Goal: Task Accomplishment & Management: Manage account settings

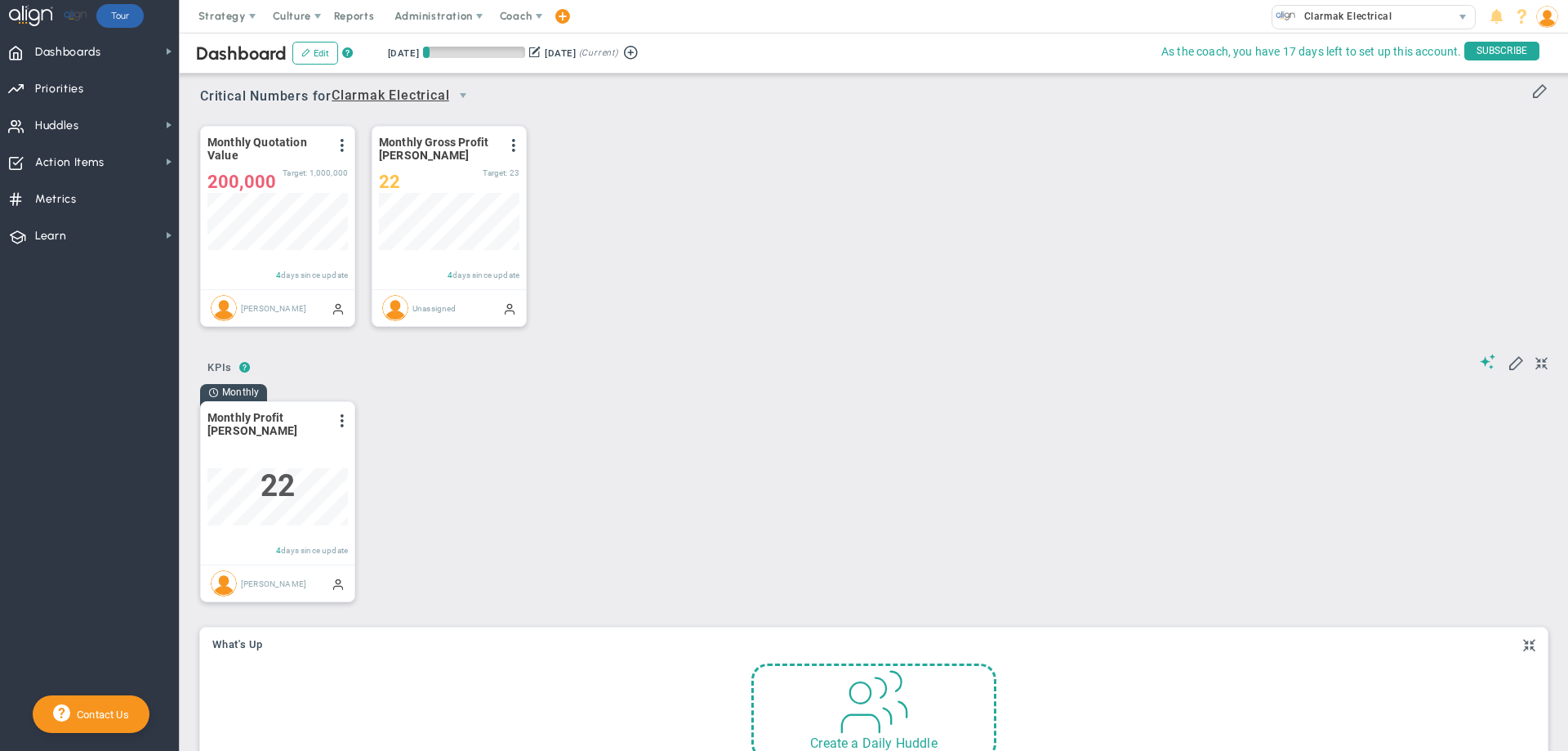
scroll to position [57, 140]
click at [114, 159] on span "Action Items Action Items" at bounding box center [89, 161] width 178 height 37
click at [103, 95] on span "Priorities Projects OKR Tree Priorities Projects OKRs" at bounding box center [89, 88] width 178 height 37
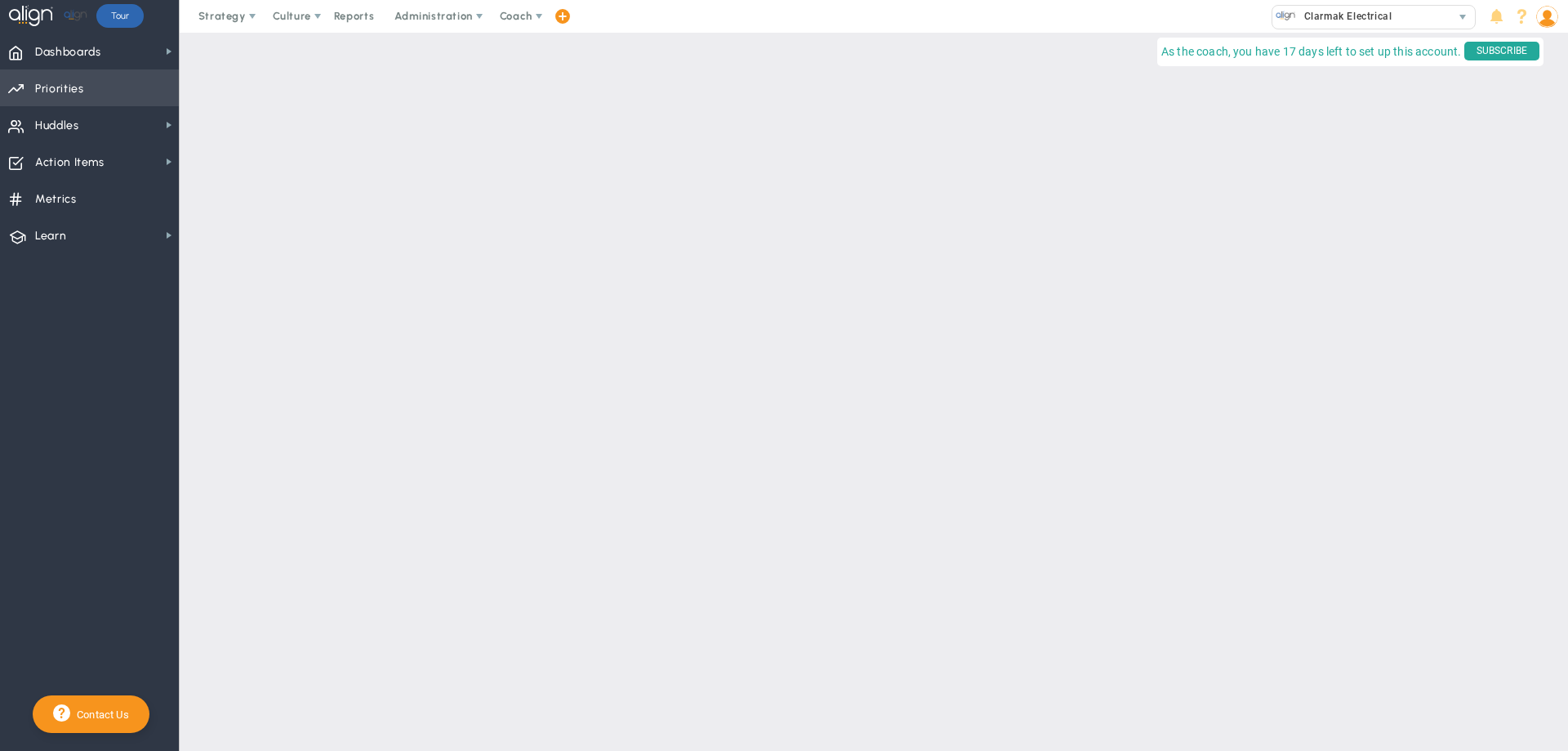
checkbox input "false"
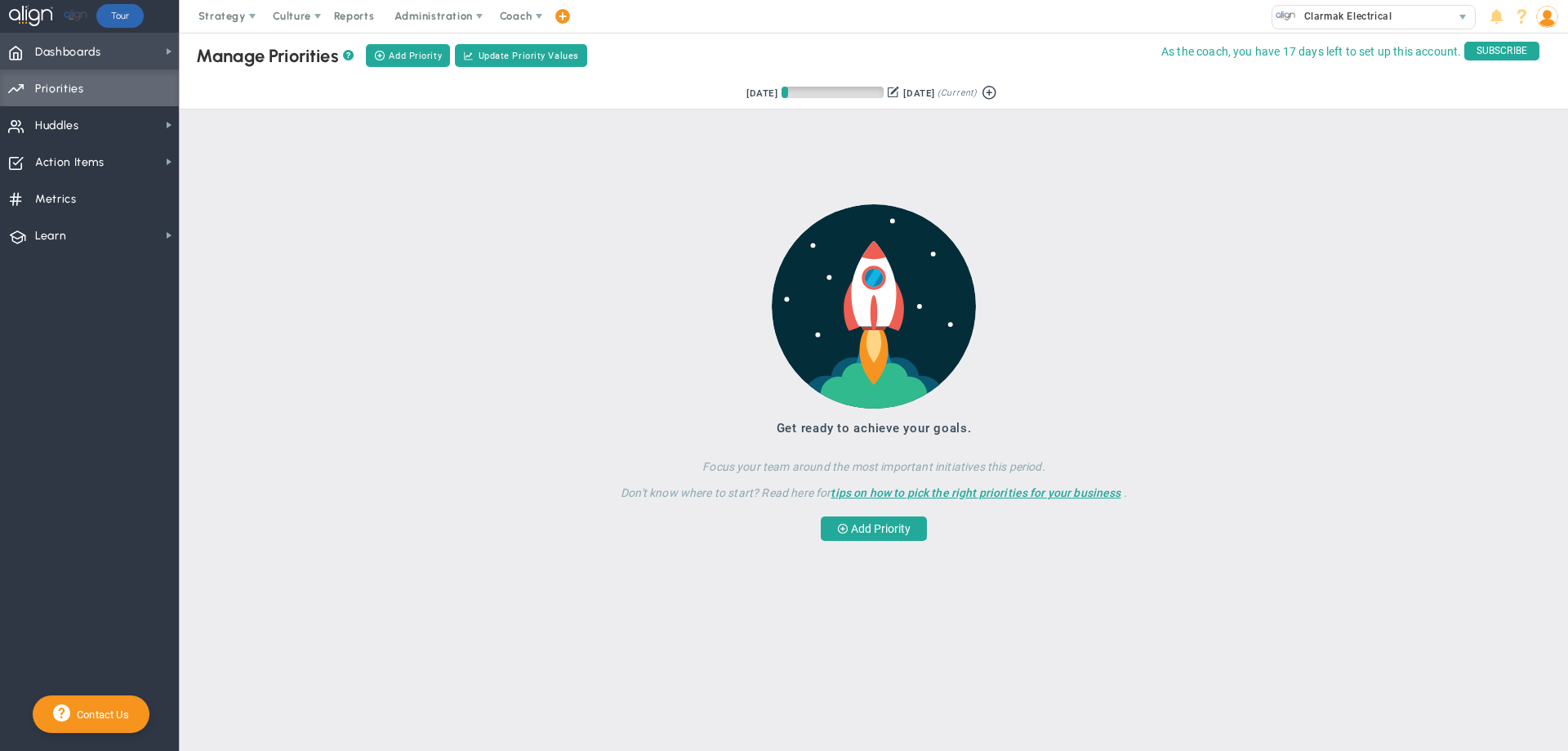
click at [124, 48] on span "Dashboards Dashboards" at bounding box center [89, 51] width 178 height 37
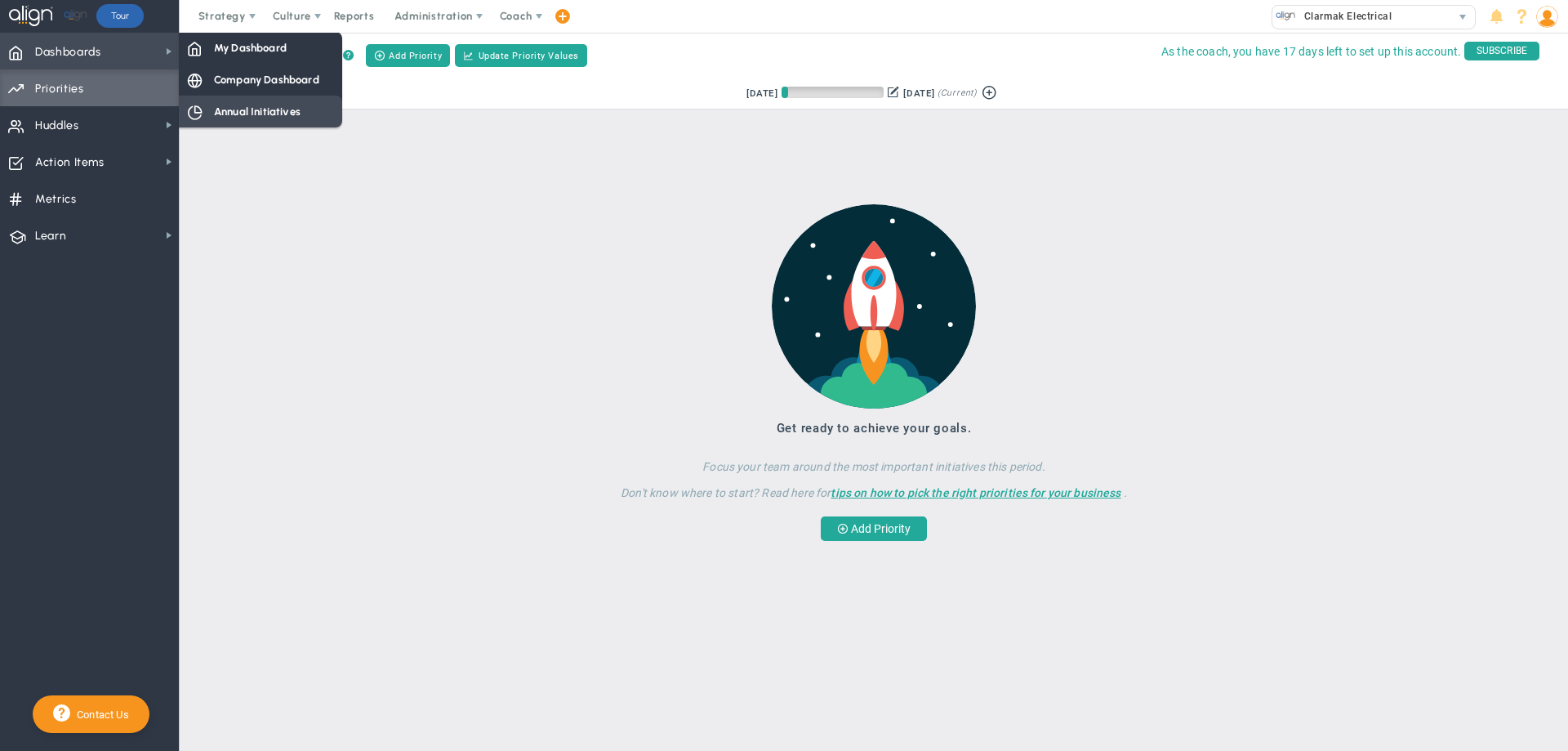
click at [216, 108] on span "Annual Initiatives" at bounding box center [257, 111] width 87 height 16
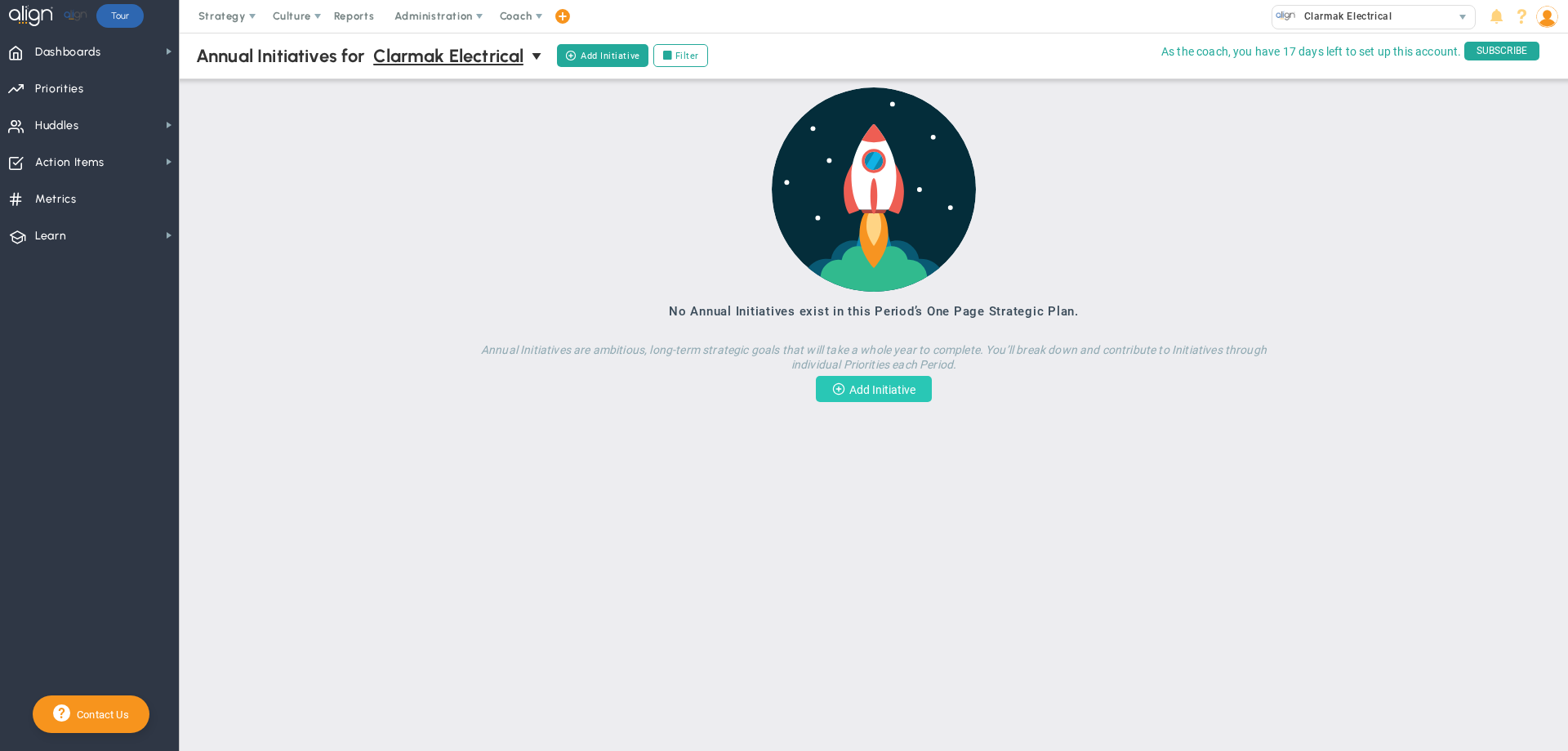
click at [862, 393] on button "Add Initiative" at bounding box center [873, 388] width 116 height 27
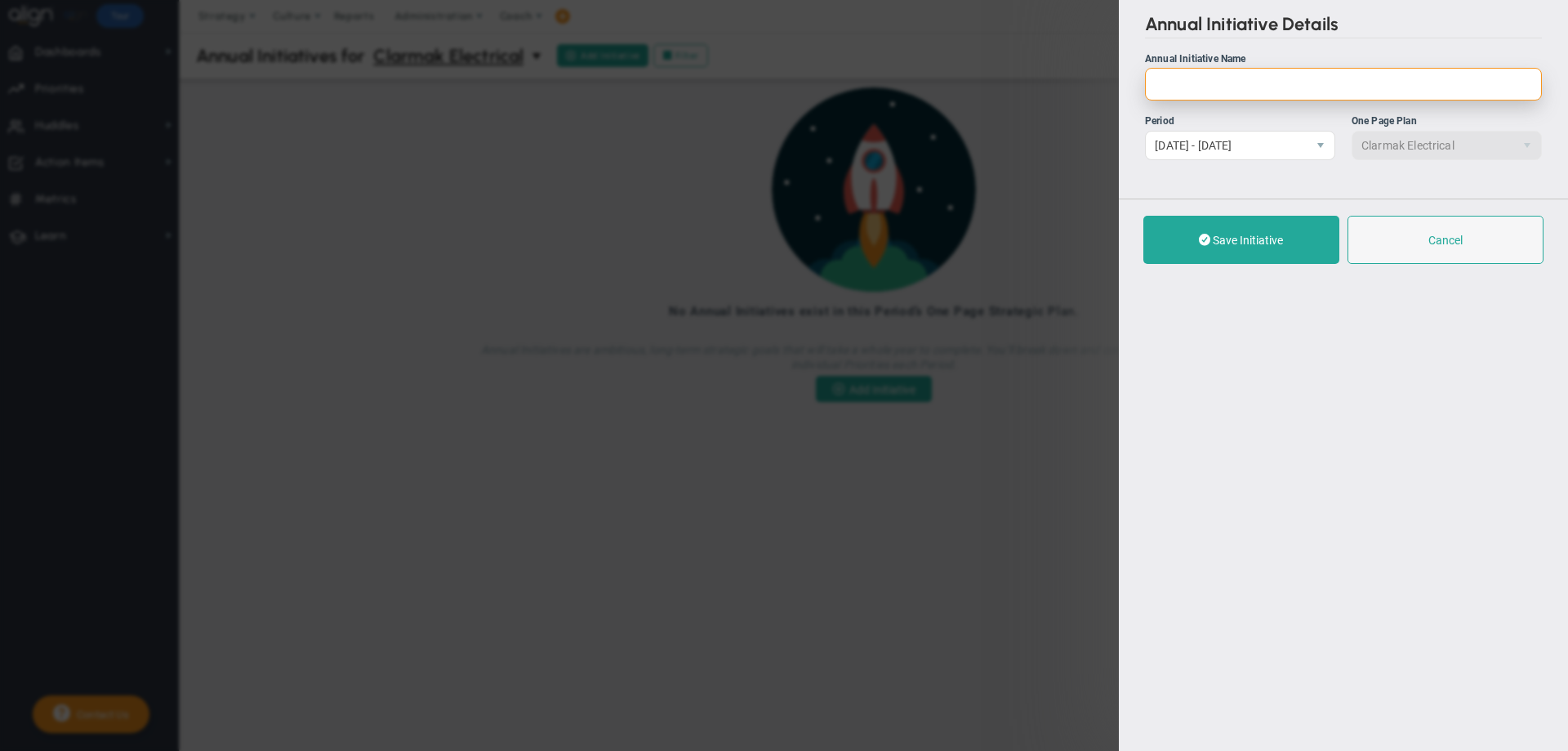
click at [1180, 88] on input "Annual Initiative Name" at bounding box center [1344, 84] width 397 height 33
type input "Key Players Complete Master Electrician"
click at [1398, 147] on span "Clarmak Electrical 0" at bounding box center [1447, 145] width 190 height 29
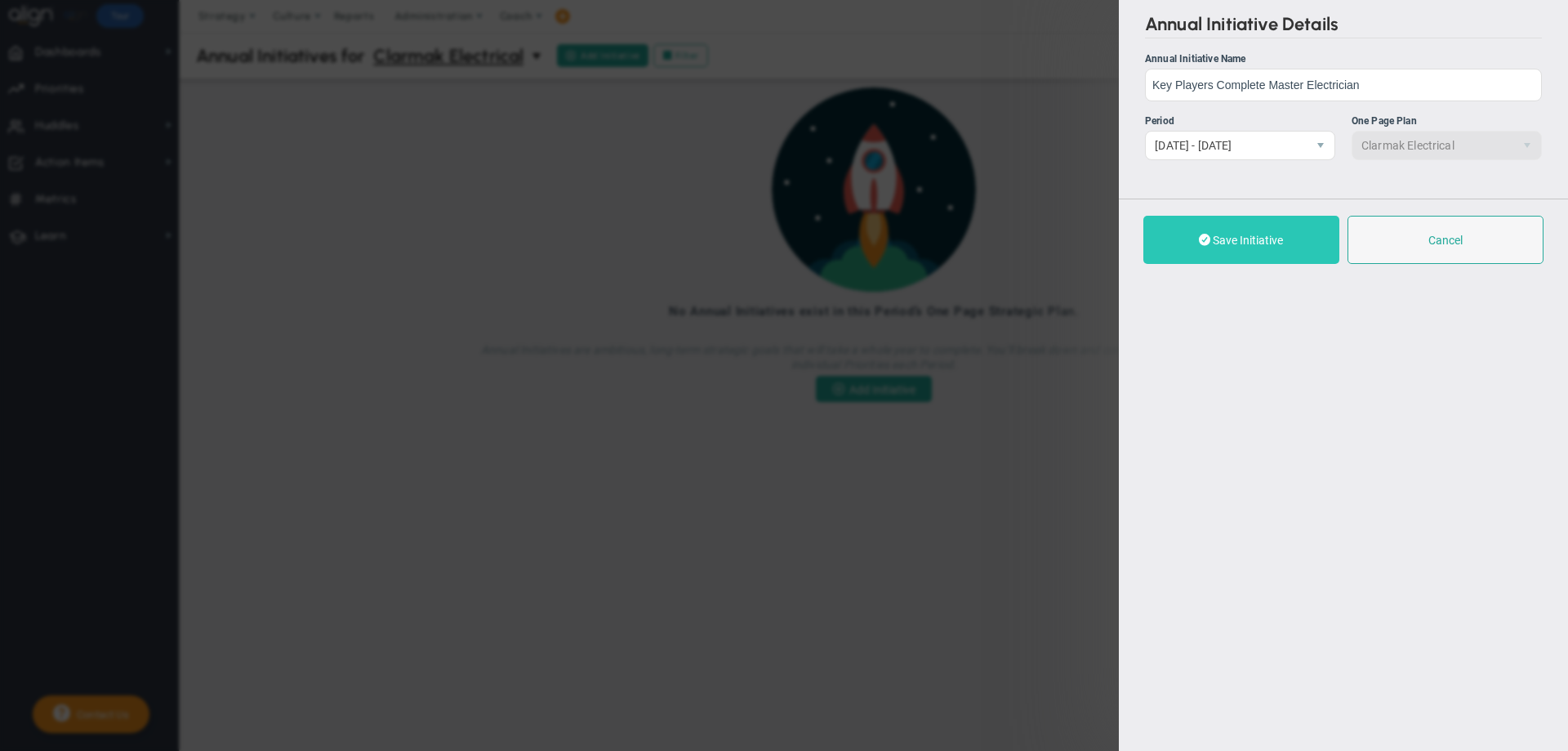
click at [1263, 233] on button "Save Initiative" at bounding box center [1241, 240] width 196 height 49
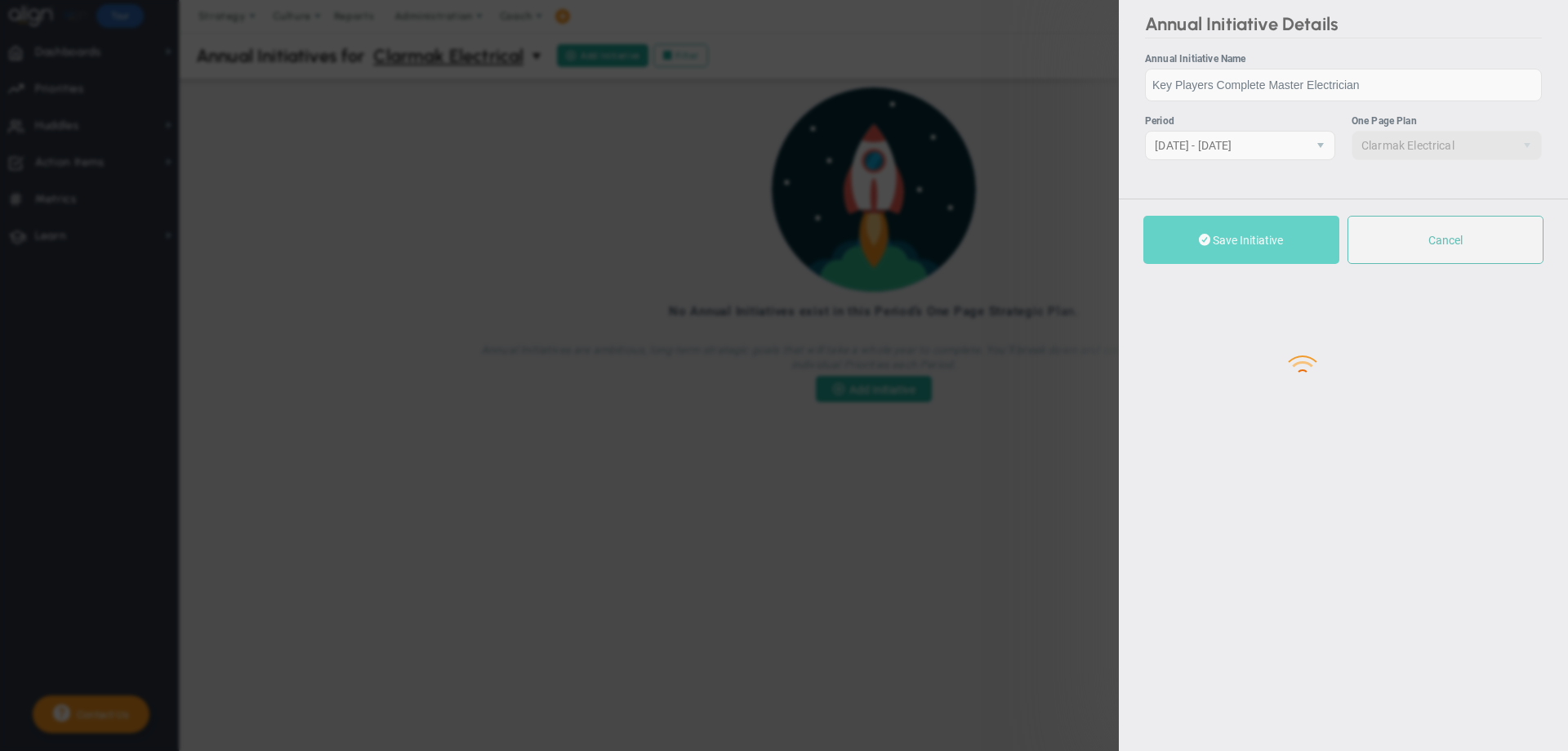
checkbox input "true"
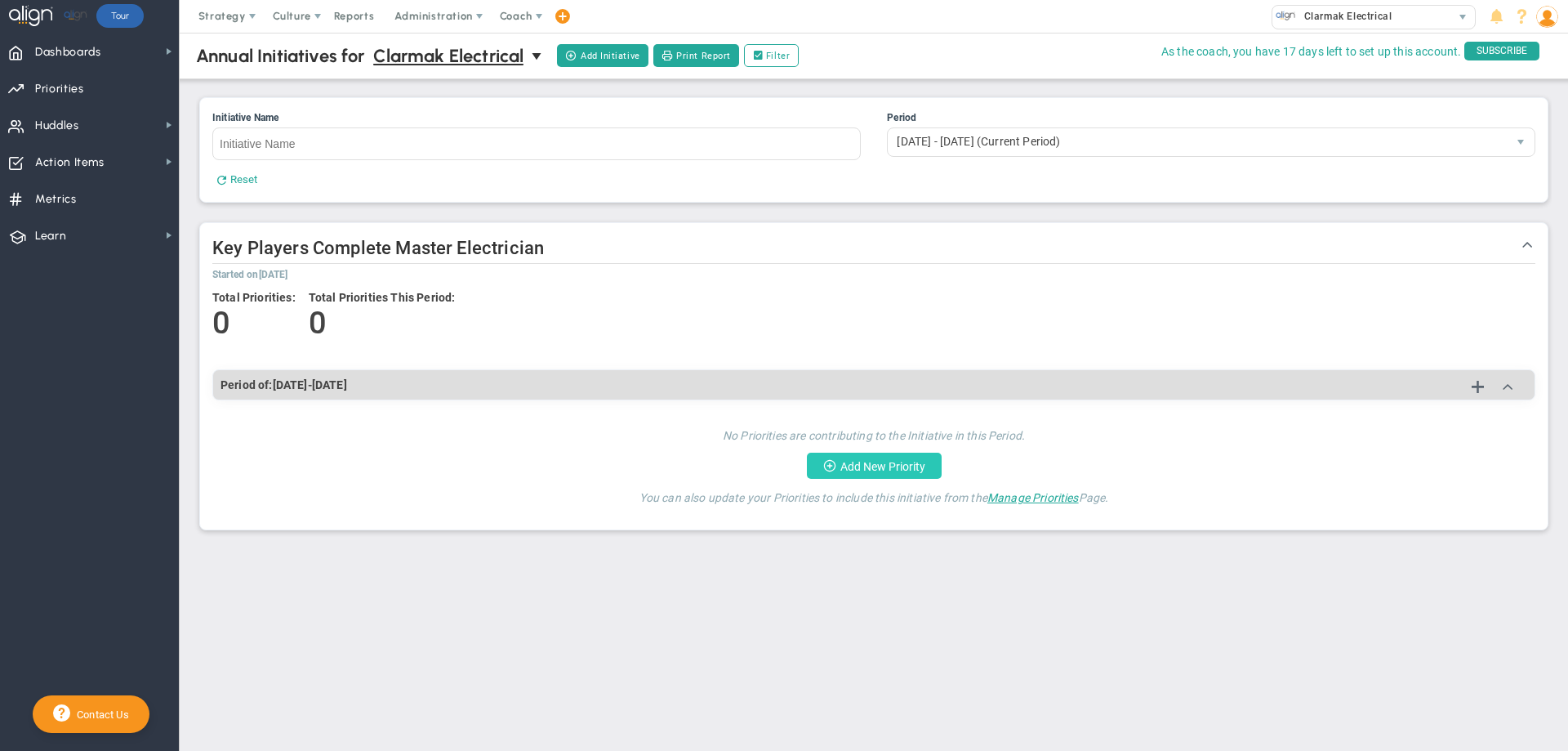
click at [839, 463] on button "Add New Priority" at bounding box center [874, 465] width 135 height 27
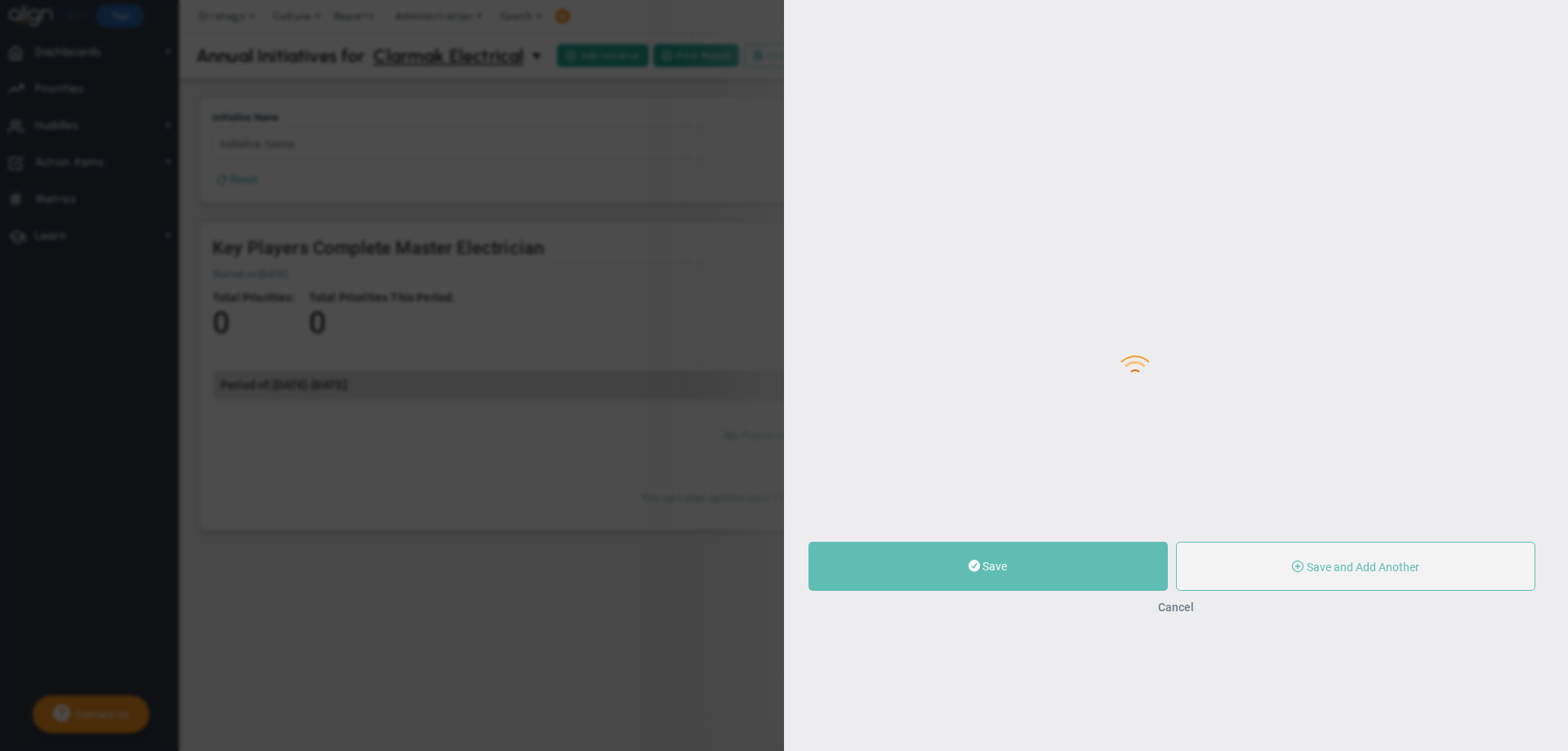
type input "0"
radio input "true"
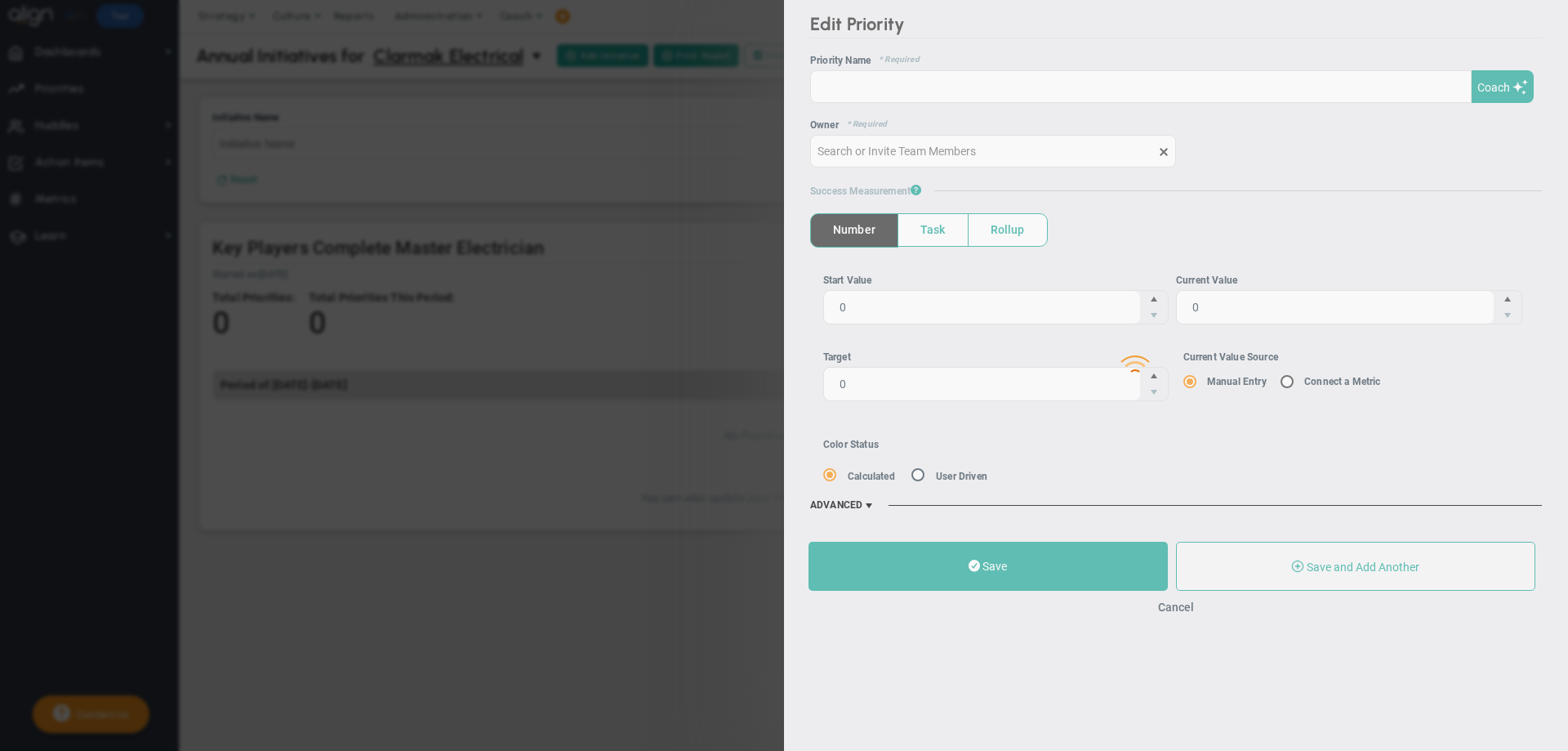
type input "[PERSON_NAME]"
type input "0"
radio input "true"
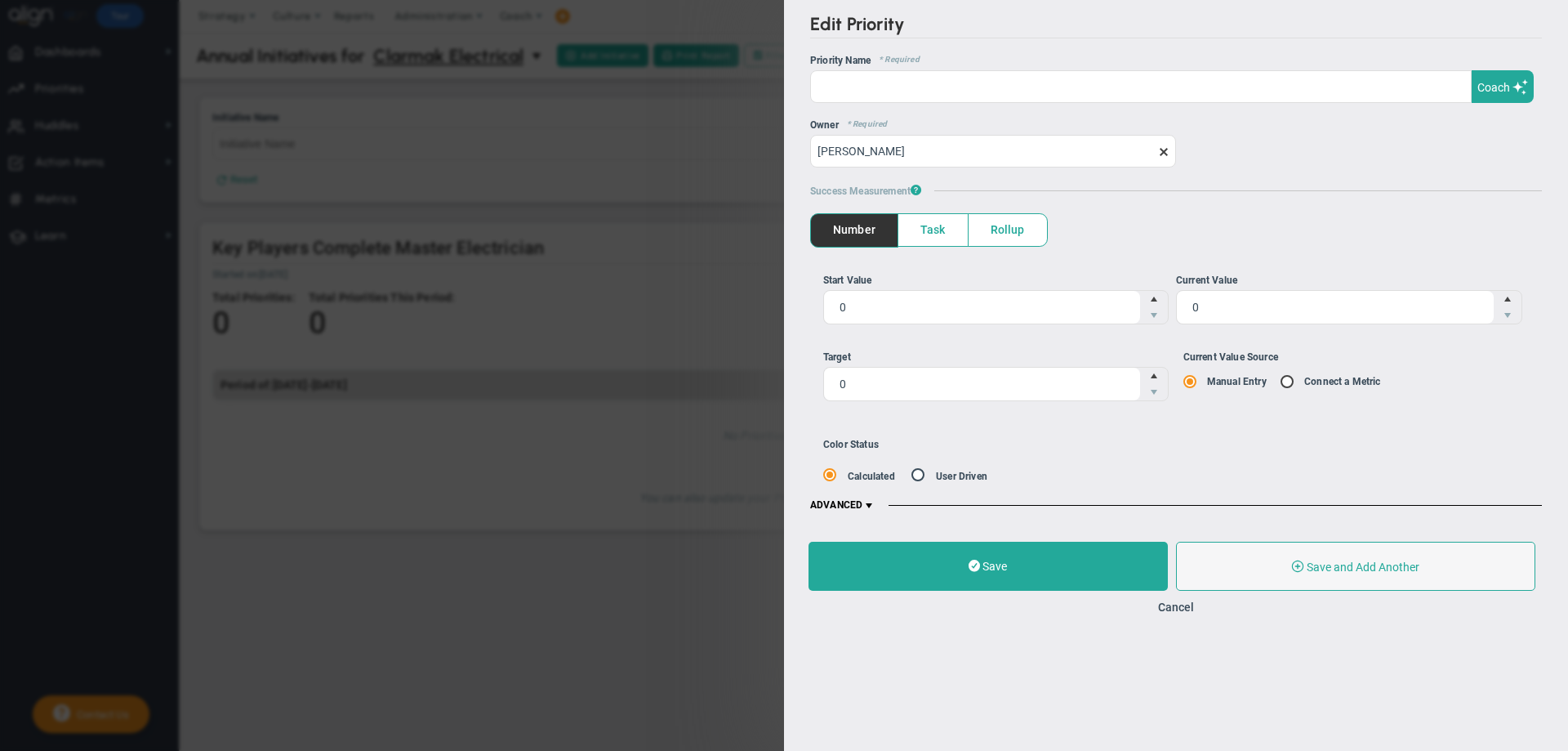
click at [668, 136] on div "Edit Priority OKR Name Priority Name Coach AI Coach ? ?" at bounding box center [784, 376] width 1568 height 751
click at [561, 122] on div "Edit Priority OKR Name Priority Name Coach AI Coach ? ?" at bounding box center [784, 376] width 1568 height 751
click at [1178, 607] on button "Cancel" at bounding box center [1175, 607] width 36 height 13
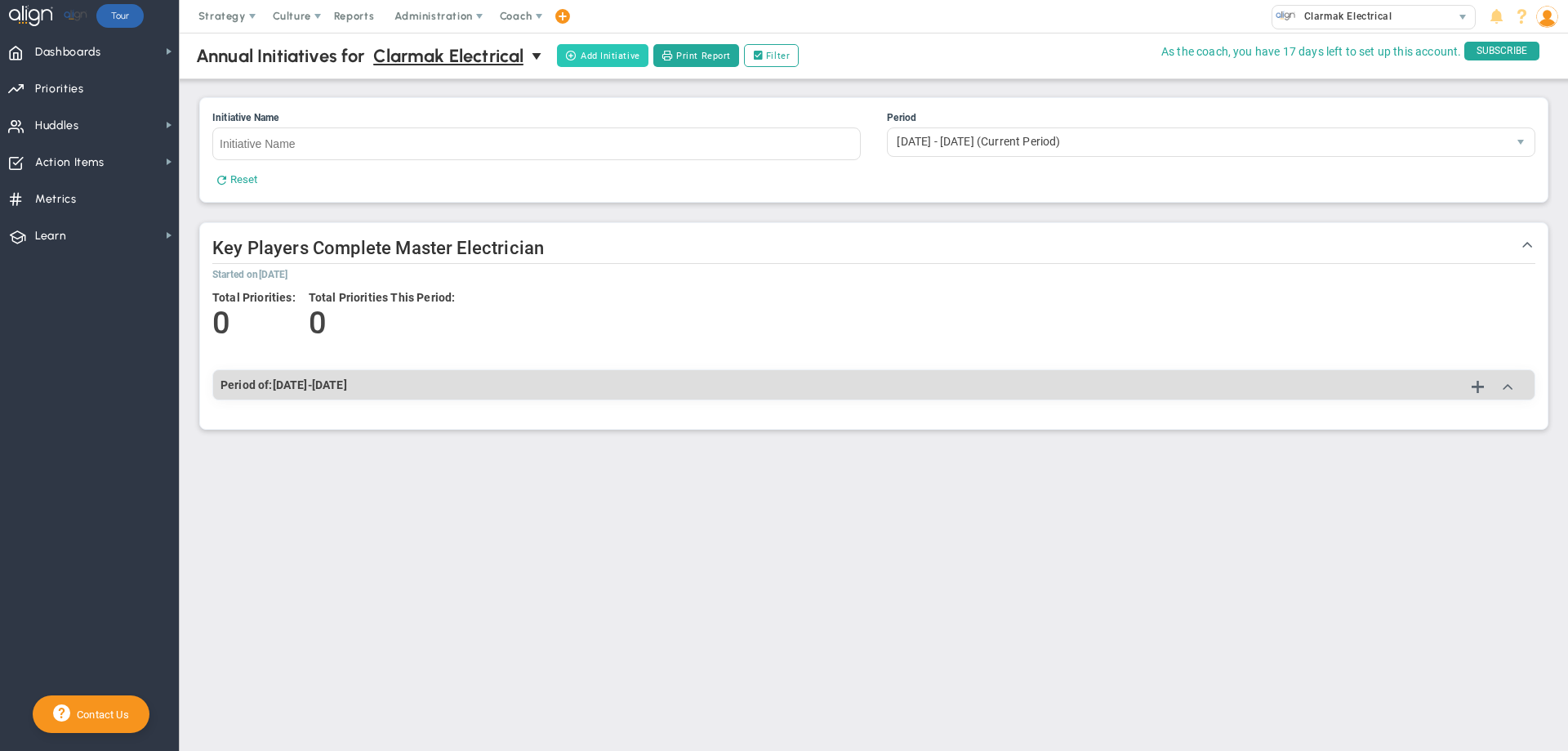
click at [615, 54] on button "Add Initiative" at bounding box center [602, 55] width 91 height 23
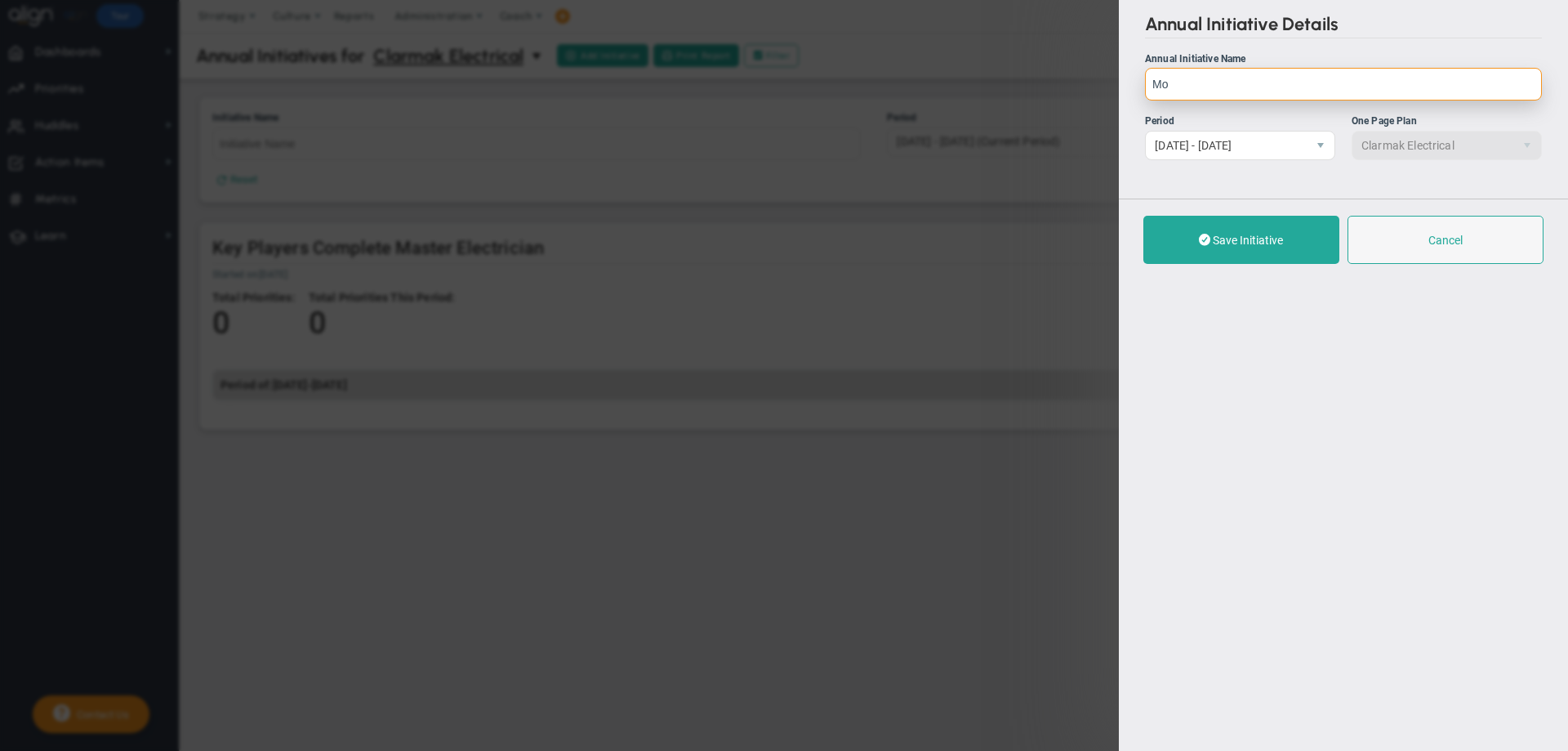
type input "M"
type input "Move into a rental or lease building"
click at [1323, 142] on span "select" at bounding box center [1321, 145] width 13 height 13
click at [1321, 144] on span "select" at bounding box center [1321, 145] width 13 height 13
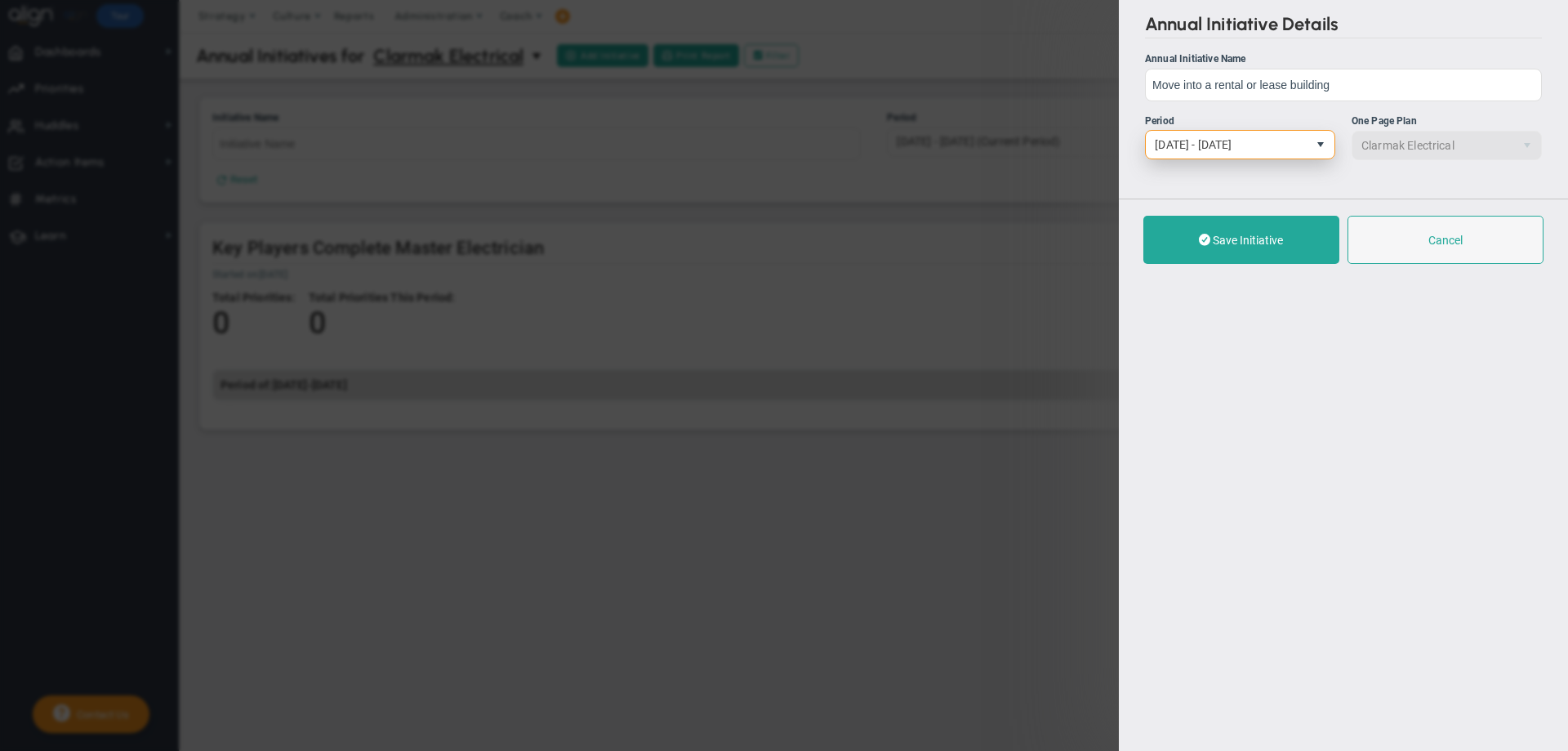
click at [1321, 144] on span "select" at bounding box center [1321, 145] width 13 height 13
click at [1221, 234] on span "Save Initiative" at bounding box center [1248, 240] width 70 height 13
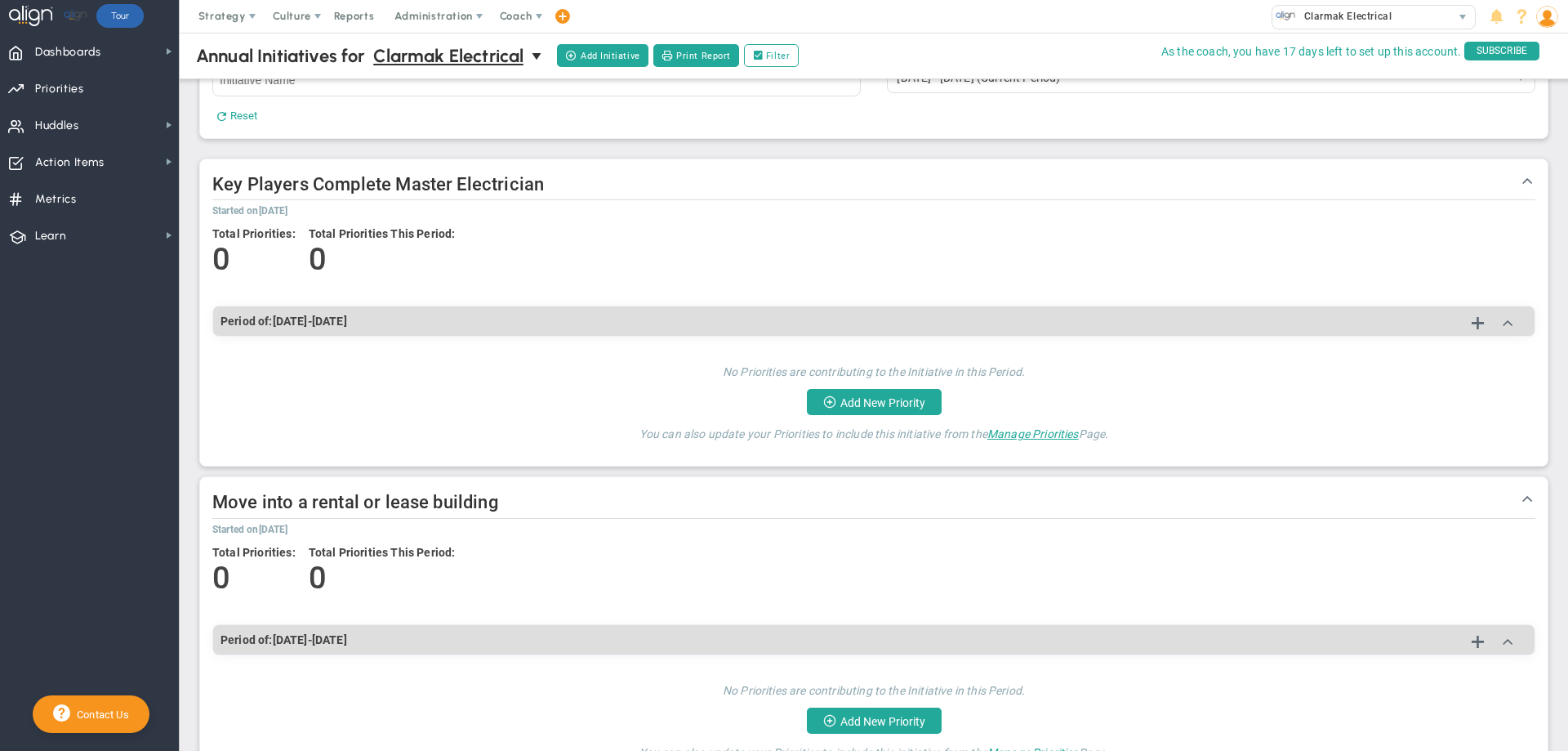
scroll to position [60, 0]
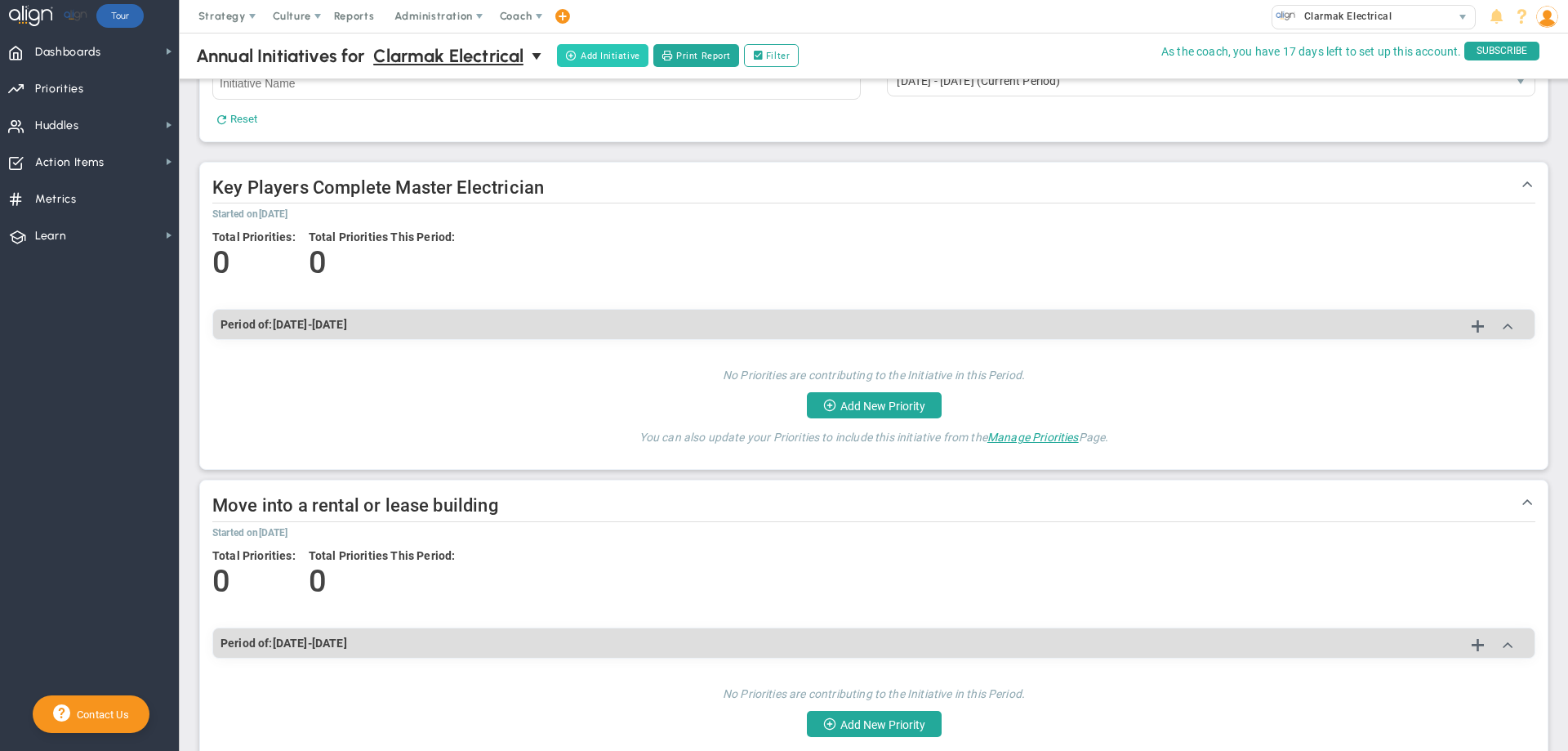
click at [601, 57] on button "Add Initiative" at bounding box center [602, 55] width 91 height 23
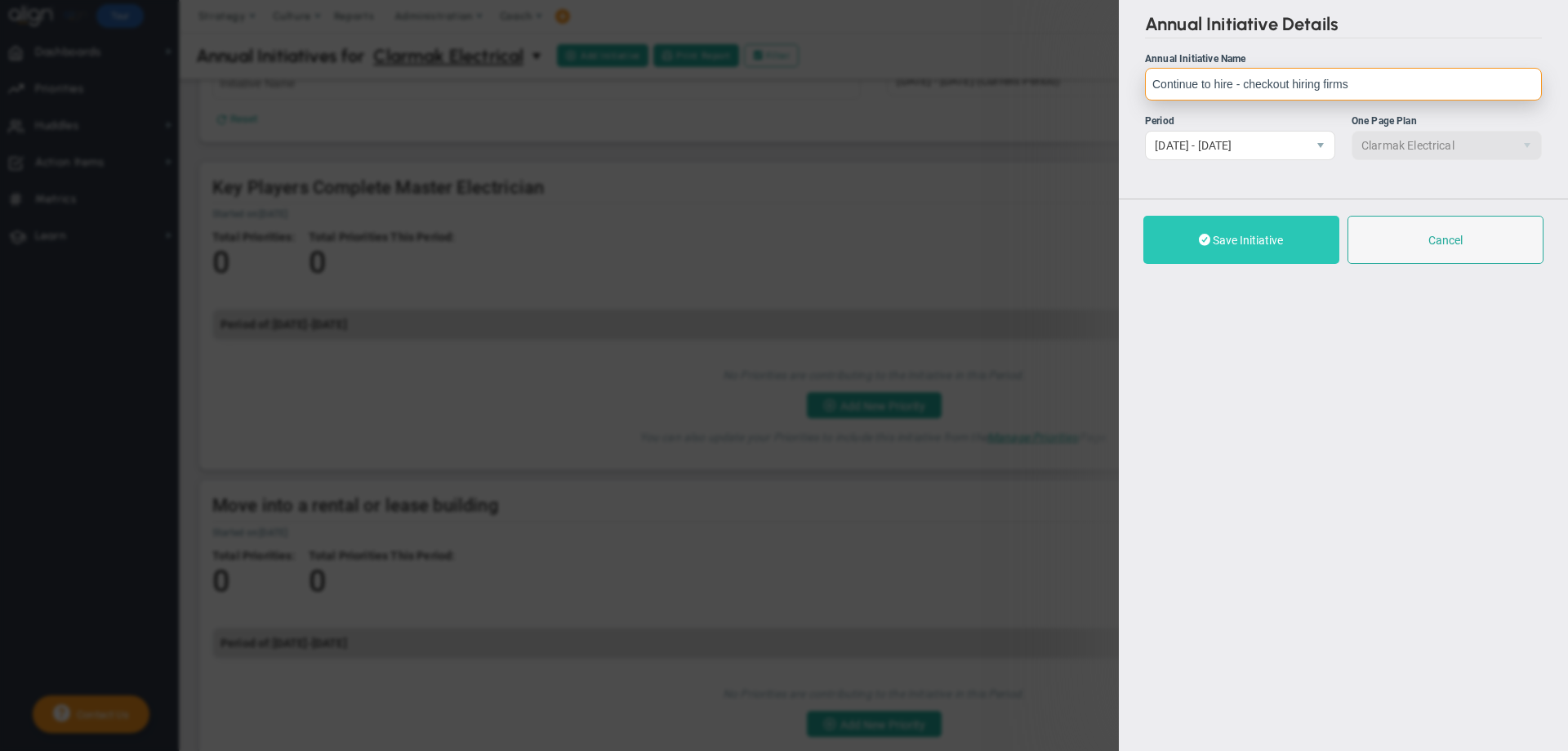
type input "Continue to hire - checkout hiring firms"
click at [1291, 246] on button "Save Initiative" at bounding box center [1241, 240] width 196 height 49
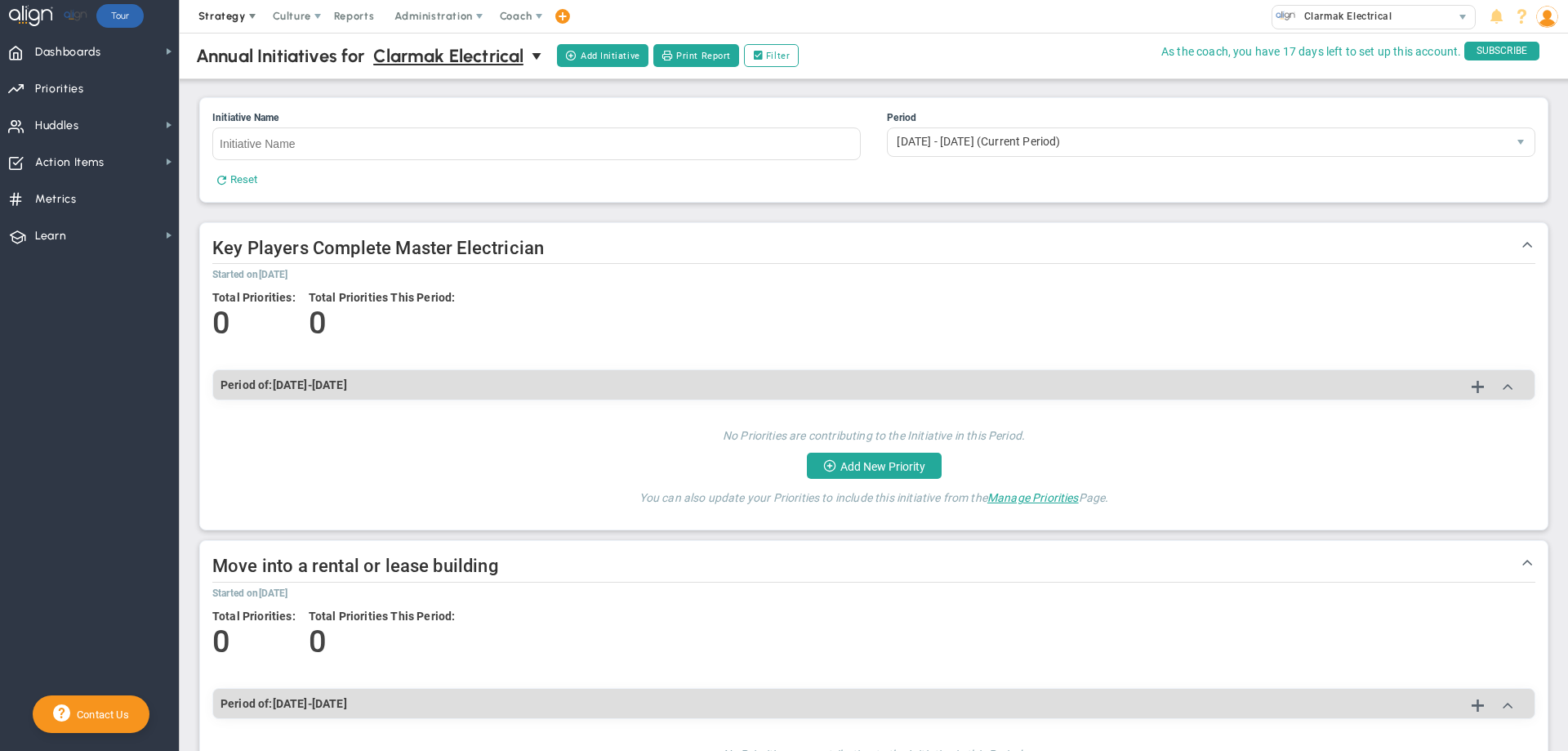
click at [223, 13] on span "Strategy" at bounding box center [222, 16] width 48 height 12
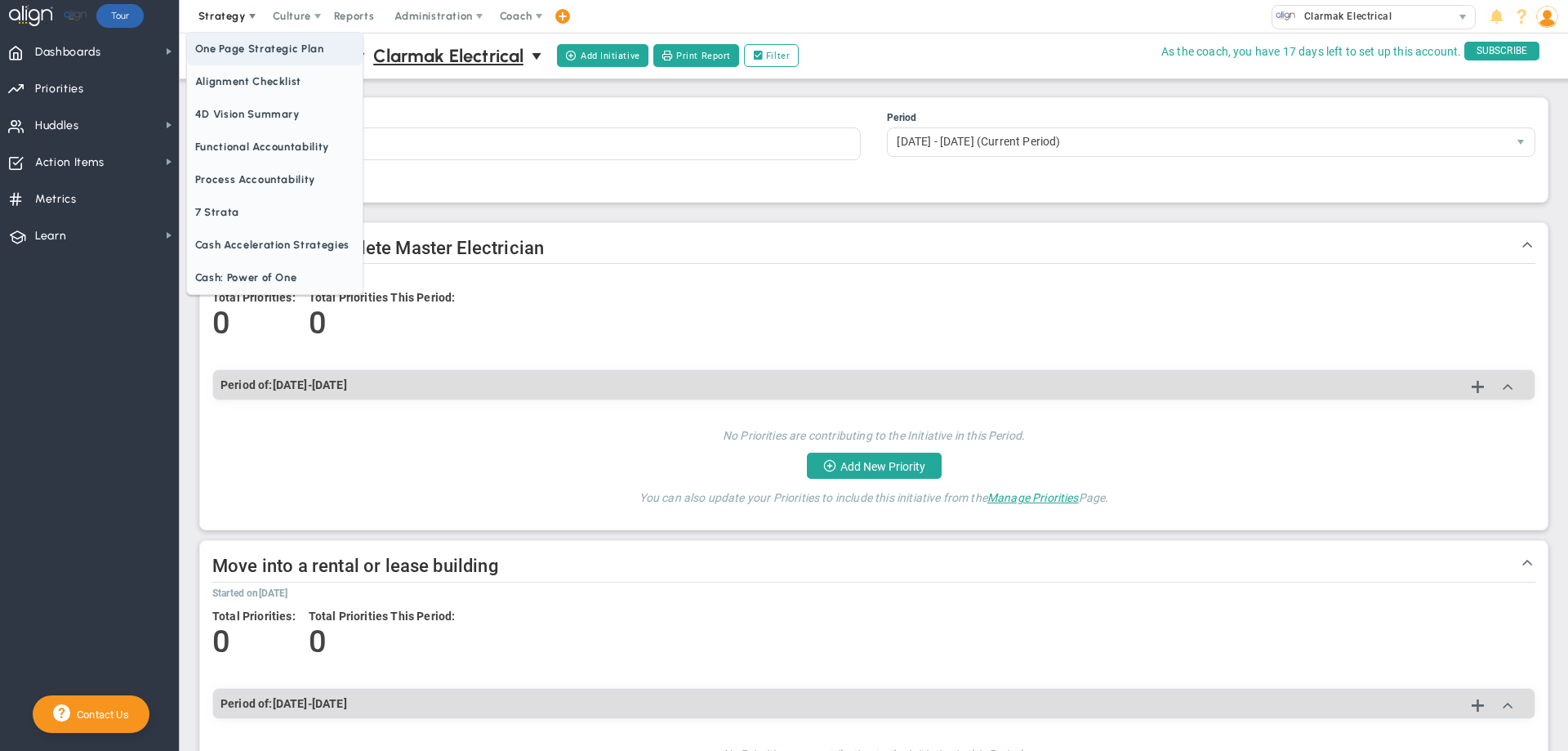
click at [236, 47] on span "One Page Strategic Plan" at bounding box center [275, 49] width 176 height 33
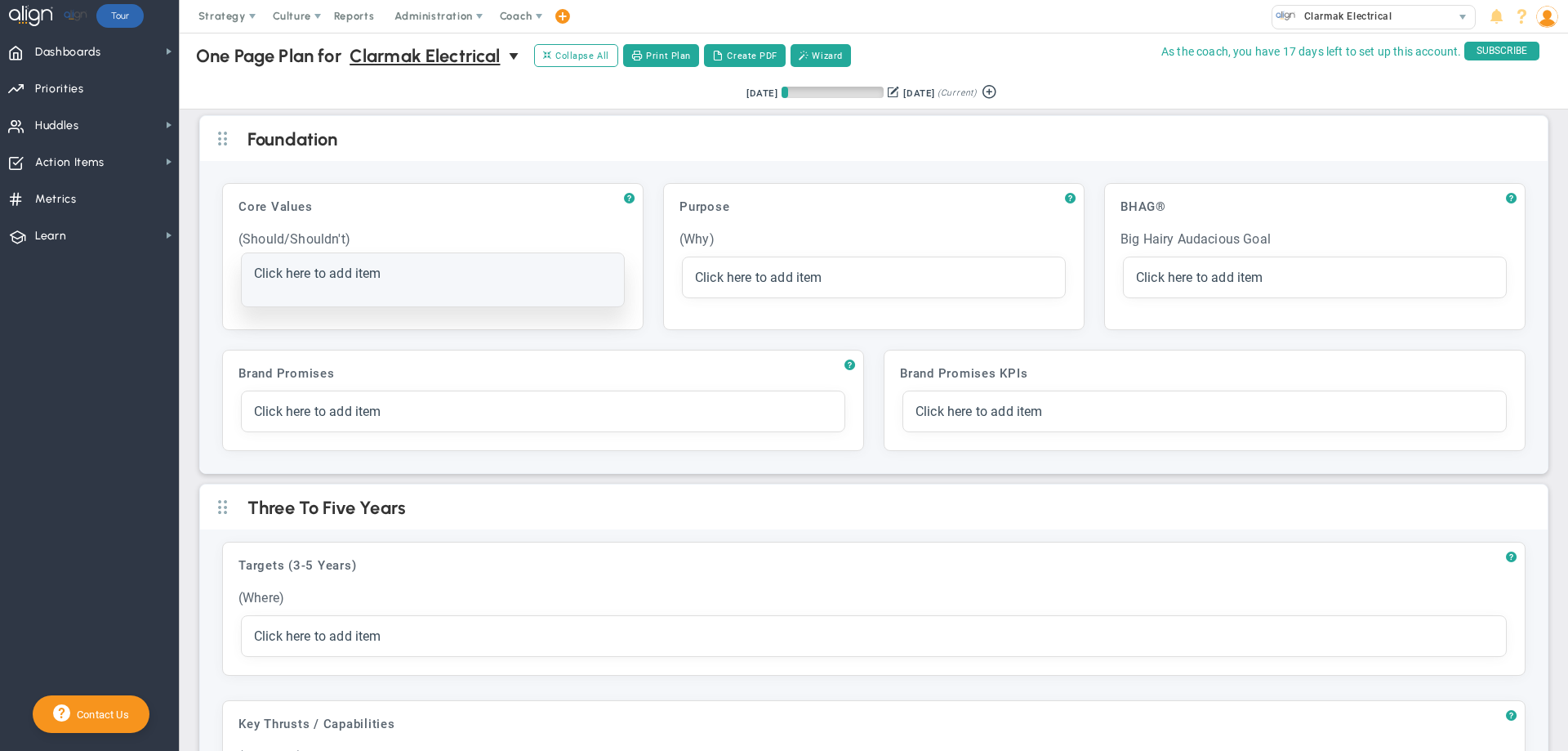
click at [315, 268] on span "Click here to add item" at bounding box center [317, 273] width 127 height 16
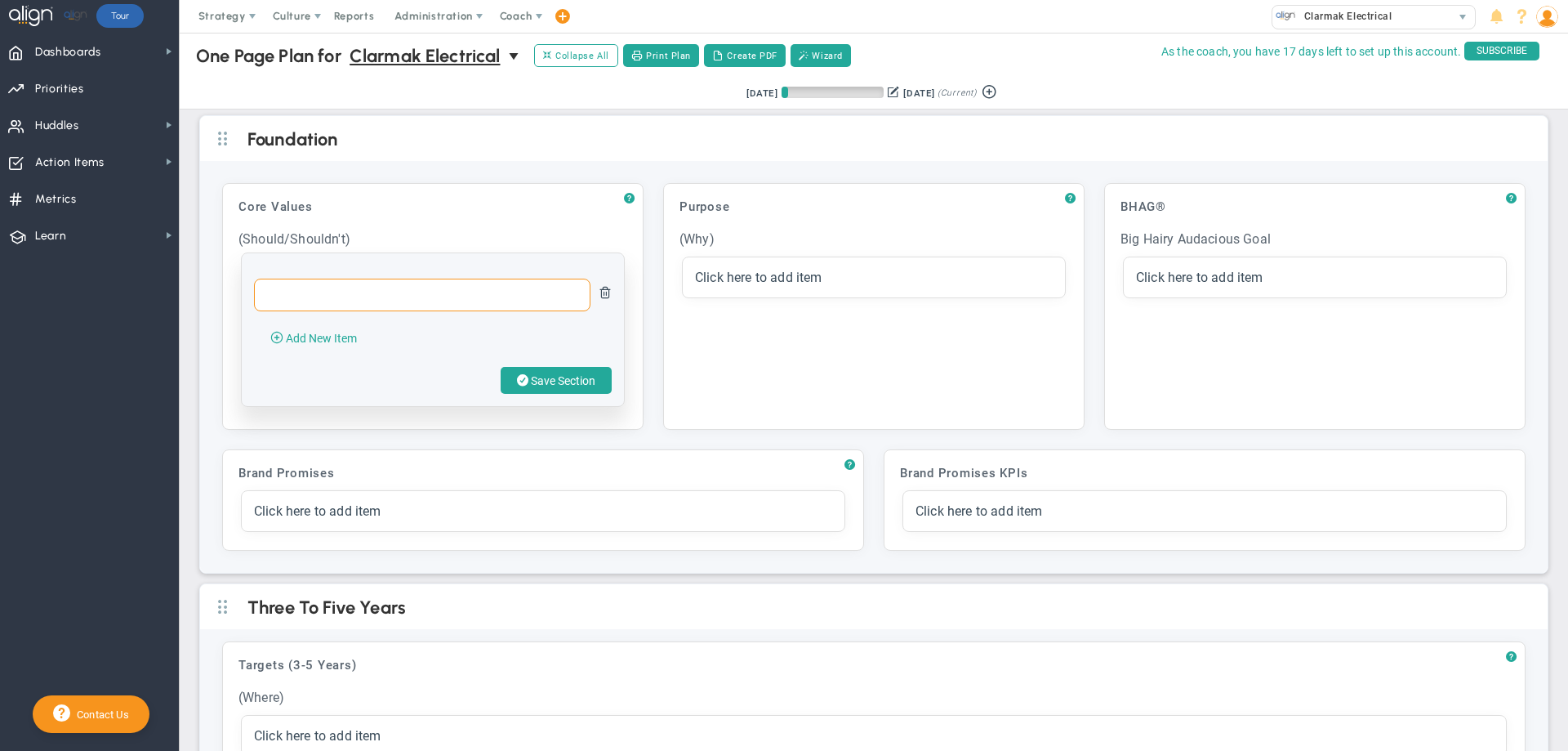
click at [274, 303] on input "text" at bounding box center [422, 295] width 337 height 33
type input "Exceed every expectation at every level"
click at [308, 340] on span "Add New Item" at bounding box center [321, 338] width 71 height 13
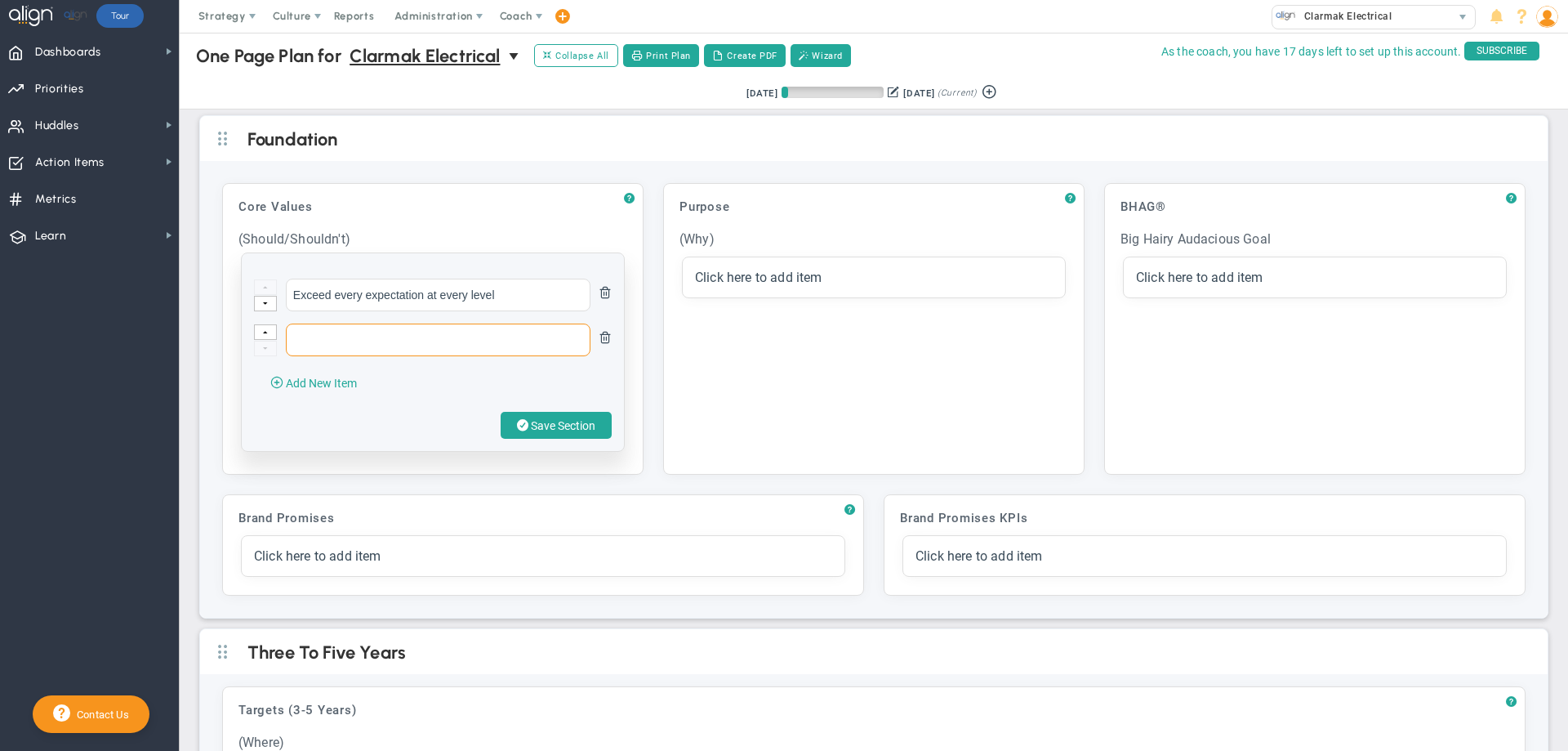
click at [323, 337] on input "text" at bounding box center [438, 340] width 305 height 33
type input "Integrity - do what we say we will do"
click at [337, 390] on span "Add New Item" at bounding box center [321, 383] width 71 height 13
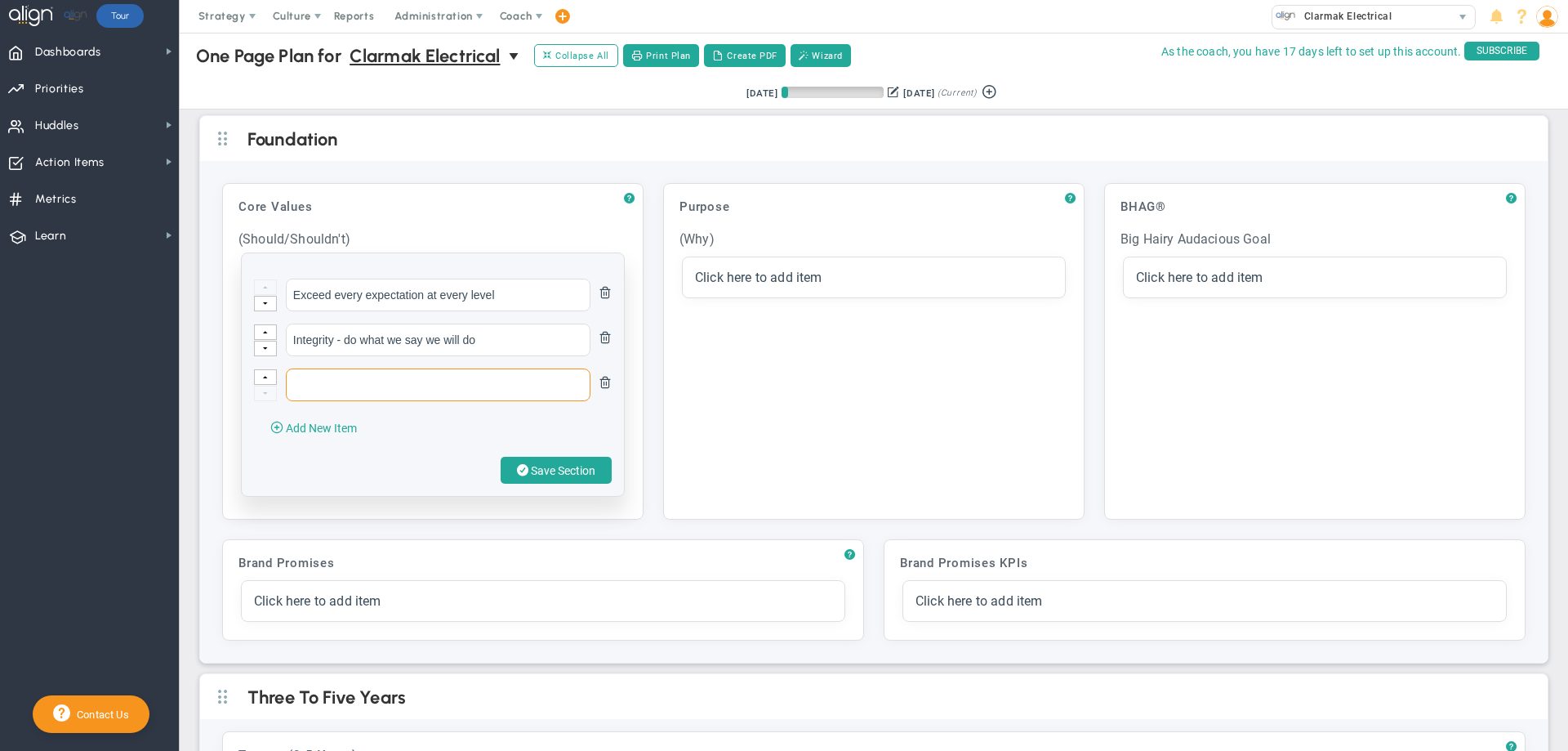
click at [373, 397] on input "text" at bounding box center [438, 385] width 305 height 33
type input "Loyalty"
click at [322, 435] on span "Add New Item" at bounding box center [321, 428] width 71 height 13
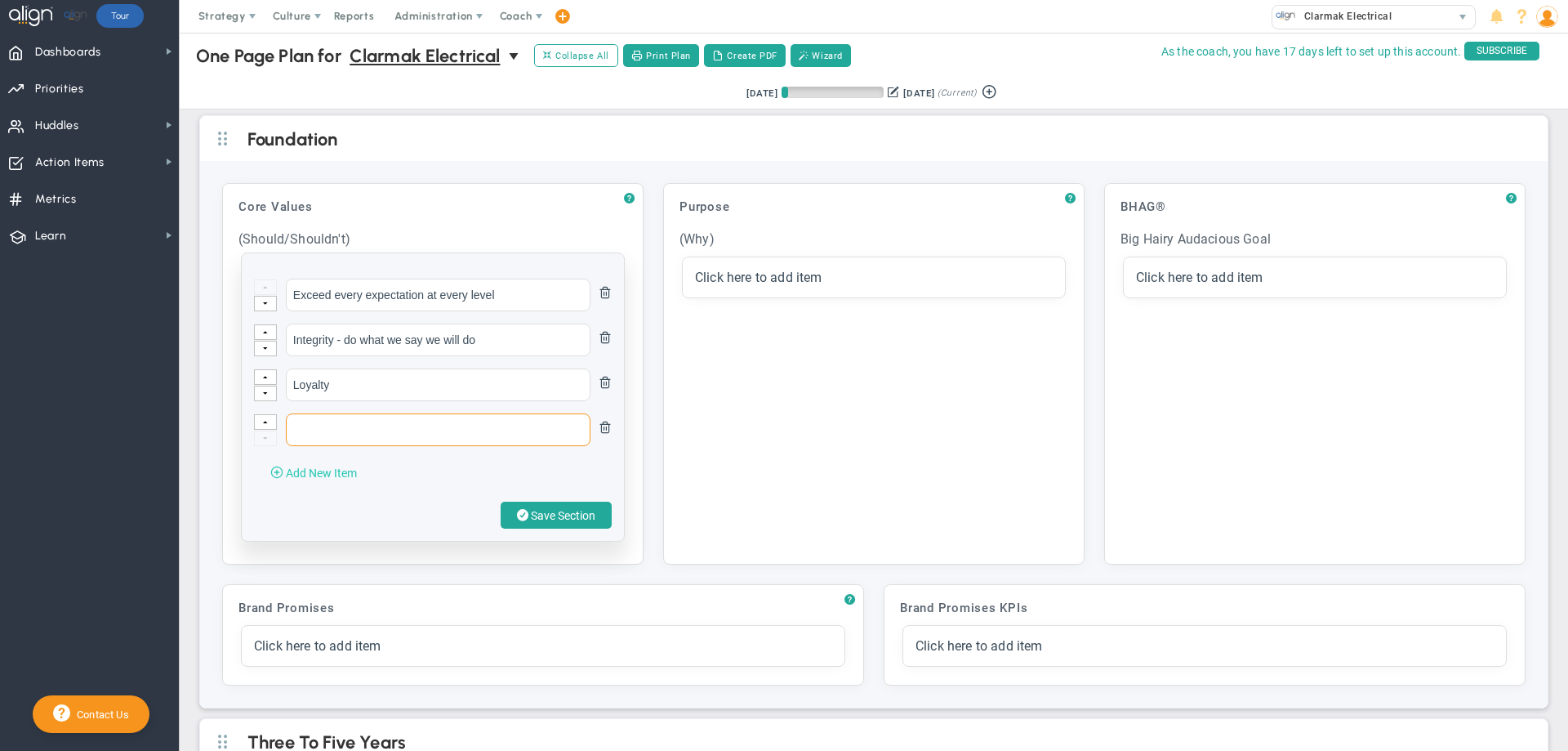
click at [322, 435] on input "text" at bounding box center [438, 430] width 305 height 33
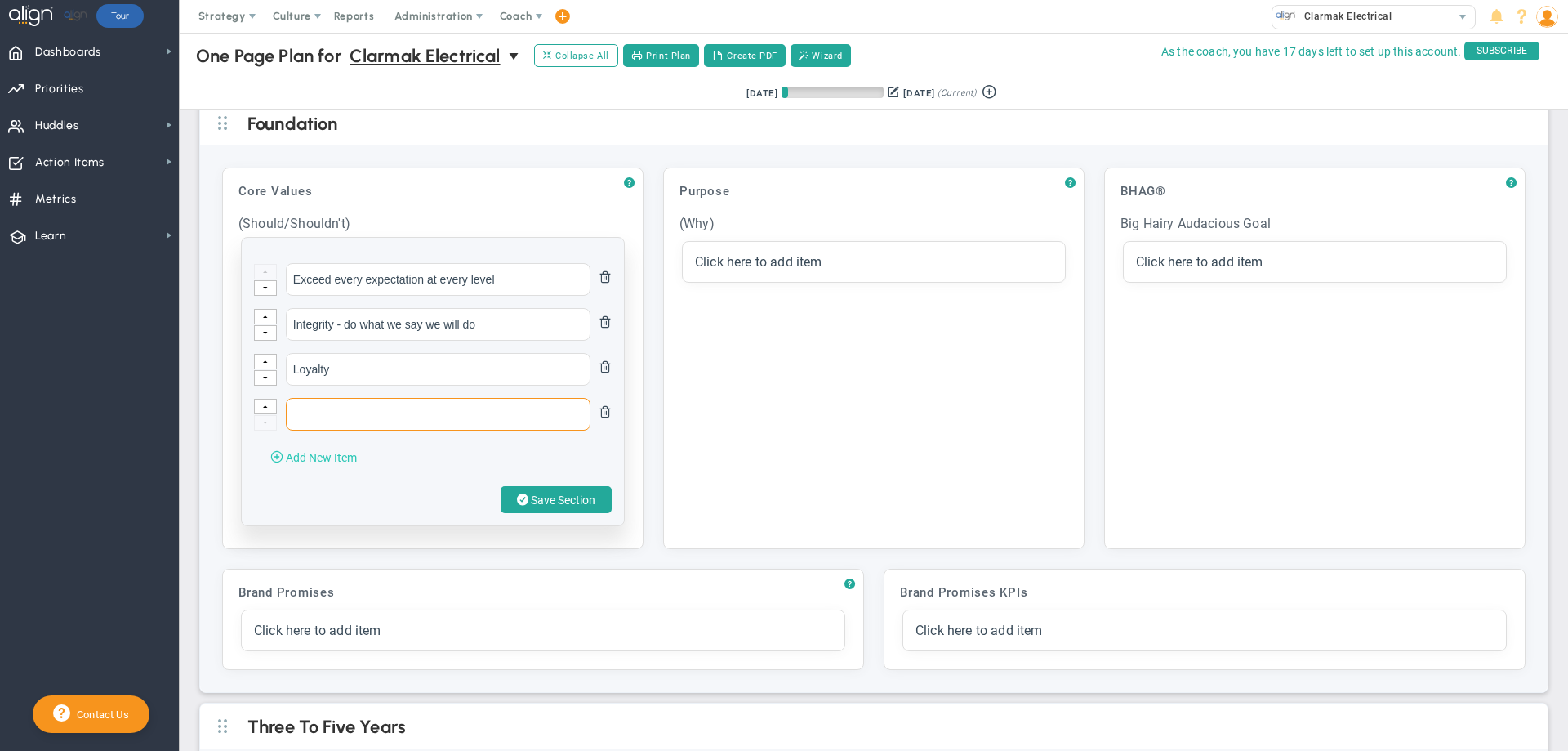
scroll to position [20, 0]
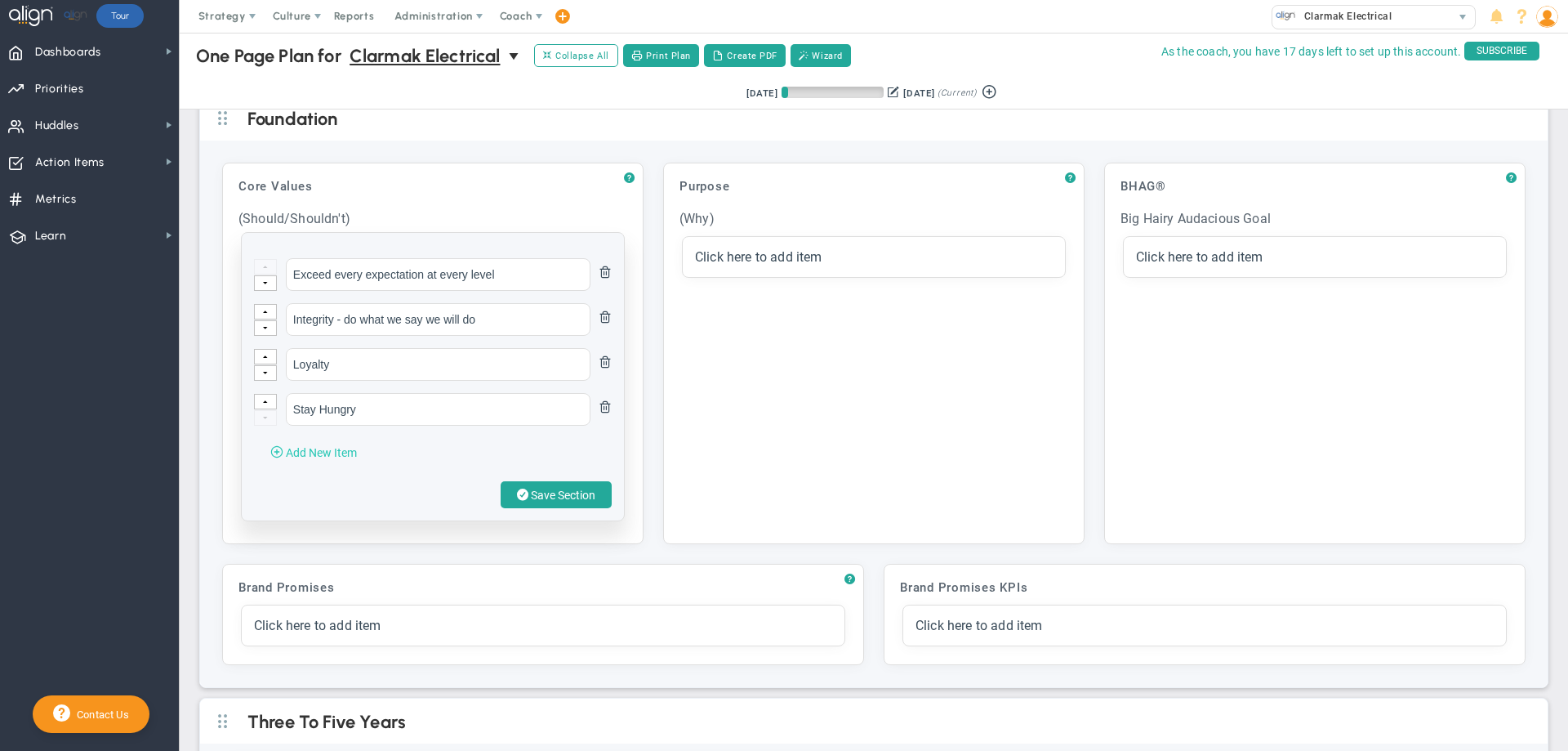
click at [330, 459] on span "Add New Item" at bounding box center [321, 452] width 71 height 13
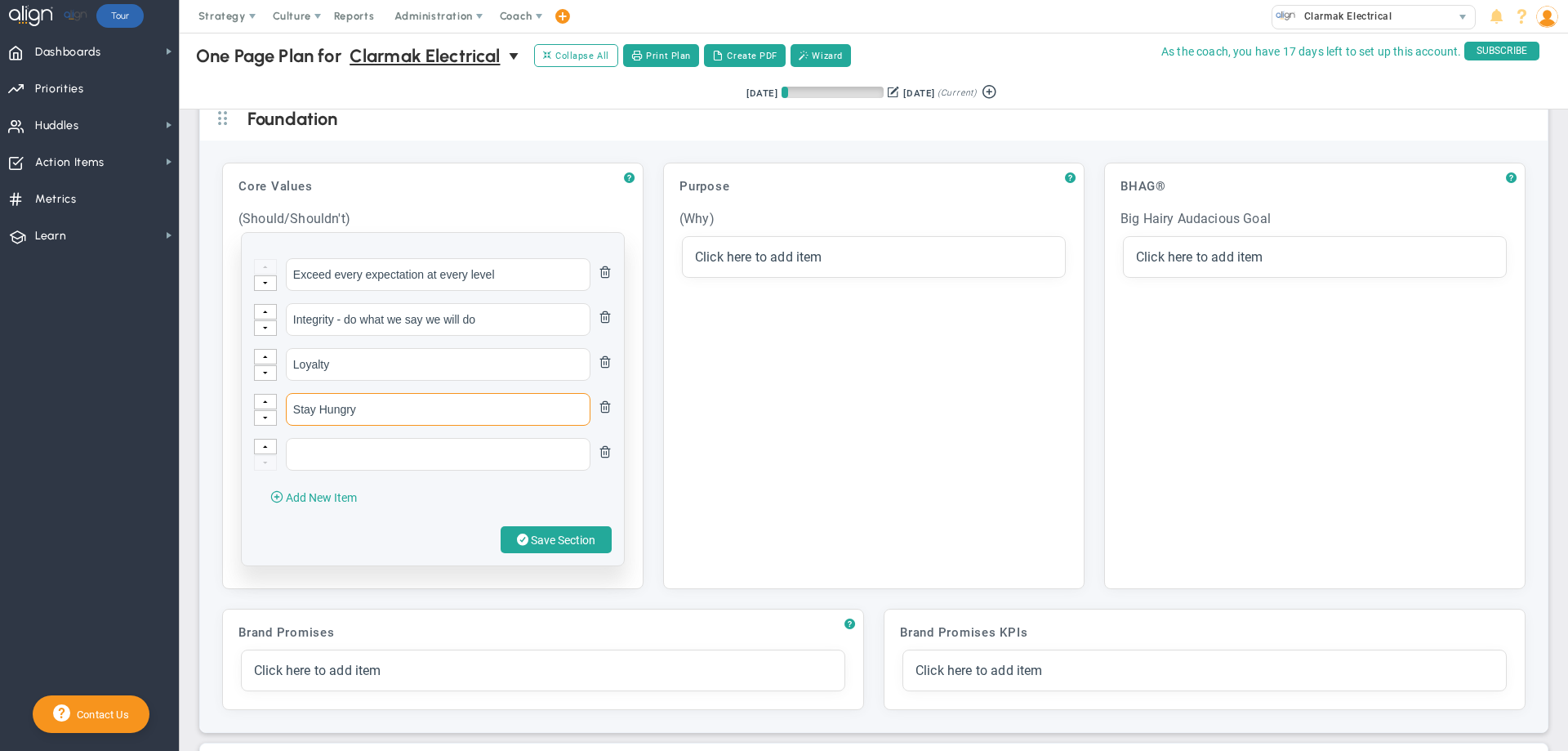
click at [363, 416] on input "Stay Hungry" at bounding box center [438, 409] width 305 height 33
type input "S"
type input "Family is Important"
click at [360, 462] on input "text" at bounding box center [438, 454] width 305 height 33
type input "work life balance"
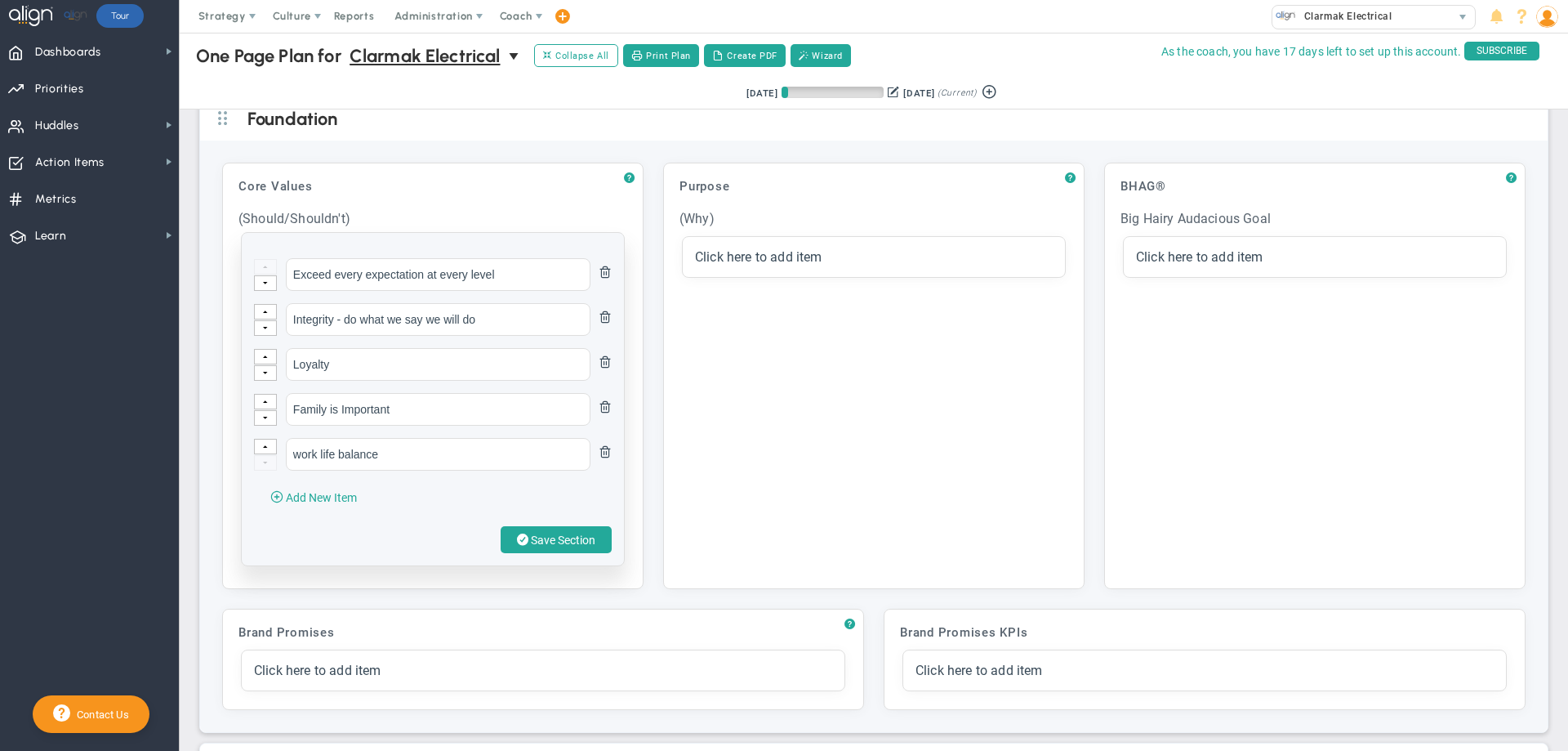
click at [418, 549] on div "Save Section" at bounding box center [432, 539] width 358 height 27
click at [309, 496] on button "Add New Item" at bounding box center [313, 496] width 119 height 27
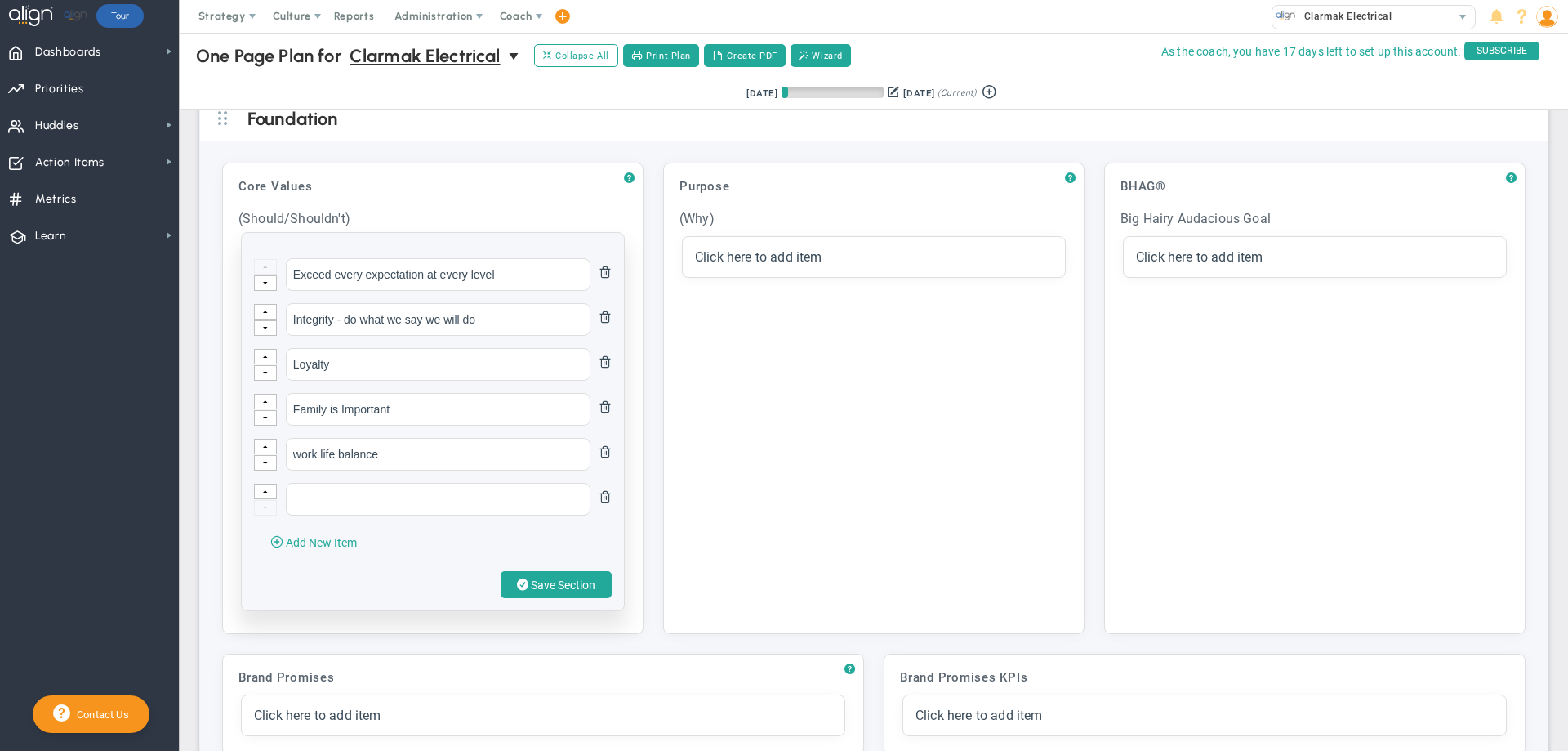
click at [329, 528] on div "Exceed every expectation at every level Integrity - do what we say we will do L…" at bounding box center [433, 421] width 383 height 377
click at [317, 510] on input "text" at bounding box center [438, 499] width 305 height 33
type input "Exist to serve People"
click at [329, 550] on span "Add New Item" at bounding box center [321, 542] width 71 height 13
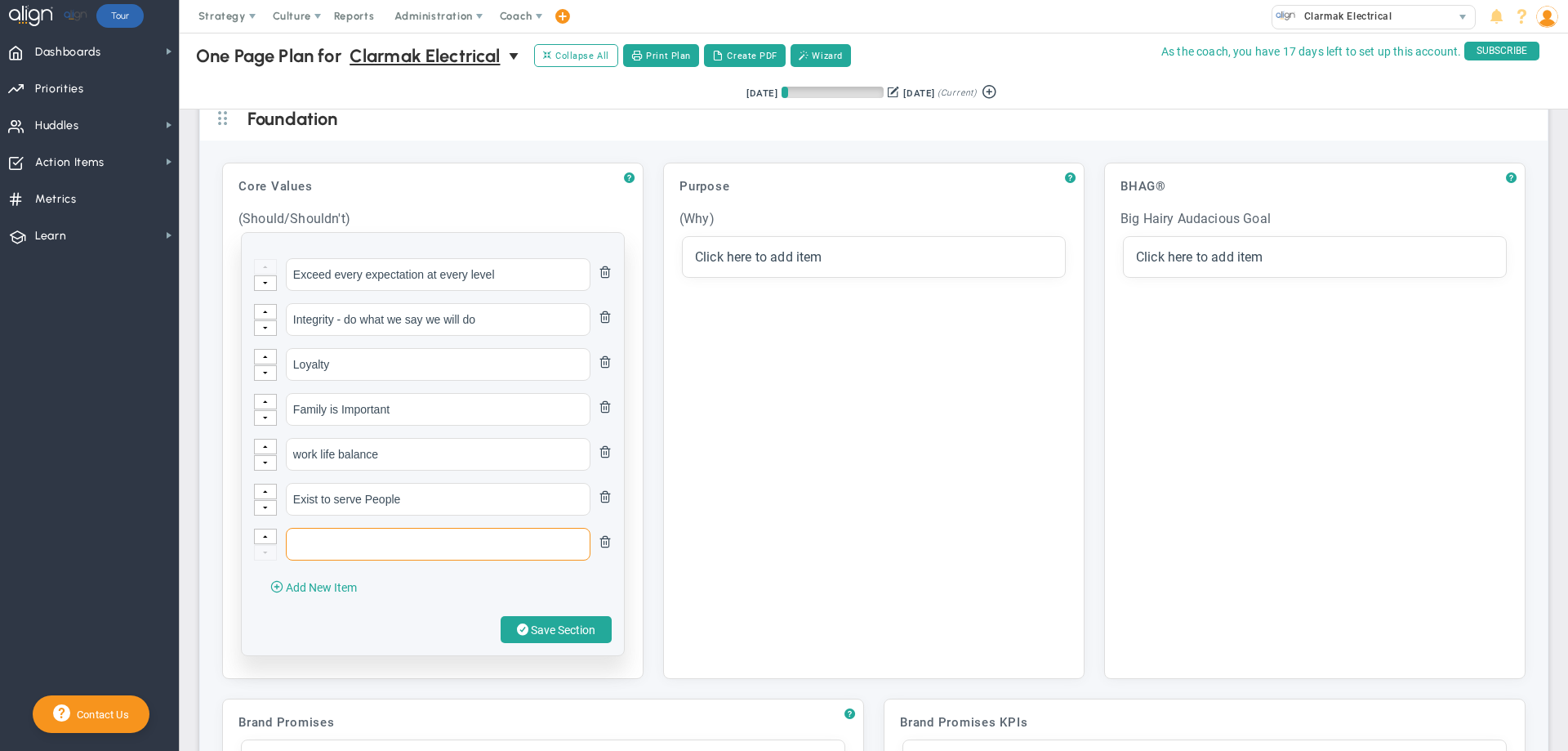
click at [318, 558] on input "text" at bounding box center [438, 544] width 305 height 33
type input "Stay hungry (motivated to achieve more)"
click at [550, 627] on div "Exceed every expectation at every level Integrity - do what we say we will do L…" at bounding box center [433, 443] width 383 height 422
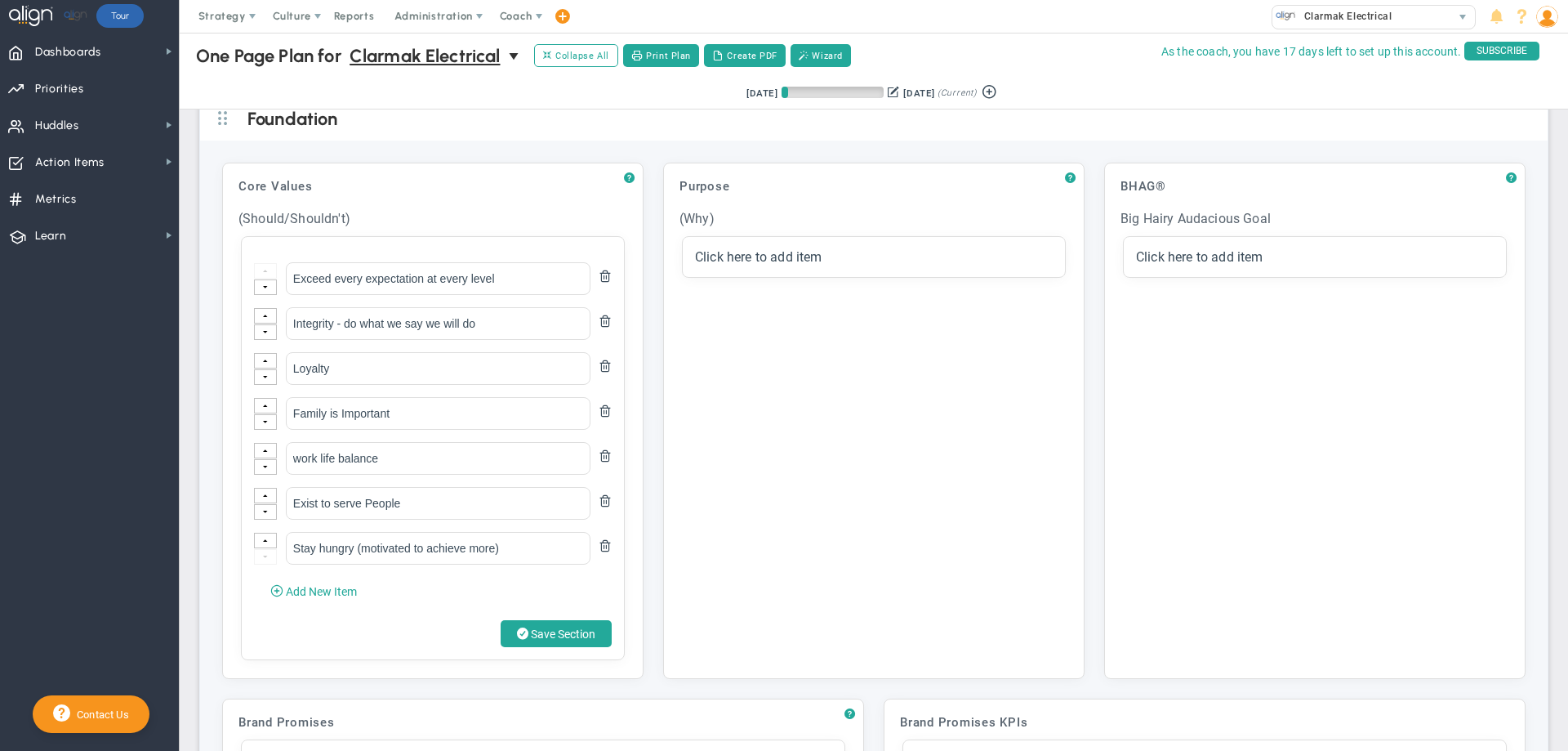
click at [552, 641] on span "Save Section" at bounding box center [563, 634] width 64 height 13
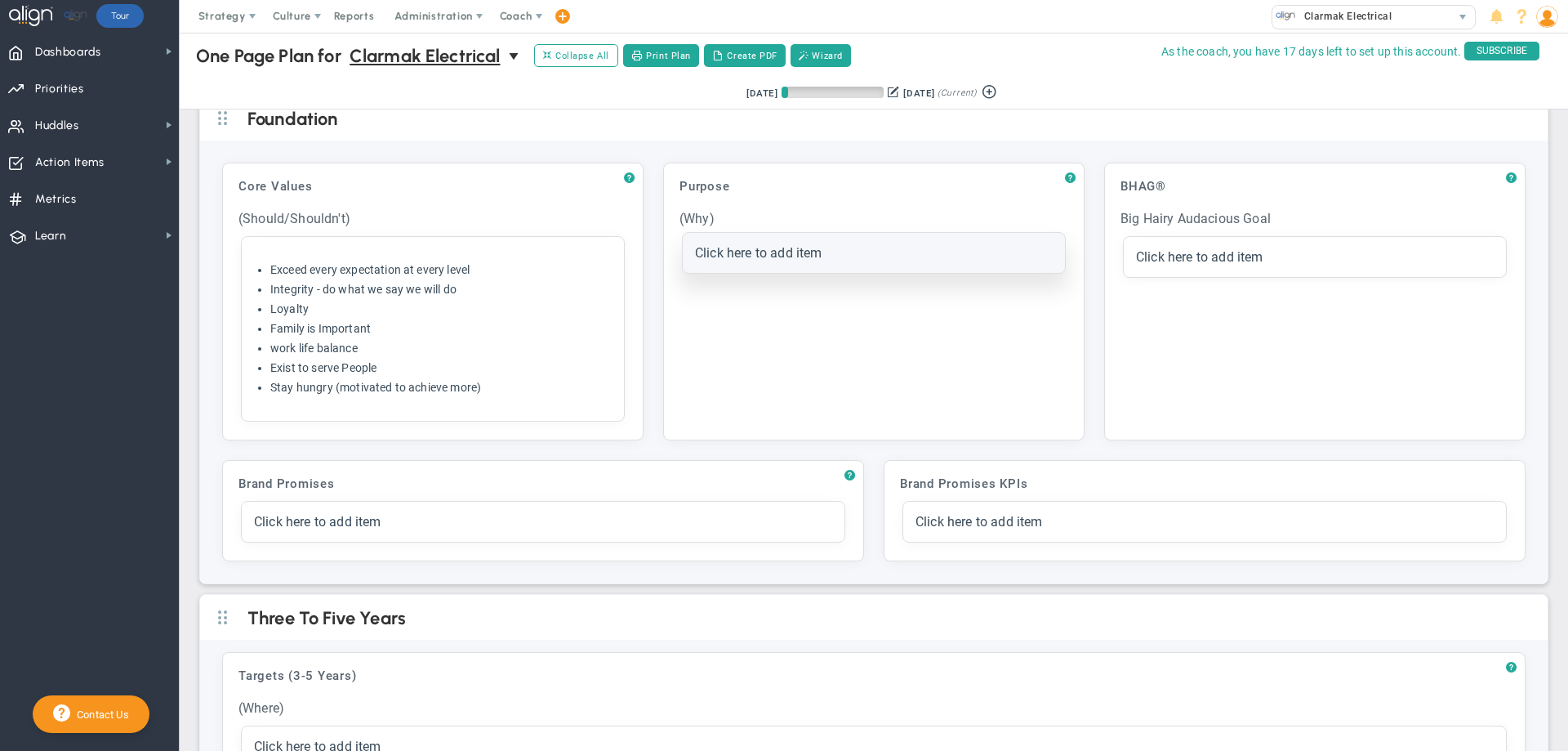
click at [767, 256] on span "Click here to add item" at bounding box center [758, 253] width 127 height 16
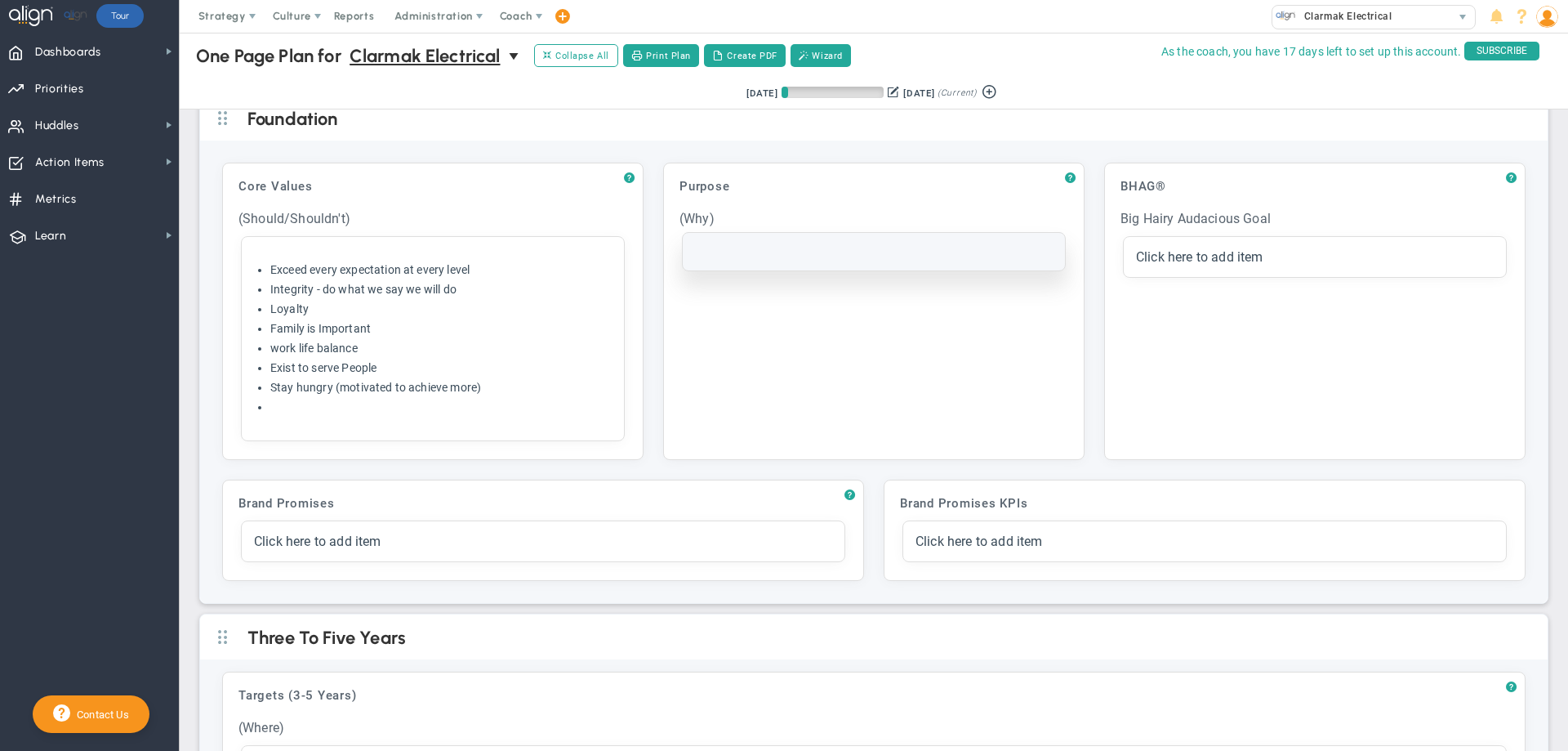
click at [764, 239] on div at bounding box center [874, 251] width 383 height 38
click at [762, 244] on div at bounding box center [874, 251] width 383 height 38
click at [695, 249] on div at bounding box center [873, 252] width 358 height 13
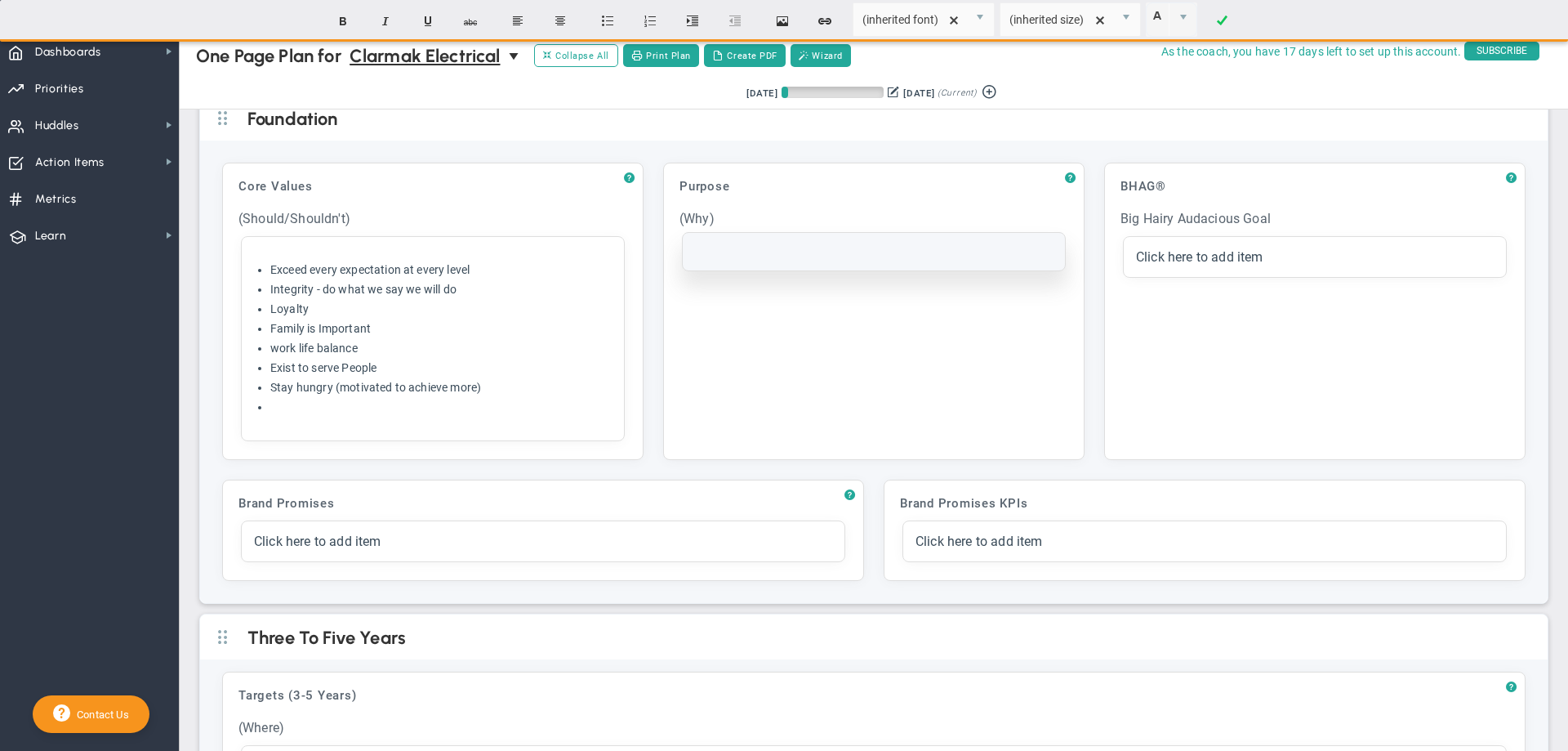
drag, startPoint x: 690, startPoint y: 249, endPoint x: 708, endPoint y: 235, distance: 22.8
click at [708, 235] on div at bounding box center [874, 251] width 383 height 38
drag, startPoint x: 701, startPoint y: 243, endPoint x: 698, endPoint y: 254, distance: 11.4
click at [698, 254] on div at bounding box center [873, 252] width 358 height 13
drag, startPoint x: 694, startPoint y: 292, endPoint x: 701, endPoint y: 257, distance: 35.7
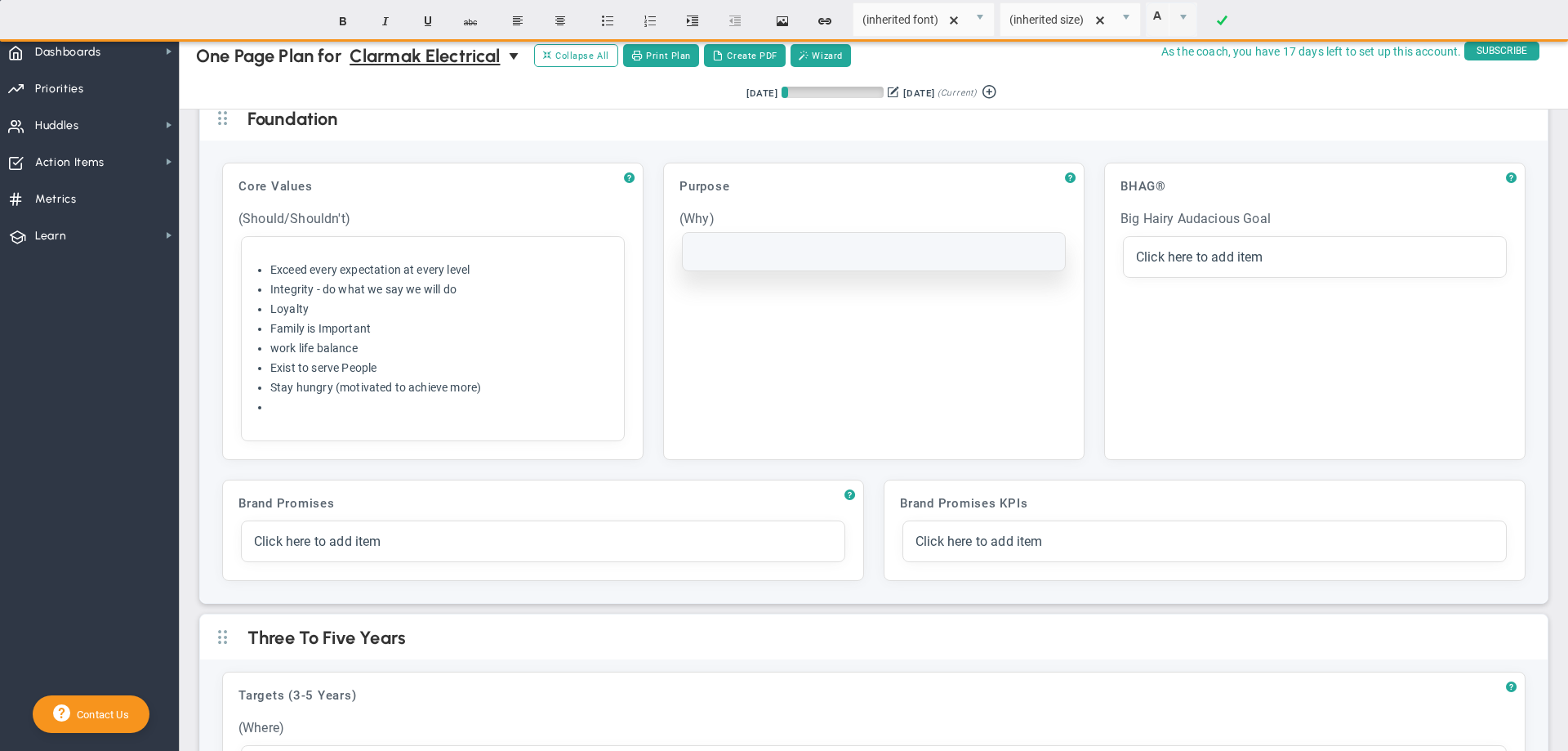
click at [701, 257] on div at bounding box center [873, 252] width 358 height 13
paste div
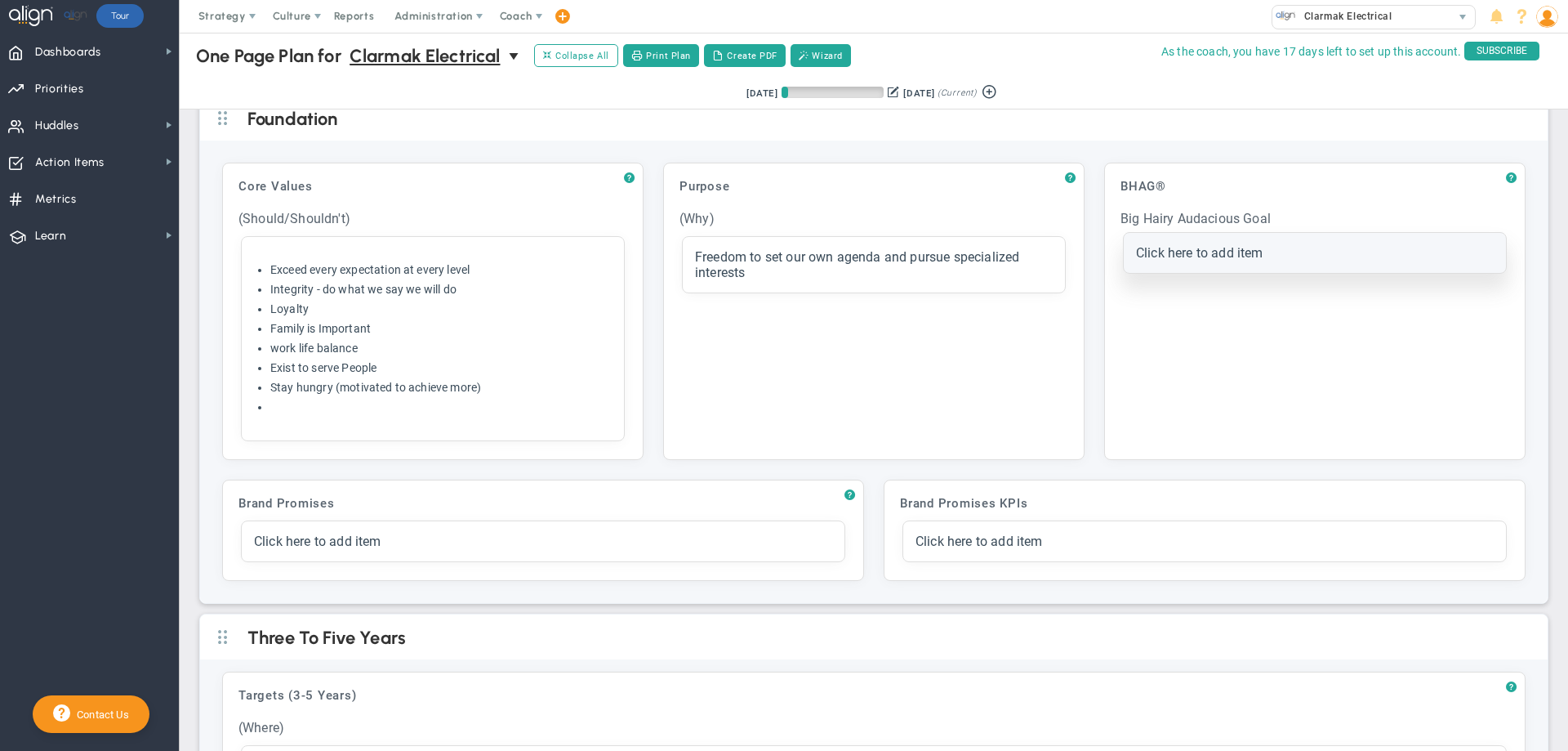
click at [1136, 251] on span "Click here to add item" at bounding box center [1199, 253] width 127 height 16
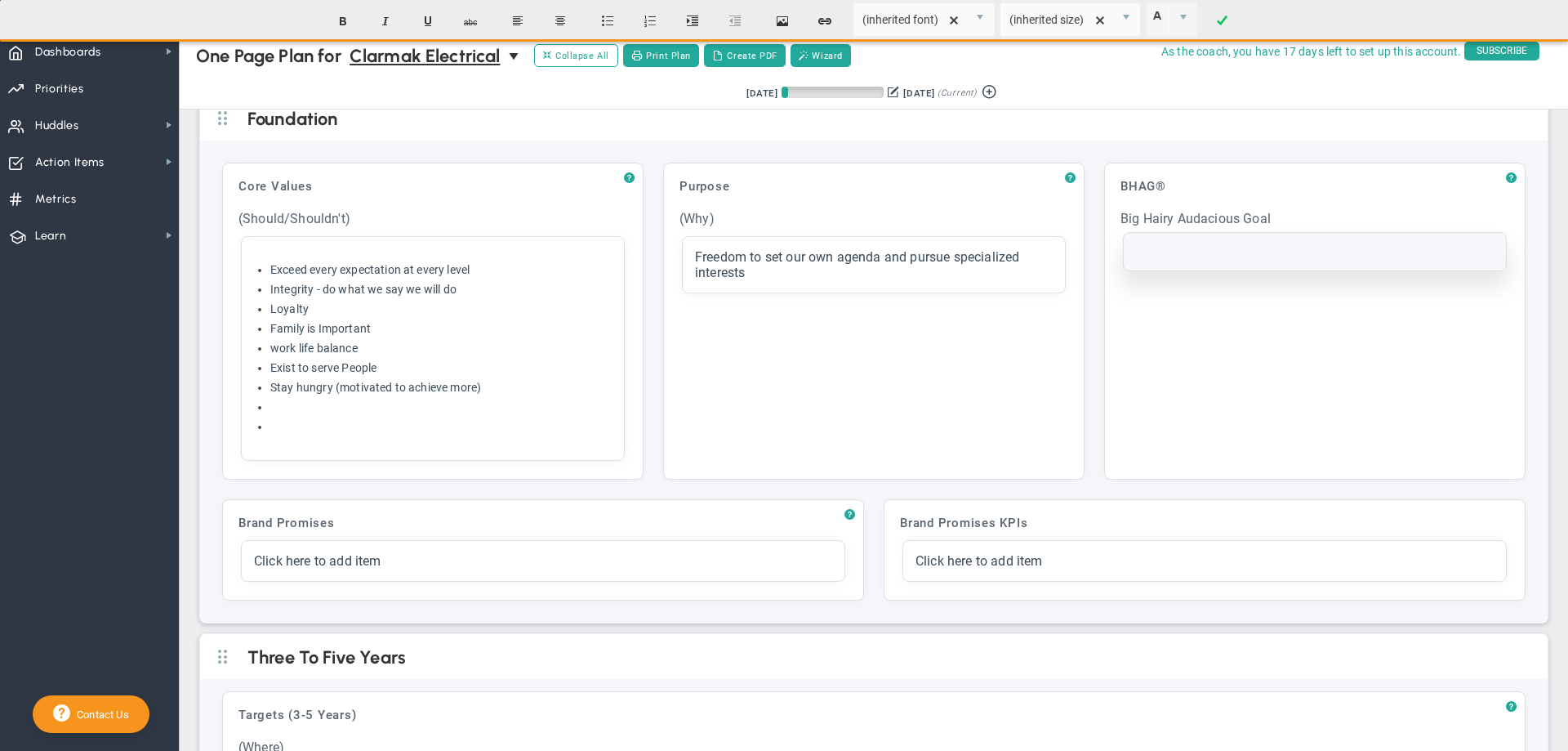
paste div
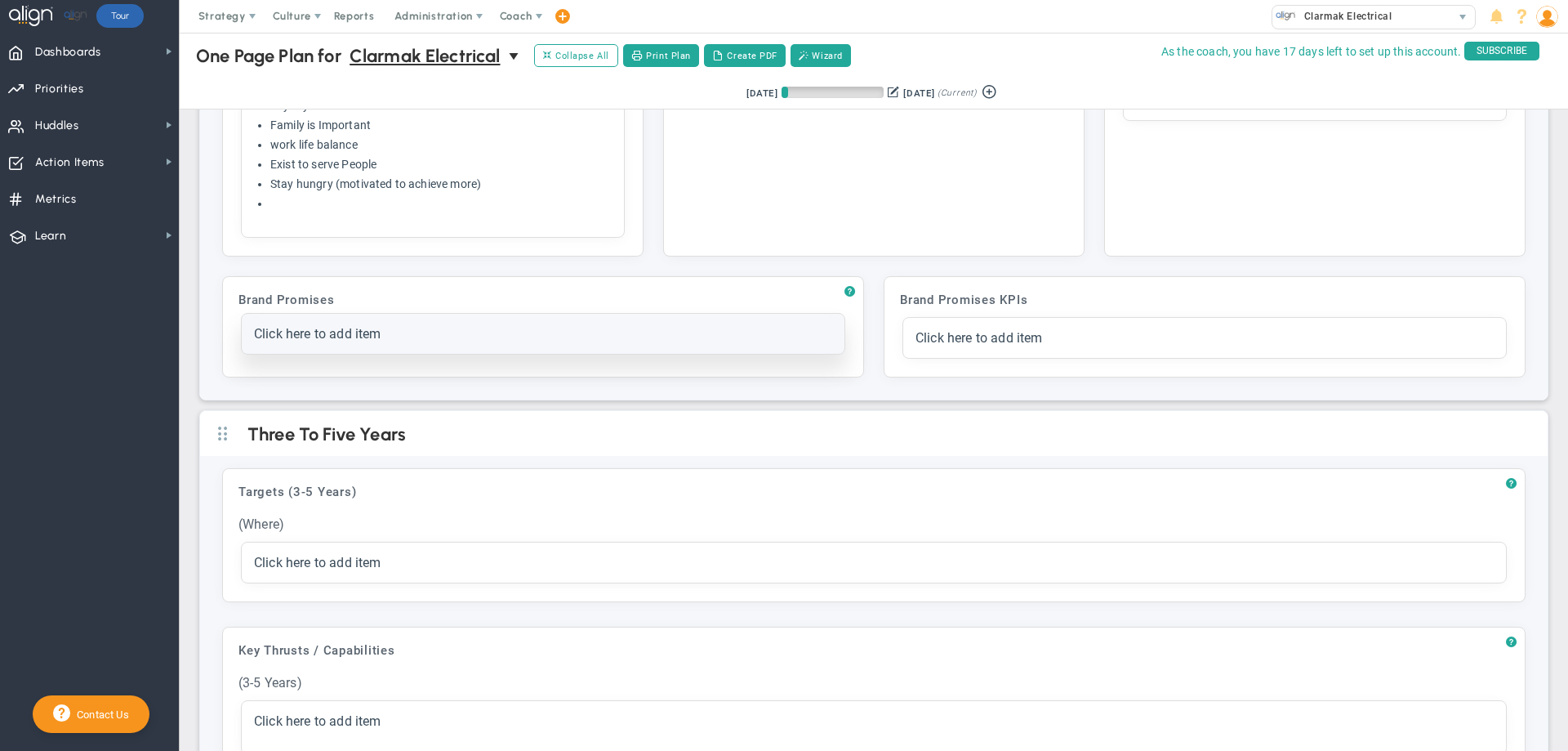
scroll to position [224, 0]
click at [425, 336] on div "Click here to add item" at bounding box center [543, 332] width 579 height 16
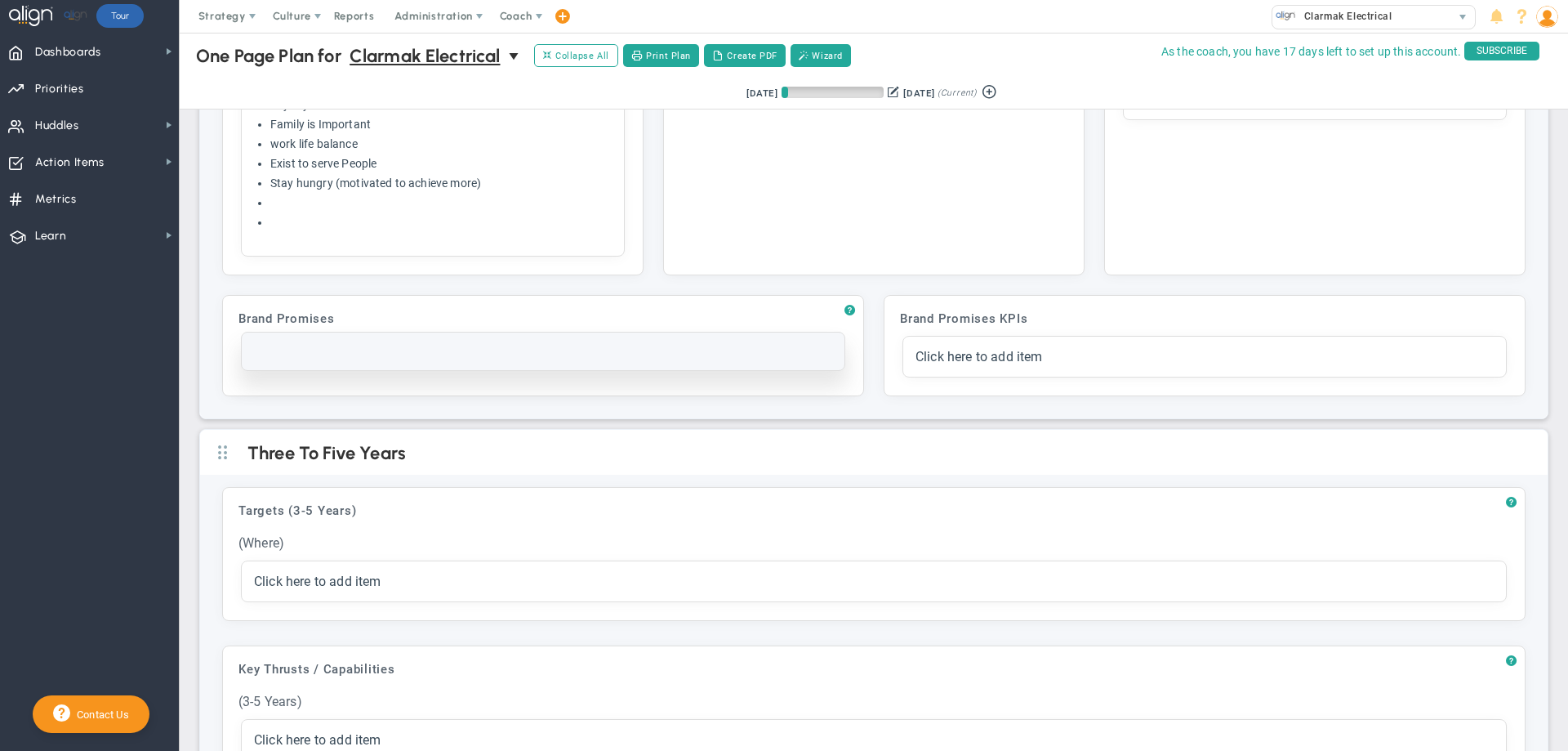
drag, startPoint x: 307, startPoint y: 342, endPoint x: 310, endPoint y: 350, distance: 8.5
click at [310, 350] on div at bounding box center [543, 352] width 579 height 13
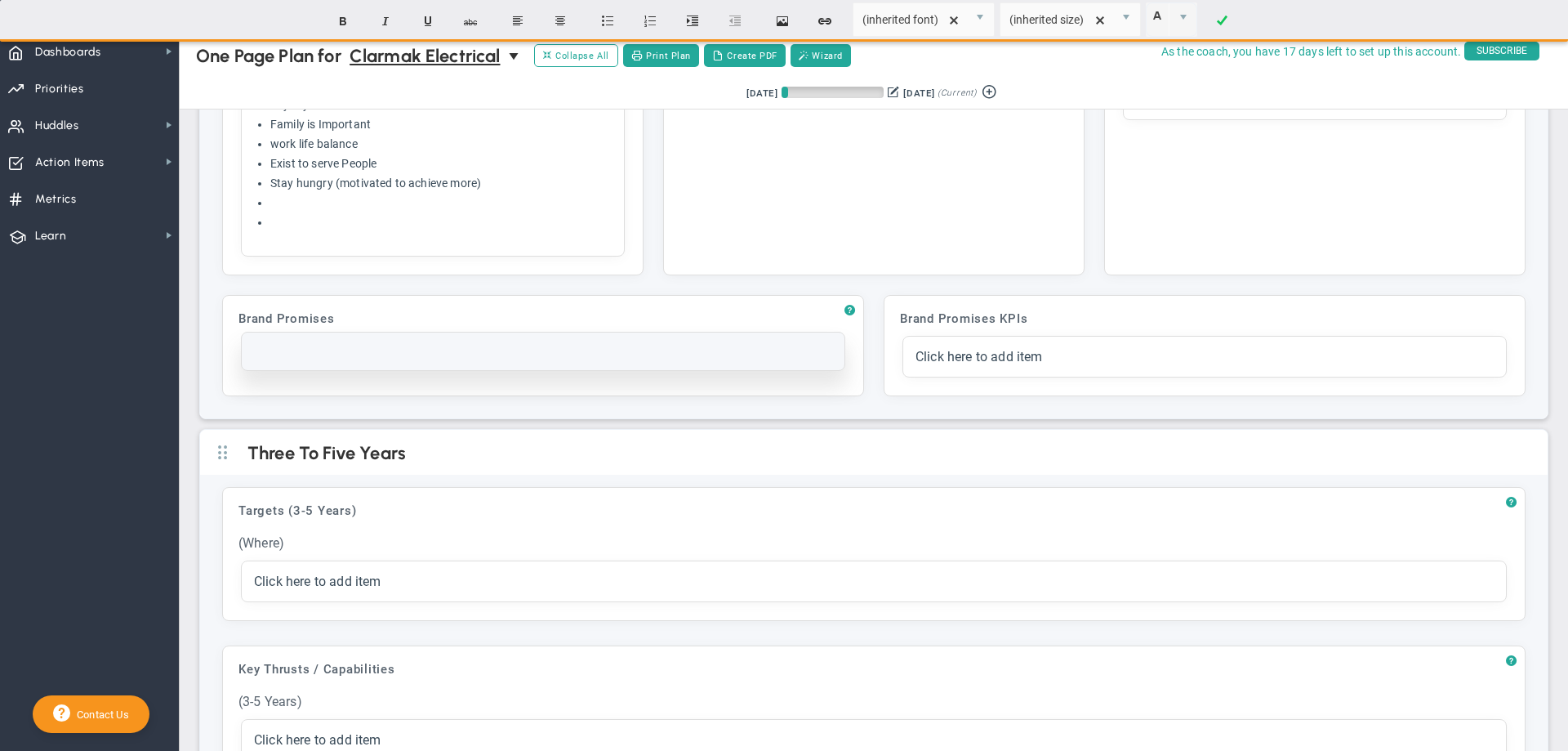
paste div
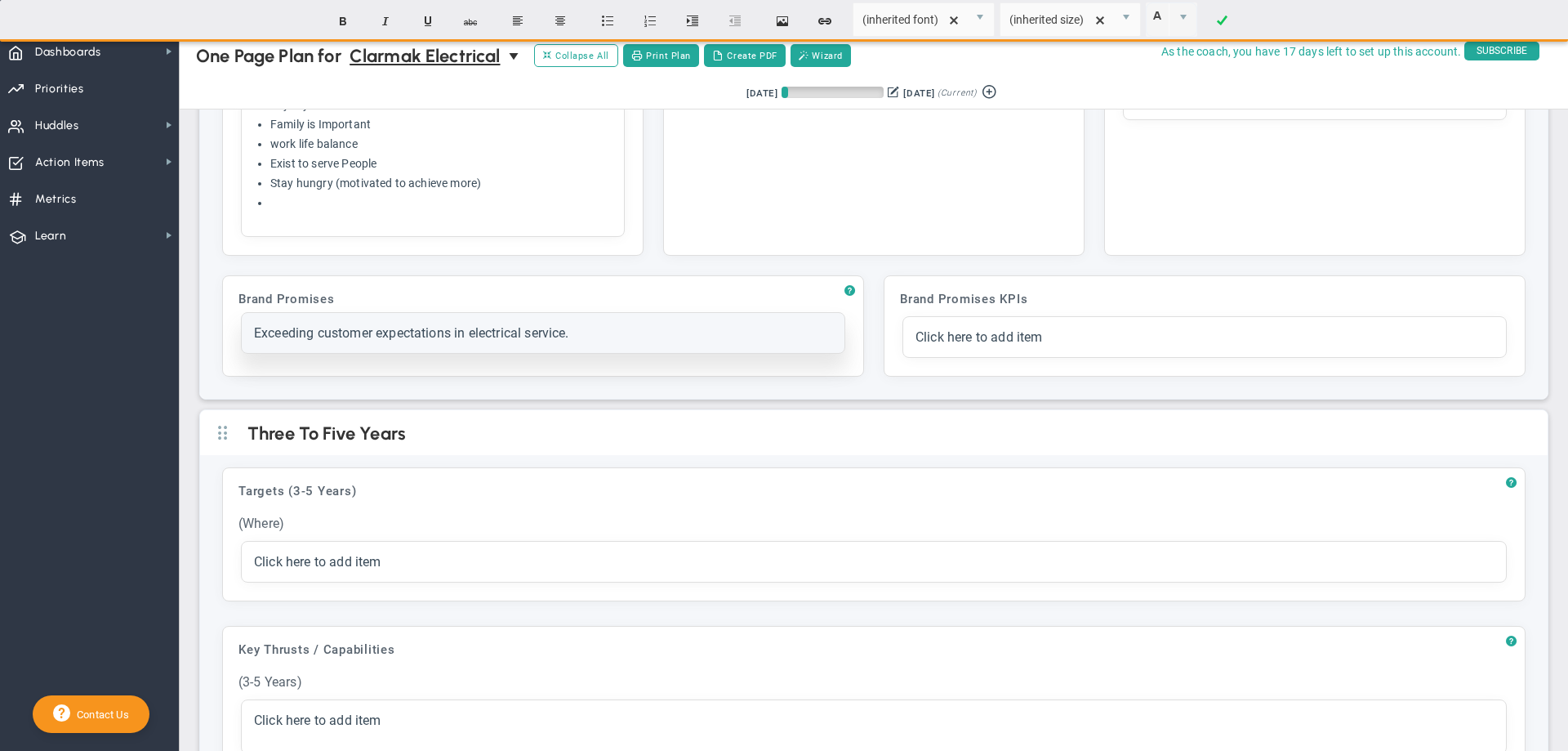
click at [600, 336] on div "Exceeding customer expectations in electrical service." at bounding box center [543, 332] width 579 height 16
click at [599, 335] on div "Exceeding customer expectations in electrical service." at bounding box center [543, 332] width 579 height 13
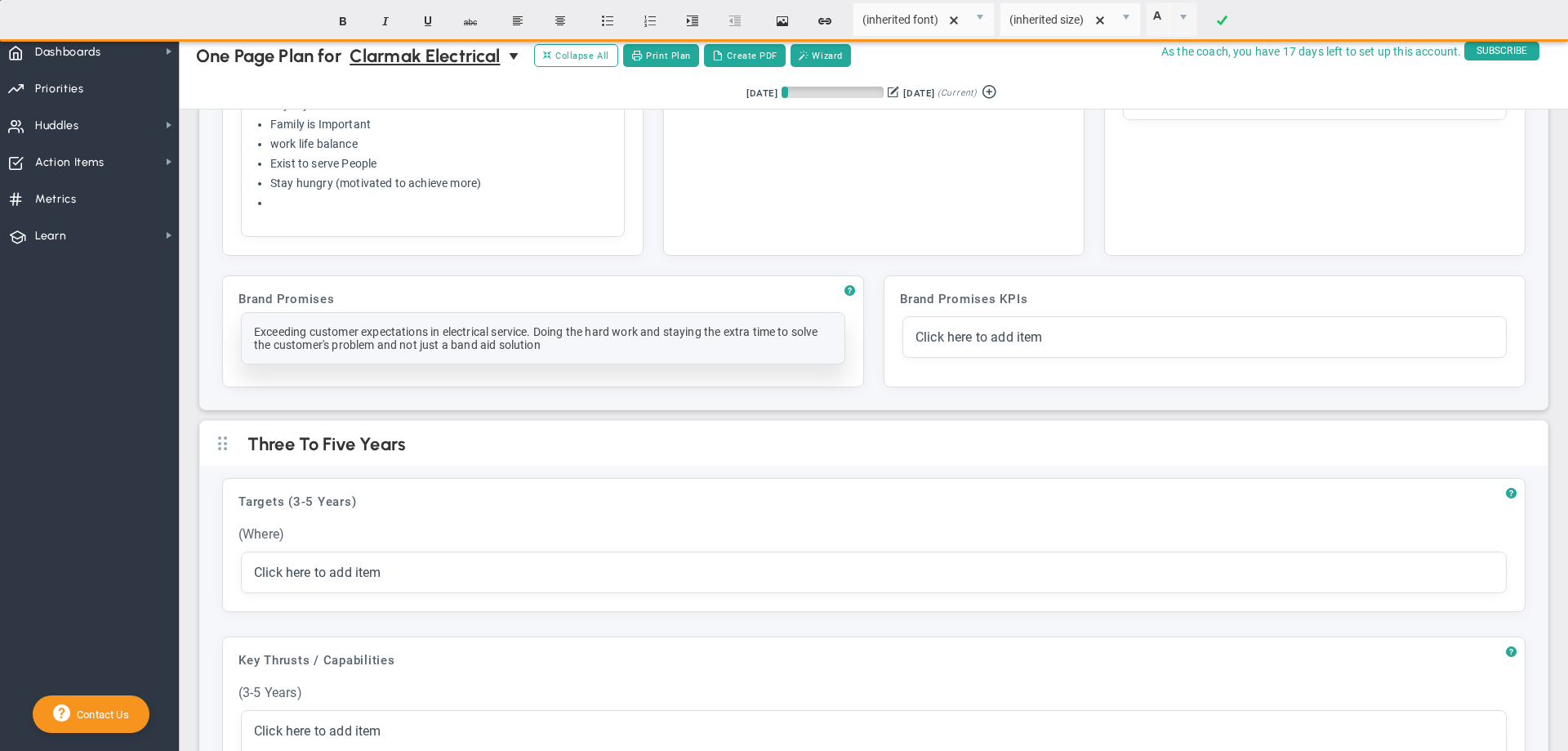
click at [536, 335] on div "Exceeding customer expectations in electrical service. Doing the hard work and …" at bounding box center [543, 338] width 579 height 27
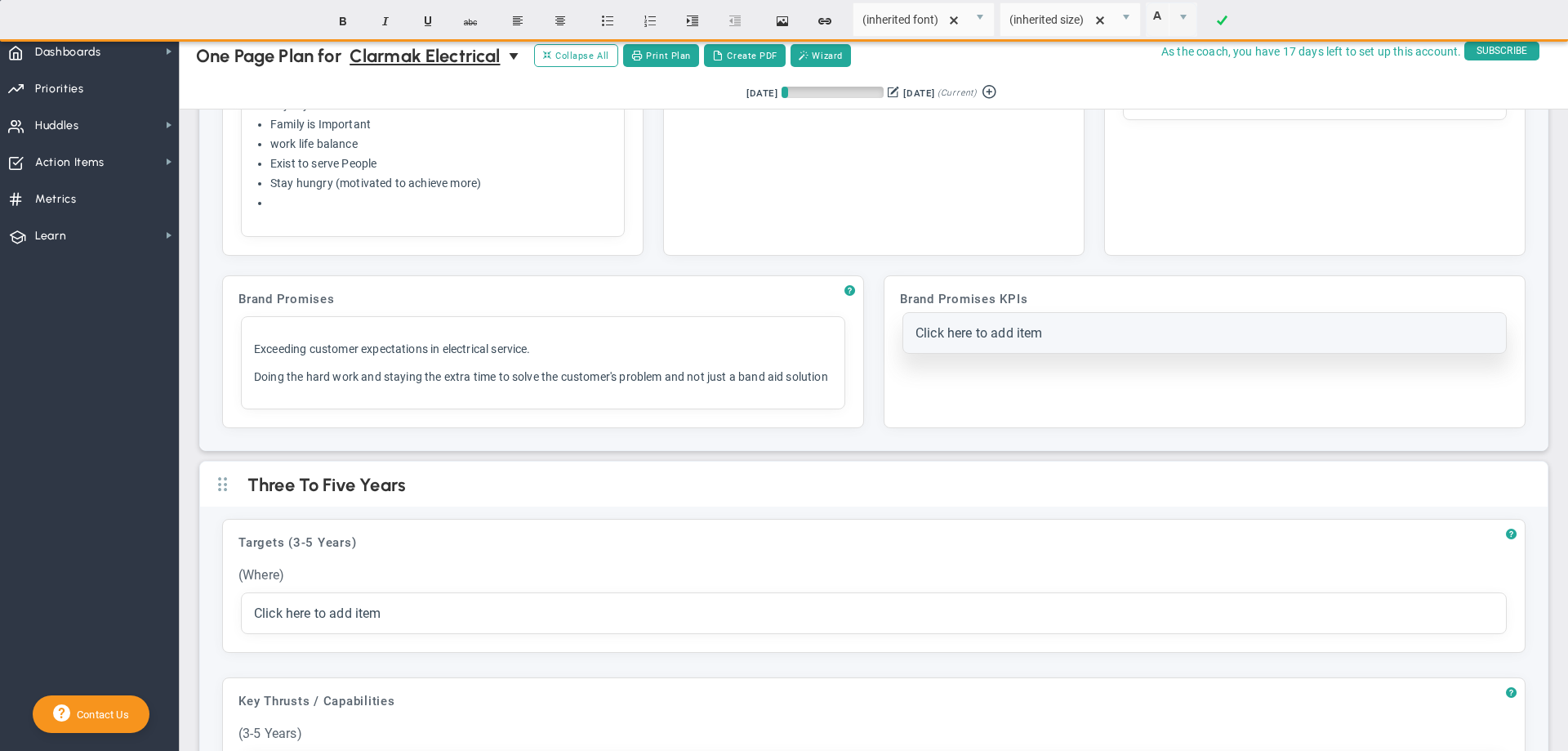
click at [944, 332] on span "Click here to add item" at bounding box center [979, 332] width 127 height 16
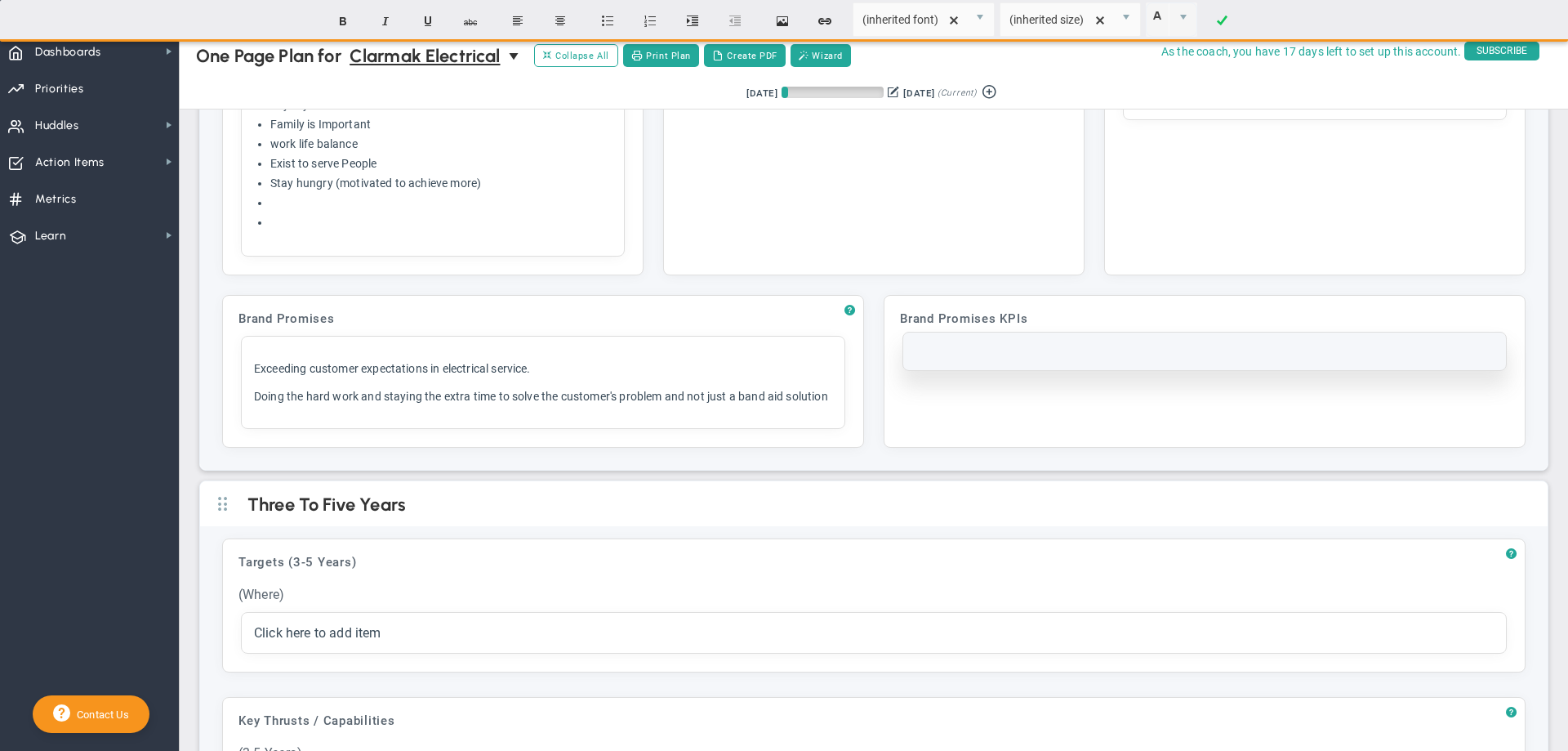
click at [928, 350] on div at bounding box center [1205, 352] width 579 height 13
click at [951, 352] on div "Productivitity Level" at bounding box center [1205, 352] width 579 height 13
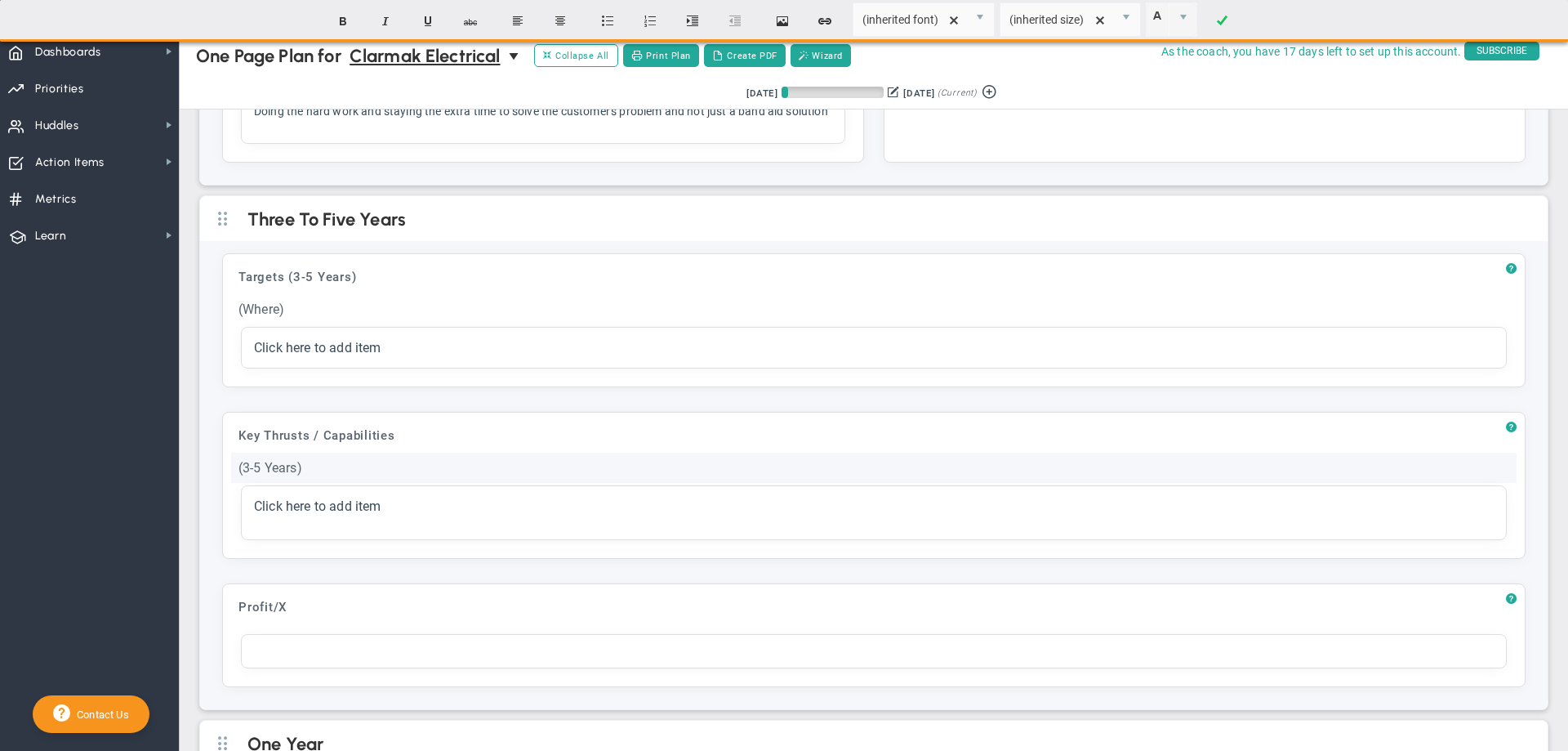
scroll to position [511, 0]
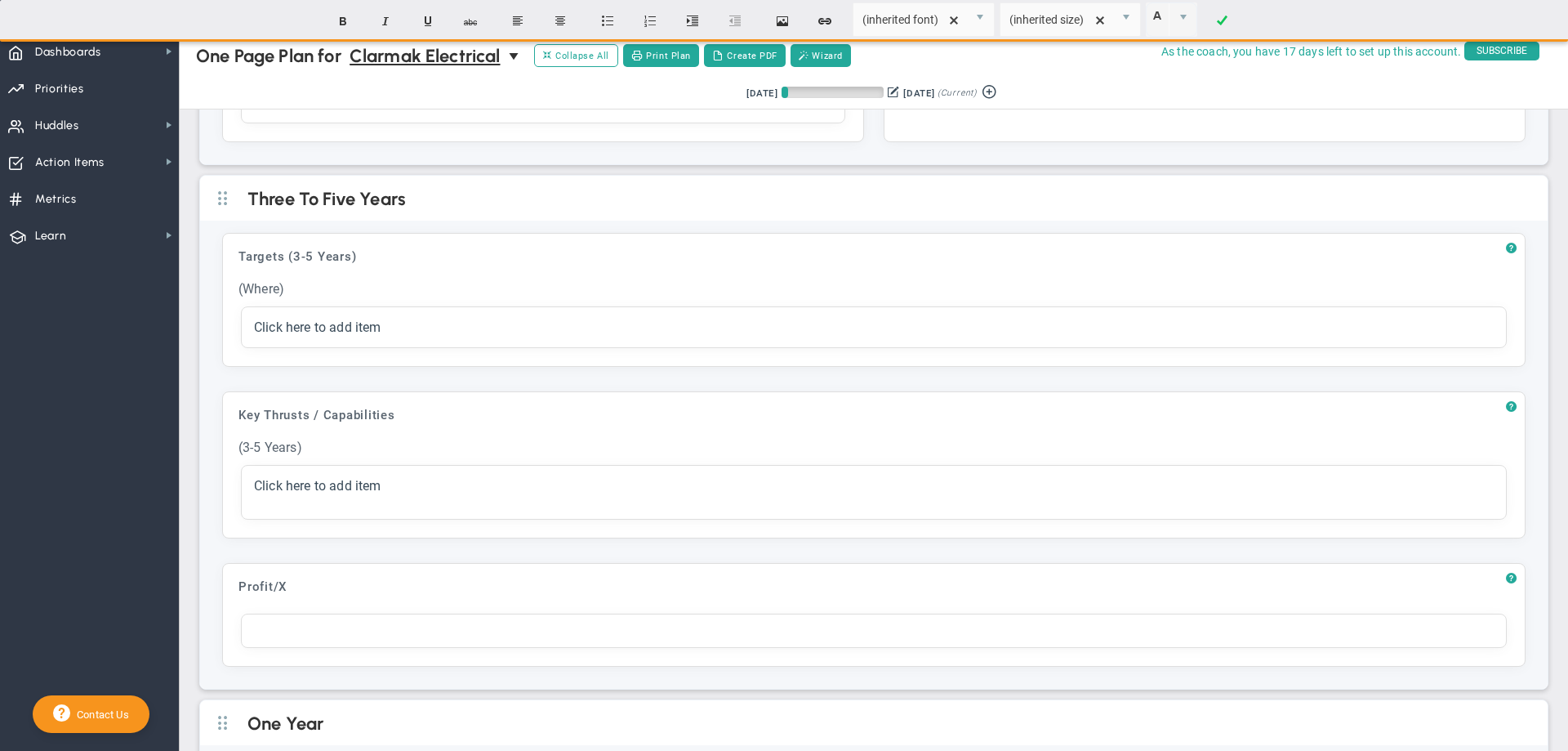
scroll to position [491, 0]
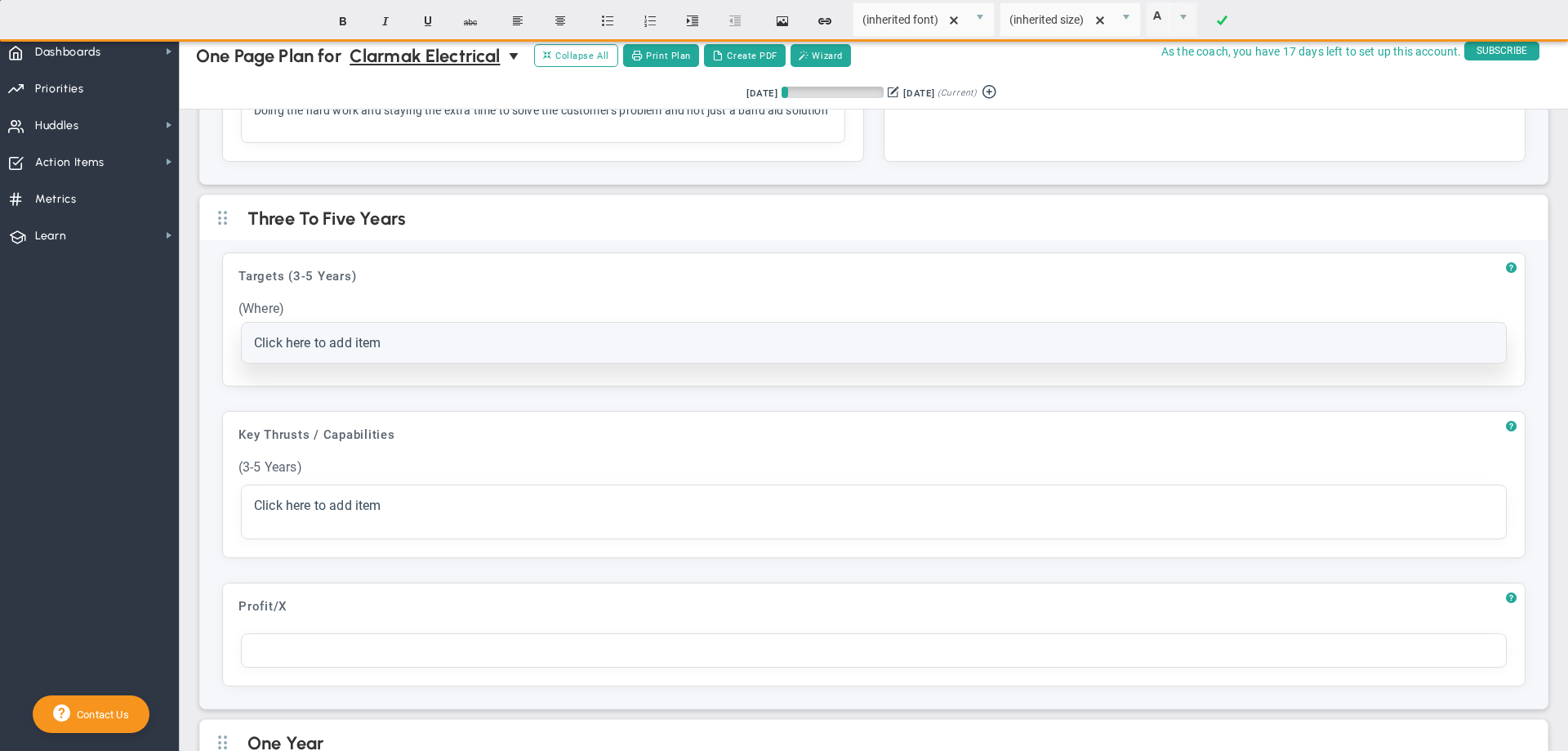
click at [295, 351] on span "Click here to add item" at bounding box center [317, 343] width 127 height 16
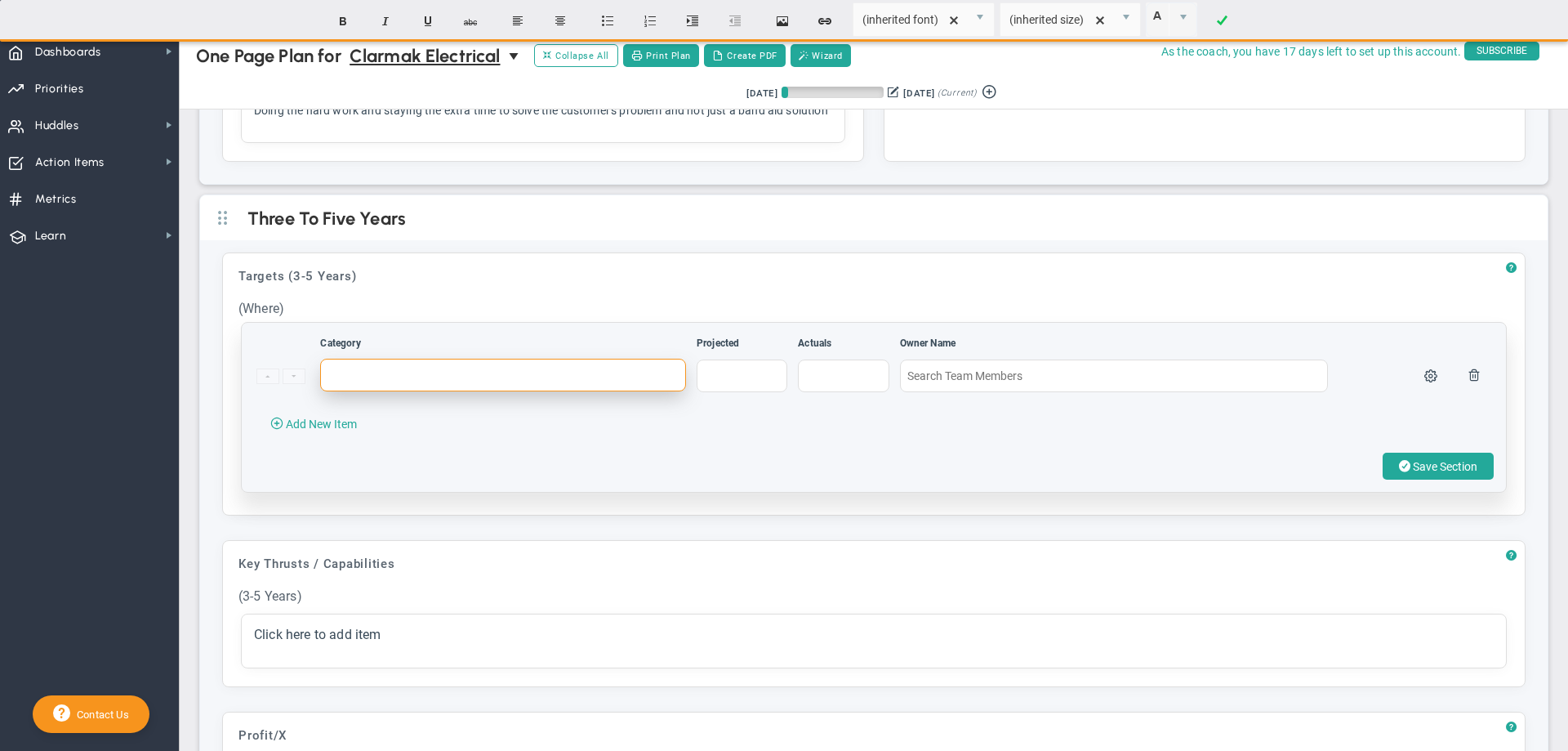
click at [371, 391] on input "text" at bounding box center [503, 376] width 366 height 33
type input "E"
type input "Have a good employee retention system"
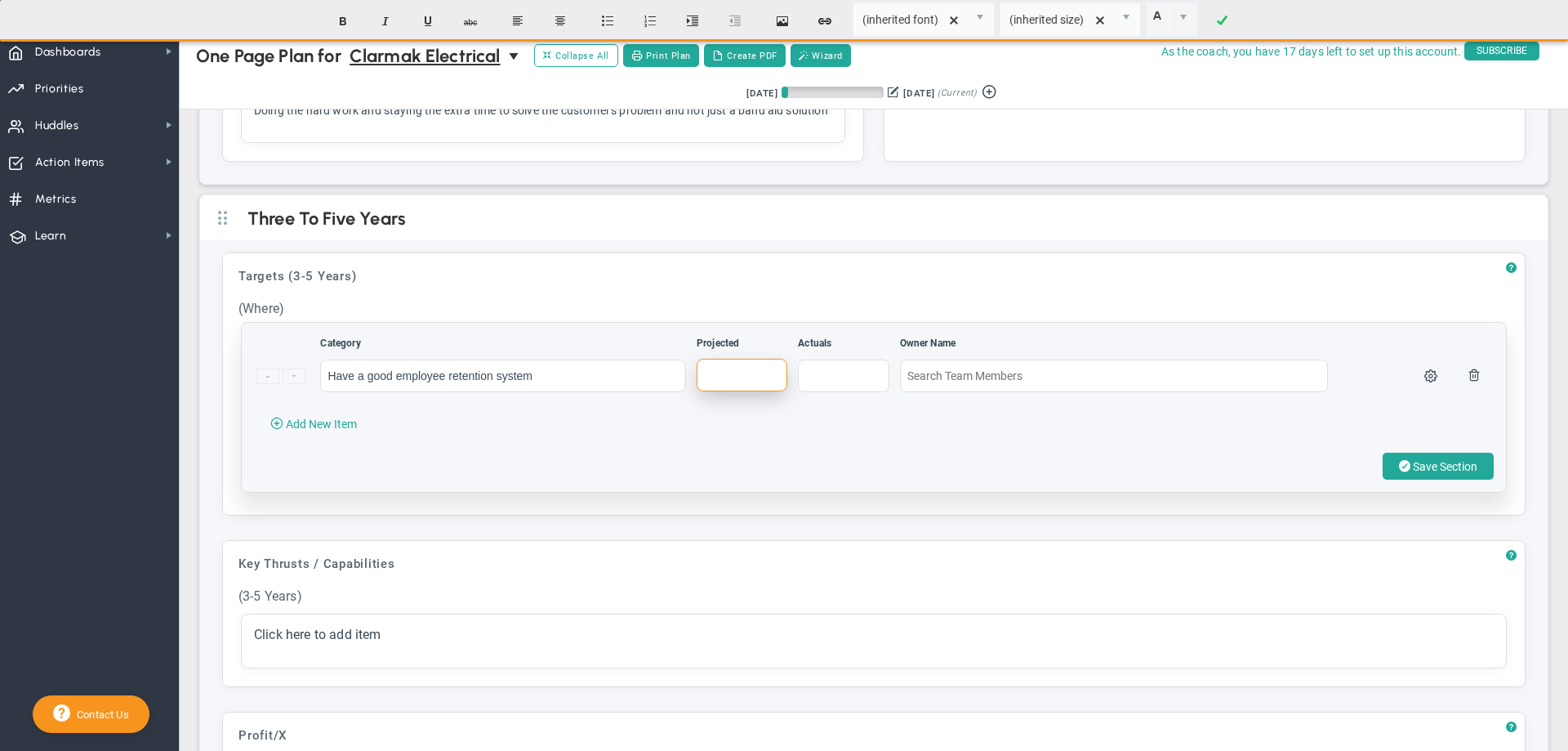
click at [717, 384] on input "text" at bounding box center [741, 376] width 91 height 33
click at [910, 386] on input "text" at bounding box center [1114, 376] width 428 height 33
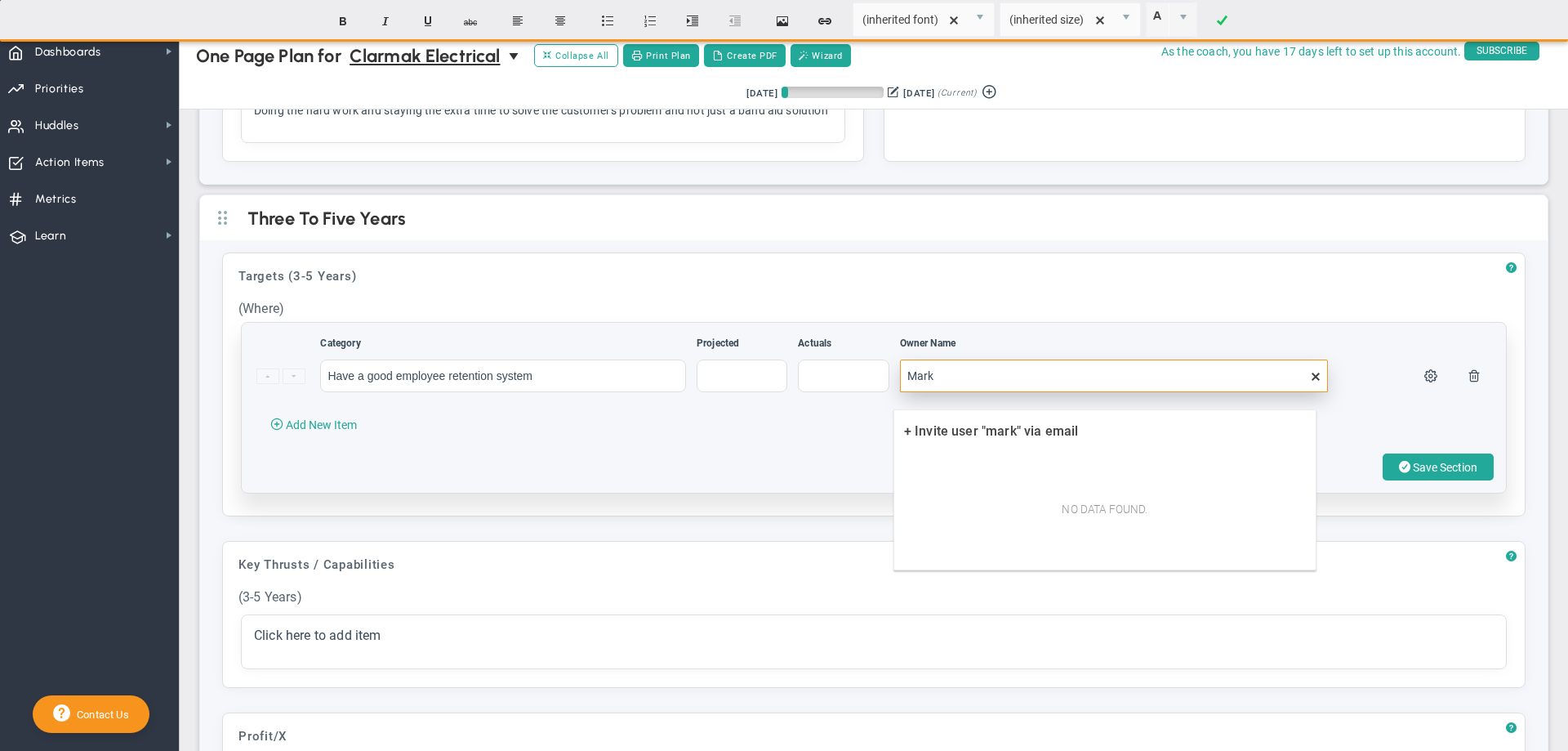
type input "Mark"
click at [835, 468] on div "Category Projected Actuals Owner Name" at bounding box center [873, 408] width 1264 height 170
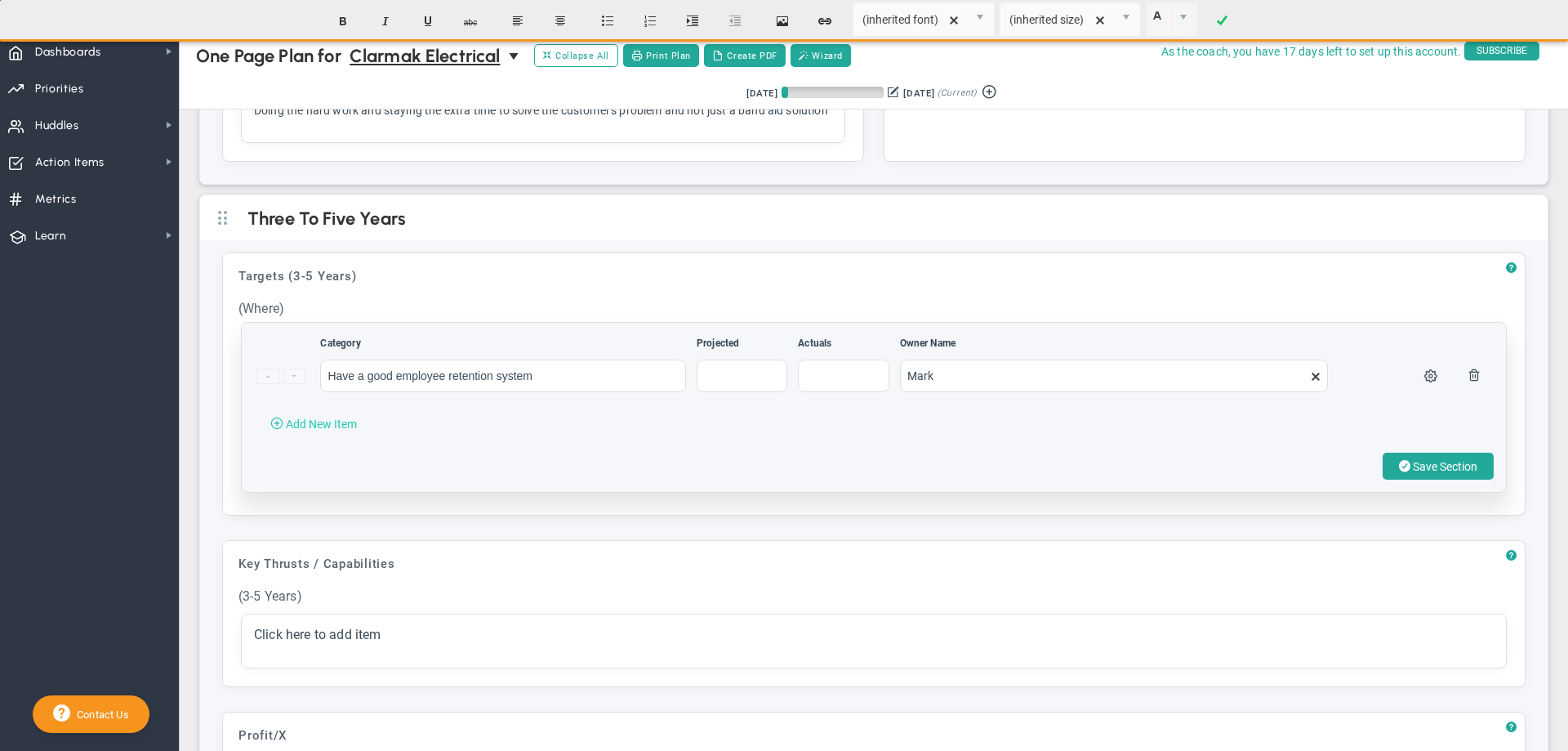
click at [307, 430] on span "Add New Item" at bounding box center [321, 424] width 71 height 13
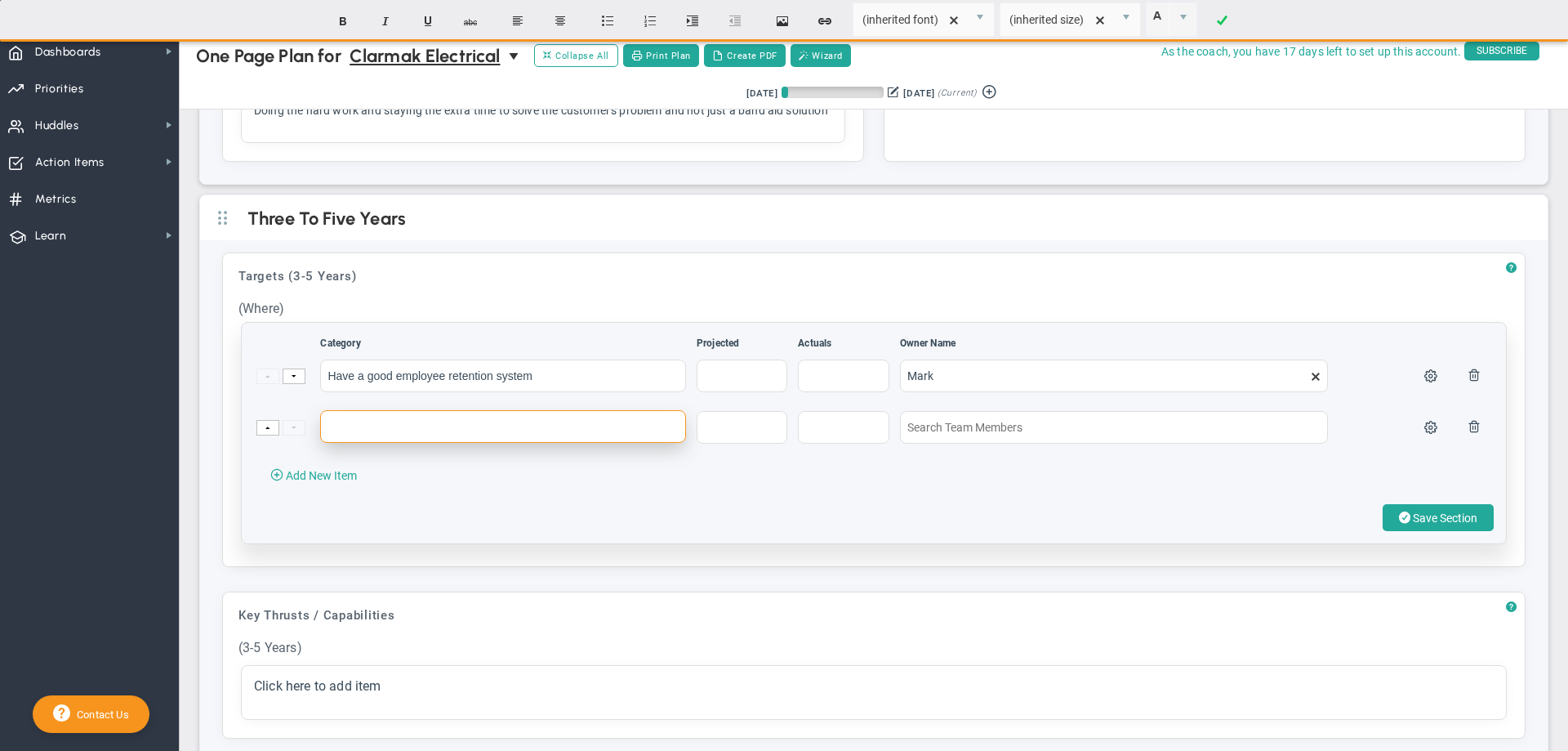
click at [362, 443] on input "text" at bounding box center [503, 427] width 366 height 33
type input "More esetimating and small invoicing in the field"
click at [713, 443] on input "text" at bounding box center [741, 427] width 91 height 33
click at [323, 482] on span "Add New Item" at bounding box center [321, 475] width 71 height 13
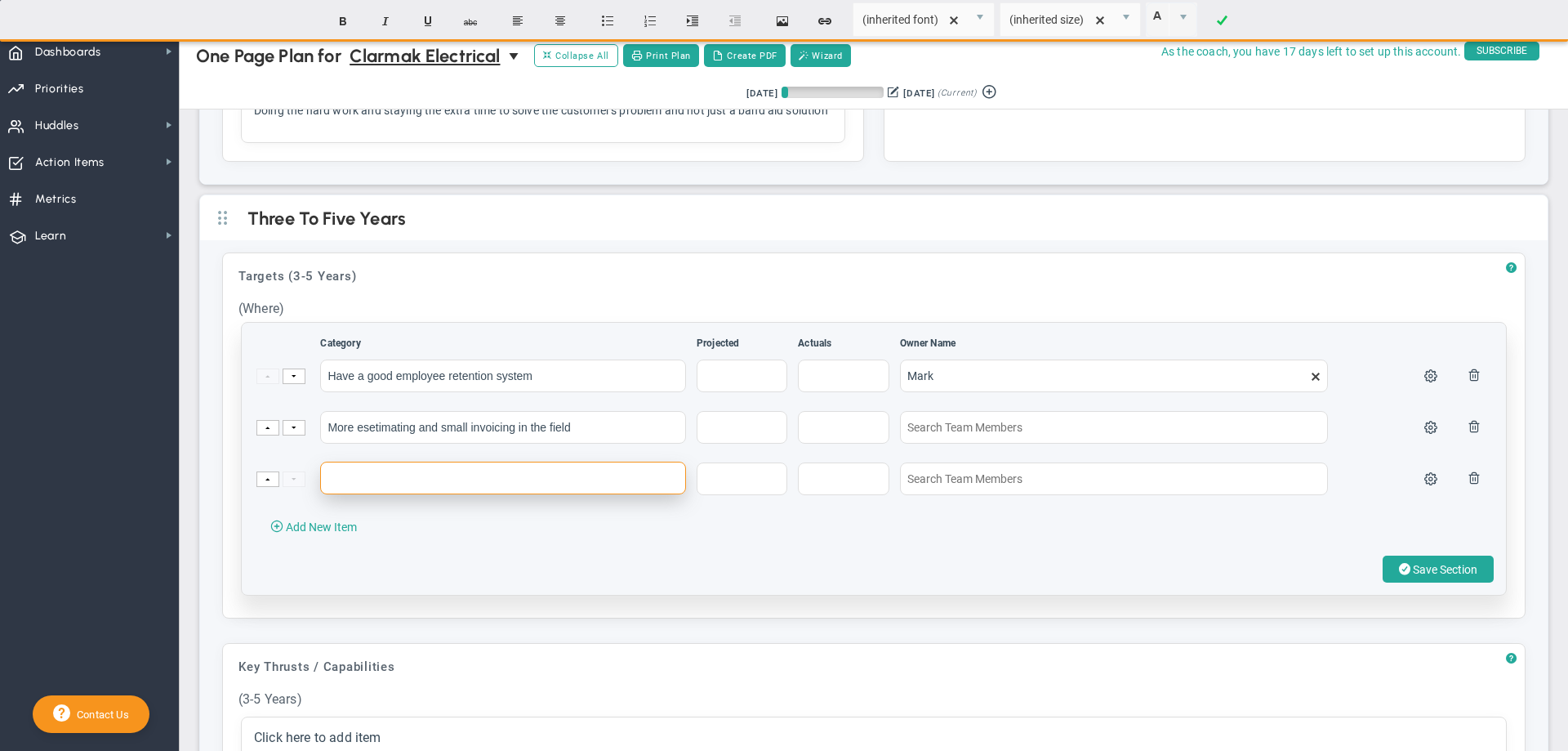
click at [332, 495] on input "text" at bounding box center [503, 478] width 366 height 33
type input "Have a fleet management plan"
click at [323, 534] on span "Add New Item" at bounding box center [321, 527] width 71 height 13
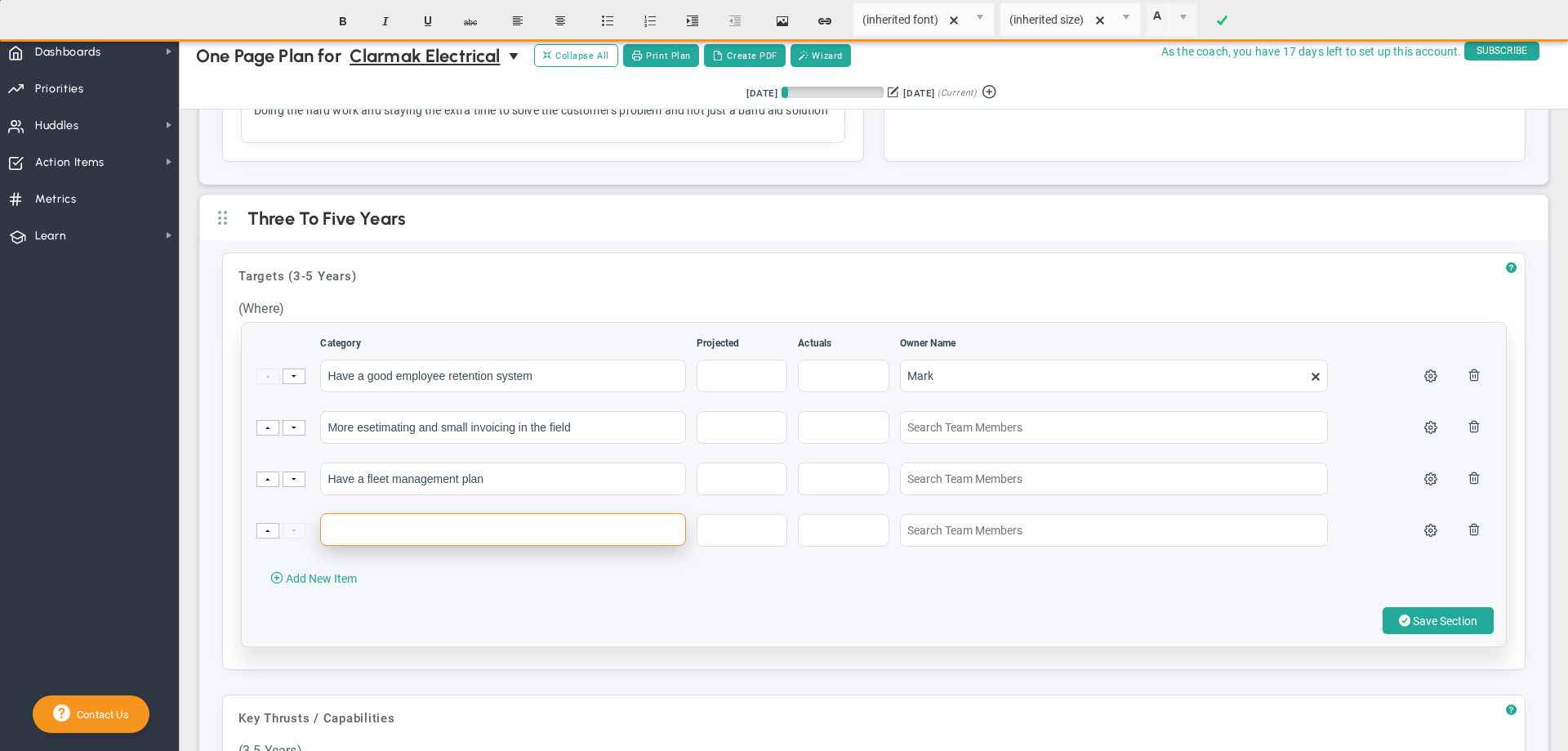
click at [366, 546] on input "text" at bounding box center [503, 529] width 366 height 33
paste input "Consistent capability to find, estimate and win anchor jobs each year"
type input "Consistent capability to find, estimate and win anchor jobs each year"
click at [352, 585] on span "Add New Item" at bounding box center [321, 579] width 71 height 13
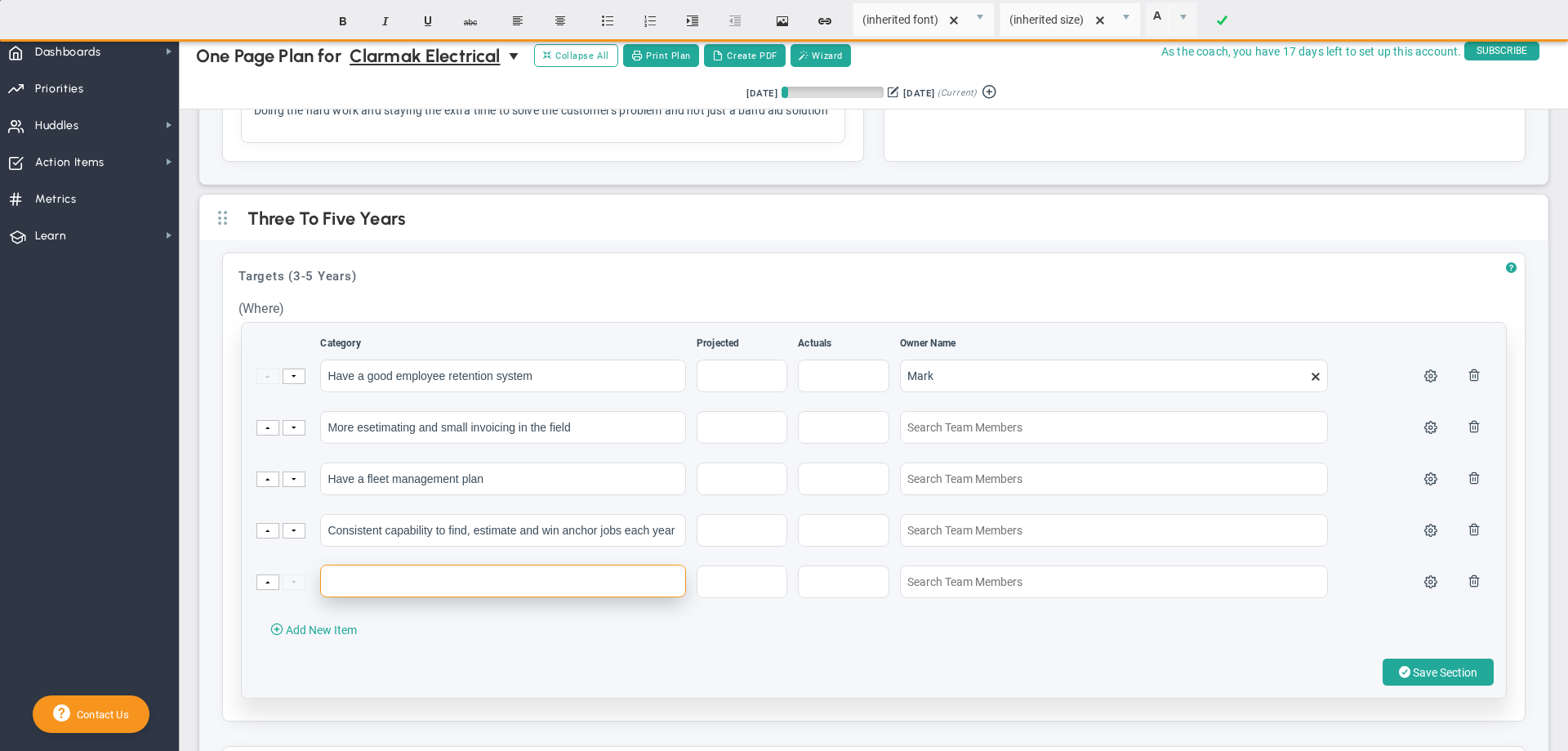
click at [335, 597] on input "text" at bounding box center [503, 582] width 366 height 33
paste input "Repeatable growth with top tier jobs - 5-10 a month"
type input "Repeatable growth with top tier jobs - 5-10 a month"
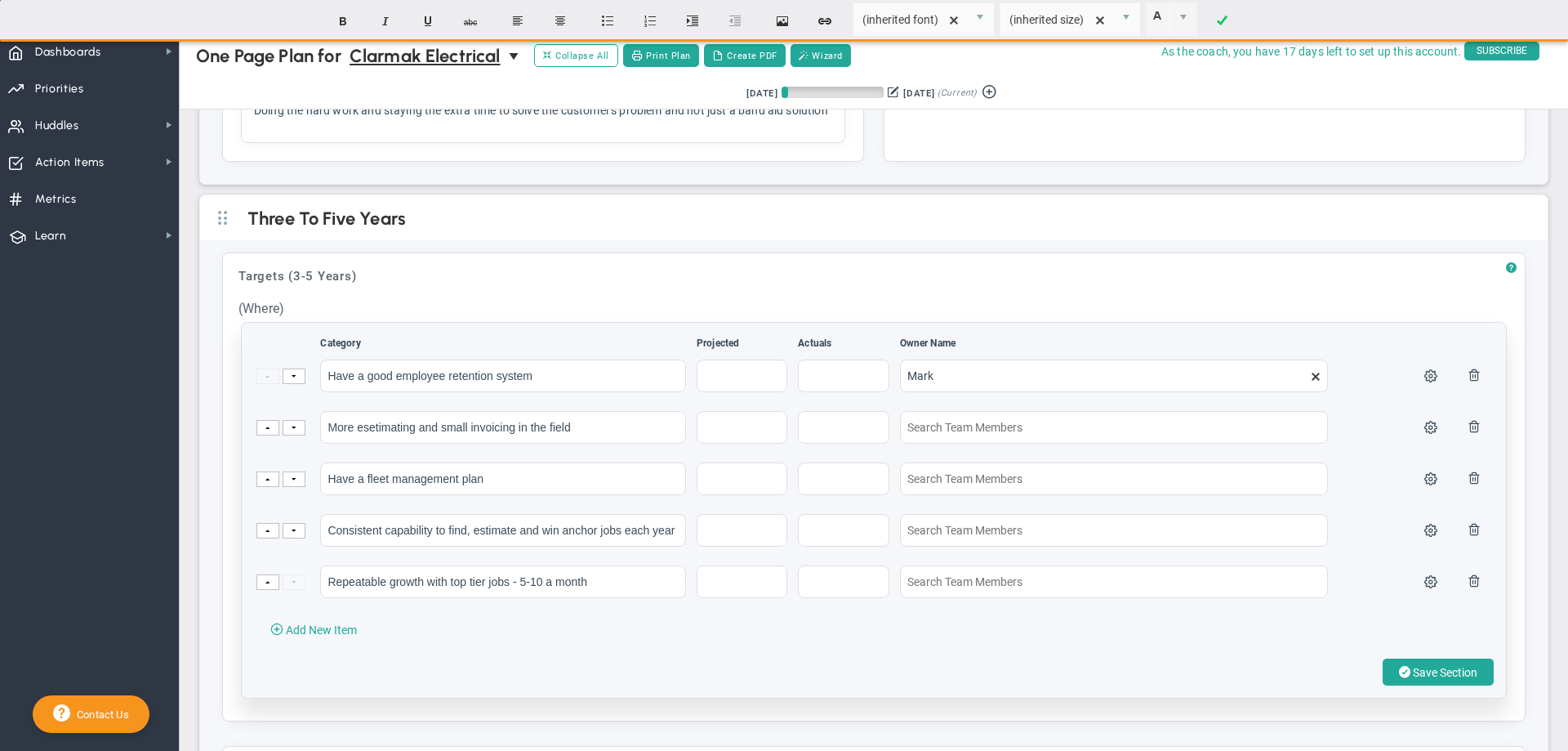
click at [432, 665] on div "Category Projected Actuals Owner Name" at bounding box center [873, 510] width 1264 height 376
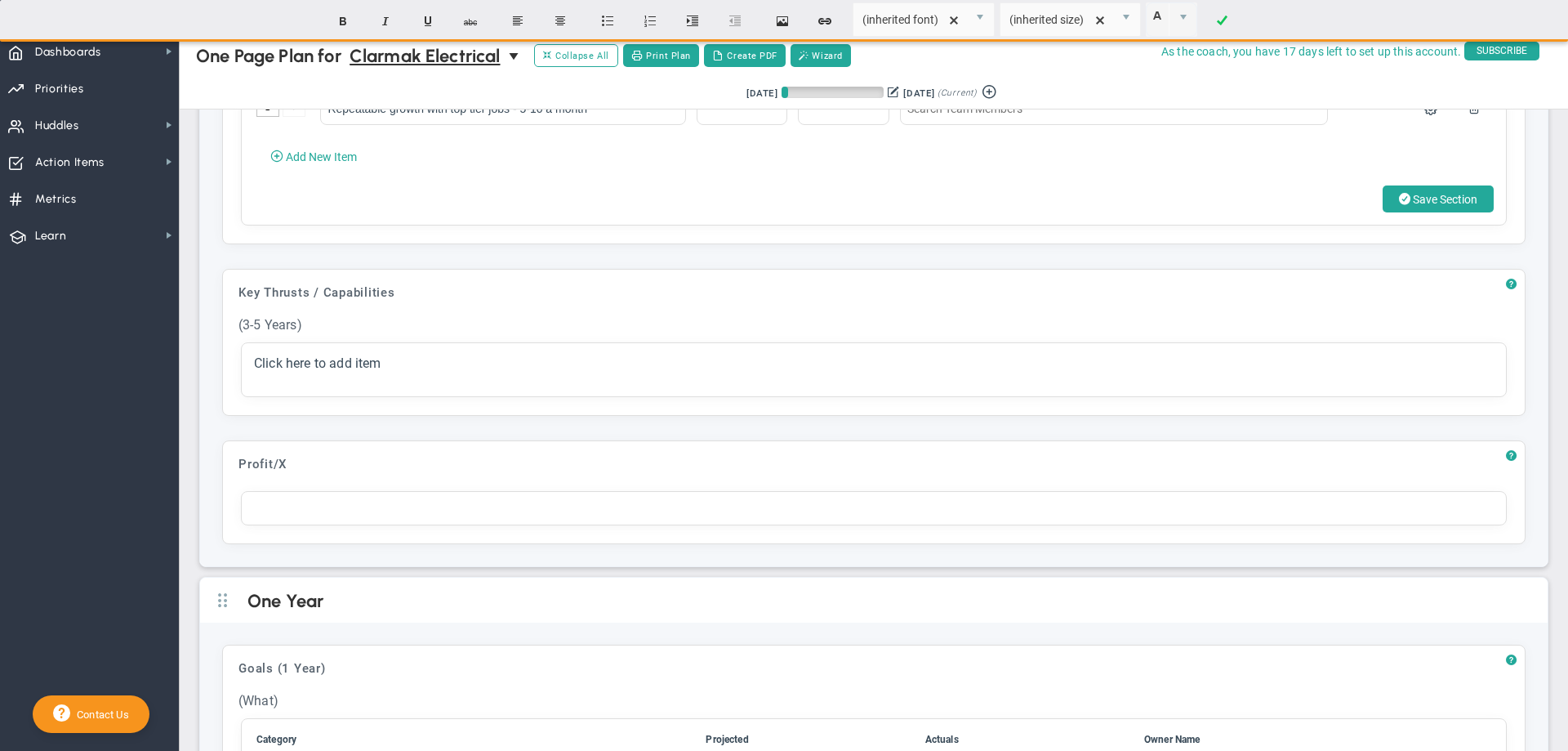
scroll to position [982, 0]
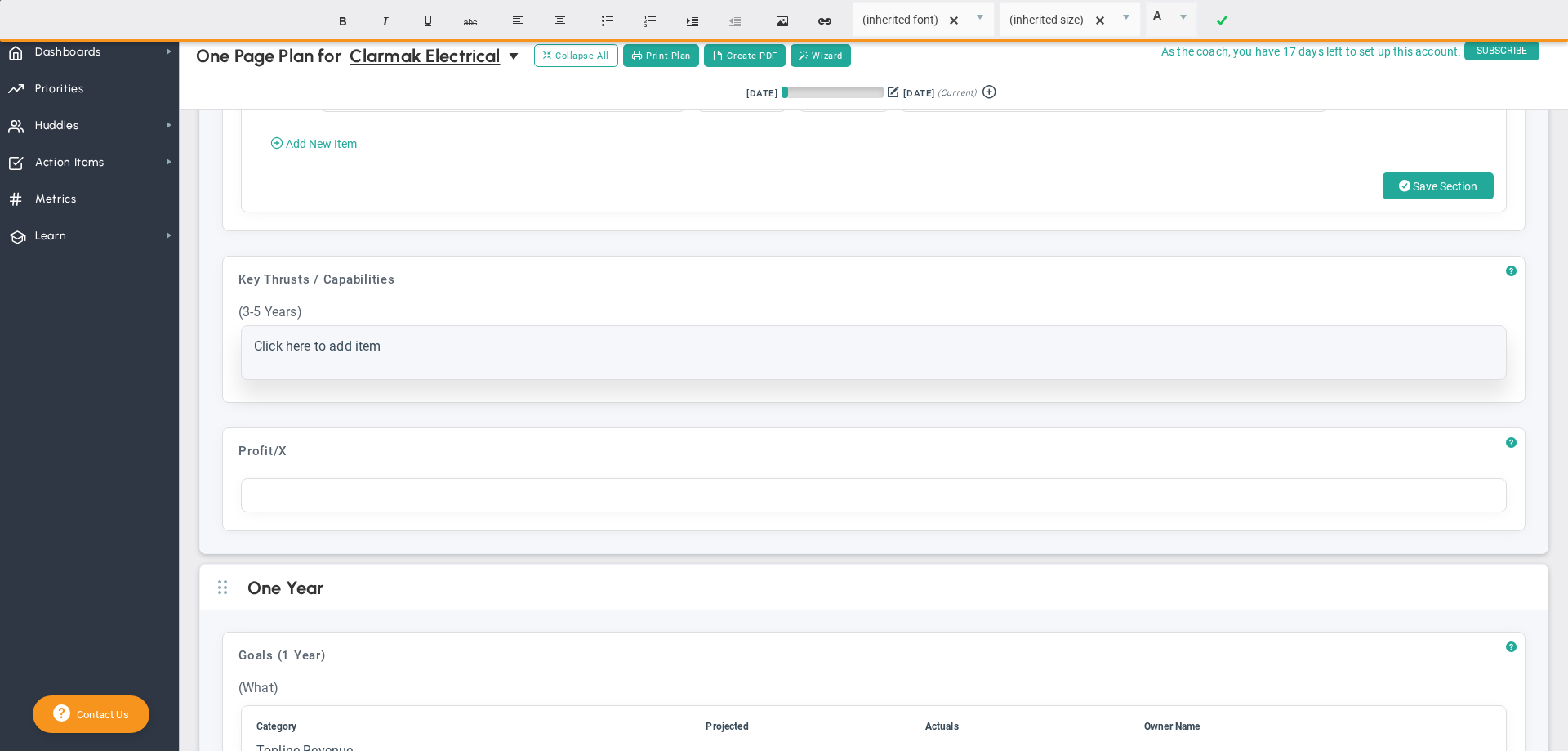
click at [270, 354] on span "Click here to add item" at bounding box center [317, 345] width 127 height 16
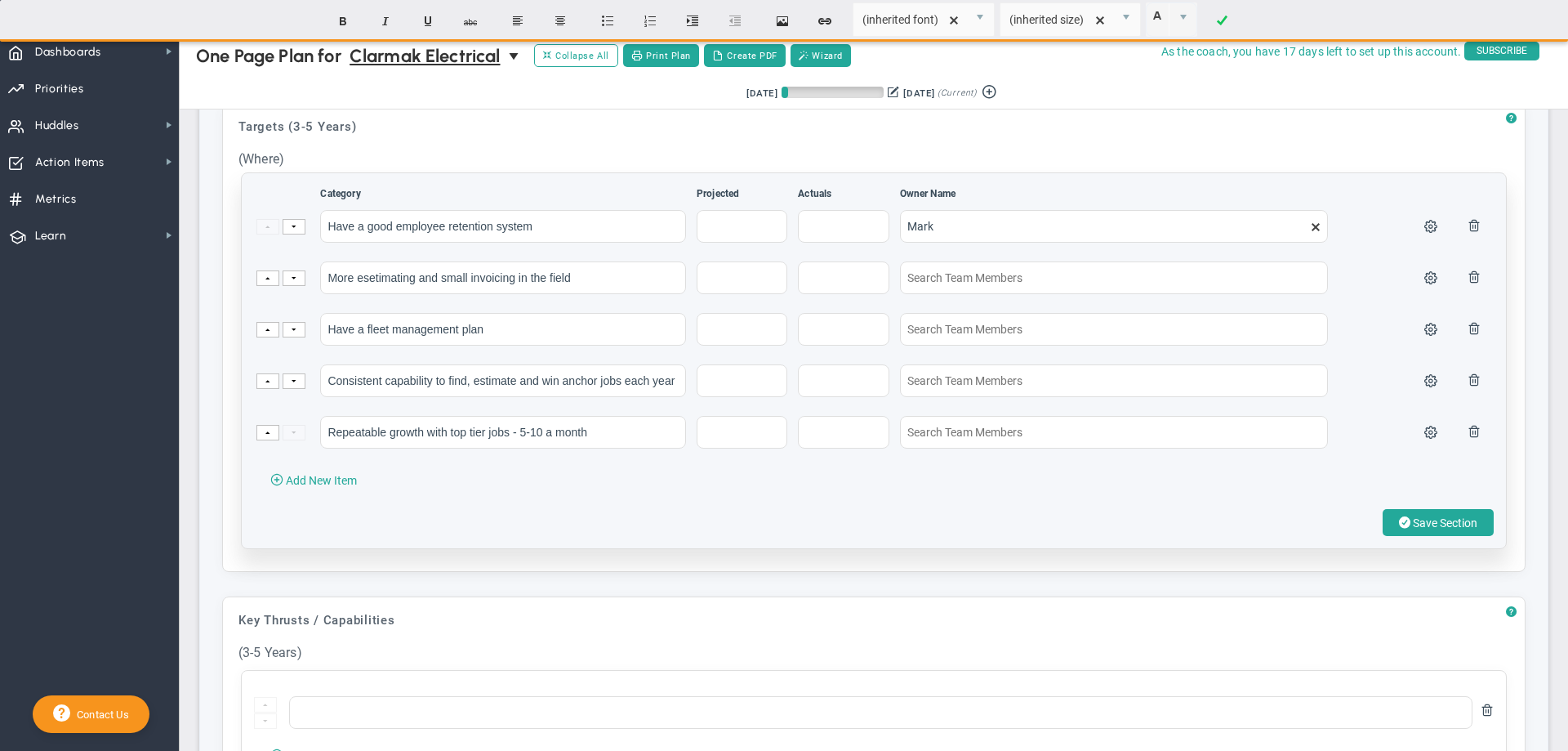
scroll to position [655, 0]
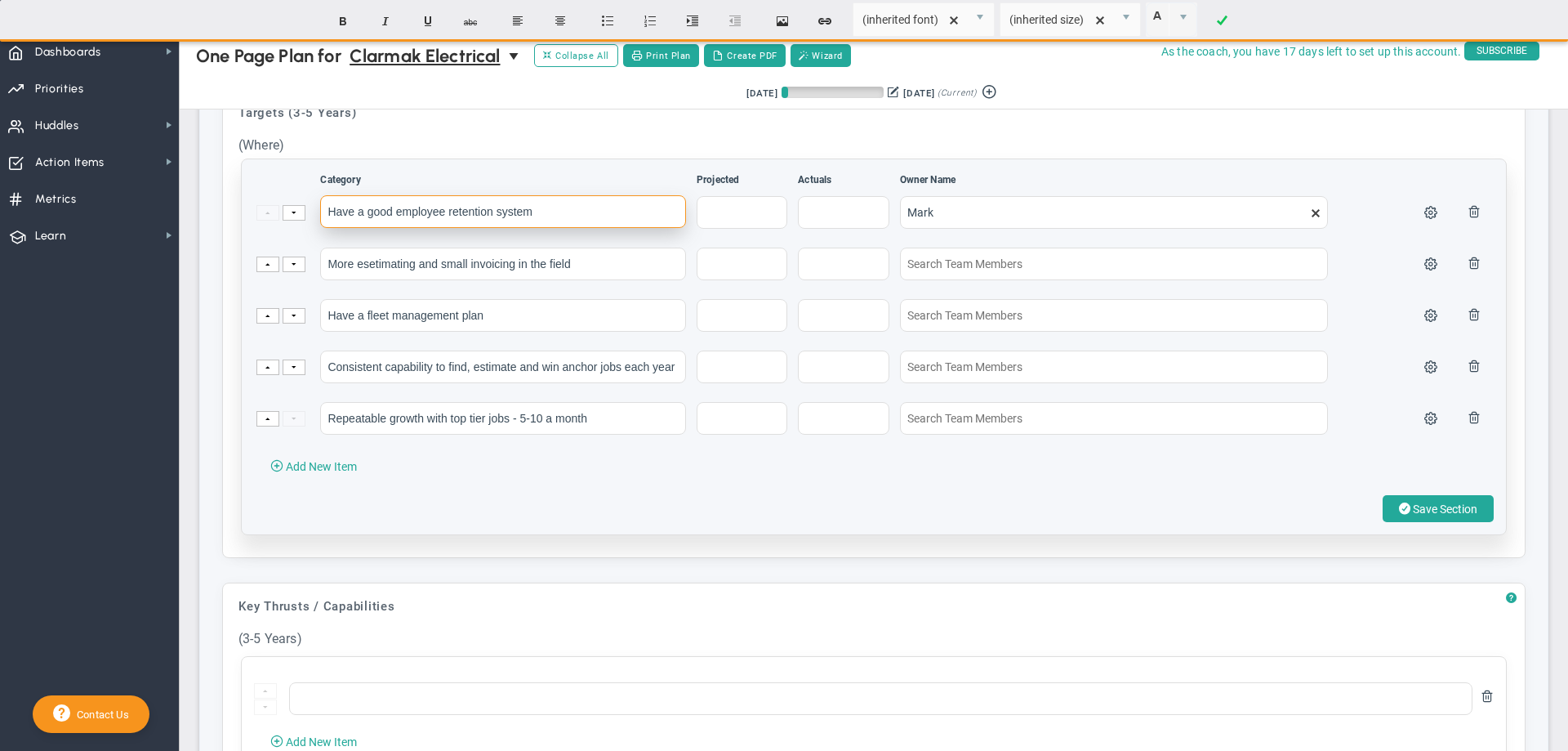
drag, startPoint x: 326, startPoint y: 227, endPoint x: 557, endPoint y: 234, distance: 231.1
click at [557, 228] on input "Have a good employee retention system" at bounding box center [503, 212] width 366 height 33
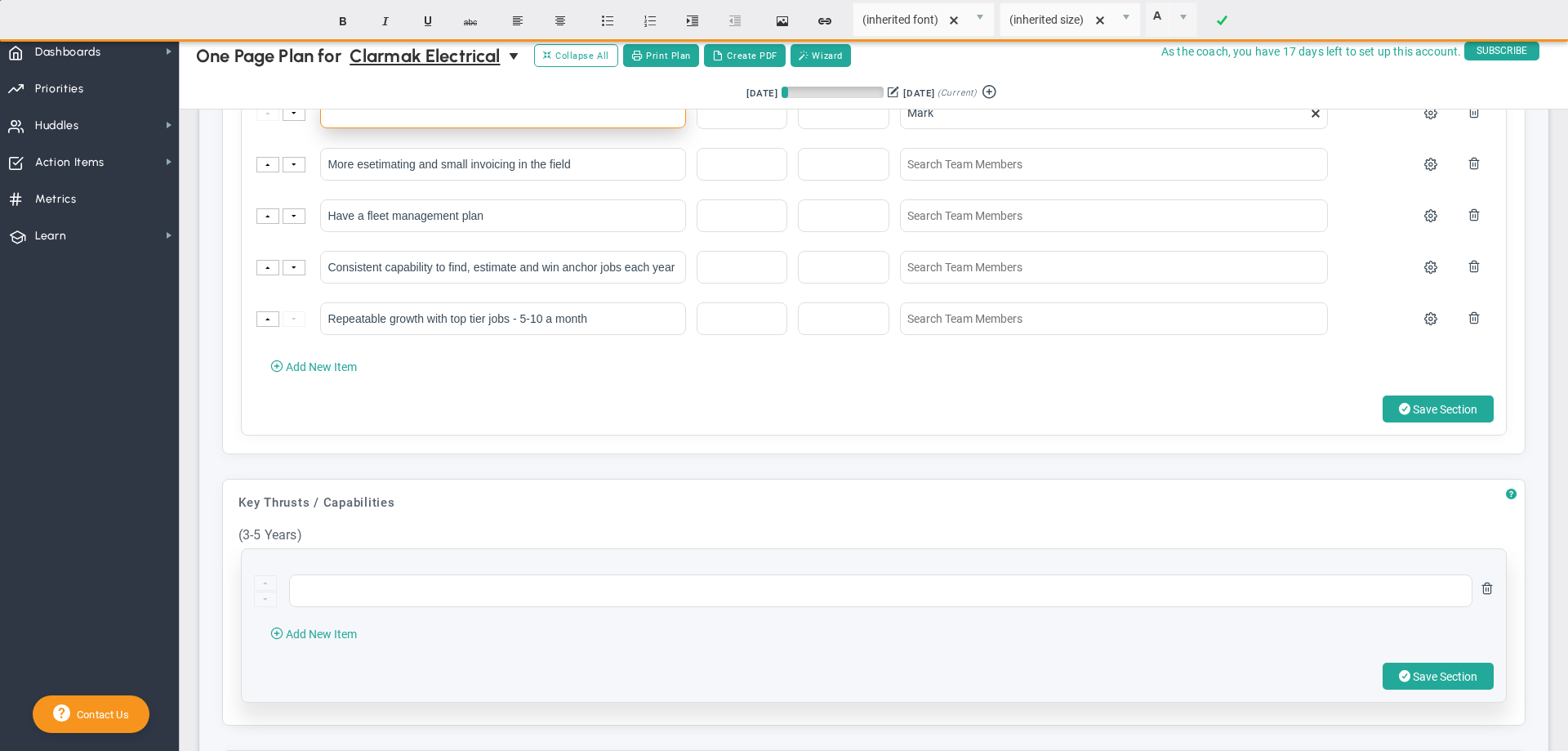
scroll to position [716, 0]
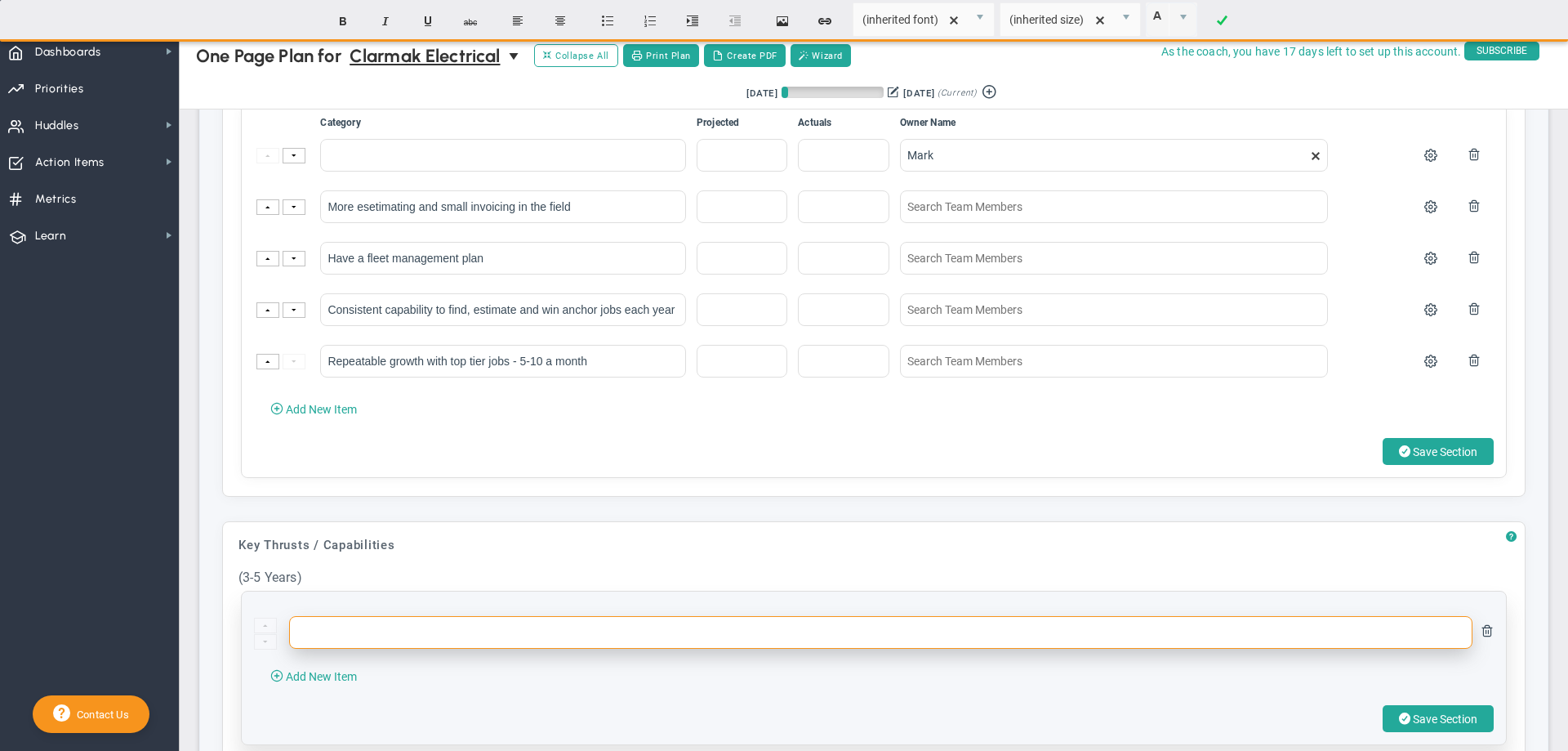
click at [319, 648] on input "text" at bounding box center [881, 633] width 1184 height 33
paste input "Have a good employee retention system"
type input "Have a good employee retention system"
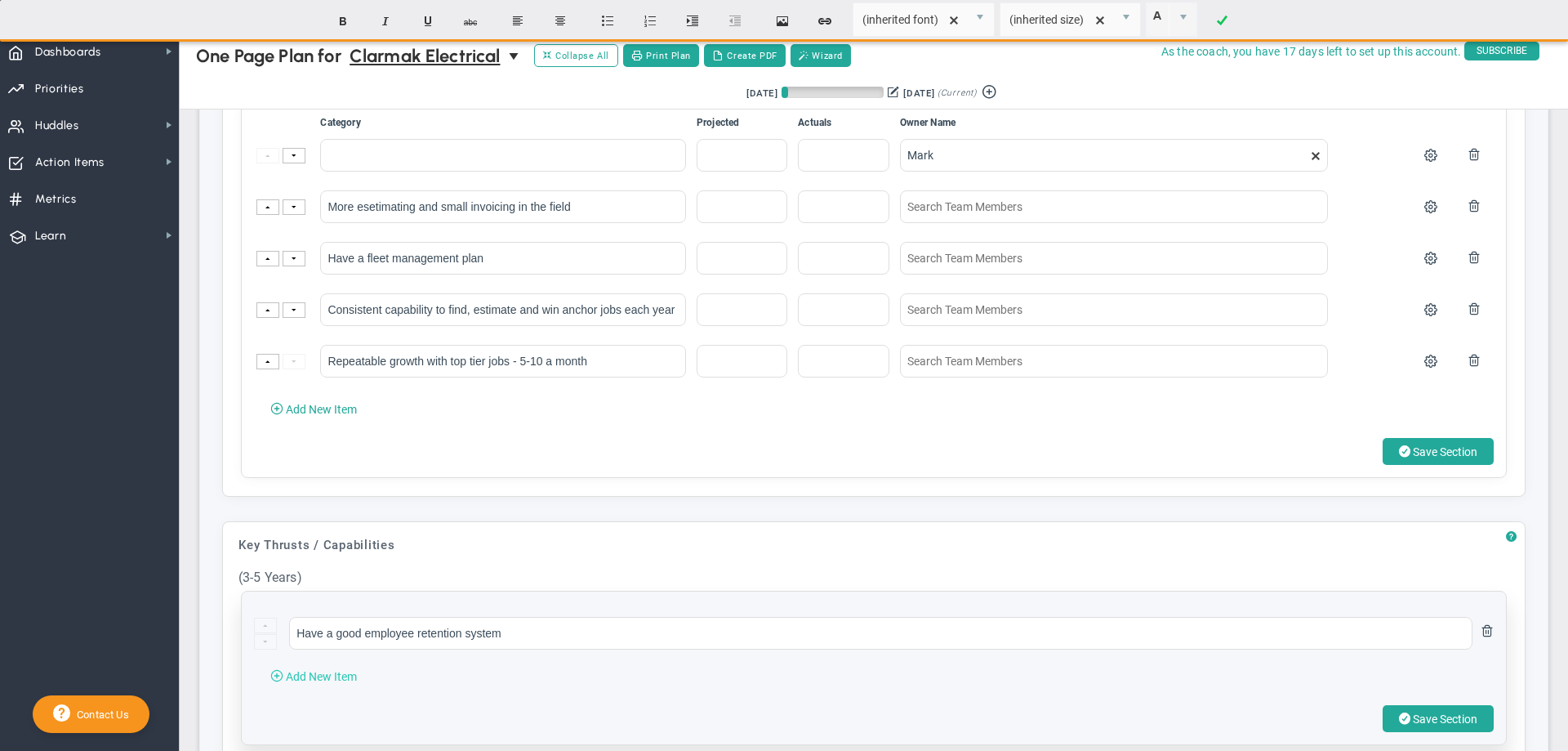
click at [328, 683] on span "Add New Item" at bounding box center [321, 677] width 71 height 13
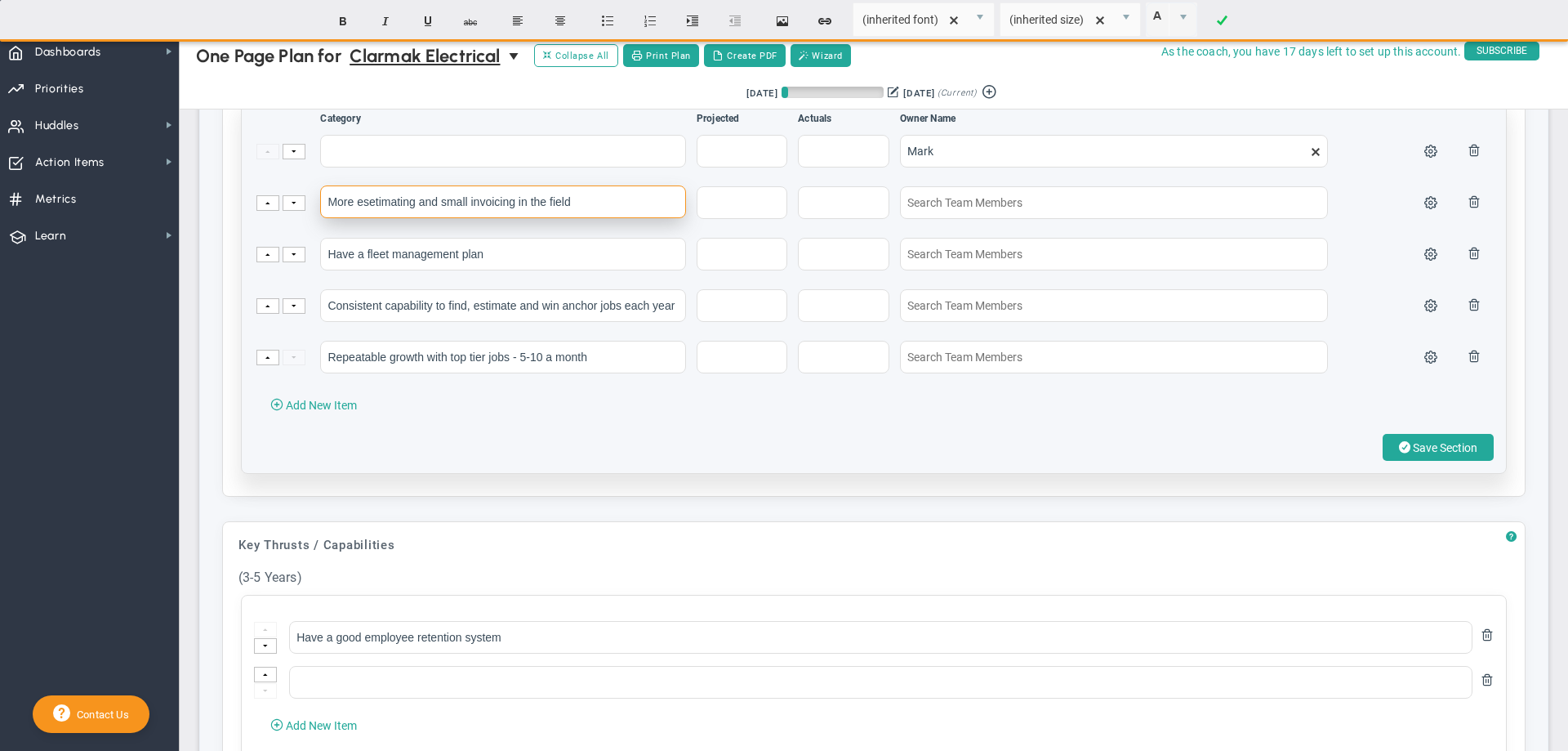
drag, startPoint x: 330, startPoint y: 216, endPoint x: 610, endPoint y: 223, distance: 280.1
click at [610, 218] on input "More esetimating and small invoicing in the field" at bounding box center [503, 202] width 366 height 33
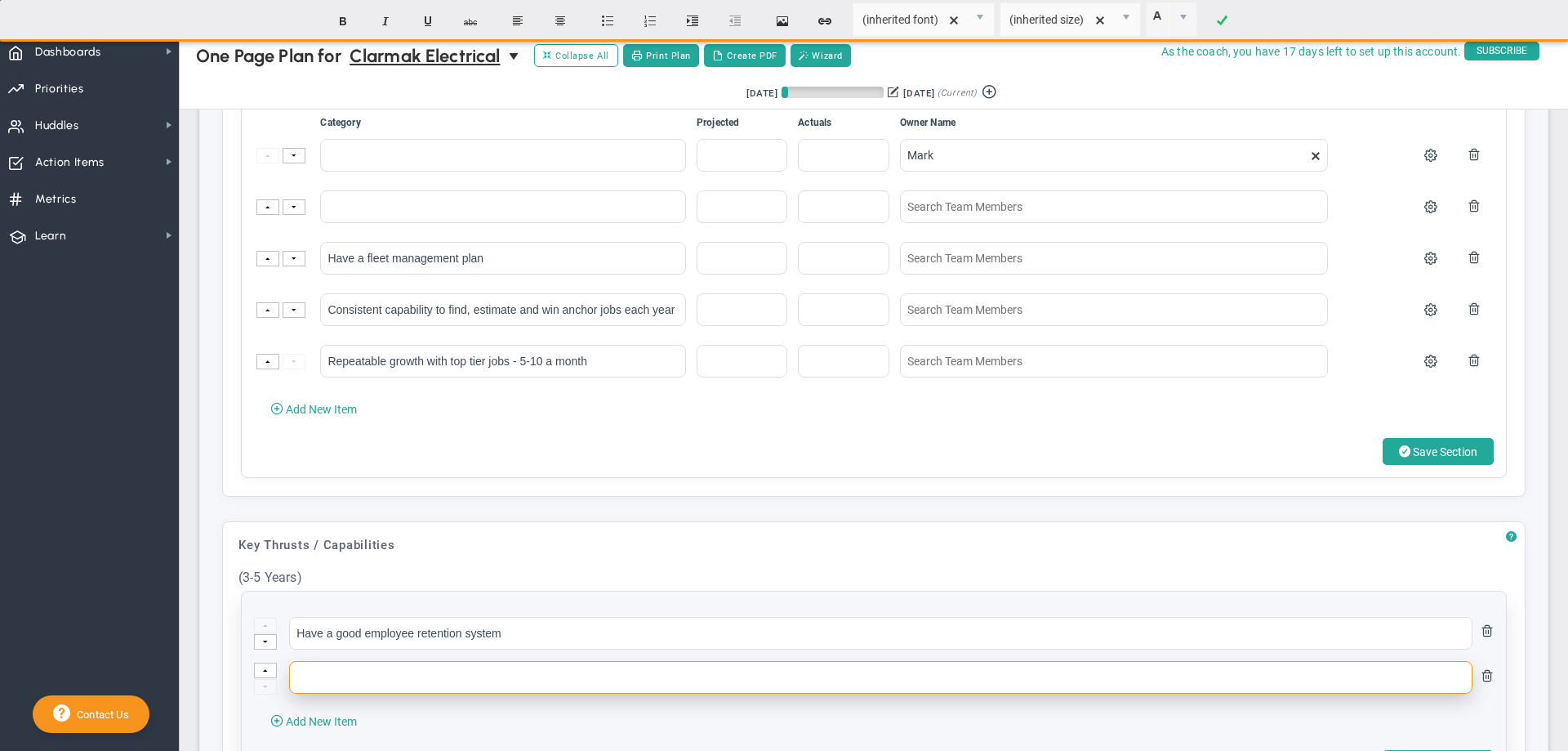
click at [321, 694] on input "text" at bounding box center [881, 678] width 1184 height 33
paste input "More esetimating and small invoicing in the field"
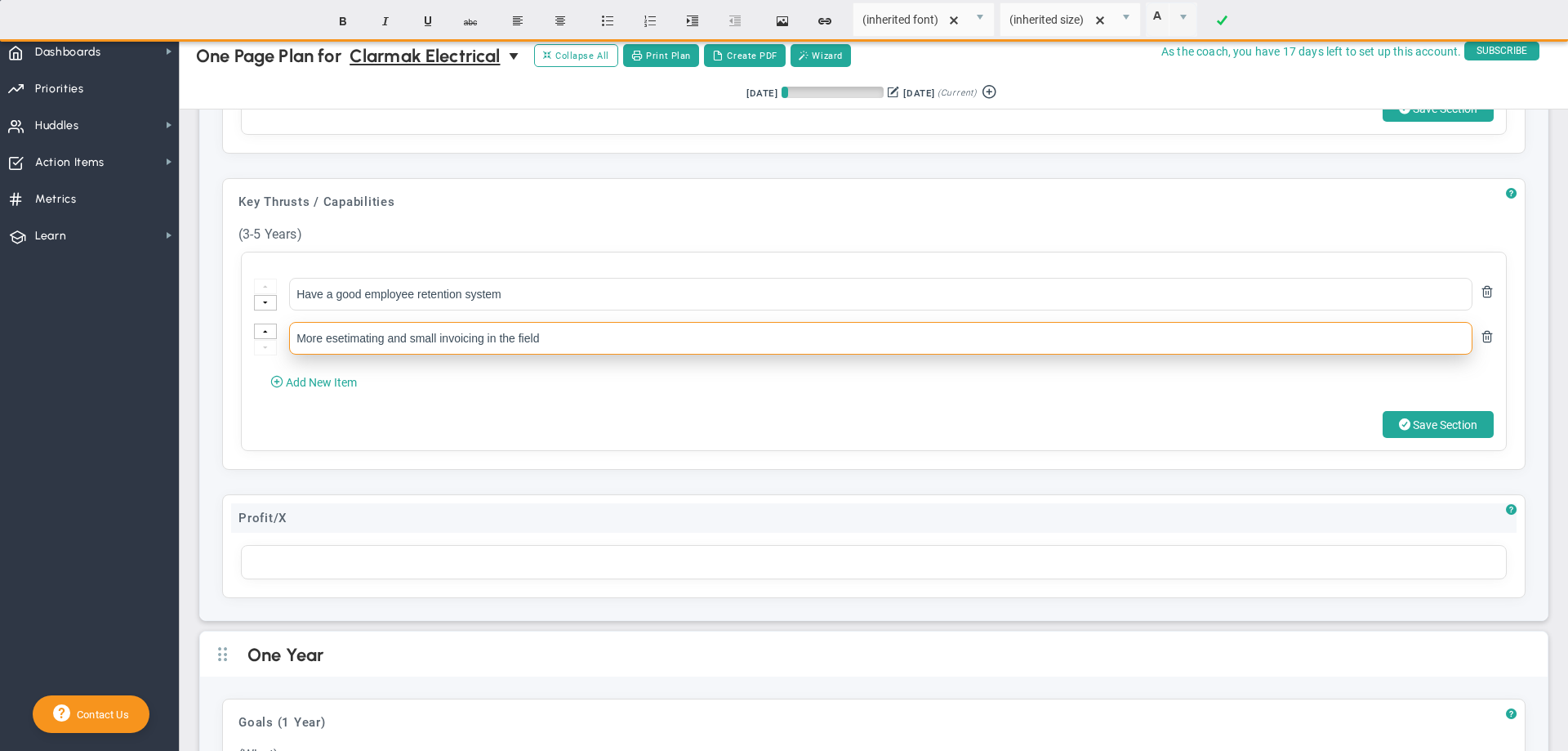
scroll to position [1063, 0]
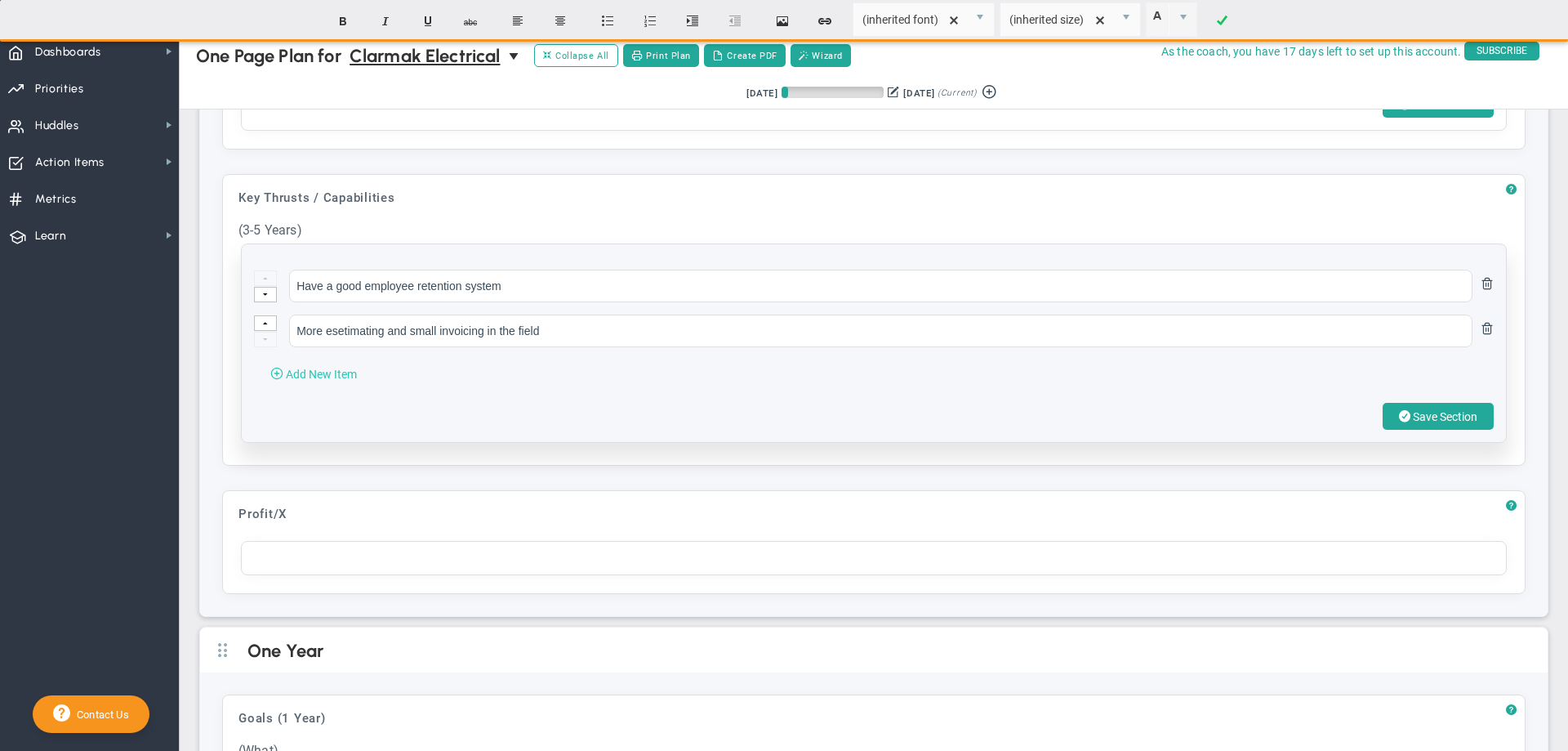
click at [315, 381] on span "Add New Item" at bounding box center [321, 375] width 71 height 13
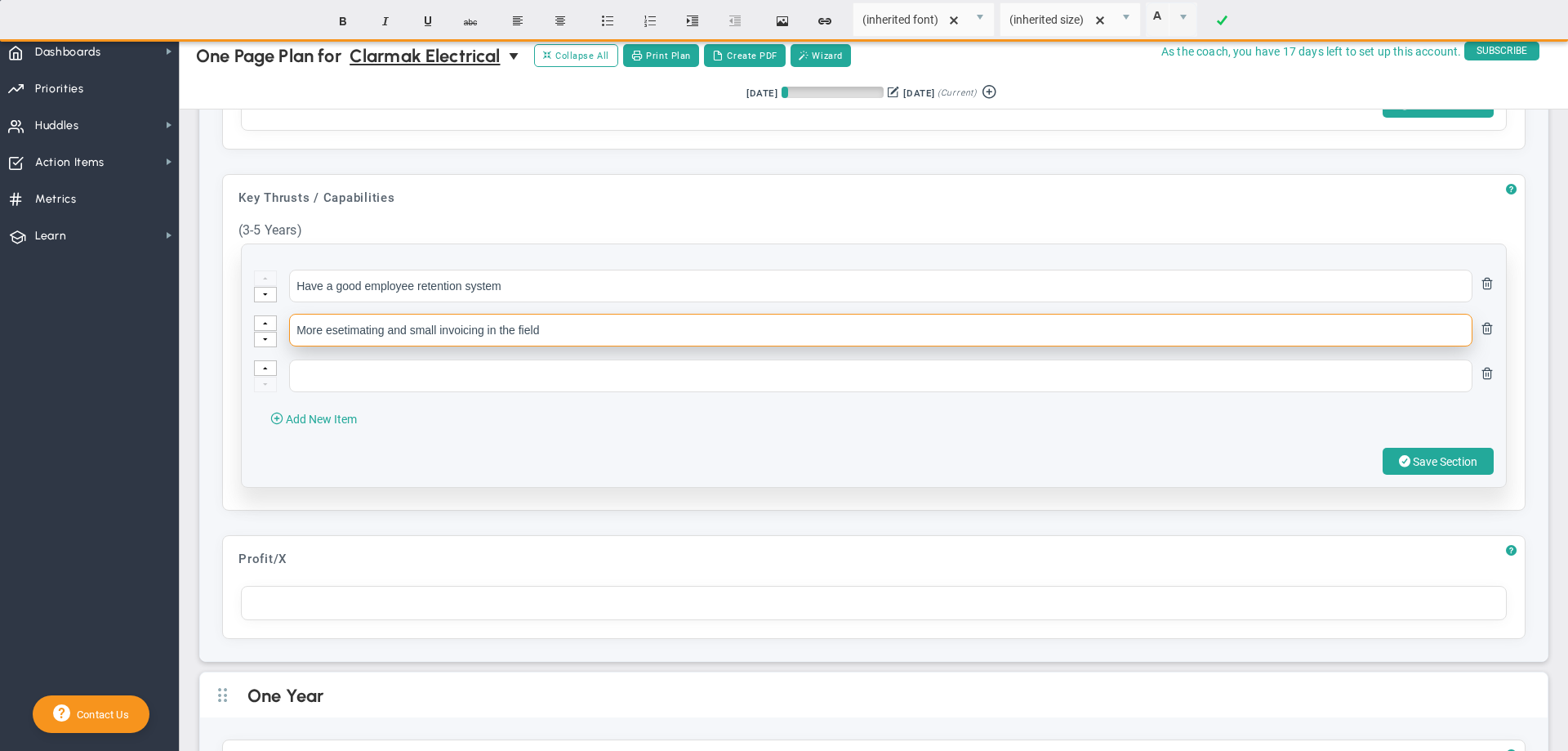
click at [340, 346] on input "More esetimating and small invoicing in the field" at bounding box center [881, 331] width 1184 height 33
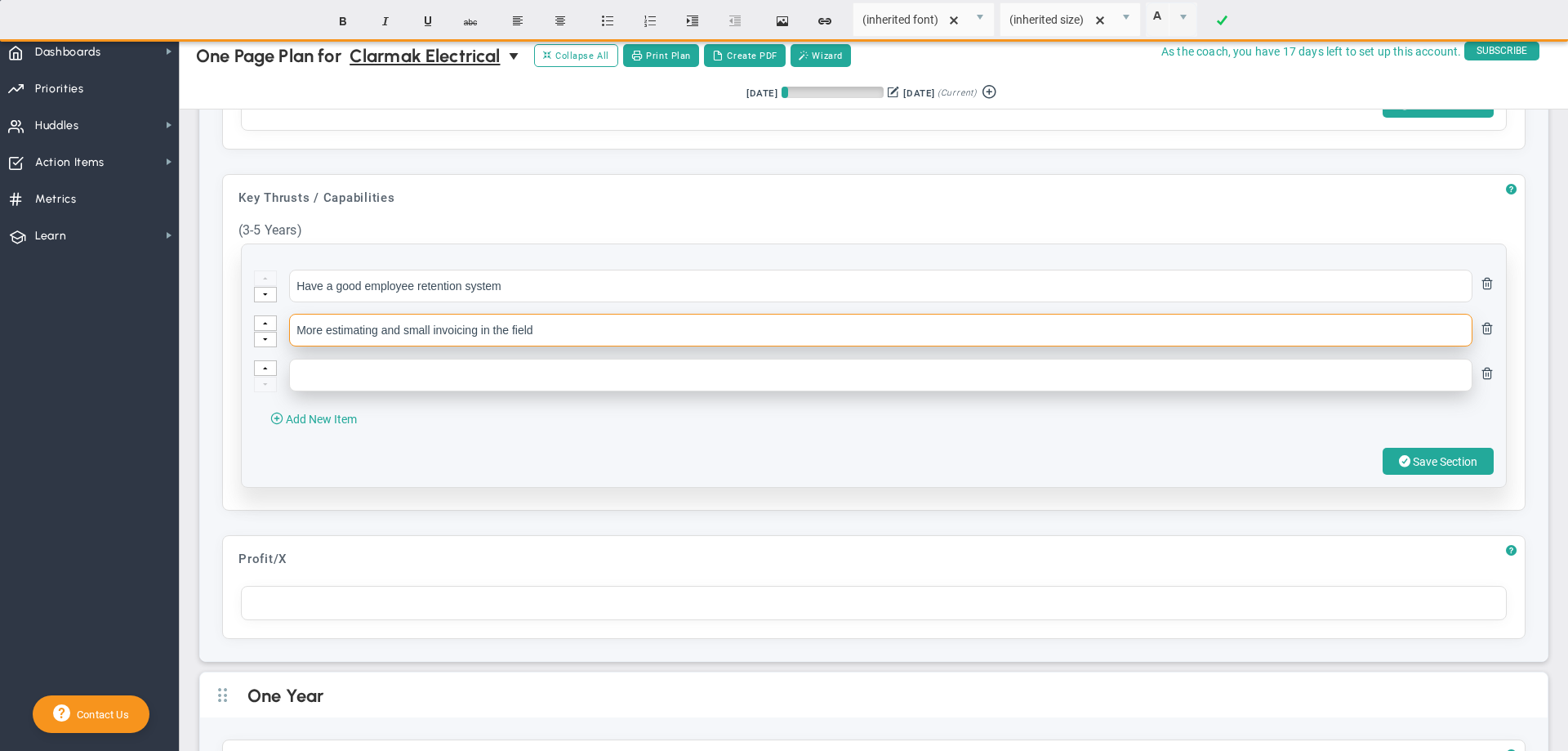
type input "More estimating and small invoicing in the field"
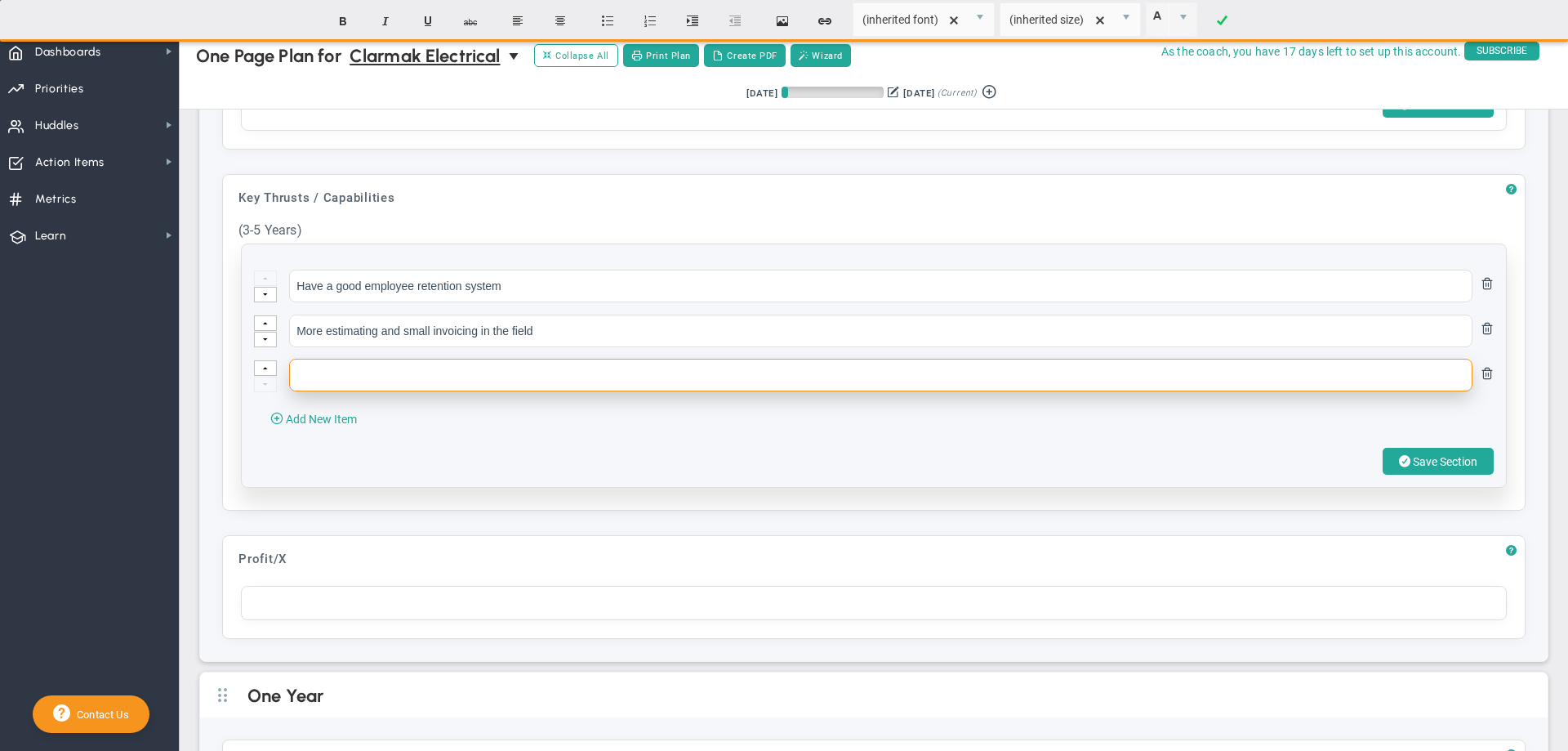
click at [322, 390] on input "text" at bounding box center [881, 376] width 1184 height 33
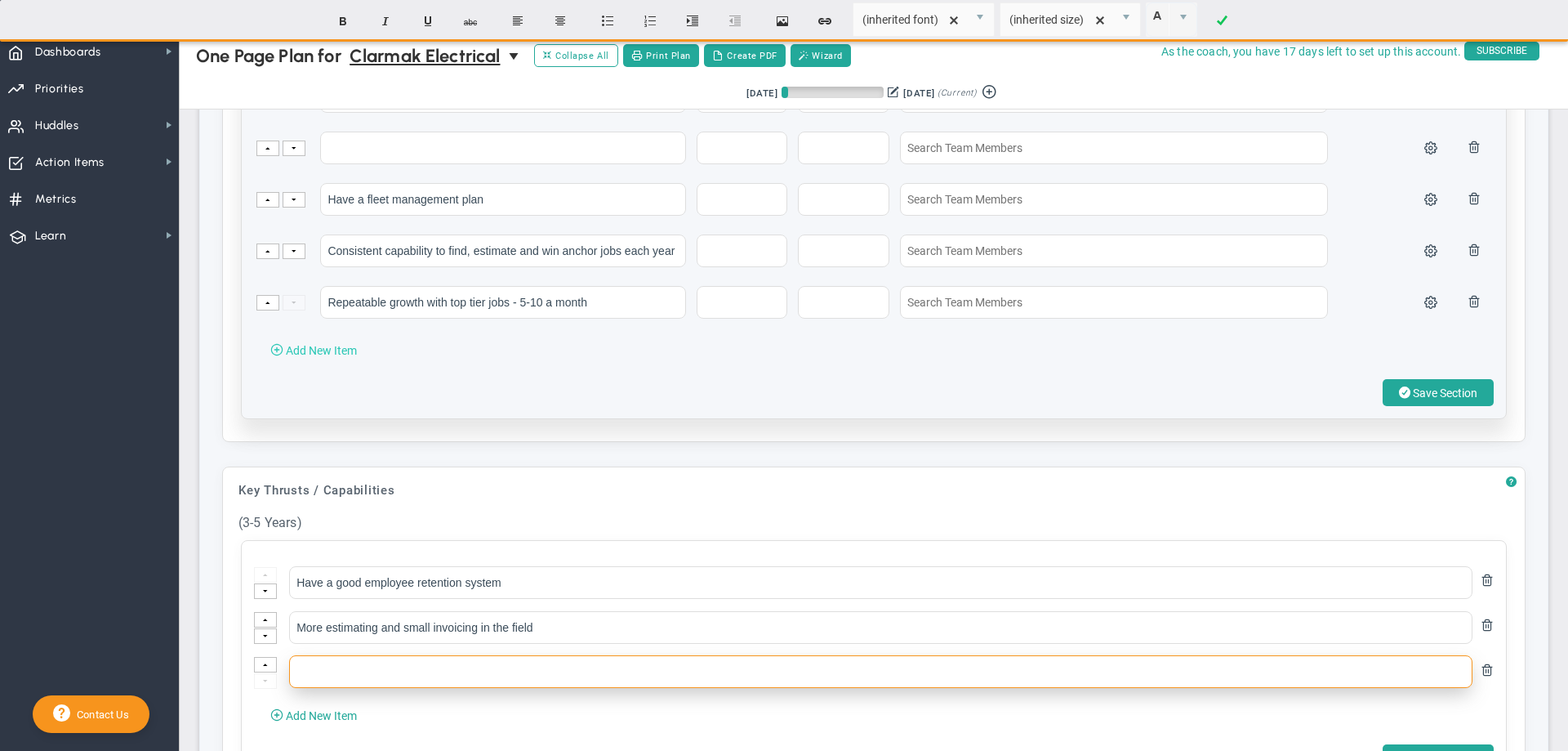
scroll to position [756, 0]
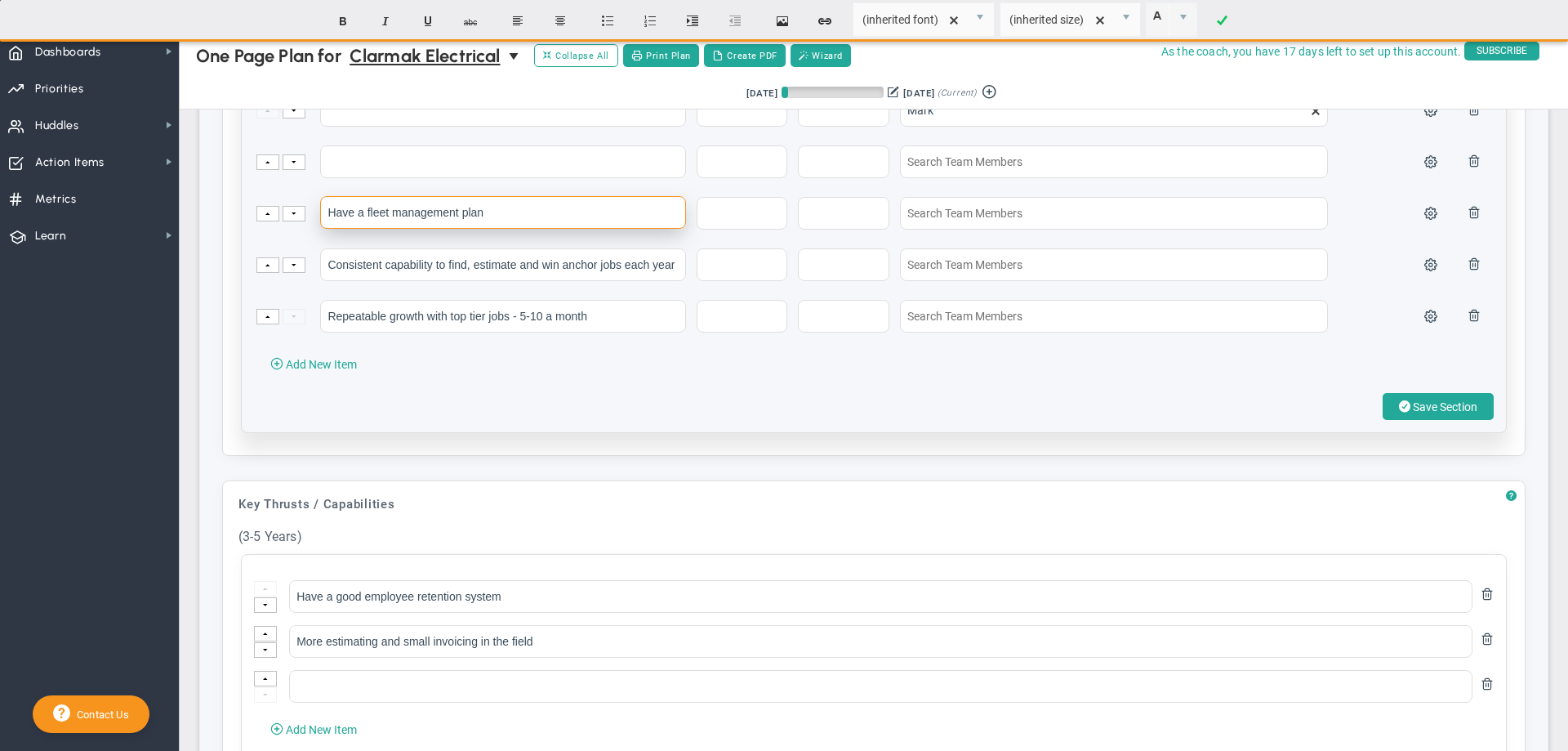
drag, startPoint x: 326, startPoint y: 225, endPoint x: 492, endPoint y: 242, distance: 166.9
click at [492, 229] on input "Have a fleet management plan" at bounding box center [503, 212] width 366 height 33
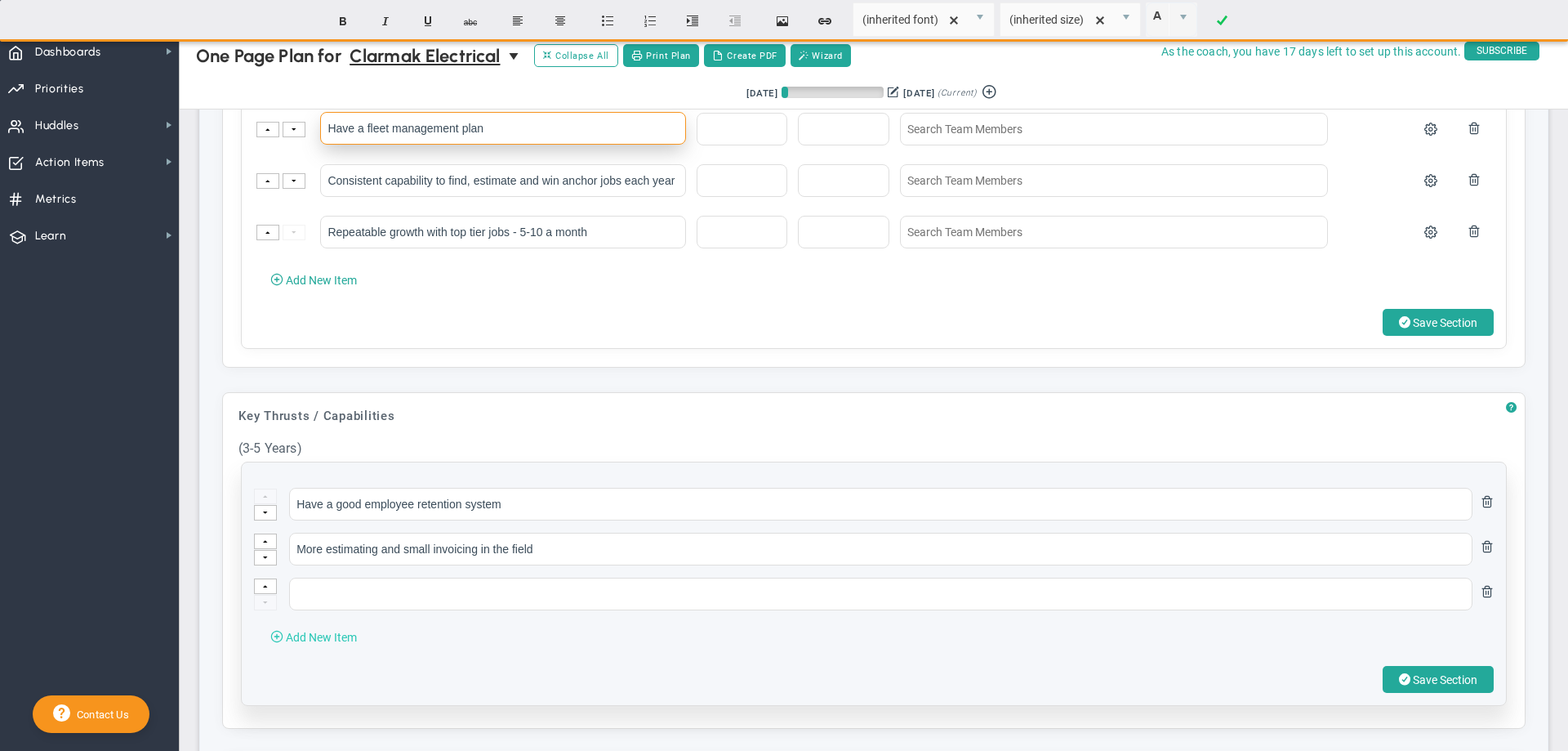
scroll to position [879, 0]
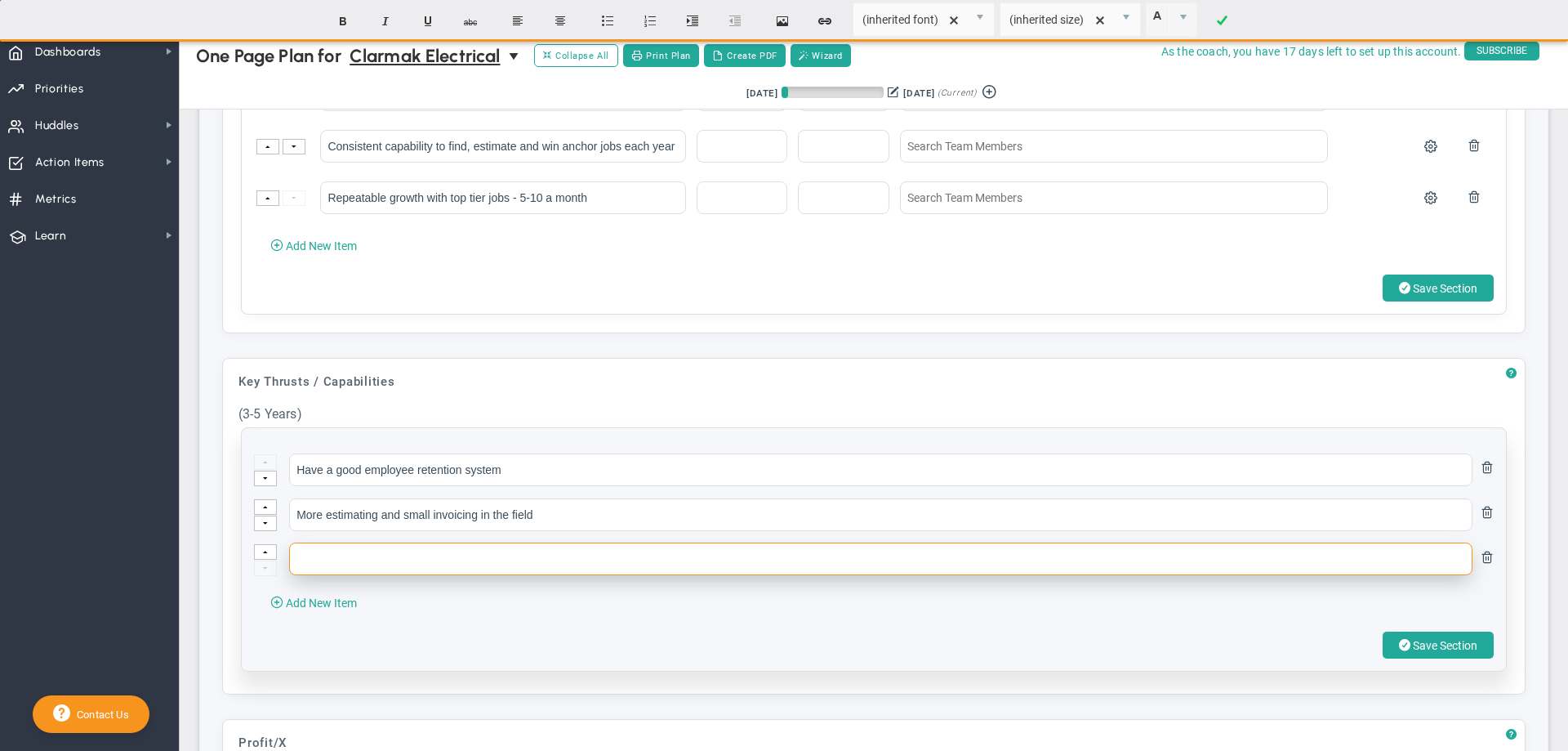
click at [315, 575] on input "text" at bounding box center [881, 559] width 1184 height 33
paste input "Have a fleet management plan"
type input "Have a fleet management plan"
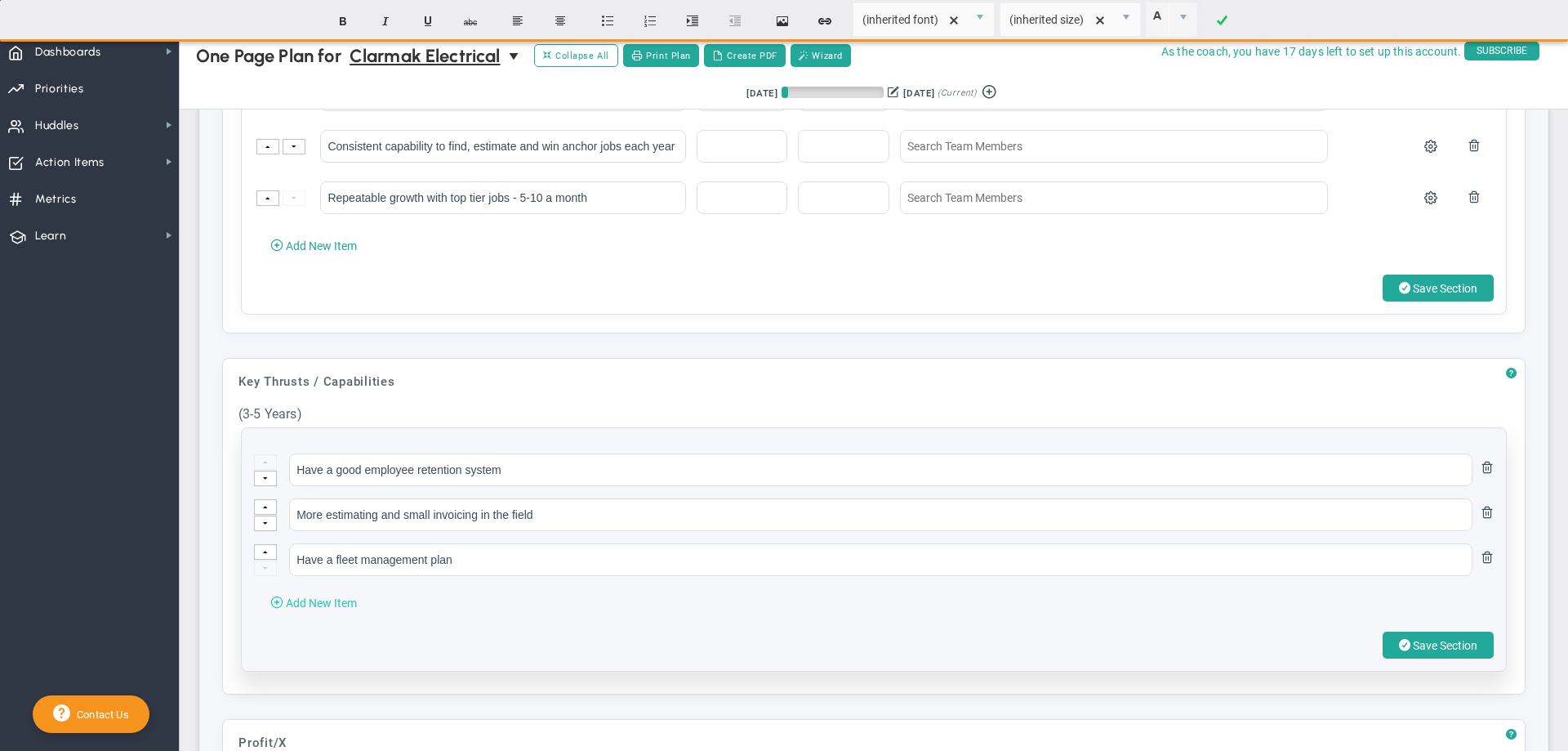
click at [300, 610] on span "Add New Item" at bounding box center [321, 603] width 71 height 13
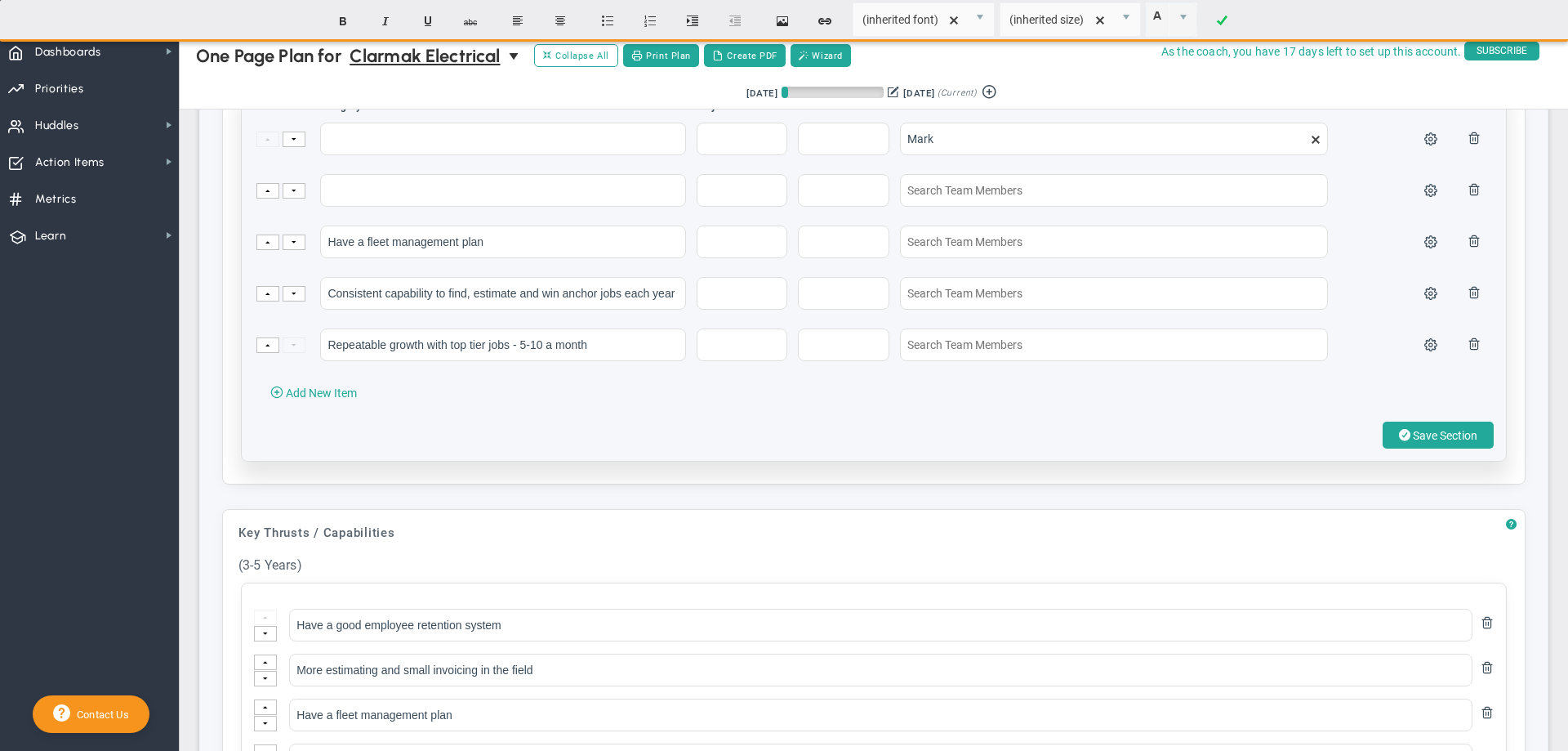
scroll to position [716, 0]
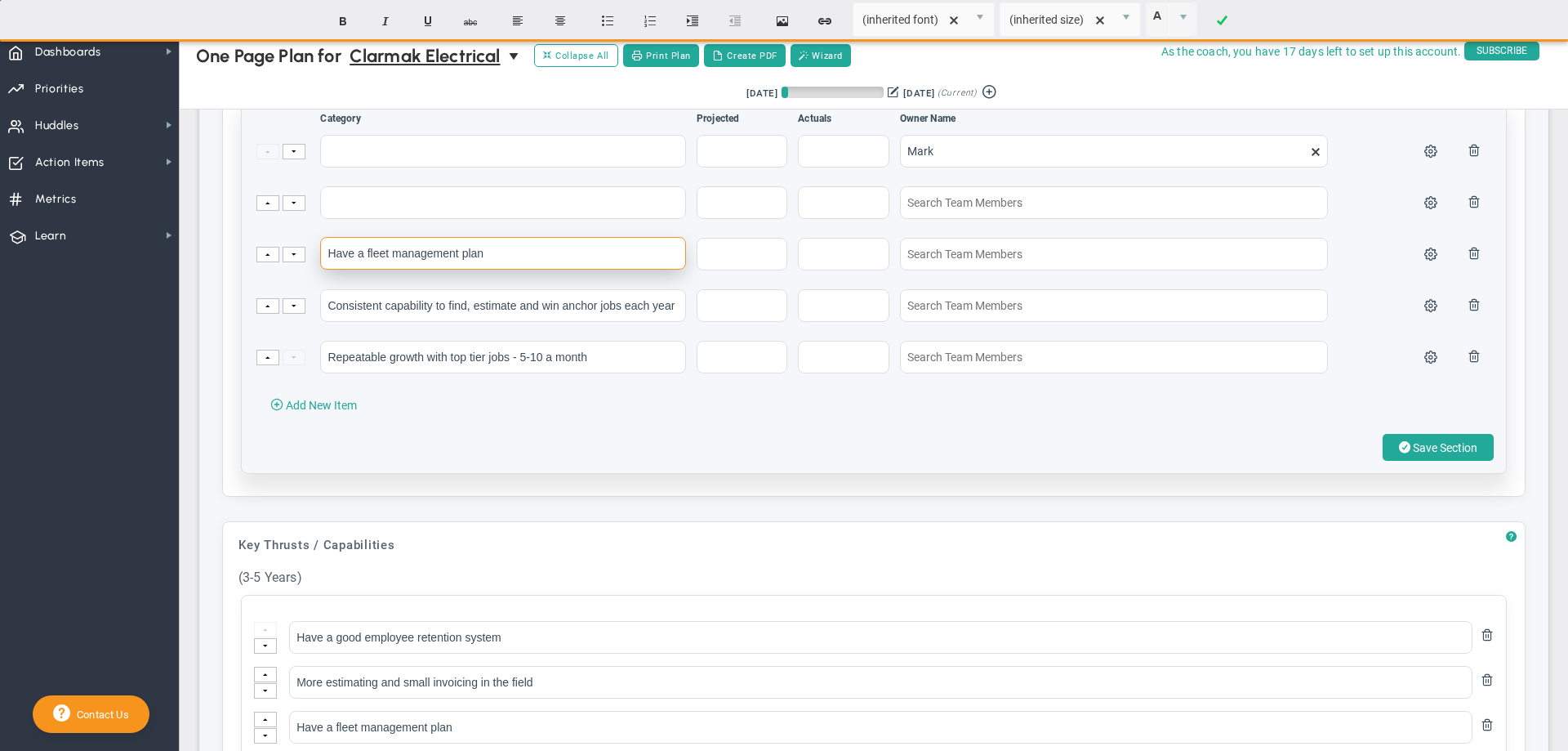
drag, startPoint x: 328, startPoint y: 267, endPoint x: 547, endPoint y: 272, distance: 219.1
click at [547, 269] on input "Have a fleet management plan" at bounding box center [503, 254] width 366 height 33
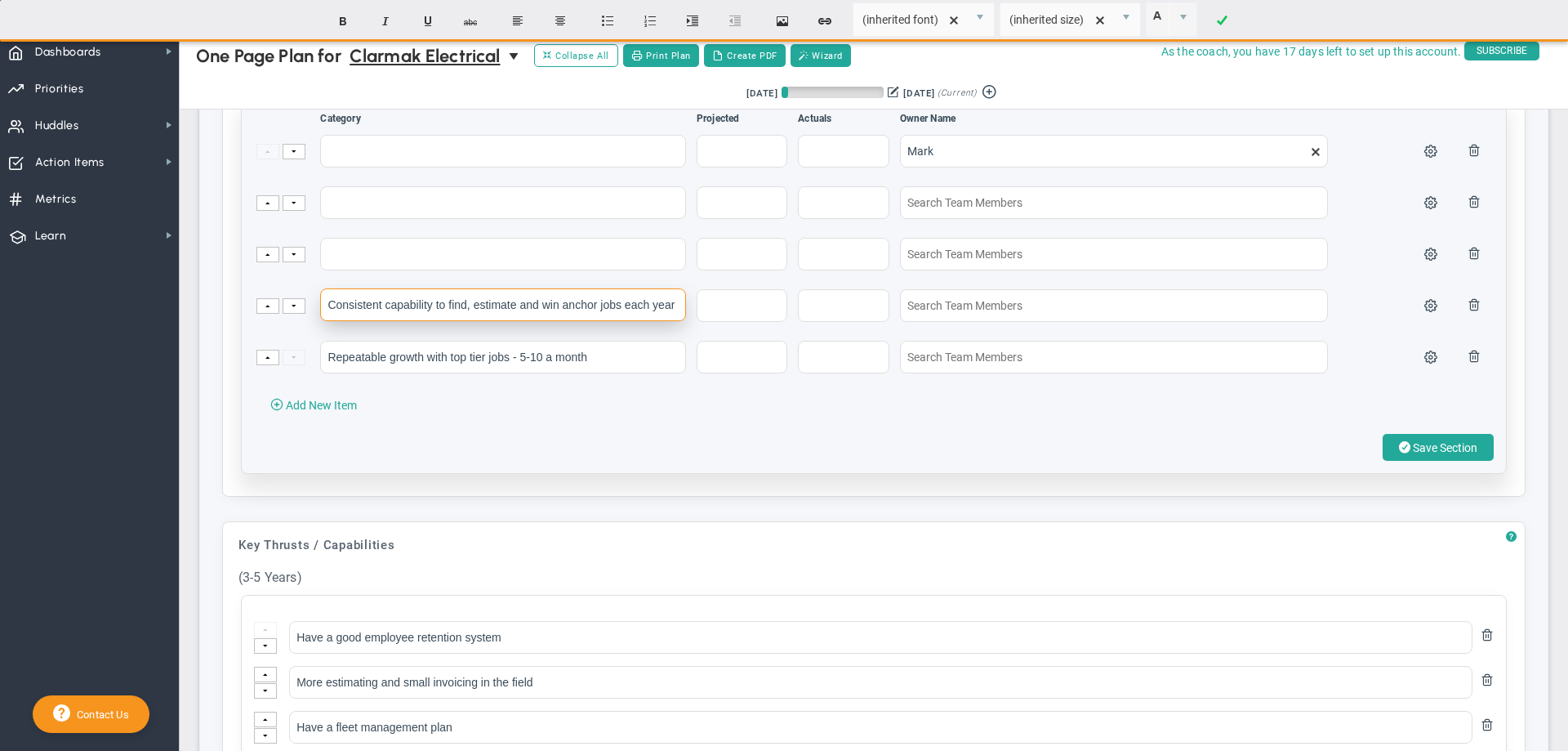
drag, startPoint x: 326, startPoint y: 318, endPoint x: 689, endPoint y: 324, distance: 363.0
click at [689, 324] on td "Consistent capability to find, estimate and win anchor jobs each year" at bounding box center [507, 313] width 375 height 49
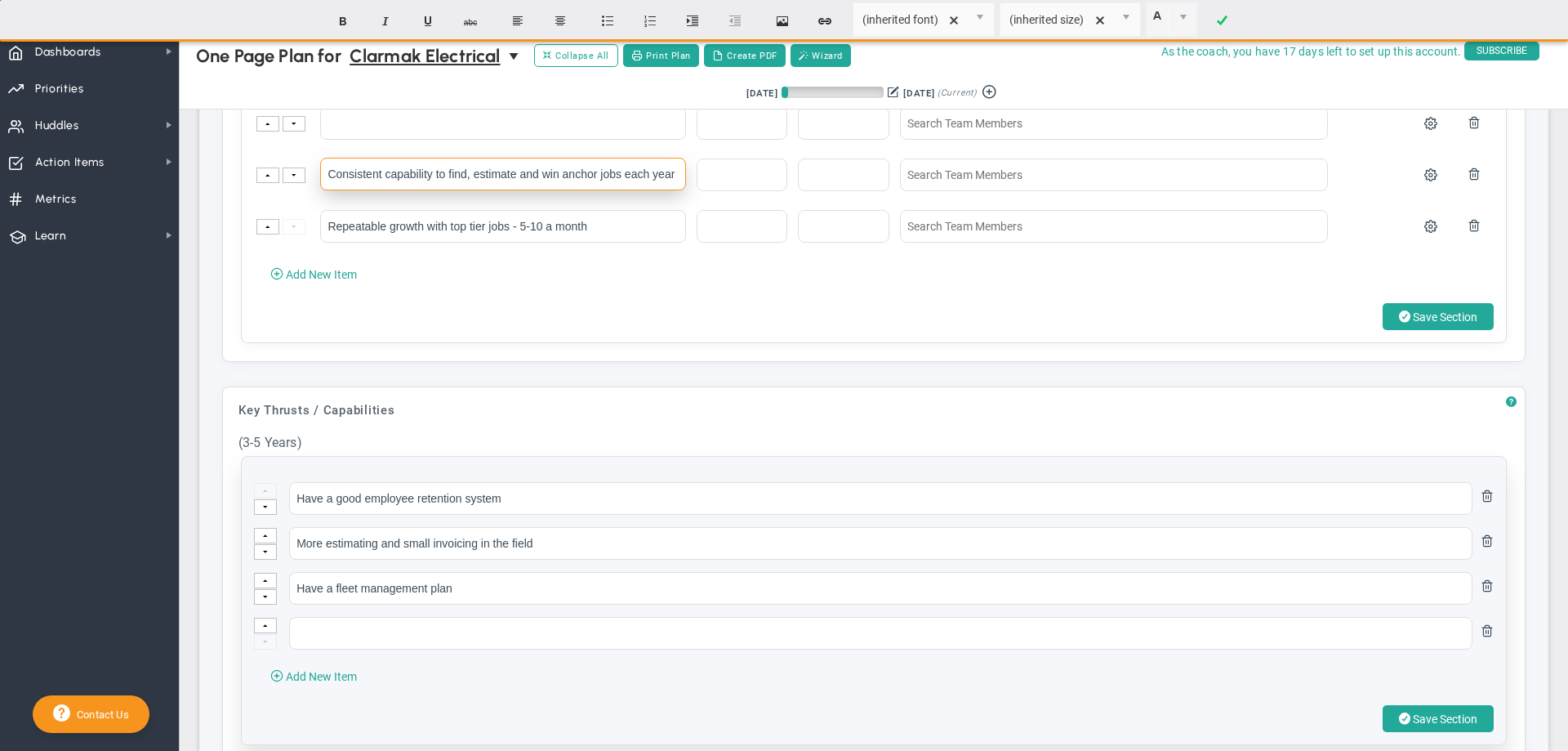
scroll to position [961, 0]
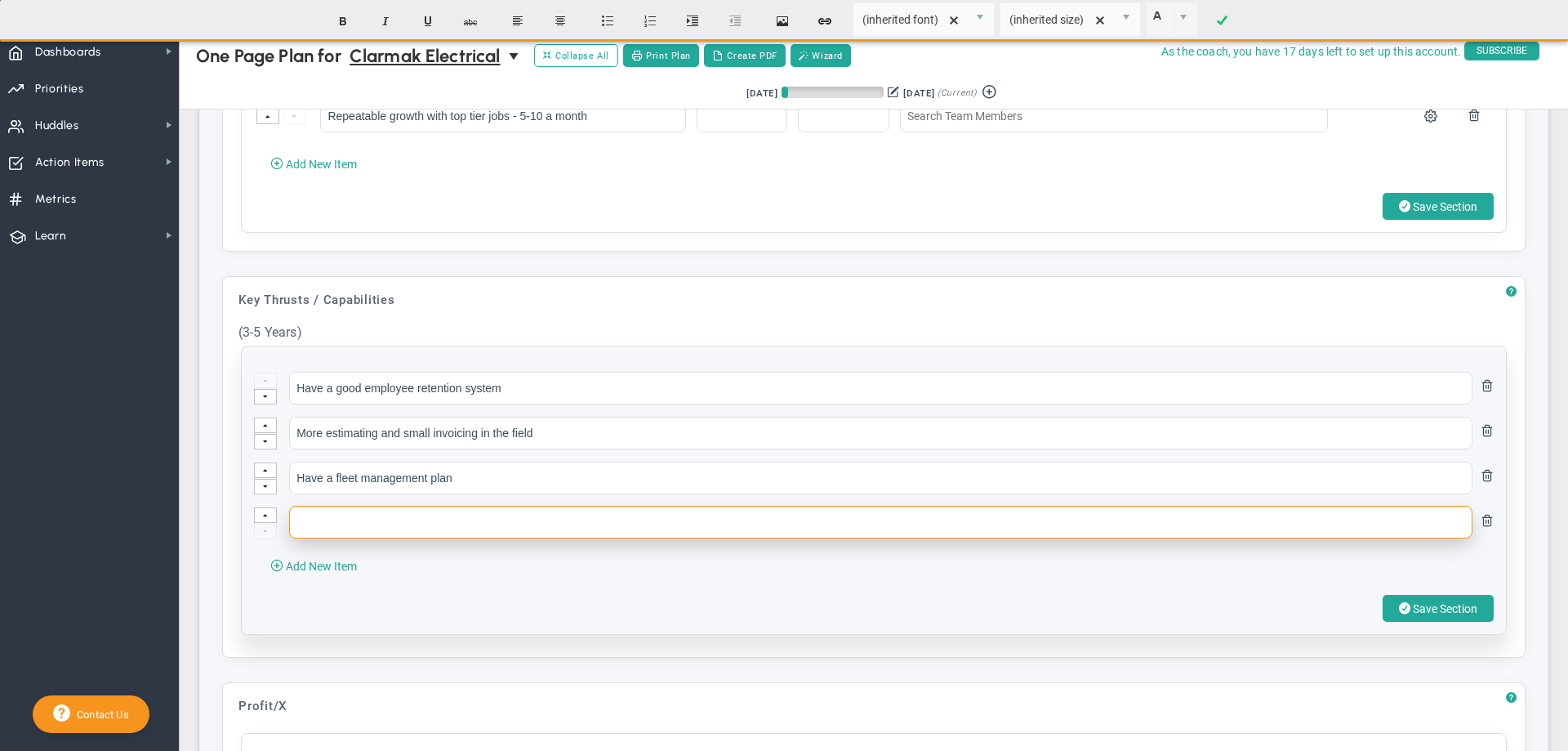
click at [319, 539] on input "text" at bounding box center [881, 522] width 1184 height 33
paste input "Consistent capability to find, estimate and win anchor jobs each year"
type input "Consistent capability to find, estimate and win anchor jobs each year"
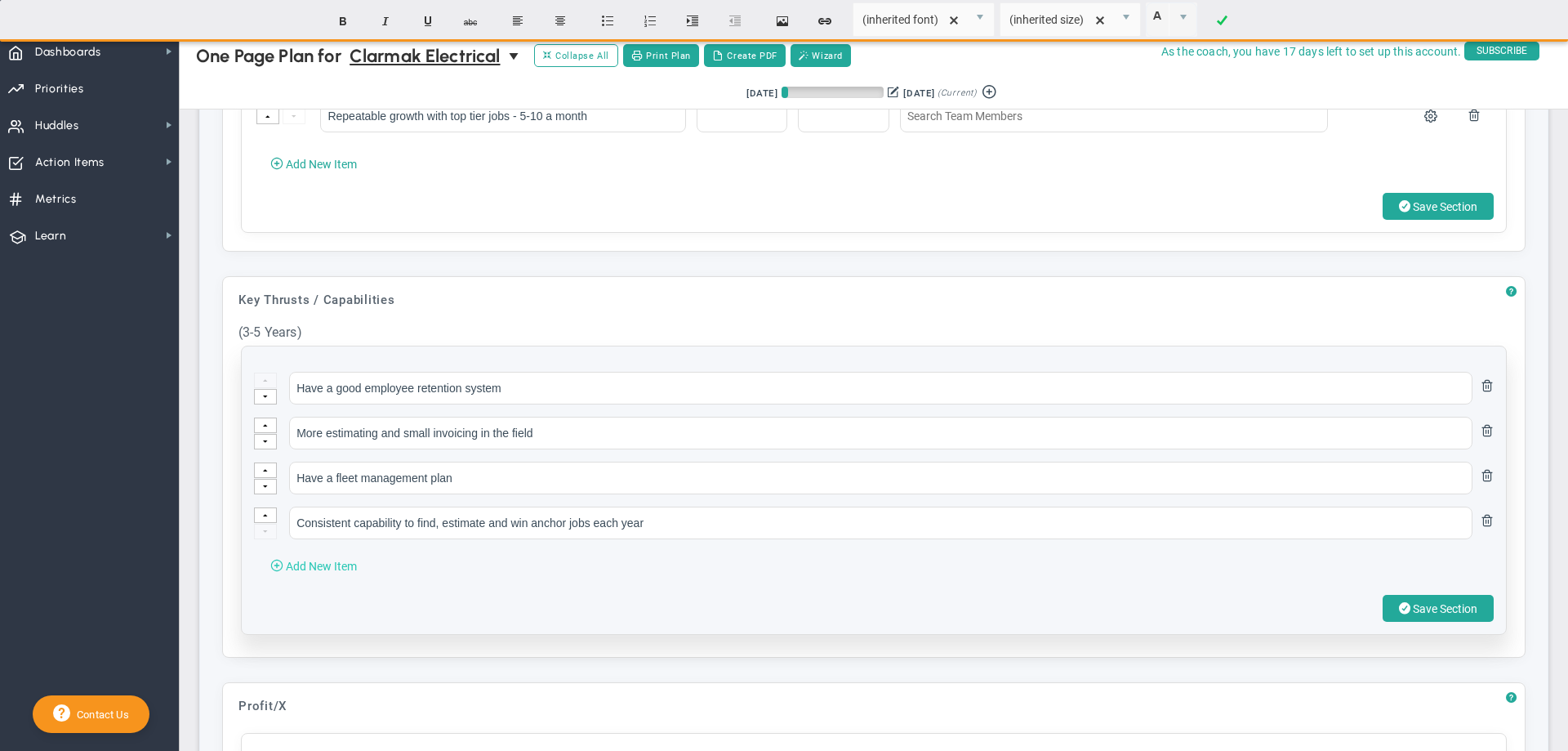
click at [291, 572] on span "Add New Item" at bounding box center [321, 566] width 71 height 13
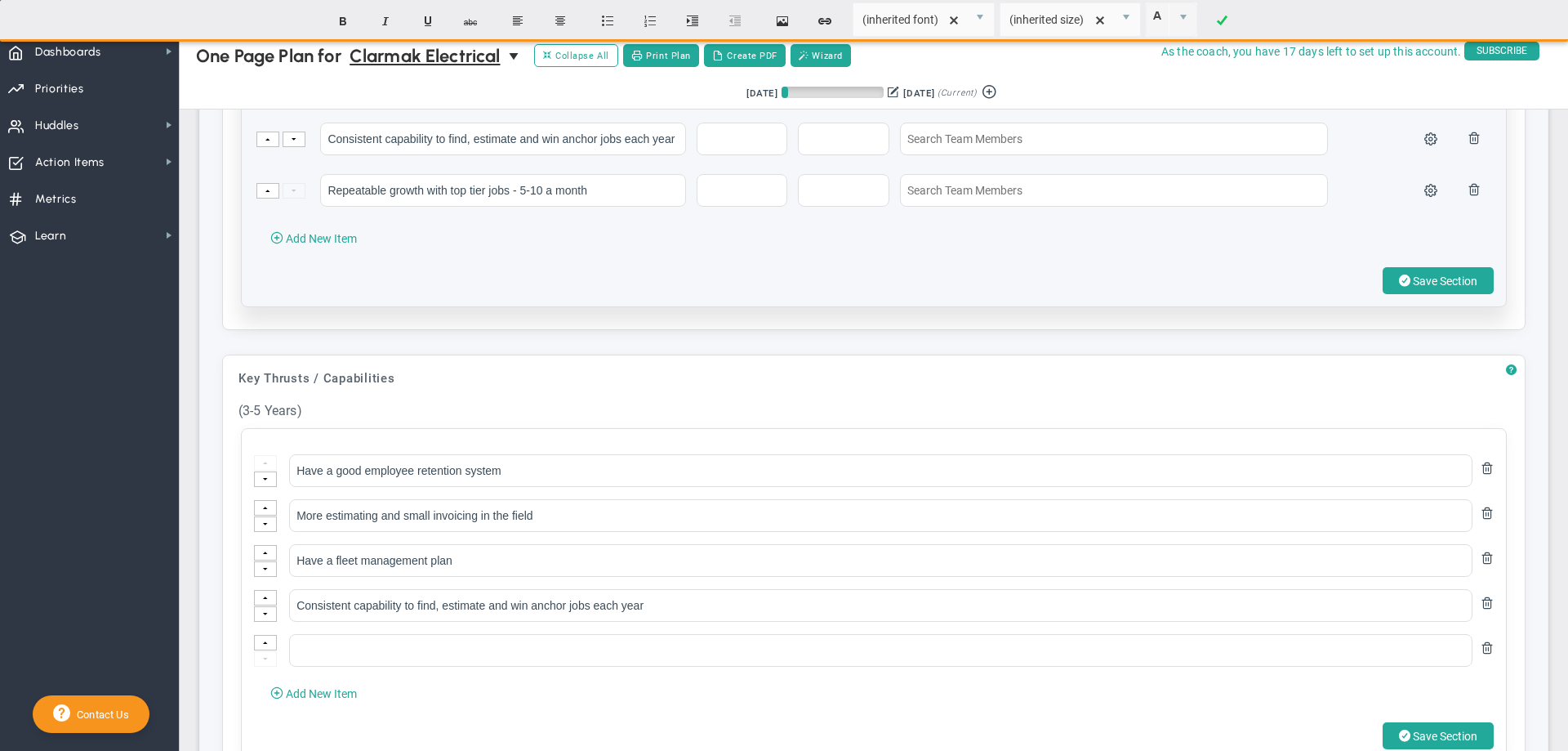
scroll to position [879, 0]
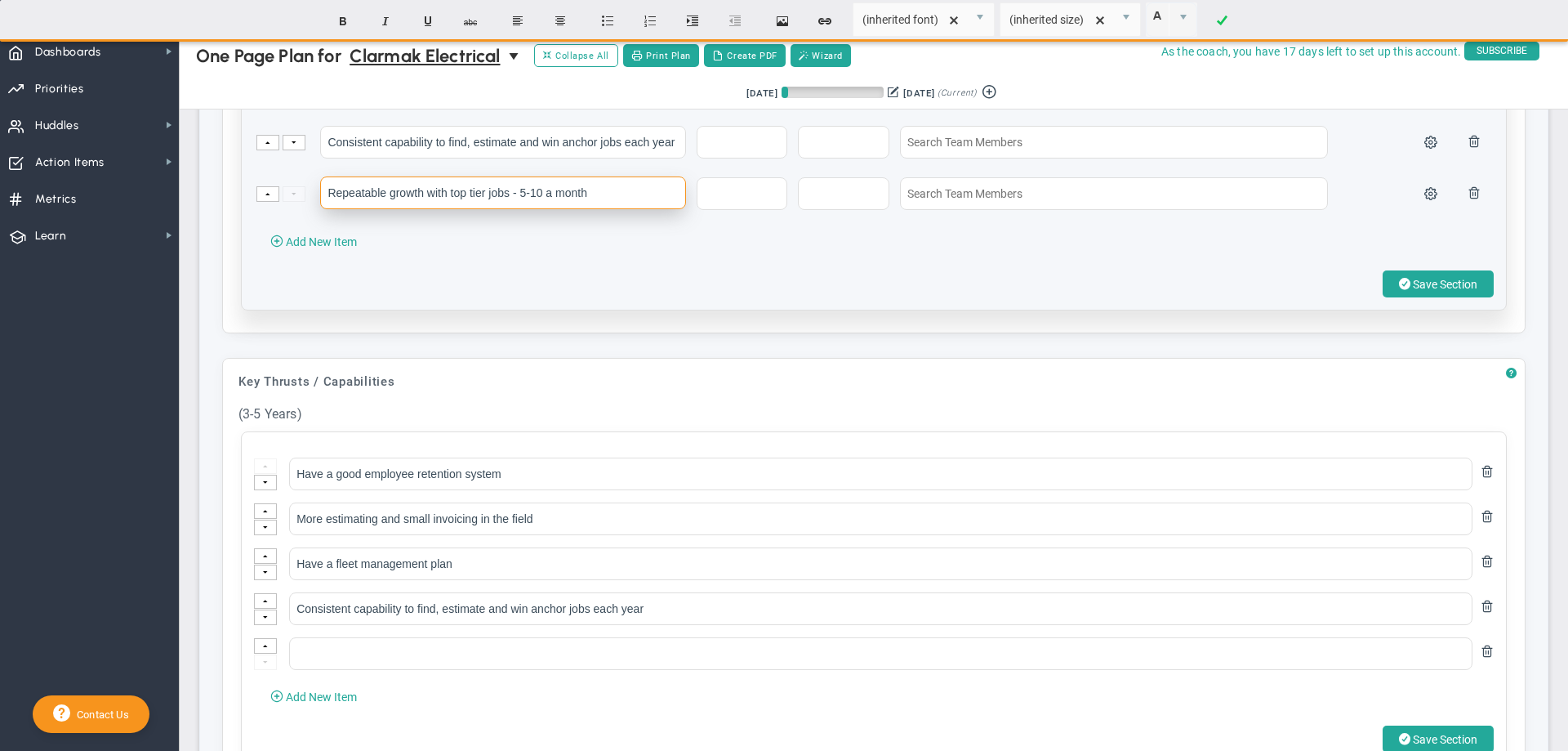
drag, startPoint x: 330, startPoint y: 209, endPoint x: 626, endPoint y: 218, distance: 296.1
click at [626, 209] on input "Repeatable growth with top tier jobs - 5-10 a month" at bounding box center [503, 193] width 366 height 33
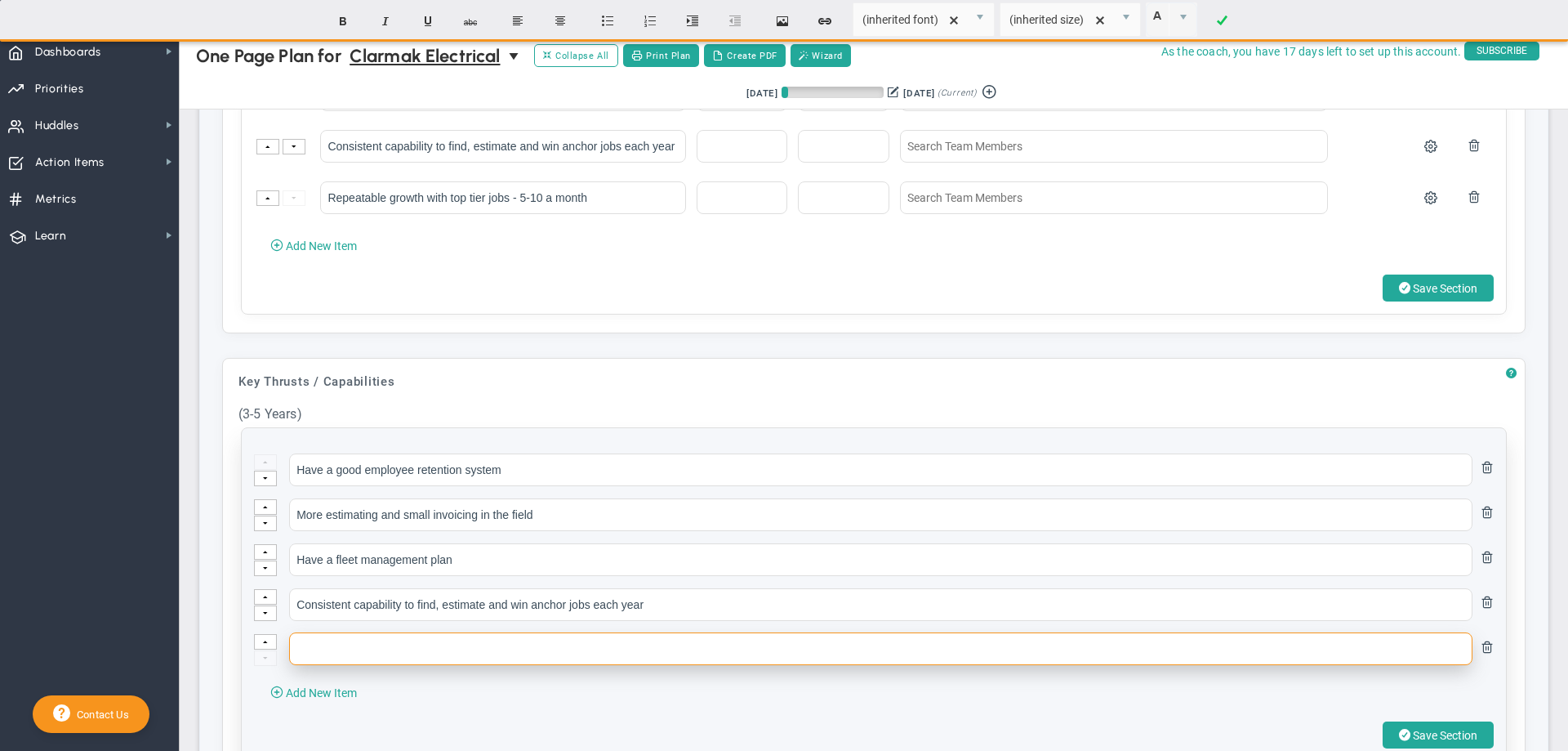
click at [382, 664] on input "text" at bounding box center [881, 649] width 1184 height 33
paste input "Repeatable growth with top tier jobs - 5-10 a month"
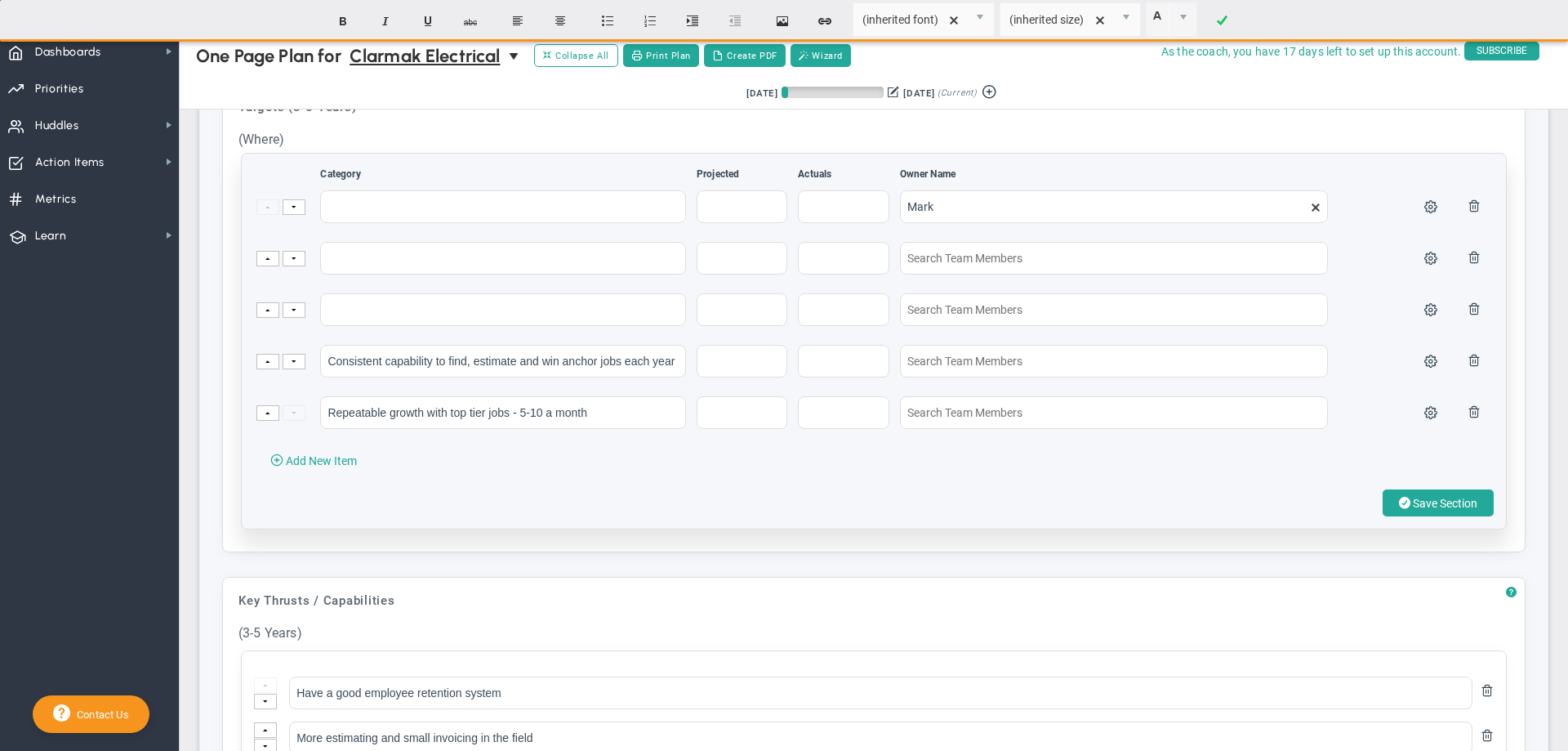
scroll to position [572, 0]
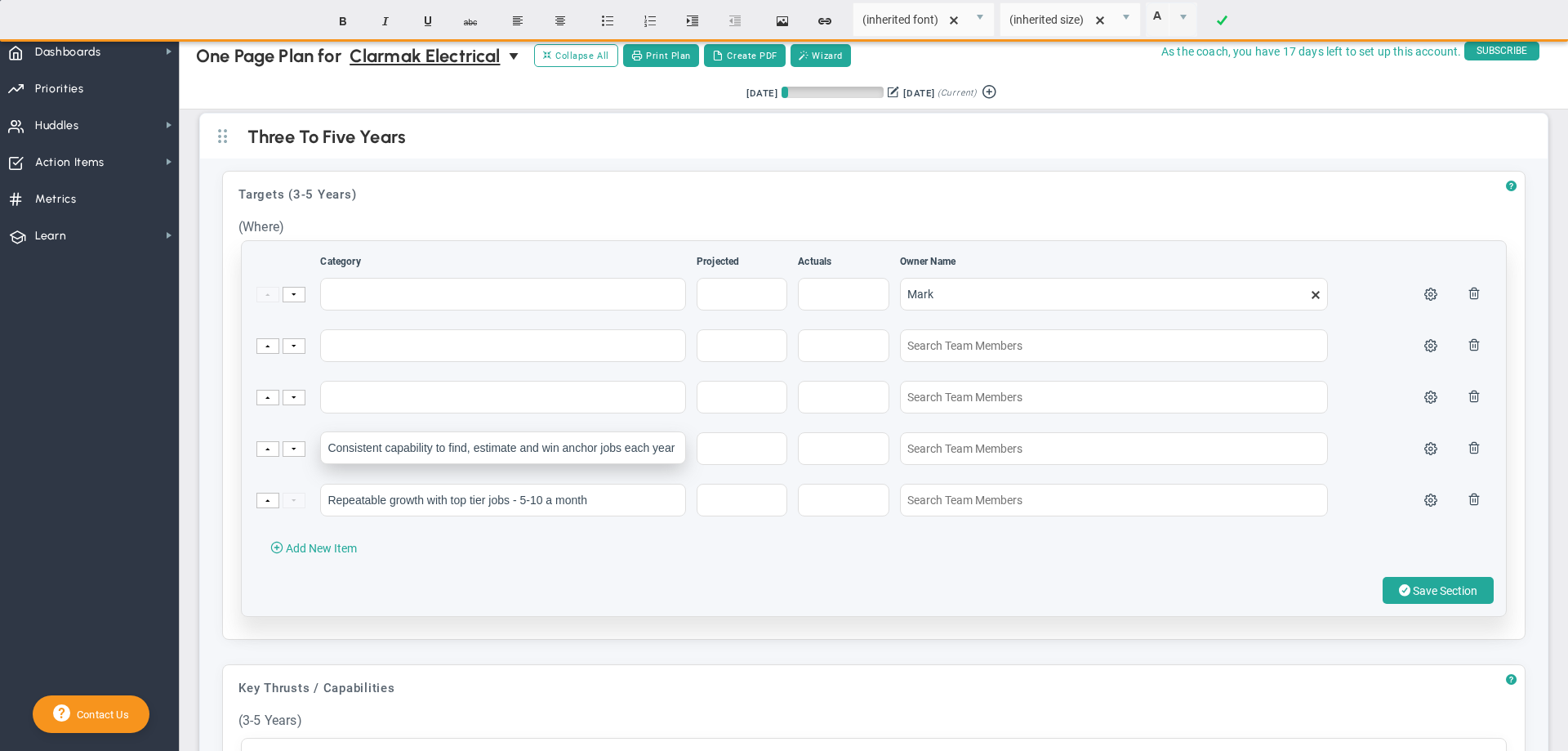
type input "Repeatable growth with top tier jobs - 5-10 a month"
drag, startPoint x: 329, startPoint y: 459, endPoint x: 708, endPoint y: 452, distance: 379.1
click at [708, 452] on tr "Consistent capability to find, estimate and win anchor jobs each year" at bounding box center [873, 456] width 1237 height 49
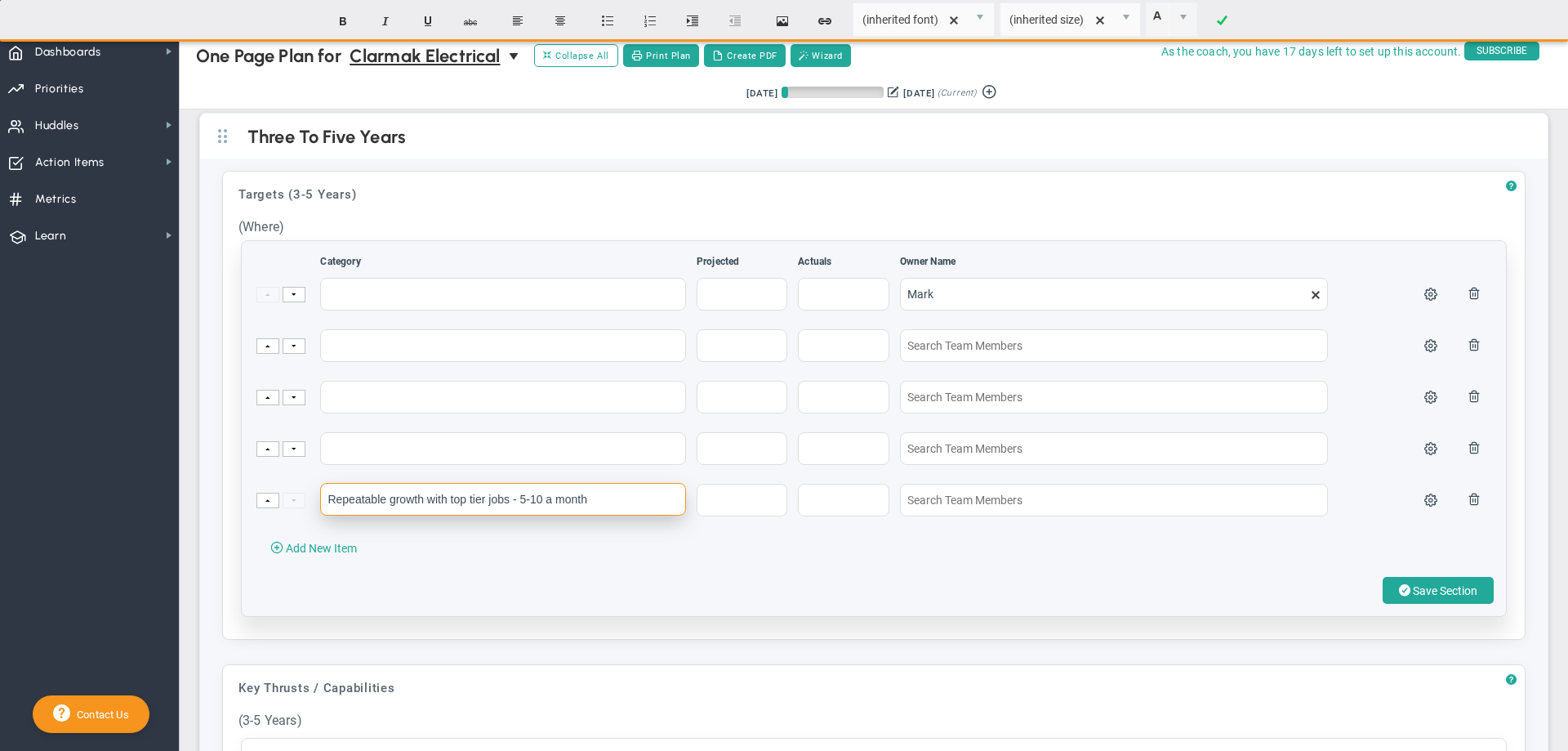
drag, startPoint x: 329, startPoint y: 521, endPoint x: 627, endPoint y: 524, distance: 298.0
click at [627, 516] on input "Repeatable growth with top tier jobs - 5-10 a month" at bounding box center [503, 499] width 366 height 33
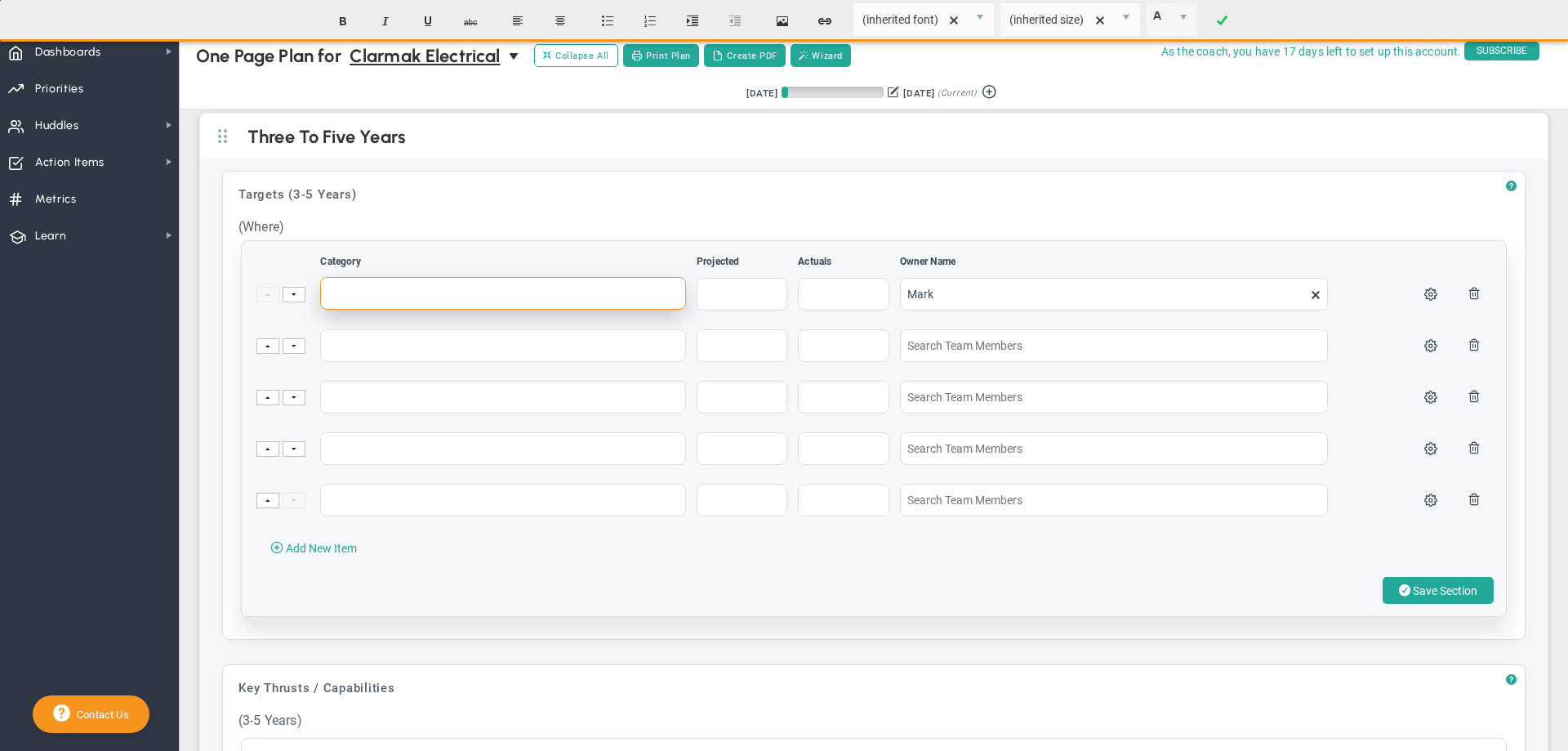
click at [373, 303] on input "text" at bounding box center [503, 293] width 366 height 33
type input "Sales volume"
click at [724, 310] on input "text" at bounding box center [741, 293] width 91 height 33
click at [760, 359] on input "text" at bounding box center [741, 345] width 91 height 33
click at [713, 310] on input "10000000" at bounding box center [741, 293] width 91 height 33
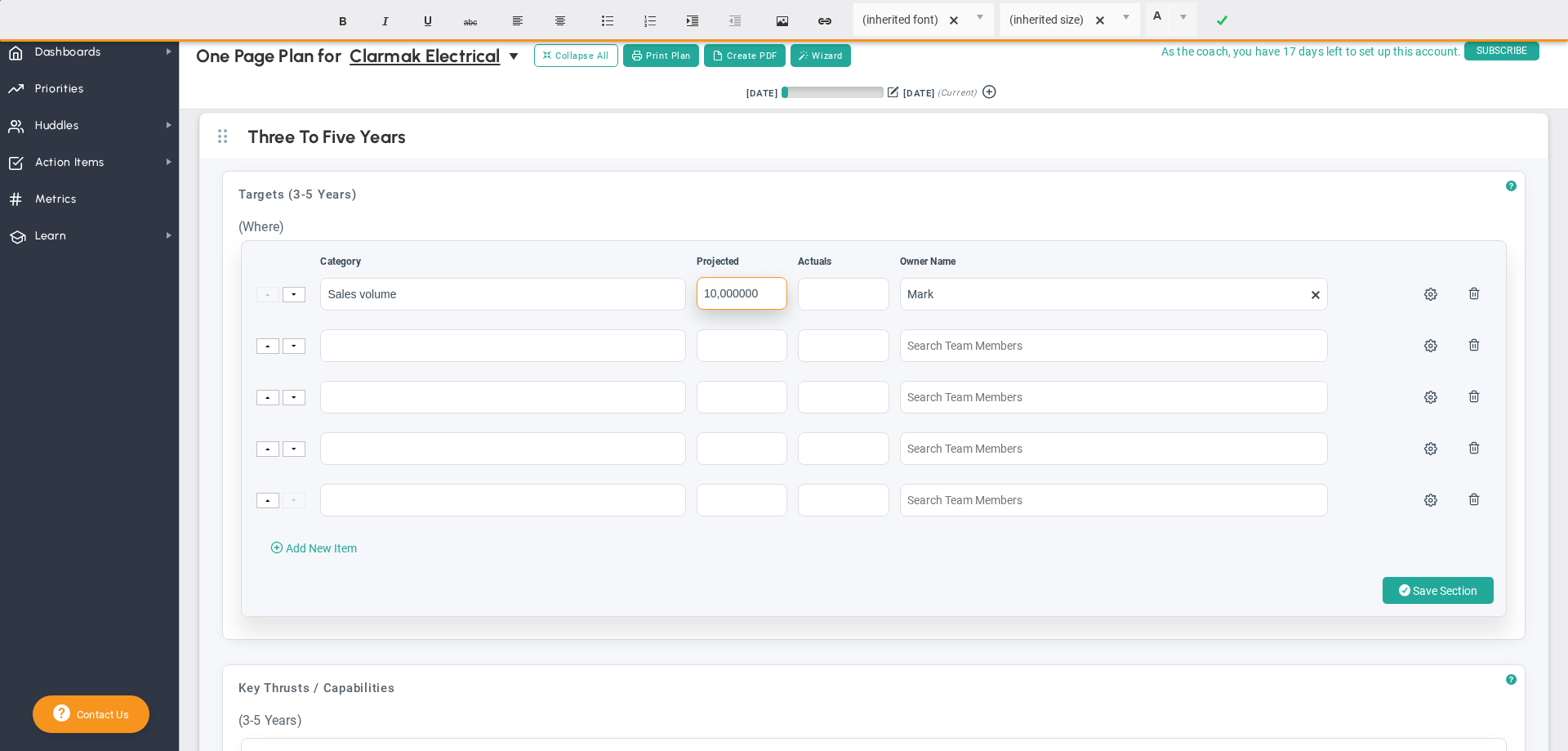
click at [734, 310] on input "10,000000" at bounding box center [741, 293] width 91 height 33
type input "10,000,000"
click at [614, 268] on div "Category Projected Actuals Owner Name" at bounding box center [873, 429] width 1264 height 376
click at [481, 310] on input "Sales volume" at bounding box center [503, 293] width 366 height 33
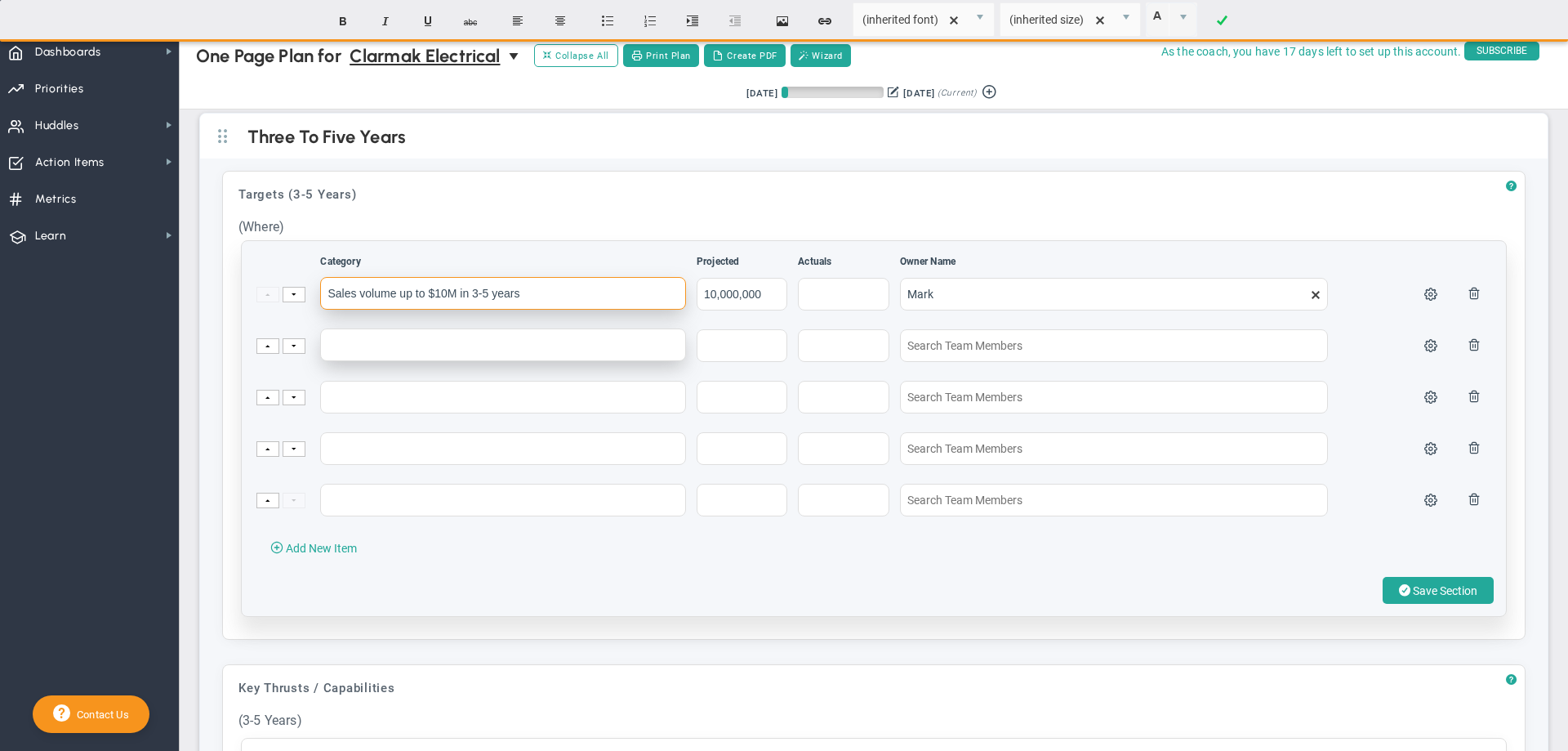
type input "Sales volume up to $10M in 3-5 years"
click at [466, 361] on input "text" at bounding box center [503, 345] width 366 height 33
click at [346, 359] on input "text" at bounding box center [503, 345] width 366 height 33
type input "Gross Margin 25%"
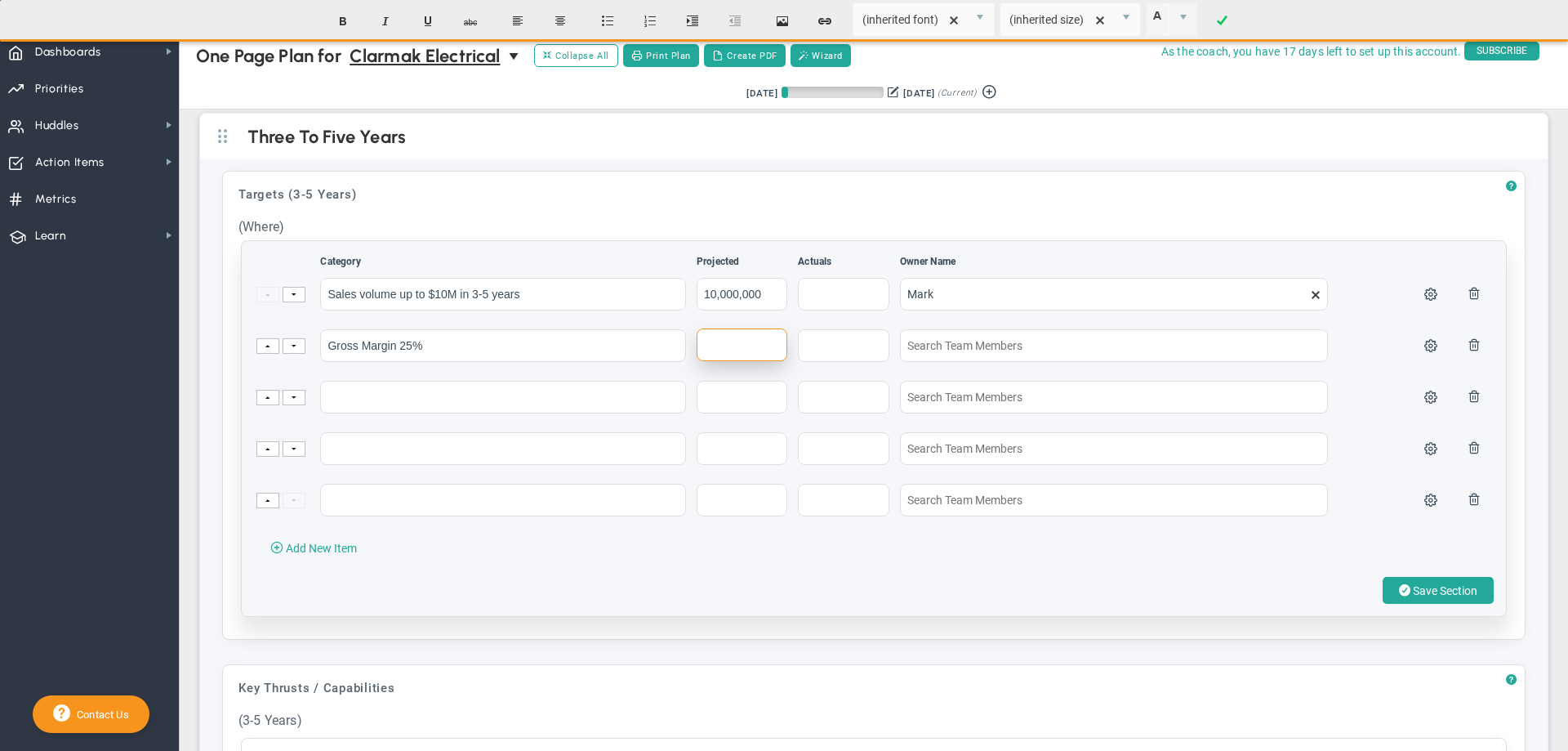
click at [709, 356] on input "text" at bounding box center [741, 345] width 91 height 33
type input "$2,500,000"
click at [665, 407] on input "text" at bounding box center [503, 397] width 366 height 33
click at [369, 410] on input "text" at bounding box center [503, 397] width 366 height 33
type input "Net Income $1,500,000"
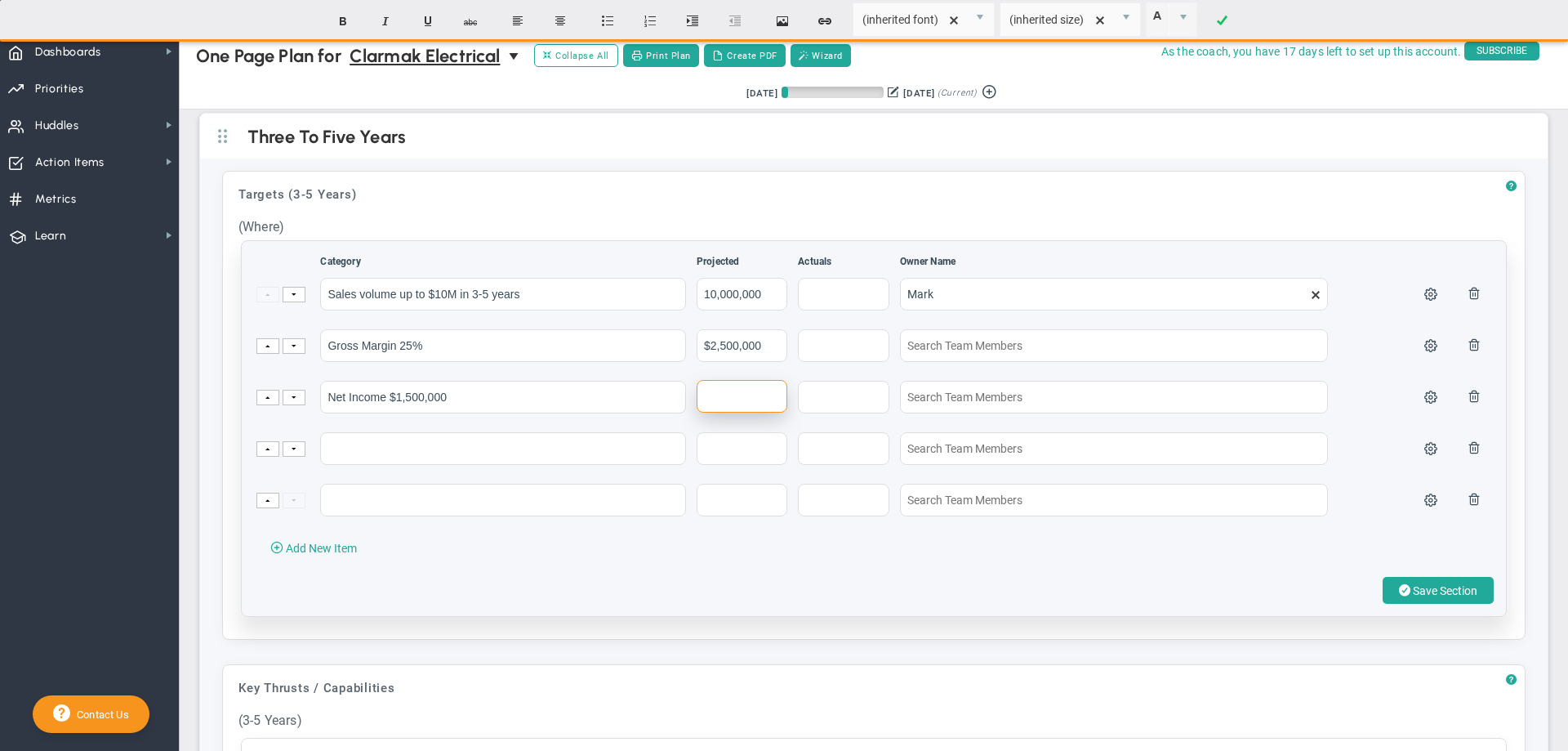
click at [708, 413] on input "text" at bounding box center [741, 397] width 91 height 33
type input "$1,500,000"
click at [747, 508] on input "text" at bounding box center [741, 499] width 91 height 33
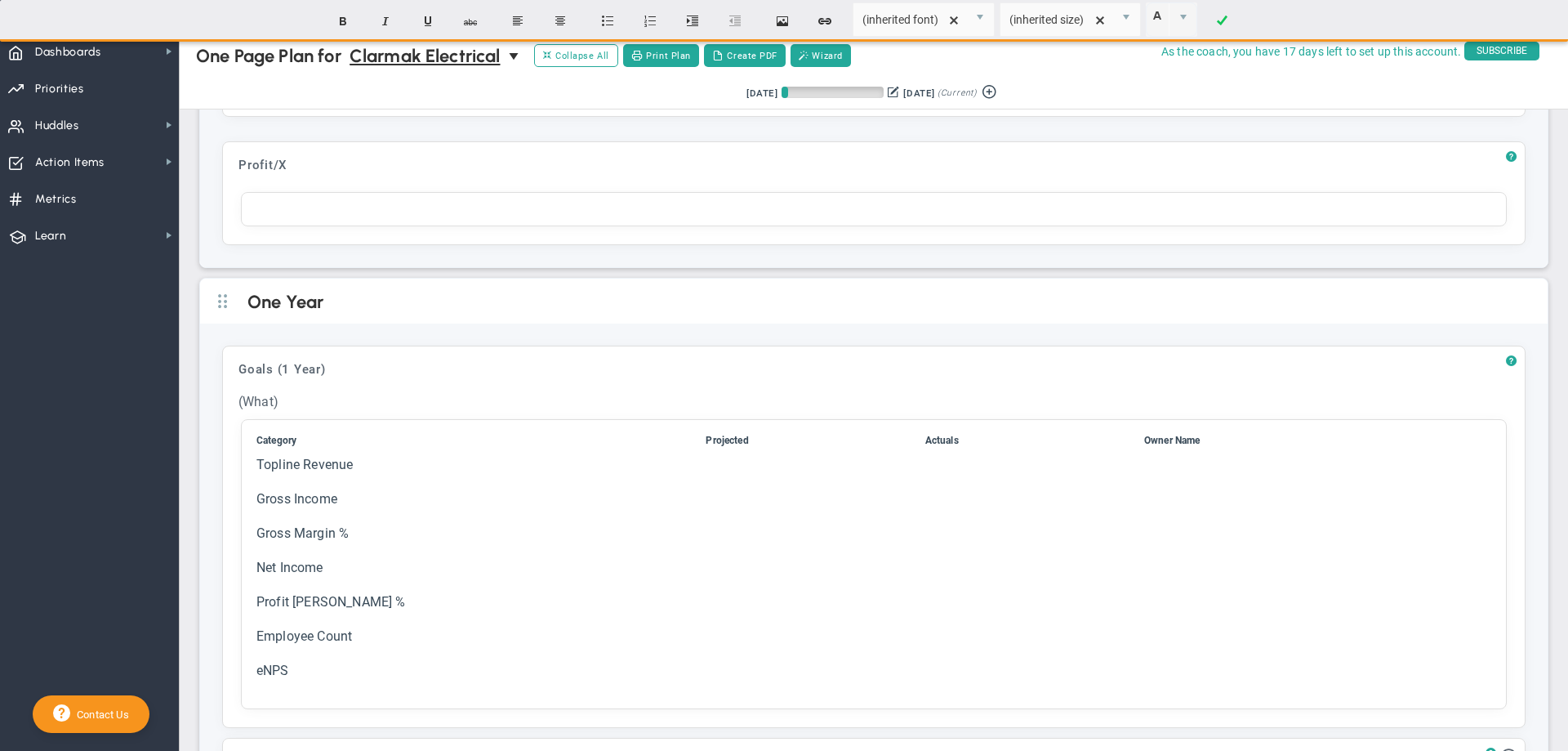
scroll to position [1553, 0]
click at [262, 220] on div "To enrich screen reader interactions, please activate Accessibility in Grammarl…" at bounding box center [873, 202] width 1266 height 34
click at [253, 173] on div "Profit/X" at bounding box center [874, 158] width 1285 height 29
click at [268, 220] on div "To enrich screen reader interactions, please activate Accessibility in Grammarl…" at bounding box center [873, 202] width 1266 height 34
click at [1506, 157] on span "?" at bounding box center [1511, 150] width 11 height 13
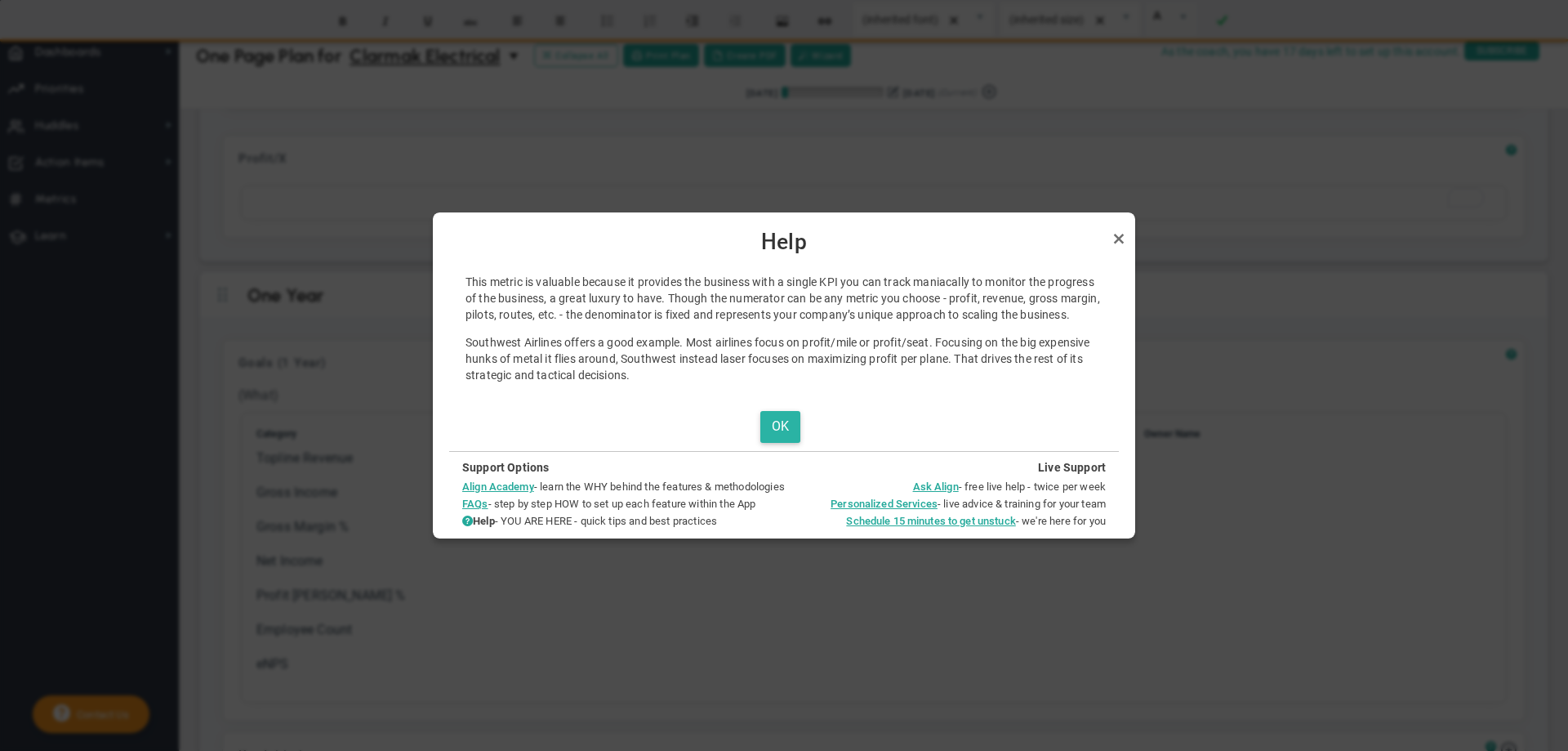
click at [770, 417] on button "OK" at bounding box center [781, 427] width 40 height 32
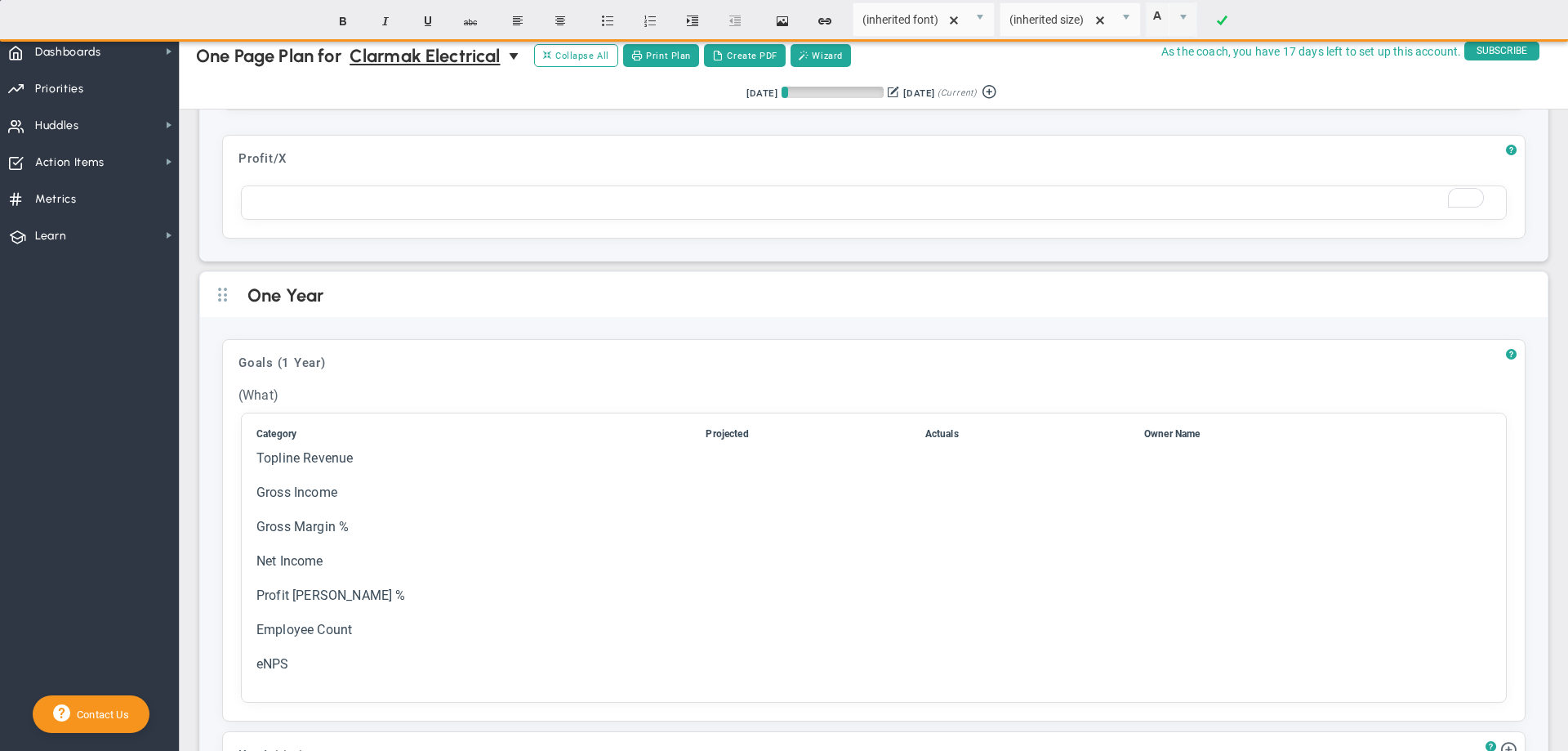
click at [285, 220] on div "To enrich screen reader interactions, please activate Accessibility in Grammarl…" at bounding box center [873, 202] width 1266 height 34
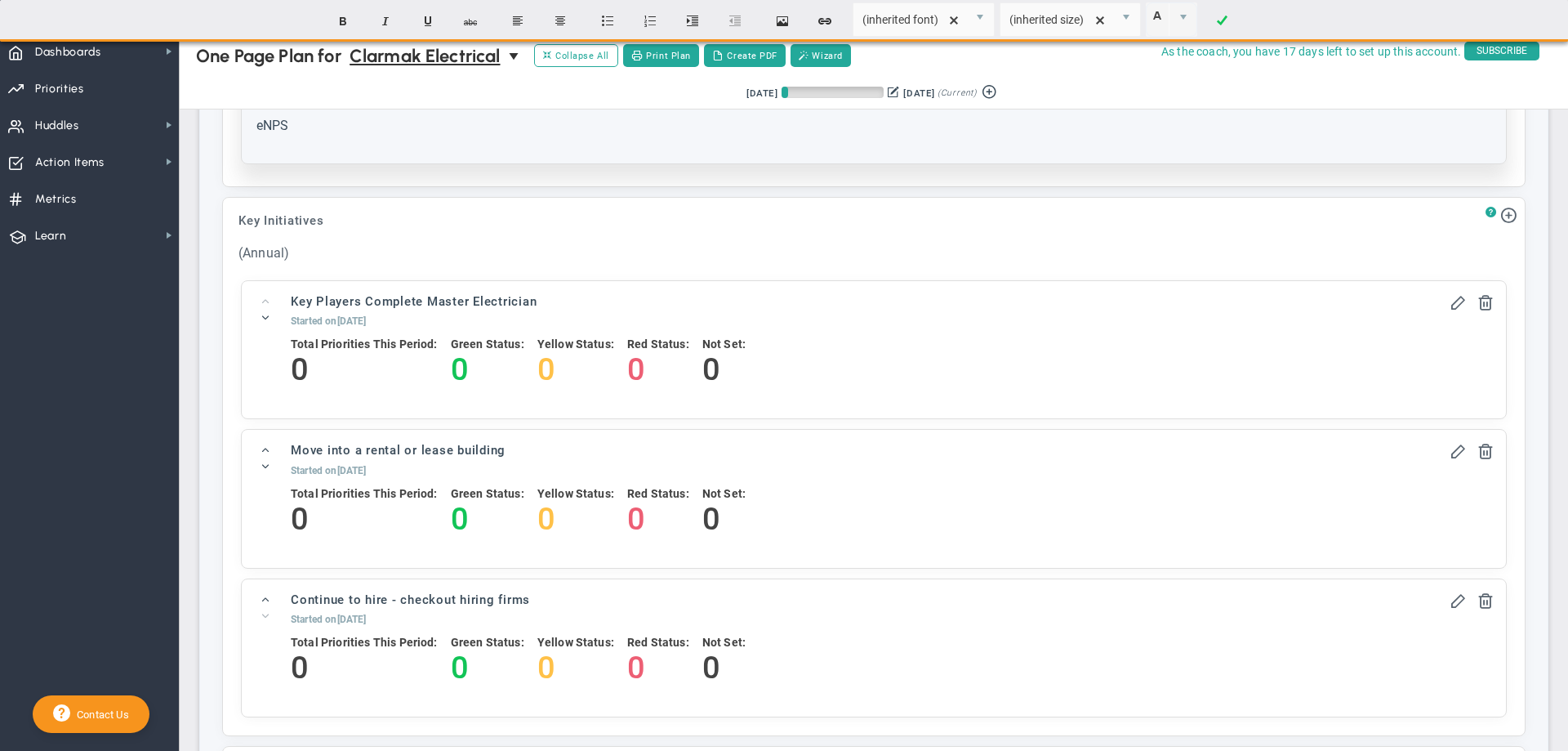
scroll to position [1255, 0]
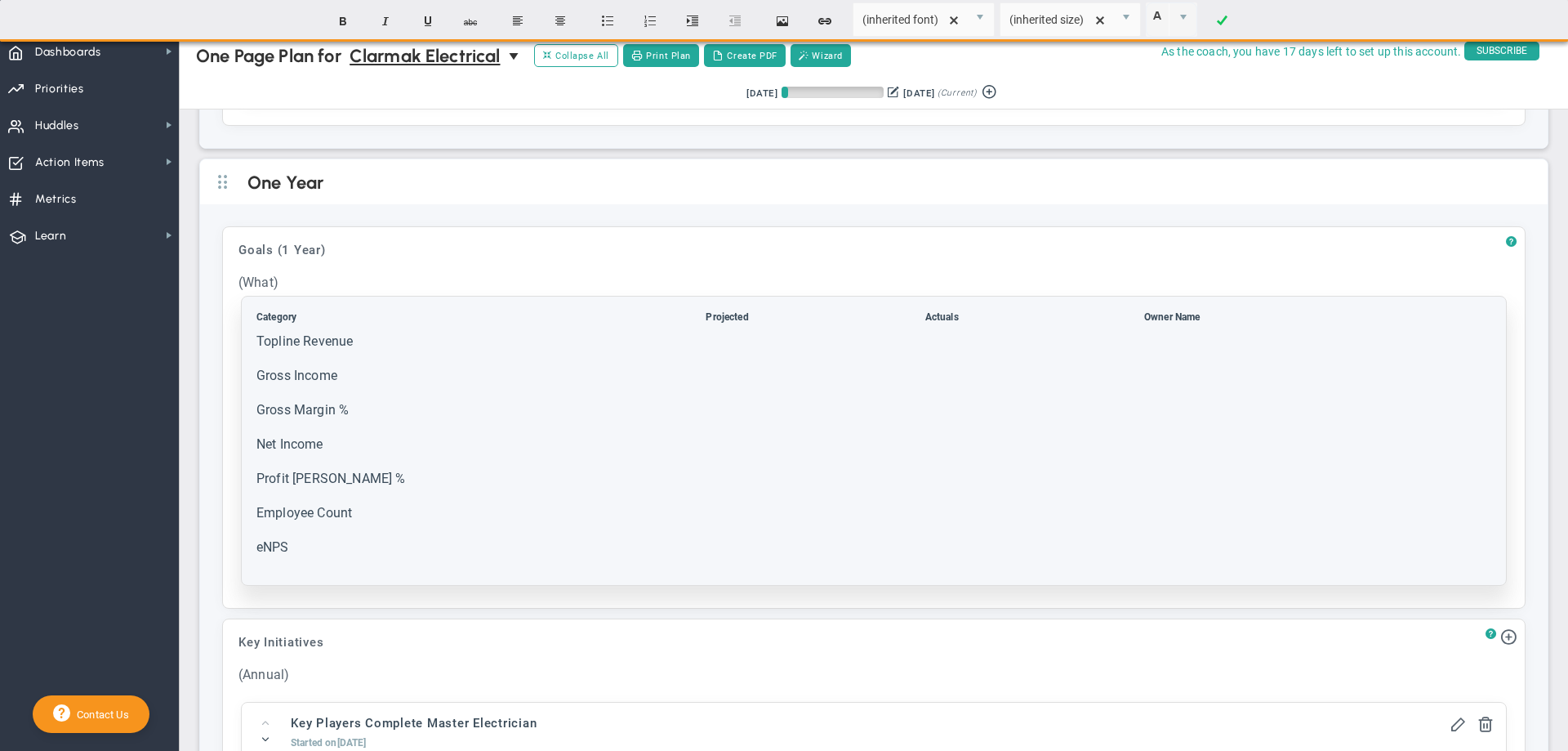
click at [322, 363] on td "Topline Revenue" at bounding box center [479, 349] width 448 height 33
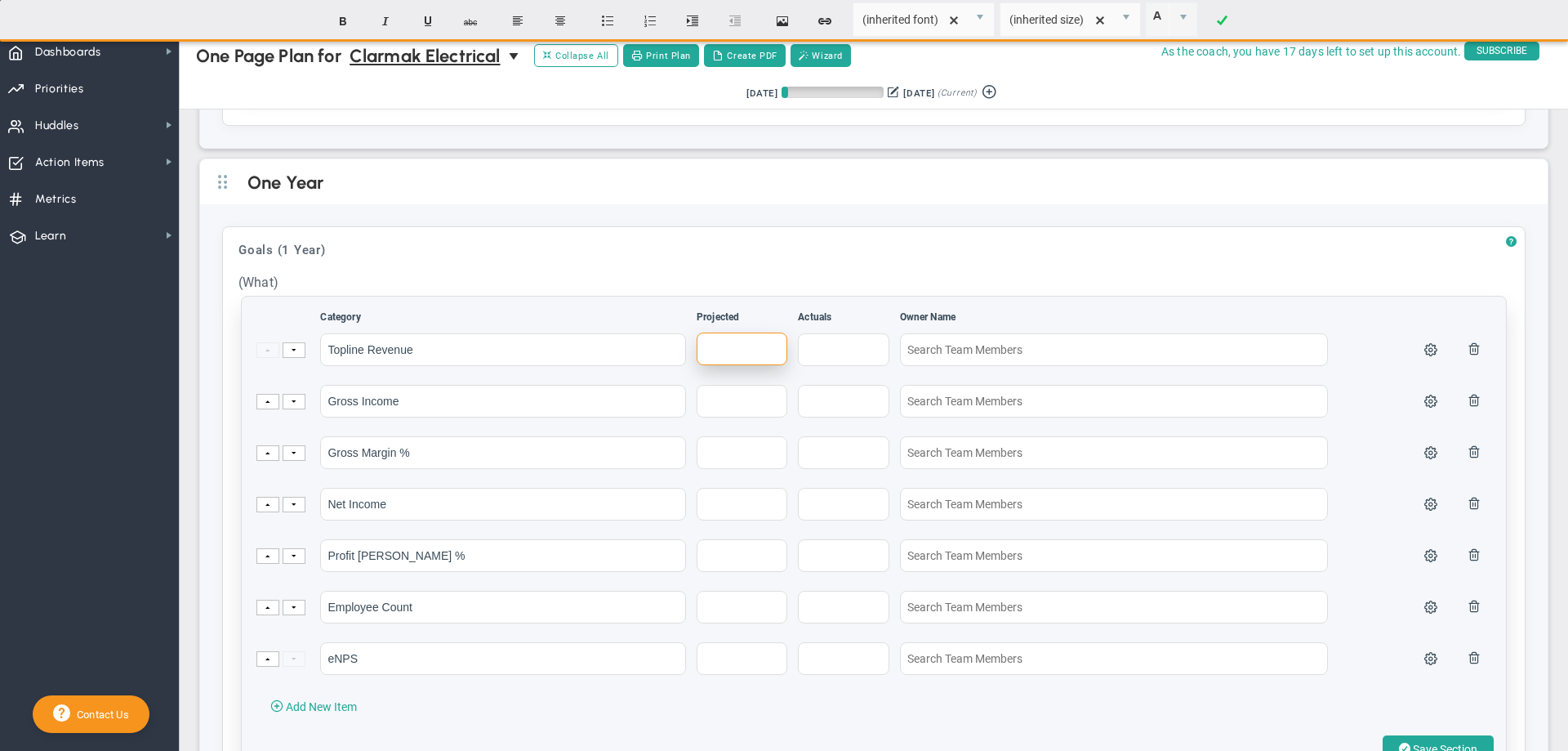
click at [742, 365] on input "text" at bounding box center [741, 349] width 91 height 33
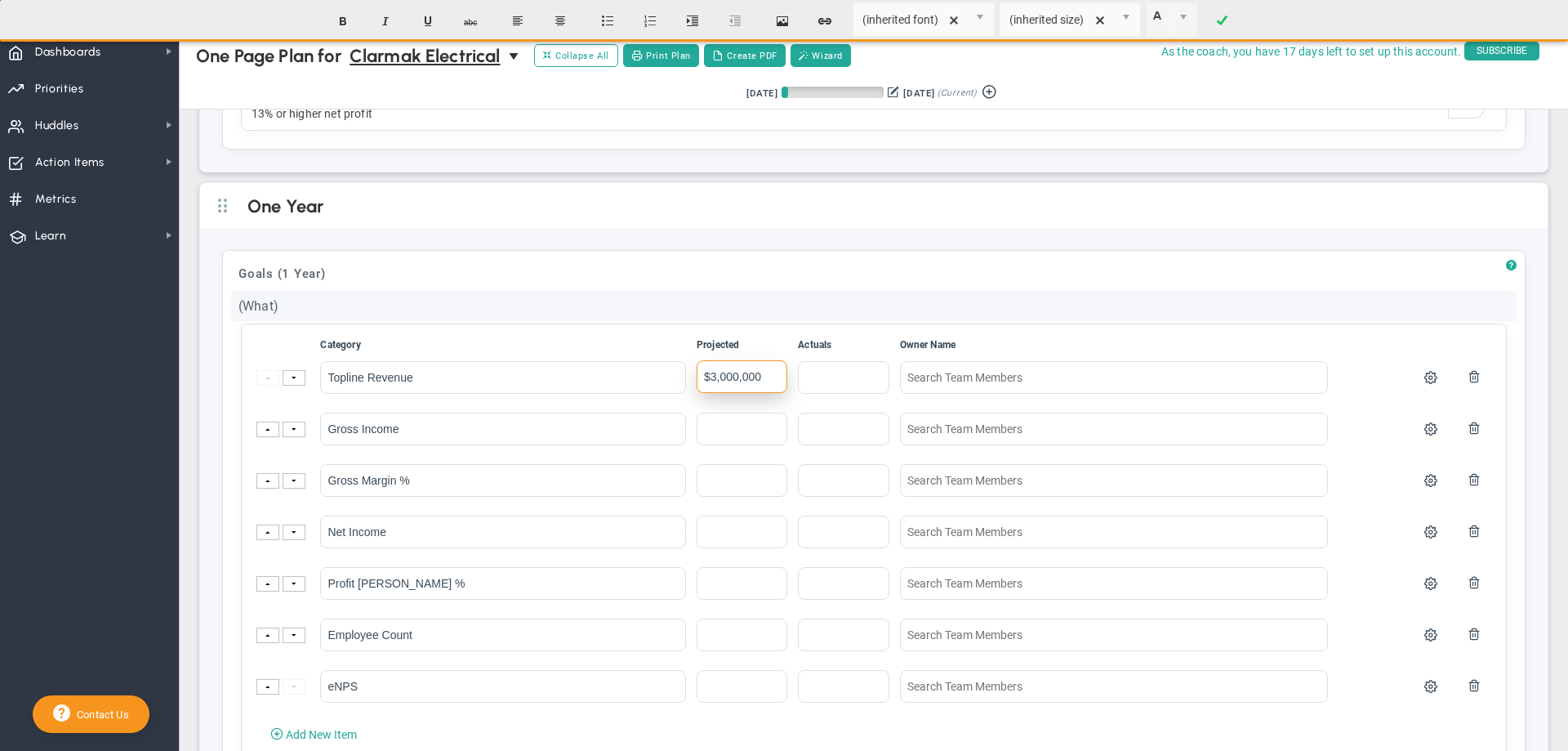
scroll to position [1193, 0]
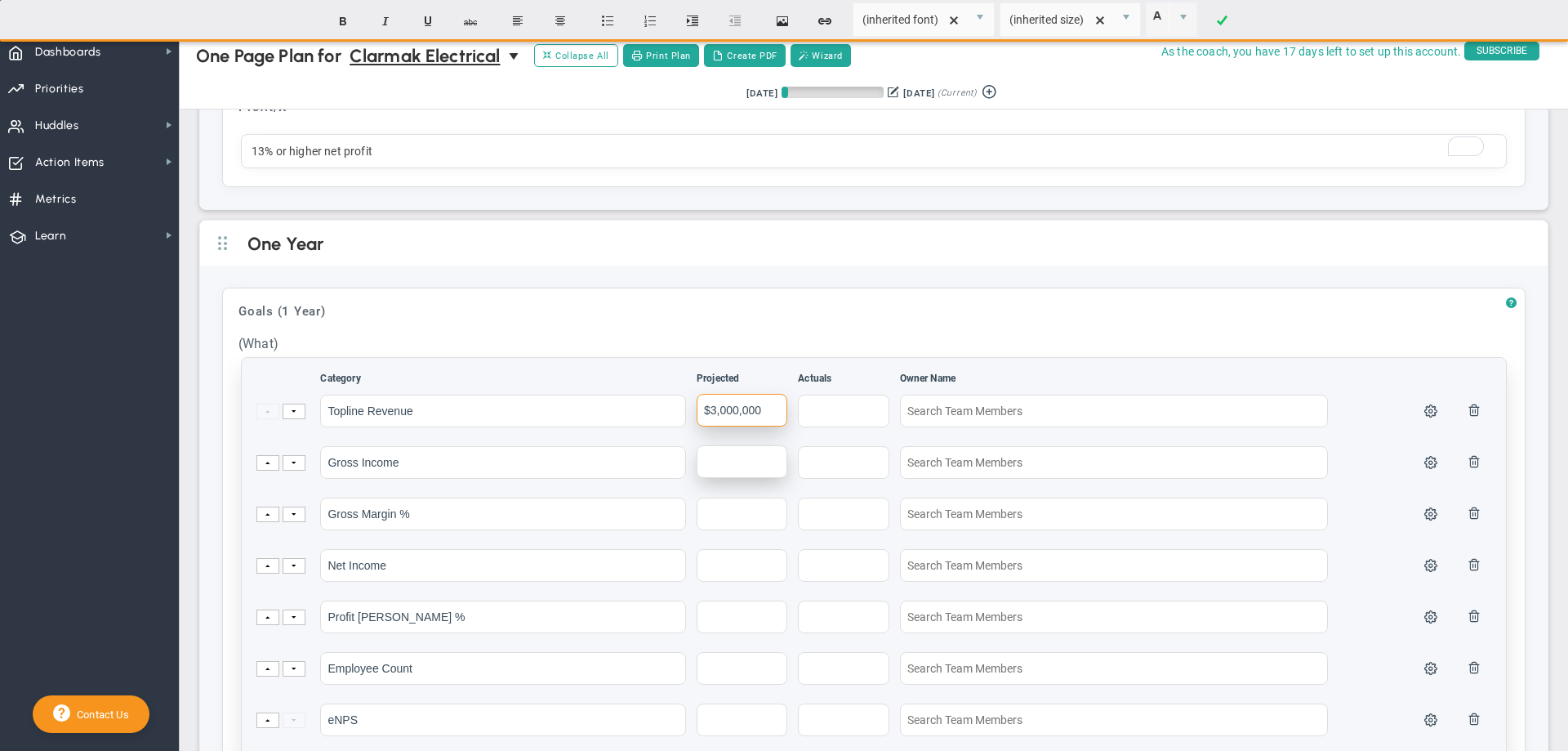
type input "$3,000,000"
click at [743, 474] on input "text" at bounding box center [741, 462] width 91 height 33
click at [813, 427] on input "text" at bounding box center [843, 410] width 91 height 33
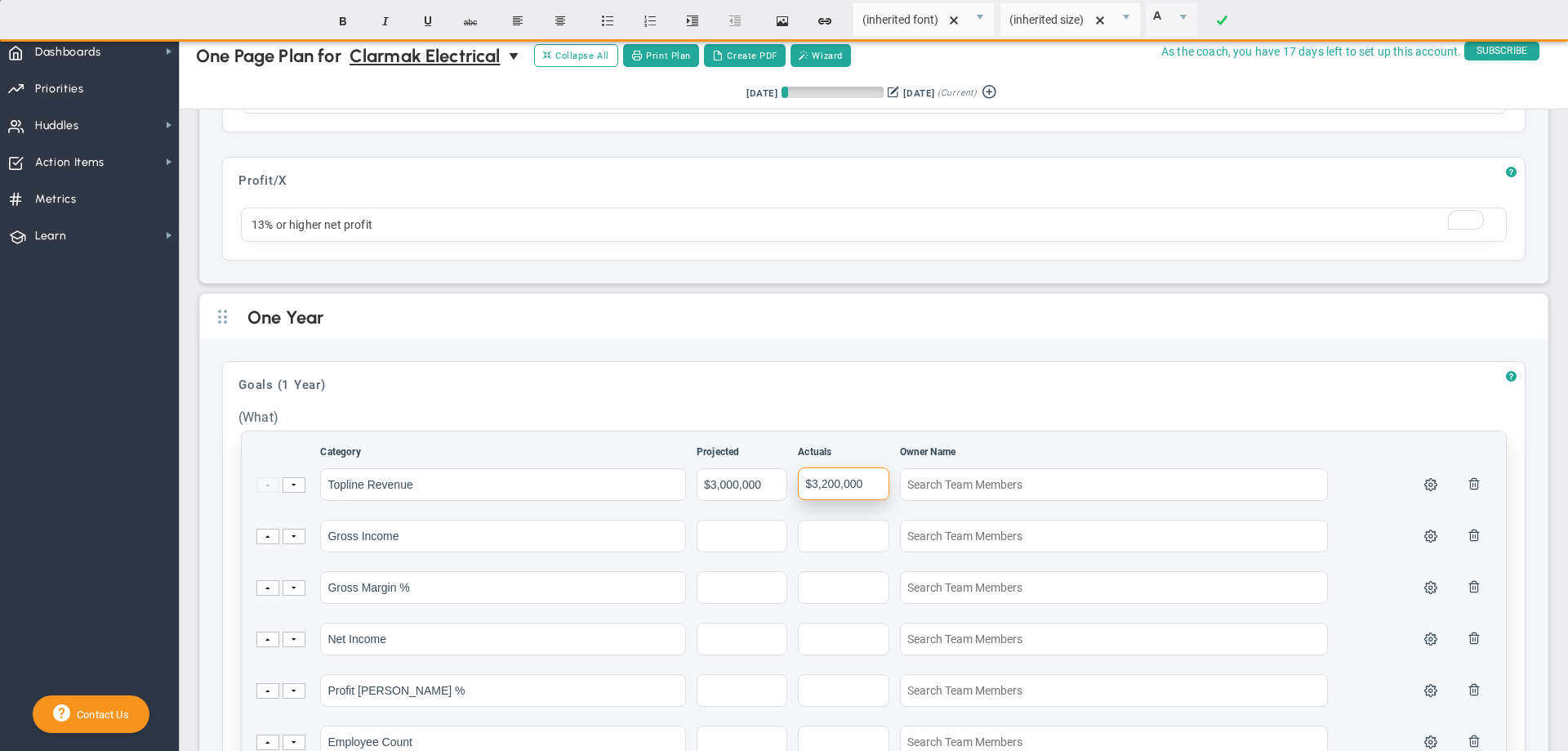
scroll to position [1111, 0]
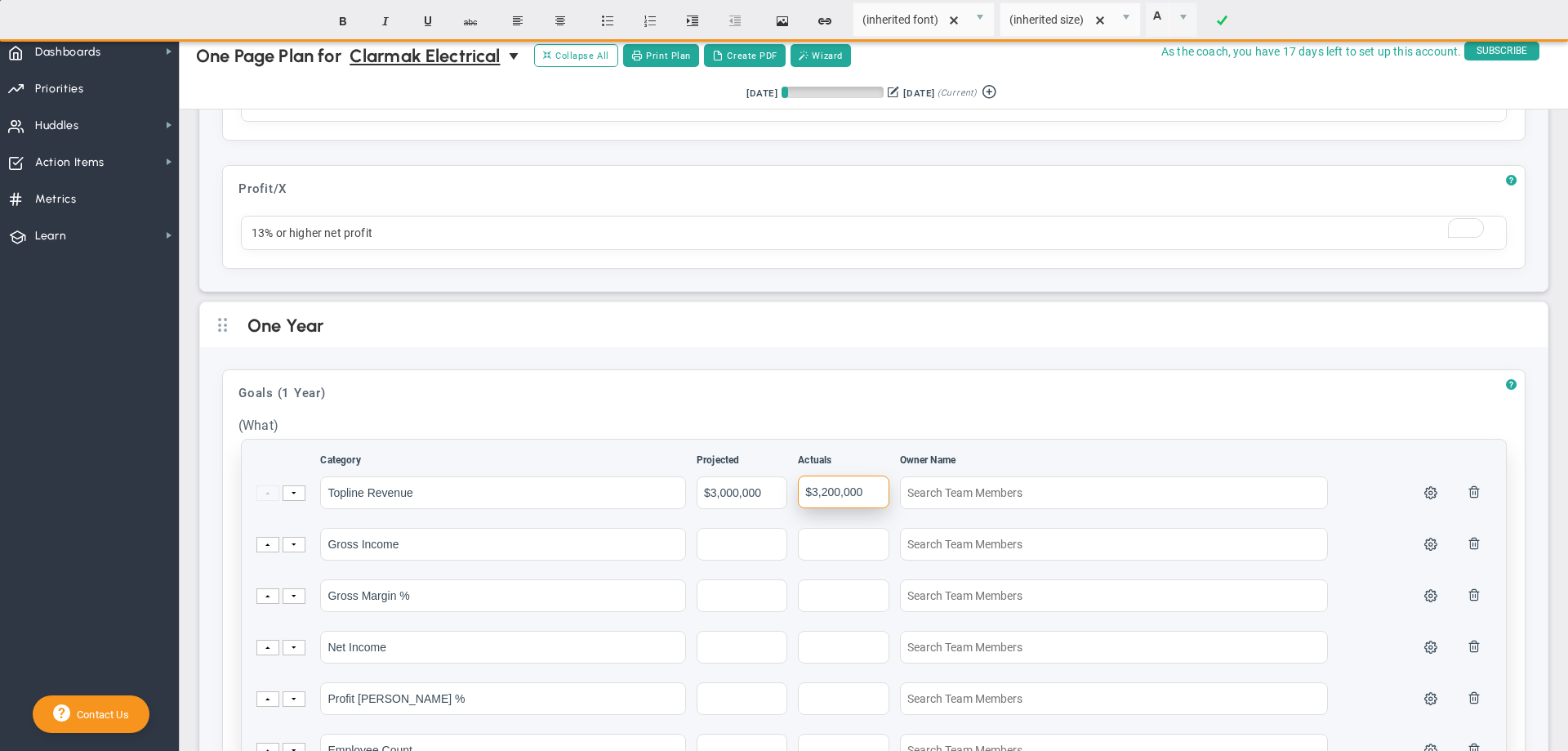
type input "$3,200,000"
drag, startPoint x: 784, startPoint y: 554, endPoint x: 736, endPoint y: 553, distance: 48.0
click at [759, 553] on td at bounding box center [745, 552] width 100 height 49
click at [431, 560] on input "Gross Income" at bounding box center [503, 544] width 366 height 33
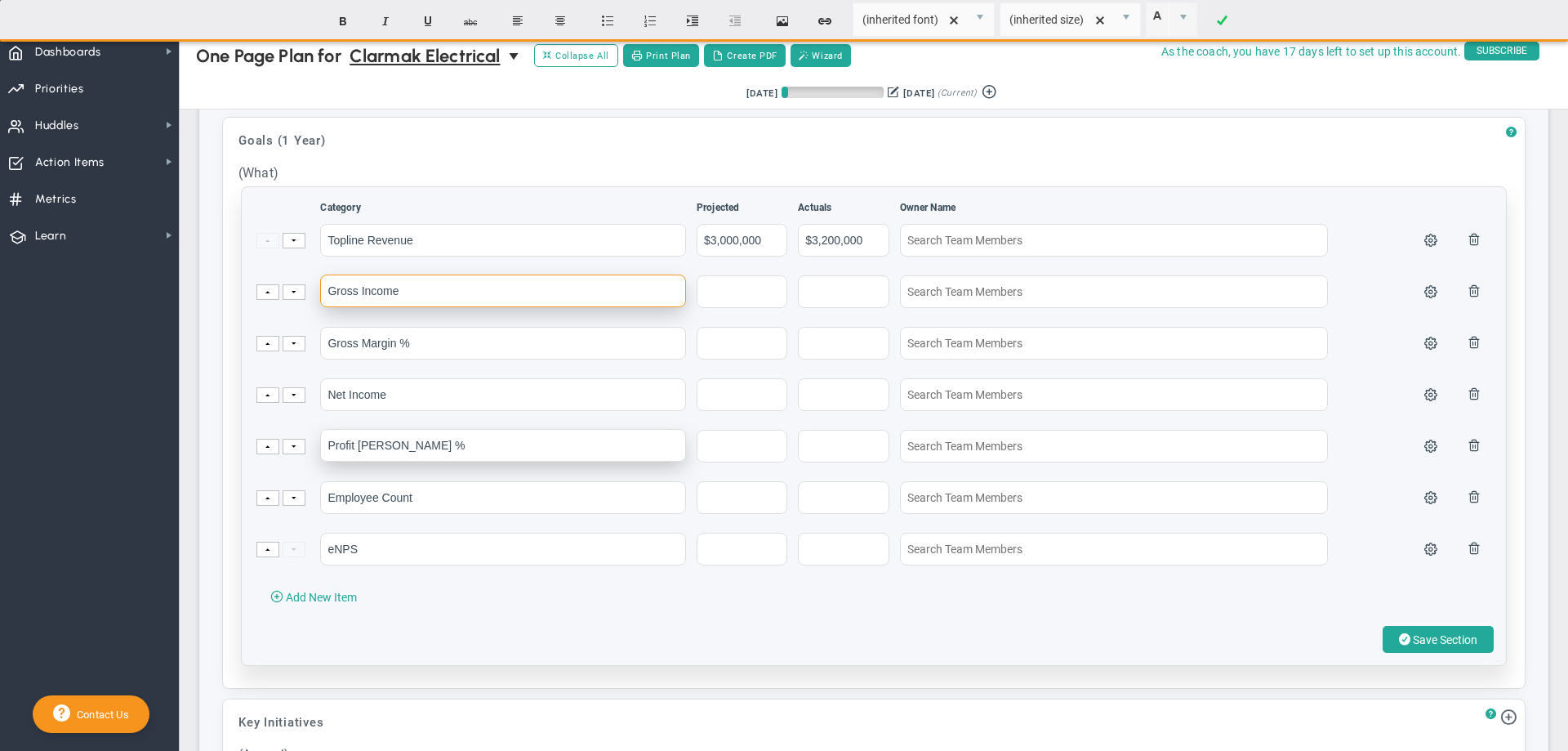
scroll to position [1377, 0]
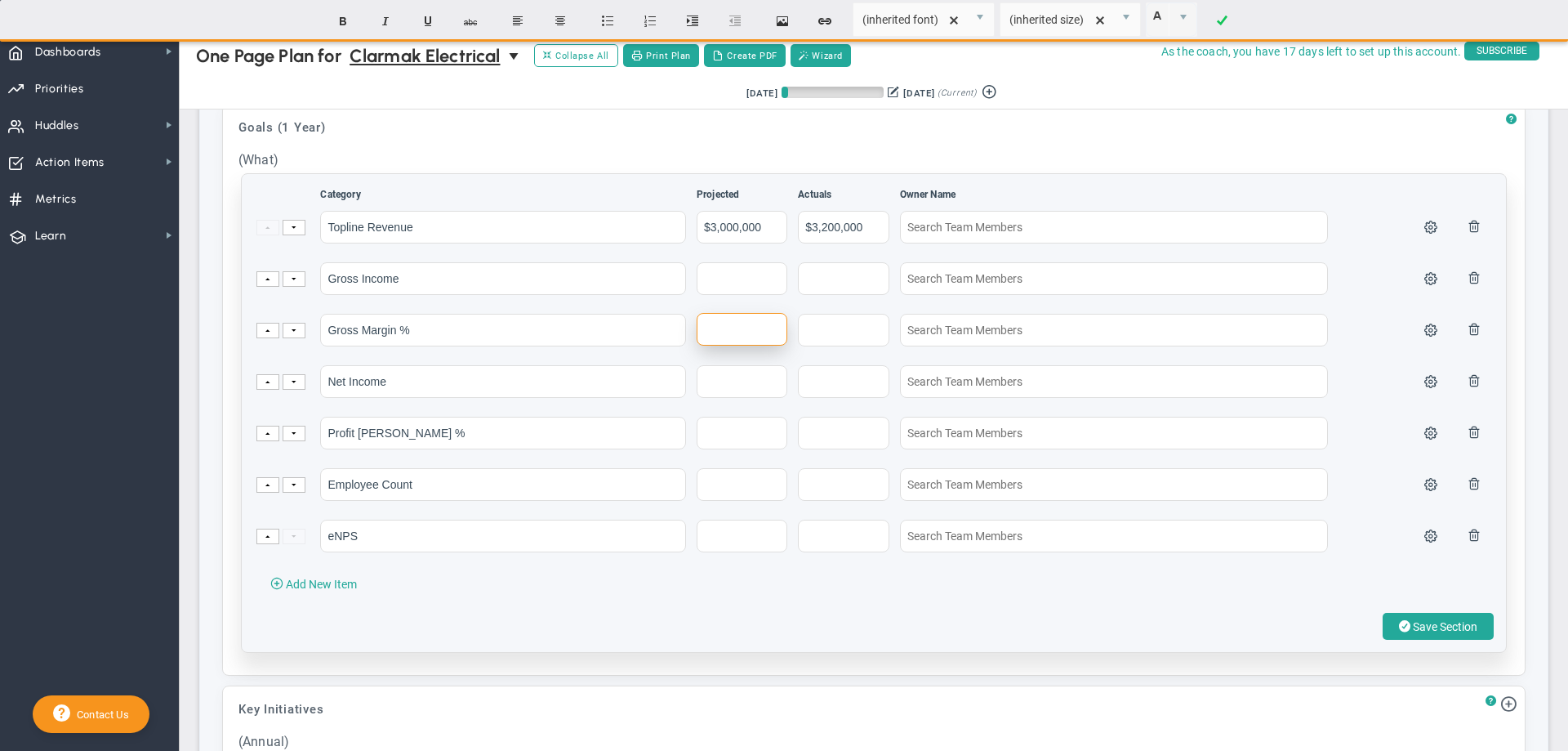
click at [719, 345] on input "text" at bounding box center [741, 330] width 91 height 33
type input "$1,020,000"
click at [513, 397] on input "Net Income" at bounding box center [503, 381] width 366 height 33
click at [725, 449] on input "text" at bounding box center [741, 432] width 91 height 33
type input "11%"
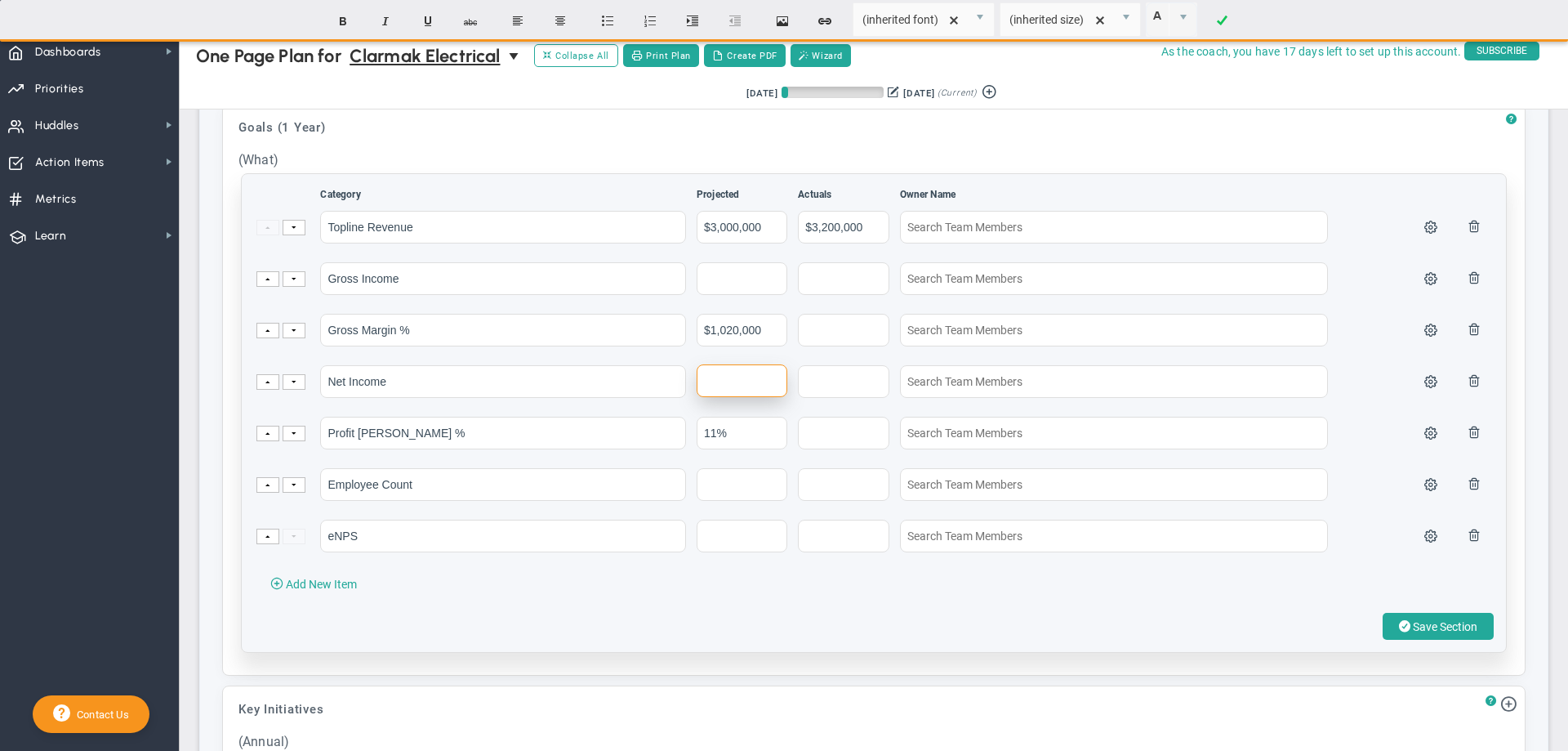
click at [703, 397] on input "text" at bounding box center [741, 381] width 91 height 33
type input "$330,000"
click at [671, 569] on td "eNPS" at bounding box center [507, 544] width 375 height 49
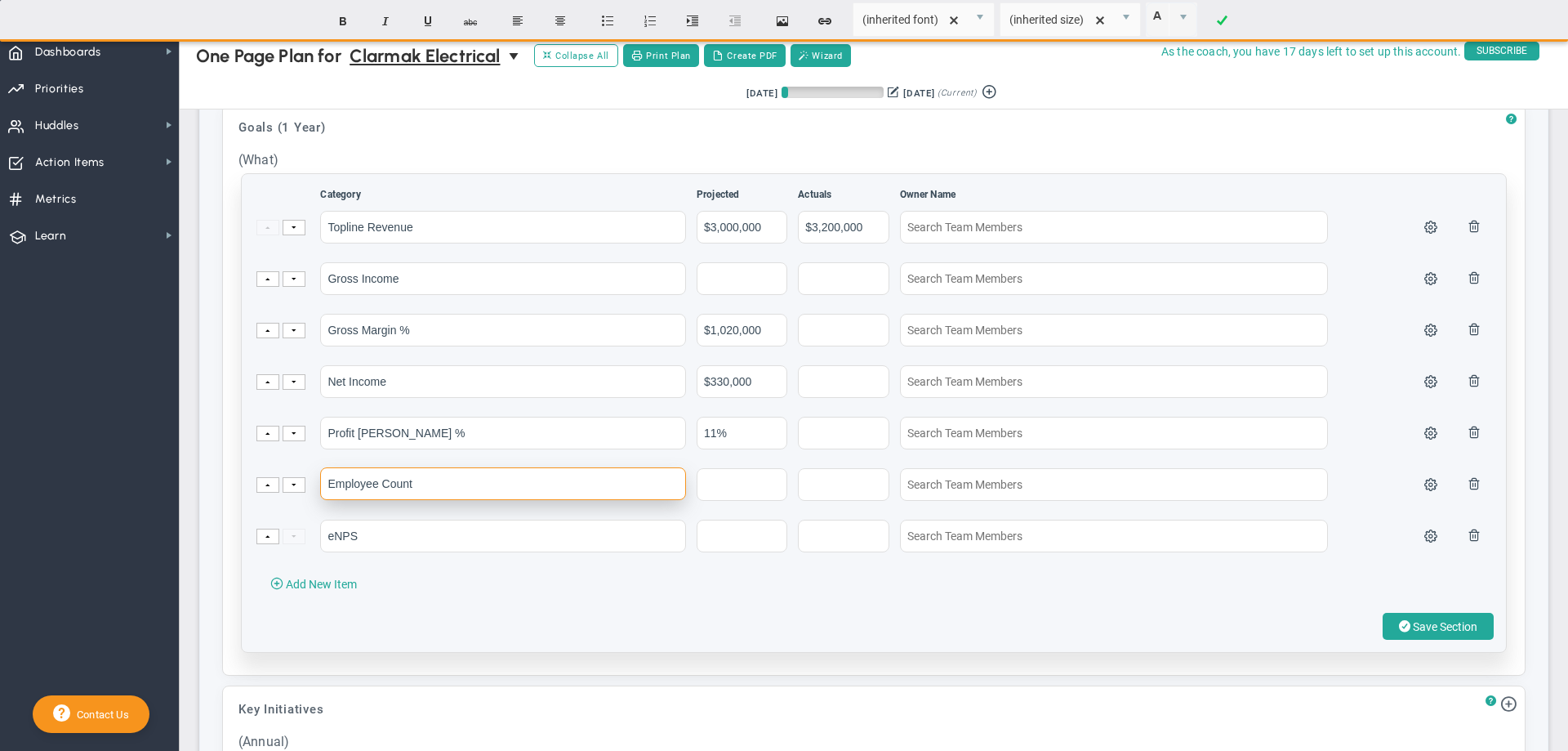
click at [489, 500] on input "Employee Count" at bounding box center [503, 484] width 366 height 33
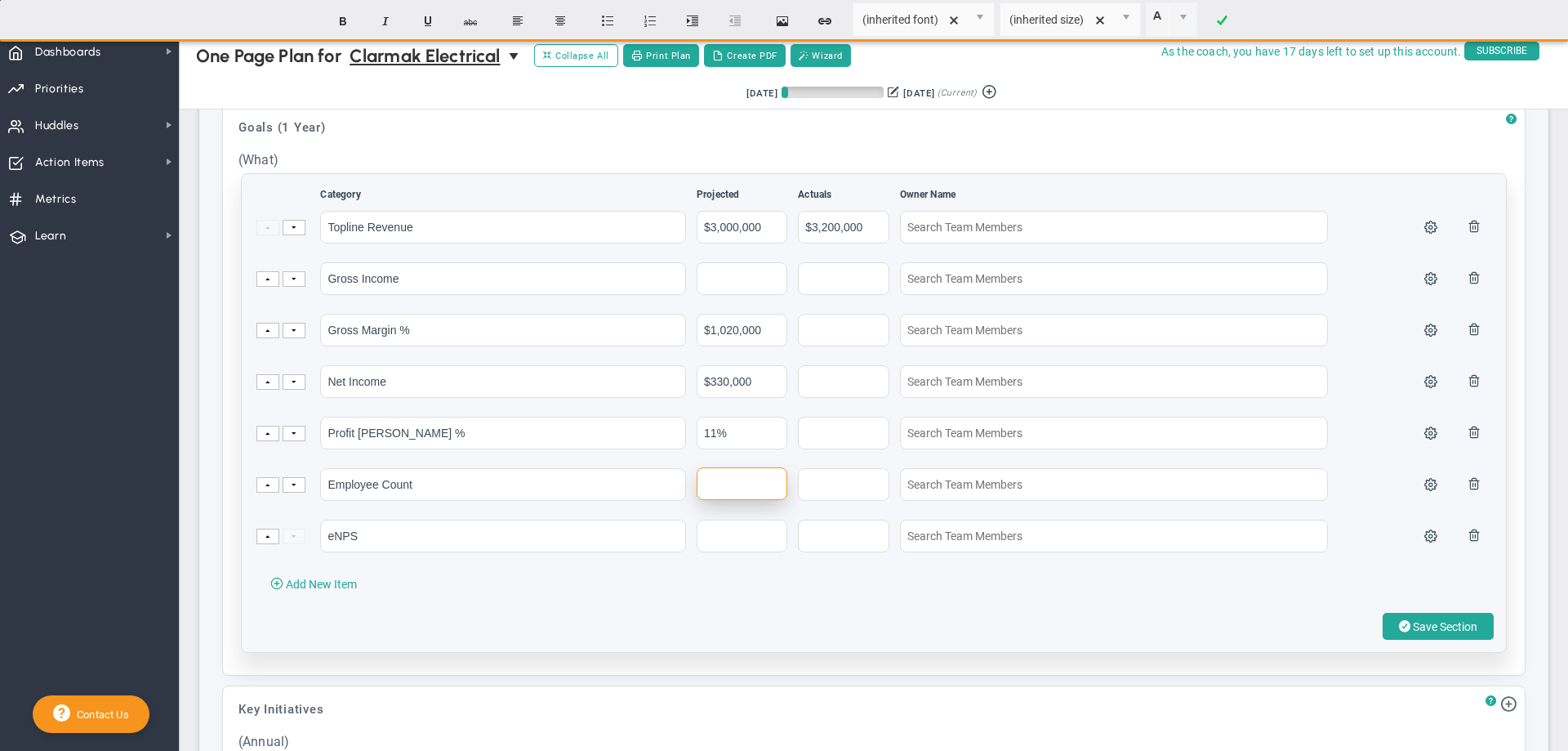
click at [721, 500] on input "text" at bounding box center [741, 484] width 91 height 33
type input "16"
click at [800, 494] on input "text" at bounding box center [843, 484] width 91 height 33
type input "48"
click at [798, 550] on input "text" at bounding box center [843, 536] width 91 height 33
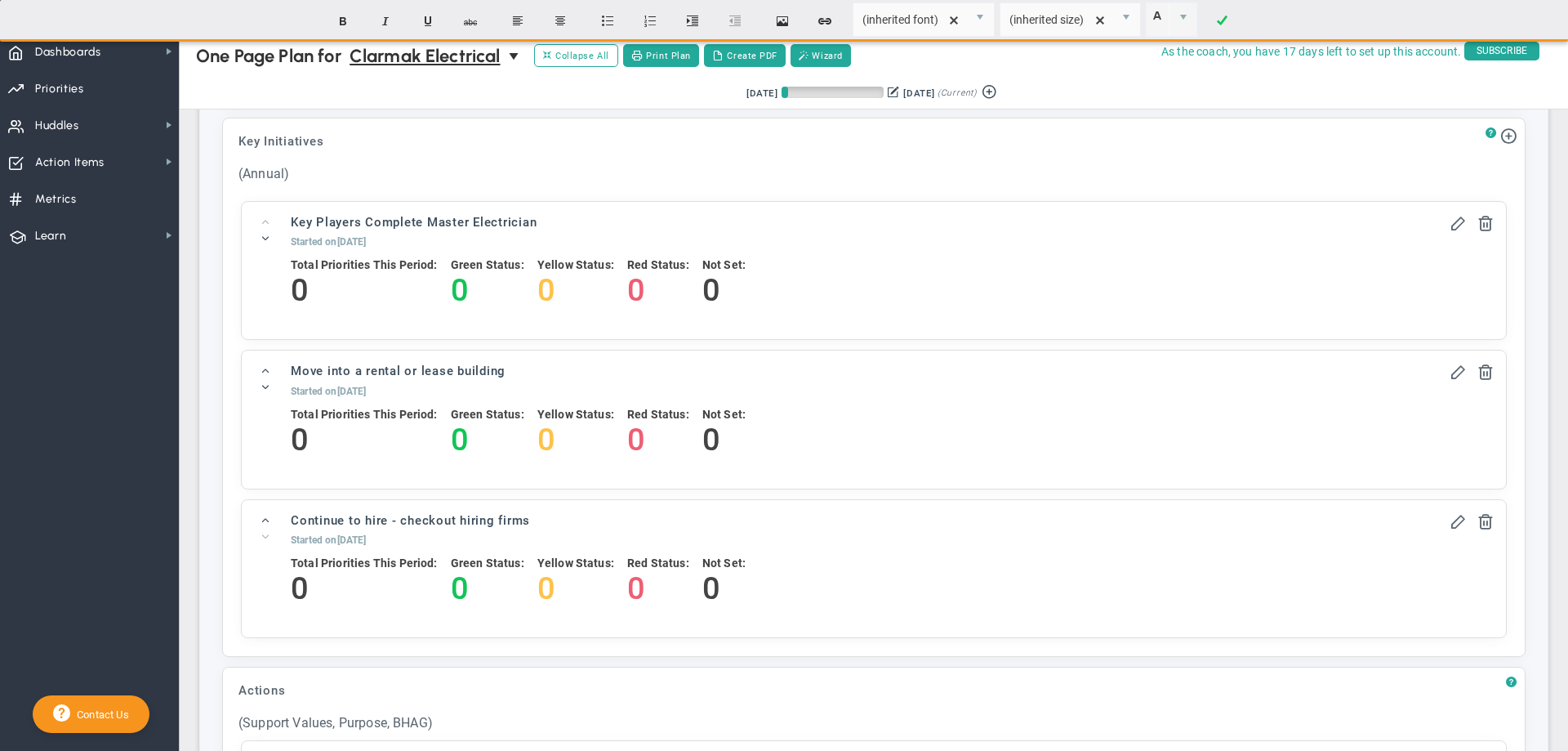
scroll to position [1949, 0]
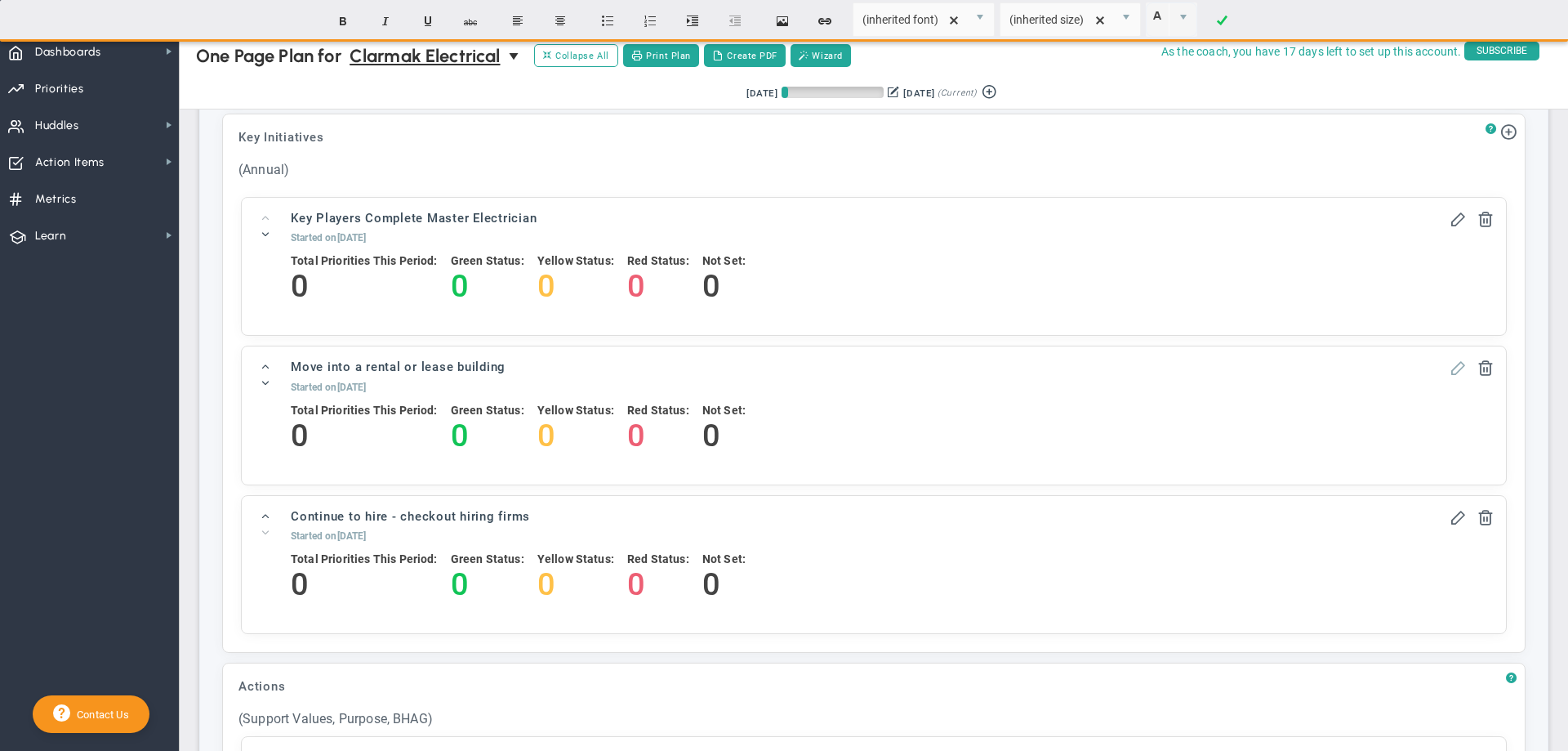
click at [1450, 376] on span at bounding box center [1458, 367] width 16 height 16
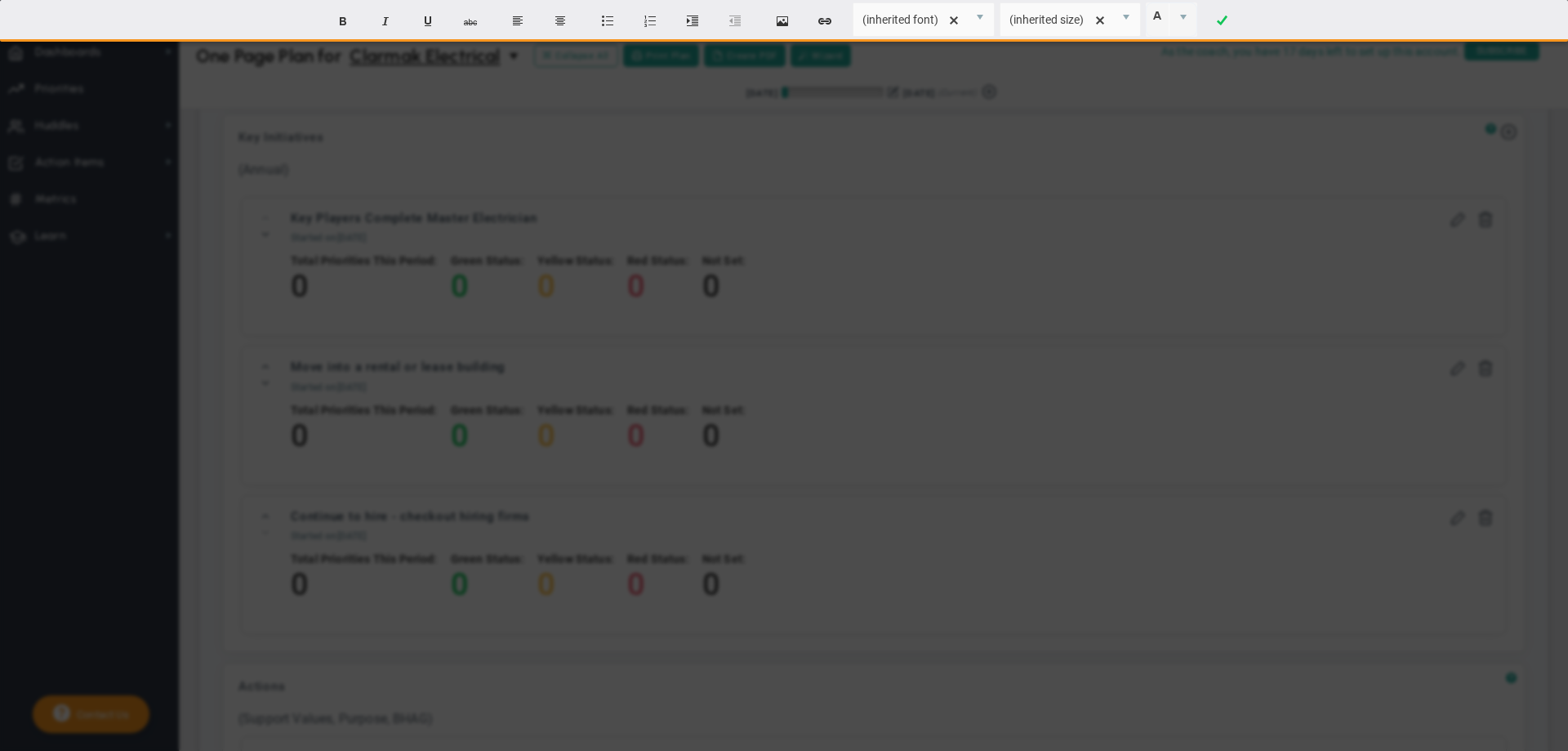
type input "Move into a rental or lease building"
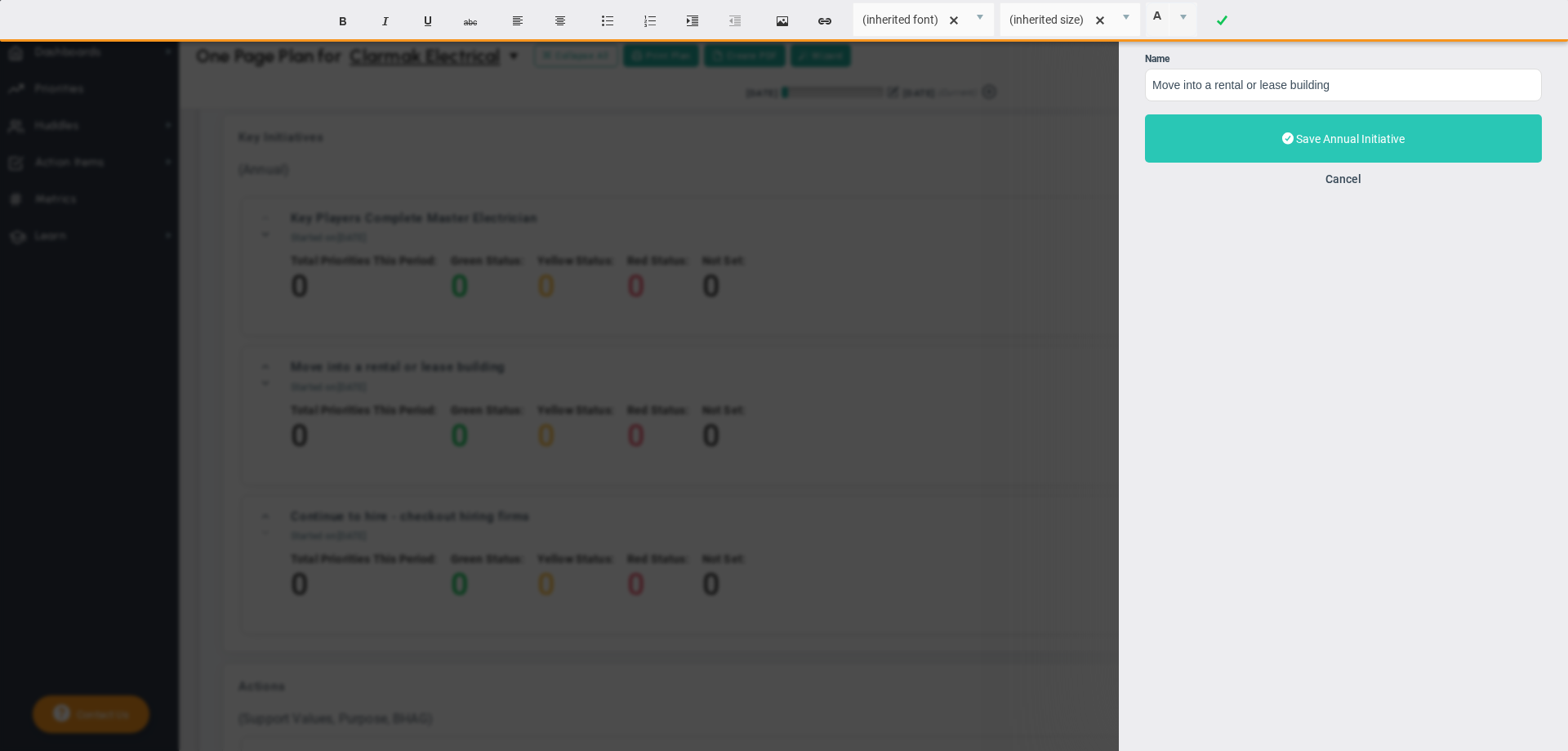
click at [1235, 137] on button "Save Annual Initiative" at bounding box center [1344, 138] width 397 height 49
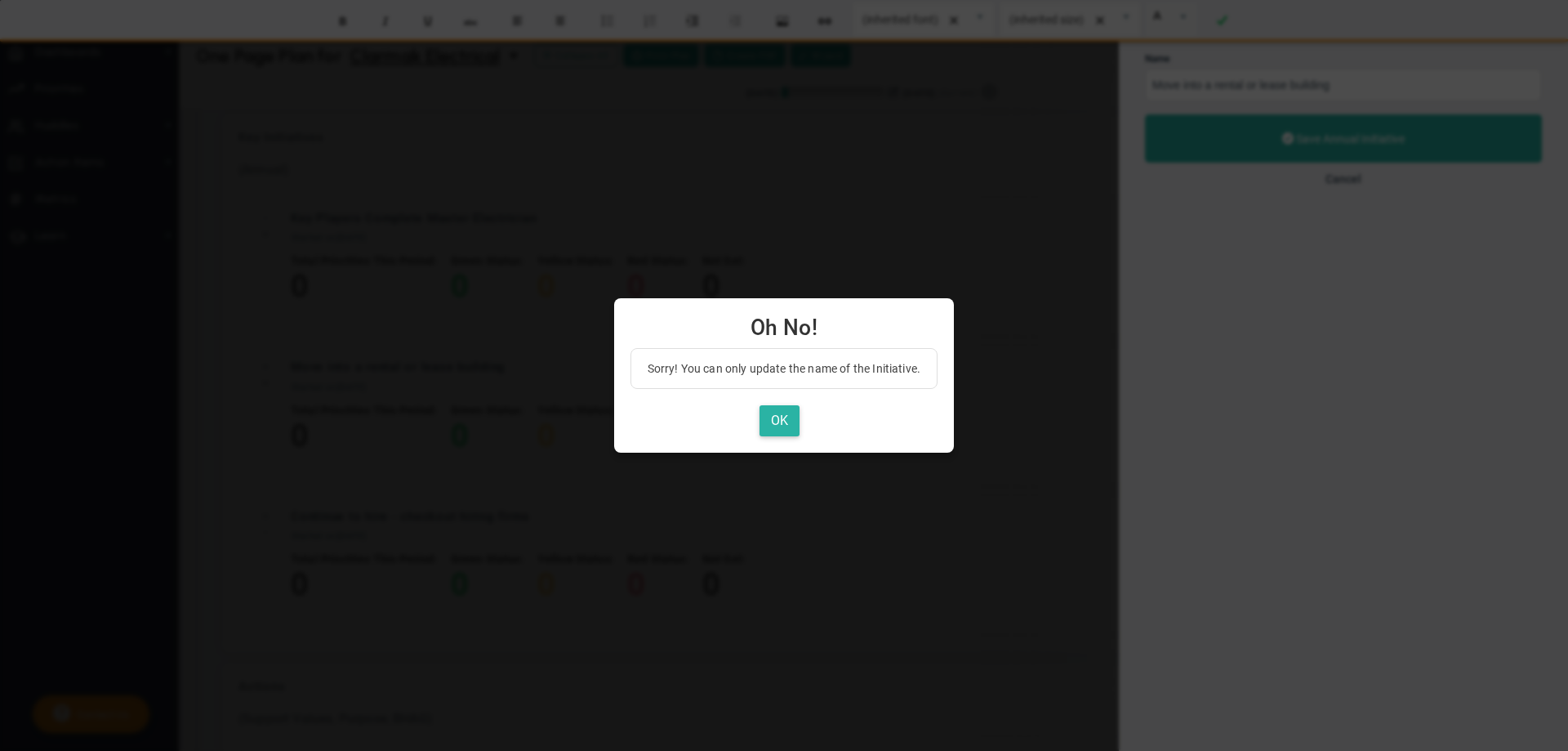
click at [772, 417] on button "OK" at bounding box center [780, 421] width 40 height 32
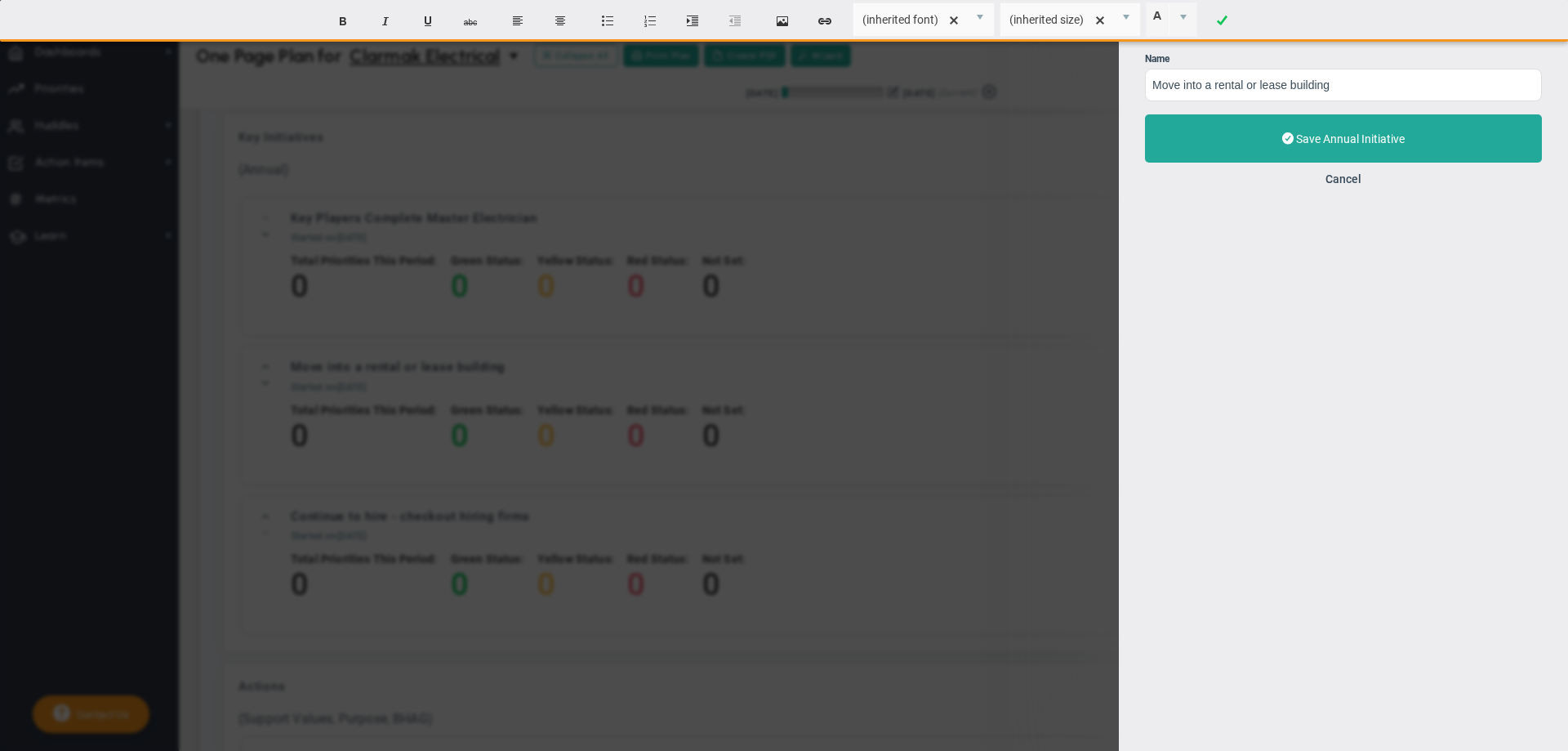
click at [1105, 95] on div "Edit Annual Initiative Name Move into a rental or lease building Save Annual In…" at bounding box center [784, 376] width 1568 height 751
click at [1342, 179] on button "Cancel" at bounding box center [1343, 179] width 36 height 13
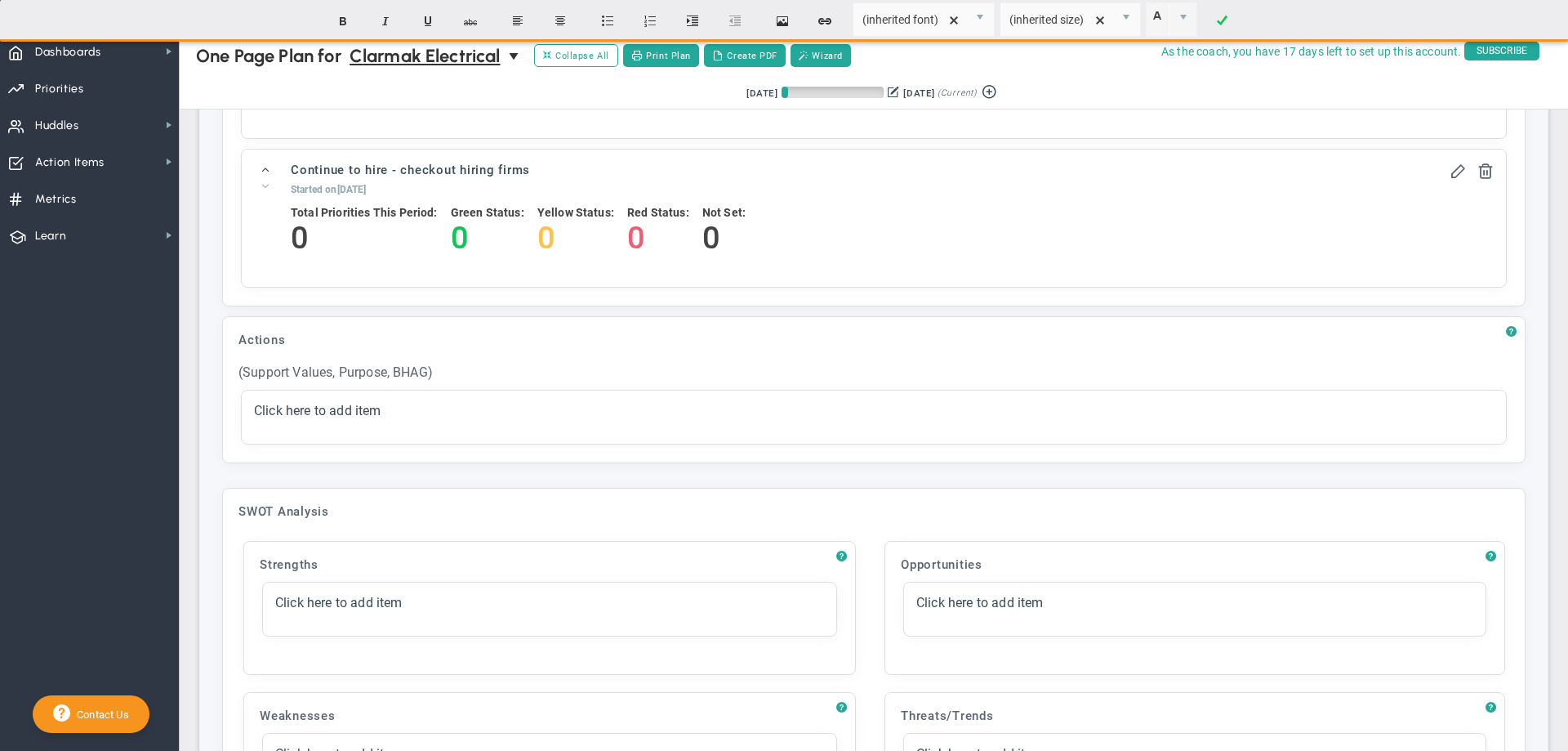
scroll to position [2296, 0]
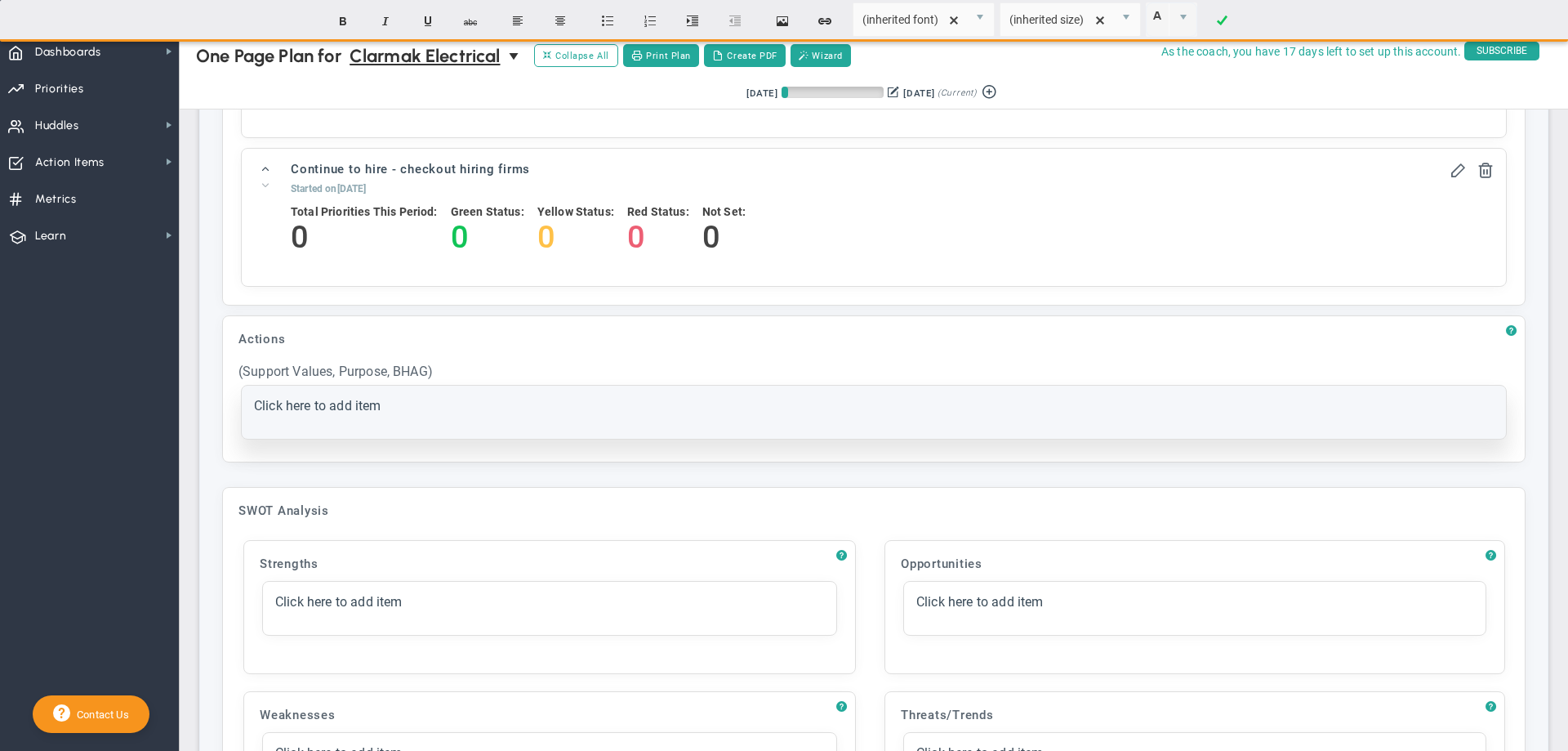
click at [276, 413] on span "Click here to add item" at bounding box center [317, 406] width 127 height 16
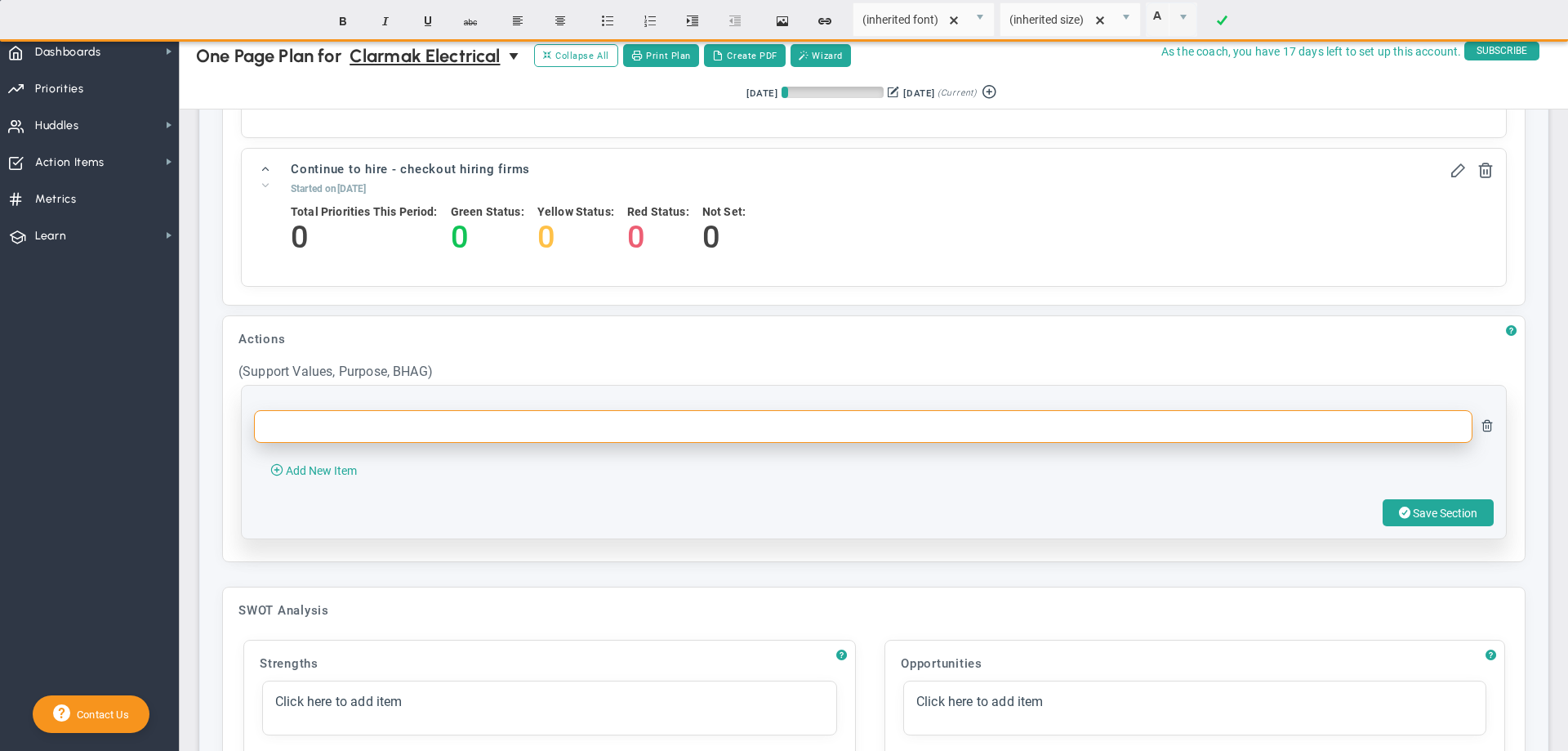
click at [295, 433] on input "text" at bounding box center [862, 427] width 1218 height 33
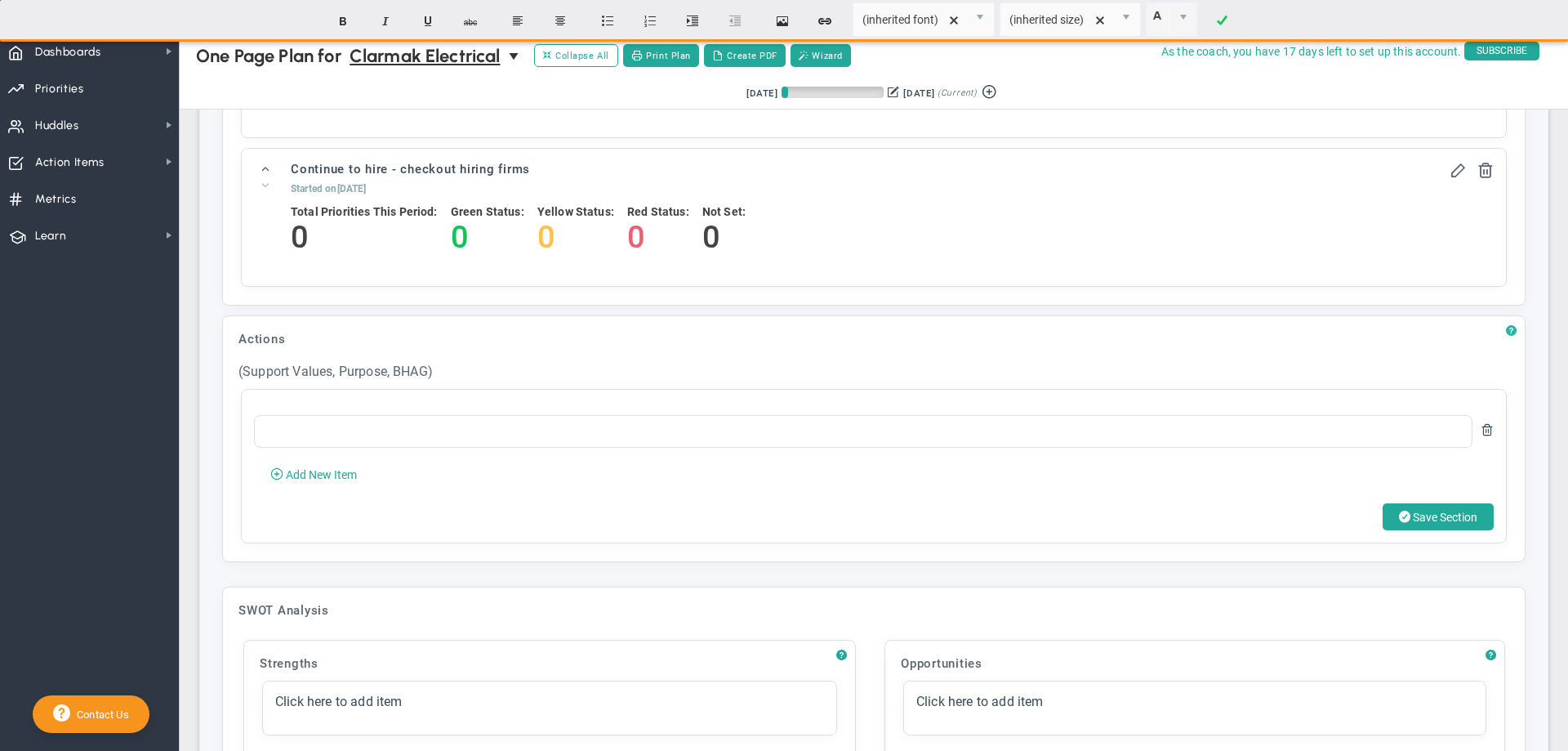
click at [1506, 337] on span "?" at bounding box center [1511, 331] width 11 height 13
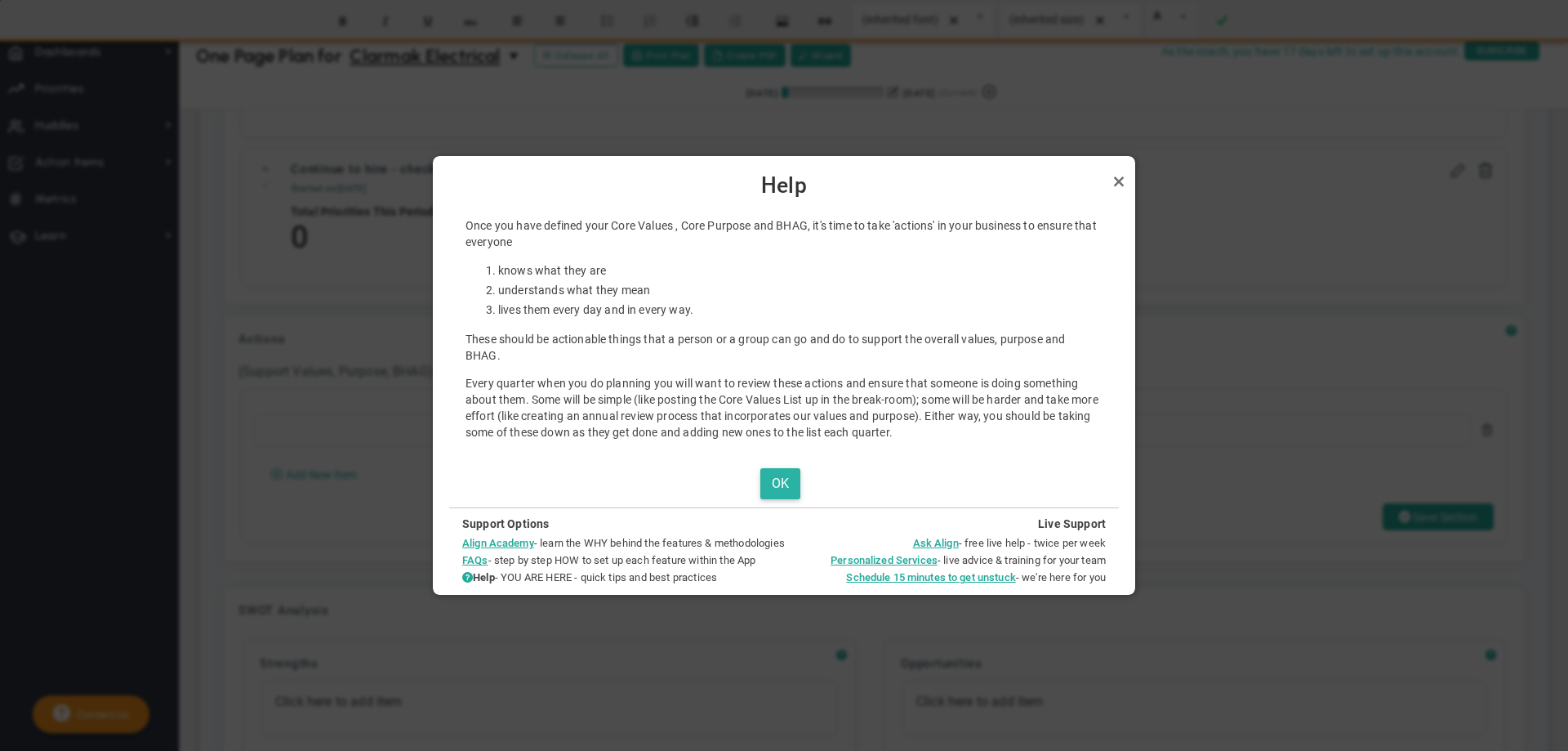
click at [772, 480] on button "OK" at bounding box center [781, 484] width 40 height 32
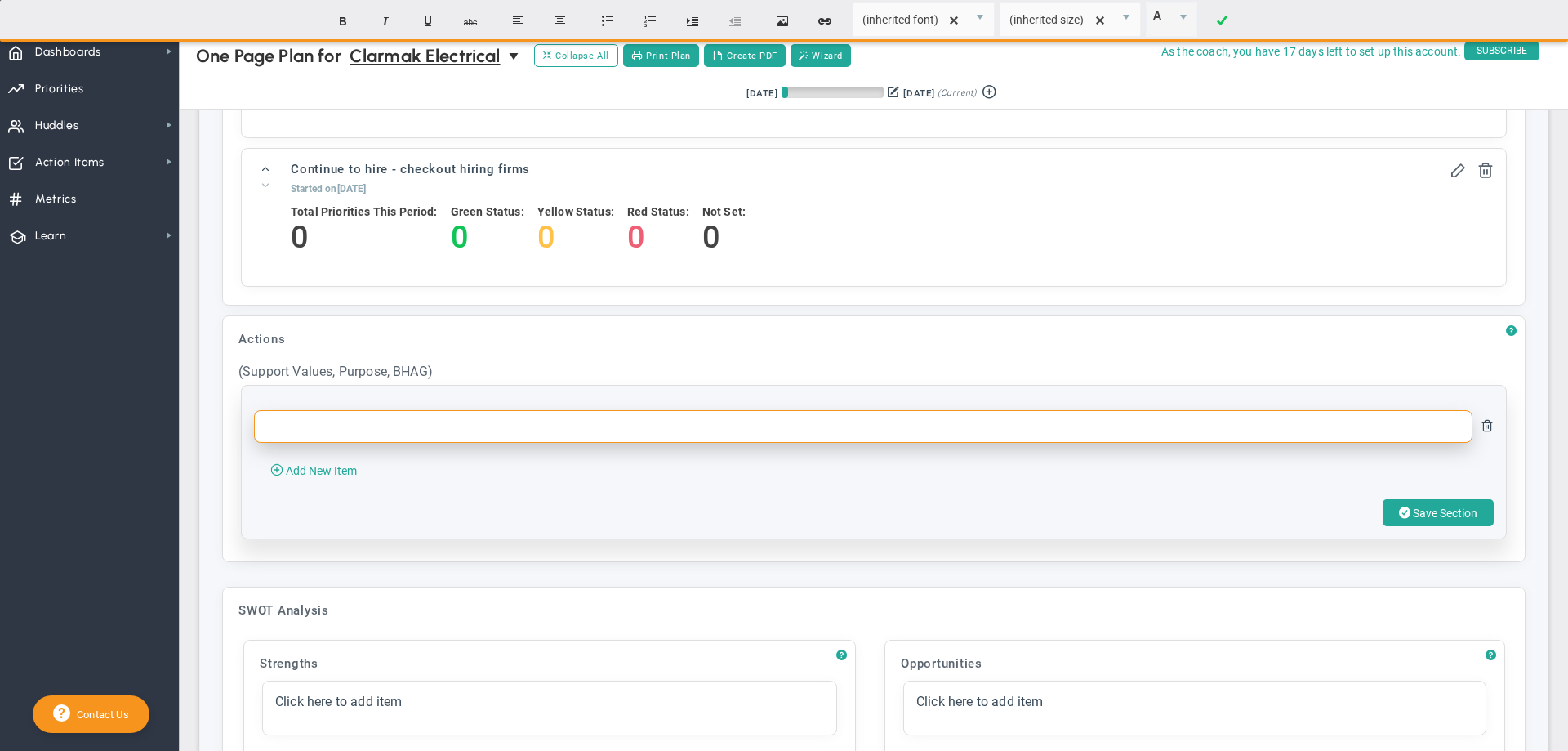
click at [328, 443] on input "text" at bounding box center [862, 427] width 1218 height 33
type input "Weekly meetings of key players"
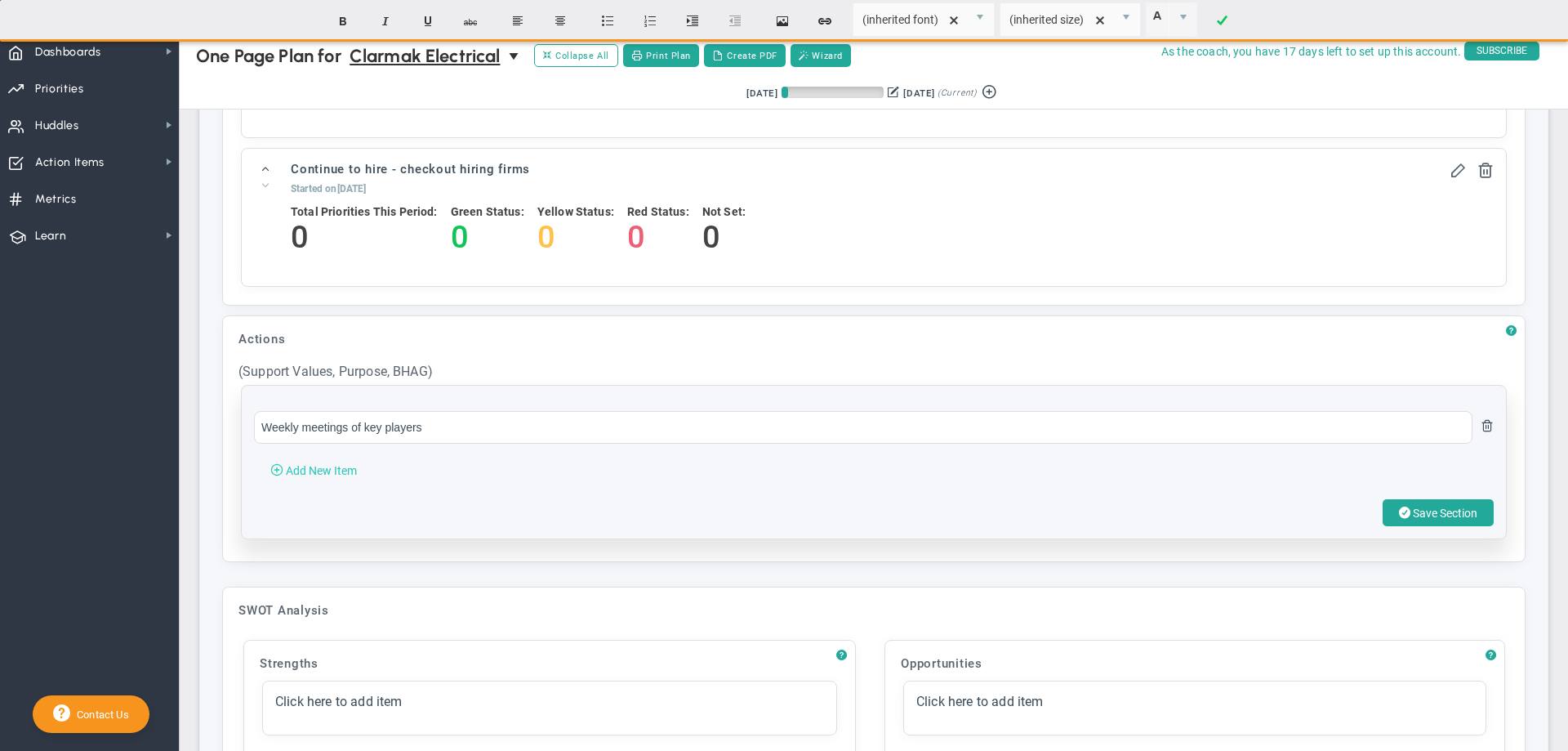
click at [327, 477] on span "Add New Item" at bounding box center [321, 471] width 71 height 13
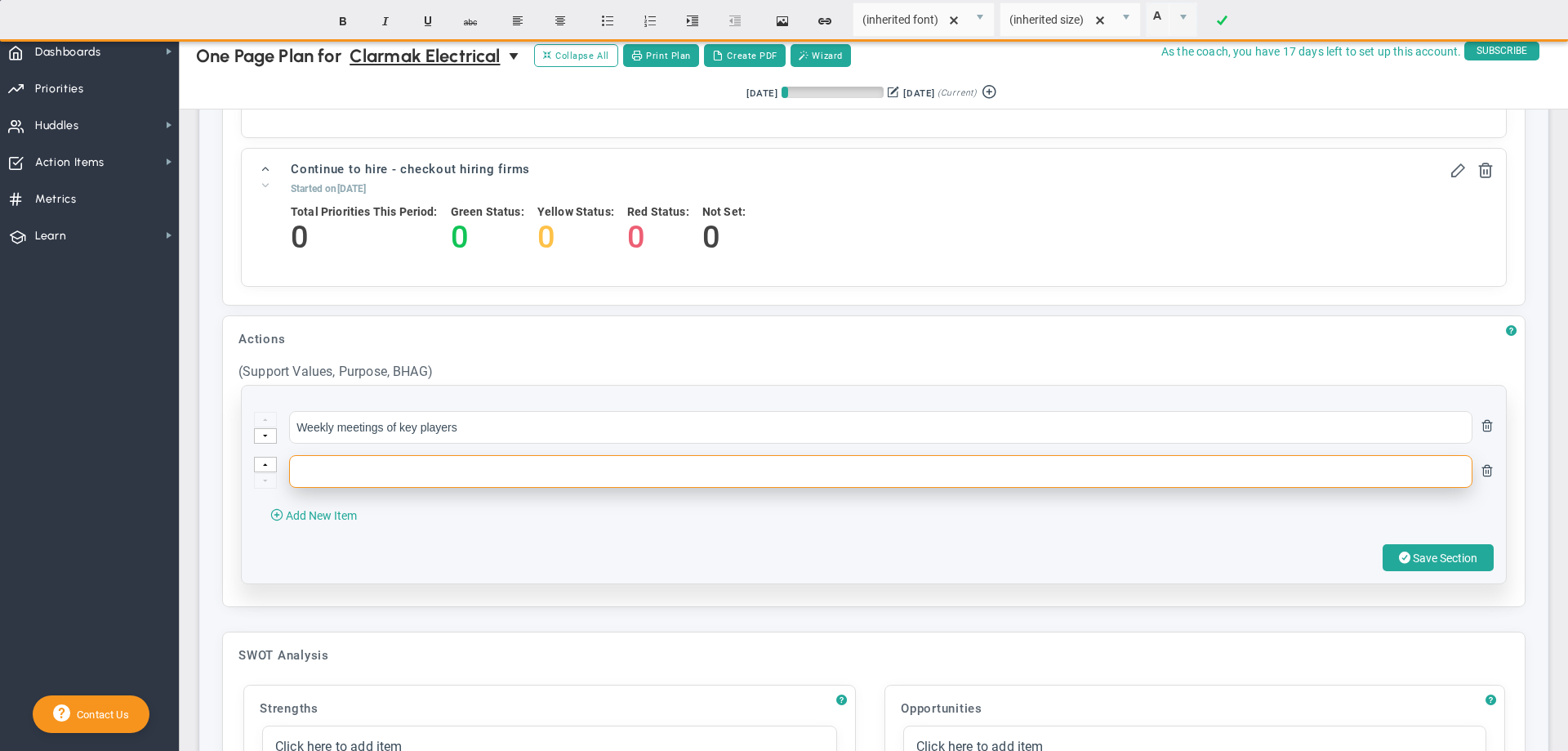
click at [330, 488] on input "text" at bounding box center [881, 472] width 1184 height 33
type input "Add more manpower to quoting"
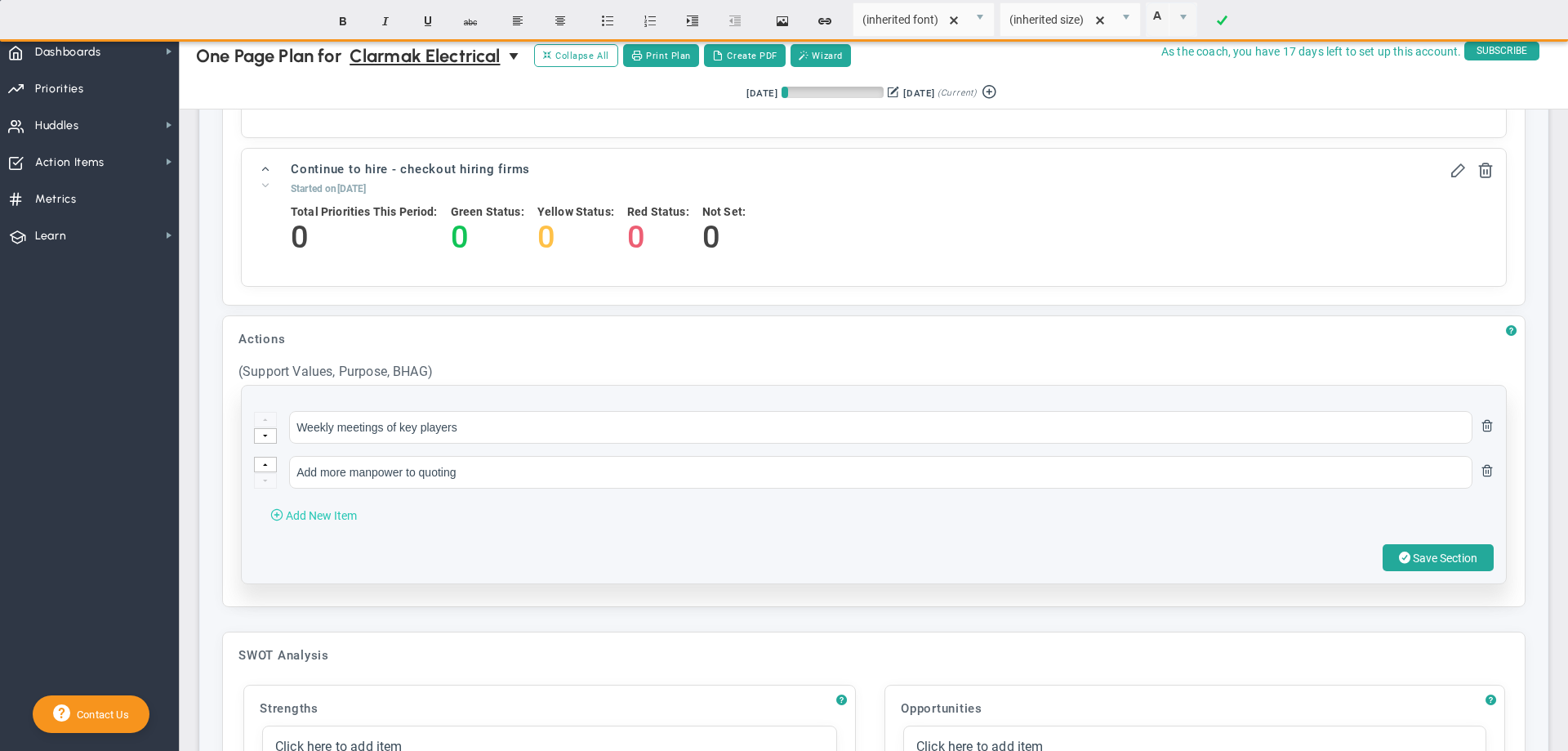
click at [326, 522] on span "Add New Item" at bounding box center [321, 516] width 71 height 13
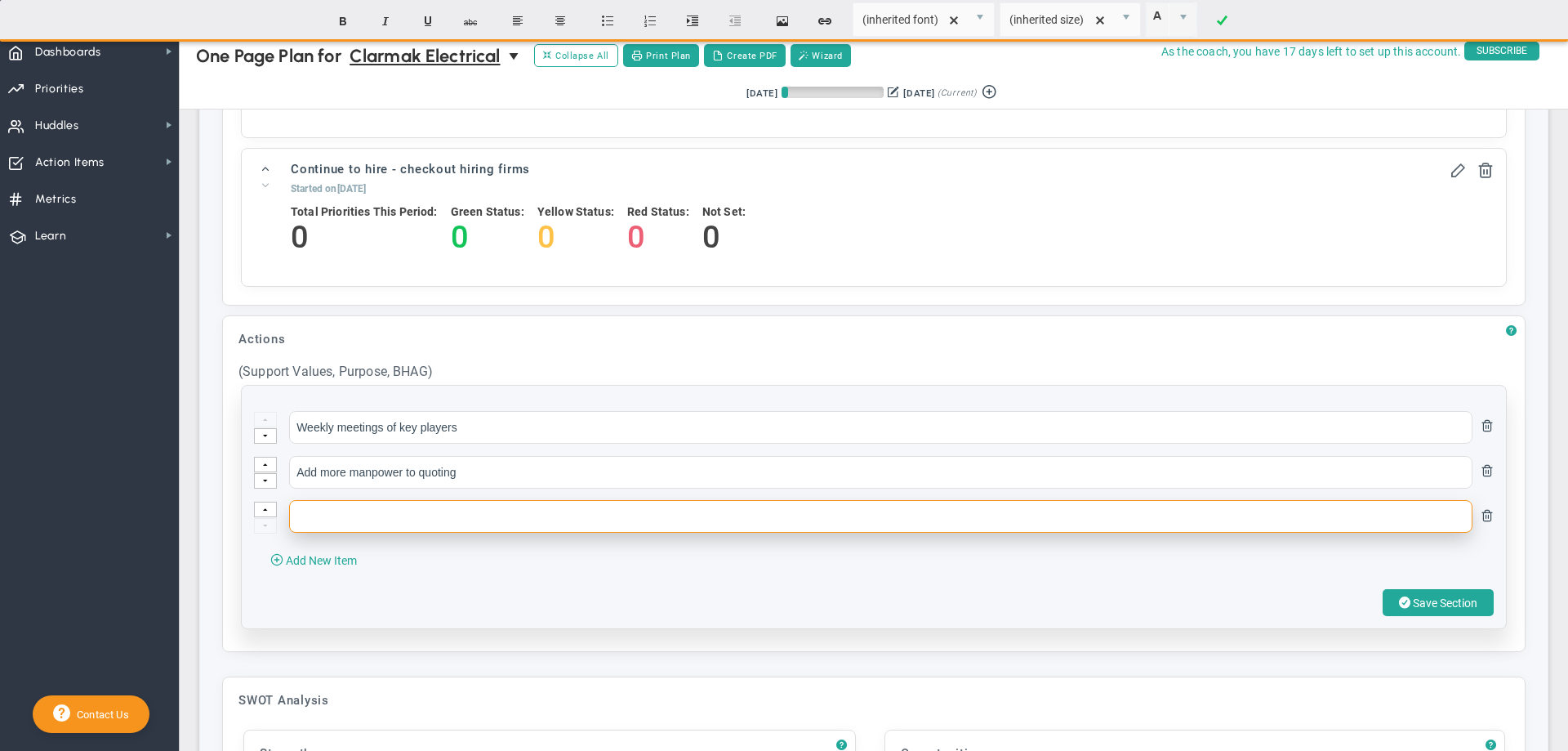
click at [329, 533] on input "text" at bounding box center [881, 517] width 1184 height 33
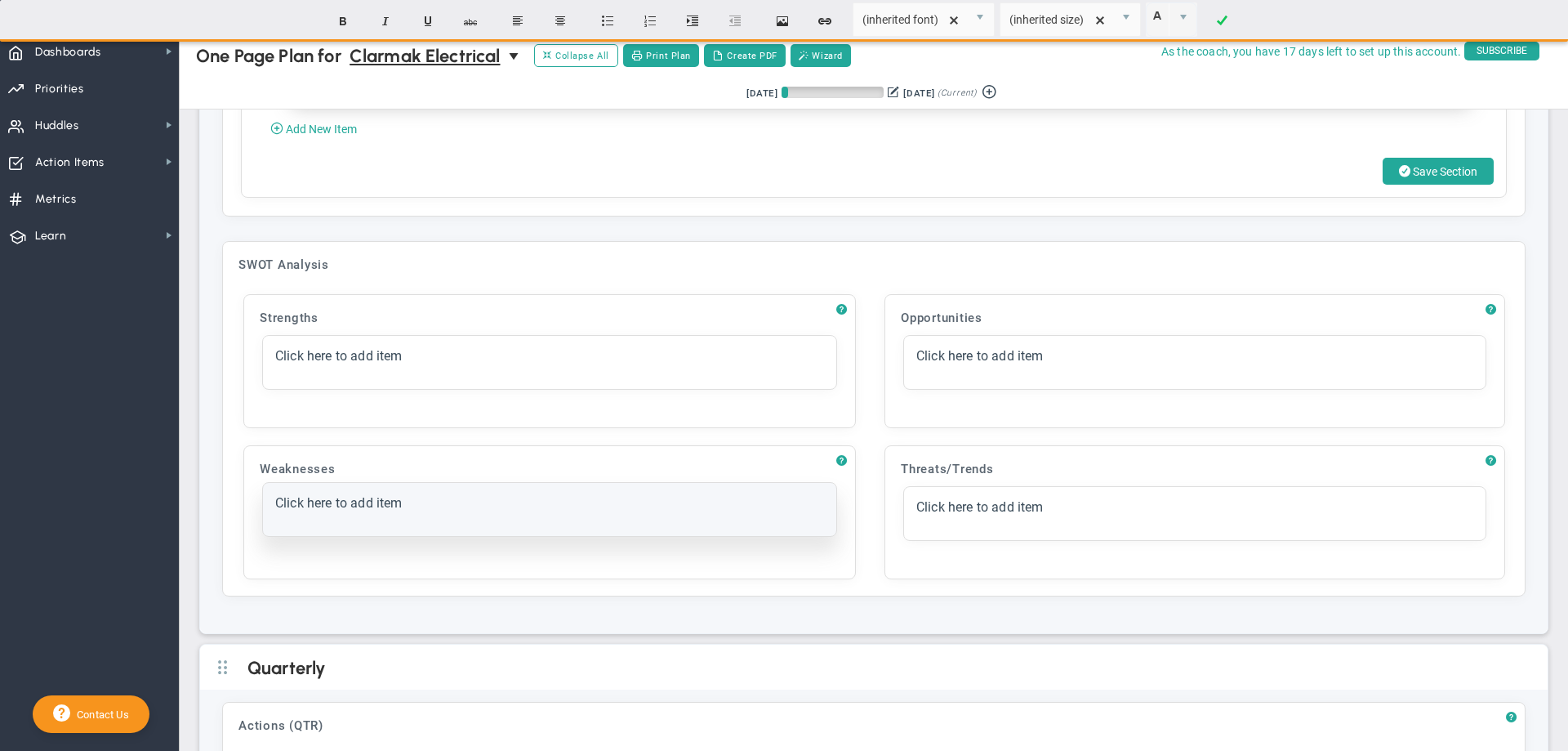
scroll to position [2746, 0]
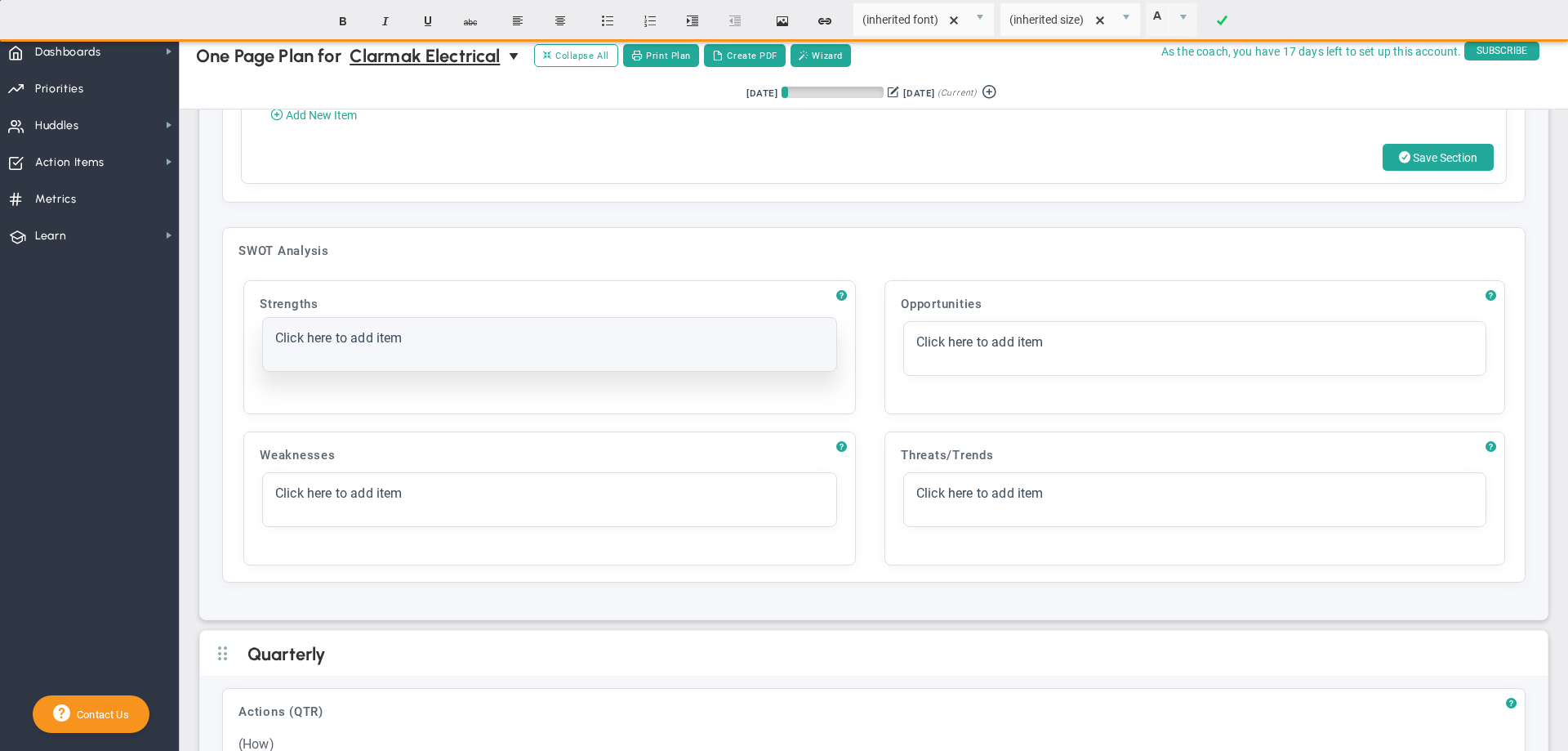
click at [307, 345] on span "Click here to add item" at bounding box center [339, 337] width 127 height 16
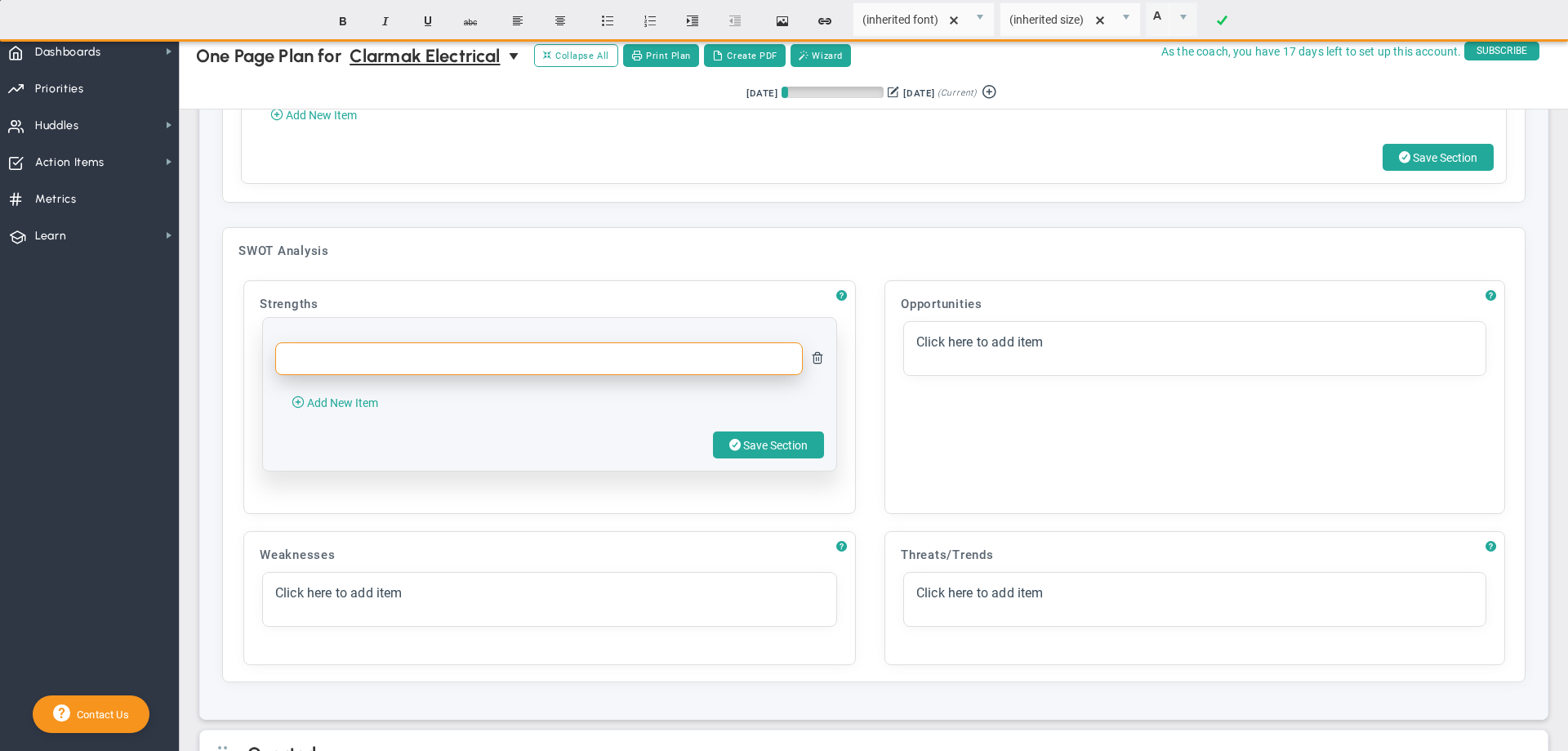
click at [309, 376] on input "text" at bounding box center [539, 359] width 527 height 33
type input "Available and flexible"
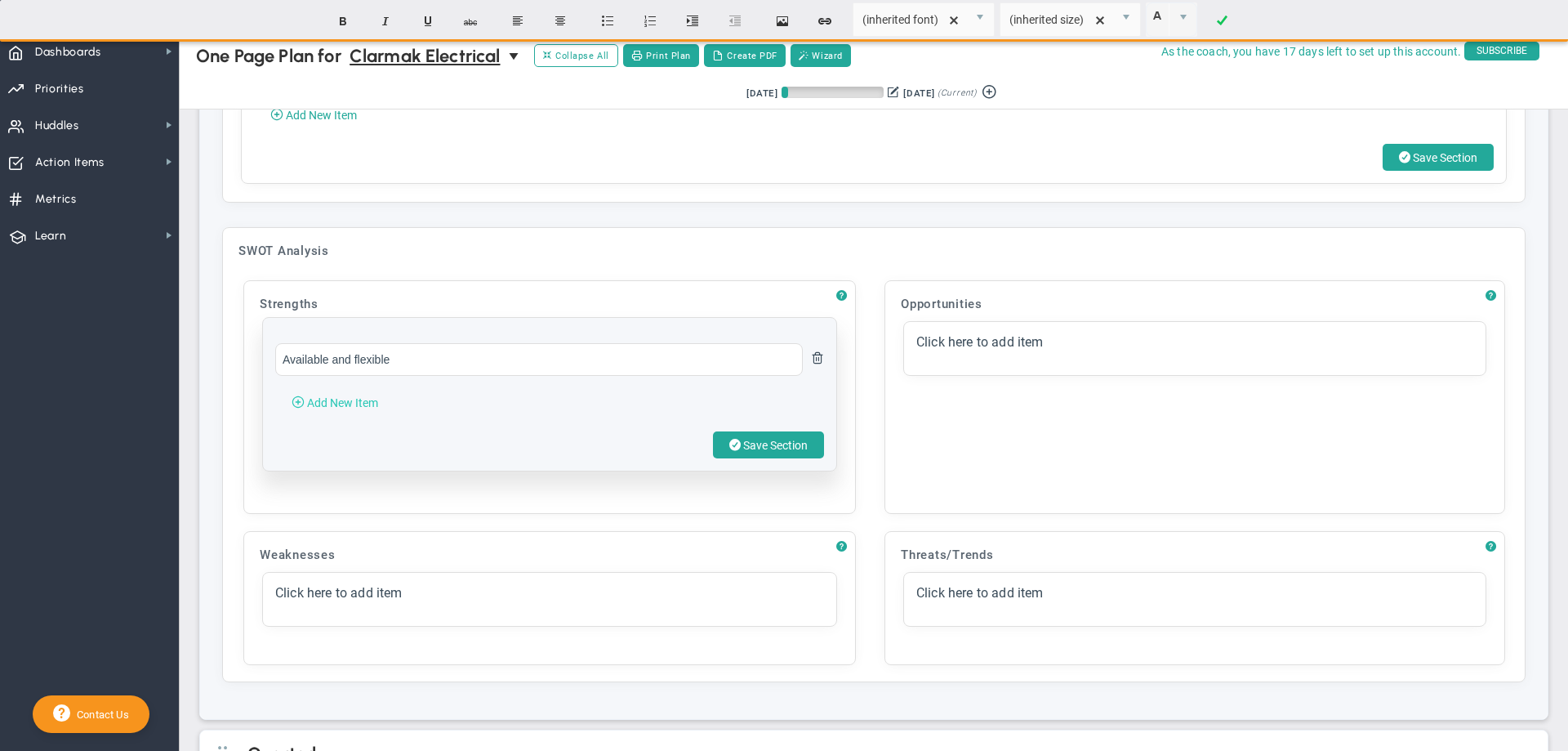
click at [345, 409] on span "Add New Item" at bounding box center [342, 403] width 71 height 13
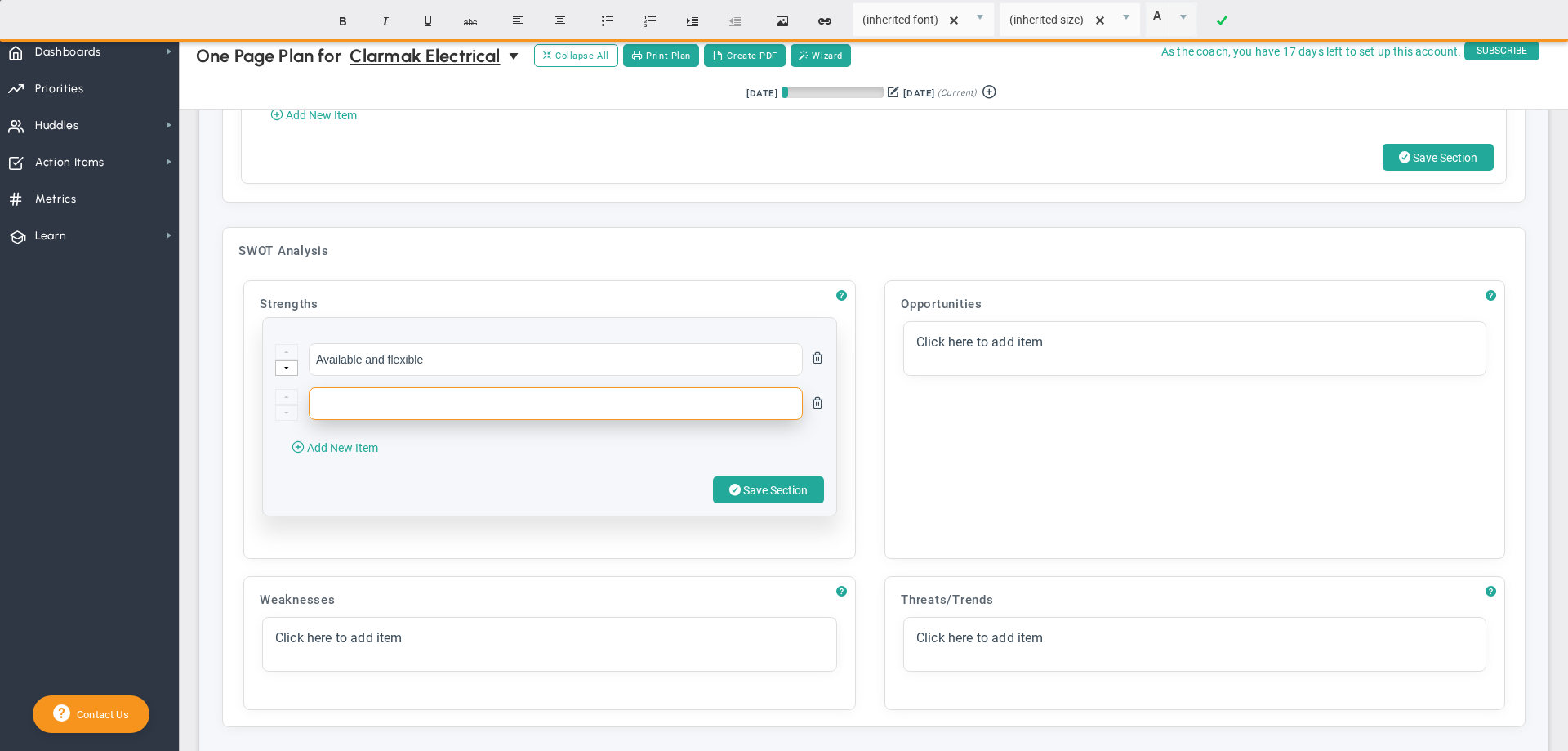
click at [334, 420] on input "text" at bounding box center [556, 404] width 494 height 33
paste input "High standards for quality of work - competent"
type input "High standards for quality of work - competent"
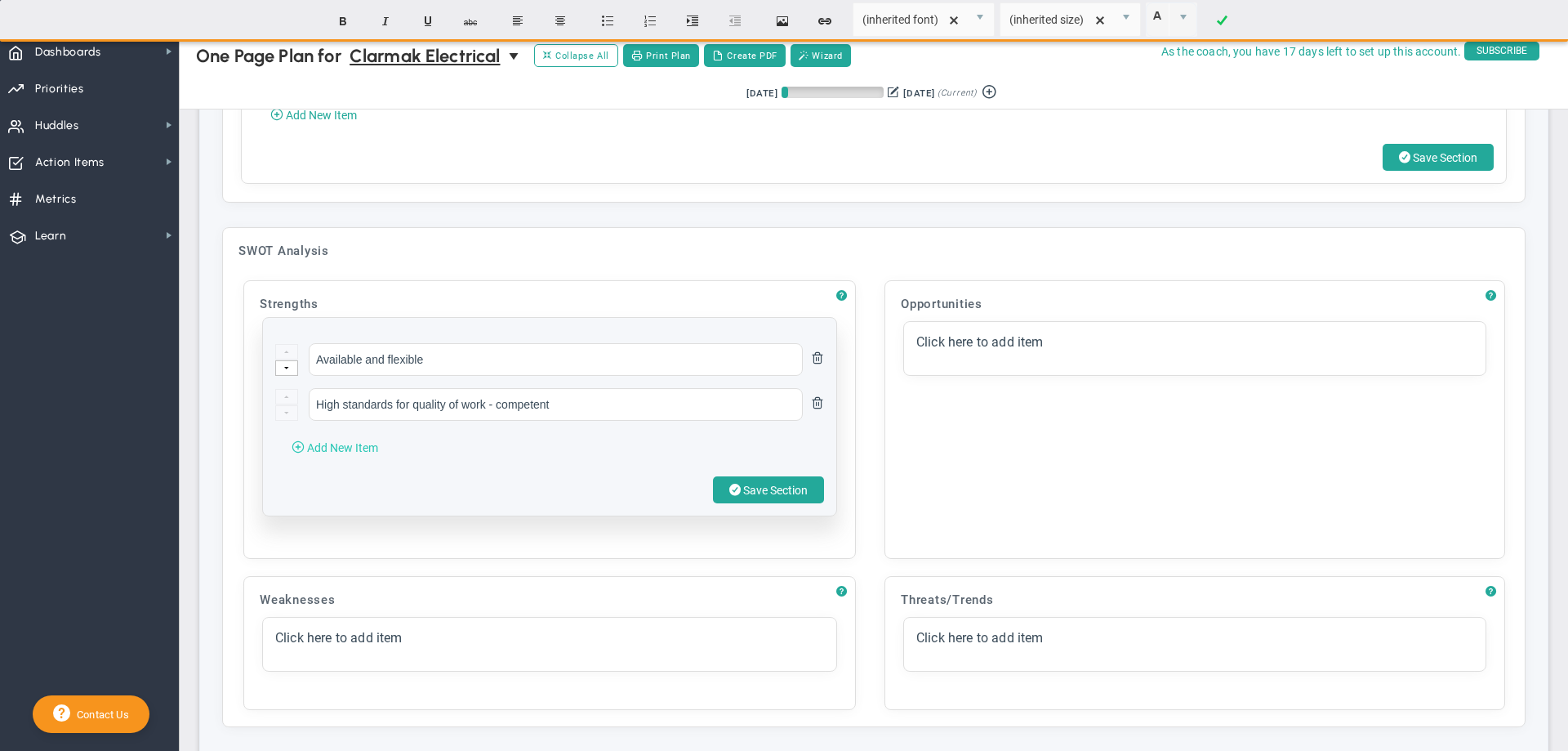
click at [341, 454] on span "Add New Item" at bounding box center [342, 448] width 71 height 13
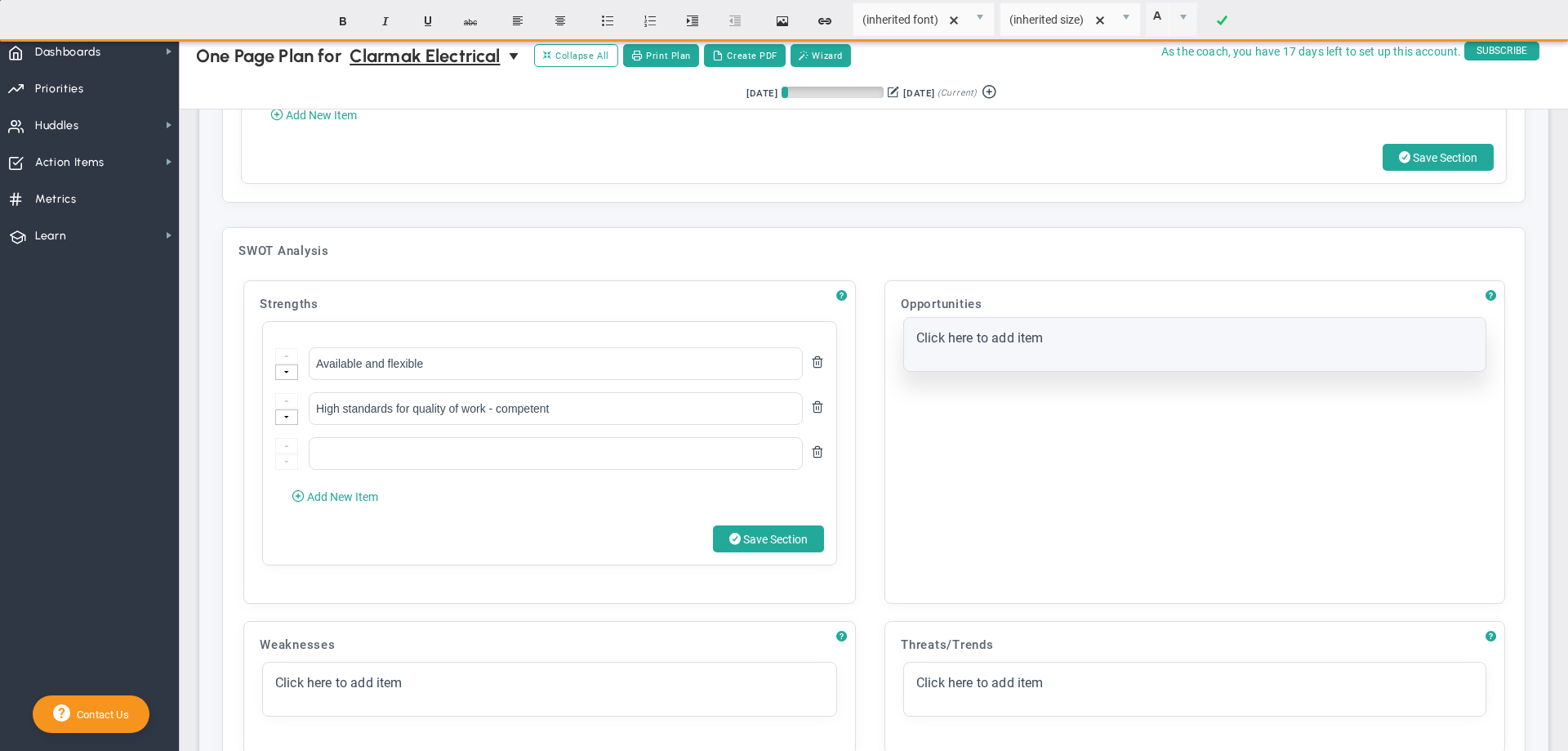
click at [952, 345] on span "Click here to add item" at bounding box center [979, 337] width 127 height 16
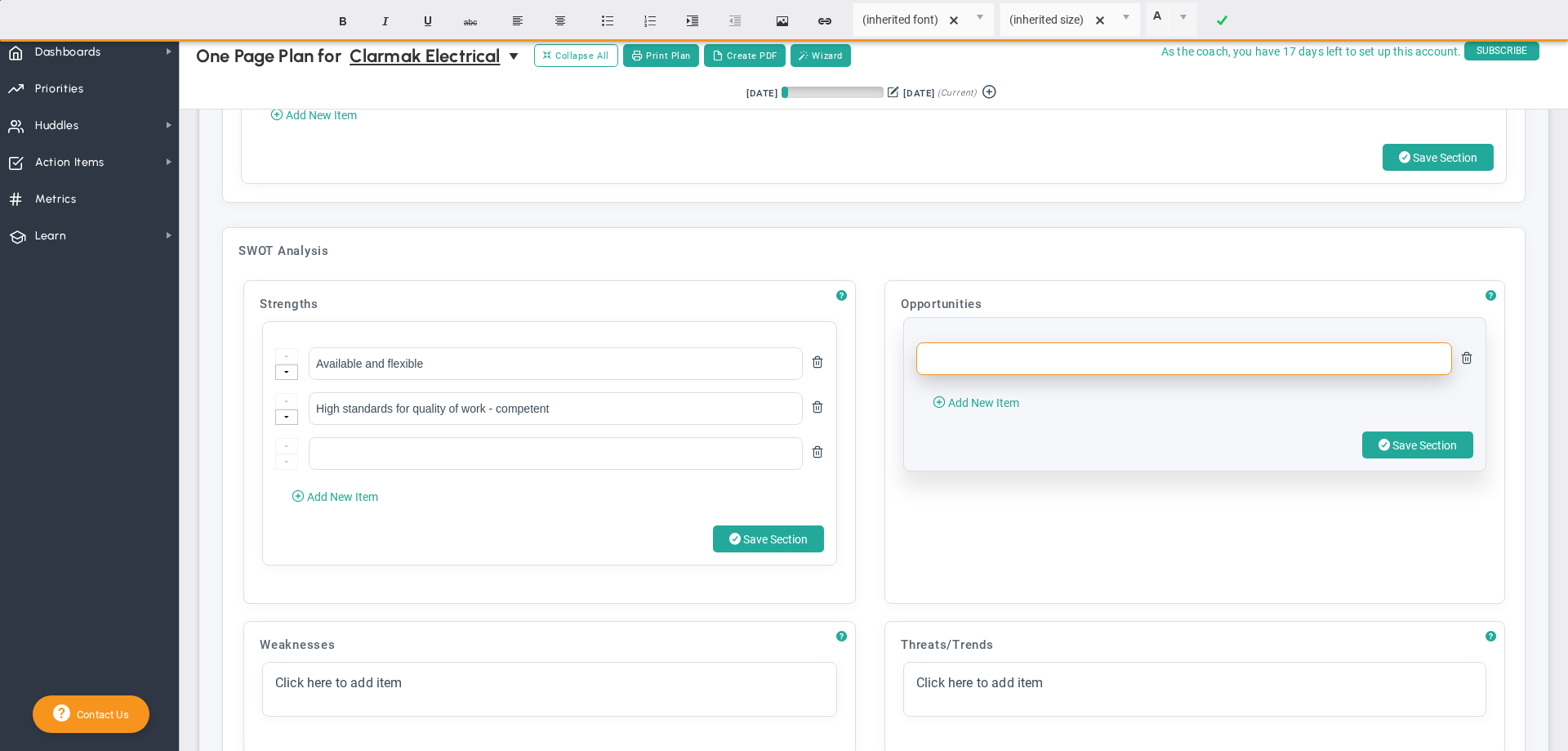
paste input "Better sales goals - target larger sales"
type input "Better sales goals - target larger sales"
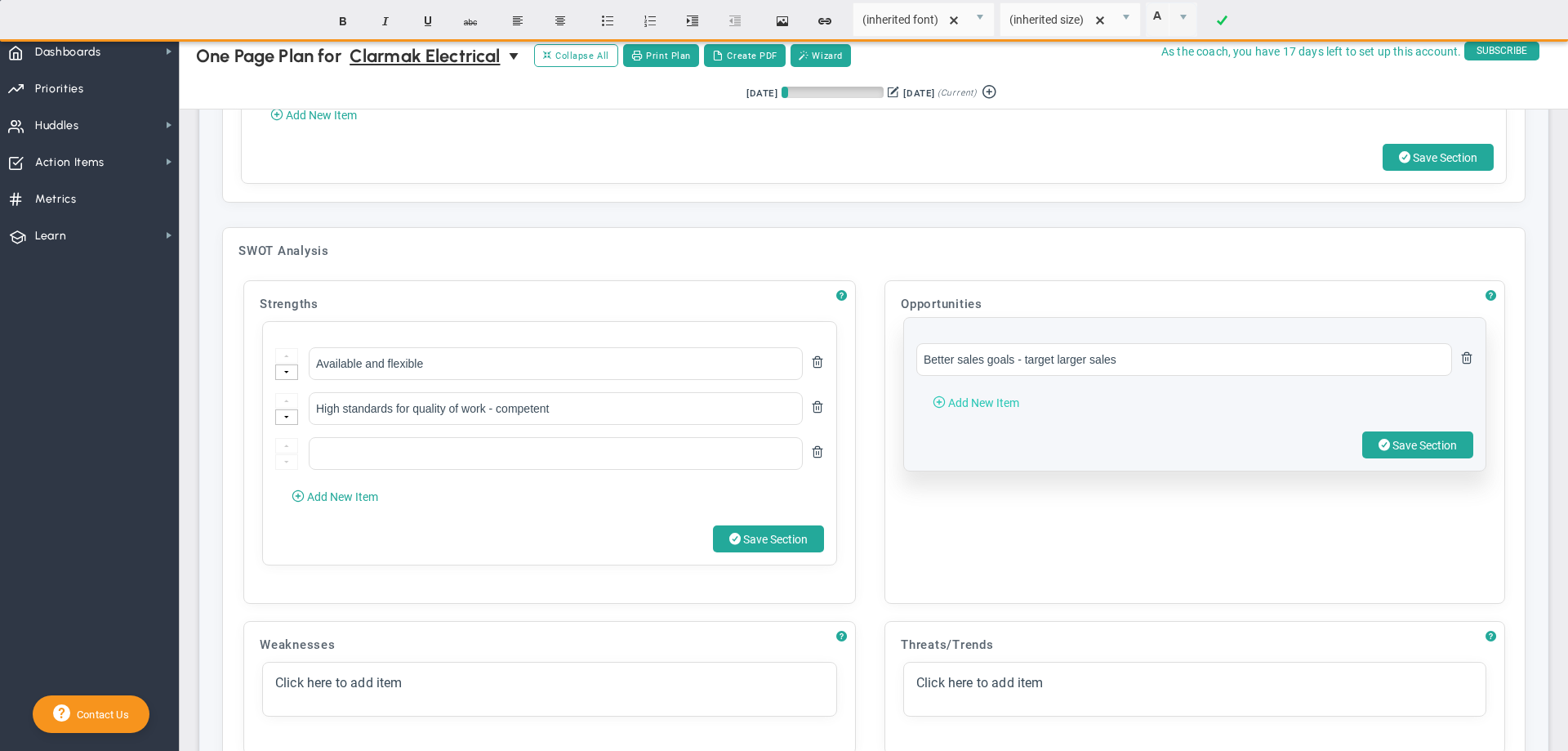
click at [957, 409] on span "Add New Item" at bounding box center [984, 403] width 71 height 13
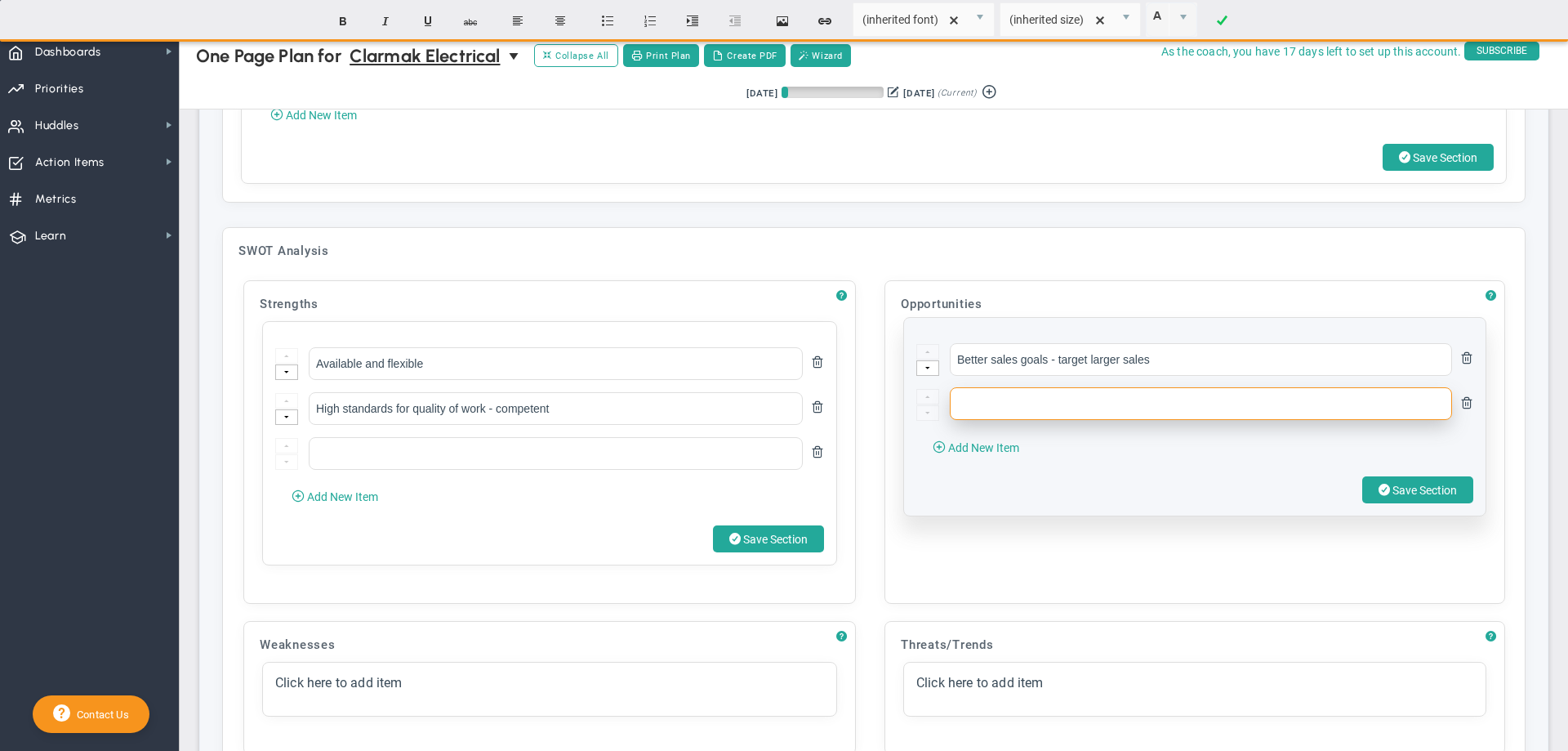
click at [977, 420] on input "text" at bounding box center [1201, 404] width 503 height 33
type input "Workflow management system"
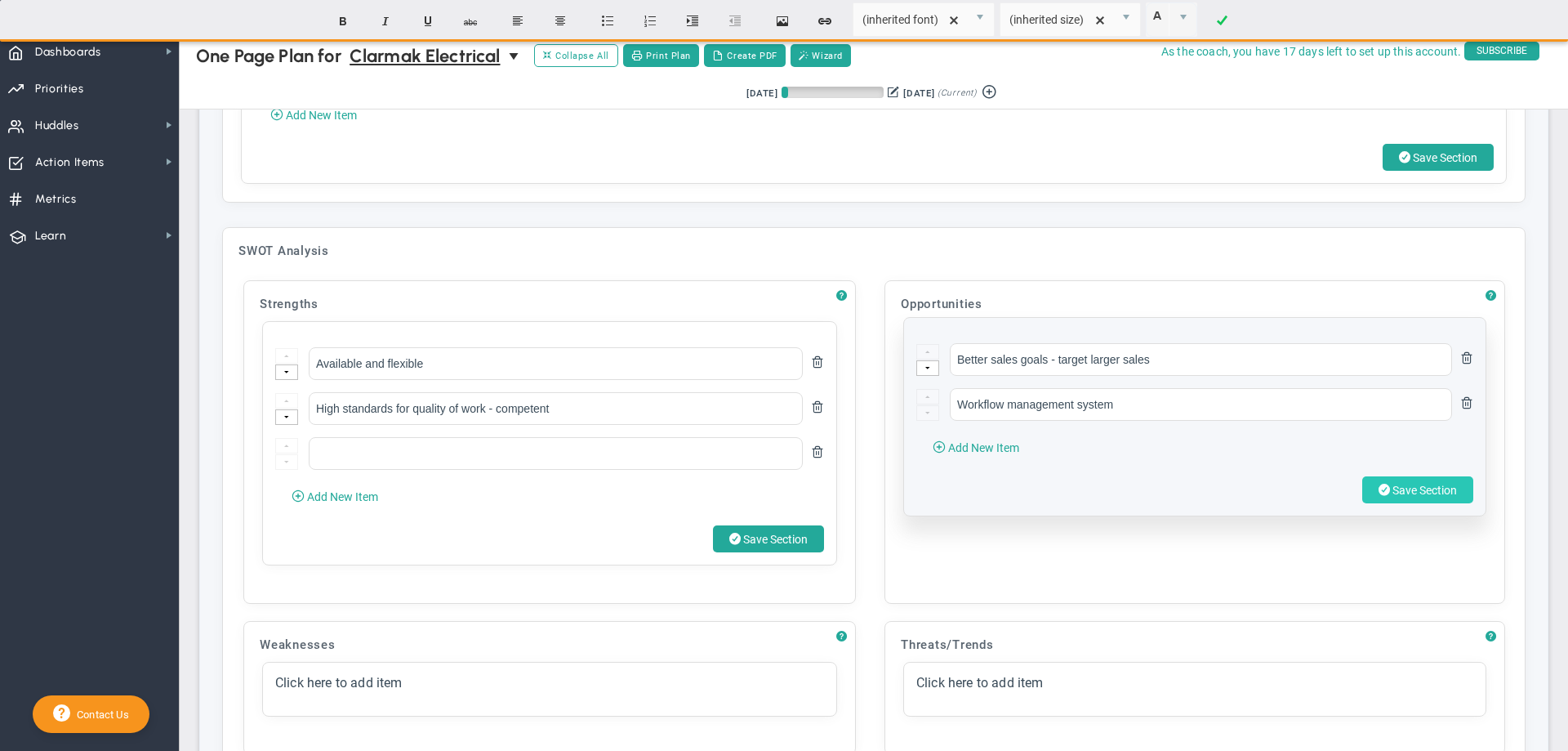
click at [1392, 496] on span "Save Section" at bounding box center [1424, 490] width 64 height 13
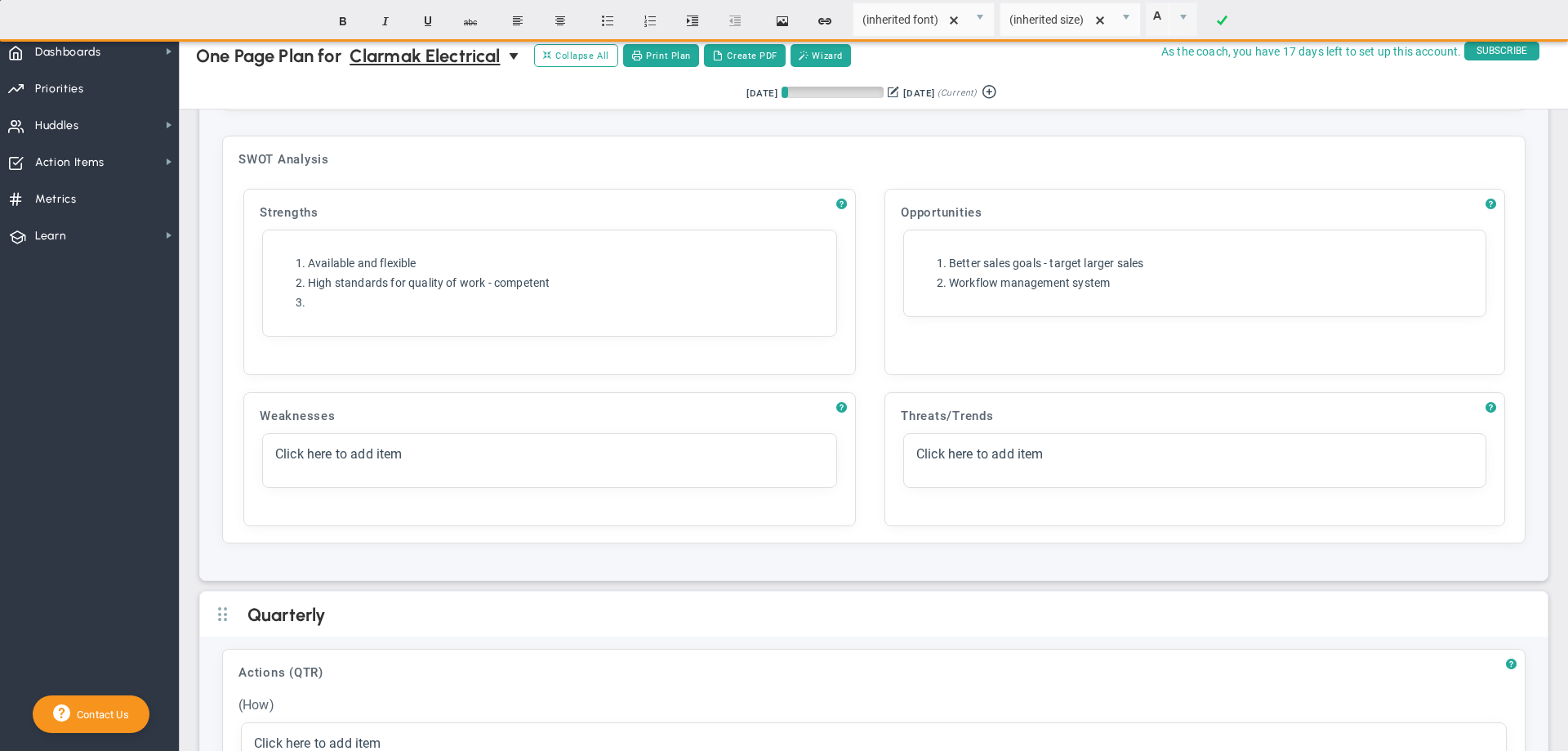
scroll to position [2514, 0]
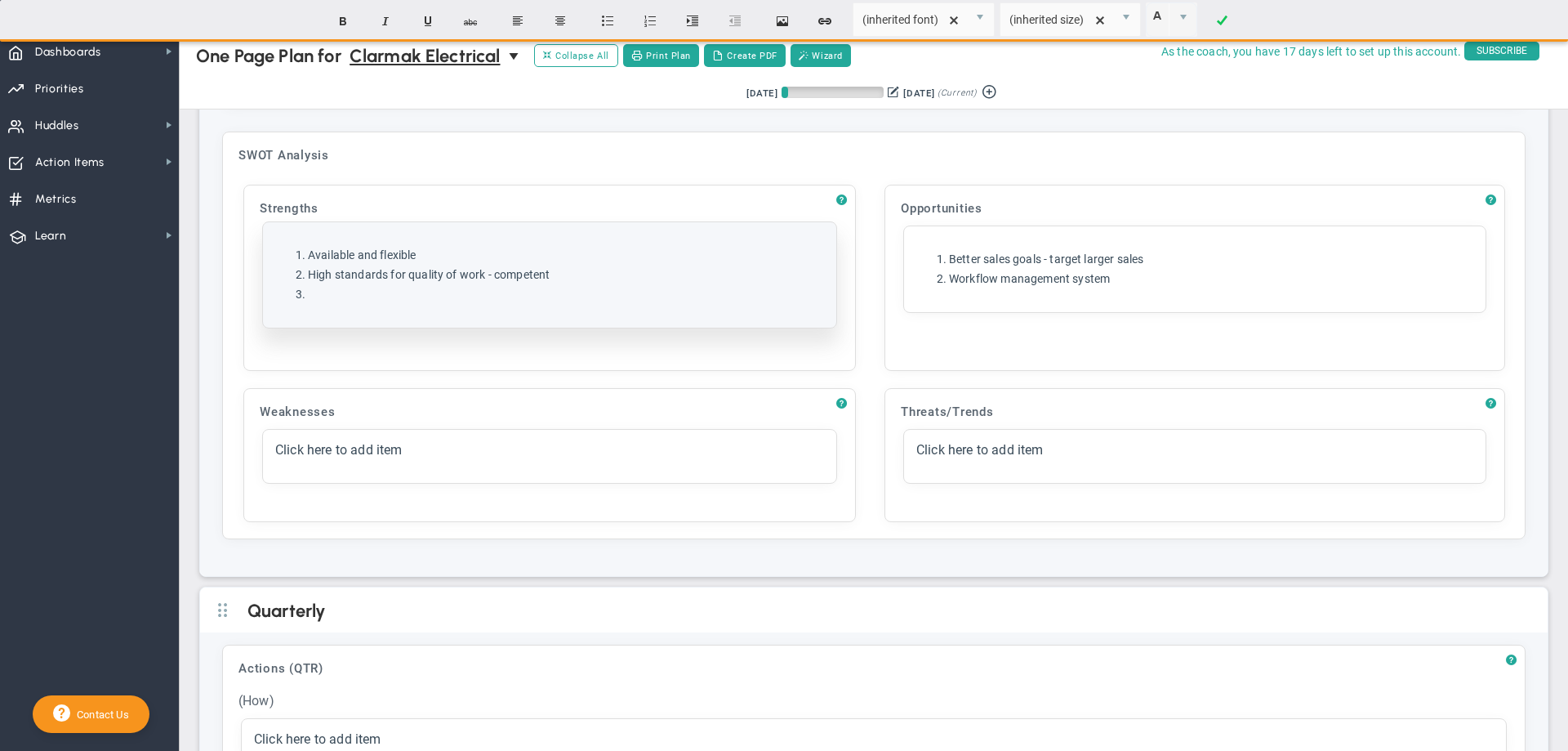
click at [406, 323] on div "Click here to add item Available and flexible High standards for quality of wor…" at bounding box center [549, 275] width 573 height 105
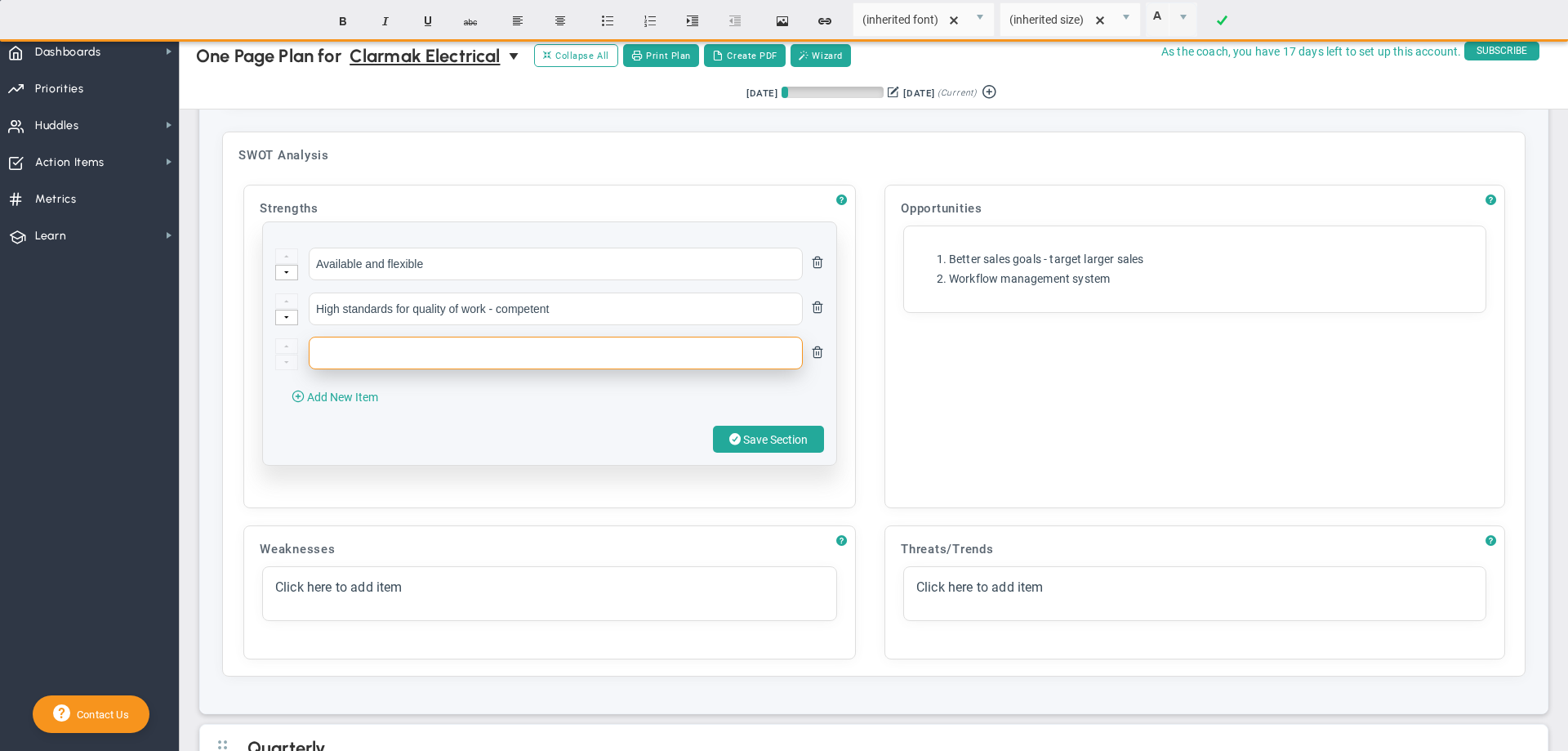
click at [401, 363] on input "text" at bounding box center [556, 354] width 494 height 33
paste input "Can handle a wide of jobs types in electrical"
type input "Can handle a wide of jobs types in electrical"
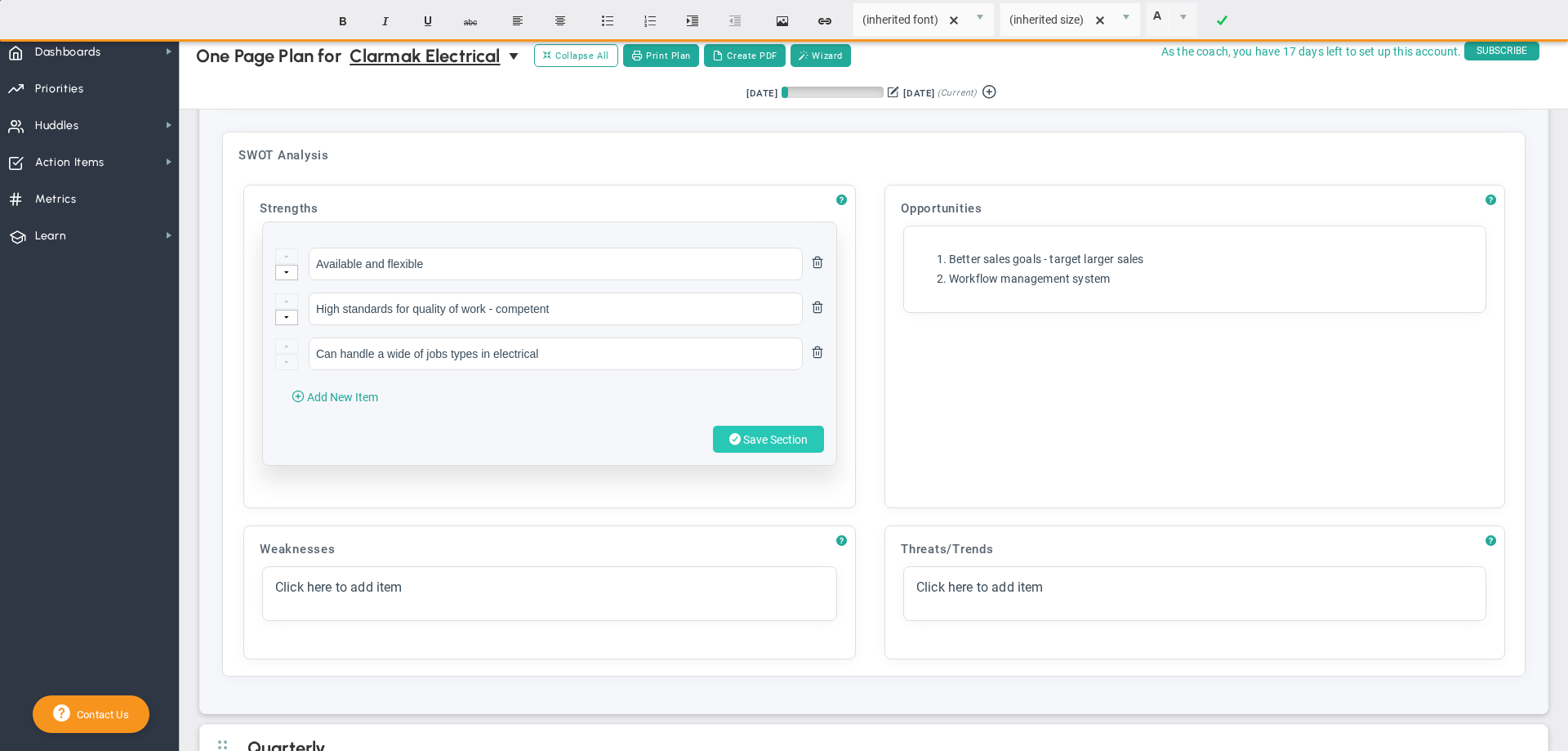
click at [729, 452] on button "Save Section" at bounding box center [768, 439] width 111 height 27
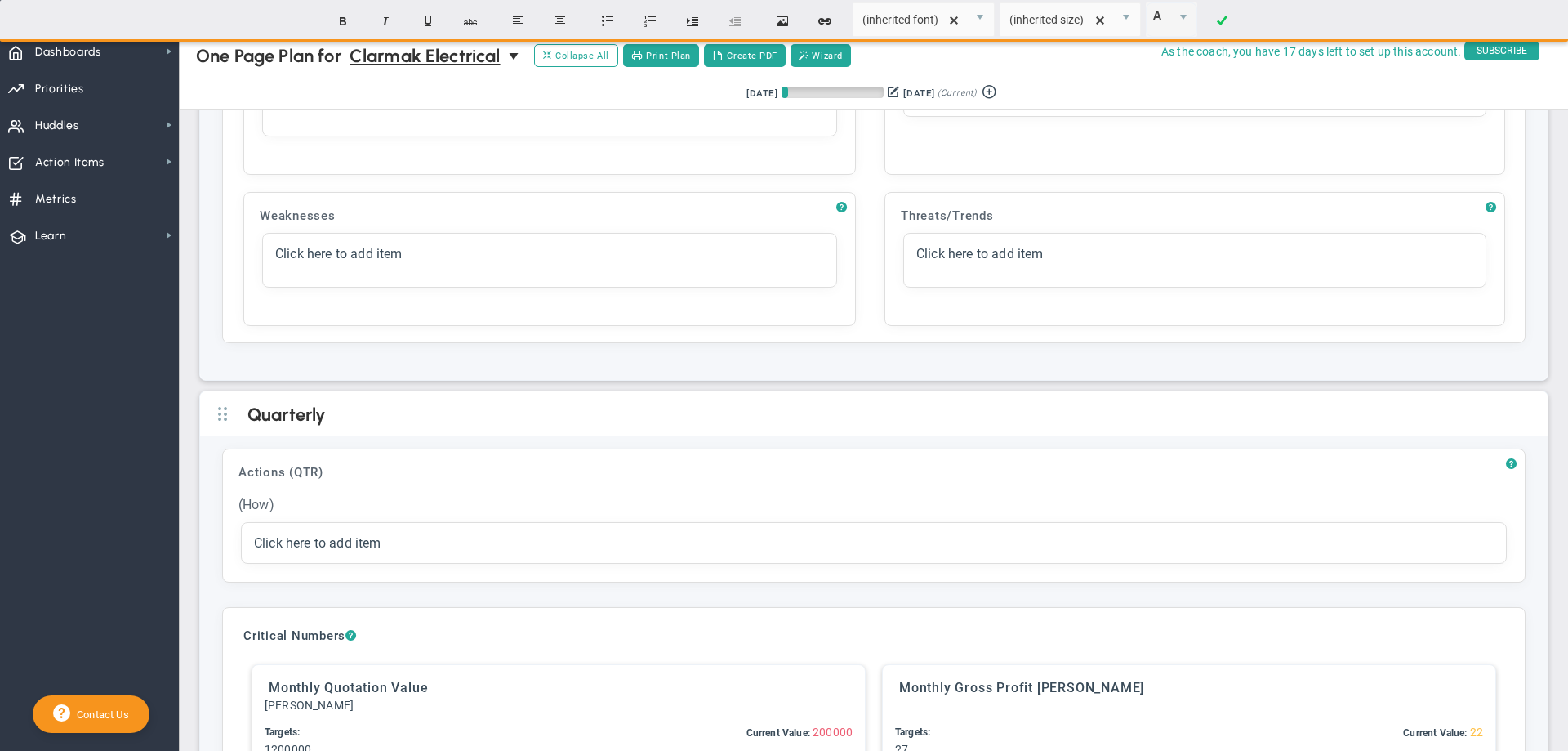
scroll to position [2719, 0]
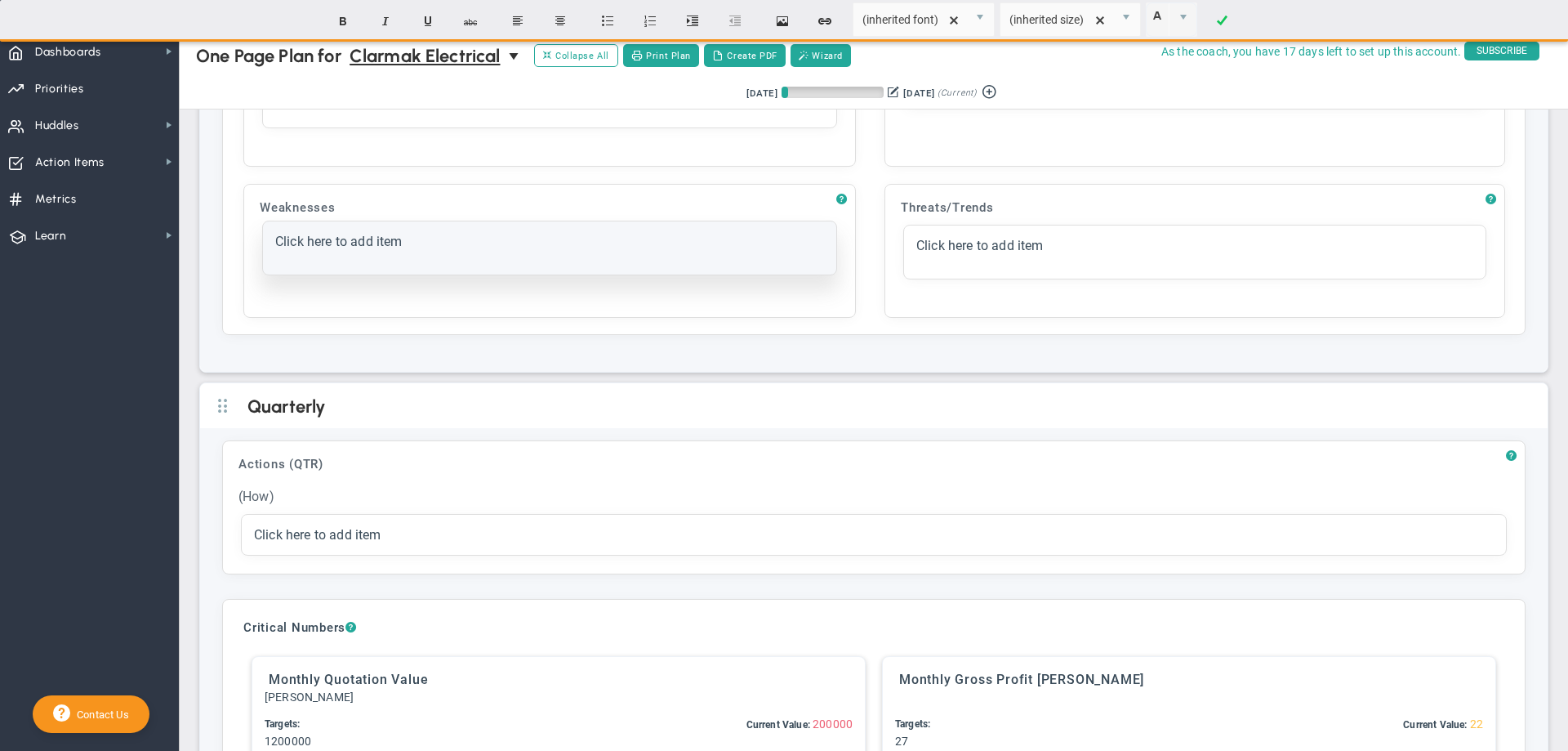
click at [320, 273] on div "Click here to add item" at bounding box center [549, 248] width 573 height 53
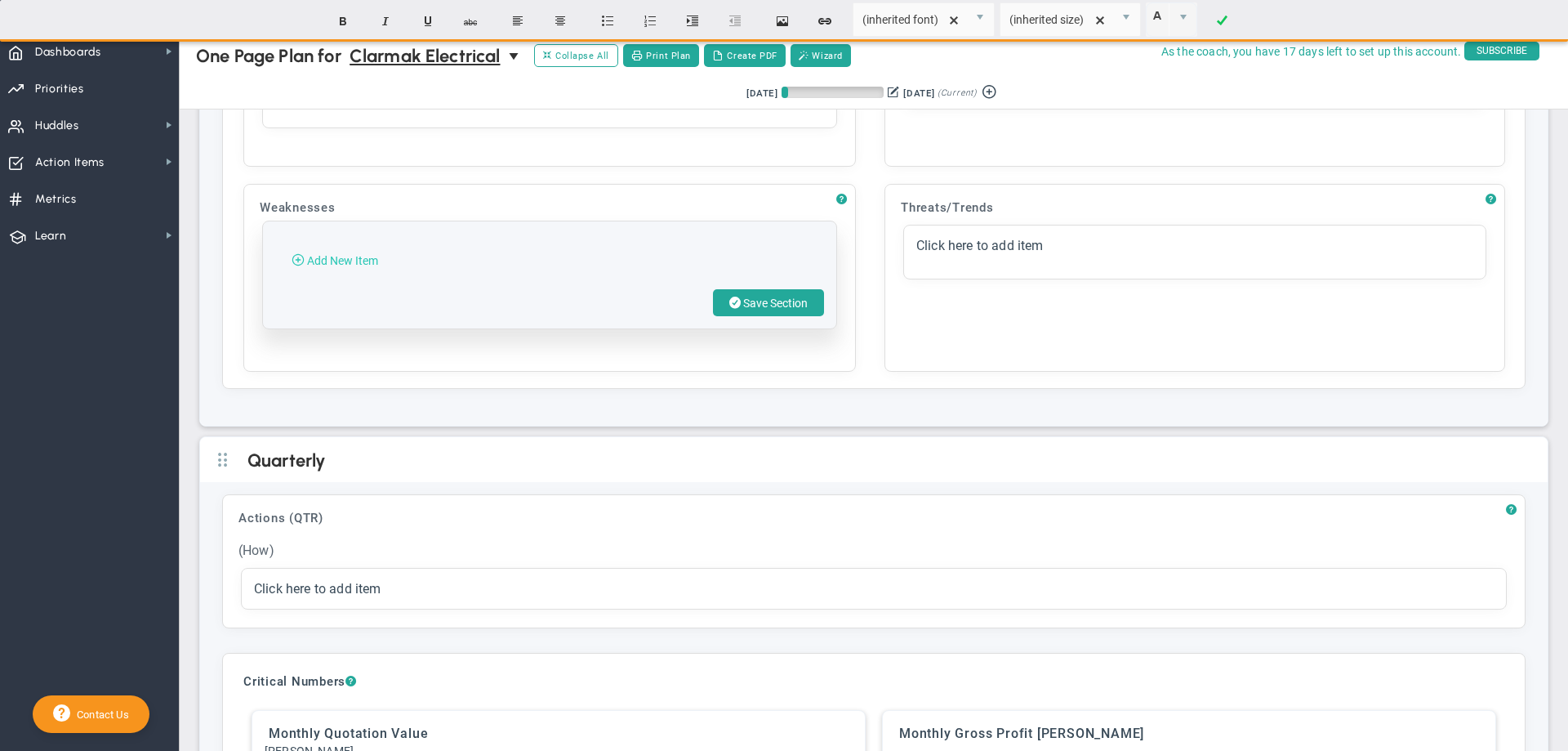
click at [332, 267] on span "Add New Item" at bounding box center [342, 260] width 71 height 13
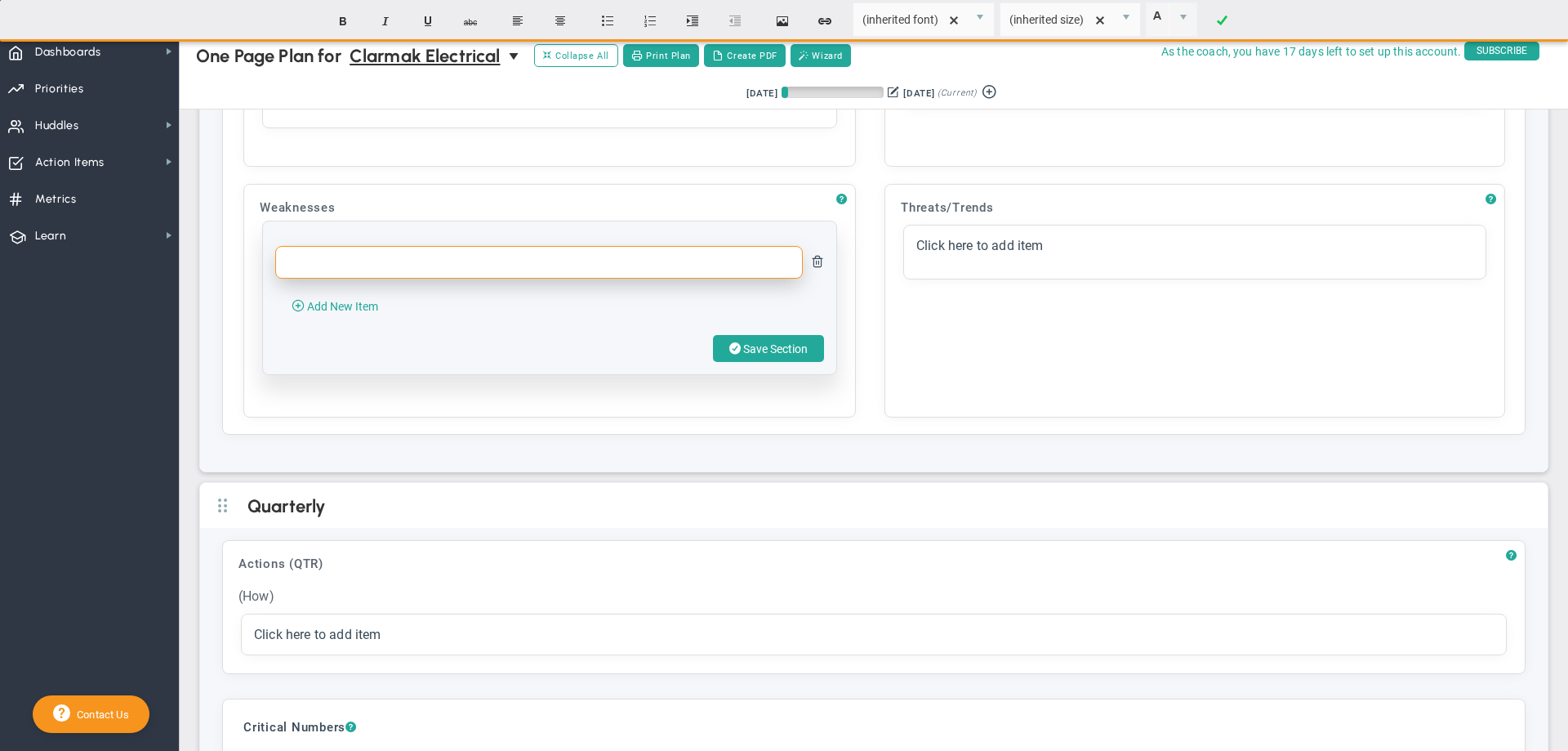
click at [317, 278] on input "text" at bounding box center [539, 263] width 527 height 33
click at [304, 276] on input "Adminitstartion and organization is weak" at bounding box center [539, 263] width 527 height 33
click at [309, 278] on input "Adminitstartion and organization is weak" at bounding box center [539, 263] width 527 height 33
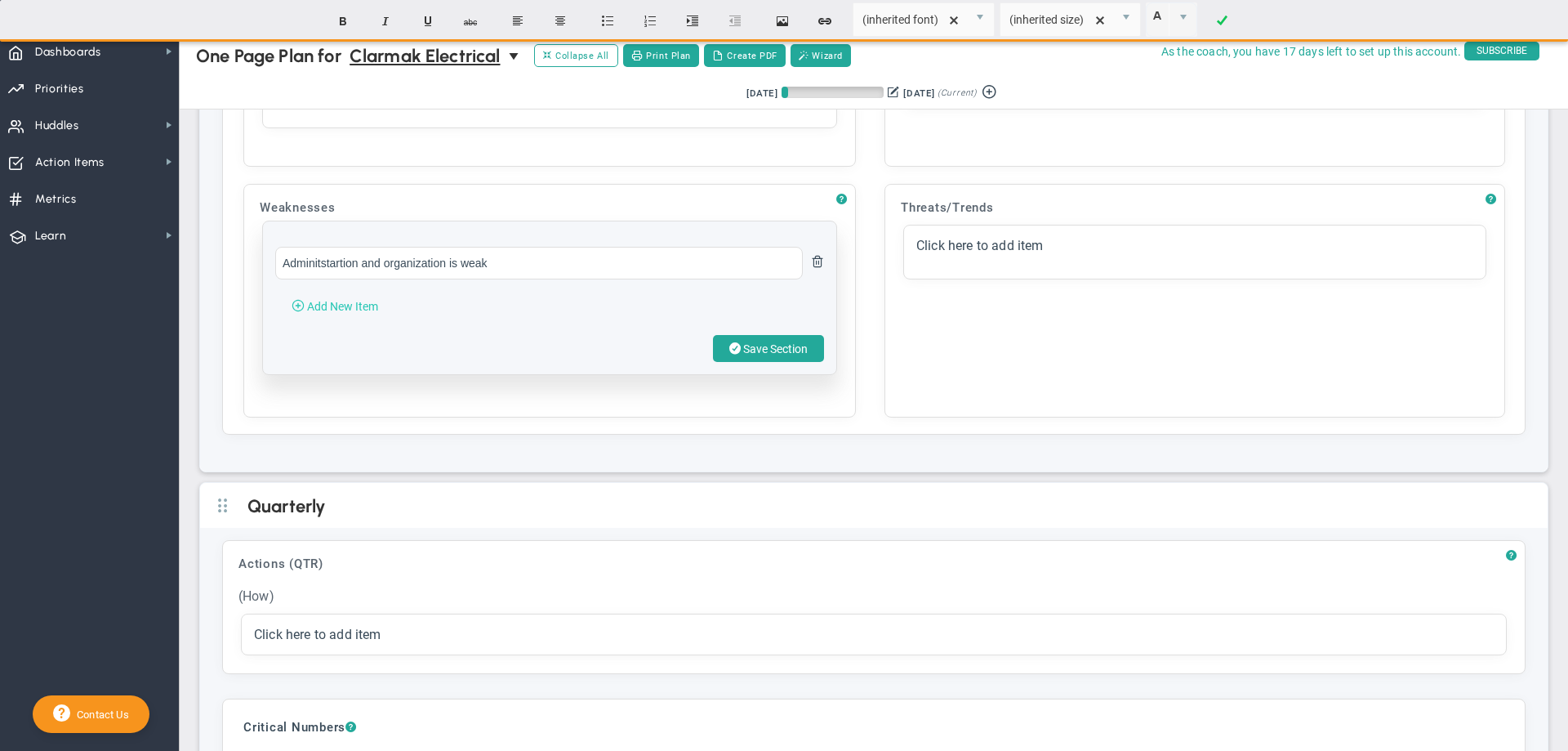
click at [328, 313] on span "Add New Item" at bounding box center [342, 306] width 71 height 13
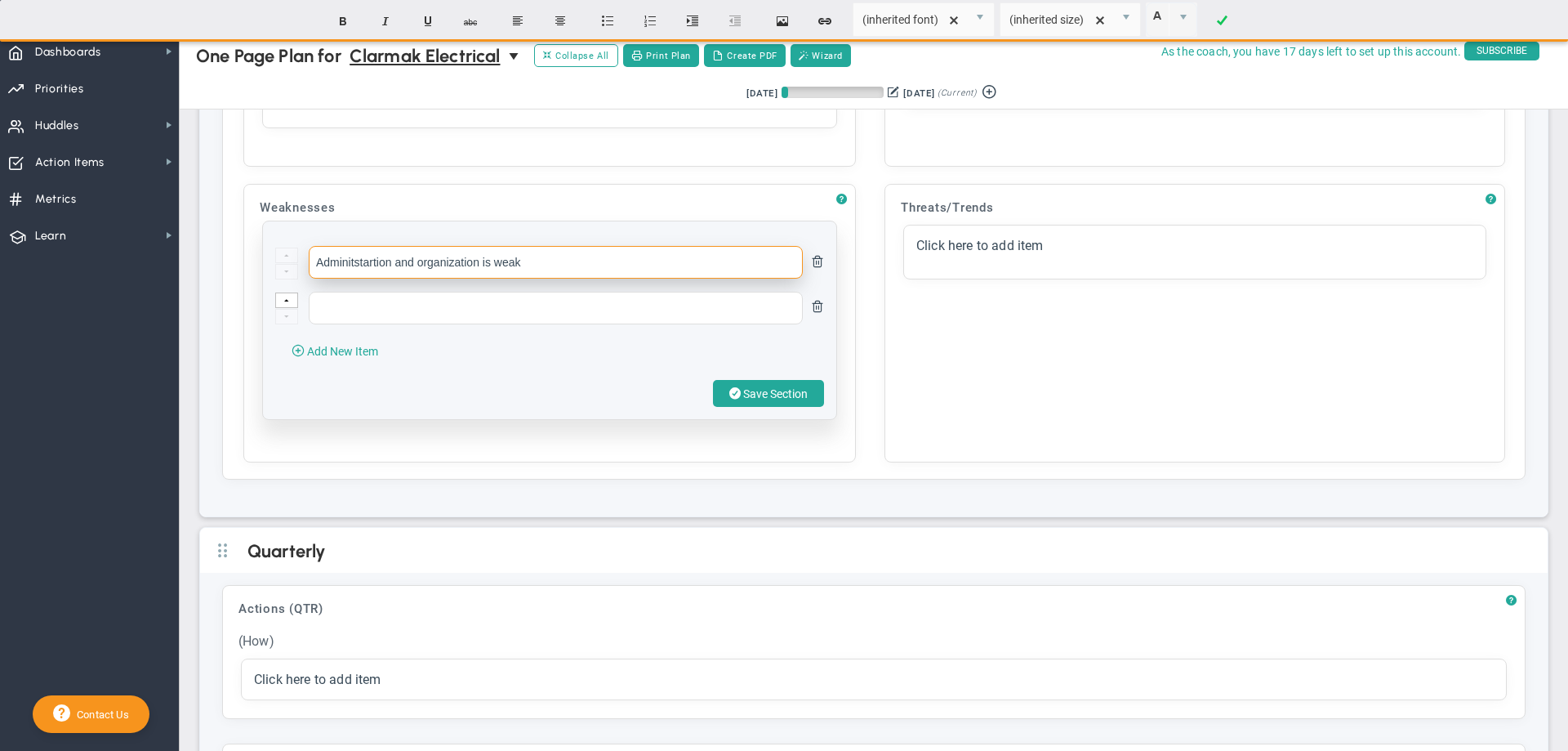
click at [350, 278] on input "Adminitstartion and organization is weak" at bounding box center [556, 263] width 494 height 33
click at [362, 278] on input "Administartion and organization is weak" at bounding box center [556, 263] width 494 height 33
type input "Administration and organization is weak"
click at [385, 310] on ul "Administration and organization is weak" at bounding box center [550, 285] width 549 height 78
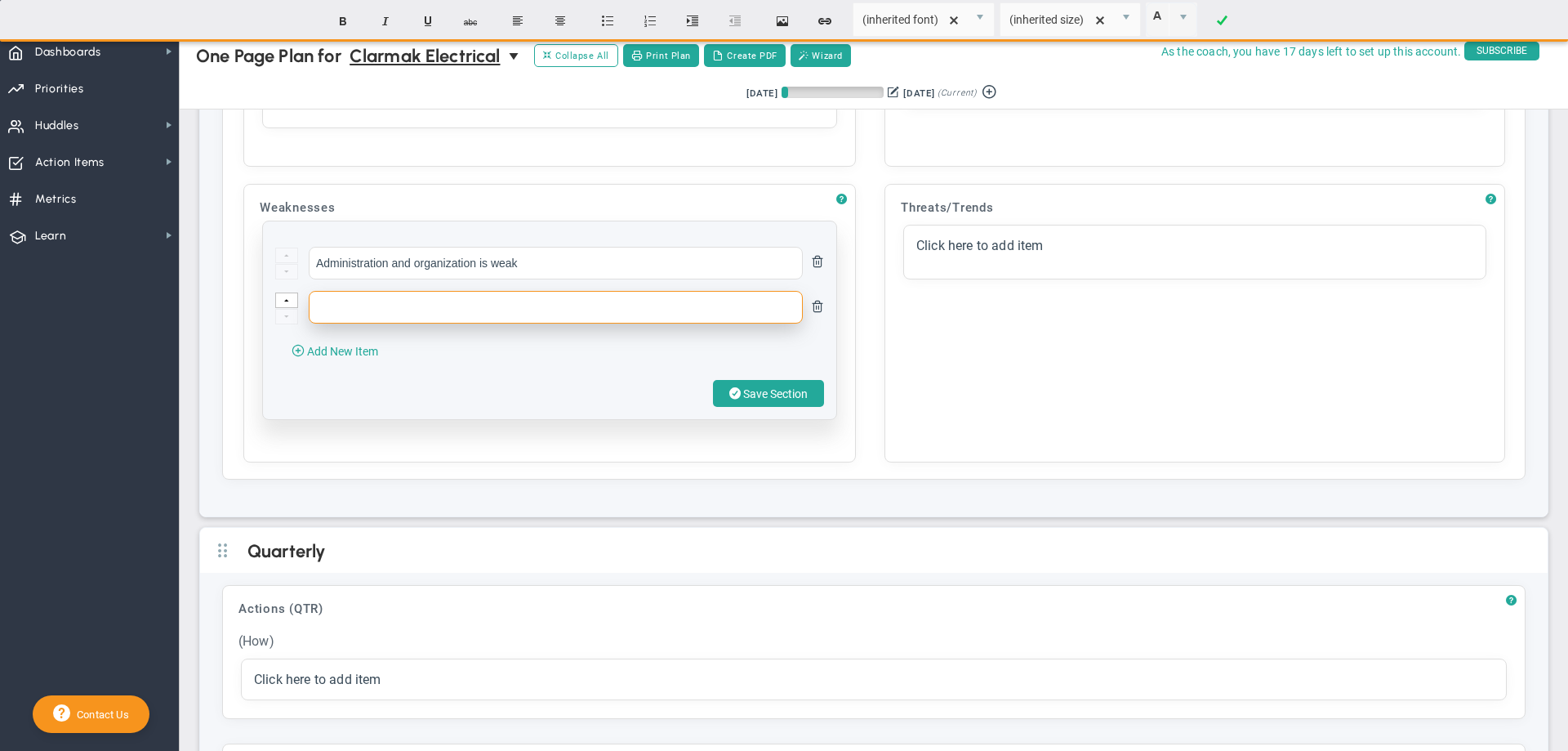
click at [368, 323] on input "text" at bounding box center [556, 308] width 494 height 33
click at [358, 315] on input "text" at bounding box center [556, 308] width 494 height 33
type input "Workflow management system"
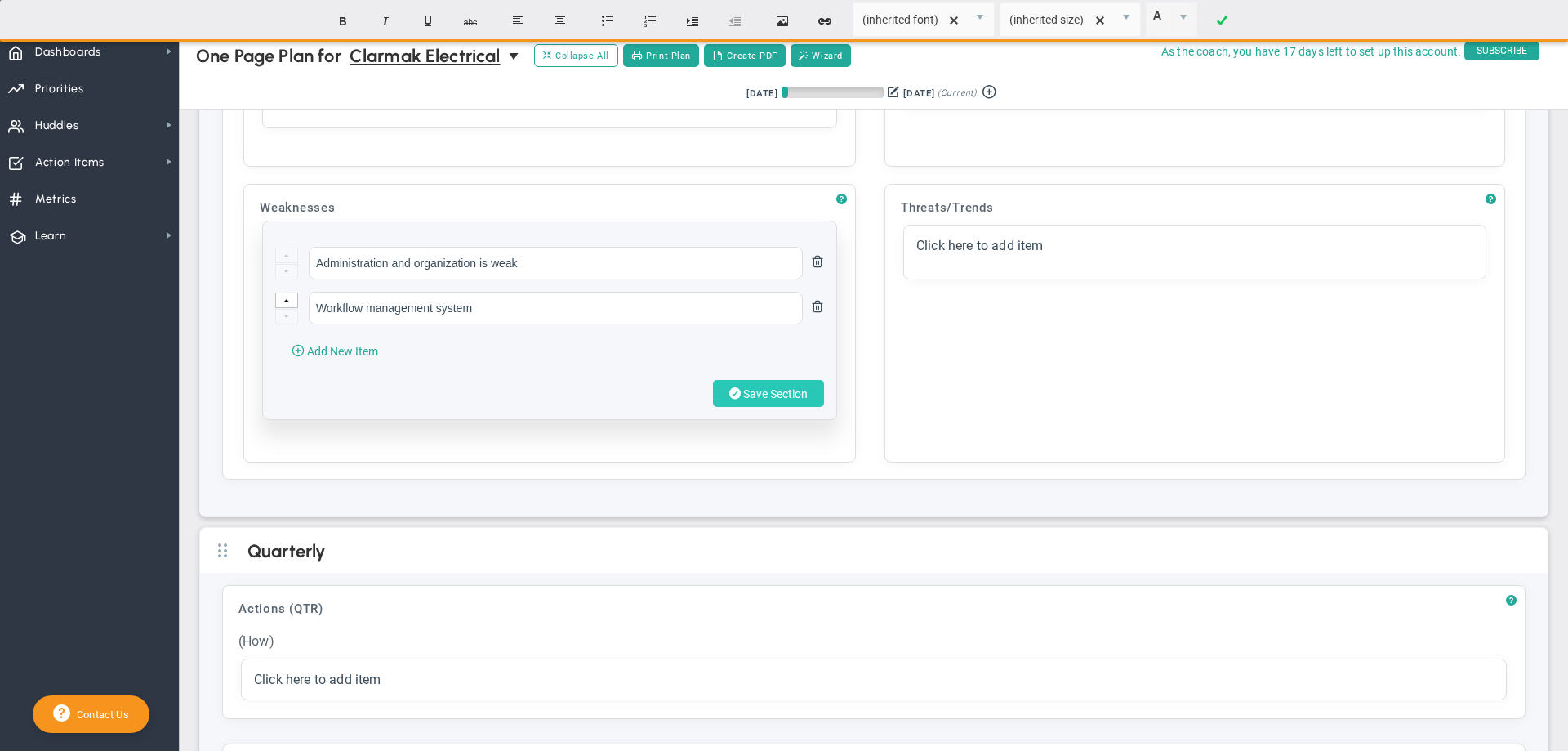
click at [754, 404] on button "Save Section" at bounding box center [768, 393] width 111 height 27
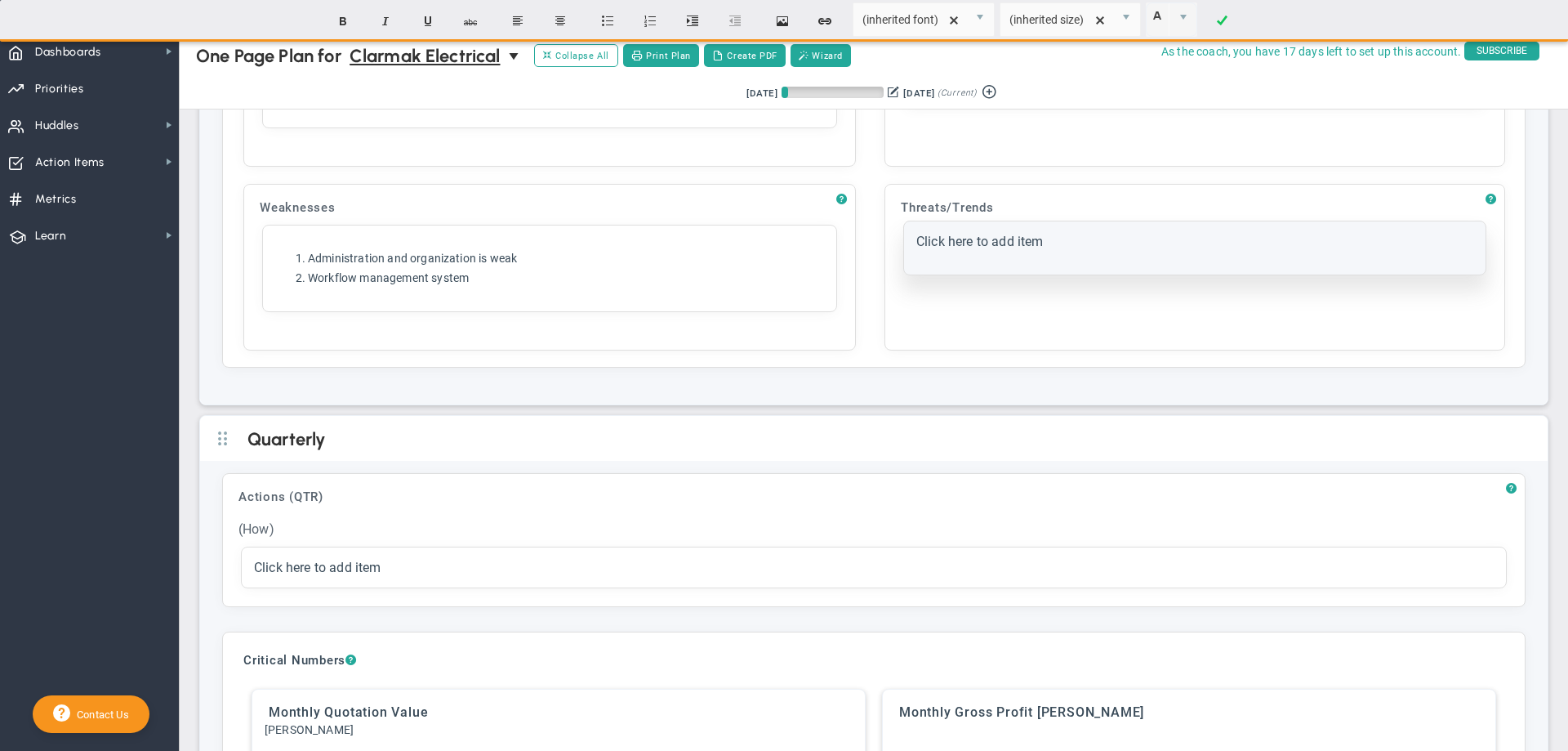
click at [916, 249] on span "Click here to add item" at bounding box center [979, 241] width 127 height 16
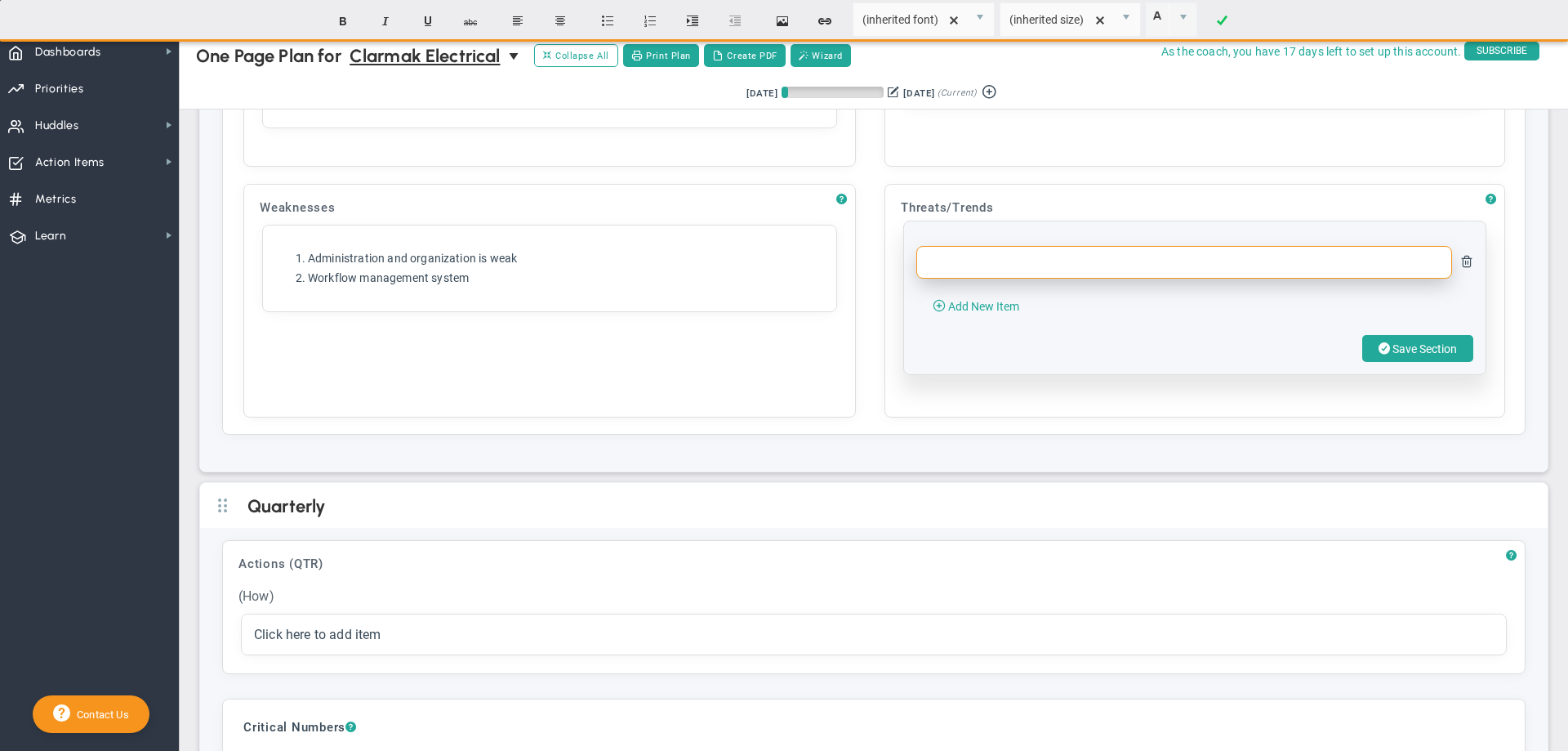
click at [956, 278] on input "text" at bounding box center [1184, 263] width 535 height 33
type input "Spending decreases"
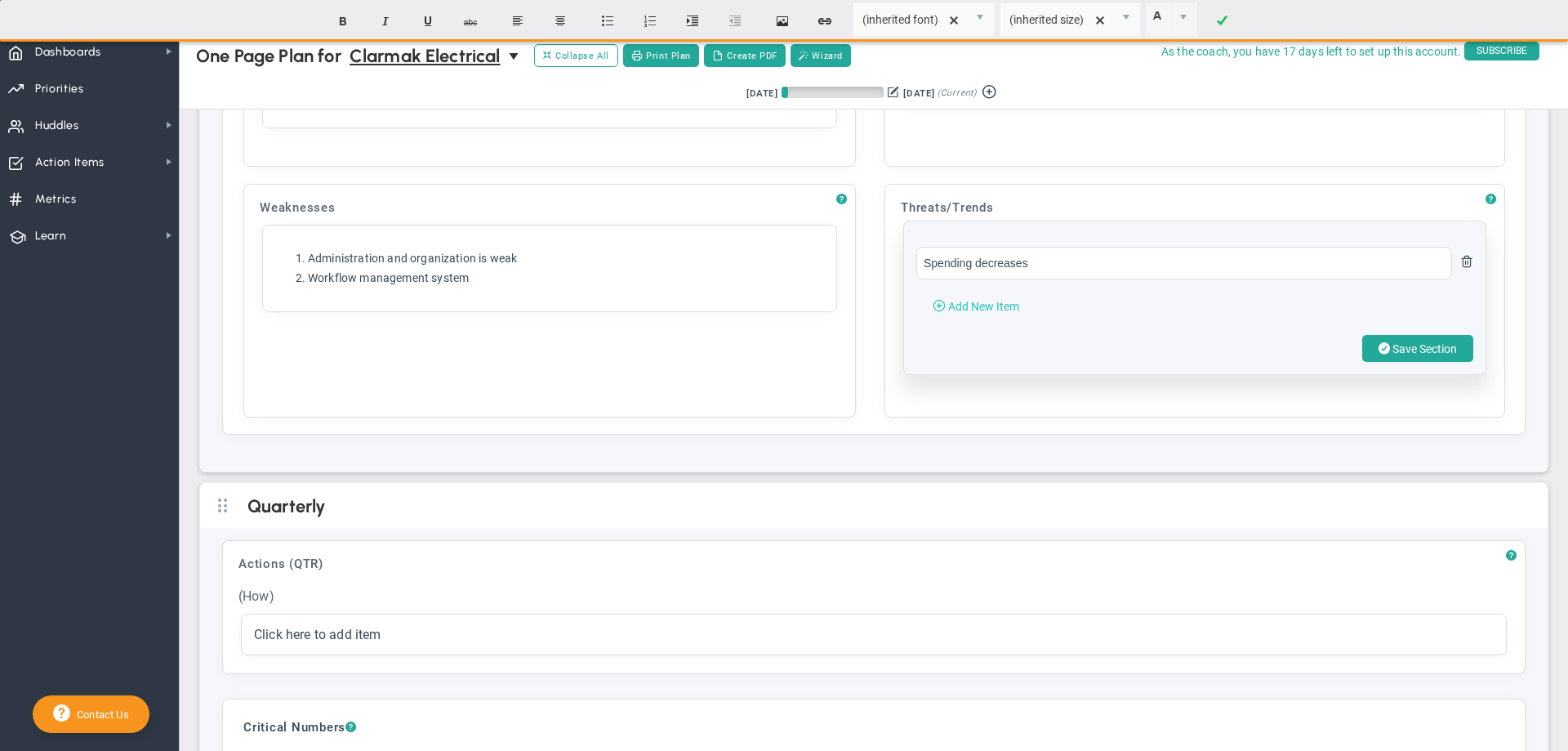
click at [972, 313] on span "Add New Item" at bounding box center [984, 306] width 71 height 13
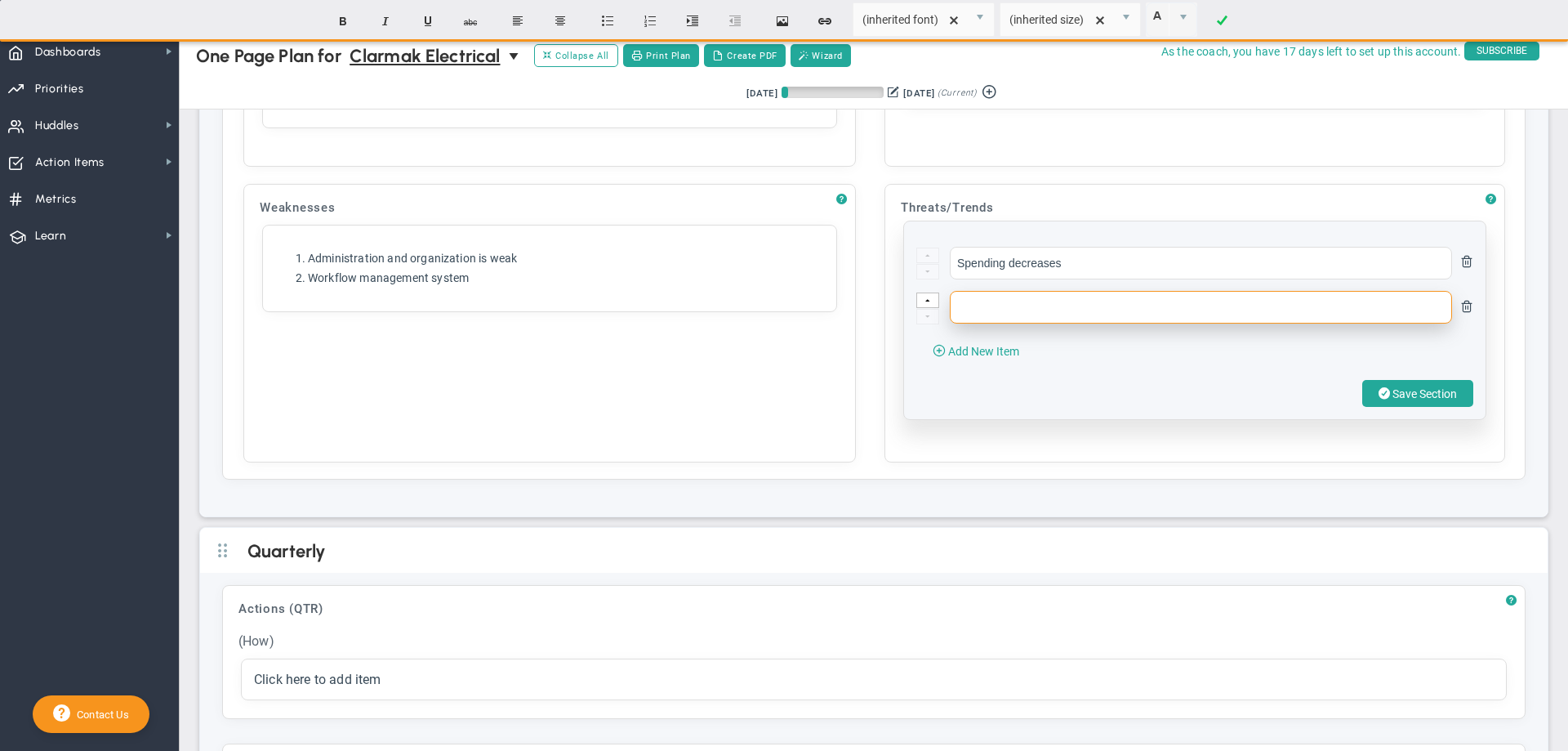
click at [974, 323] on input "text" at bounding box center [1201, 308] width 503 height 33
type input "High interest dates"
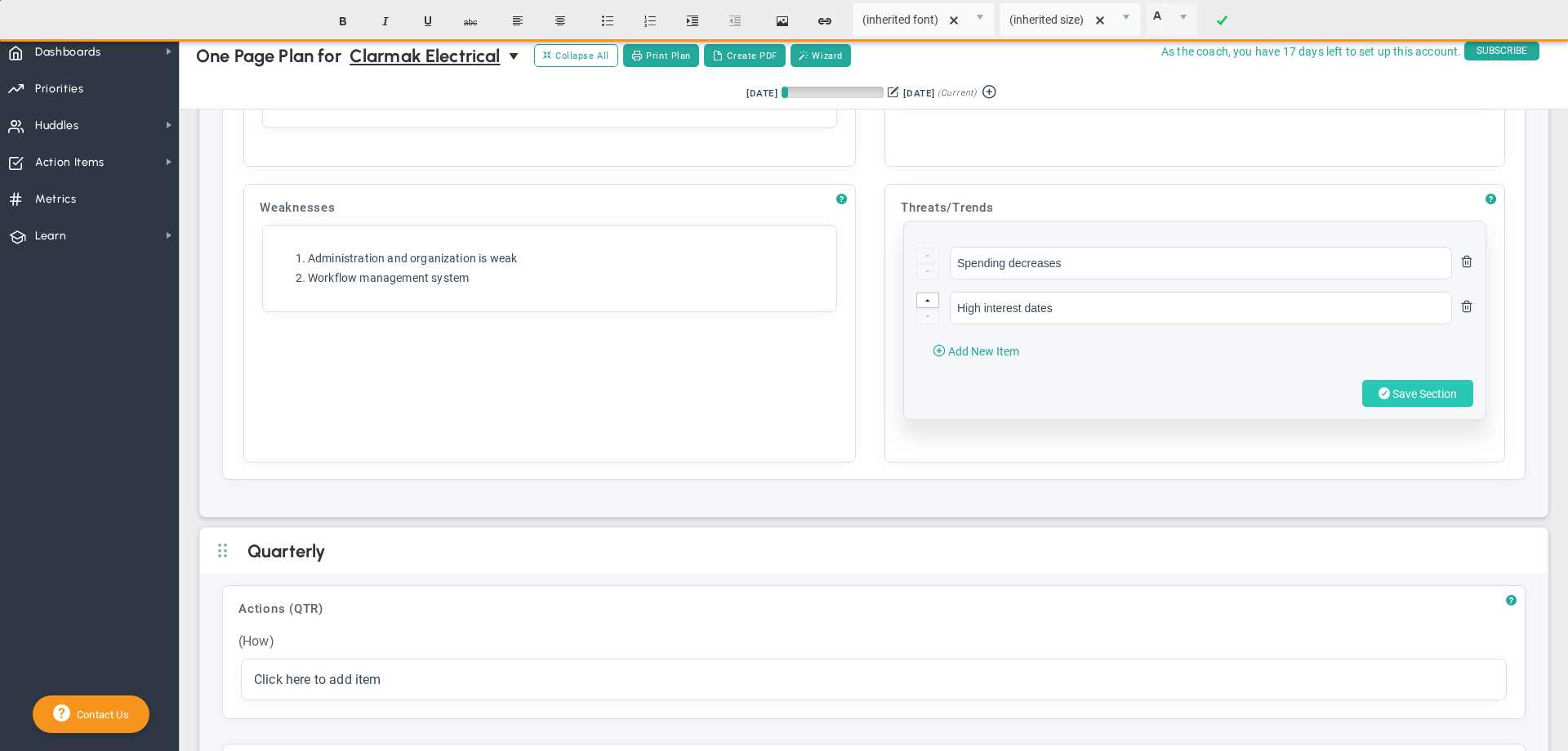
click at [1400, 407] on button "Save Section" at bounding box center [1417, 393] width 111 height 27
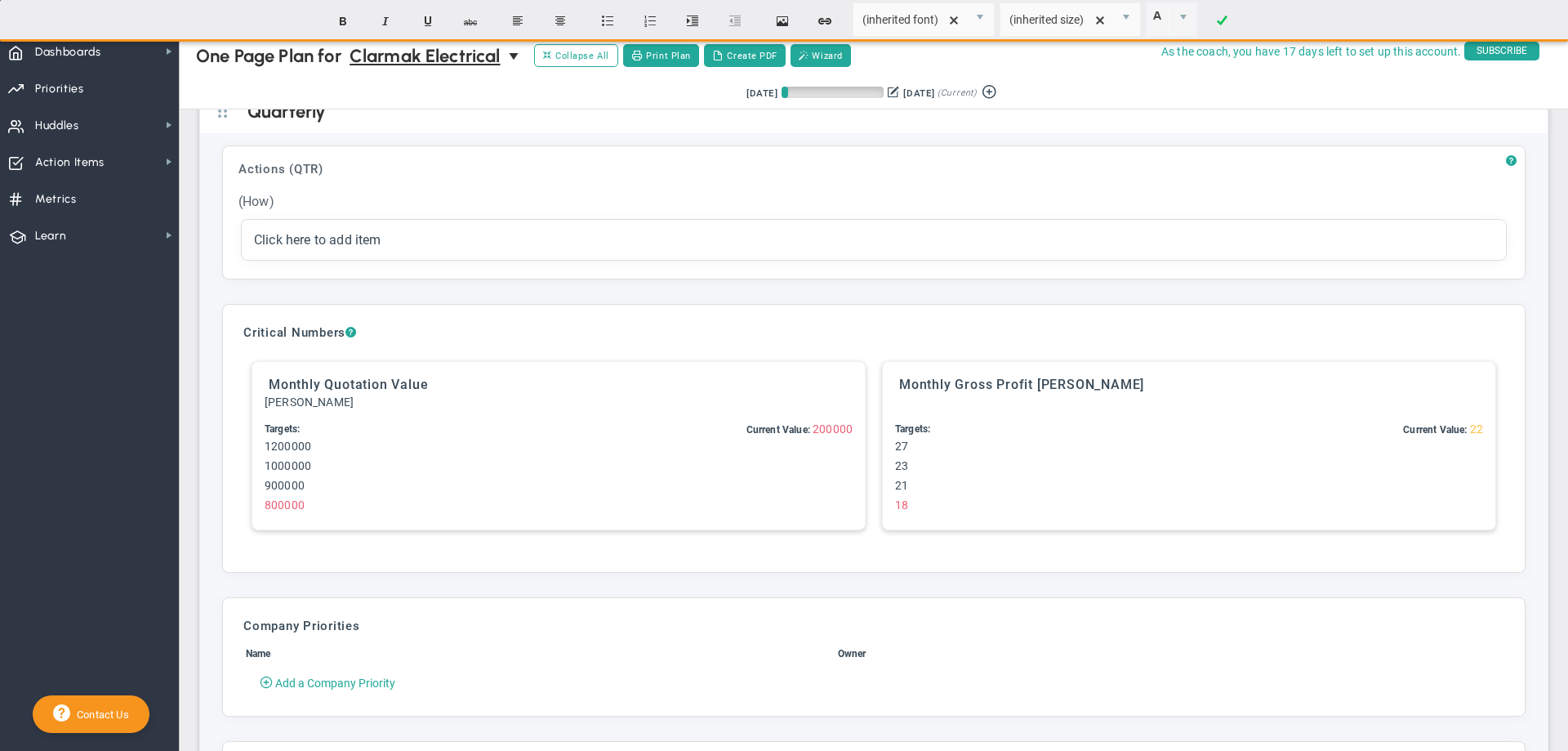
scroll to position [3066, 0]
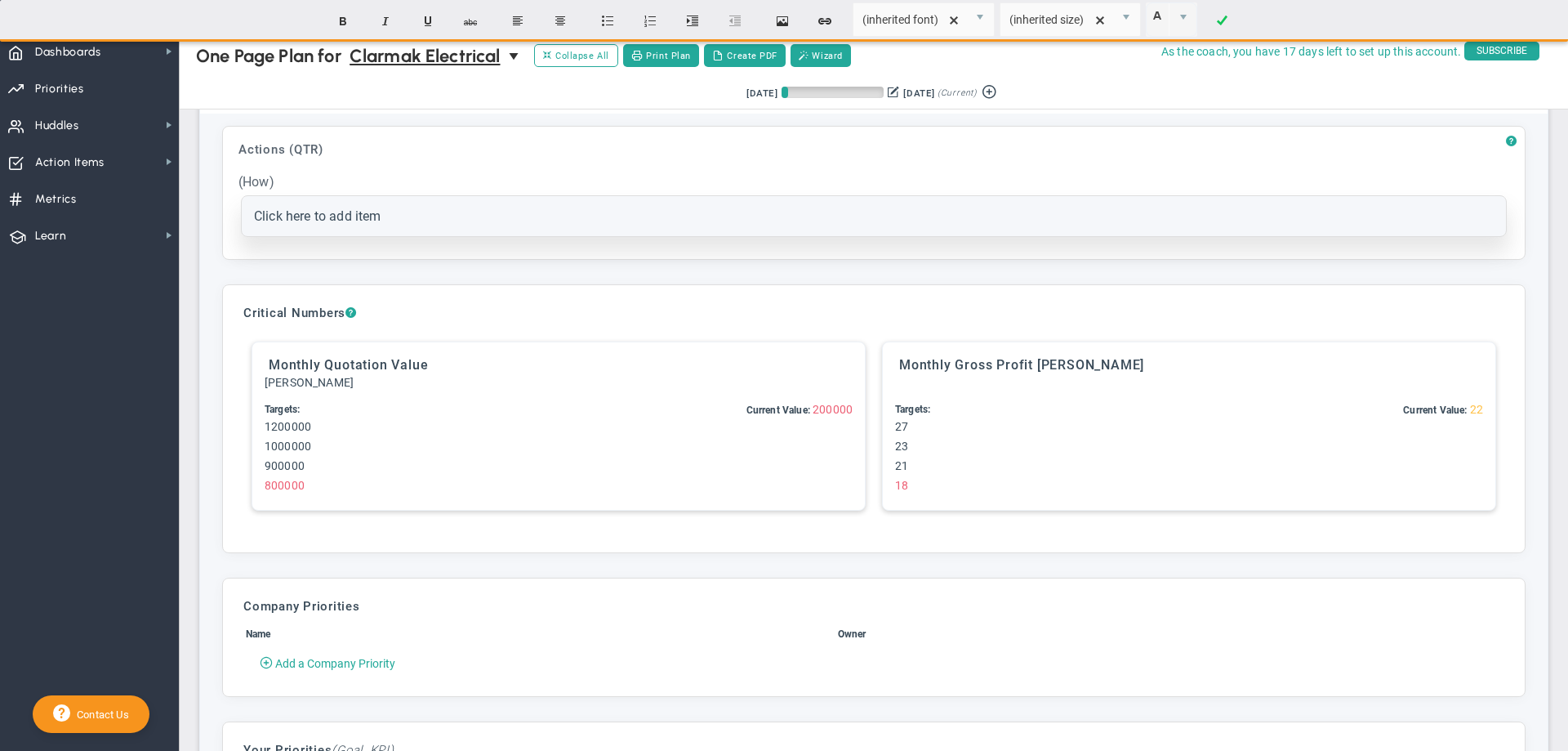
click at [297, 223] on span "Click here to add item" at bounding box center [317, 216] width 127 height 16
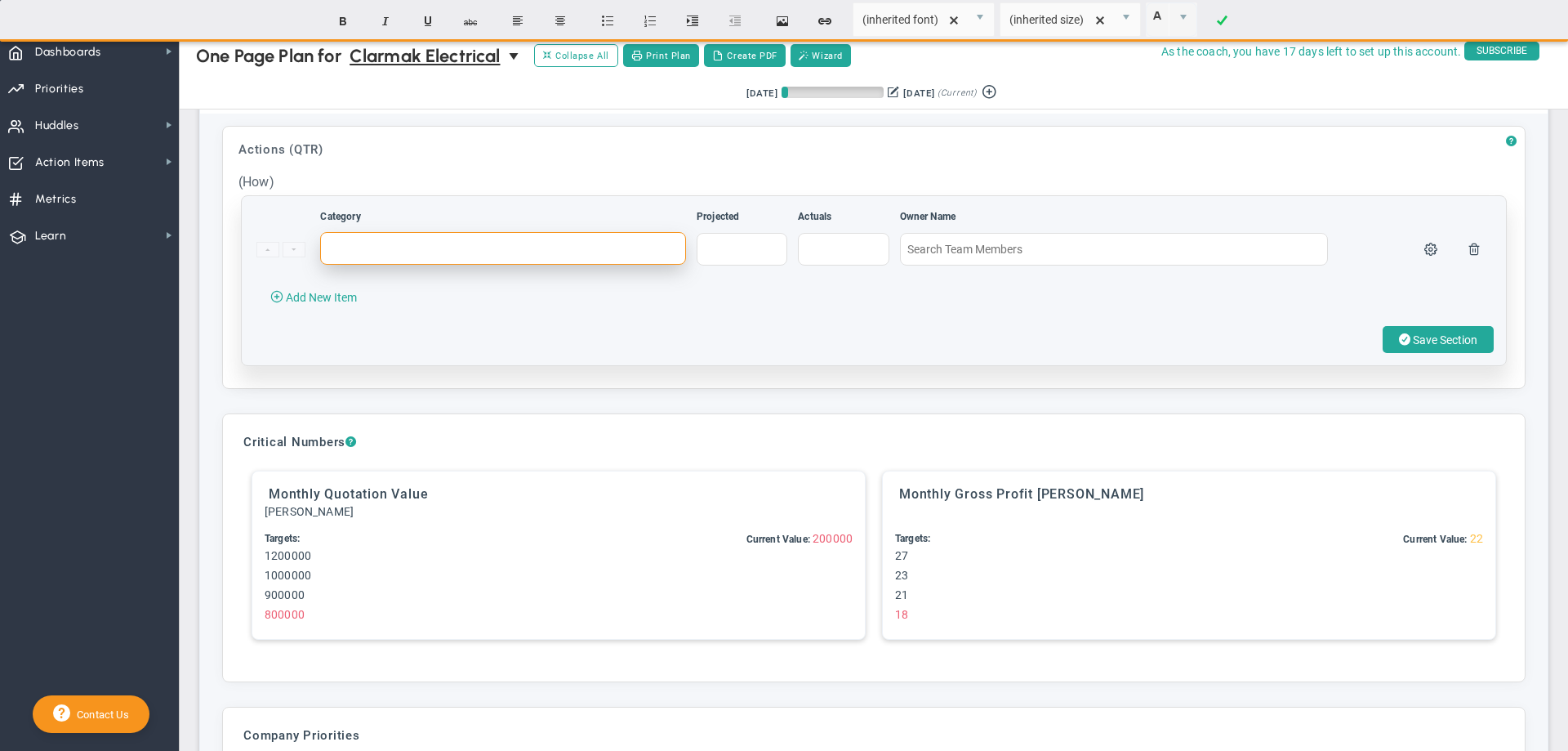
paste input "Job completion checklist for techs - customer signs"
type input "Job completion checklist for techs - customer signs"
click at [484, 332] on div "Category Projected Actuals Owner Name" at bounding box center [873, 280] width 1264 height 169
click at [330, 304] on span "Add New Item" at bounding box center [321, 298] width 71 height 13
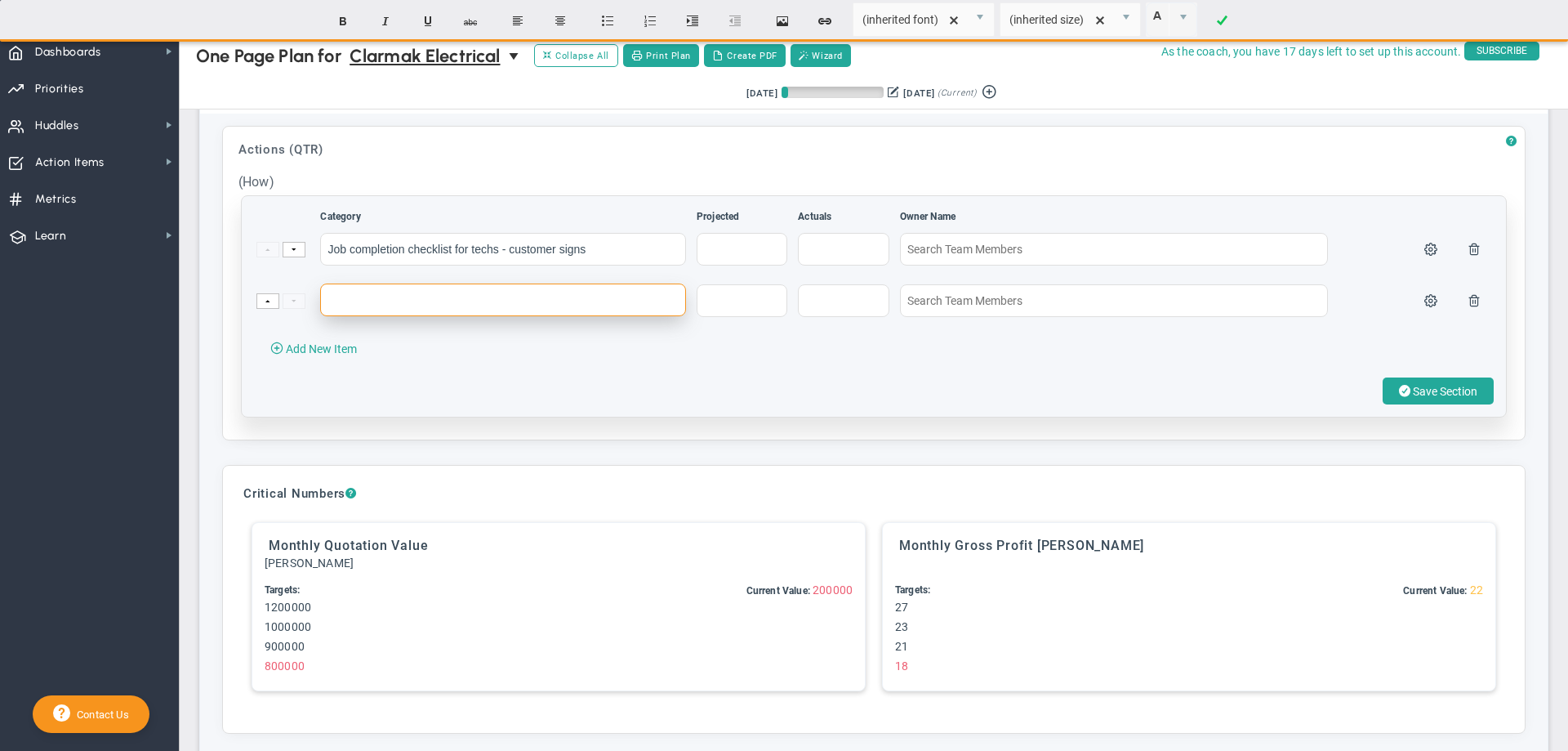
click at [370, 316] on input "text" at bounding box center [503, 300] width 366 height 33
paste input "Ball park price with ranges for standard work based on inspection report"
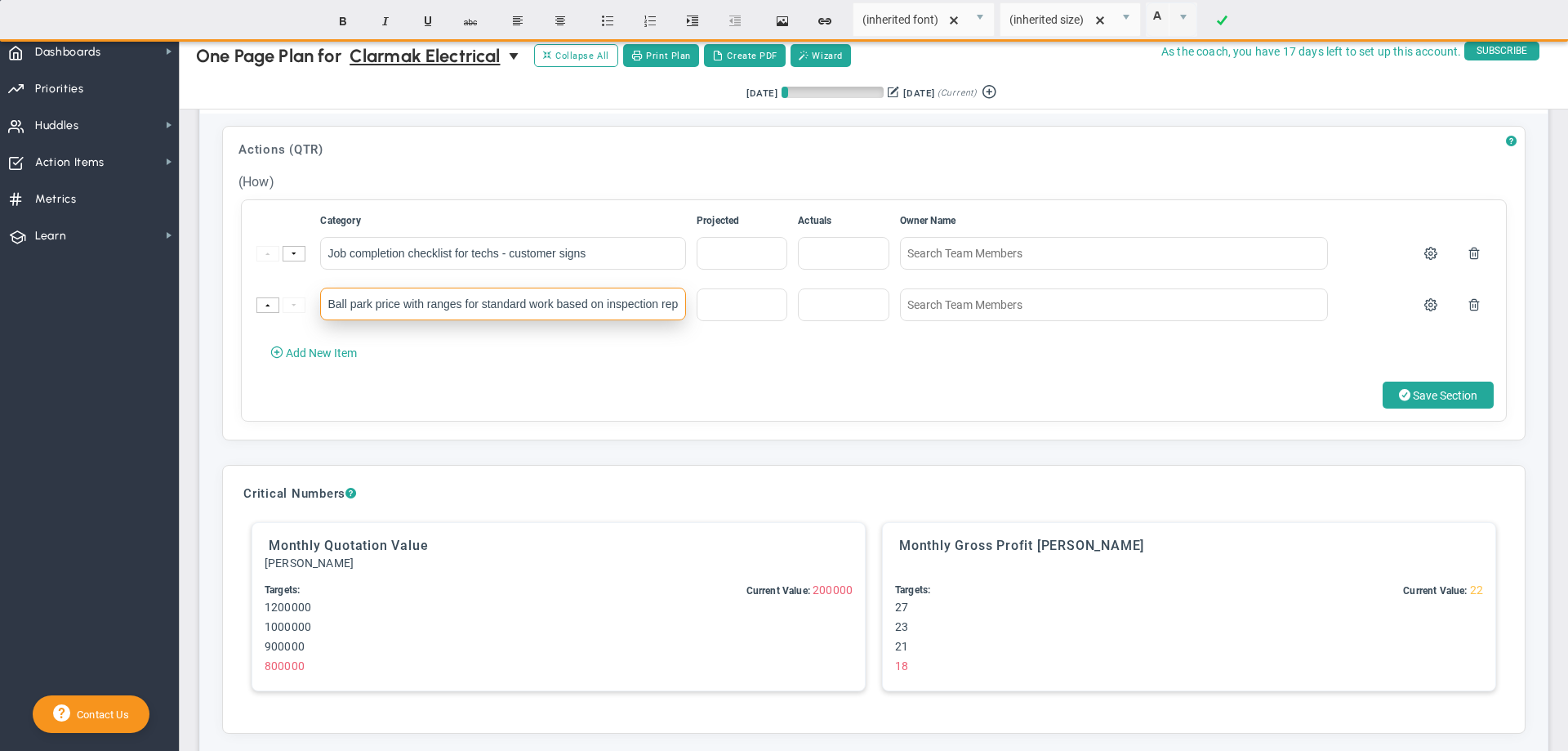
scroll to position [0, 16]
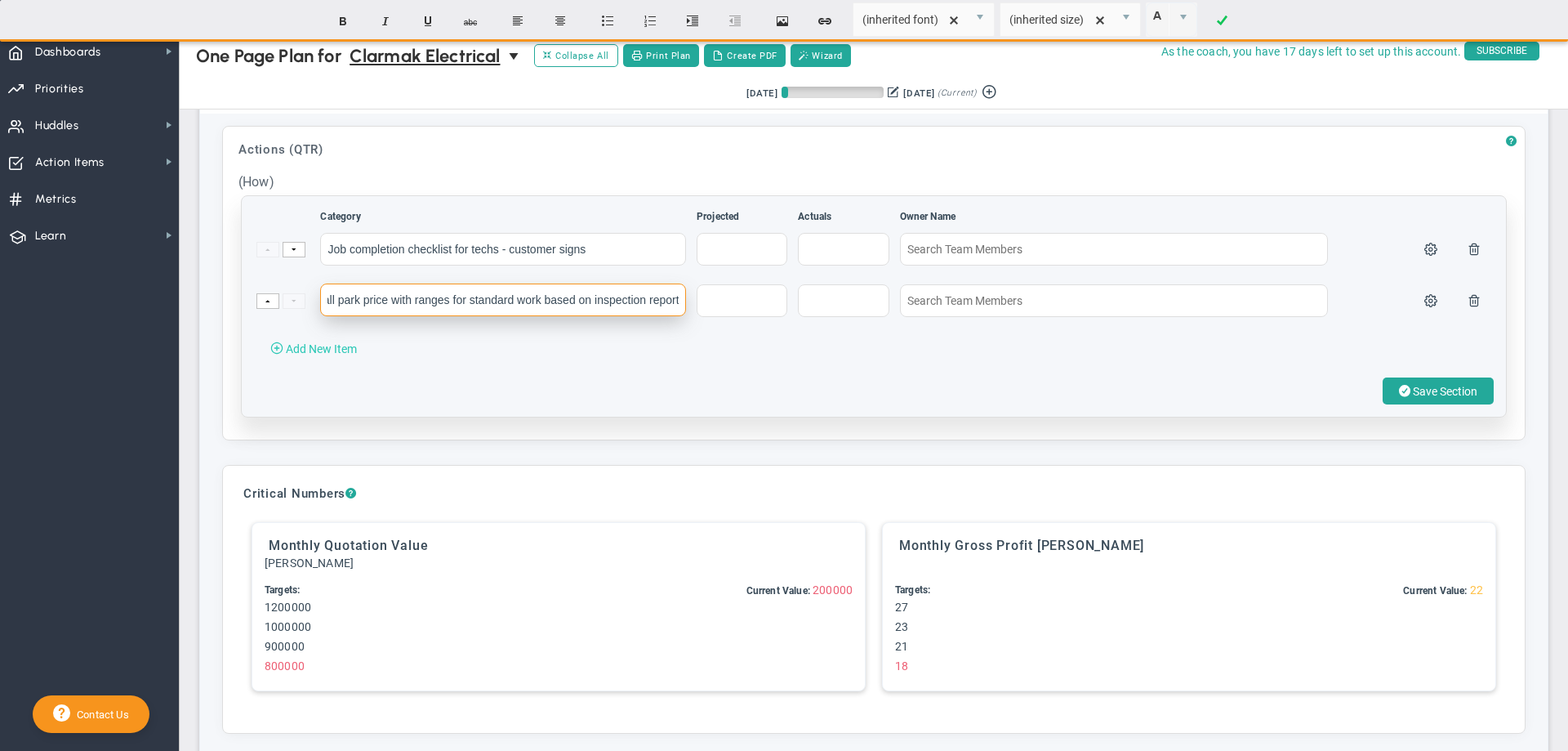
type input "Ball park price with ranges for standard work based on inspection report"
click at [328, 355] on span "Add New Item" at bounding box center [321, 349] width 71 height 13
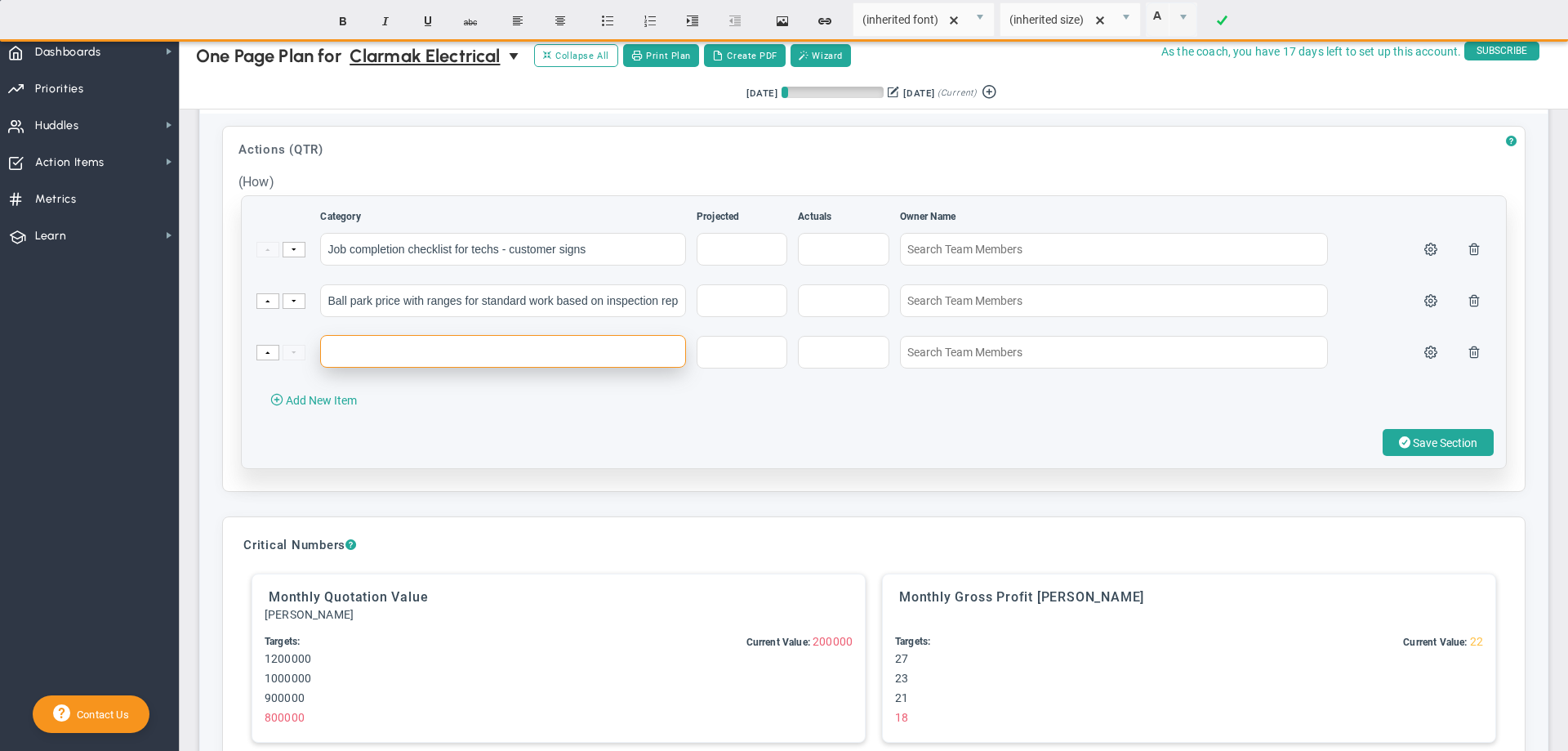
click at [378, 368] on input "text" at bounding box center [503, 352] width 366 height 33
paste input "Build an extra sale form with 10% commission on sales to $500 and 5%"
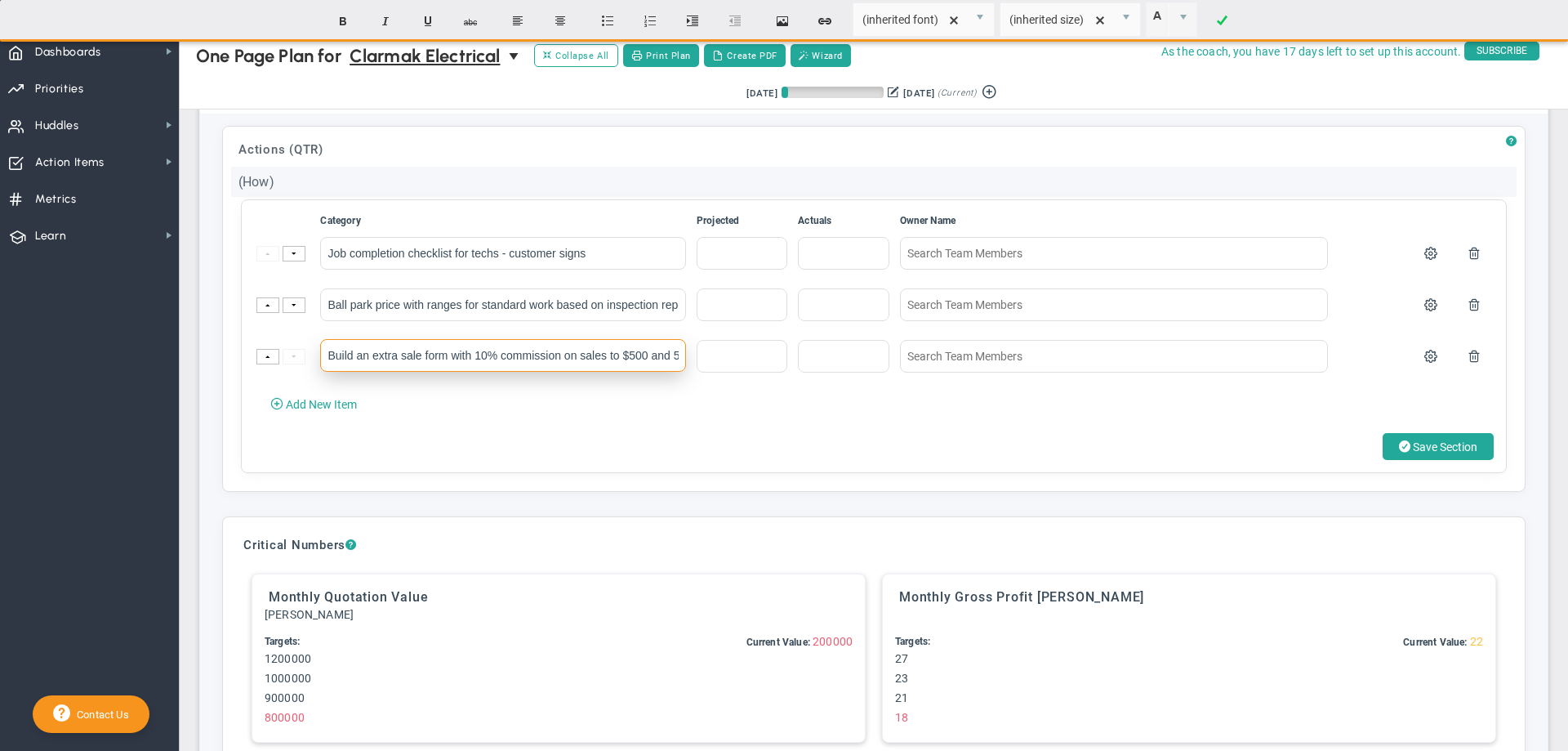
scroll to position [0, 18]
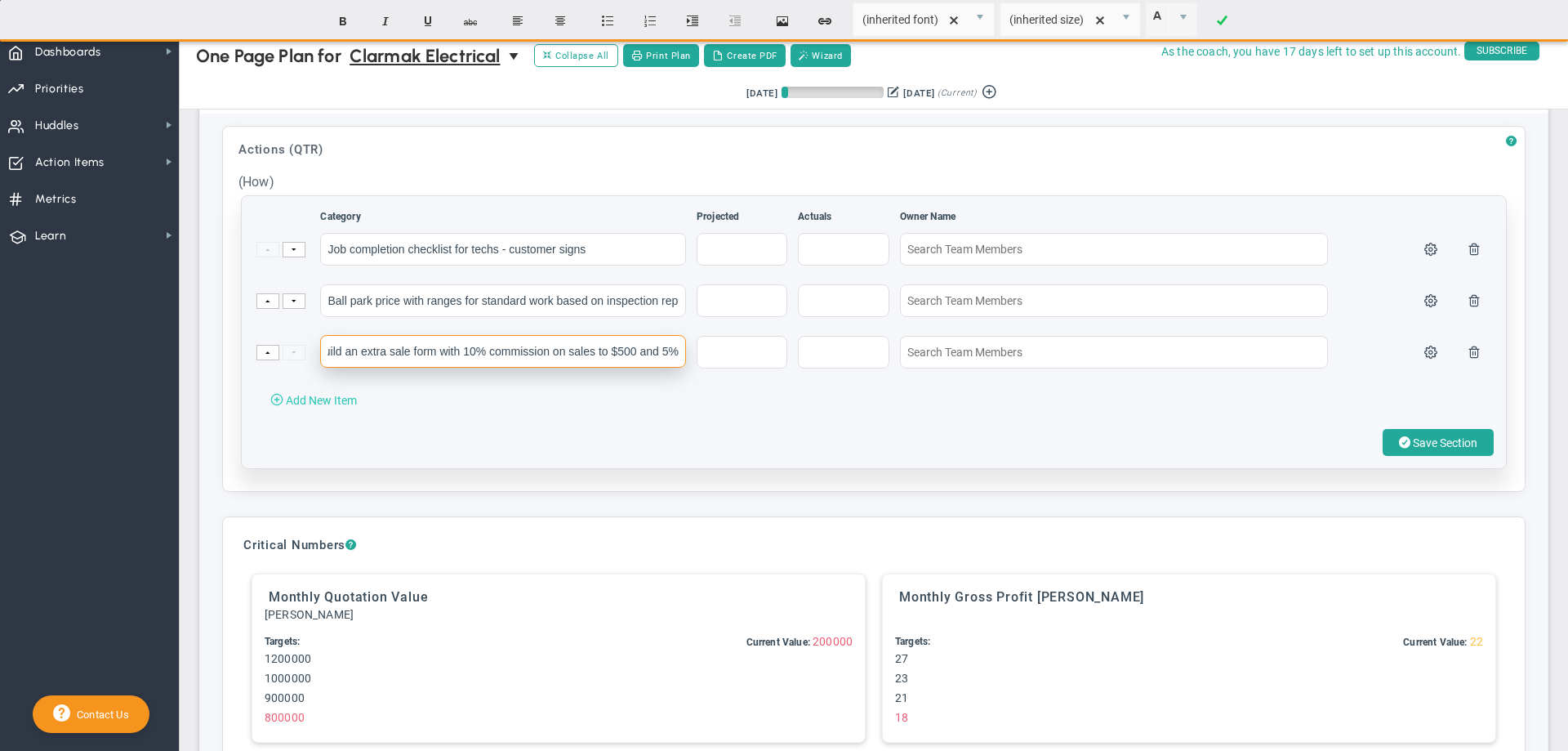
type input "Build an extra sale form with 10% commission on sales to $500 and 5%"
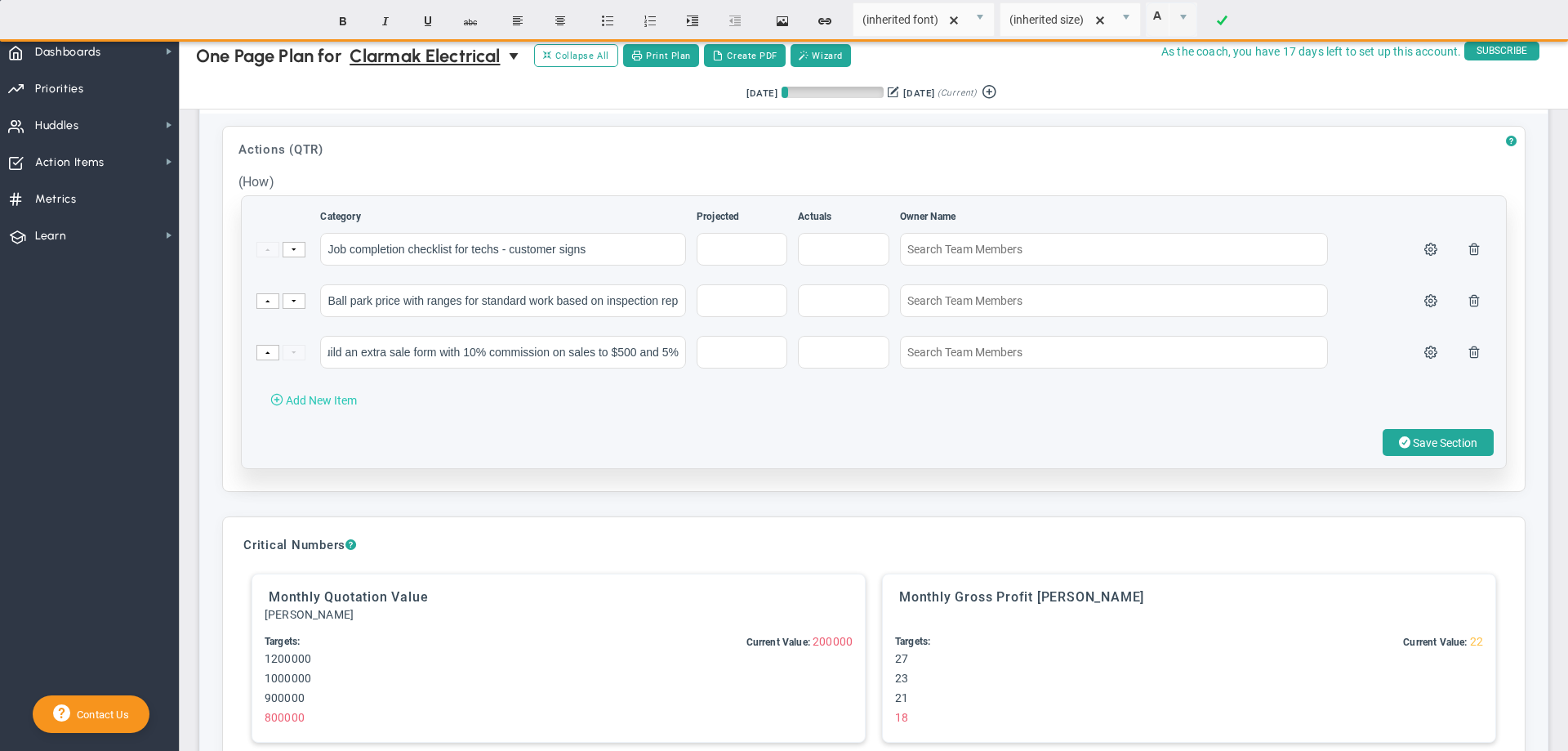
scroll to position [0, 0]
click at [351, 407] on span "Add New Item" at bounding box center [321, 400] width 71 height 13
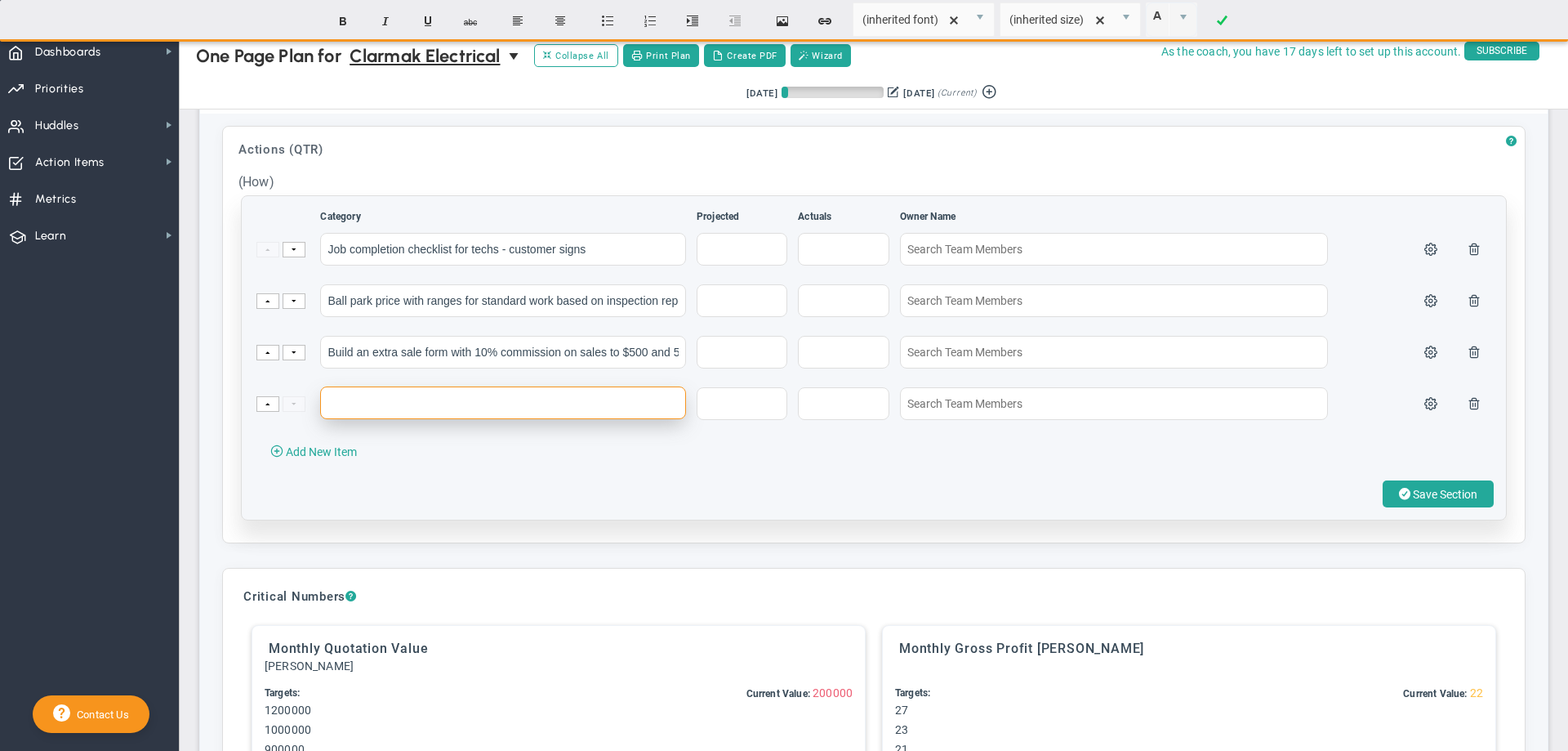
click at [426, 414] on input "text" at bounding box center [503, 403] width 366 height 33
paste input "Set up 90-day reviews for new and annual for existing people in calendar"
type input "Set up 90-day reviews for new and annual for existing people in calendar"
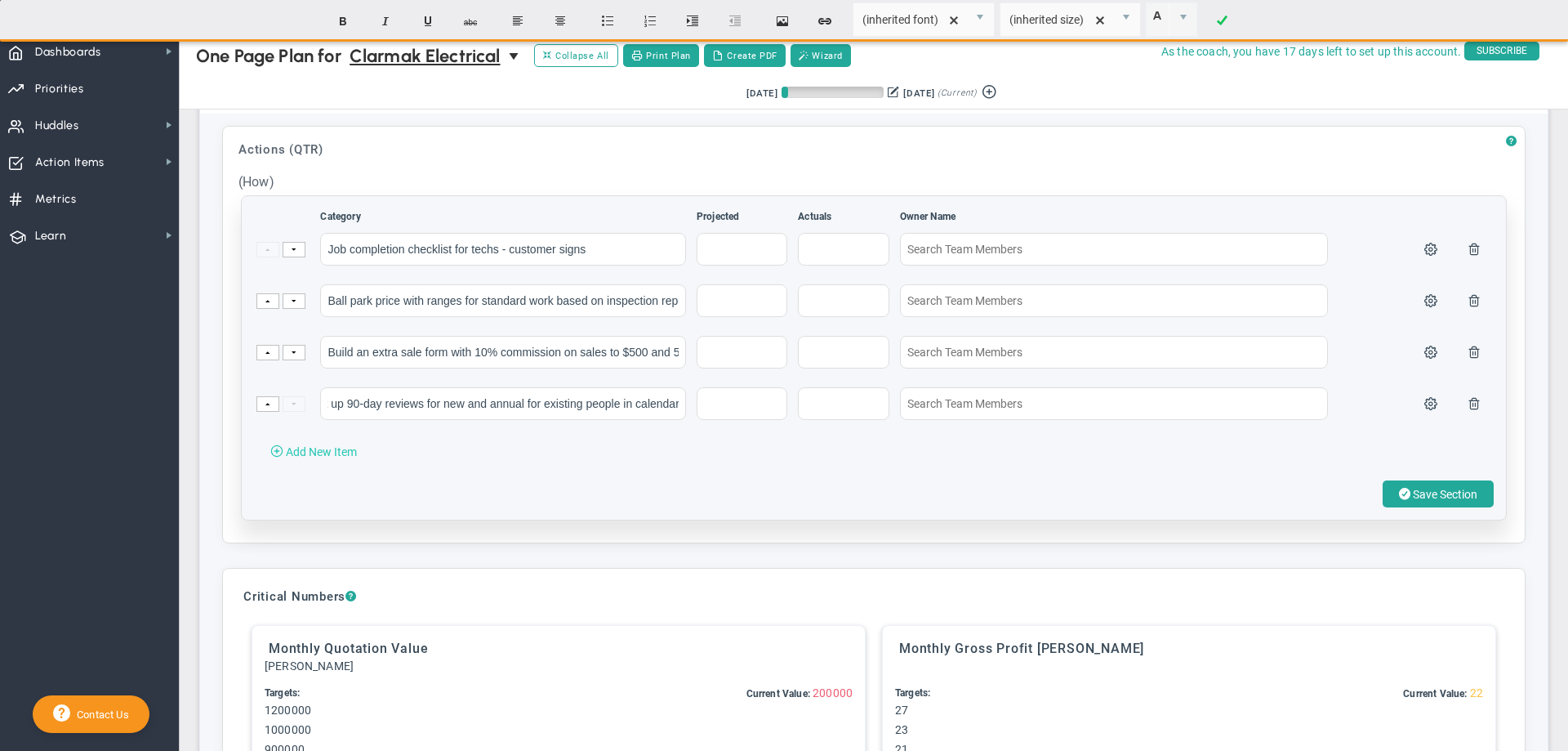
scroll to position [0, 0]
click at [319, 459] on span "Add New Item" at bounding box center [321, 452] width 71 height 13
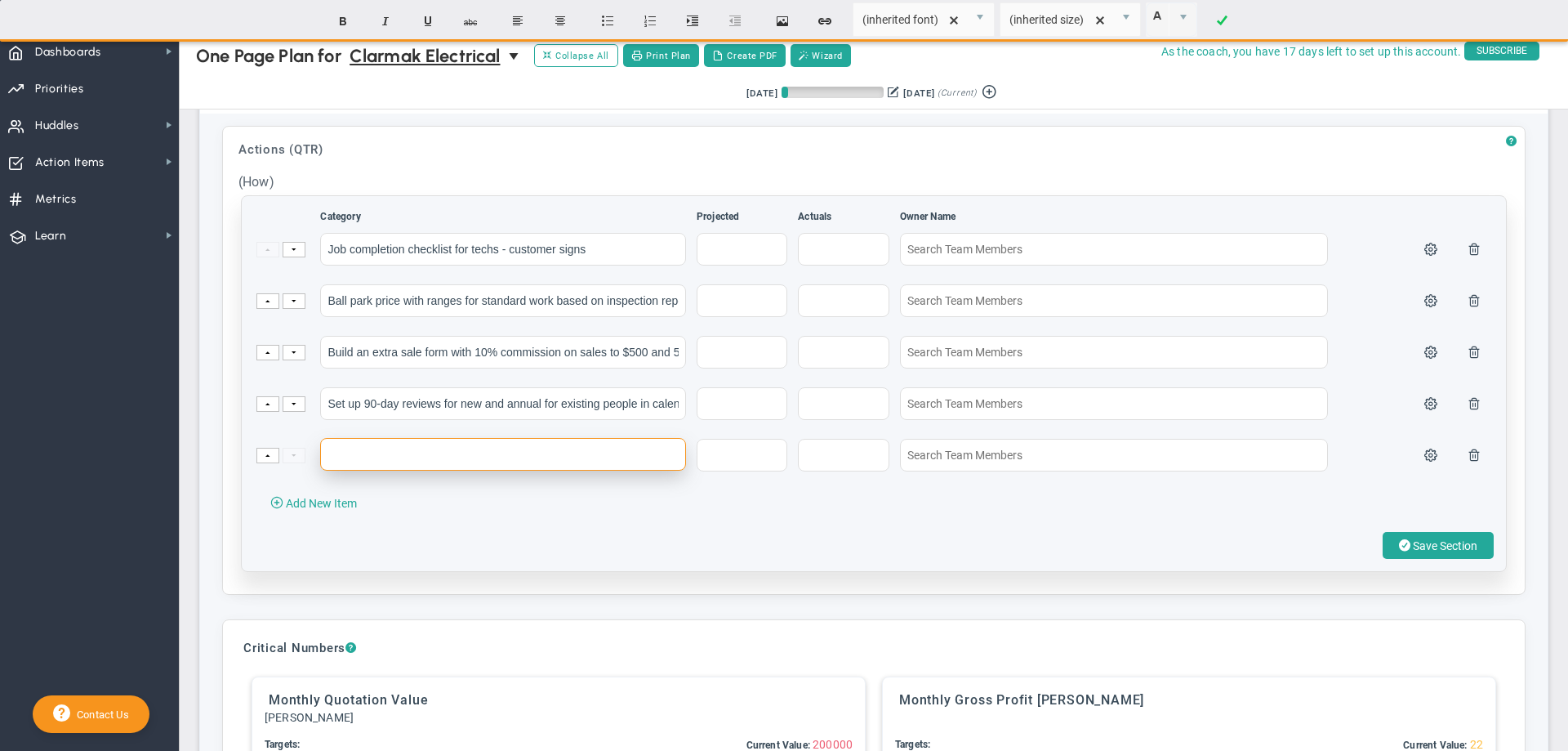
click at [352, 471] on input "text" at bounding box center [503, 454] width 366 height 33
paste input "Promotion of middle marketing for generators, alum wiring, panel upgrade"
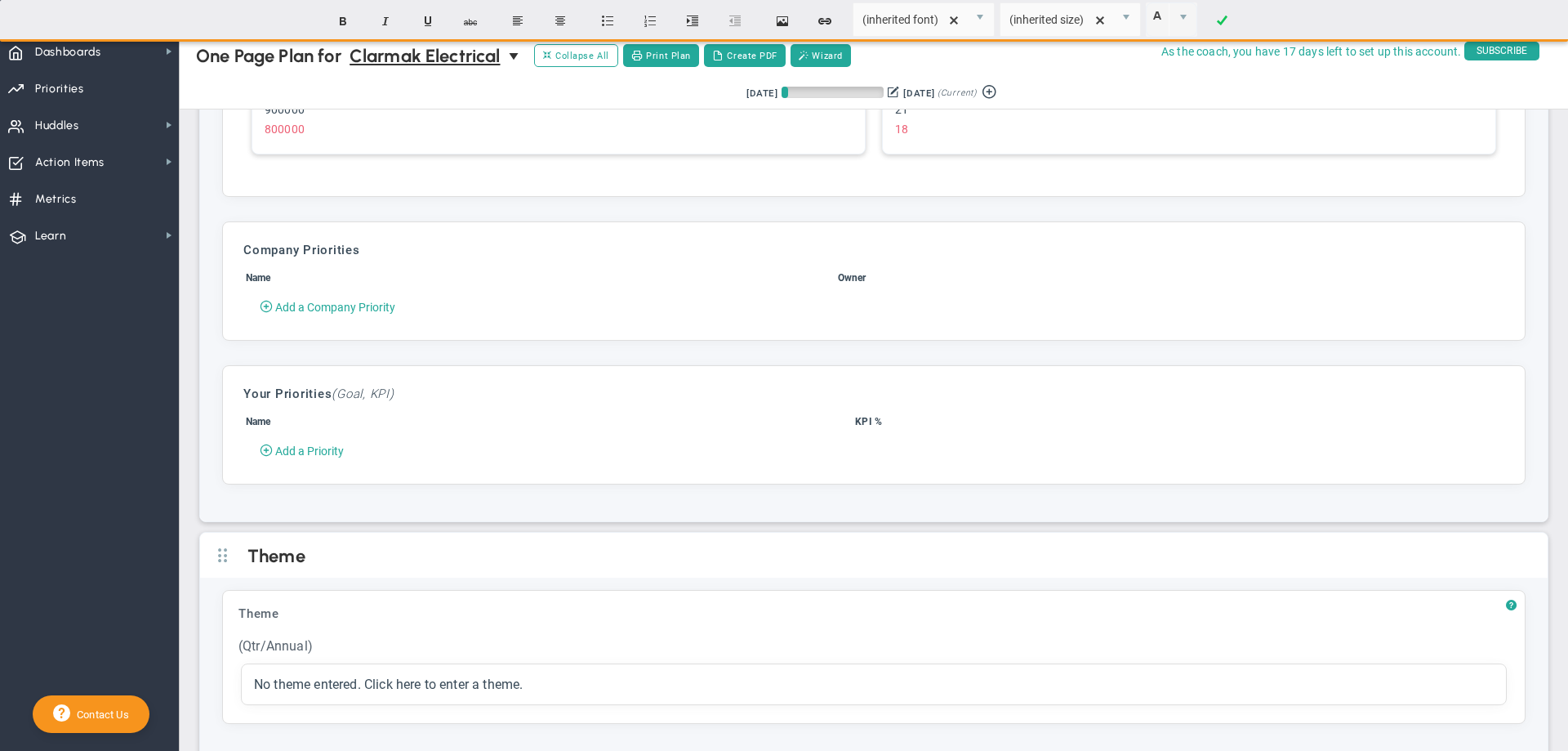
scroll to position [3760, 0]
type input "Promotion of middle marketing for generators, alum wiring, panel upgrade"
click at [330, 310] on span "Add a Company Priority" at bounding box center [335, 304] width 120 height 13
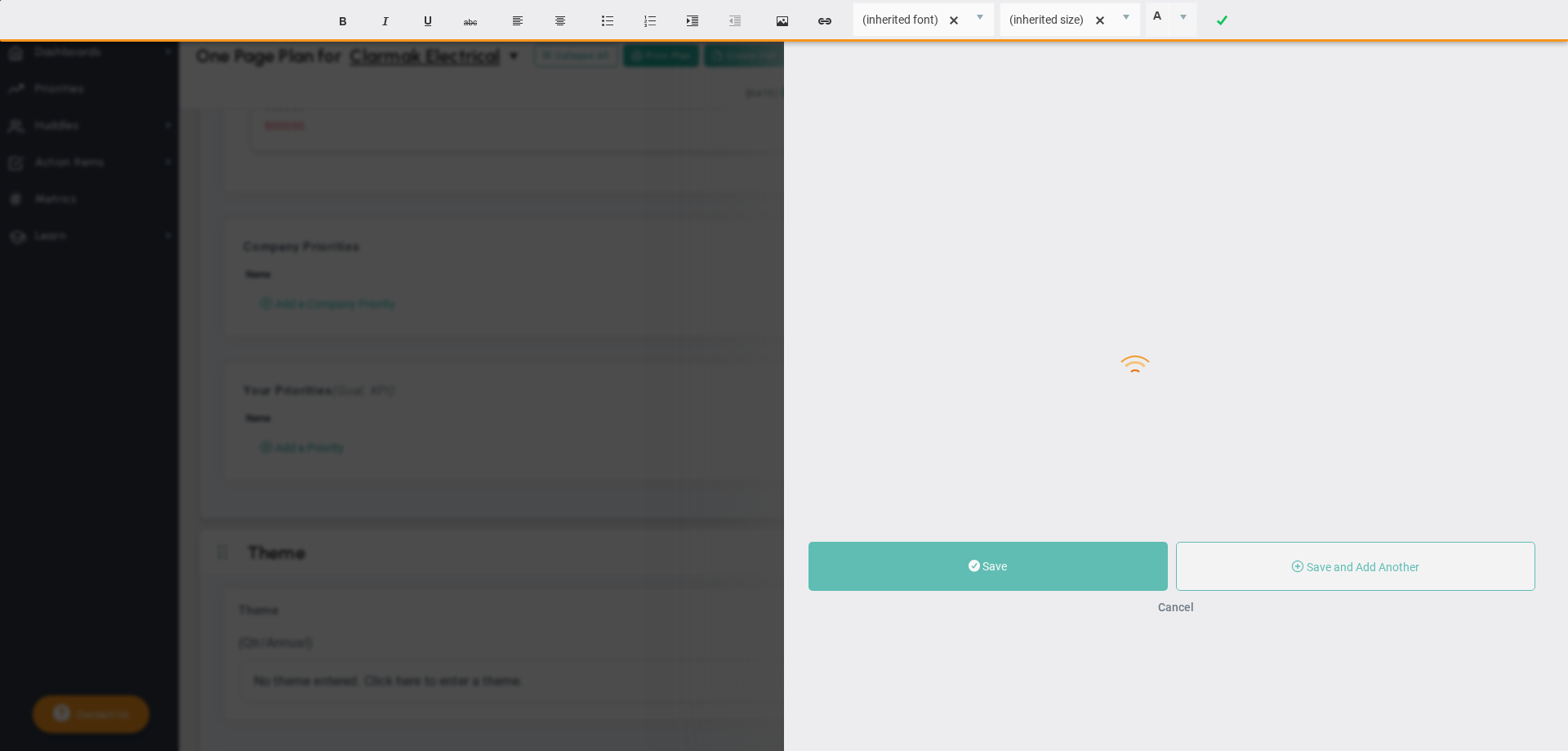
type input "0"
radio input "true"
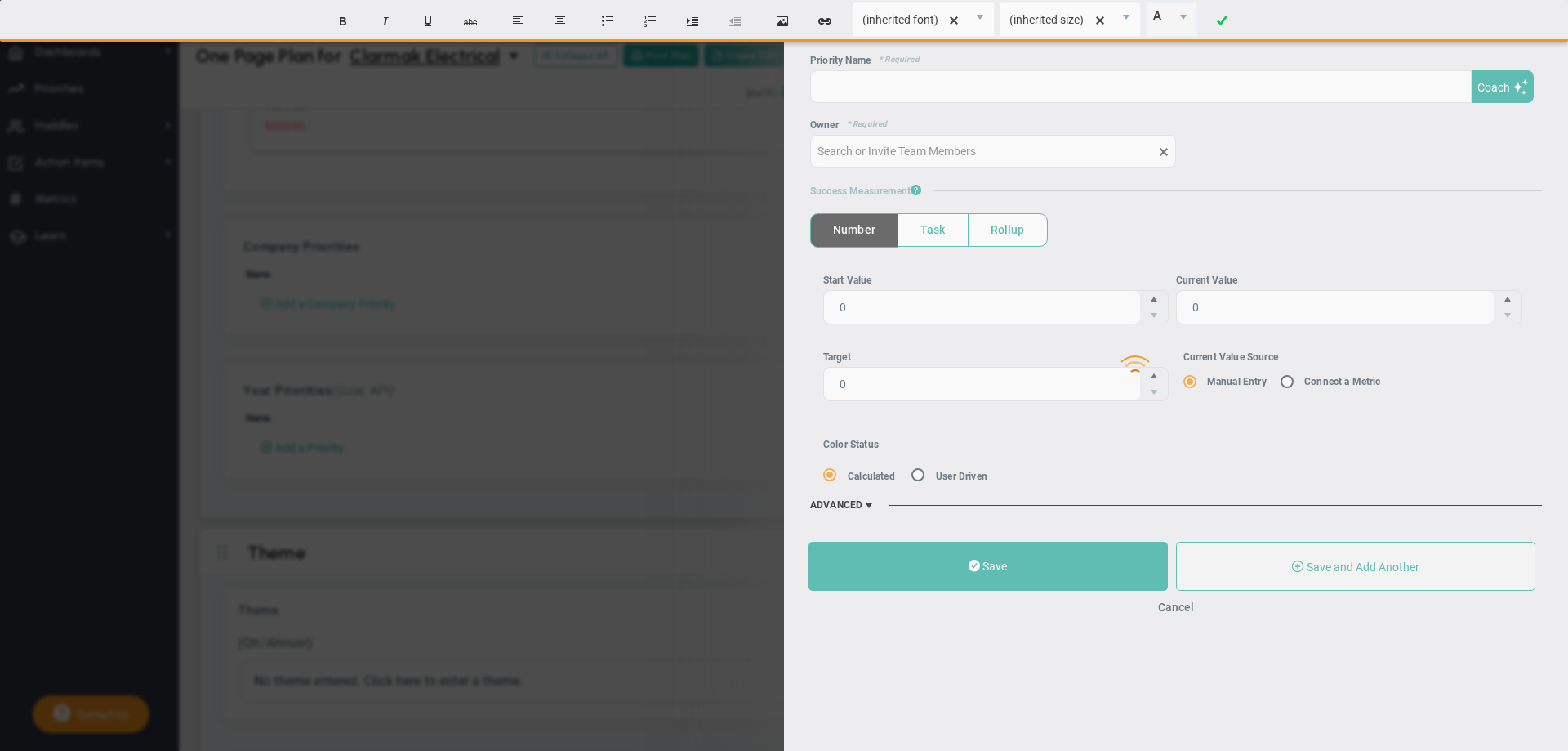
type input "[PERSON_NAME]"
type input "0"
radio input "true"
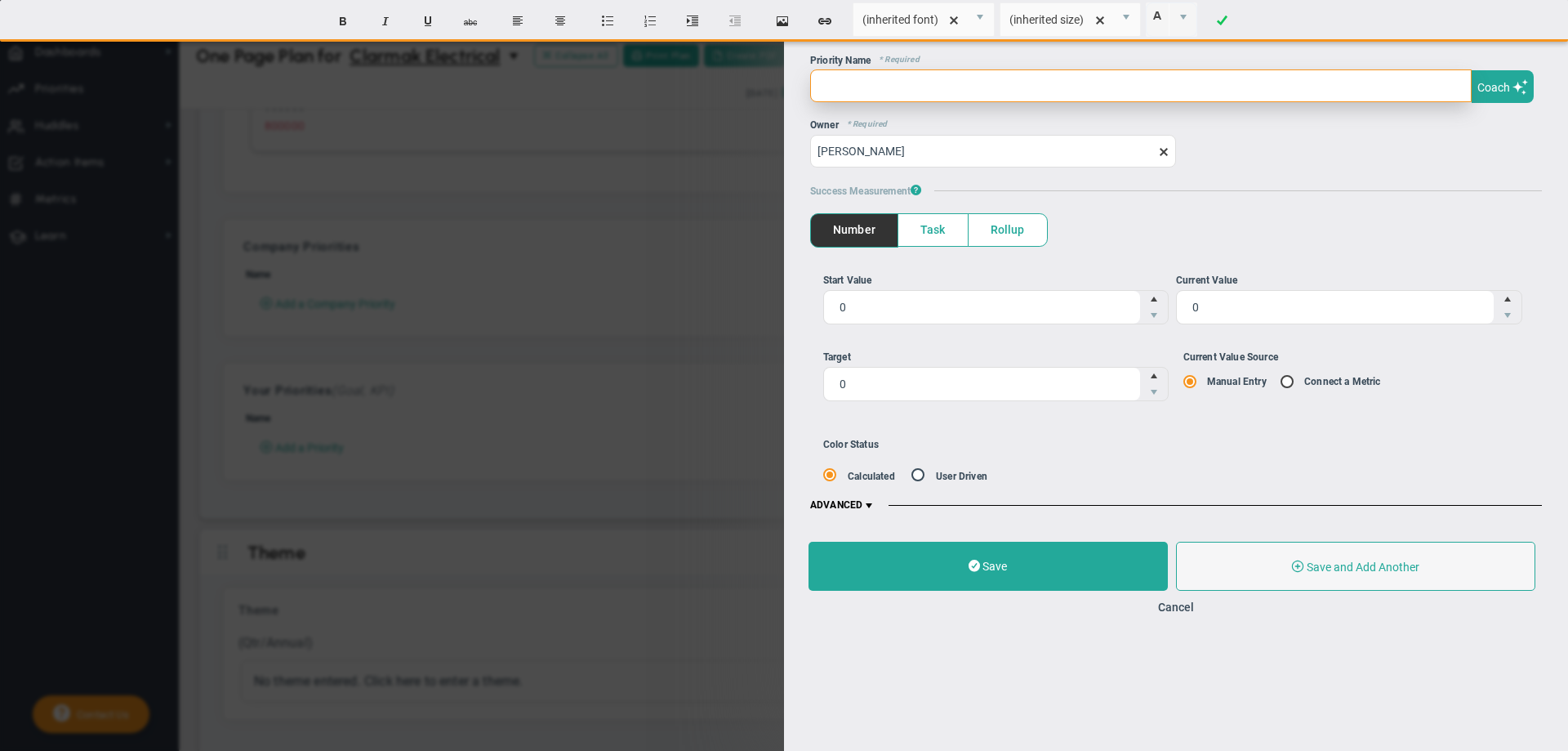
click at [826, 89] on input "text" at bounding box center [1141, 86] width 662 height 33
click at [852, 87] on input "text" at bounding box center [1141, 86] width 662 height 33
type input "[PERSON_NAME] and [PERSON_NAME] have one or more face to face meetings with cli…"
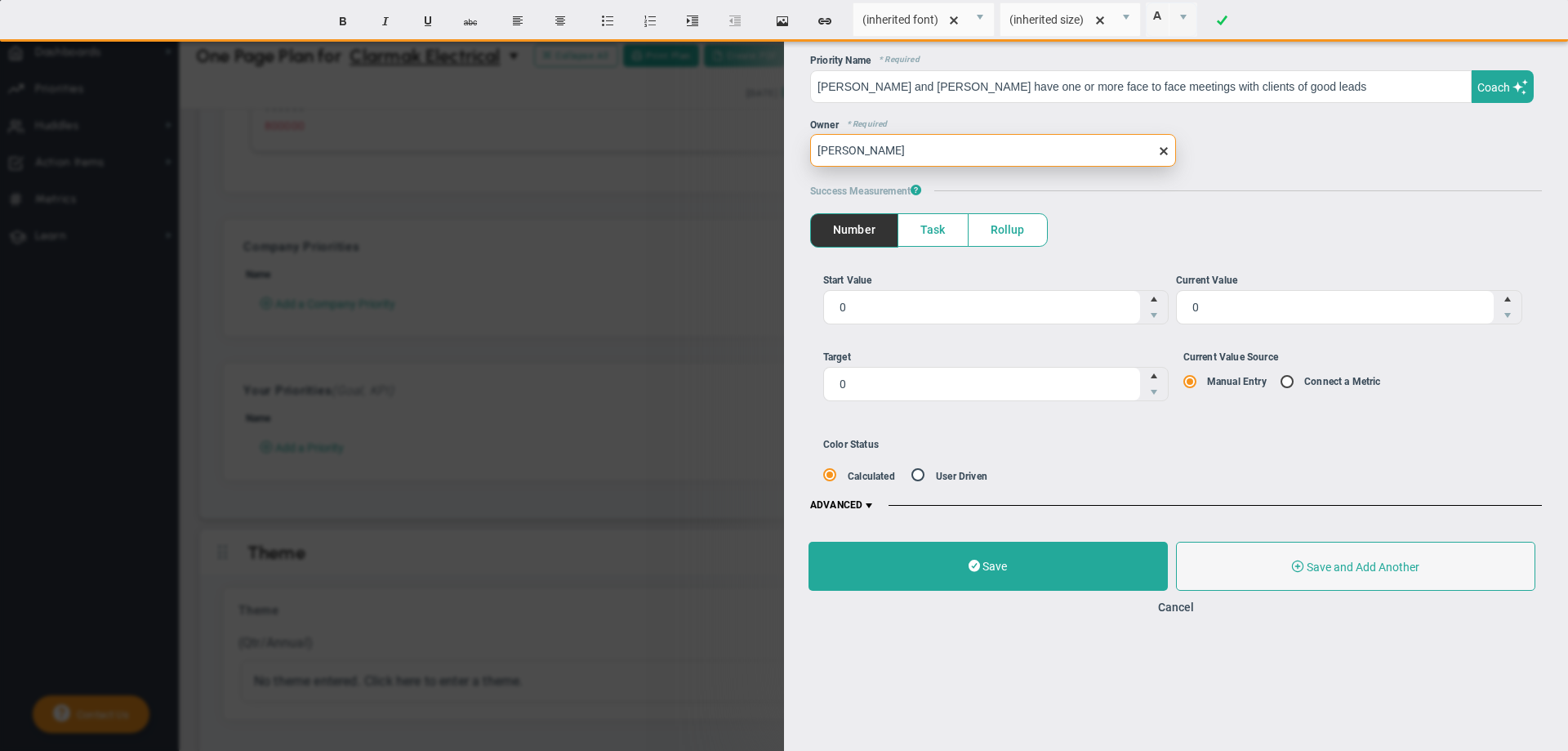
click at [914, 141] on input "[PERSON_NAME]" at bounding box center [993, 150] width 366 height 33
click at [932, 234] on span "Task" at bounding box center [933, 230] width 70 height 32
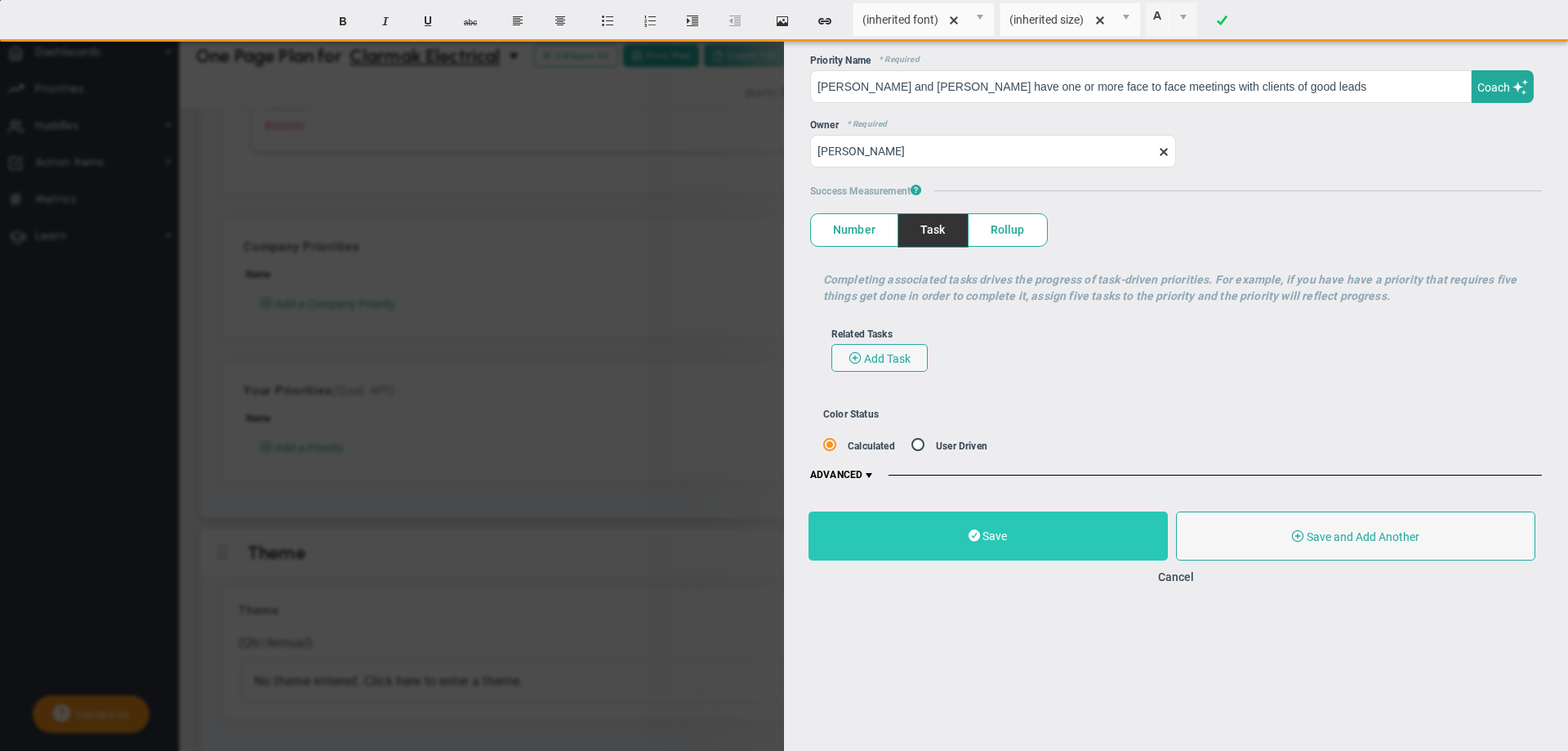
click at [945, 530] on button "Save" at bounding box center [988, 537] width 360 height 49
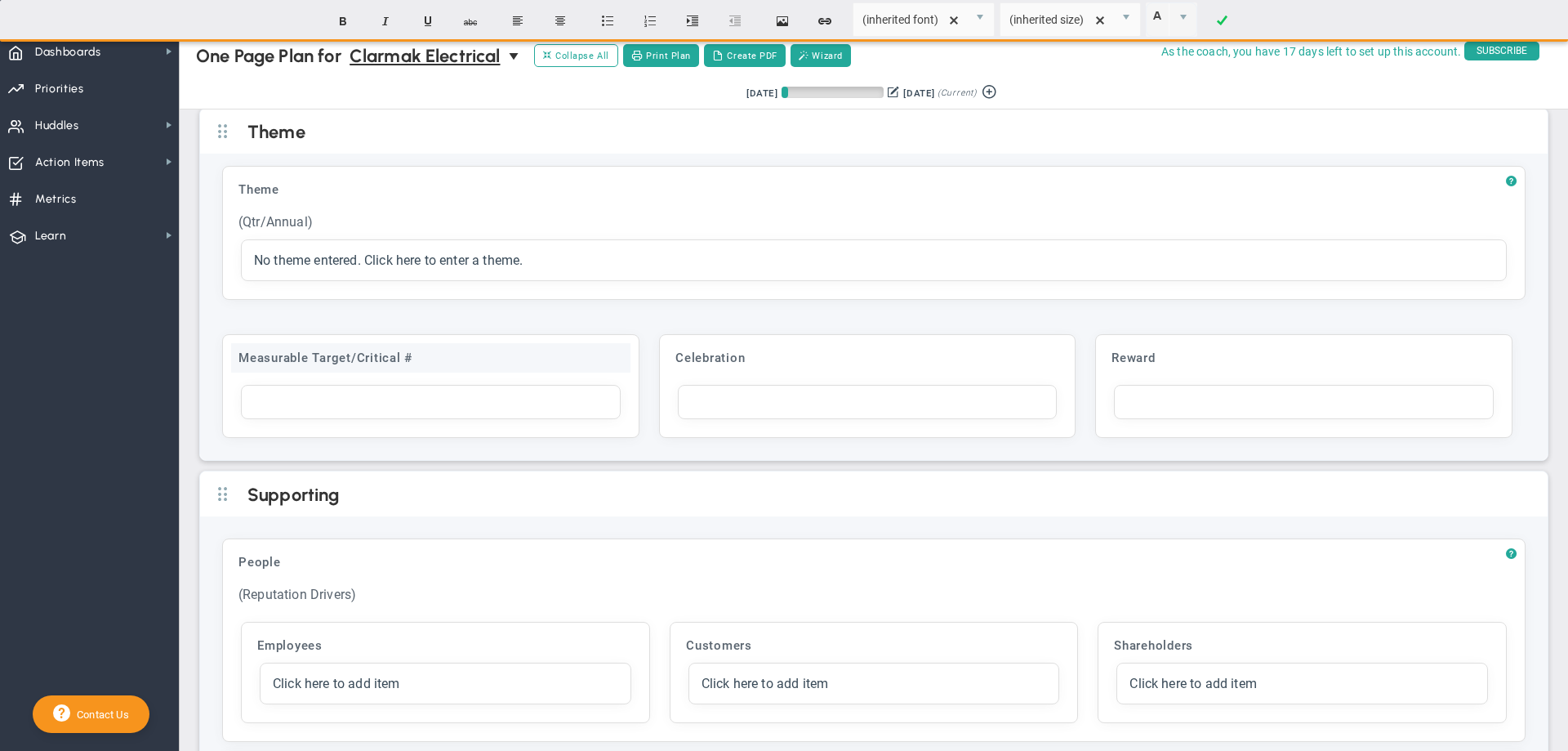
scroll to position [4272, 0]
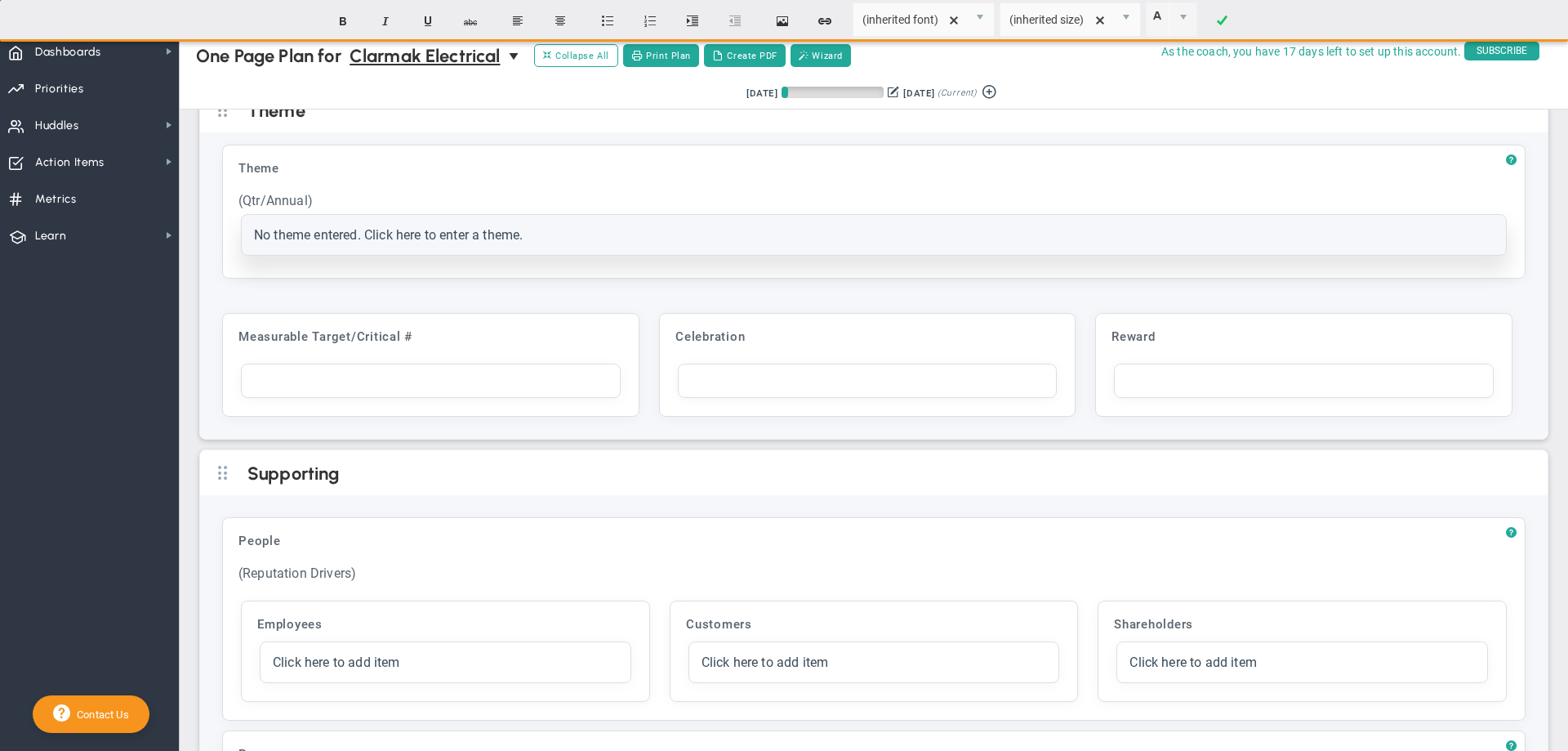
click at [333, 243] on span "No theme entered. Click here to enter a theme." at bounding box center [388, 234] width 269 height 16
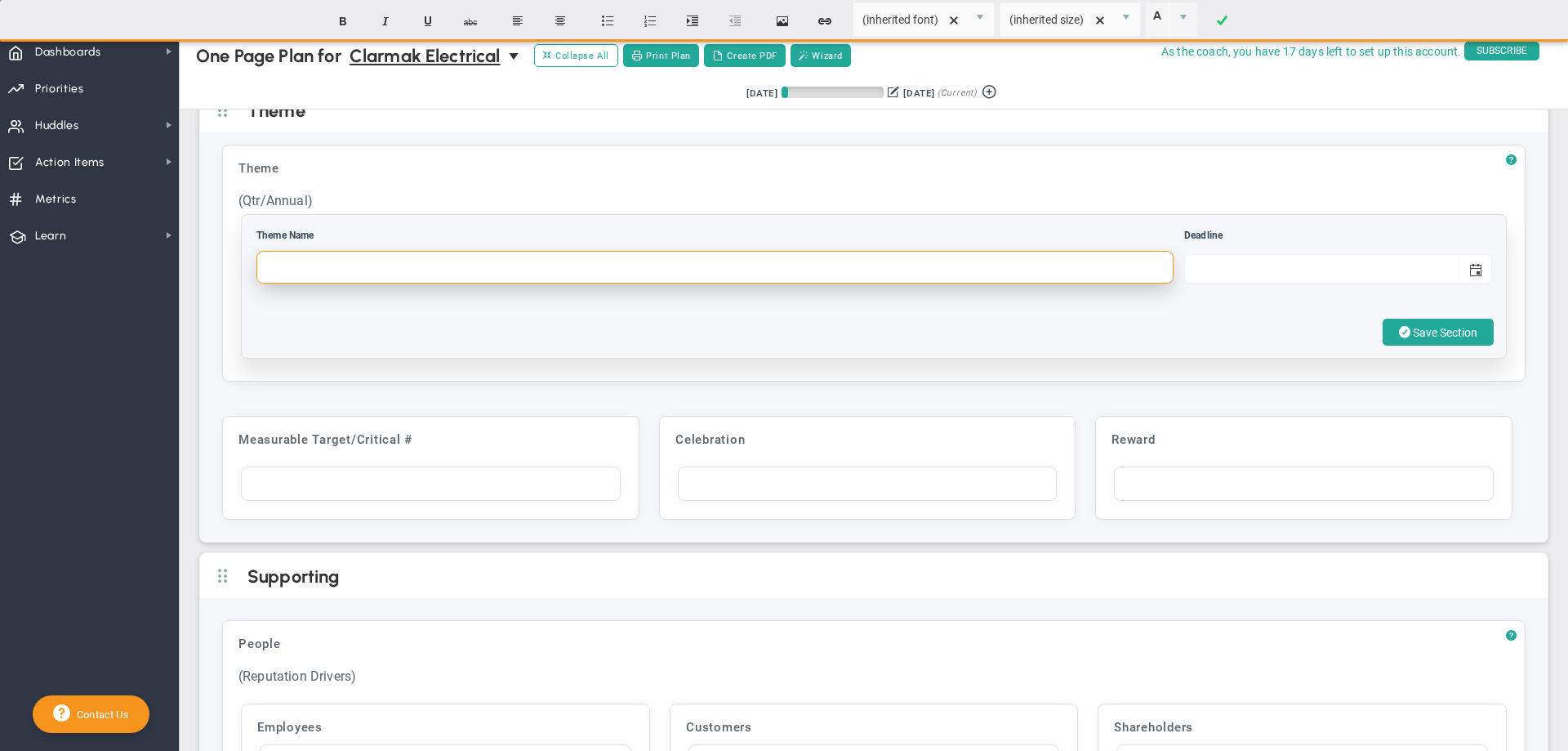
click at [291, 284] on input "text" at bounding box center [715, 267] width 917 height 33
type input "Move from Good to Great"
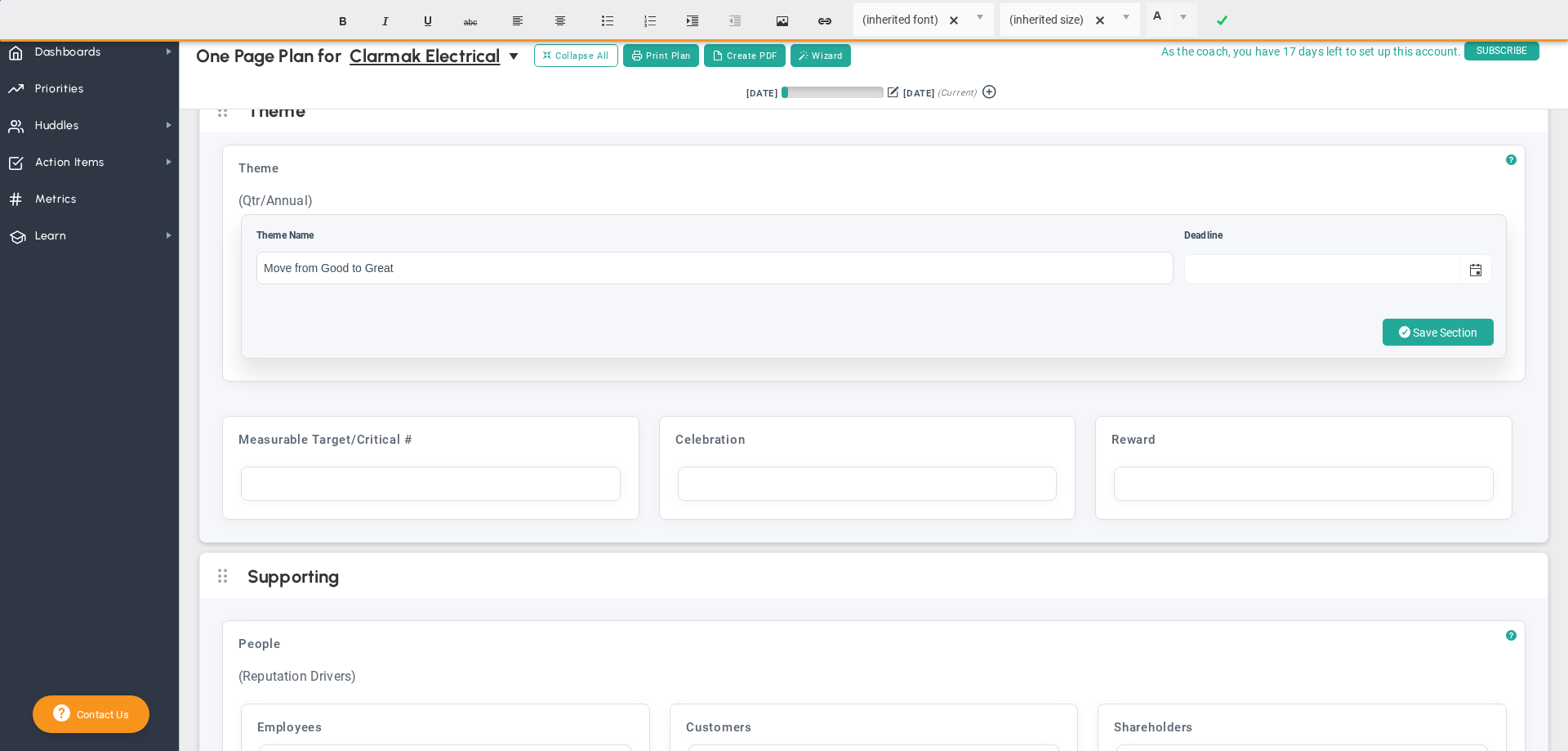
click at [357, 345] on div "Save Section" at bounding box center [873, 332] width 1239 height 27
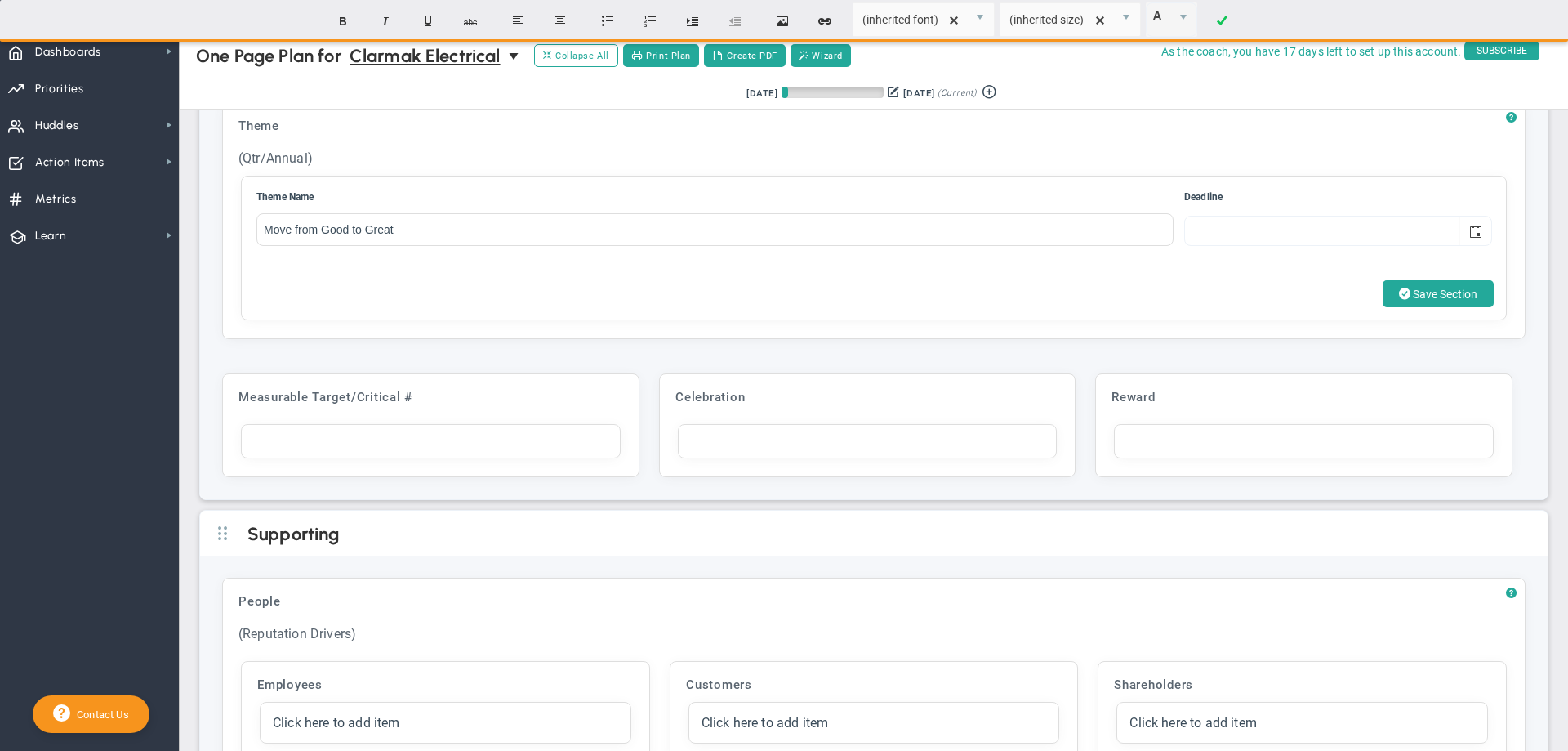
scroll to position [4476, 0]
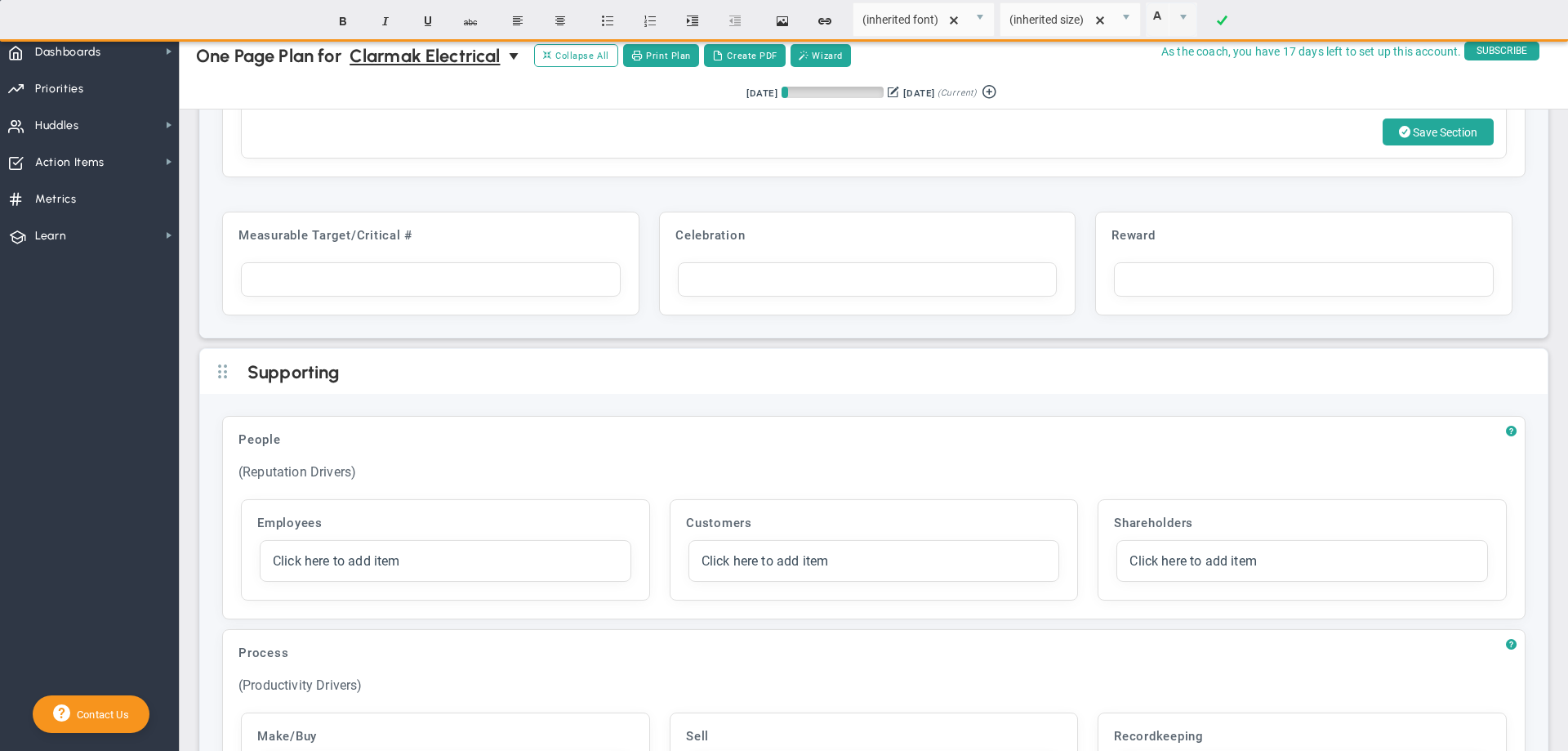
click at [299, 297] on div at bounding box center [430, 278] width 380 height 34
click at [720, 297] on div "To enrich screen reader interactions, please activate Accessibility in Grammarl…" at bounding box center [868, 278] width 380 height 34
click at [319, 297] on div "To enrich screen reader interactions, please activate Accessibility in Grammarl…" at bounding box center [430, 278] width 380 height 34
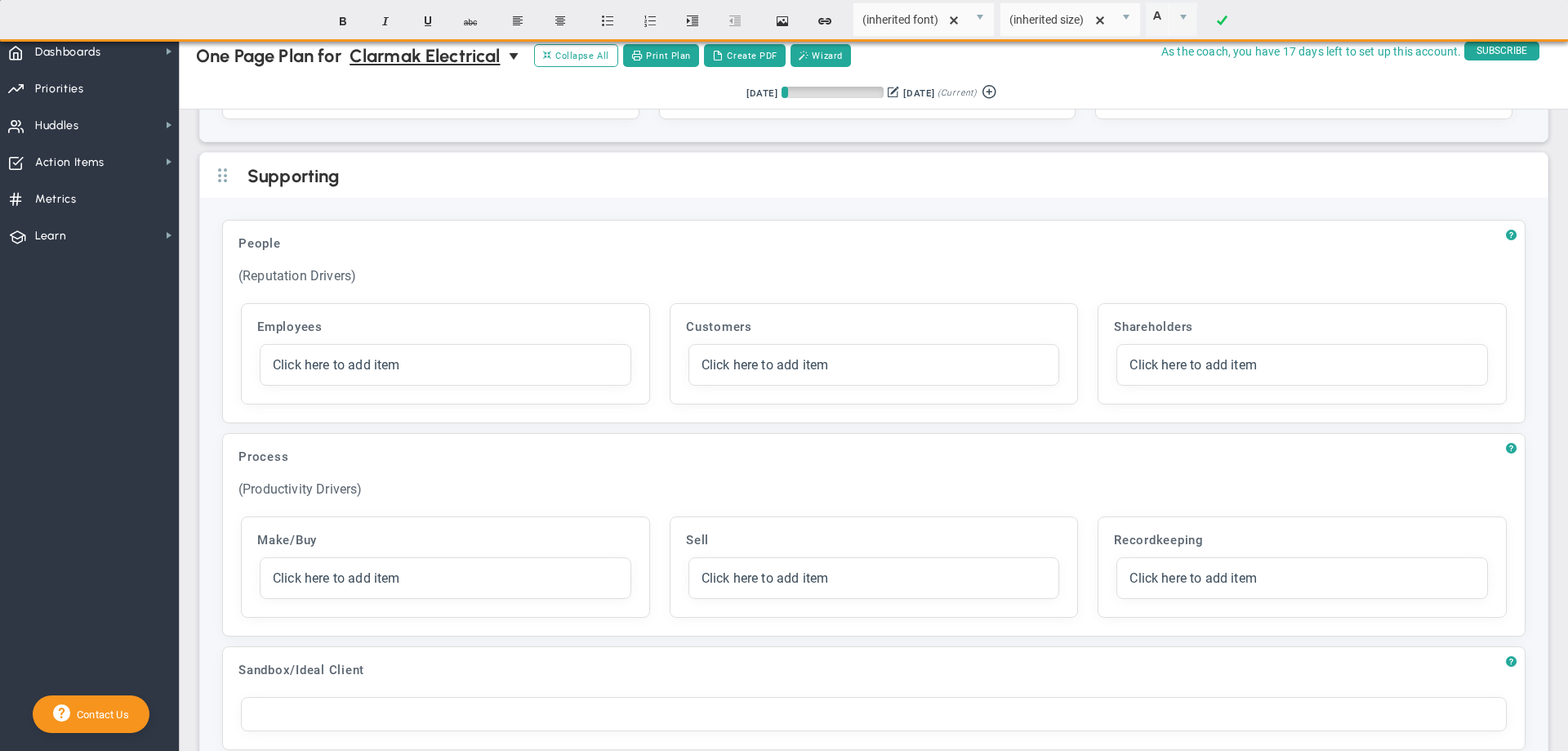
scroll to position [4294, 0]
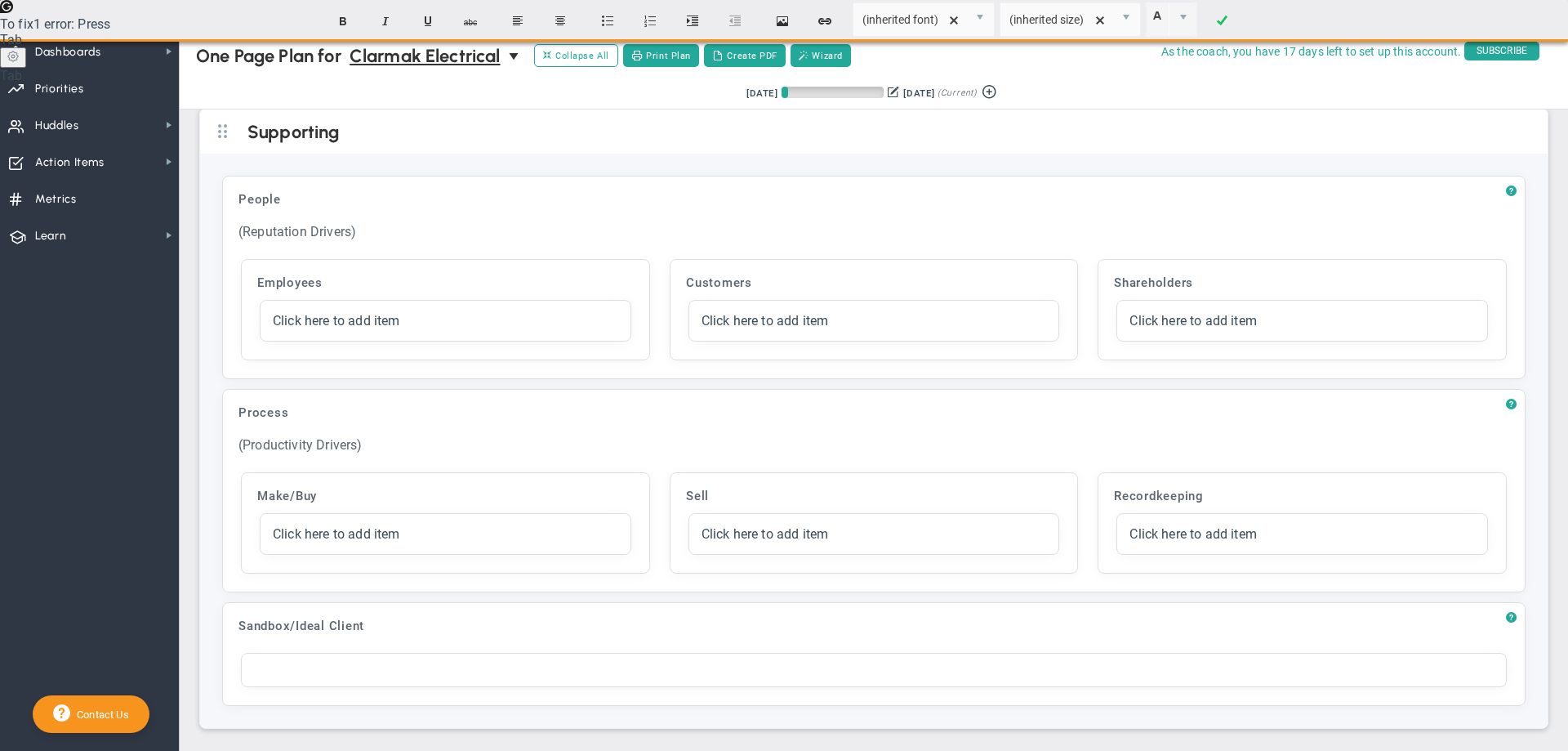
scroll to position [4572, 0]
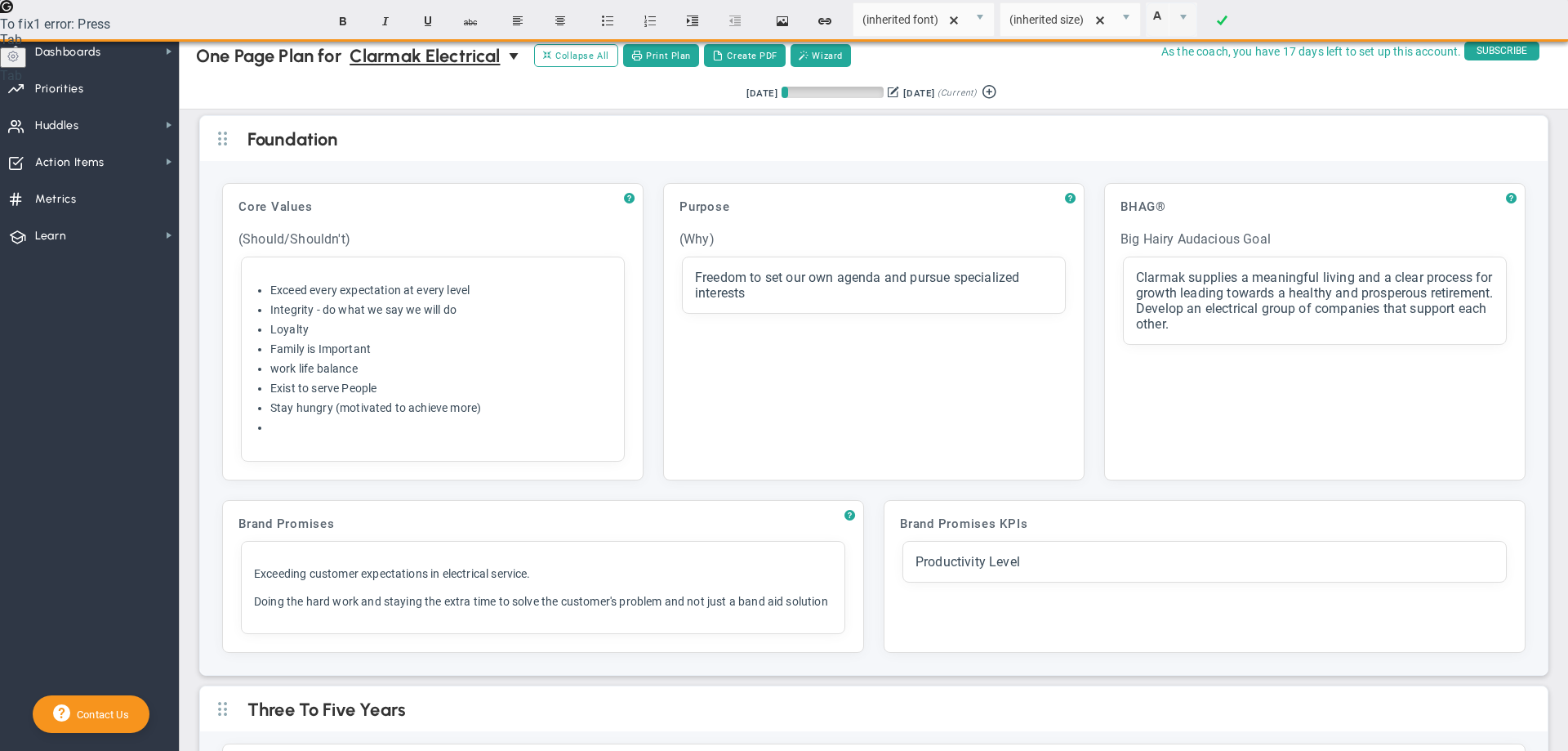
scroll to position [4572, 0]
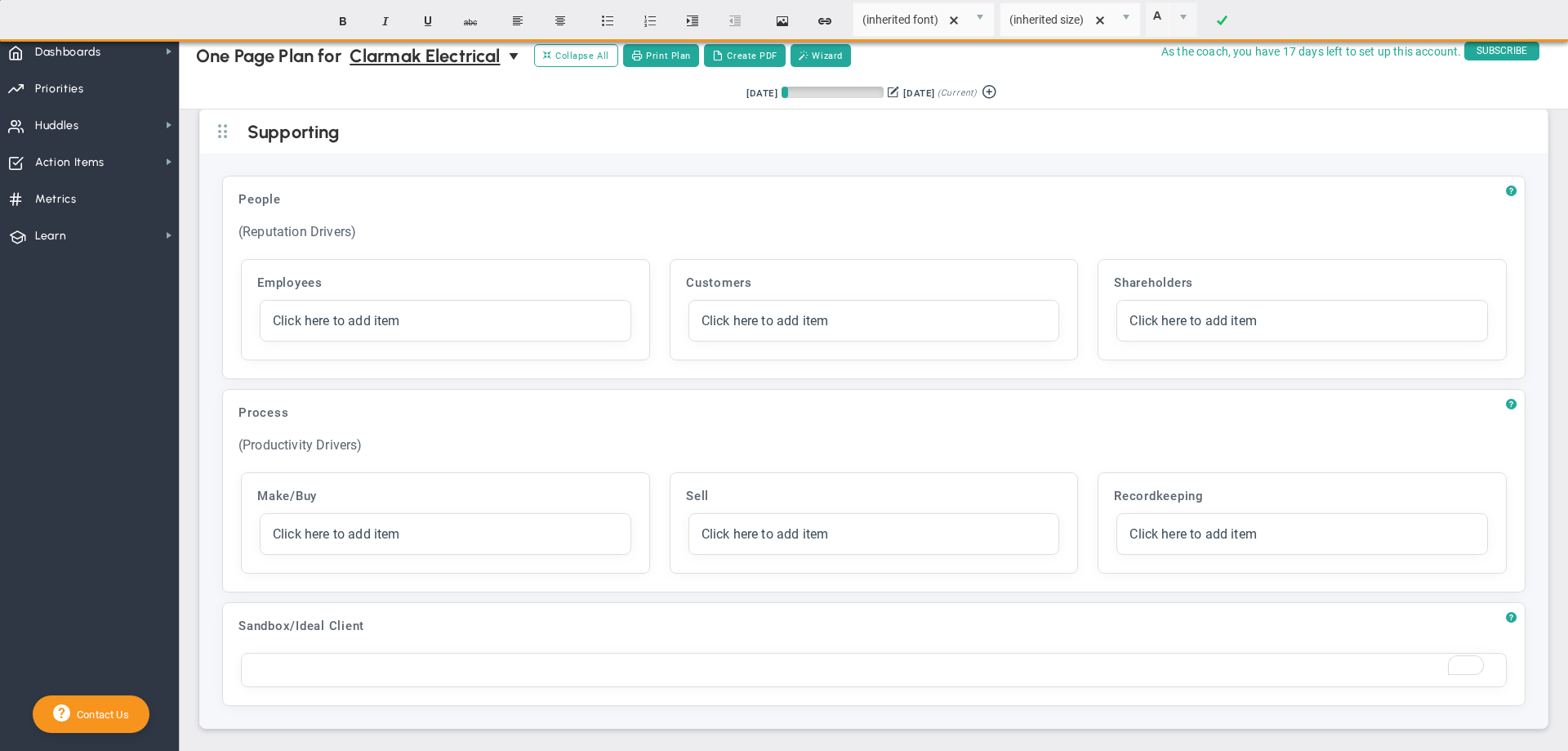
paste div "To enrich screen reader interactions, please activate Accessibility in Grammarl…"
click at [545, 675] on div "Primary - Edmonton and Surrounding Communities." at bounding box center [873, 669] width 1266 height 34
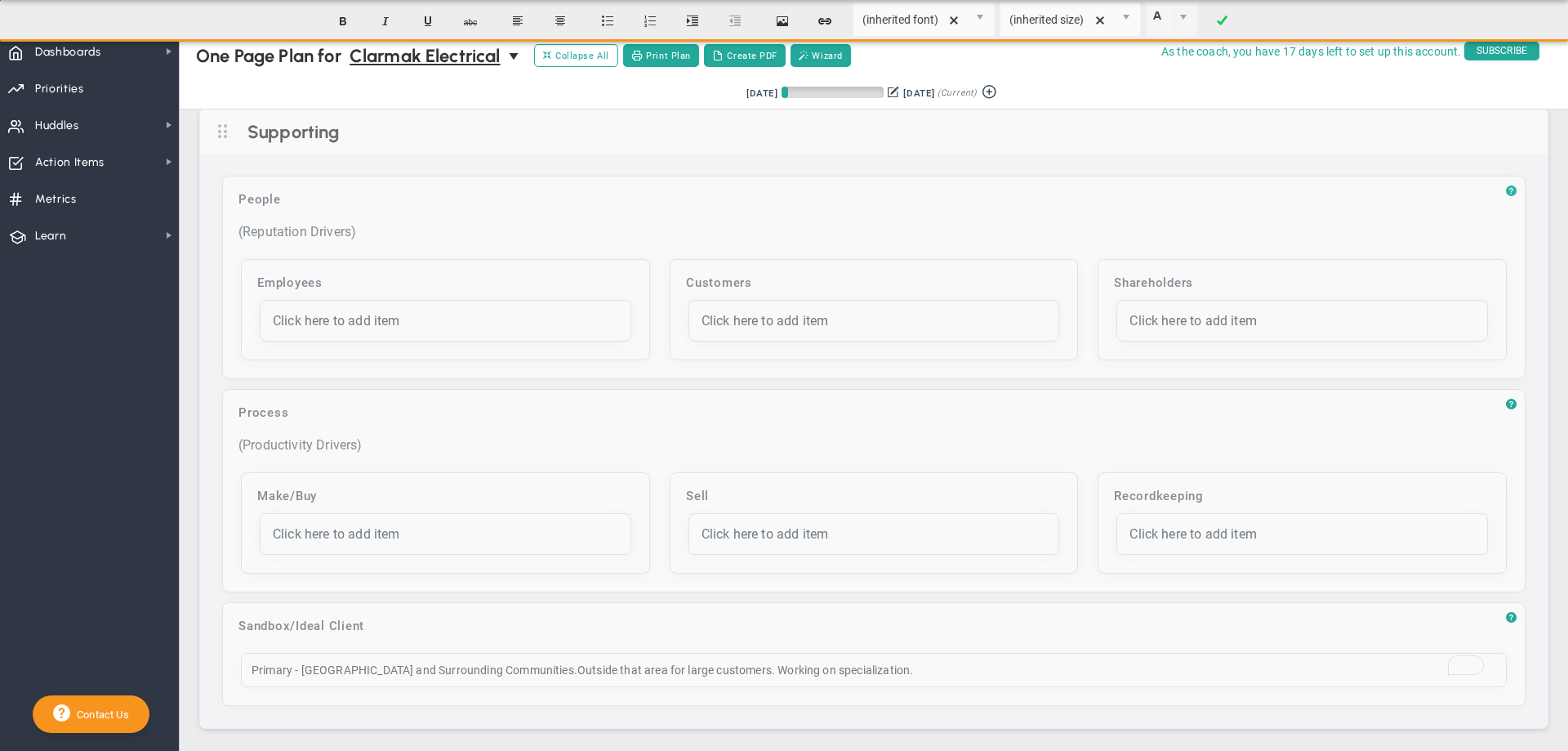
click at [1506, 190] on span "?" at bounding box center [1511, 191] width 11 height 13
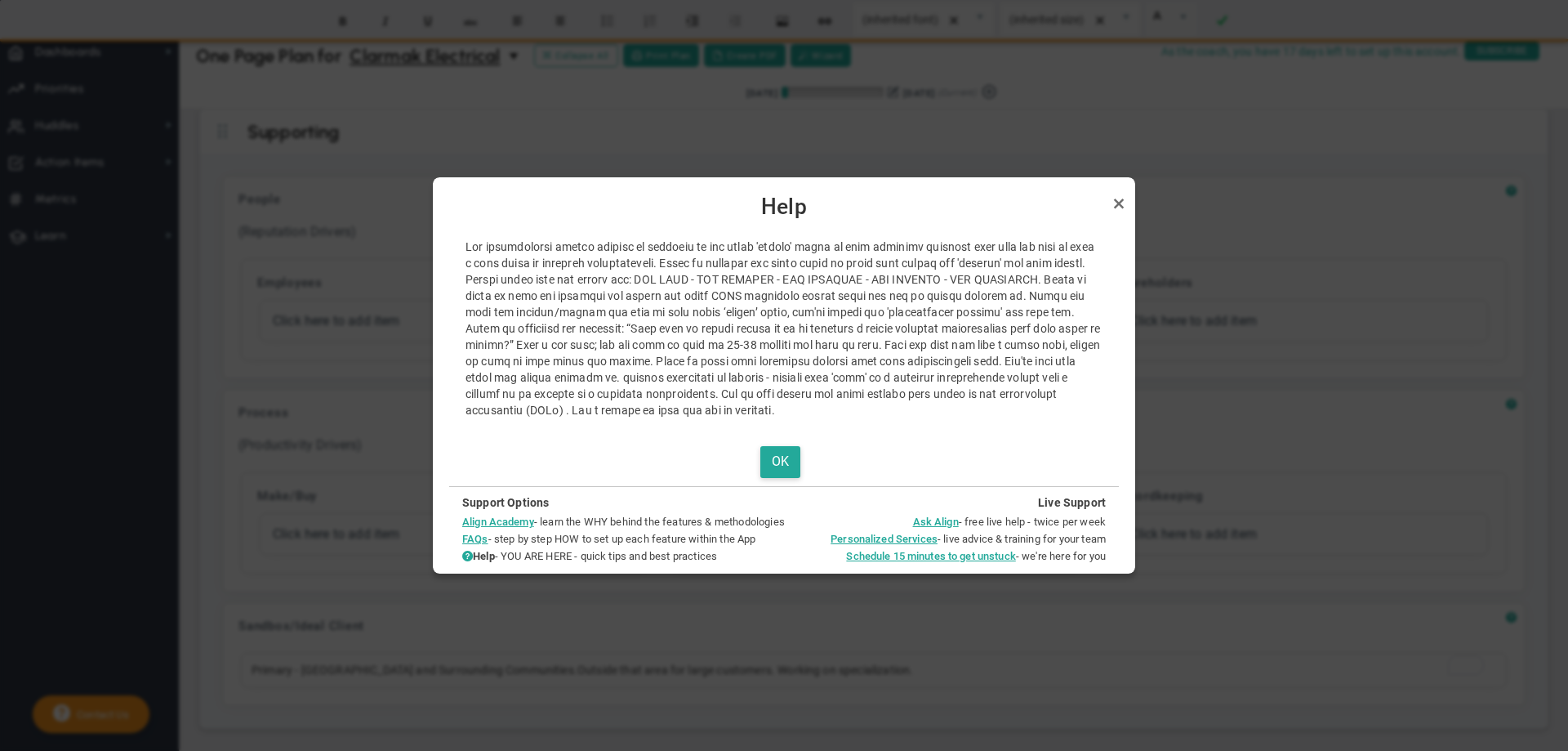
click at [784, 121] on div at bounding box center [784, 376] width 1568 height 751
click at [1115, 201] on link "Close" at bounding box center [1119, 202] width 19 height 19
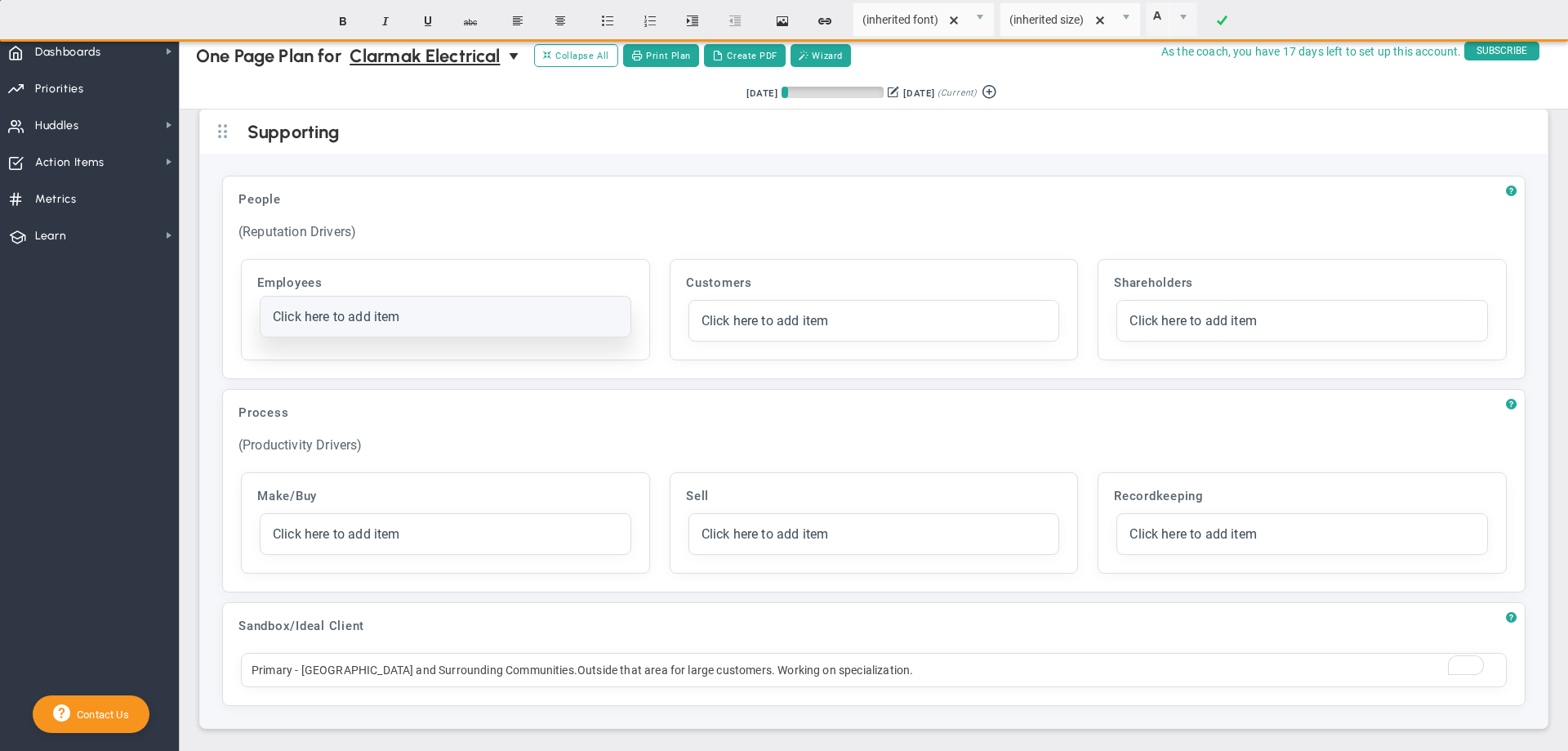
click at [284, 321] on span "Click here to add item" at bounding box center [336, 316] width 127 height 16
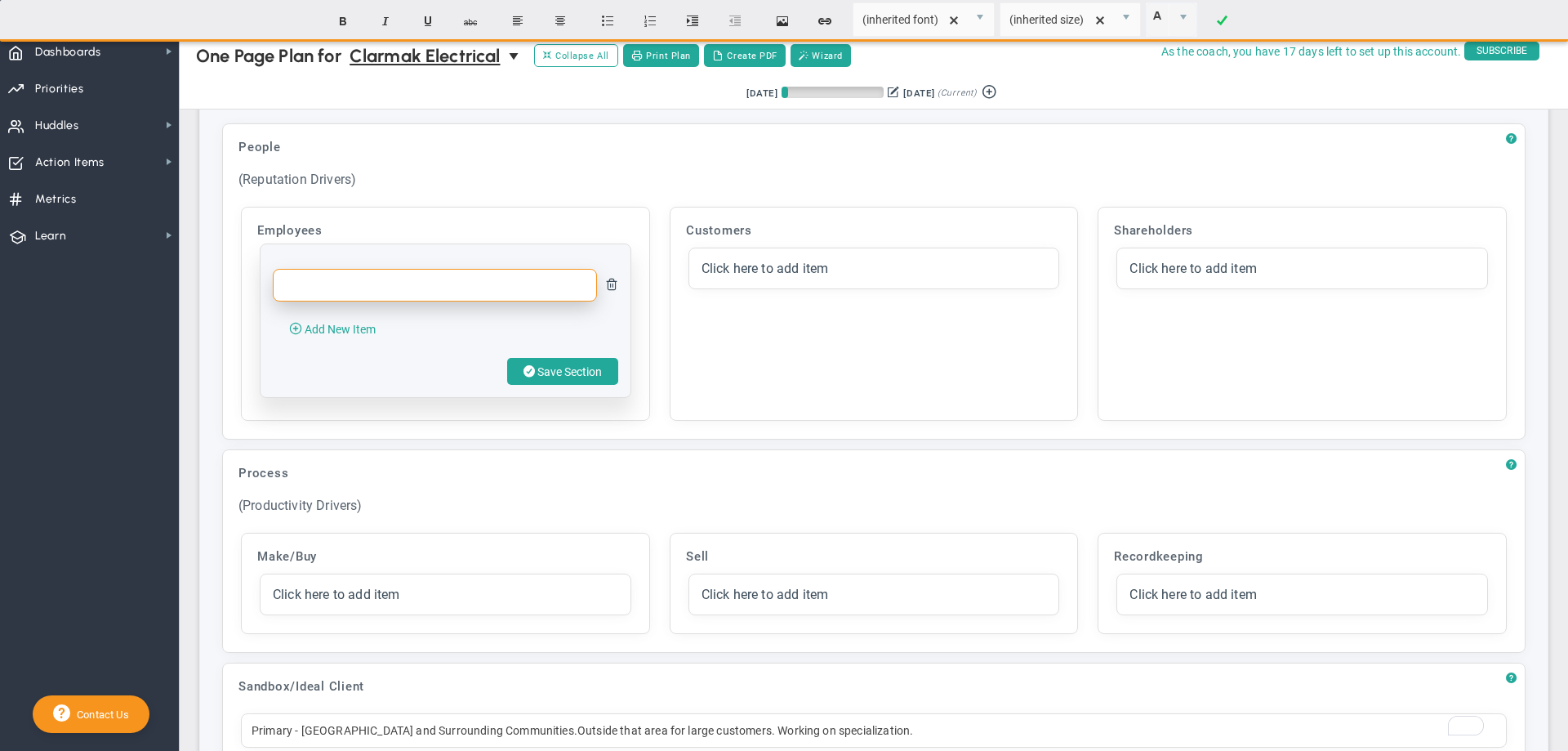
click at [285, 301] on input "text" at bounding box center [435, 286] width 324 height 33
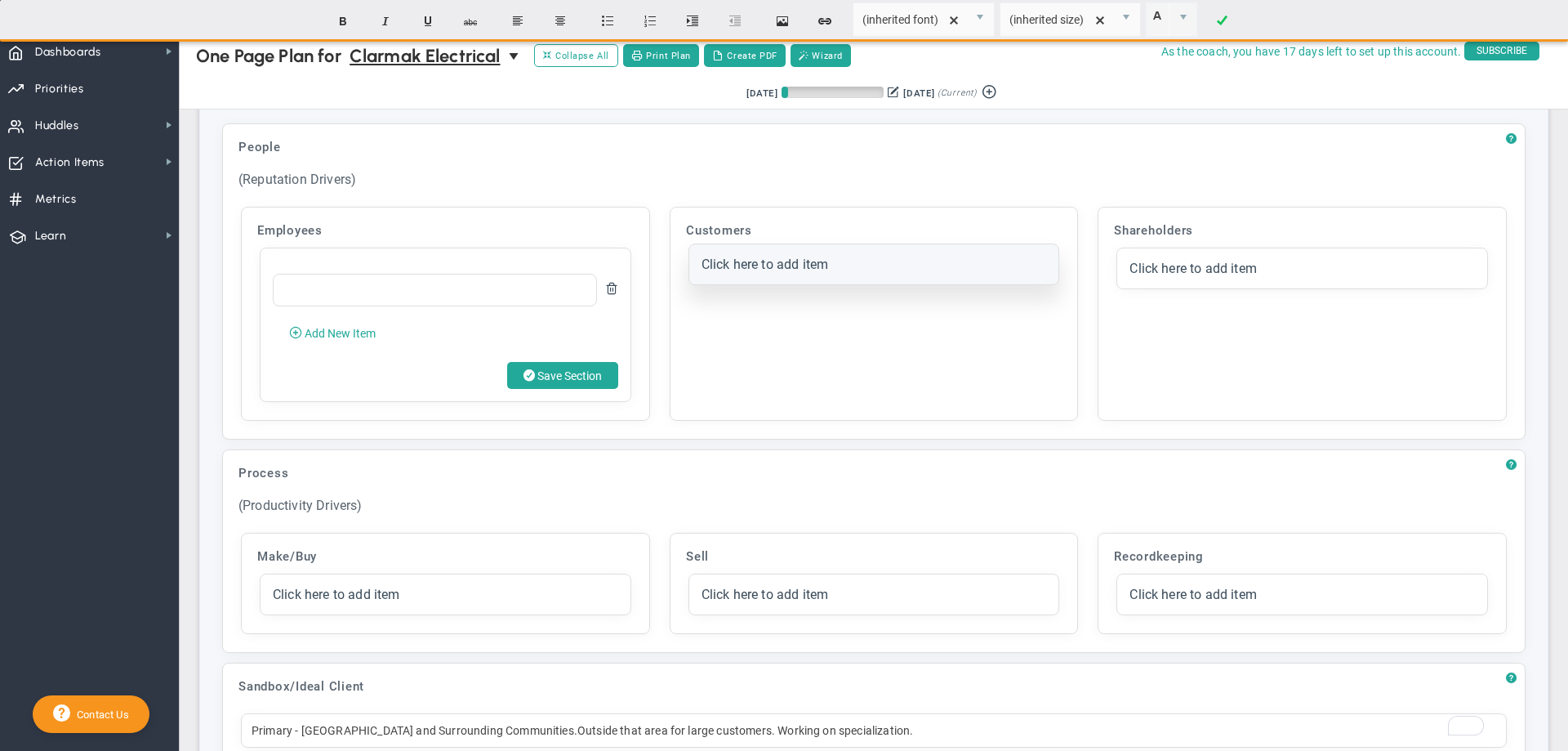
click at [692, 285] on div "Click here to add item" at bounding box center [874, 265] width 370 height 40
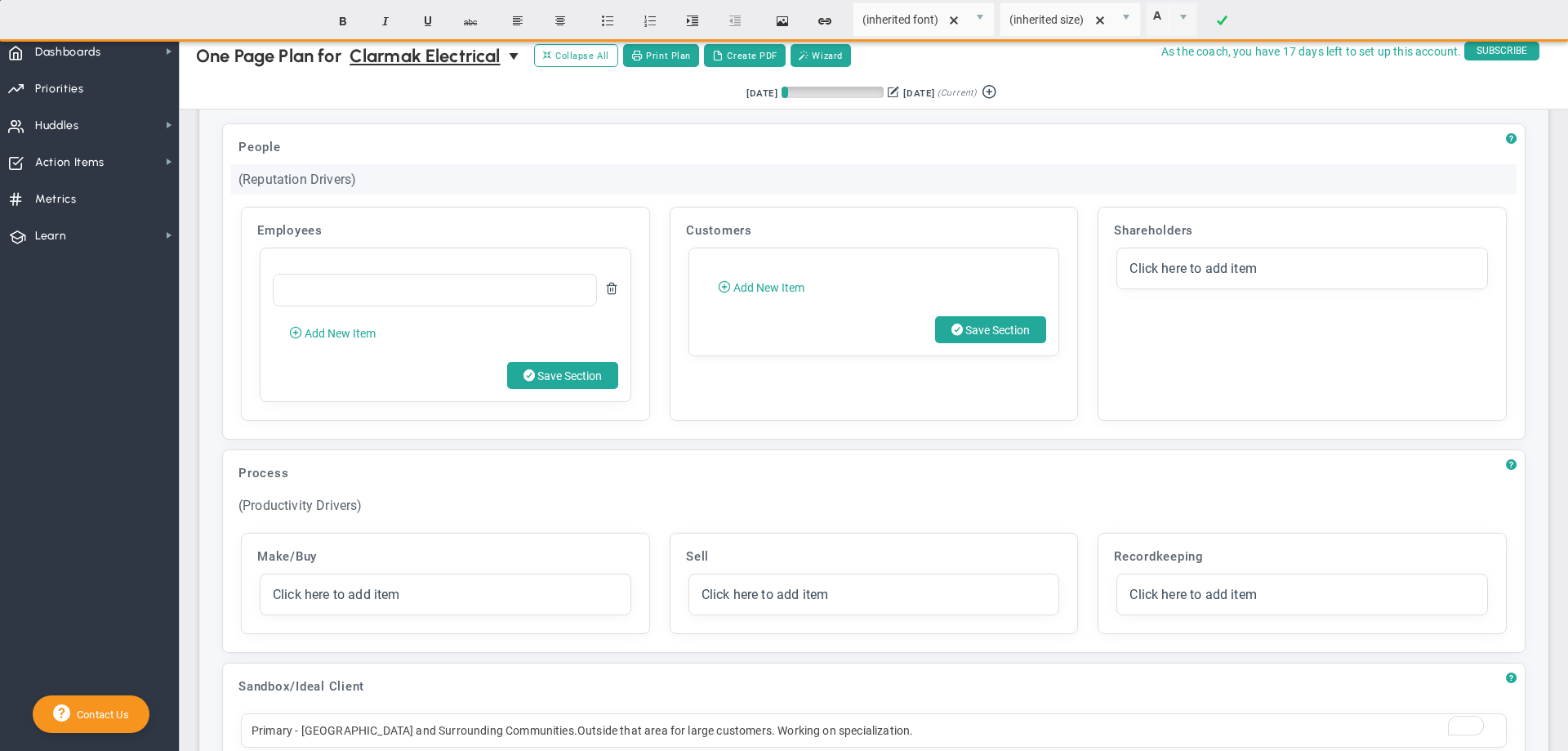
click at [618, 194] on div "(Reputation Drivers)" at bounding box center [874, 179] width 1285 height 30
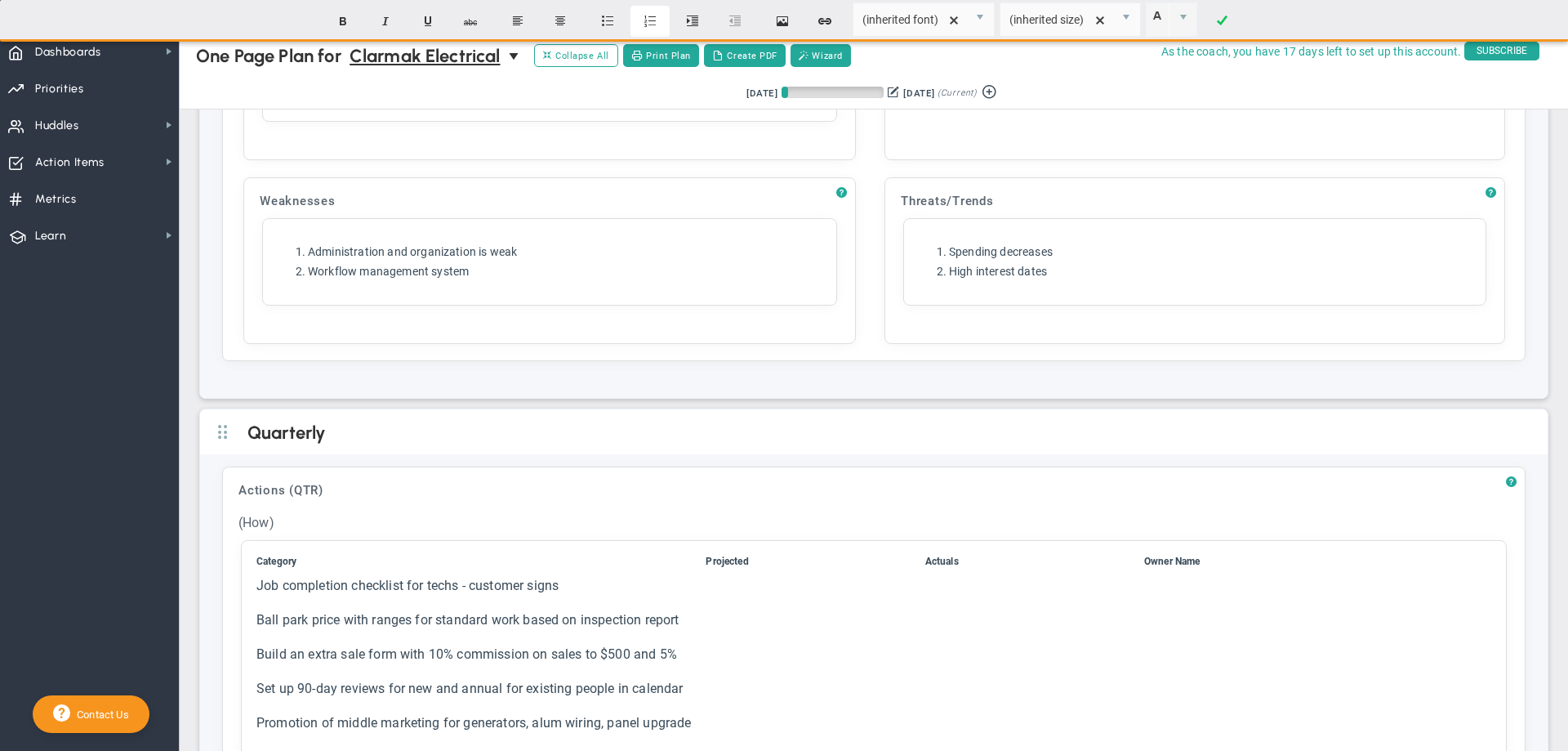
scroll to position [2683, 0]
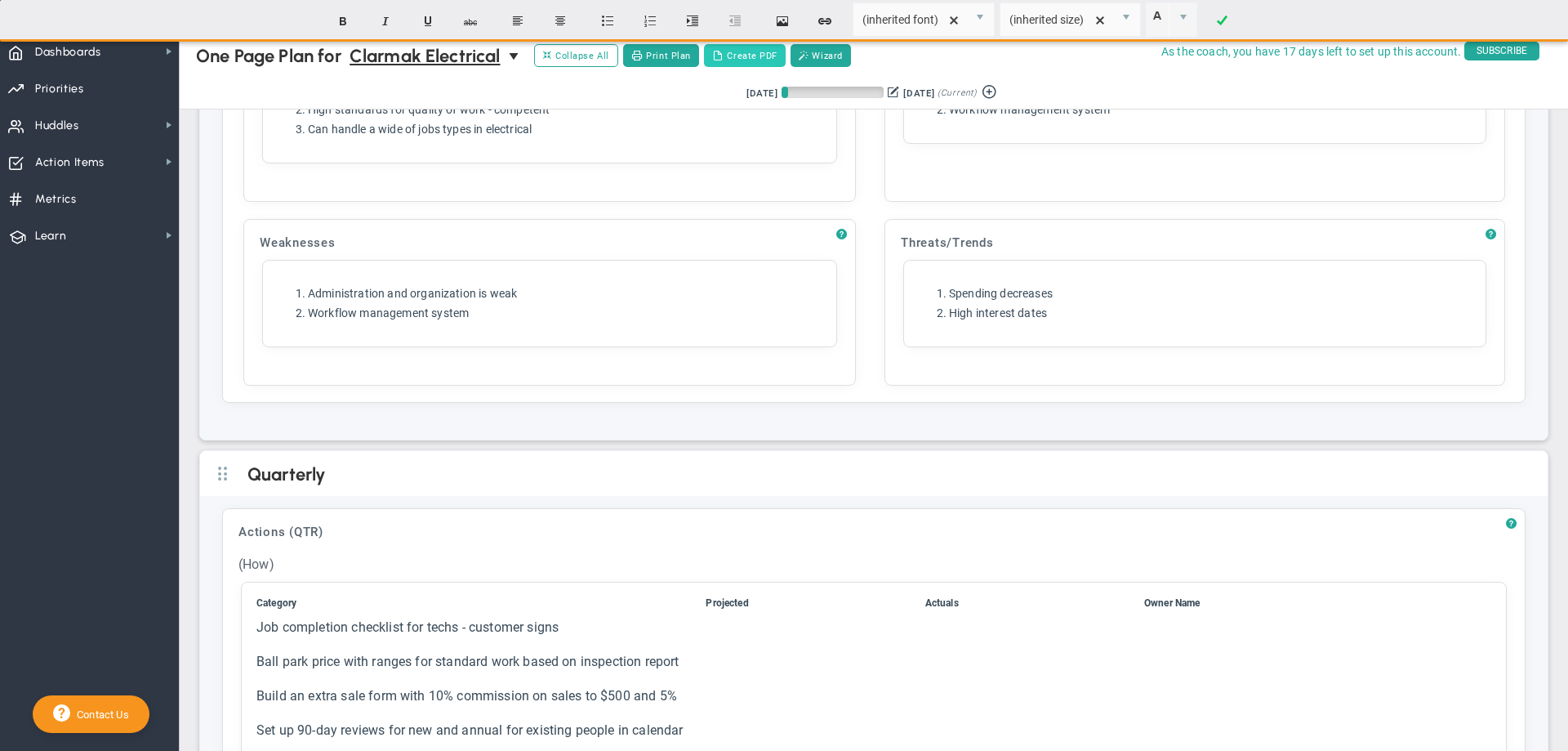
click at [741, 50] on button "Create PDF" at bounding box center [744, 55] width 81 height 23
click at [80, 47] on span "Dashboards" at bounding box center [68, 51] width 66 height 34
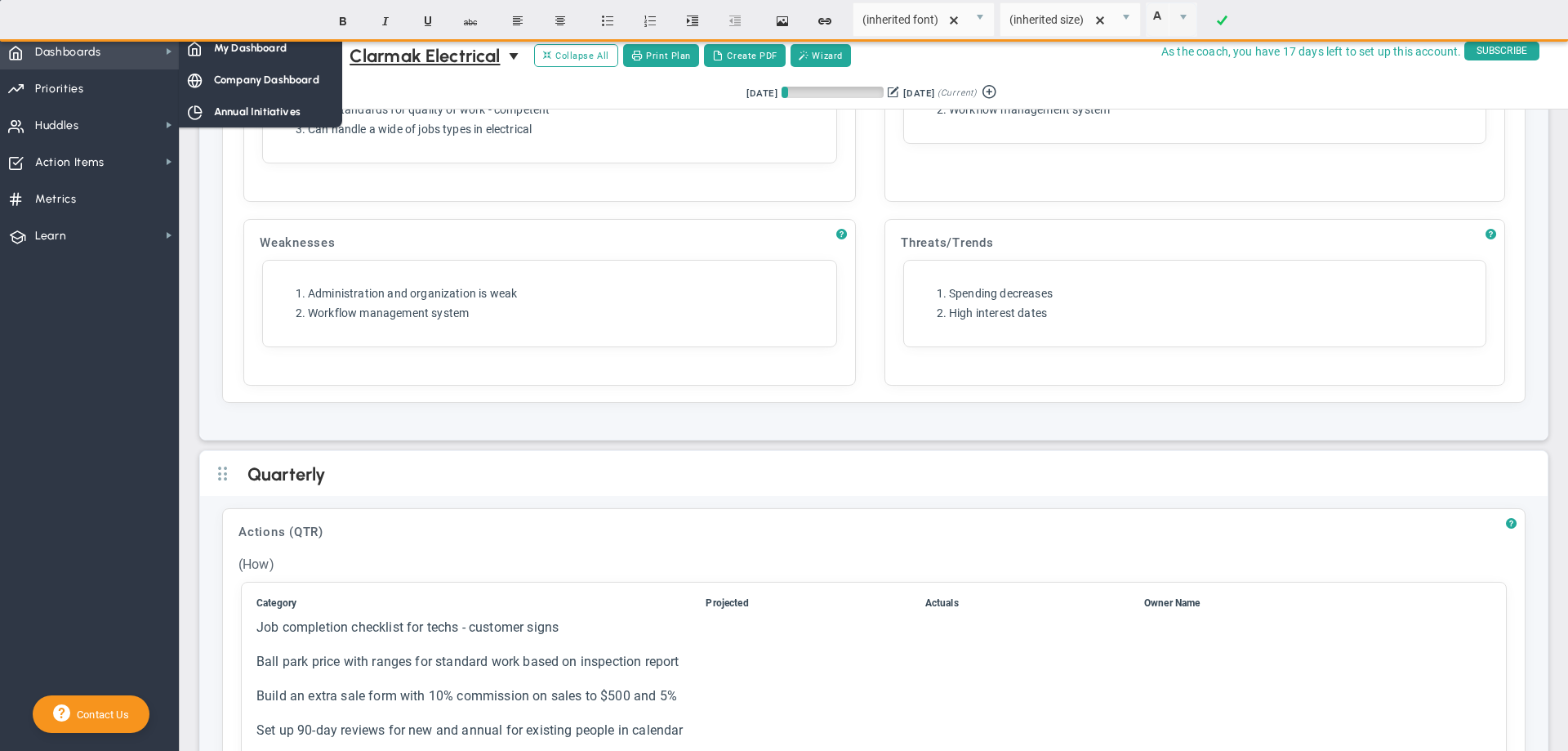
click at [98, 52] on span "Dashboards" at bounding box center [68, 51] width 66 height 34
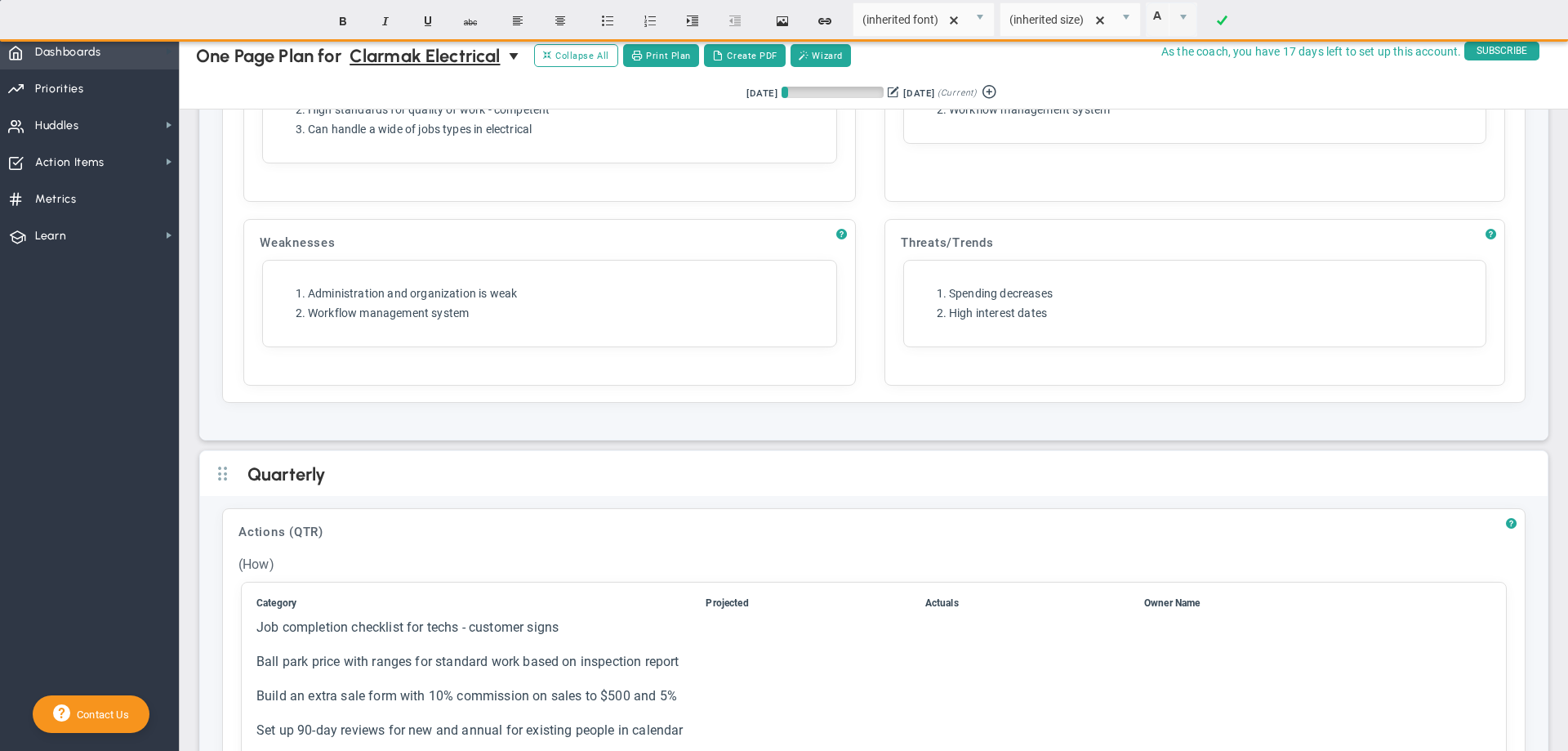
click at [168, 49] on span at bounding box center [169, 51] width 13 height 13
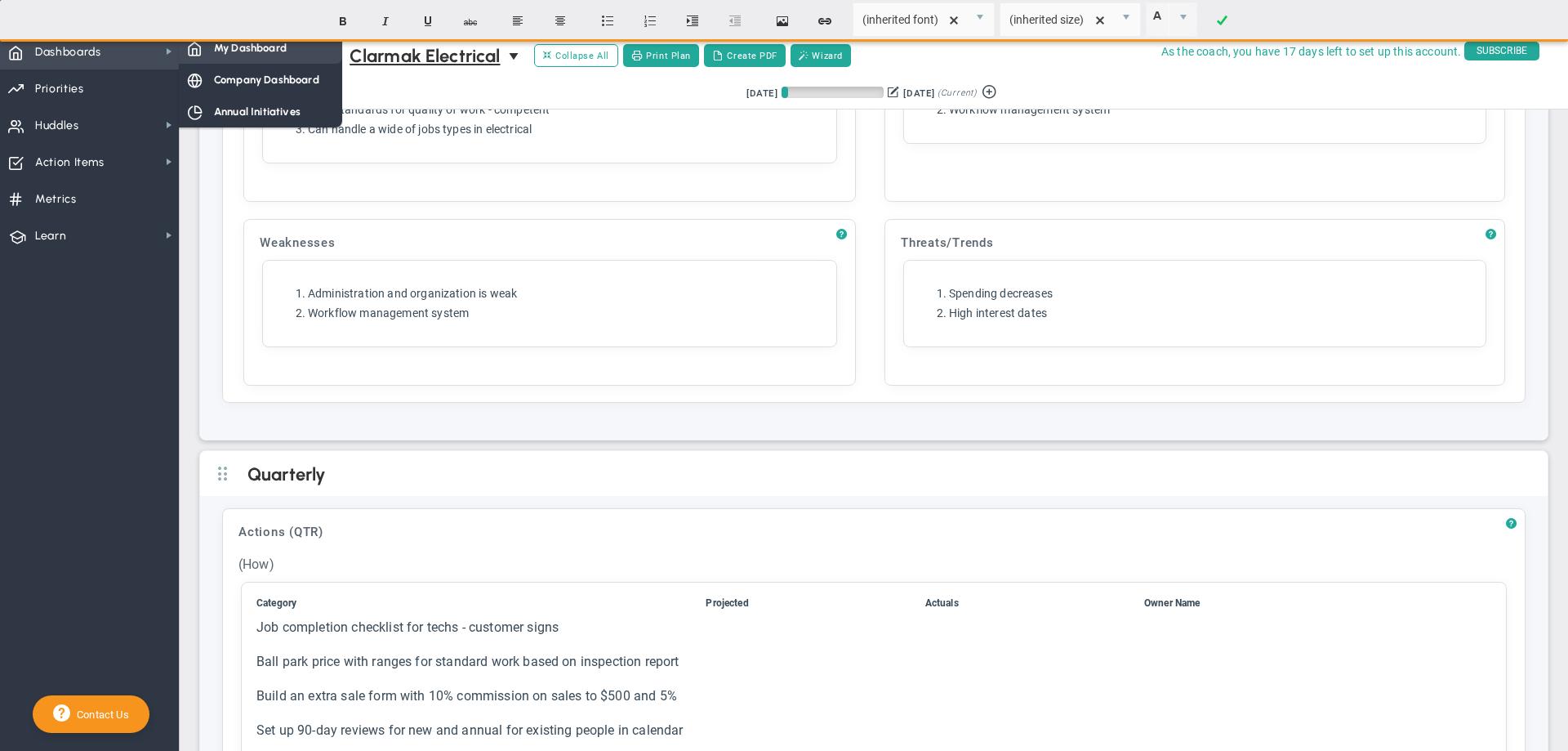
click at [219, 52] on span "My Dashboard" at bounding box center [250, 48] width 72 height 16
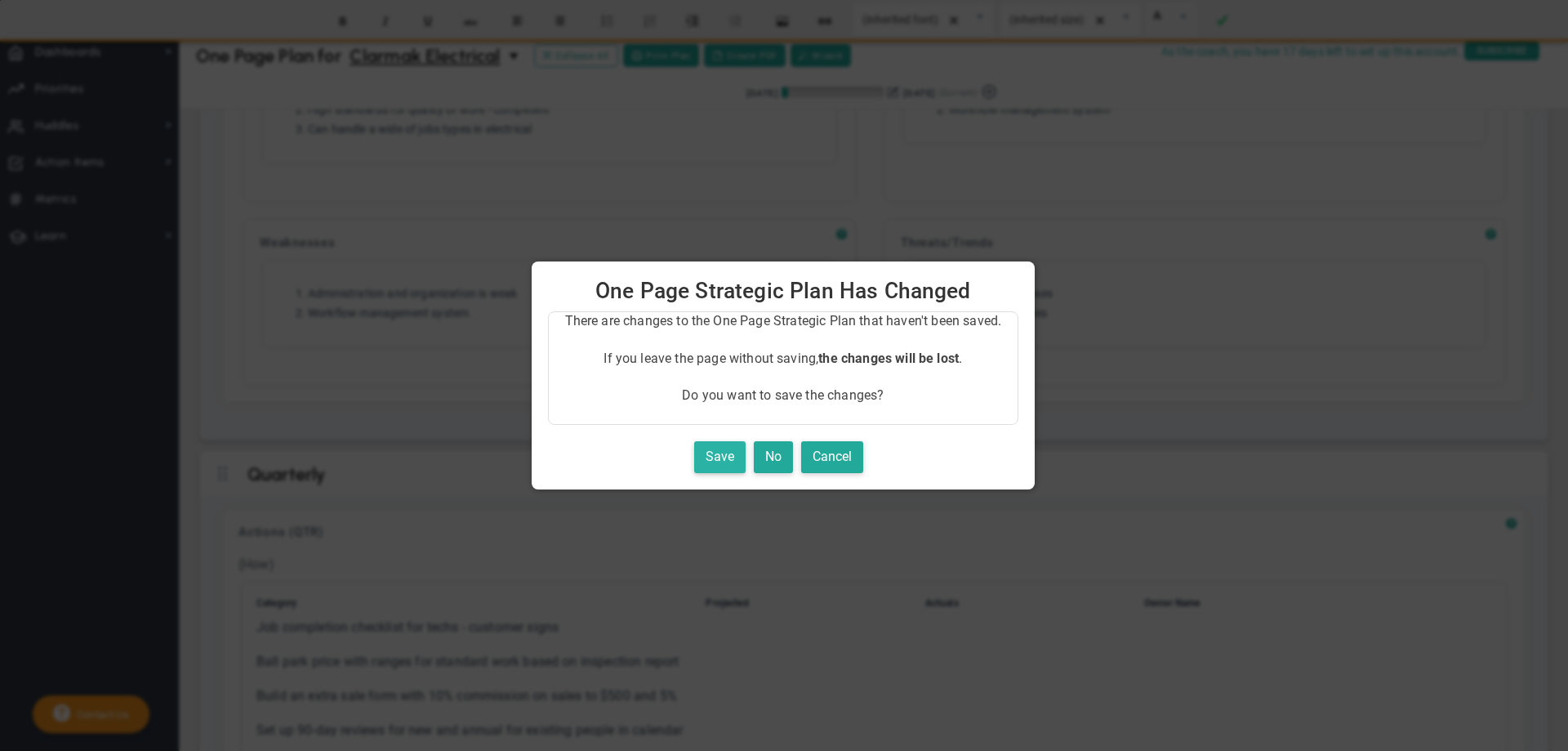
click at [721, 455] on button "Save" at bounding box center [719, 457] width 51 height 32
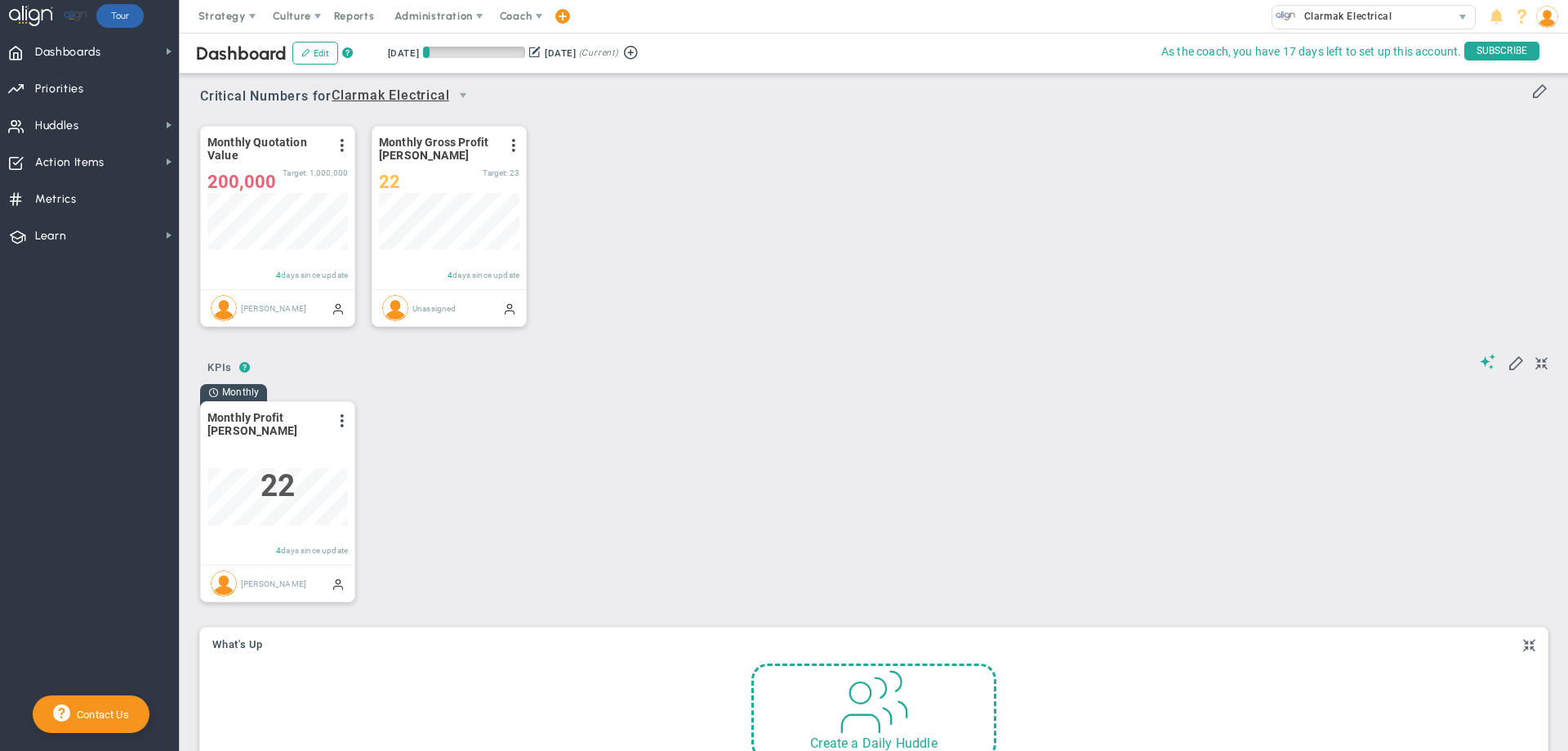
scroll to position [57, 140]
click at [1531, 87] on span at bounding box center [1540, 90] width 16 height 16
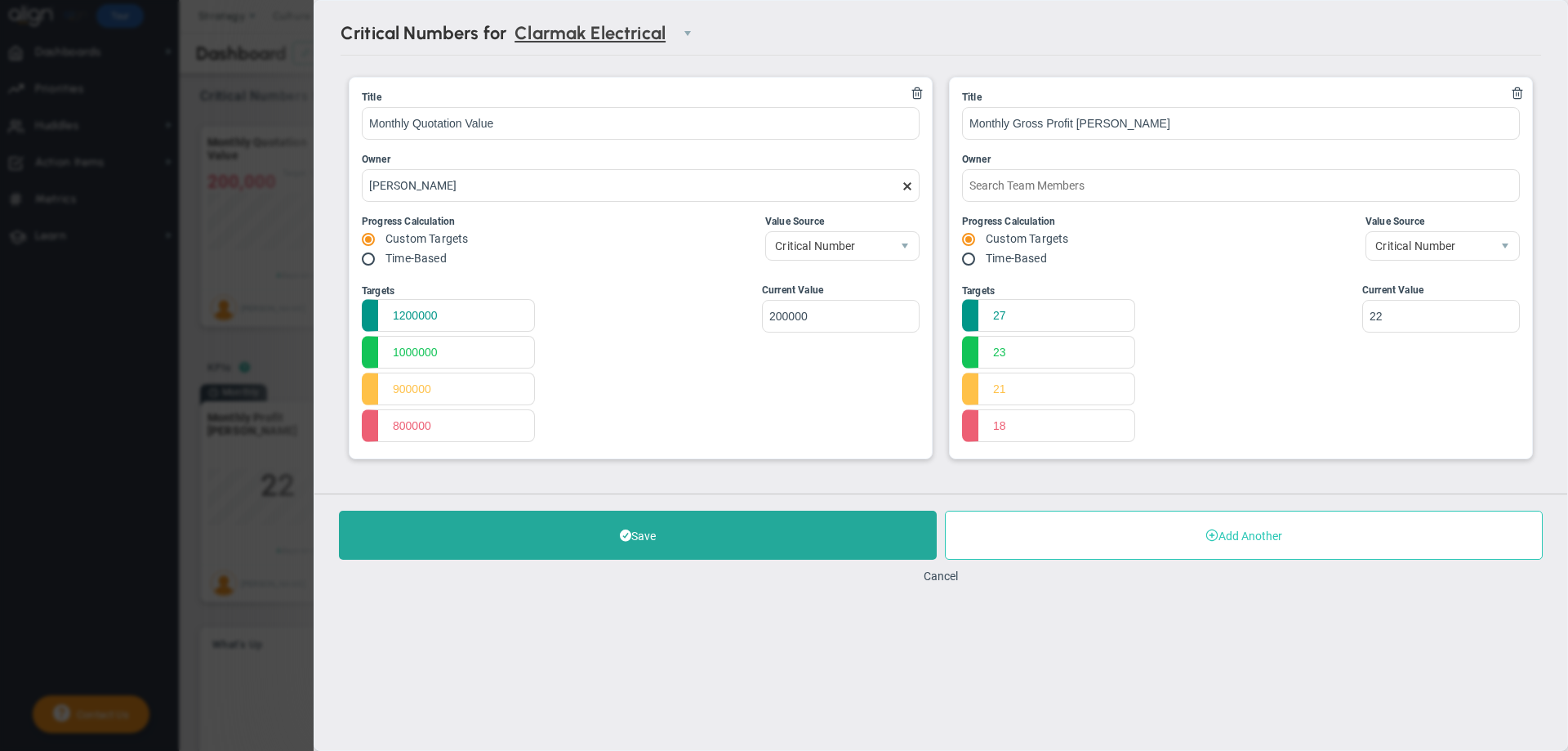
click at [1087, 534] on button "Add Another" at bounding box center [1243, 536] width 598 height 49
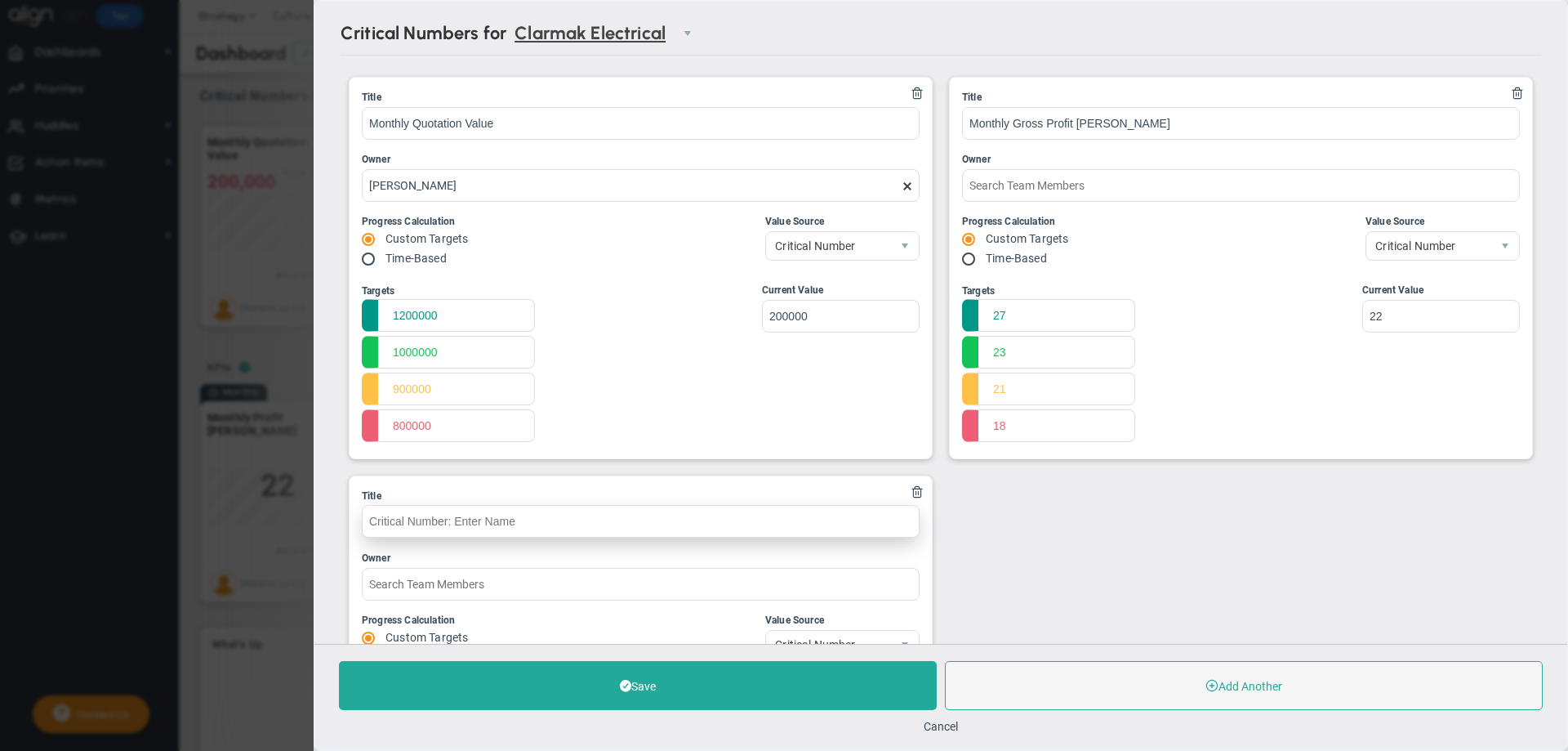
click at [380, 521] on input "text" at bounding box center [640, 521] width 557 height 33
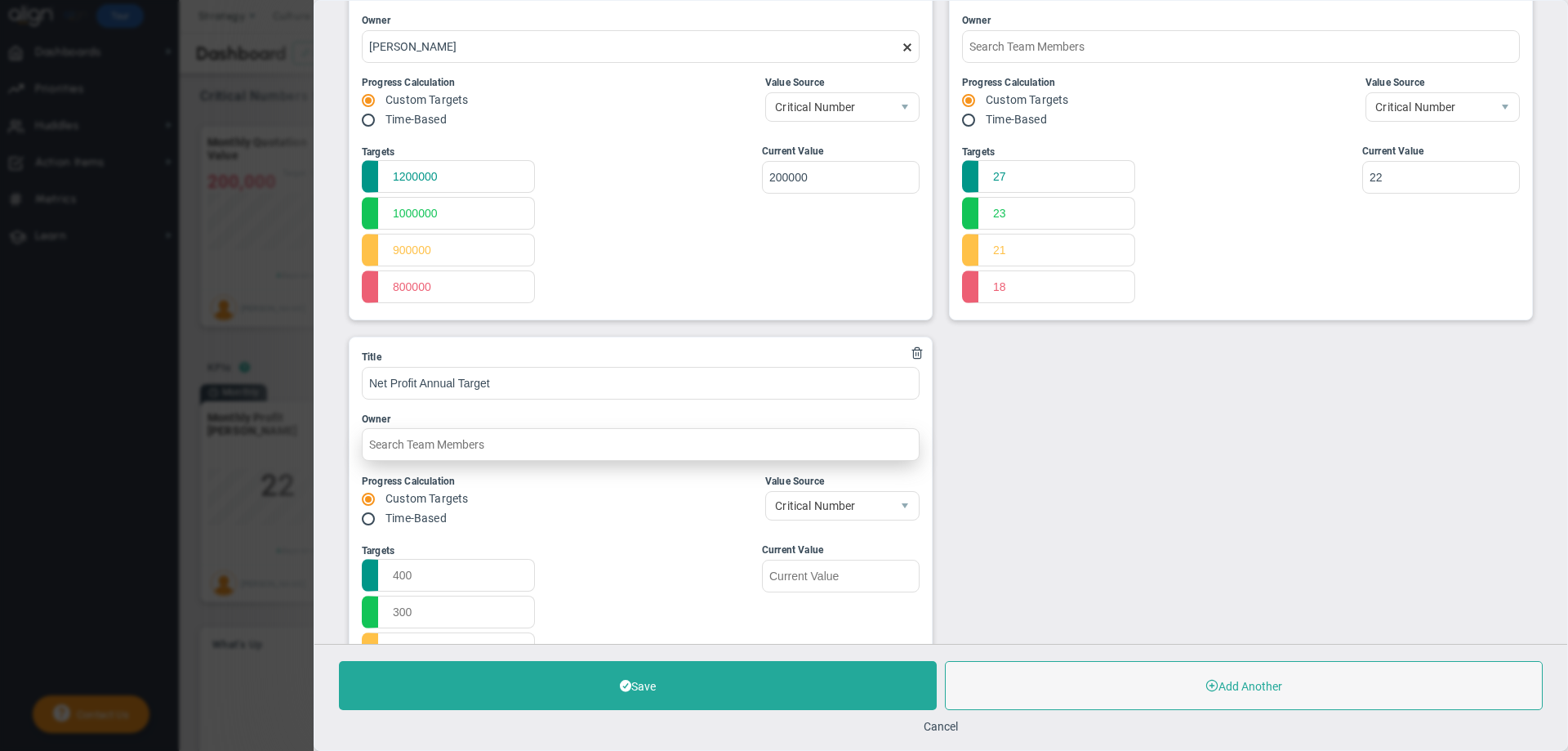
scroll to position [249, 0]
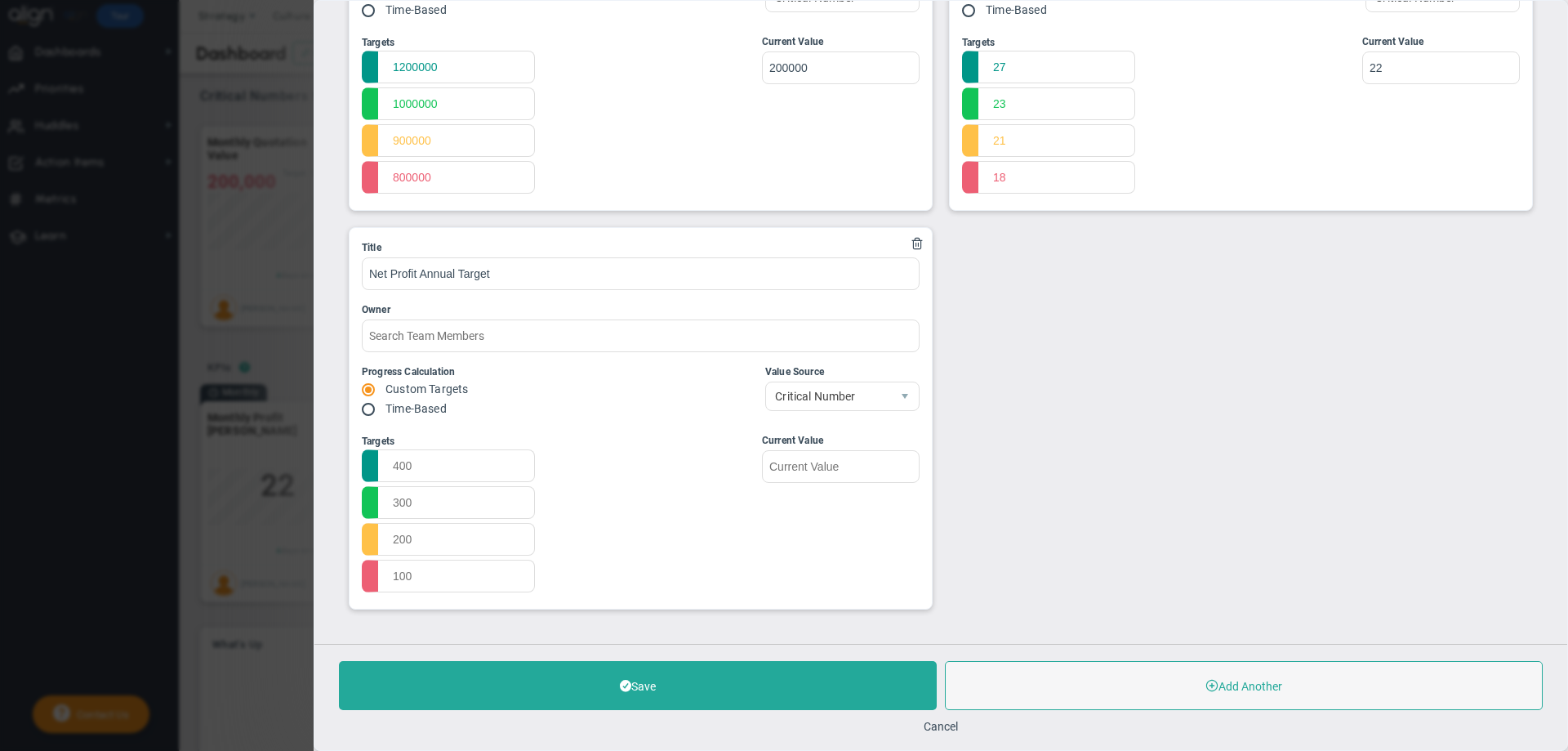
type input "Net Profit Annual Target"
click at [368, 406] on input "radio" at bounding box center [374, 410] width 16 height 13
radio input "true"
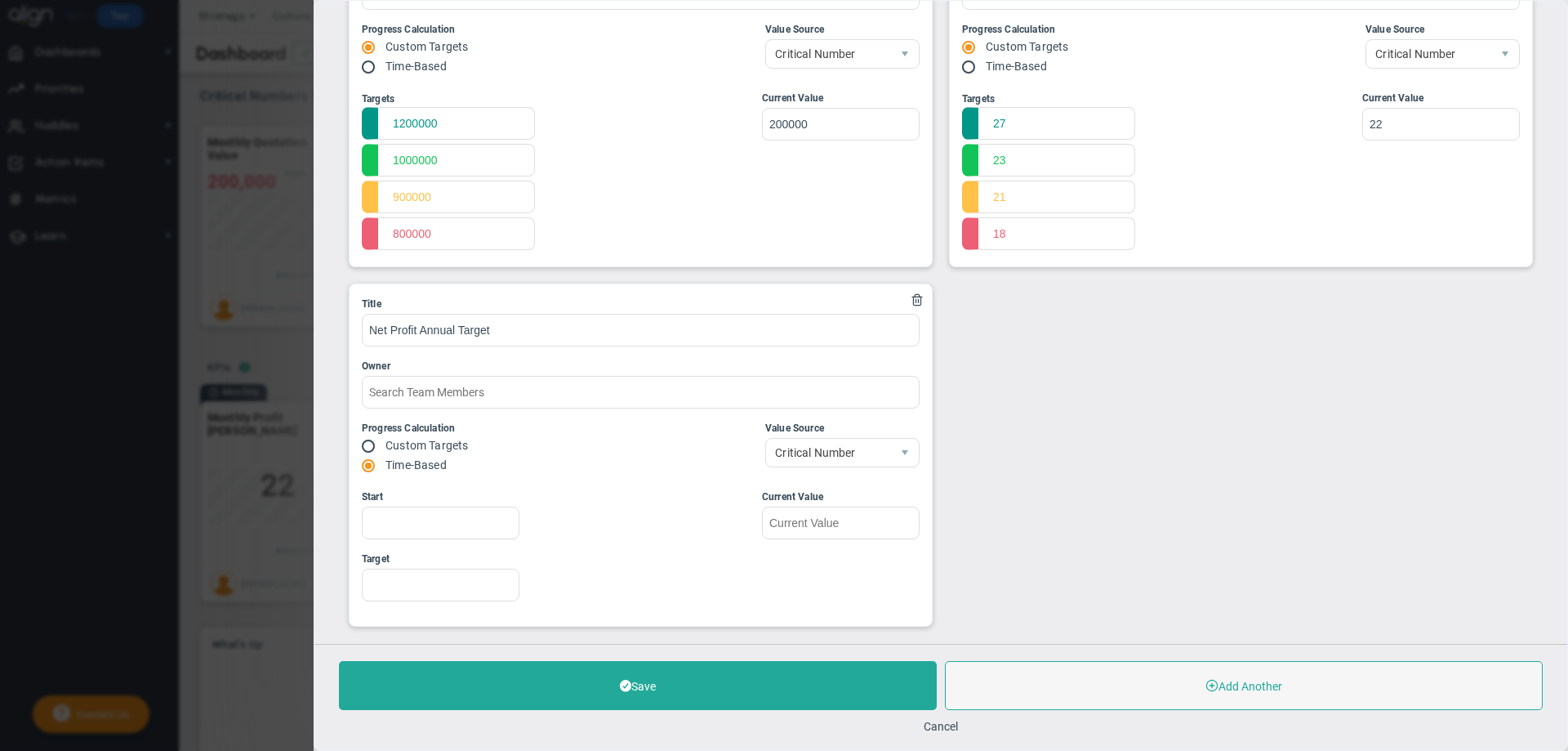
scroll to position [148, 0]
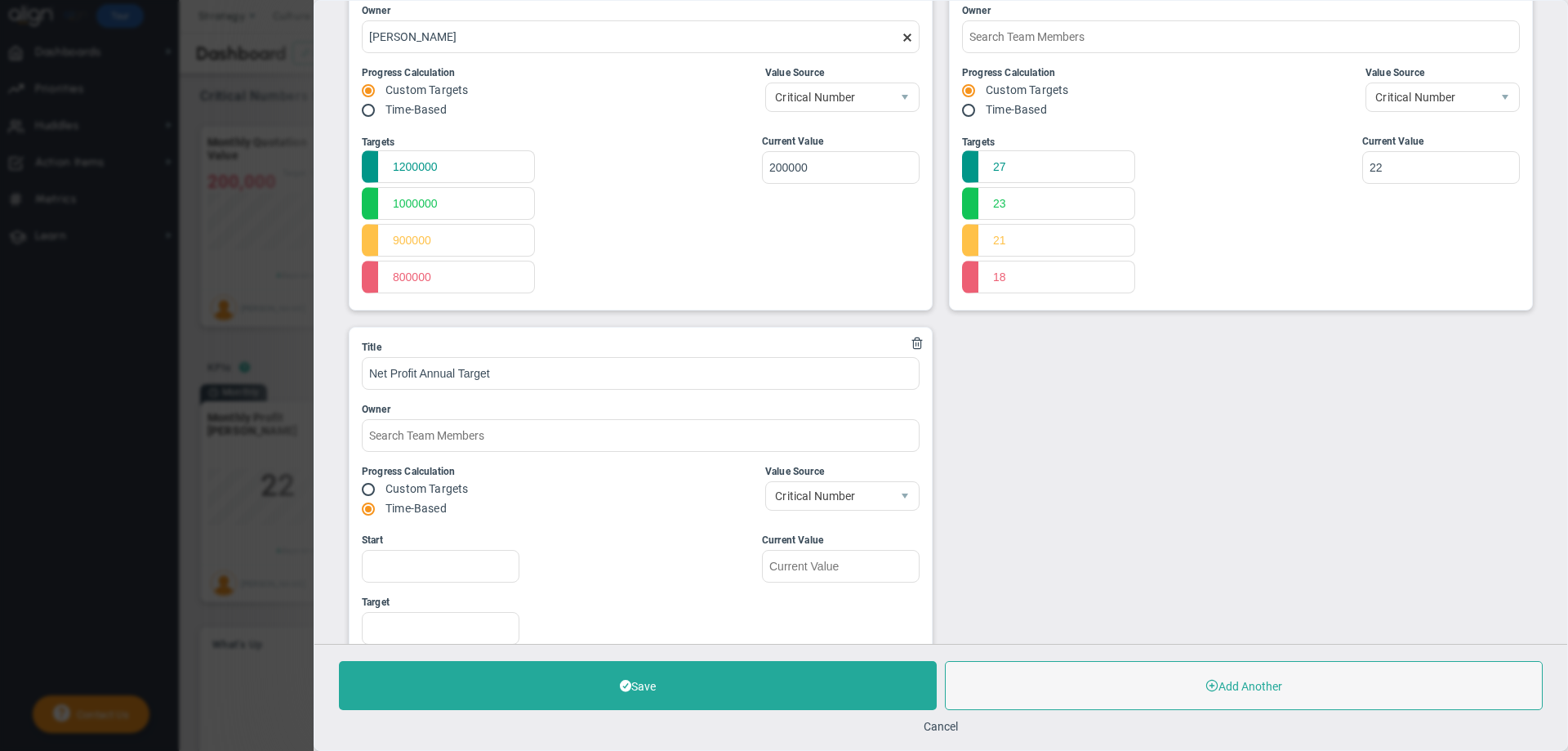
click at [400, 495] on label "Custom Targets" at bounding box center [427, 488] width 82 height 13
click at [406, 482] on label "Custom Targets" at bounding box center [427, 488] width 82 height 13
click at [432, 568] on input "Start" at bounding box center [440, 566] width 157 height 33
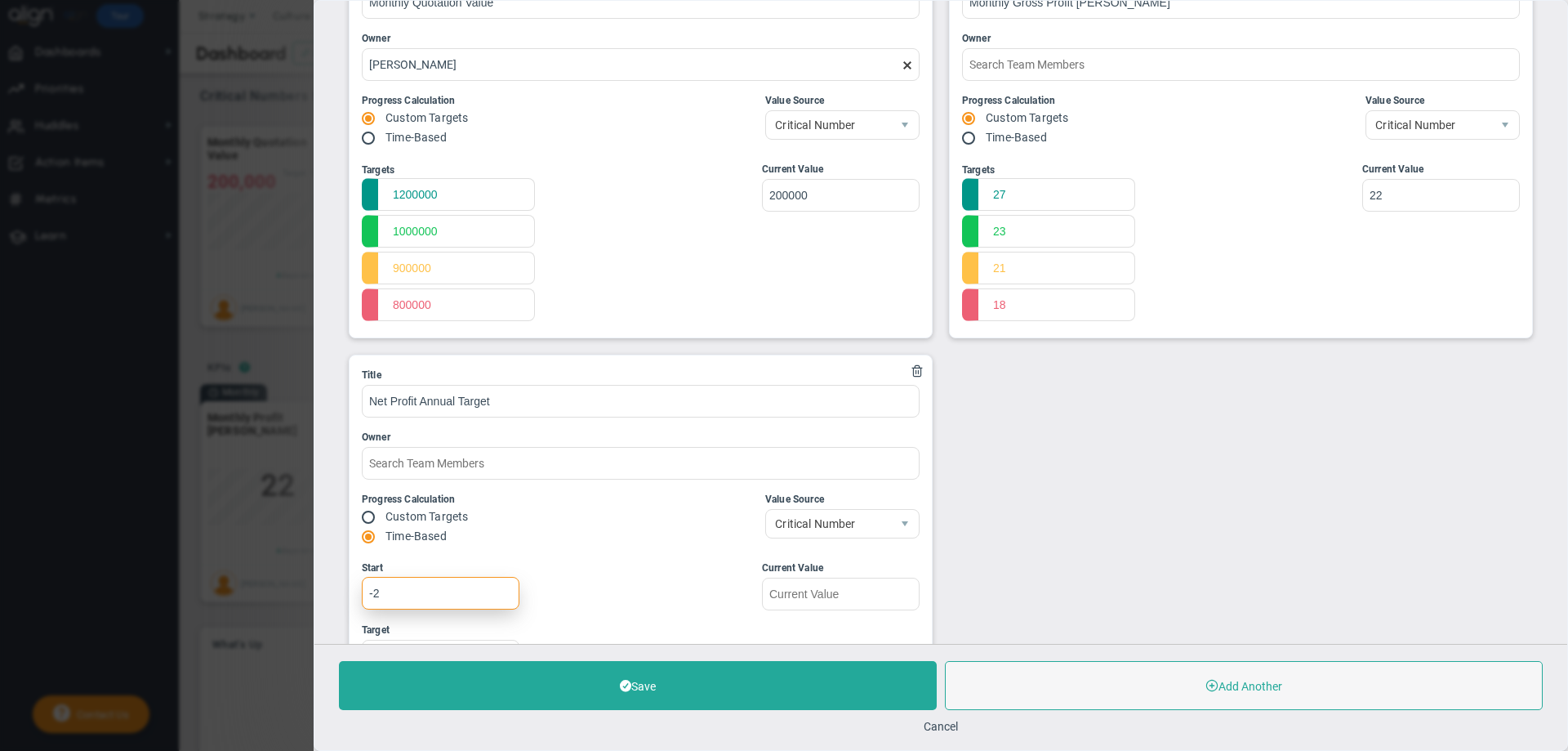
scroll to position [108, 0]
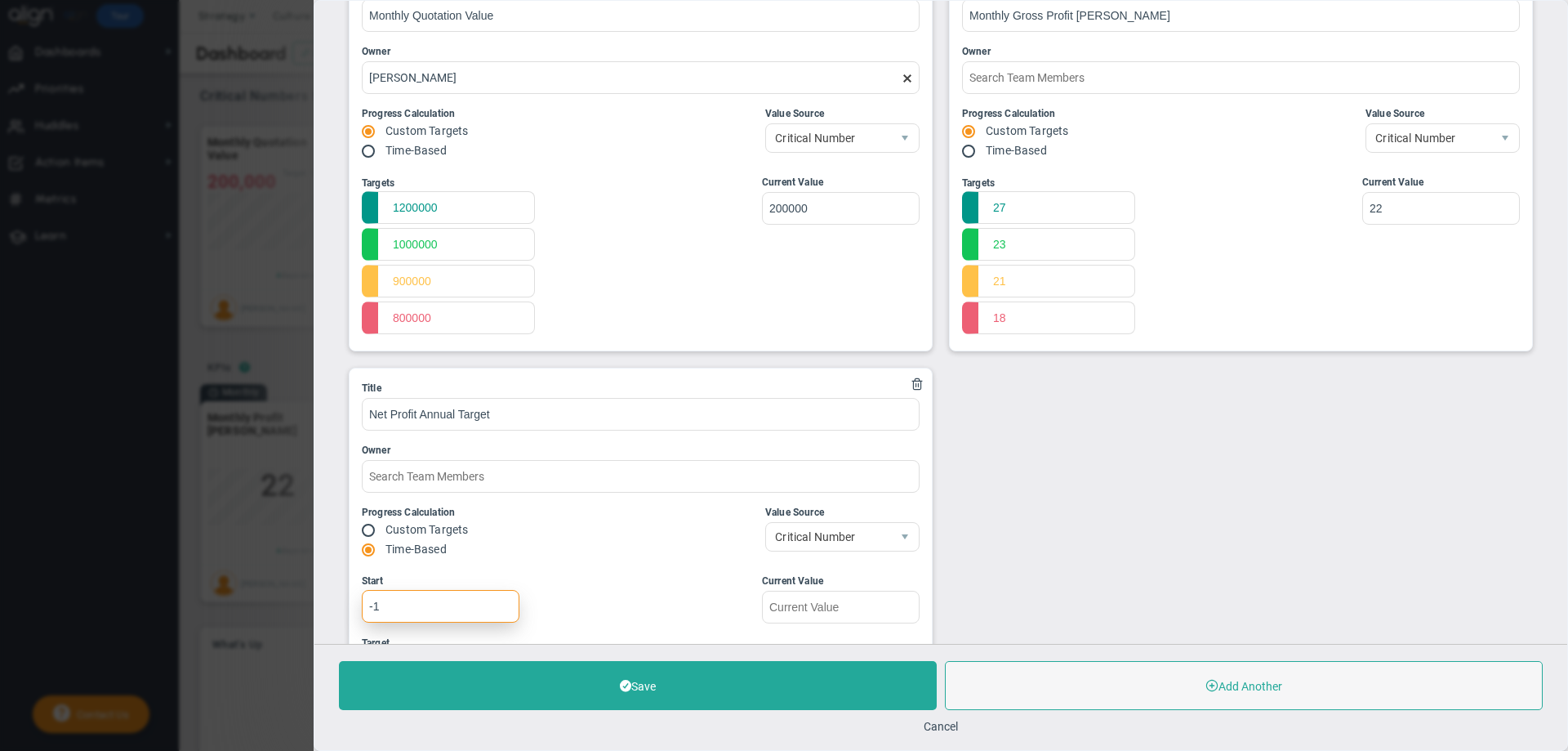
click at [500, 603] on input "-1" at bounding box center [440, 606] width 157 height 33
click at [500, 611] on input "-2" at bounding box center [440, 606] width 157 height 33
click at [500, 611] on input "-3" at bounding box center [440, 606] width 157 height 33
click at [499, 611] on input "-4" at bounding box center [440, 606] width 157 height 33
click at [499, 611] on input "-5" at bounding box center [440, 606] width 157 height 33
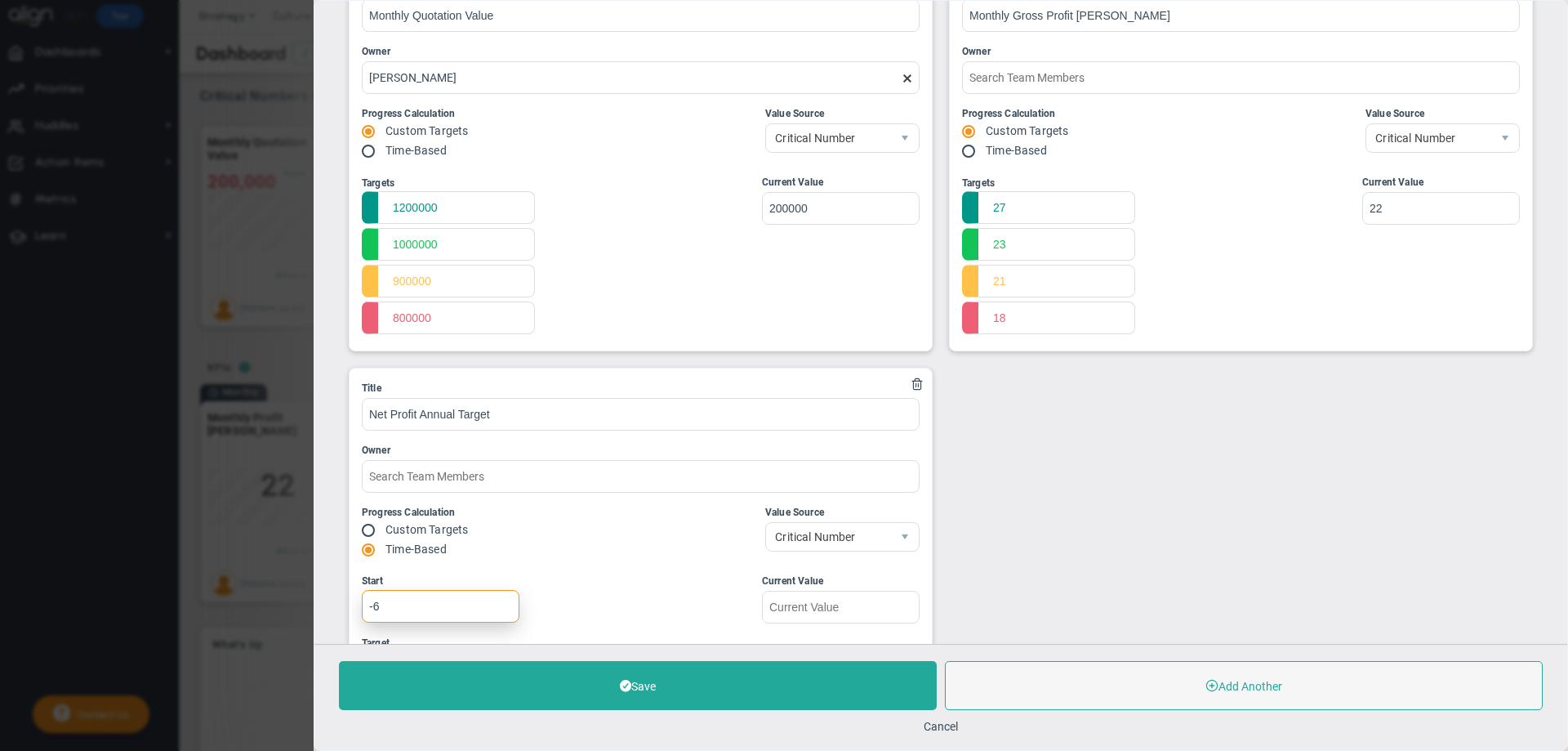
type input "-6"
click at [498, 611] on input "-6" at bounding box center [440, 606] width 157 height 33
click at [368, 531] on input "radio" at bounding box center [374, 531] width 16 height 13
radio input "true"
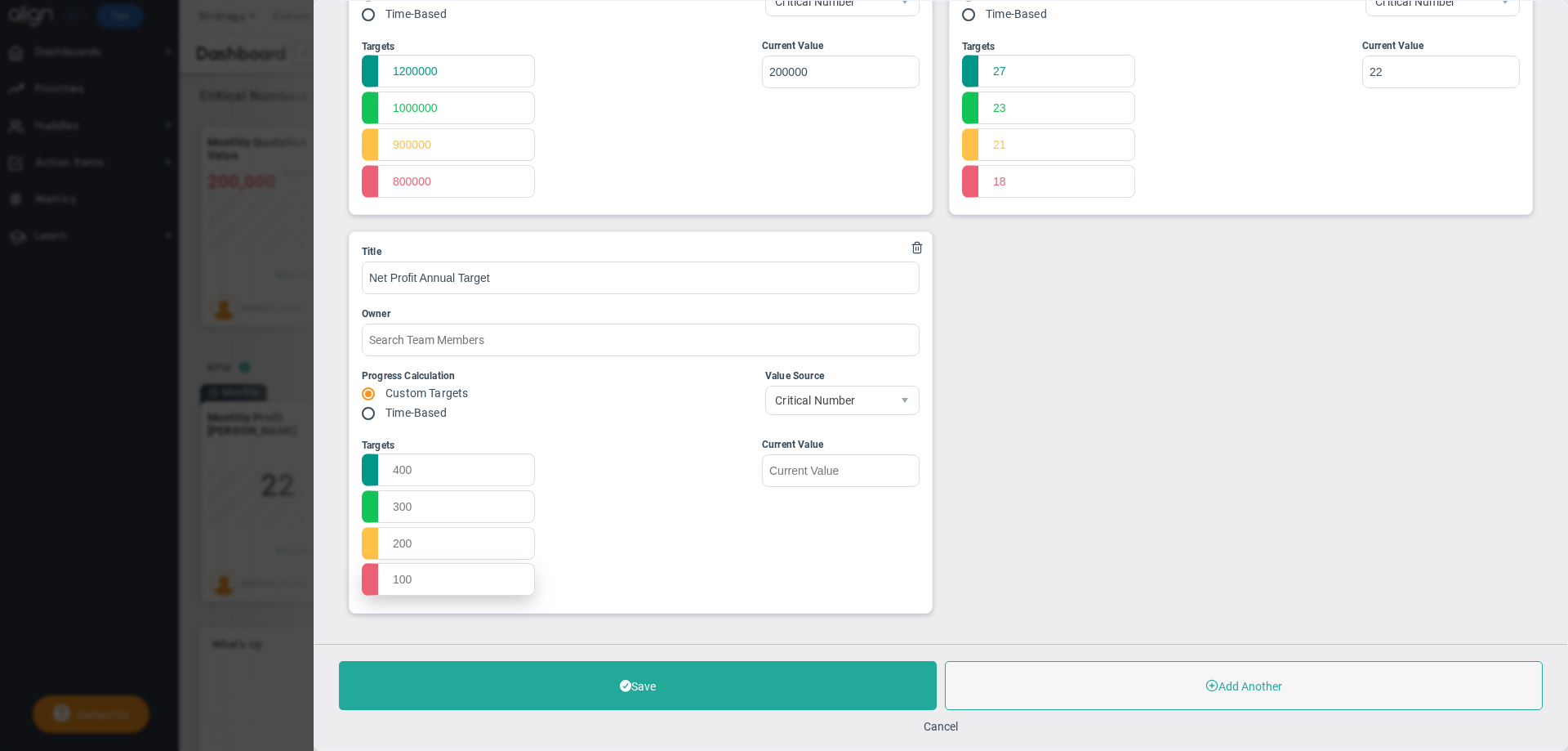
scroll to position [249, 0]
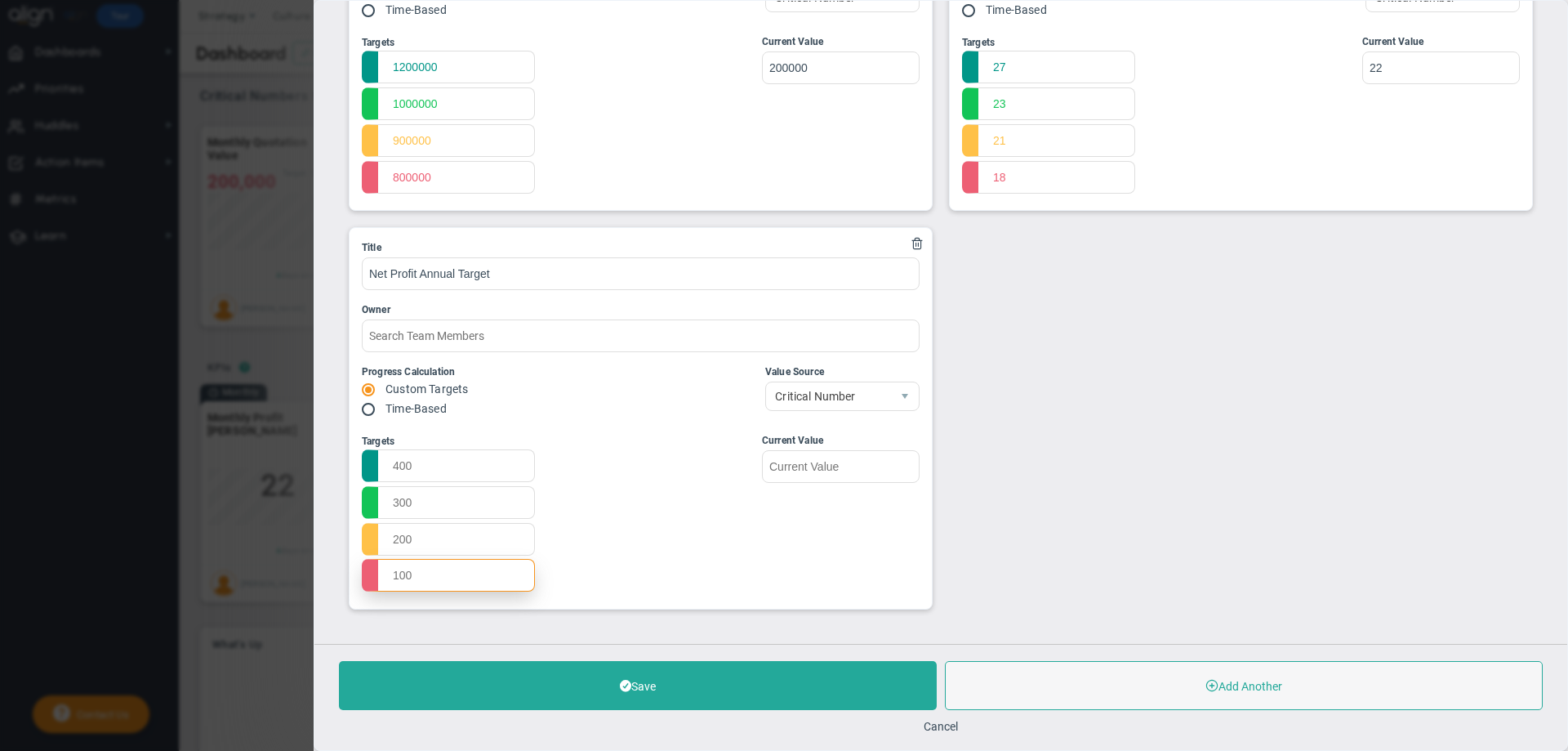
drag, startPoint x: 418, startPoint y: 576, endPoint x: 357, endPoint y: 558, distance: 63.6
click at [357, 561] on div "Title Net Profit Annual Target Owner Progress Calculation Custom Targets Time-B…" at bounding box center [641, 419] width 582 height 381
drag, startPoint x: 418, startPoint y: 503, endPoint x: 368, endPoint y: 499, distance: 50.2
click at [376, 499] on input "text" at bounding box center [448, 502] width 173 height 33
type input "13%"
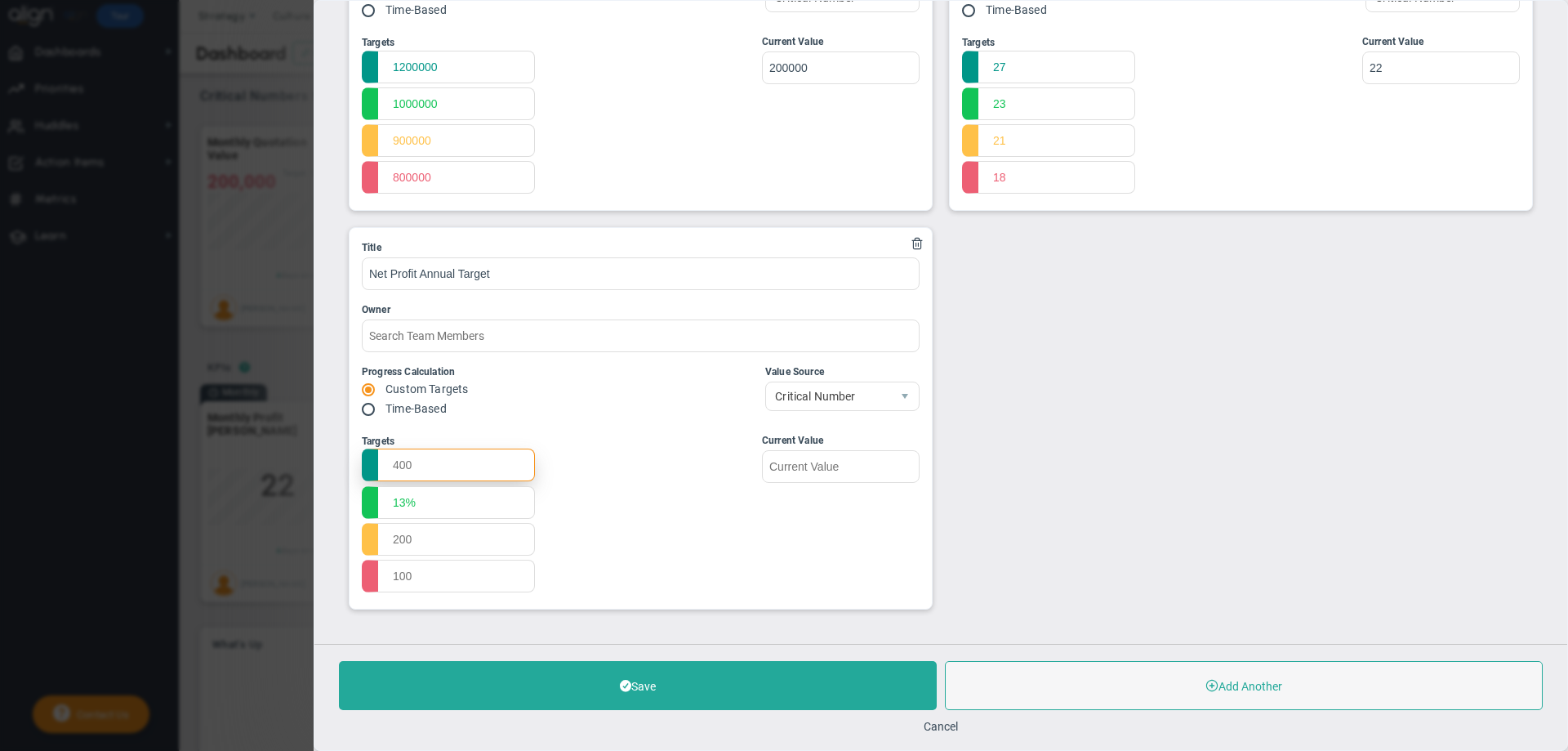
click at [395, 468] on input "text" at bounding box center [448, 465] width 173 height 33
type input "%"
type input "15%"
click at [395, 542] on input "text" at bounding box center [448, 539] width 173 height 33
type input "11%"
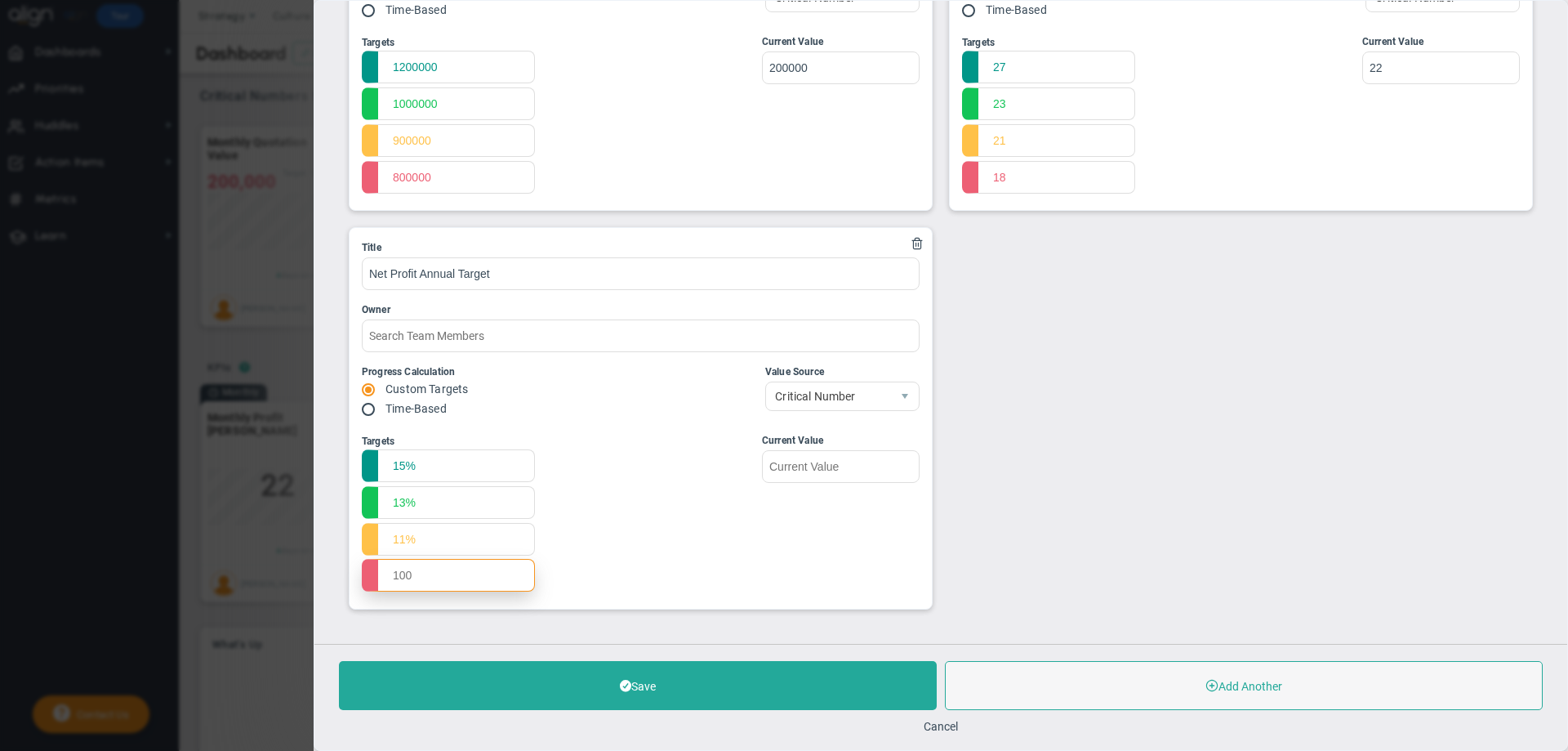
click at [396, 574] on input "text" at bounding box center [448, 575] width 173 height 33
type input "9%"
click at [854, 463] on input "text" at bounding box center [840, 466] width 157 height 33
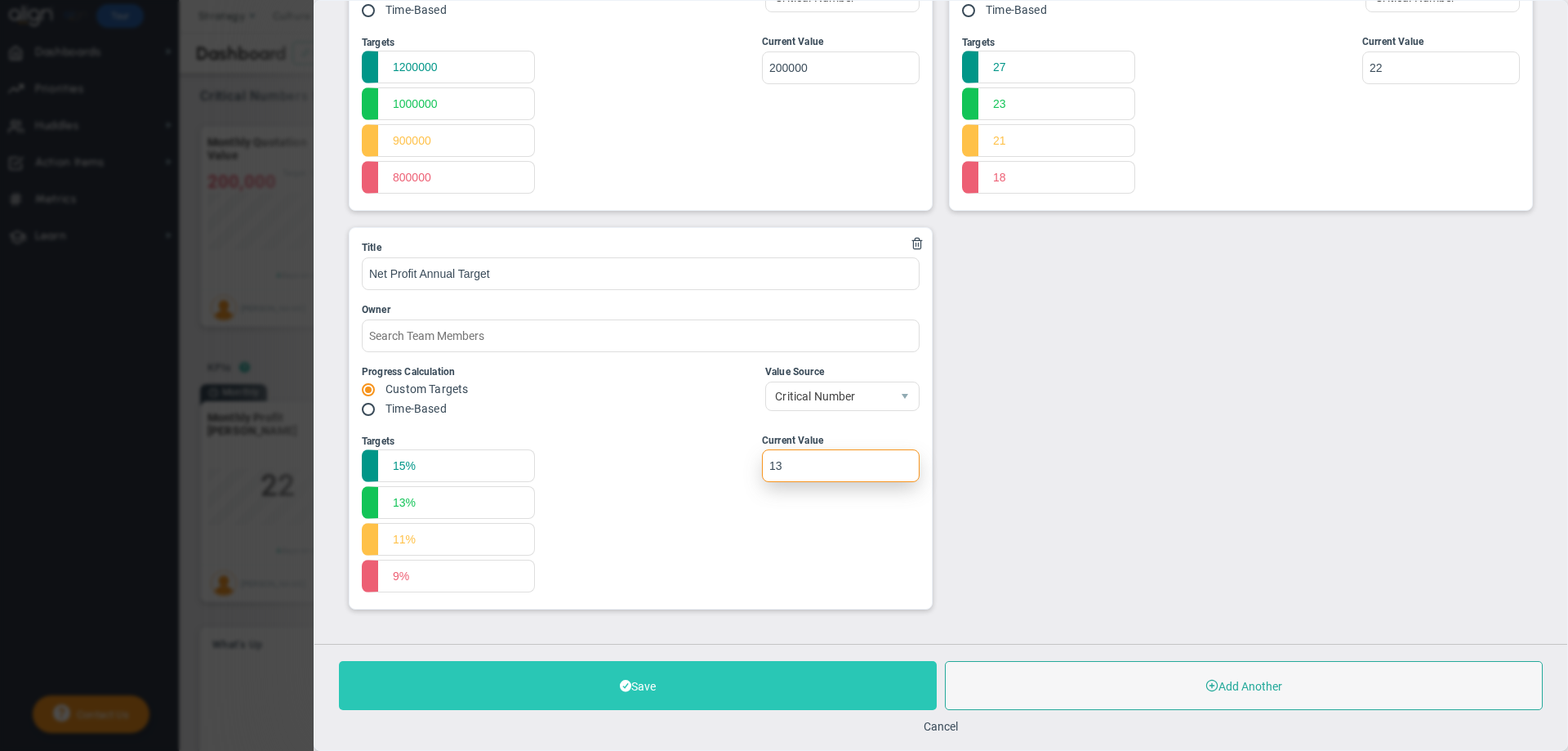
type input "13"
click at [656, 684] on button "Save" at bounding box center [637, 686] width 598 height 49
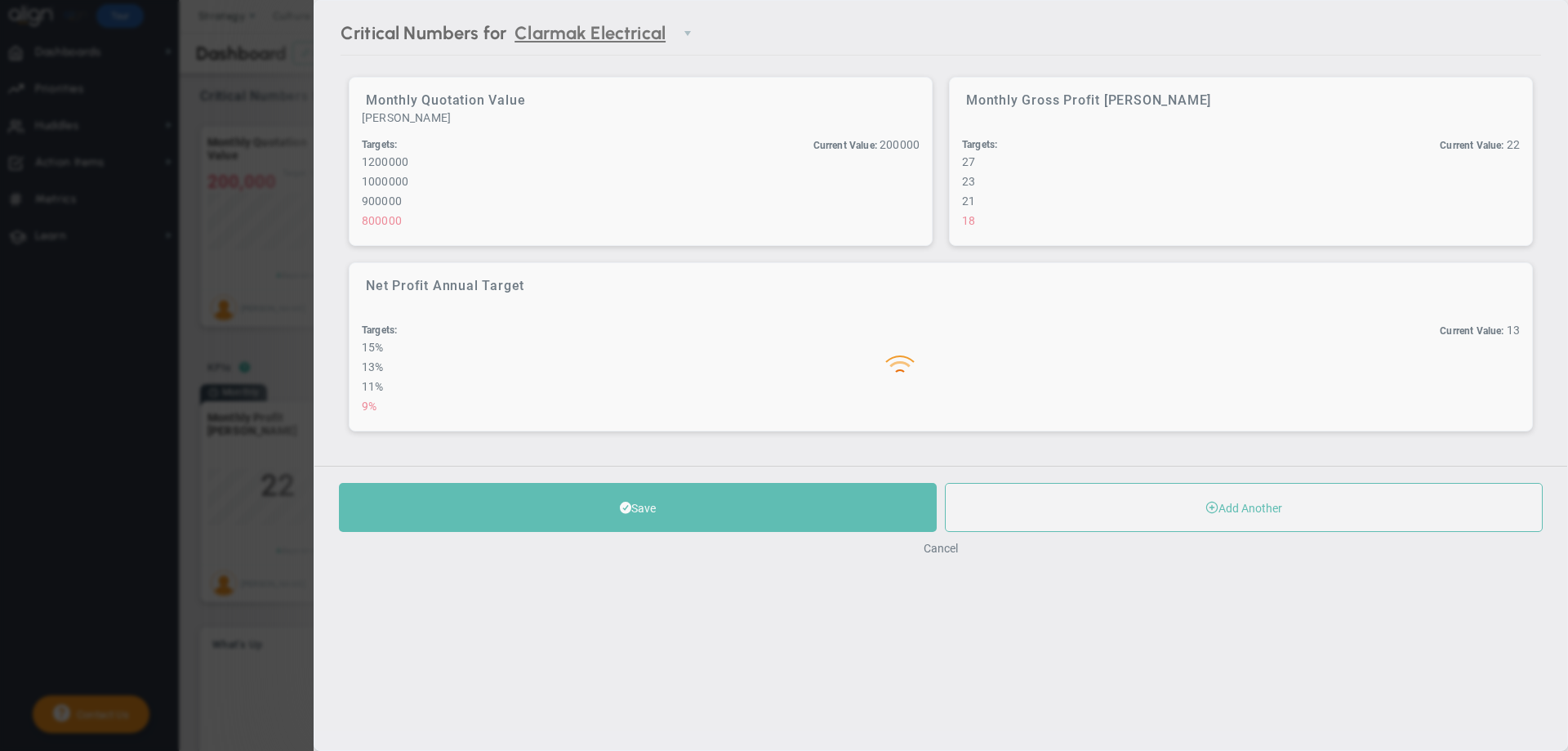
scroll to position [0, 0]
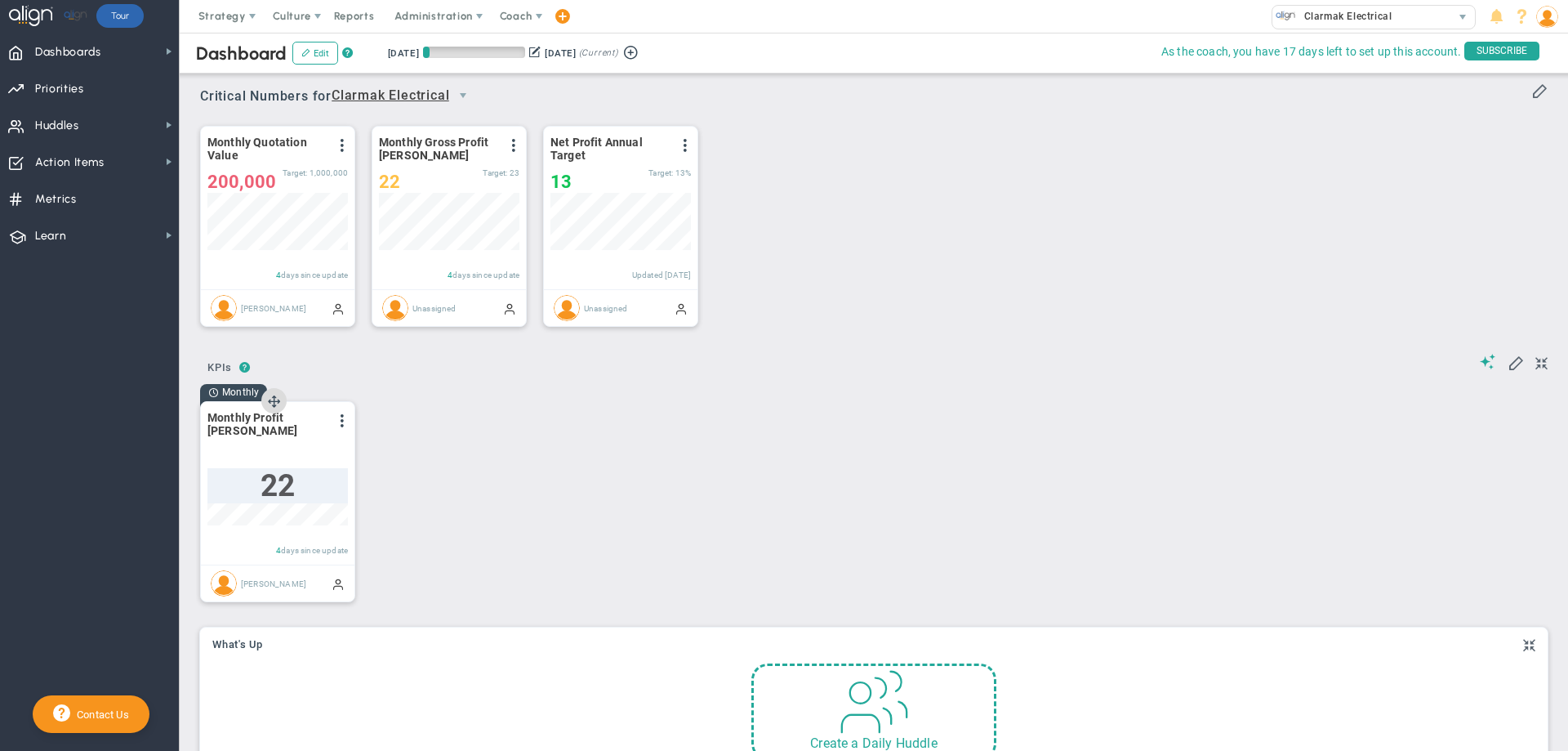
scroll to position [20, 0]
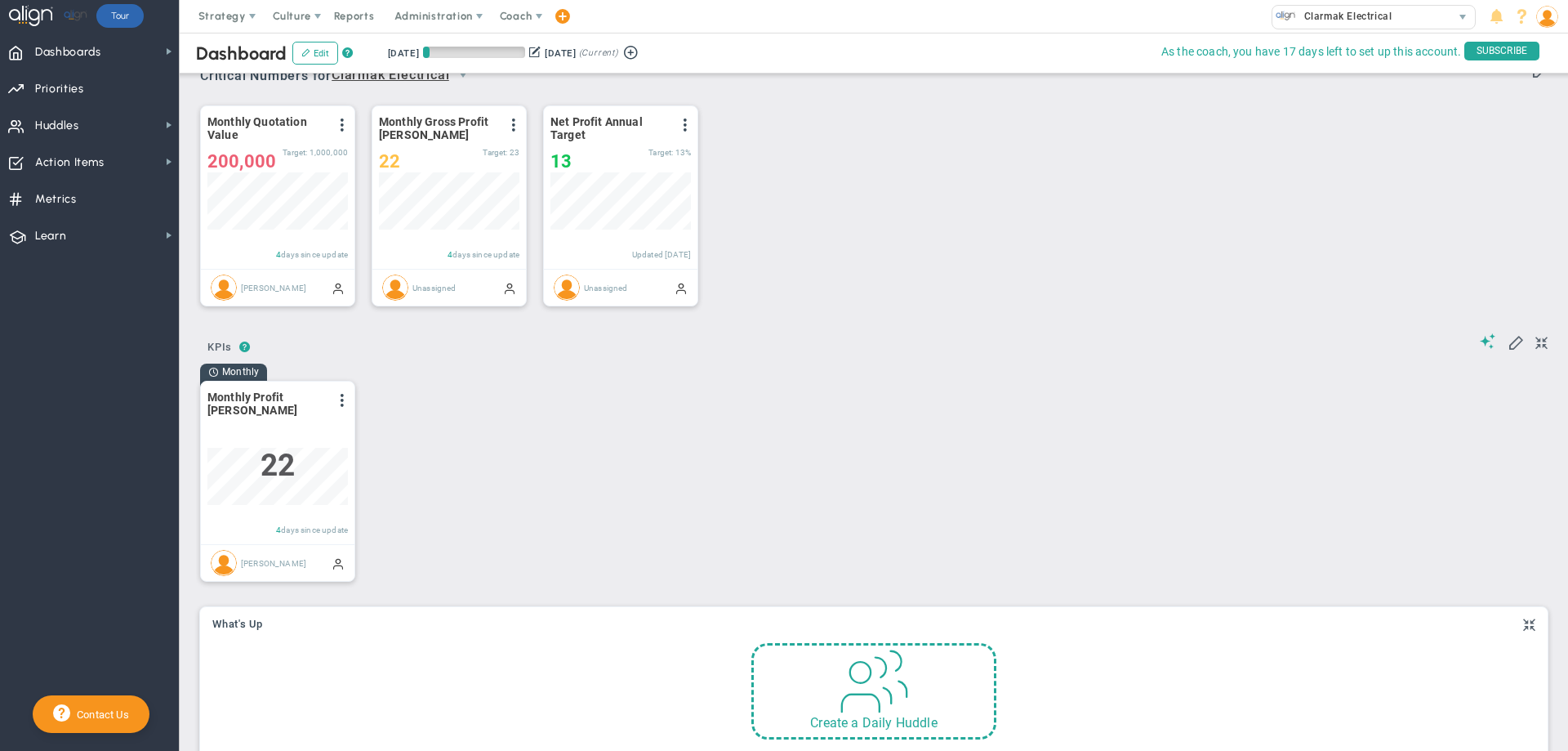
click at [747, 172] on div "Monthly Quotation Value View Historical Graph Edit Make "No Change" Update Add …" at bounding box center [868, 206] width 1368 height 230
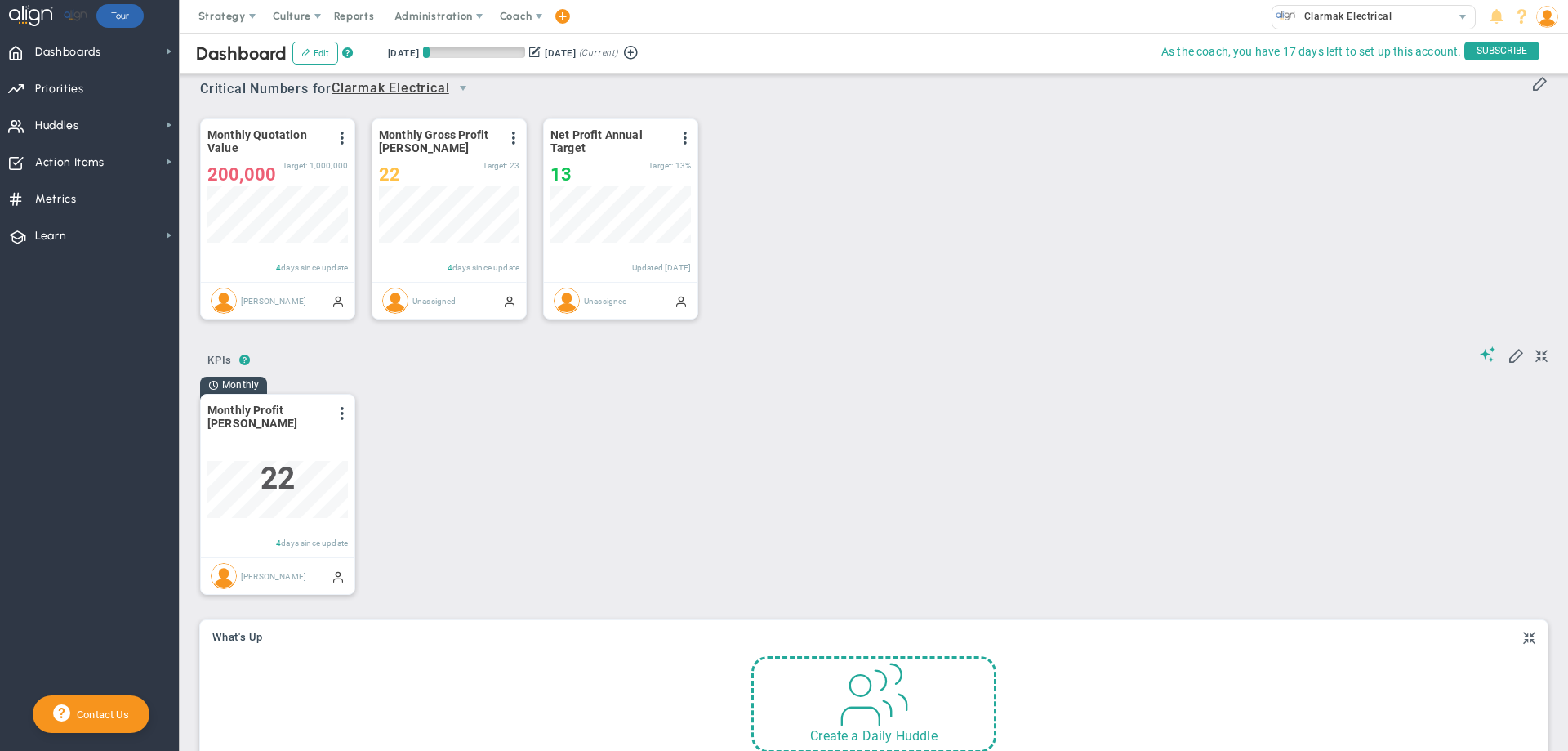
scroll to position [0, 0]
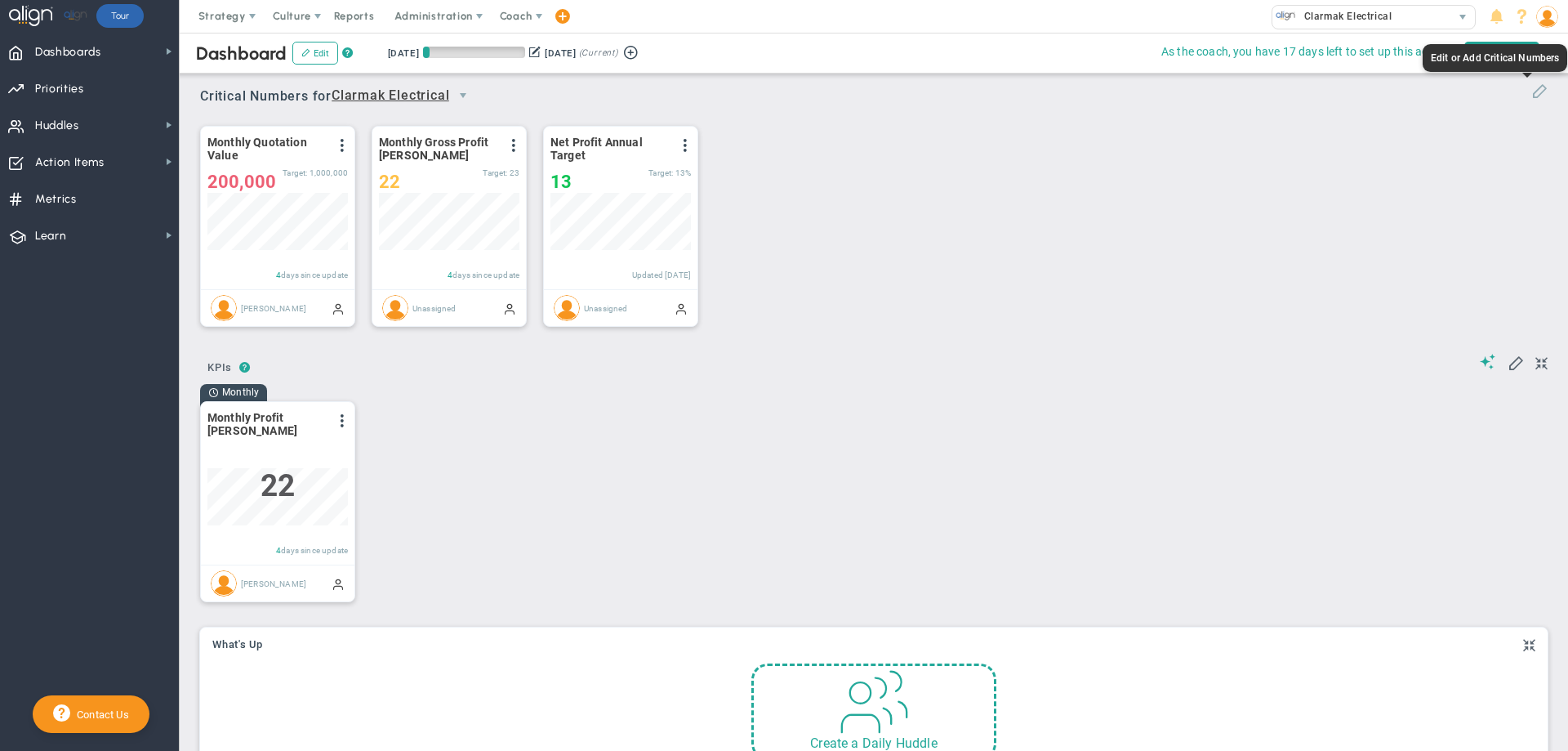
click at [1531, 93] on span at bounding box center [1540, 90] width 16 height 16
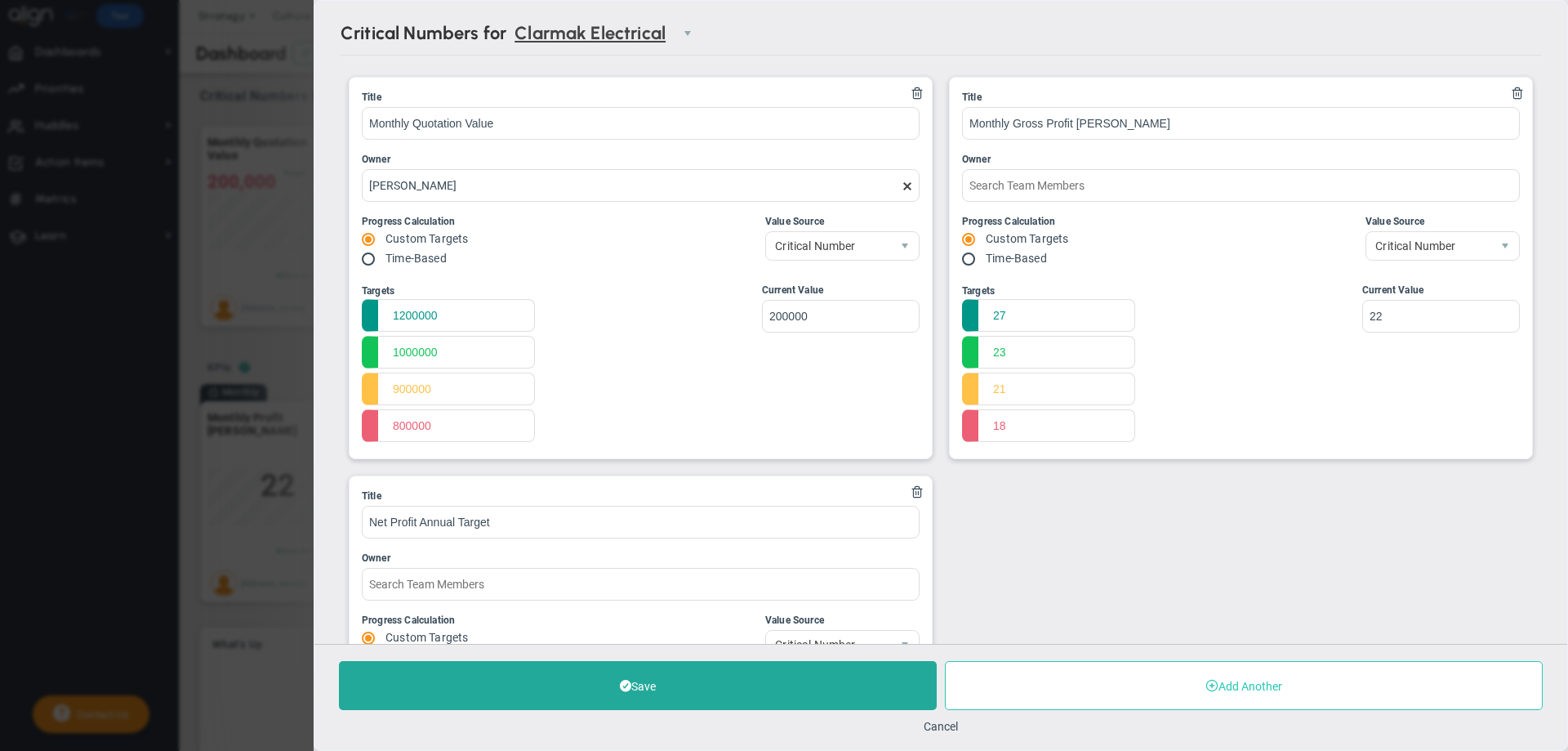
click at [1186, 684] on button "Add Another" at bounding box center [1243, 686] width 598 height 49
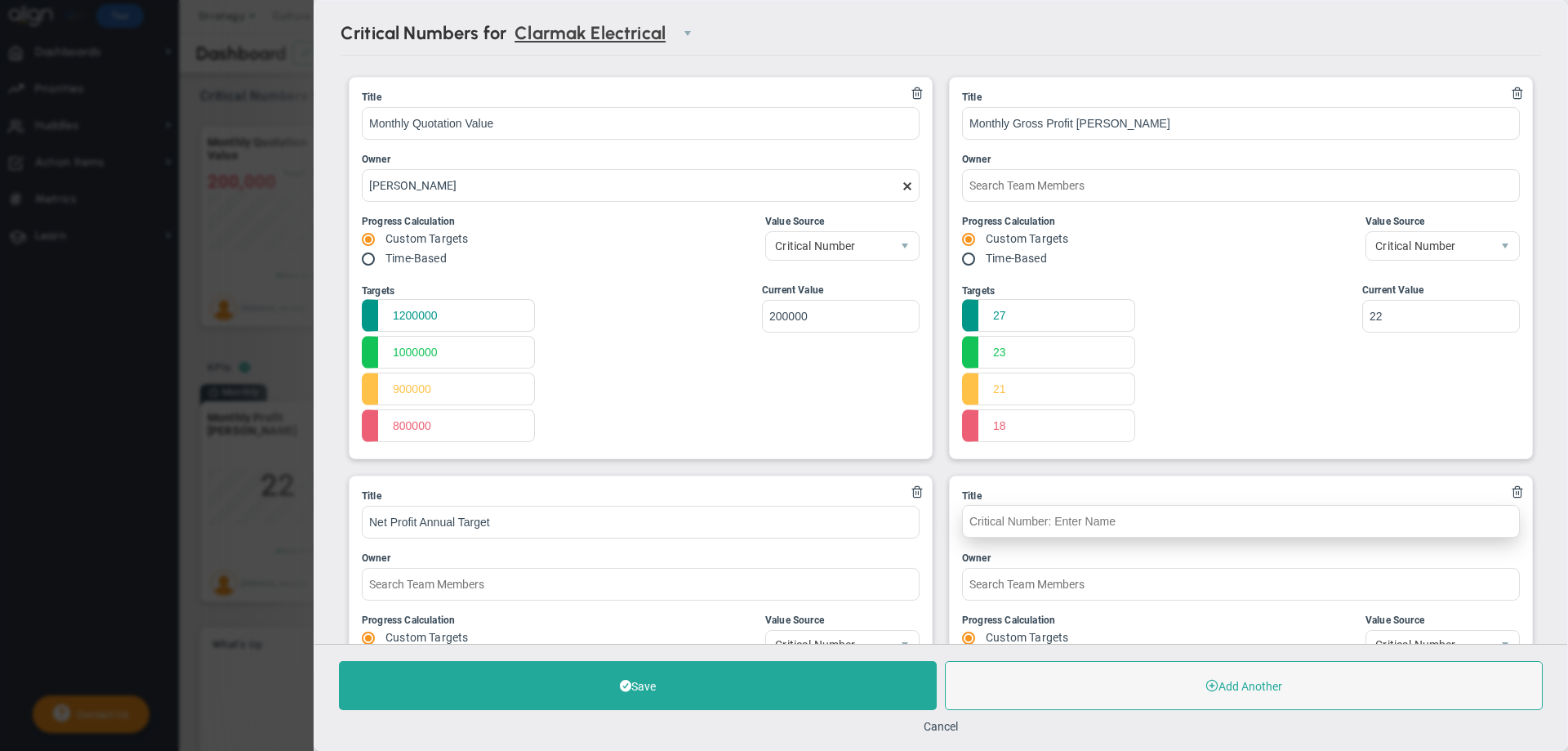
click at [979, 517] on input "text" at bounding box center [1240, 521] width 557 height 33
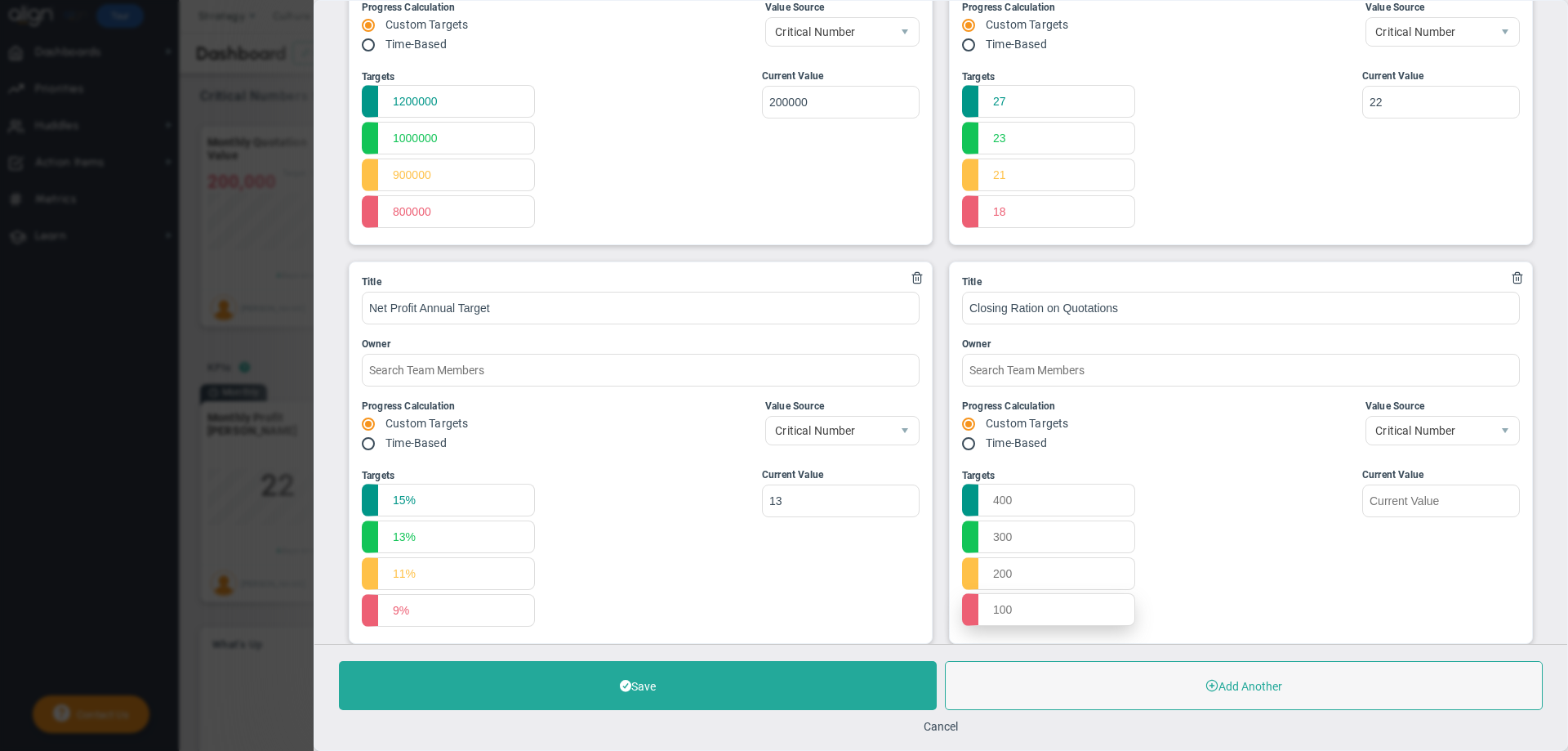
scroll to position [249, 0]
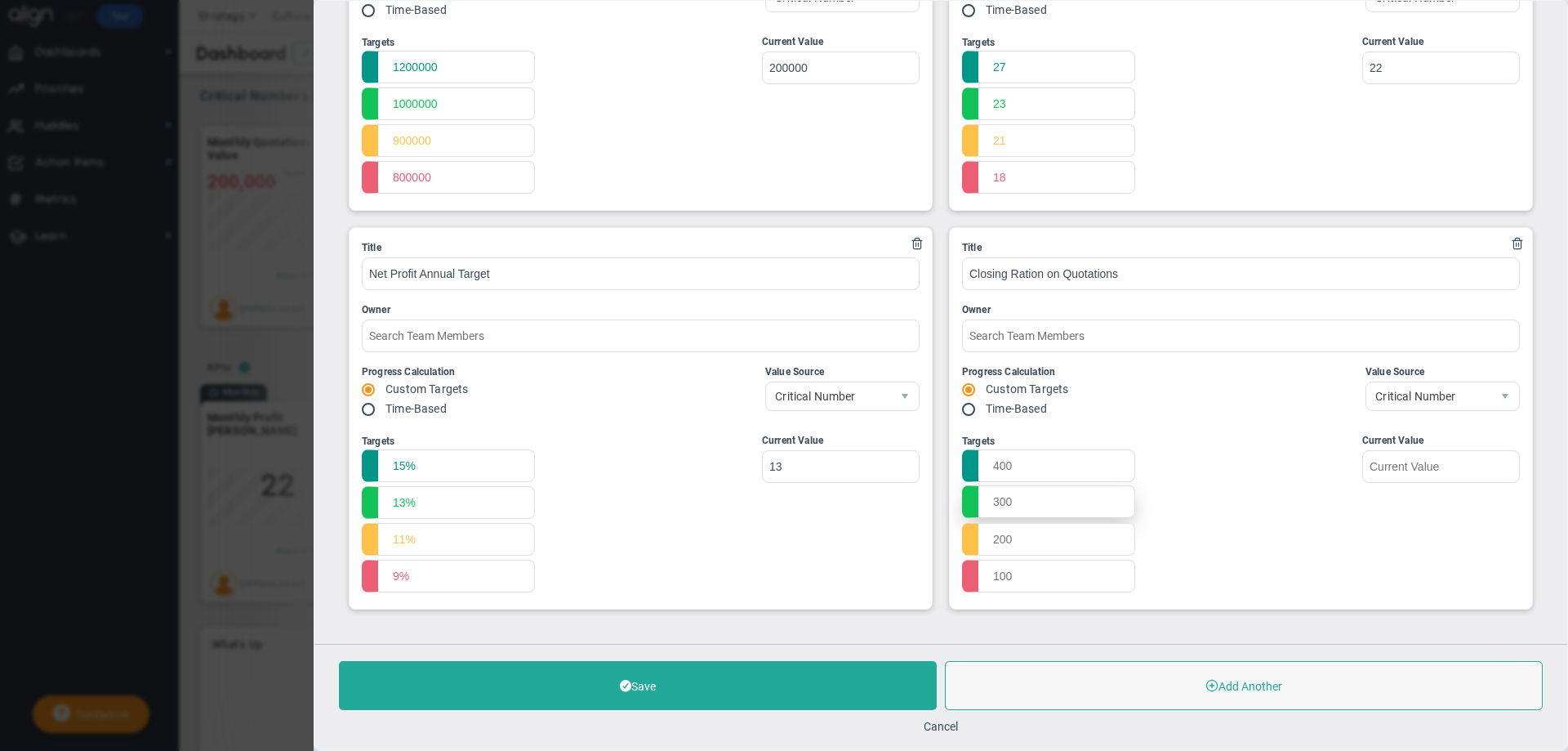
type input "Closing Ration on Quotations"
click at [989, 502] on input "text" at bounding box center [1048, 502] width 173 height 33
click at [997, 503] on input "text" at bounding box center [1048, 502] width 173 height 33
click at [994, 503] on input "text" at bounding box center [1048, 502] width 173 height 33
type input "35"
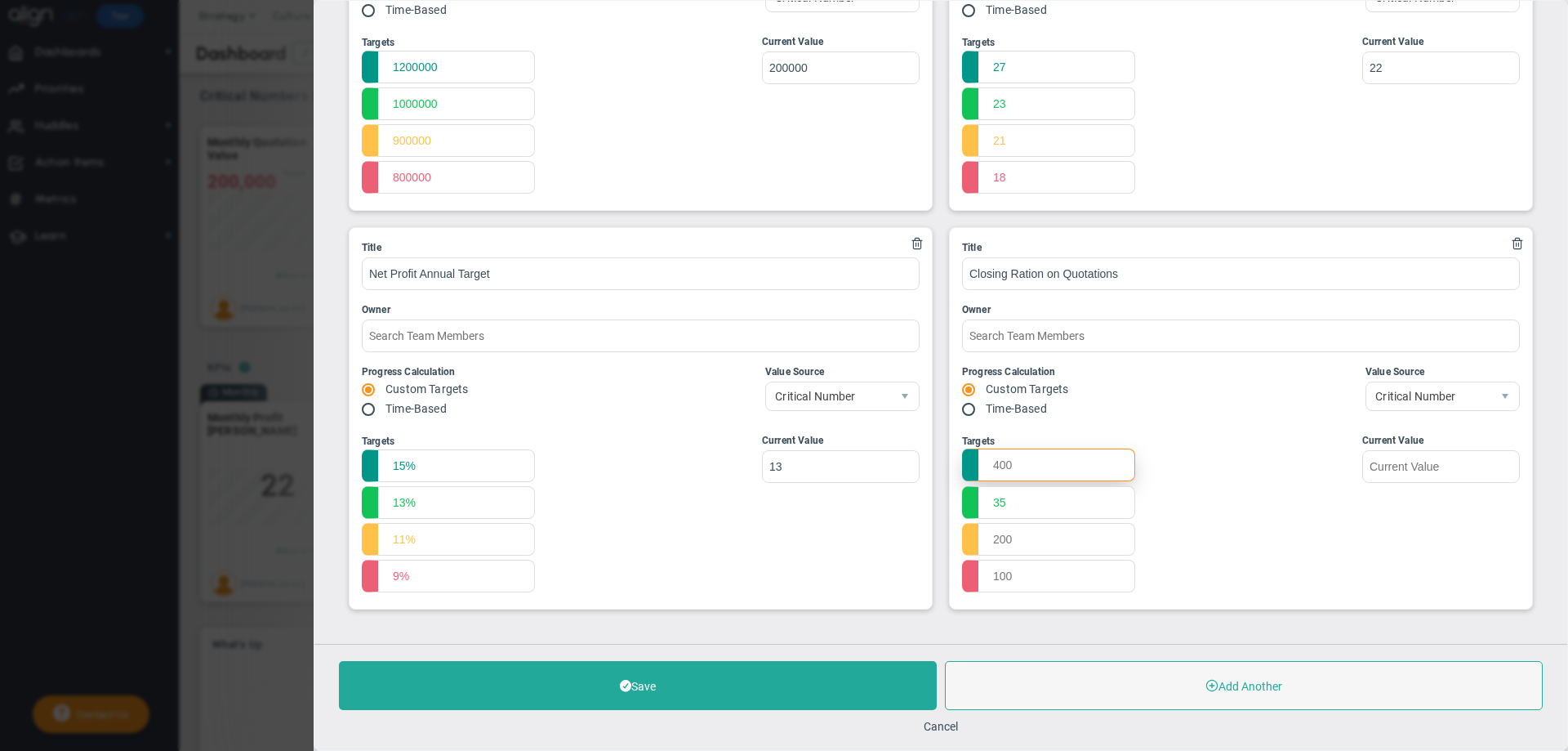
click at [989, 467] on input "text" at bounding box center [1048, 465] width 173 height 33
type input "40"
click at [989, 541] on input "text" at bounding box center [1048, 539] width 173 height 33
type input "30"
click at [993, 571] on input "text" at bounding box center [1048, 575] width 173 height 33
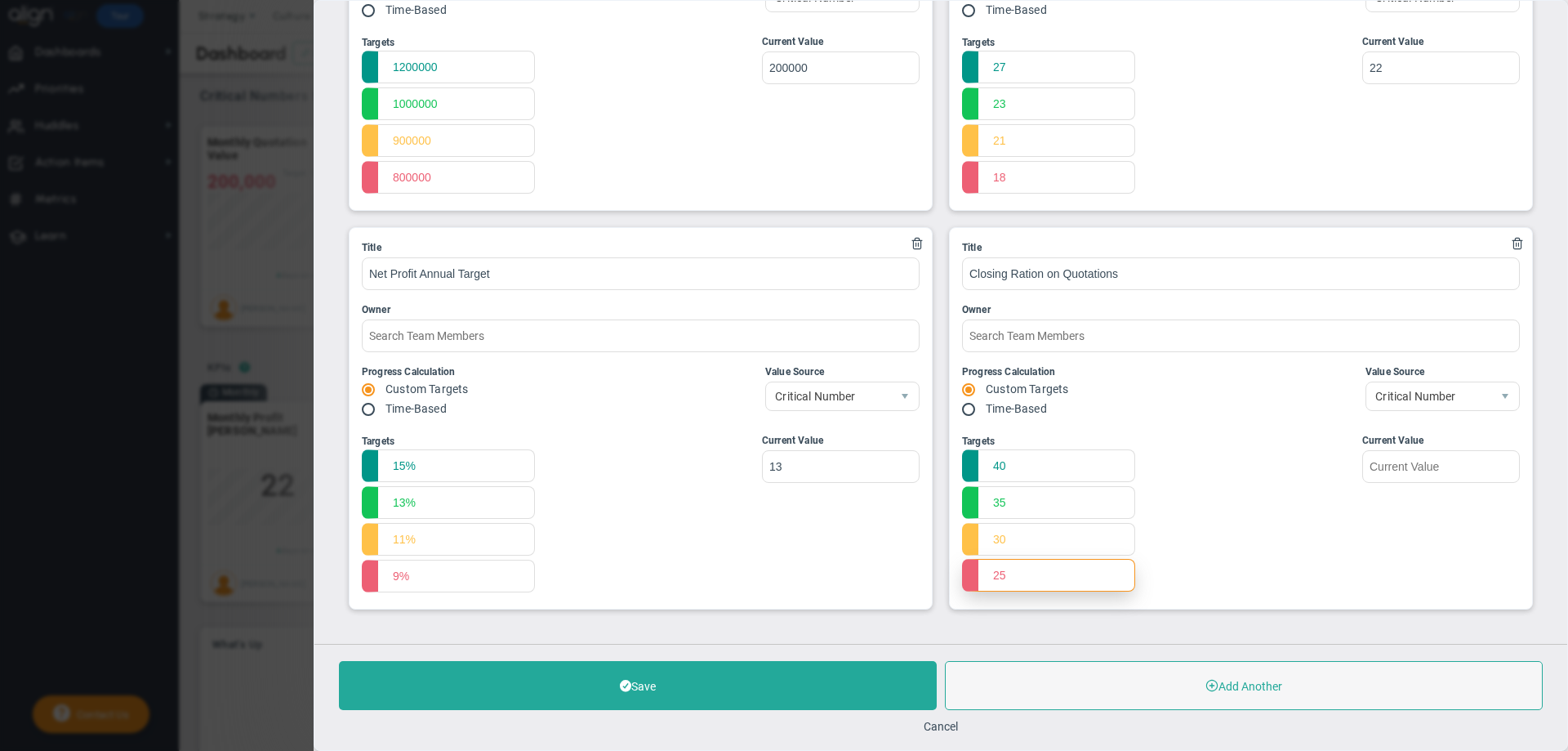
type input "25"
click at [1172, 522] on div "Targets 40 35 30 25 Start Target" at bounding box center [1240, 515] width 557 height 163
click at [1406, 463] on input "text" at bounding box center [1441, 466] width 157 height 33
type input "30"
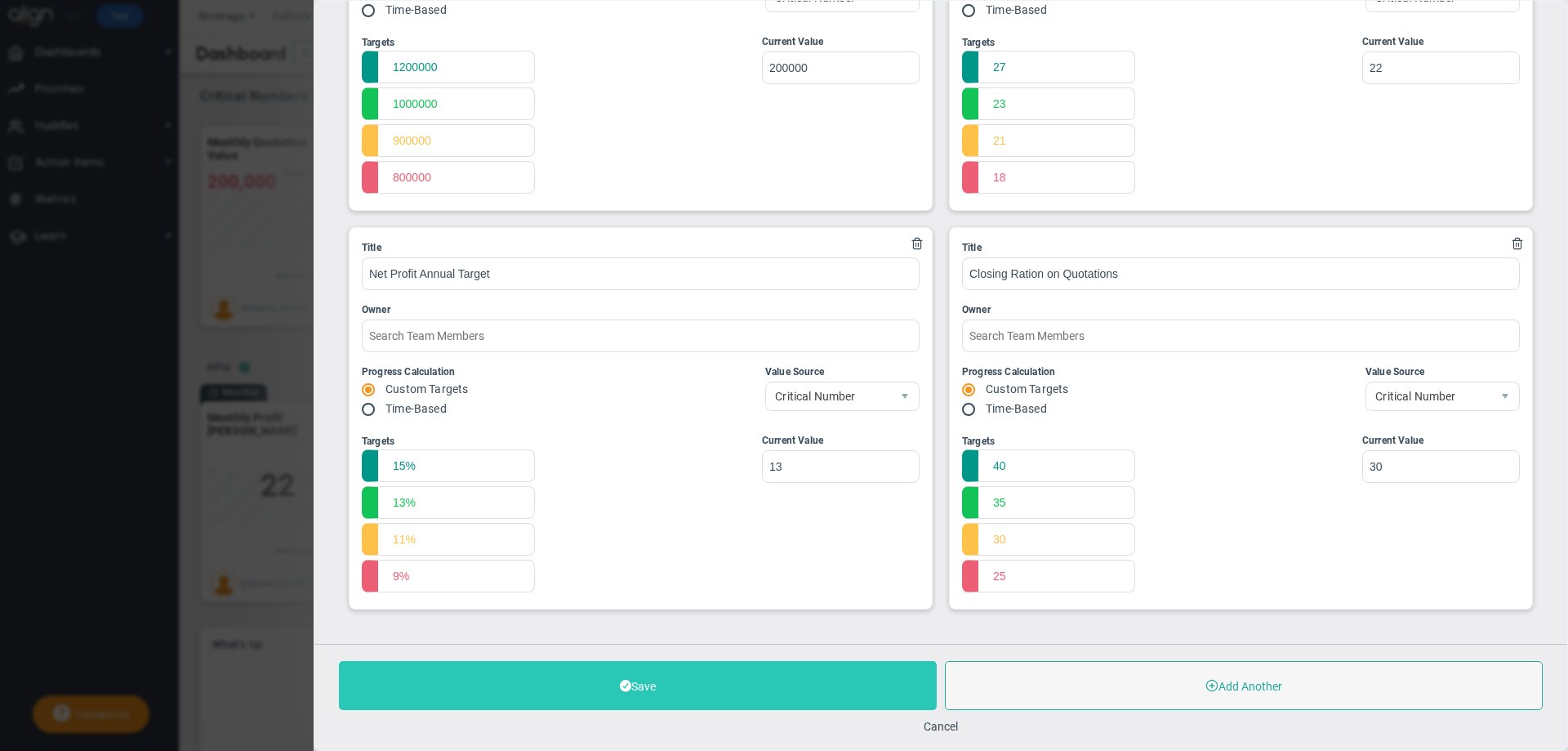
click at [778, 684] on button "Save" at bounding box center [637, 686] width 598 height 49
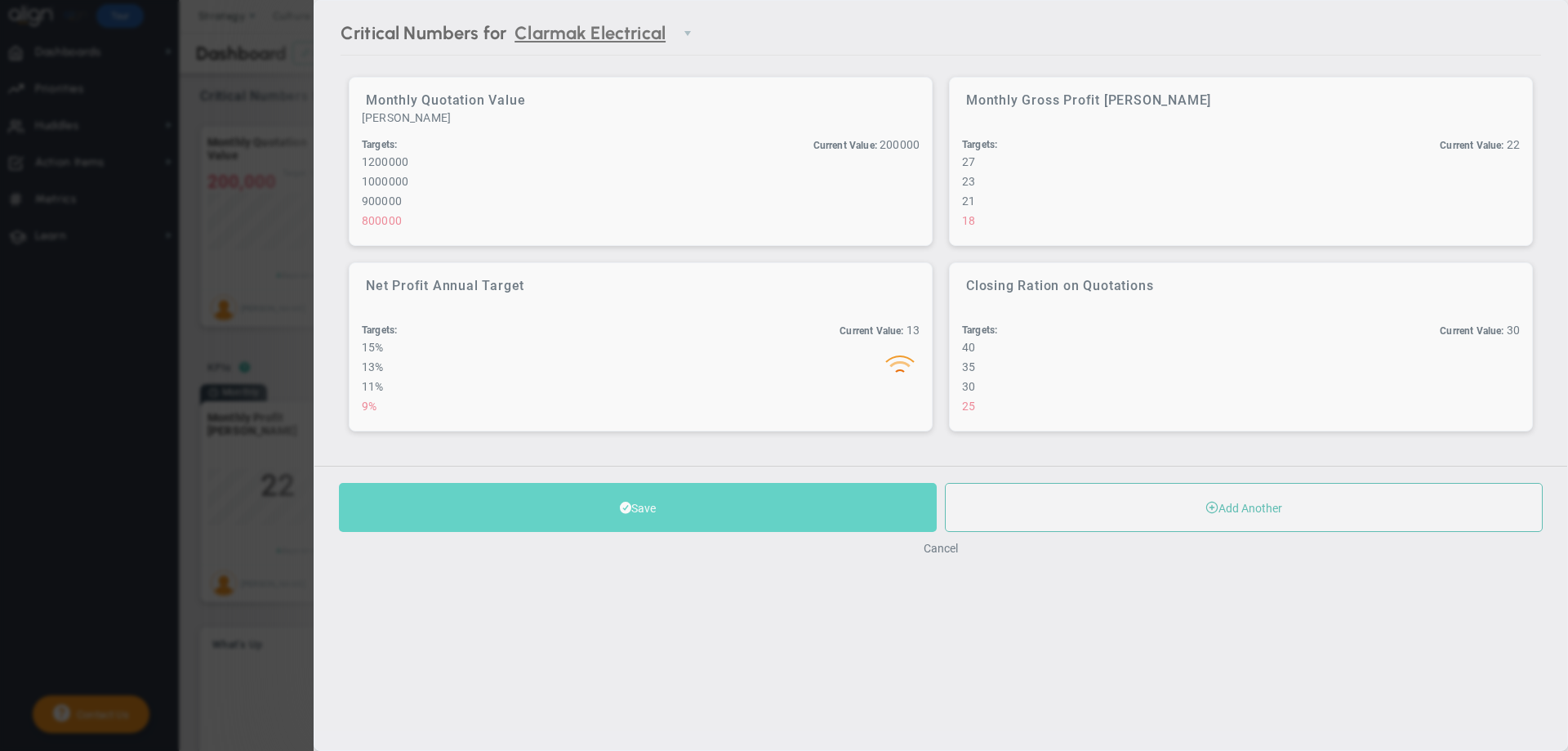
scroll to position [0, 0]
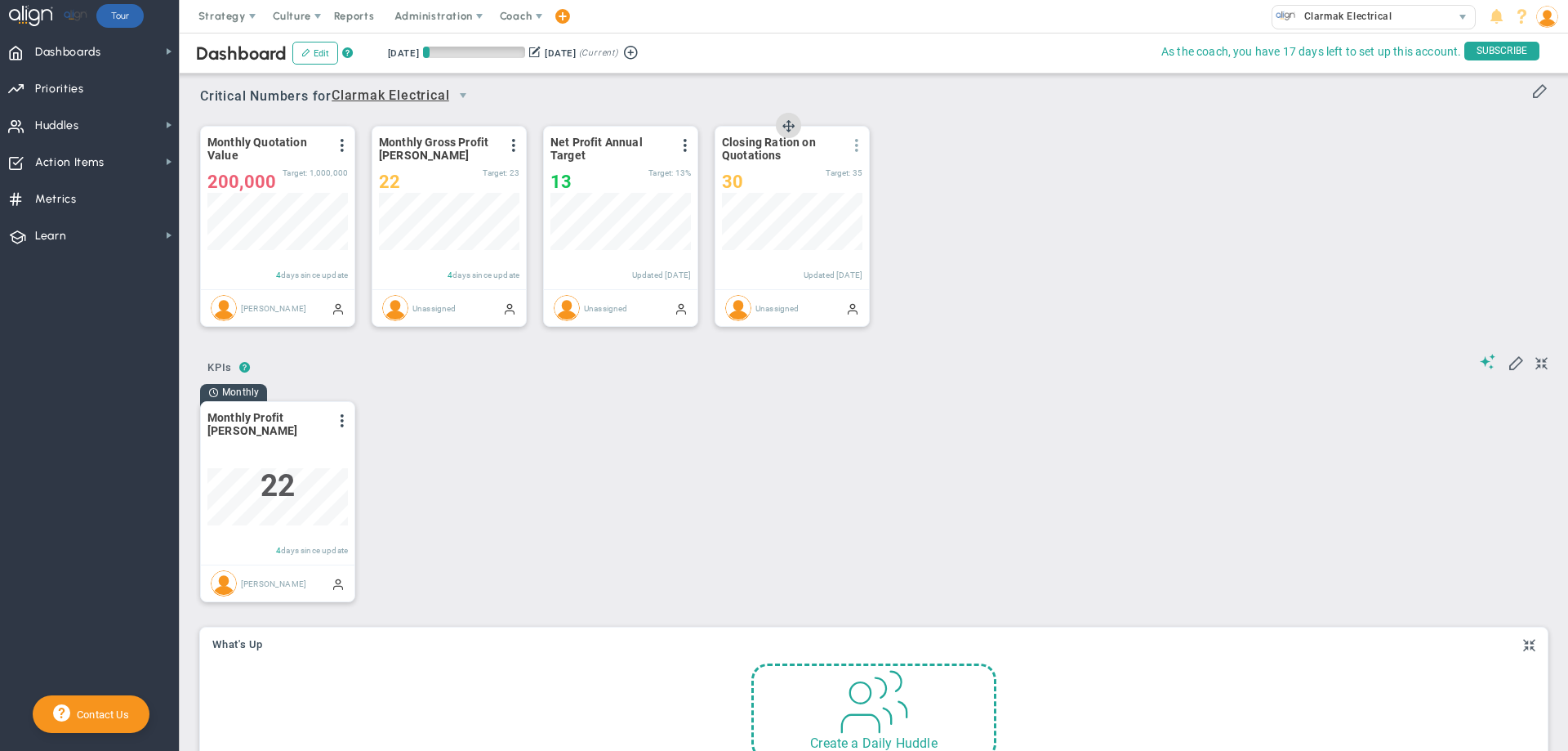
click at [859, 147] on span at bounding box center [857, 146] width 13 height 13
click at [777, 181] on span "Edit" at bounding box center [768, 178] width 19 height 11
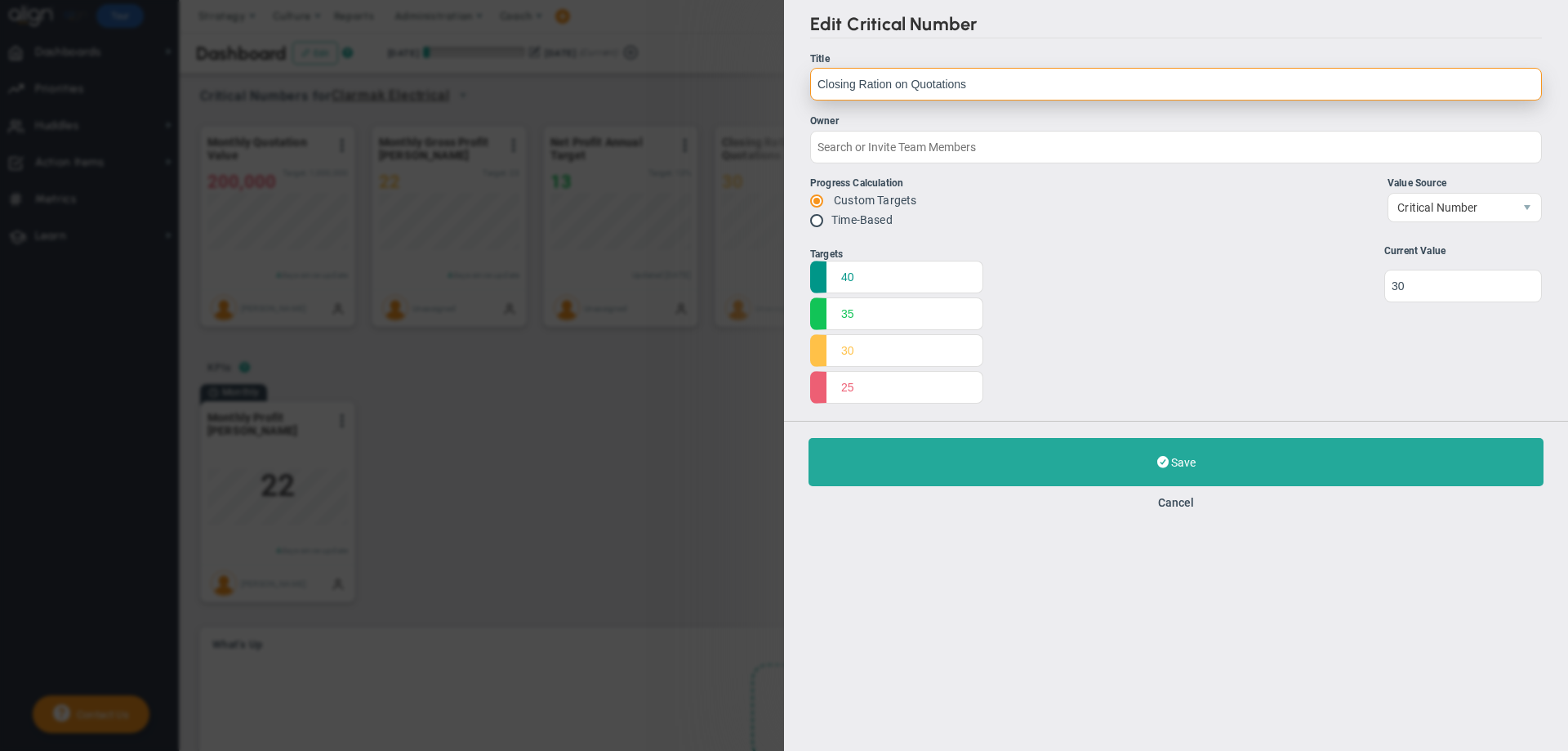
click at [883, 89] on input "Closing Ration on Quotations" at bounding box center [1175, 84] width 731 height 33
type input "Closing Ratio on Quotations"
click at [1125, 255] on div "Targets 40 35 30 25 Start 0 0" at bounding box center [1175, 327] width 731 height 163
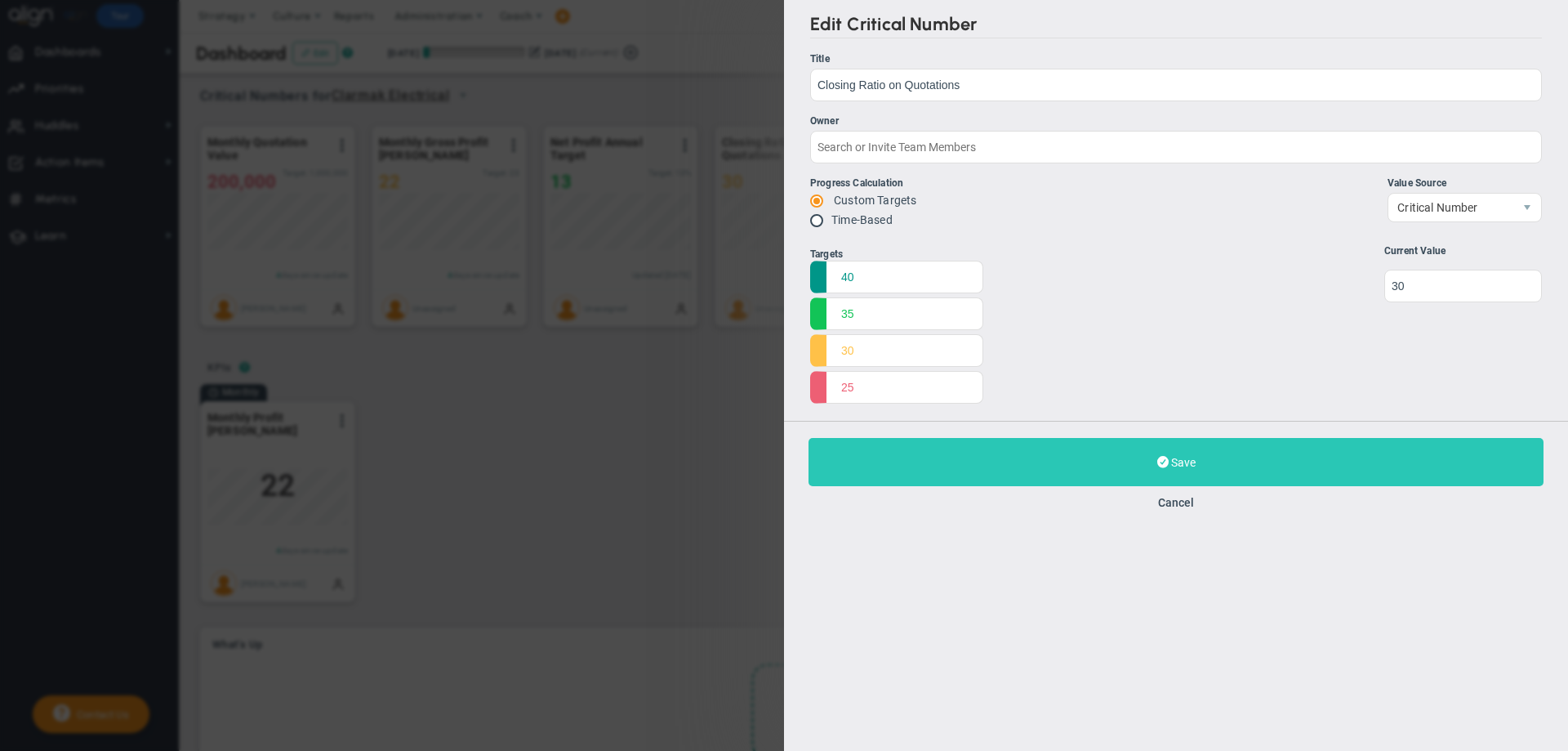
click at [1135, 455] on button "Save Update" at bounding box center [1175, 462] width 735 height 49
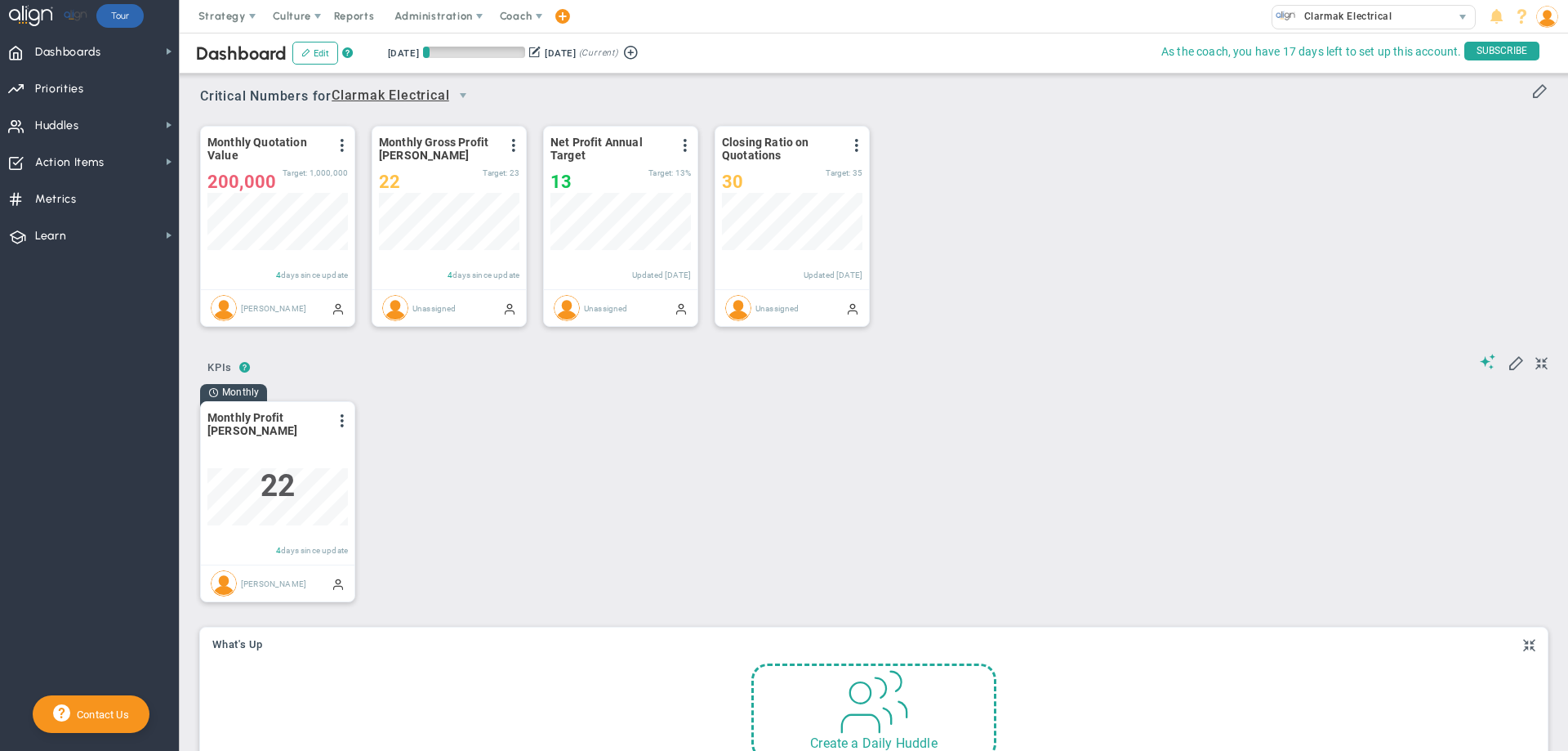
scroll to position [57, 140]
click at [976, 234] on div "Monthly Quotation Value View Historical Graph Edit Make "No Change" Update Add …" at bounding box center [868, 226] width 1368 height 230
drag, startPoint x: 436, startPoint y: 163, endPoint x: 447, endPoint y: 253, distance: 90.7
click at [447, 253] on div "Monthly Gross Profit Margin View Historical Graph Edit Make "No Change" Update …" at bounding box center [449, 208] width 154 height 163
click at [344, 151] on span at bounding box center [342, 146] width 13 height 13
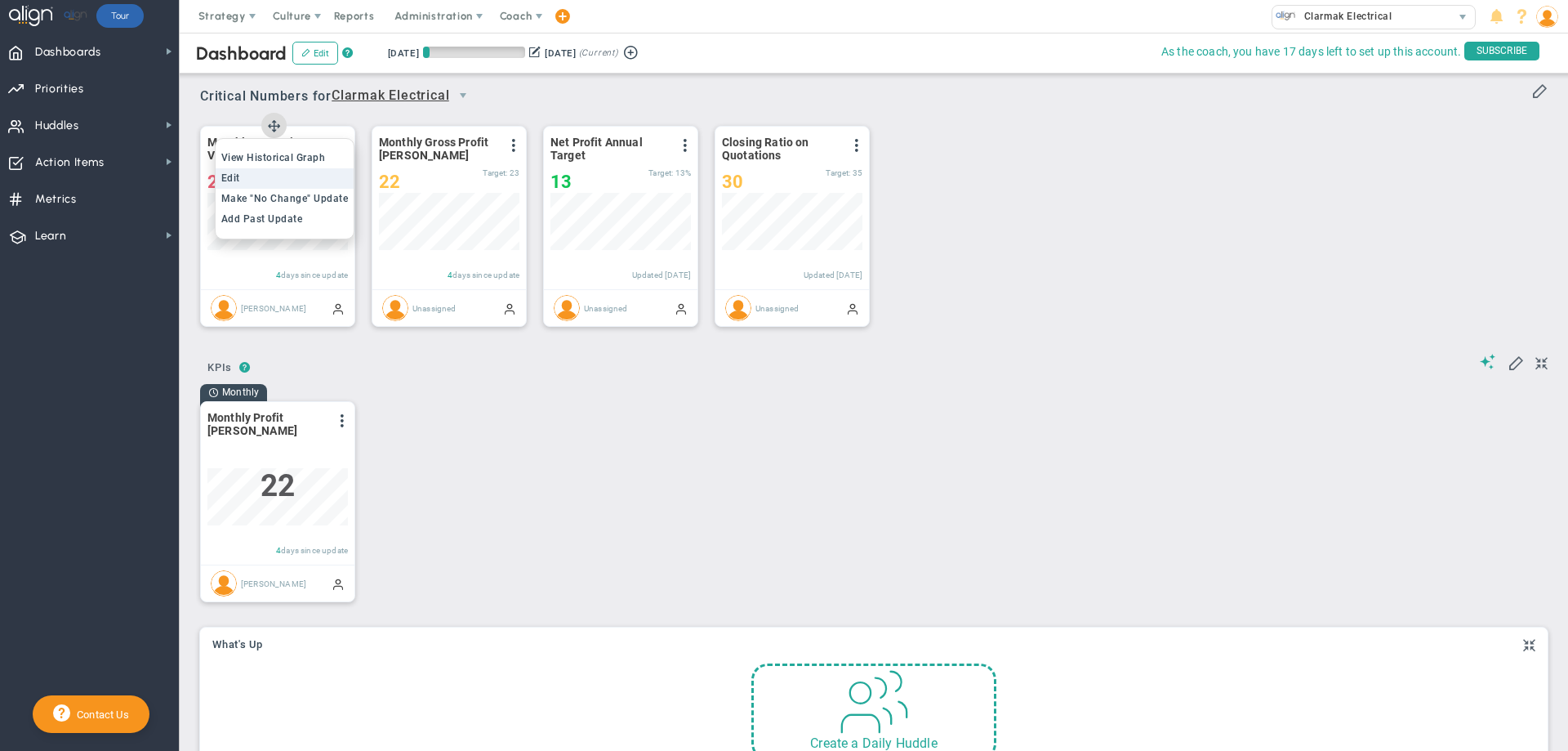
click at [313, 178] on li "Edit" at bounding box center [286, 179] width 139 height 20
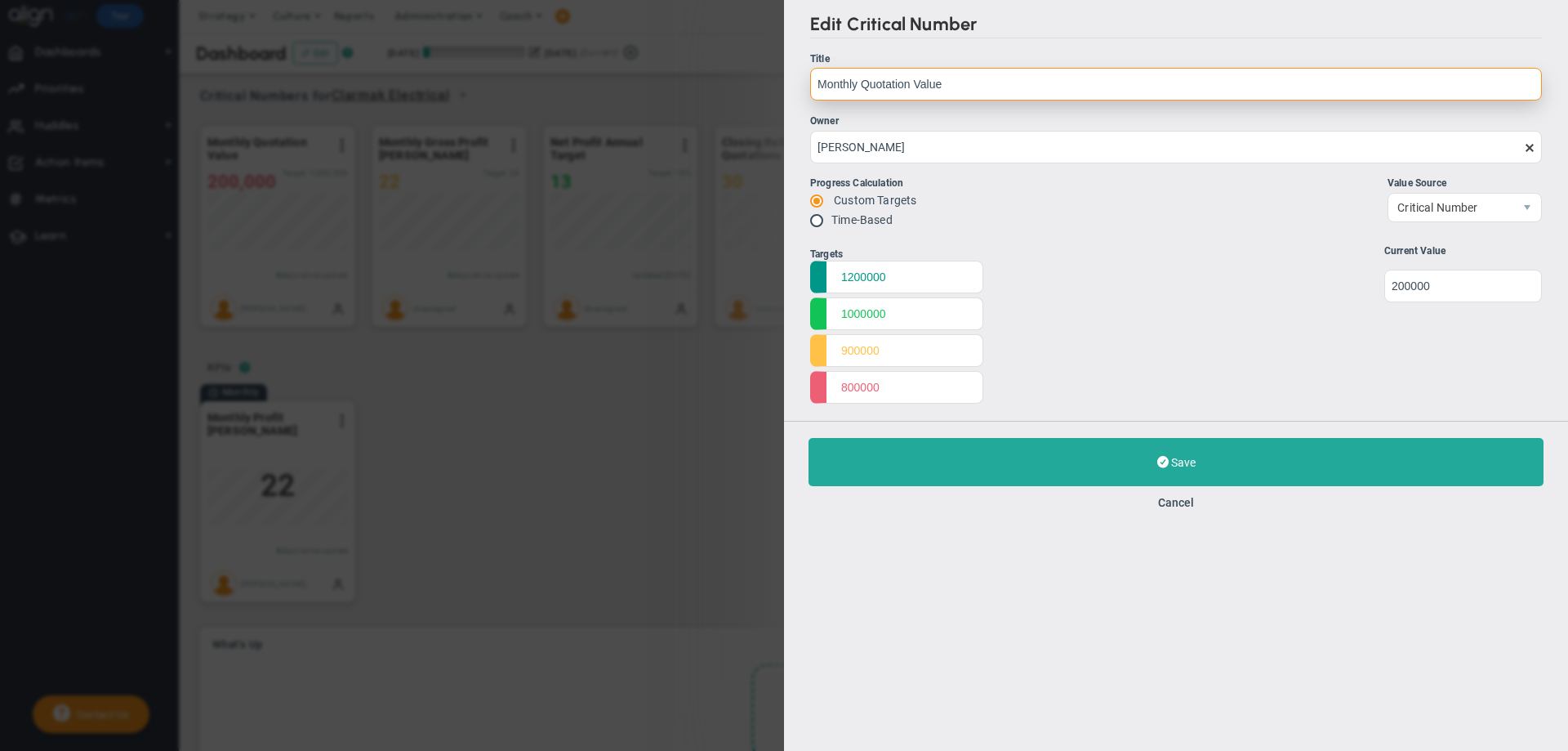
click at [816, 86] on input "Monthly Quotation Value" at bounding box center [1175, 84] width 731 height 33
click at [889, 88] on input "Current Monthly Quotation Value" at bounding box center [1175, 84] width 731 height 33
type input "Current Month Quotation Value"
click at [1055, 198] on div "Progress Calculation Custom Targets Time-Based Value Source Local" at bounding box center [1175, 204] width 731 height 57
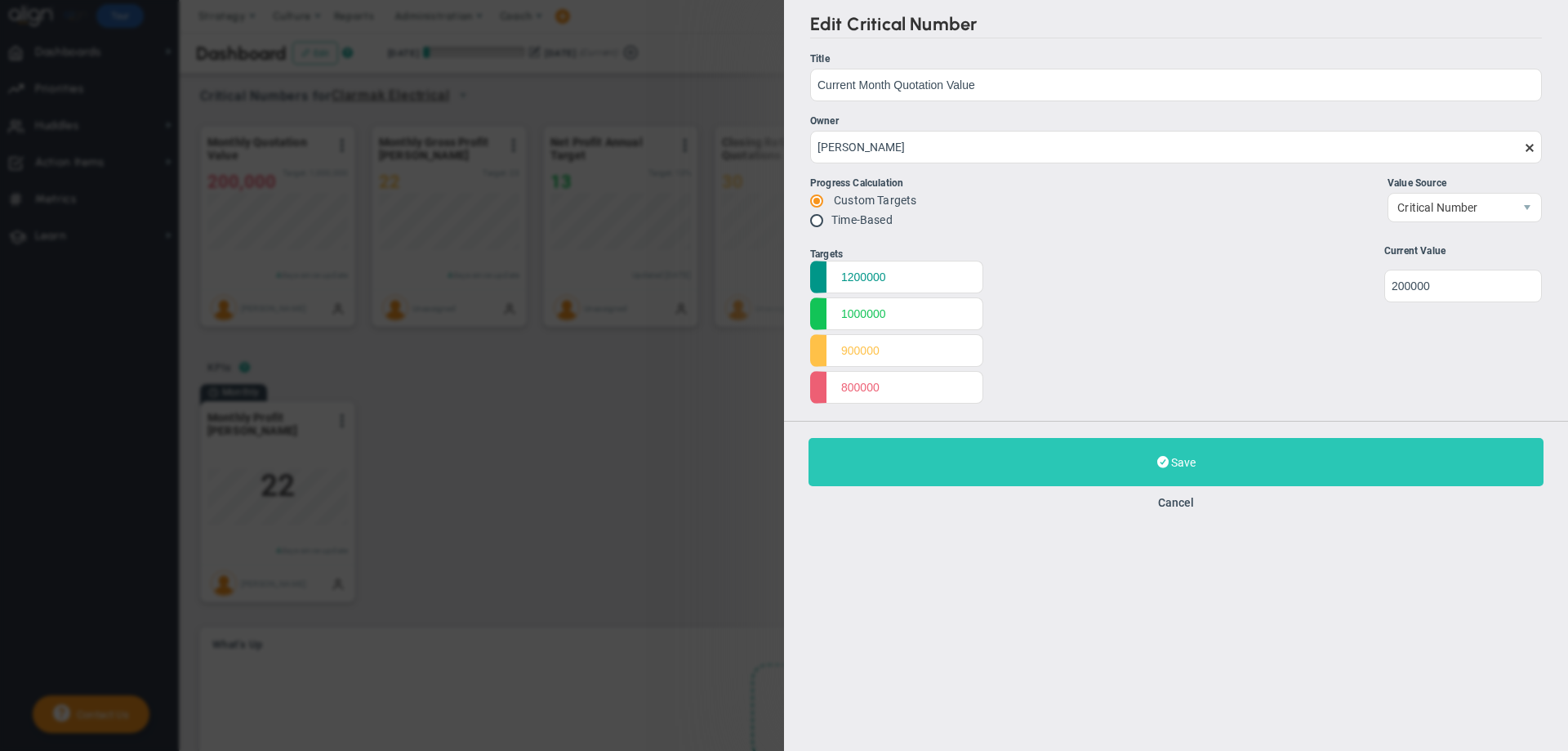
click at [1154, 461] on button "Save Update" at bounding box center [1175, 462] width 735 height 49
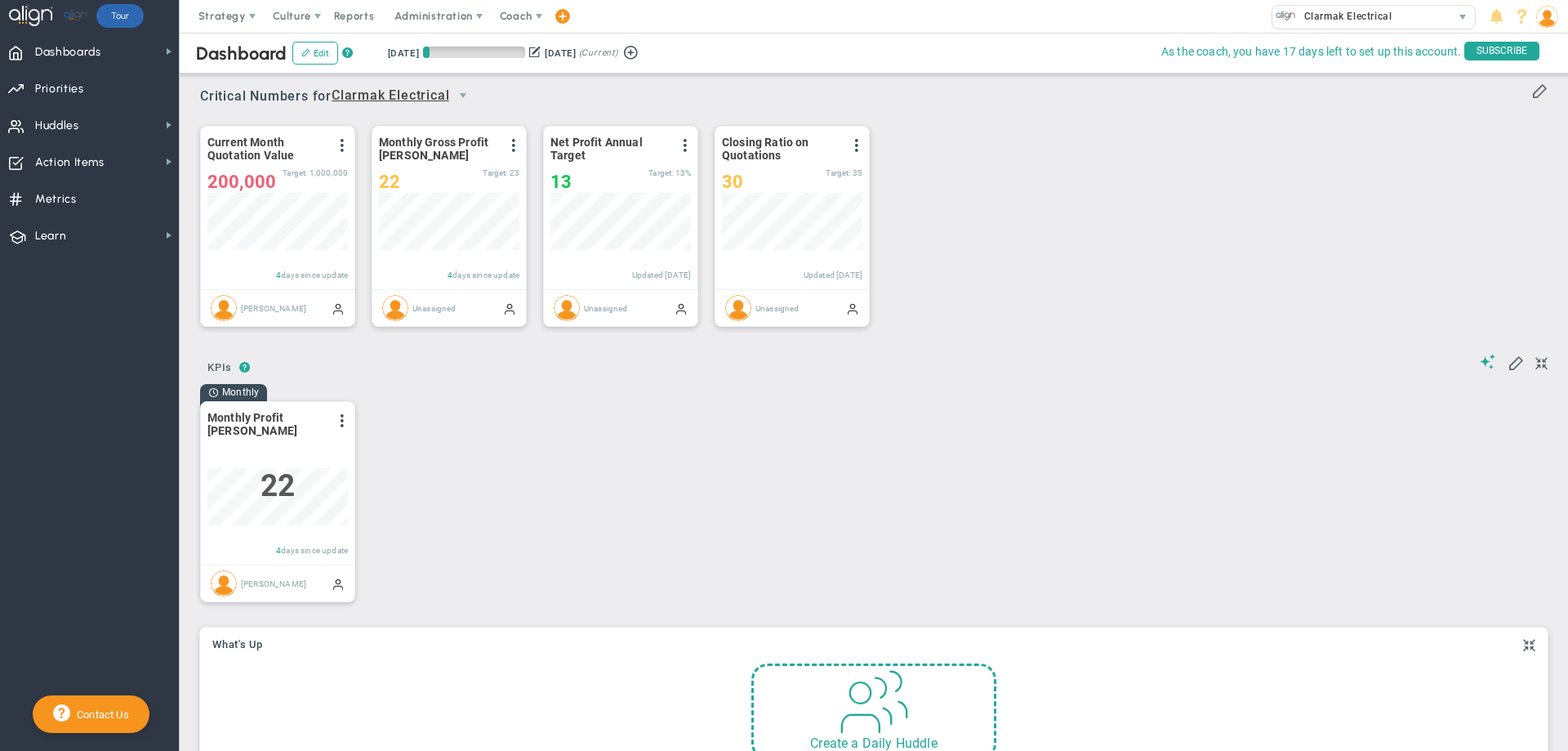
scroll to position [57, 140]
click at [344, 151] on span at bounding box center [342, 146] width 13 height 13
click at [216, 175] on span "200,000" at bounding box center [242, 181] width 69 height 20
click at [341, 147] on span at bounding box center [342, 146] width 13 height 13
click at [252, 184] on li "Edit" at bounding box center [286, 179] width 139 height 20
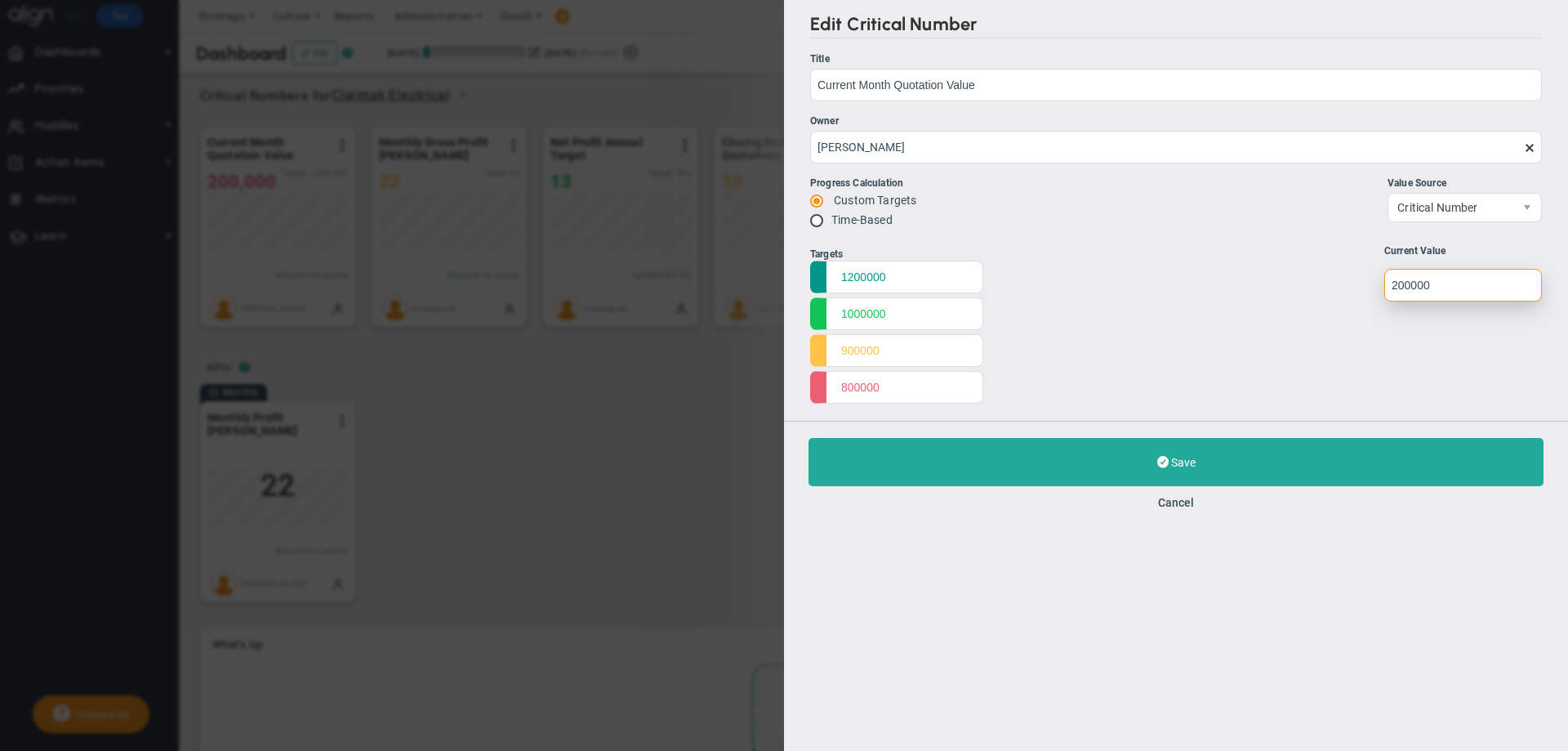
click at [1394, 286] on input "undefined" at bounding box center [1463, 286] width 157 height 33
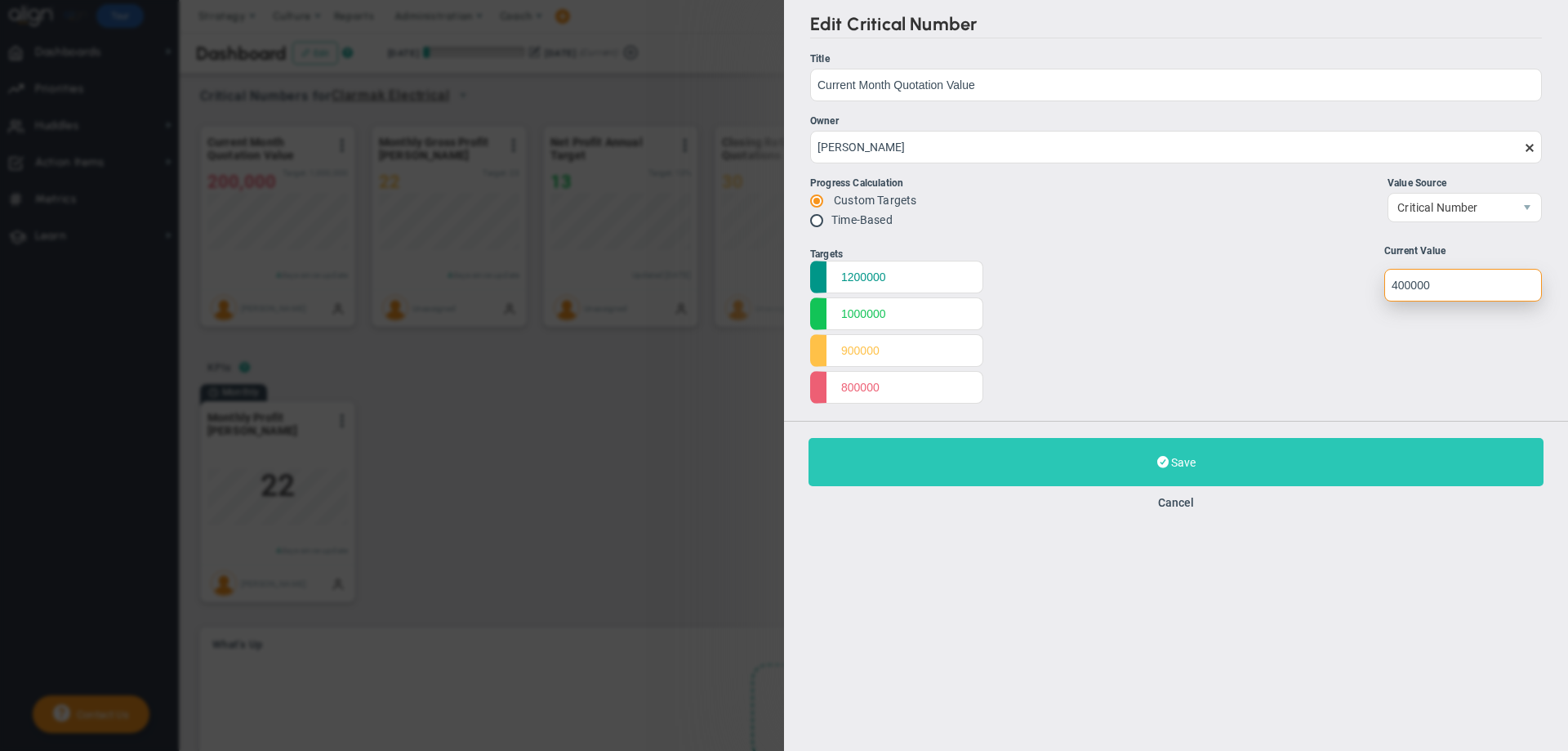
type input "400000"
click at [1227, 459] on button "Save Update" at bounding box center [1175, 462] width 735 height 49
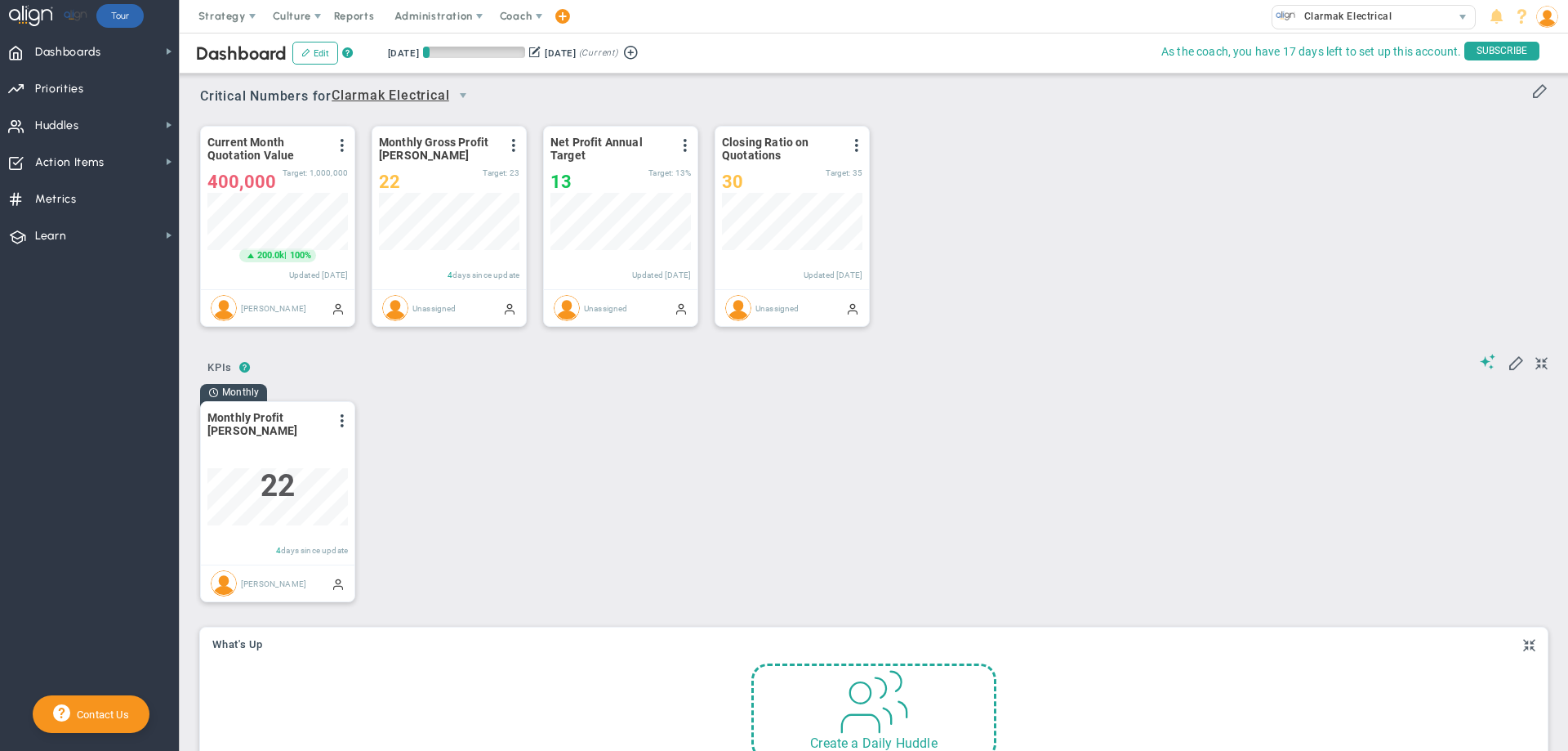
scroll to position [57, 140]
click at [251, 256] on span at bounding box center [251, 256] width 13 height 13
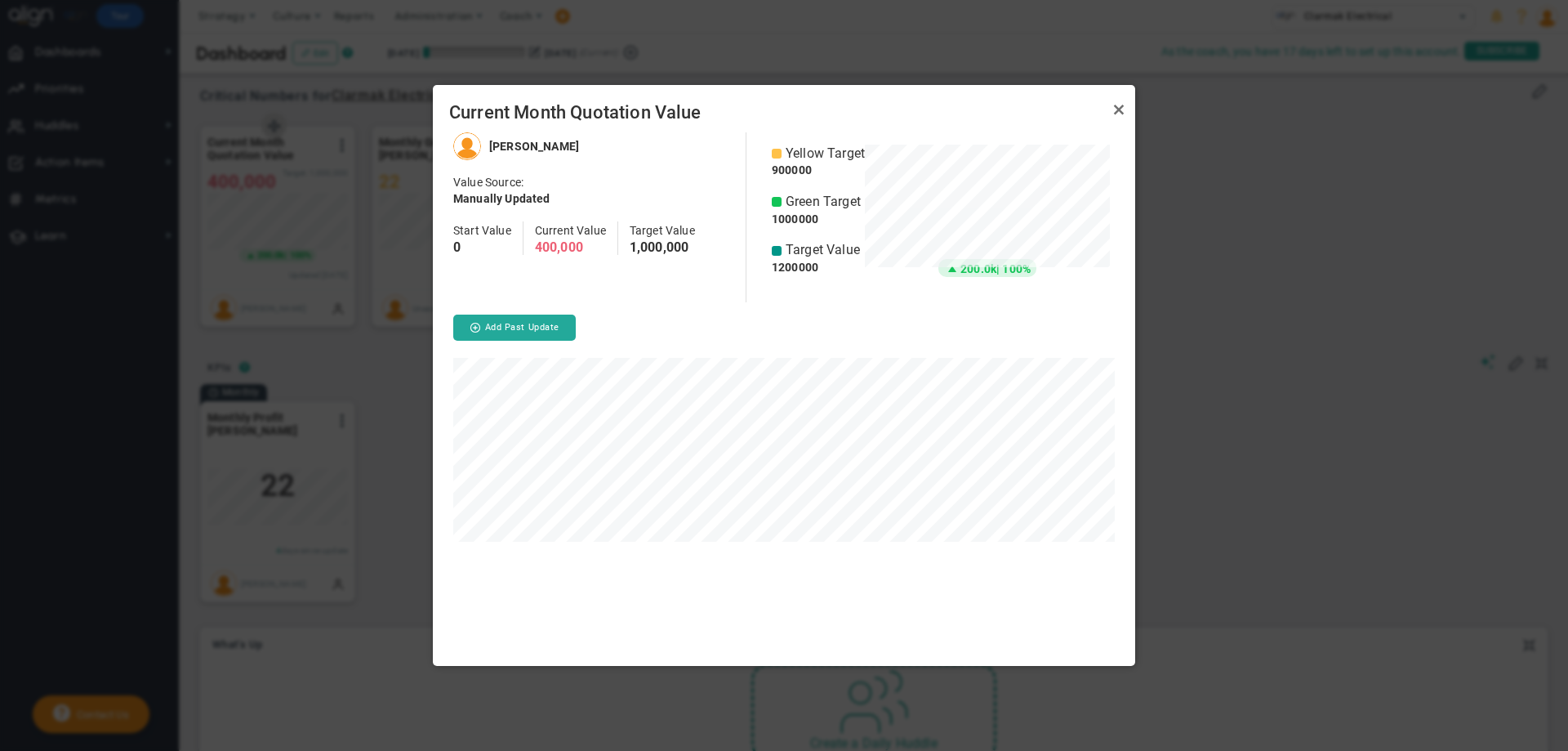
scroll to position [535, 702]
click at [1118, 112] on link "Close" at bounding box center [1119, 109] width 19 height 19
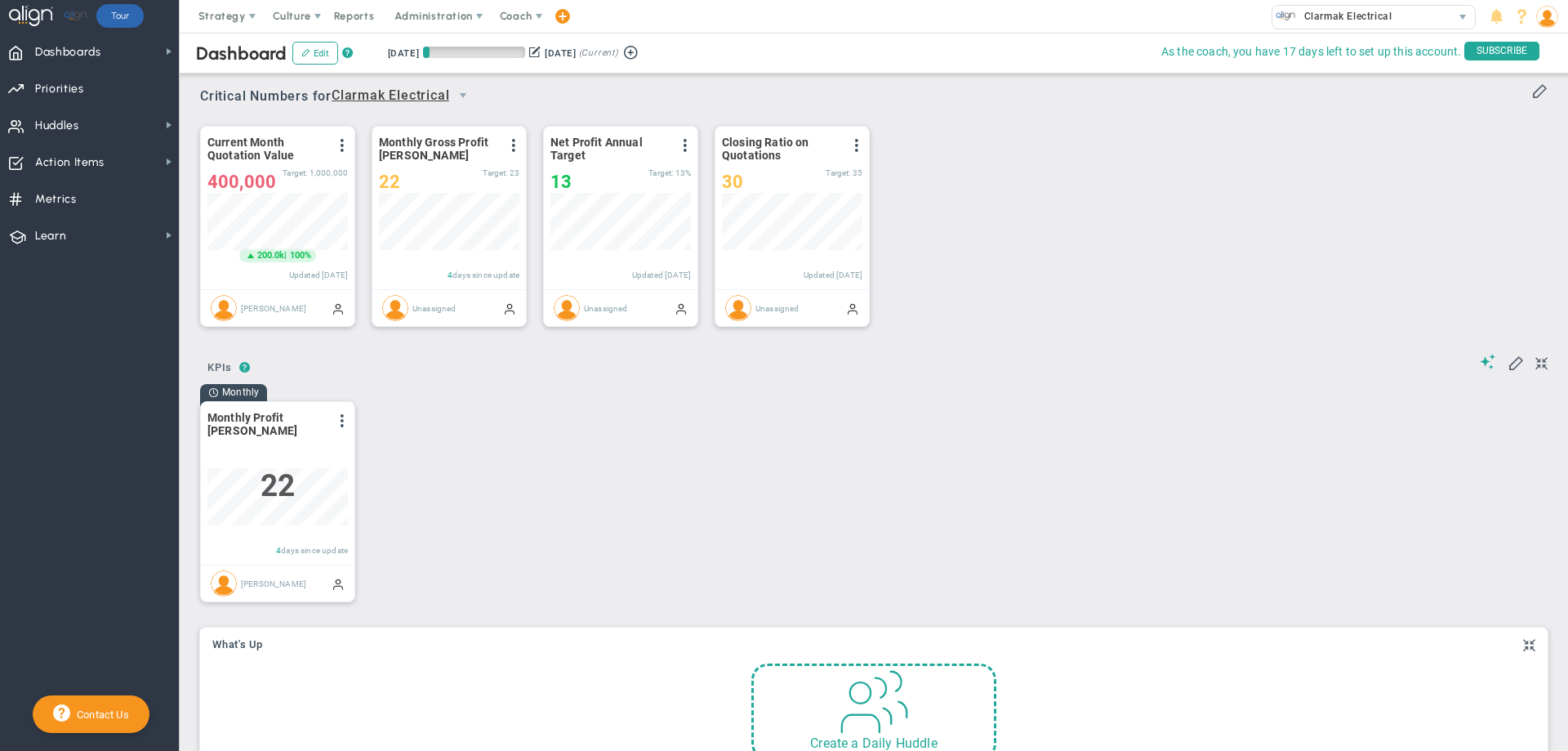
click at [450, 468] on div "Monthly Monthly Profit Margin View Historical Graph Edit Make "No Change" Updat…" at bounding box center [868, 499] width 1368 height 234
click at [514, 151] on span at bounding box center [514, 146] width 13 height 13
click at [470, 176] on li "Edit" at bounding box center [457, 179] width 139 height 20
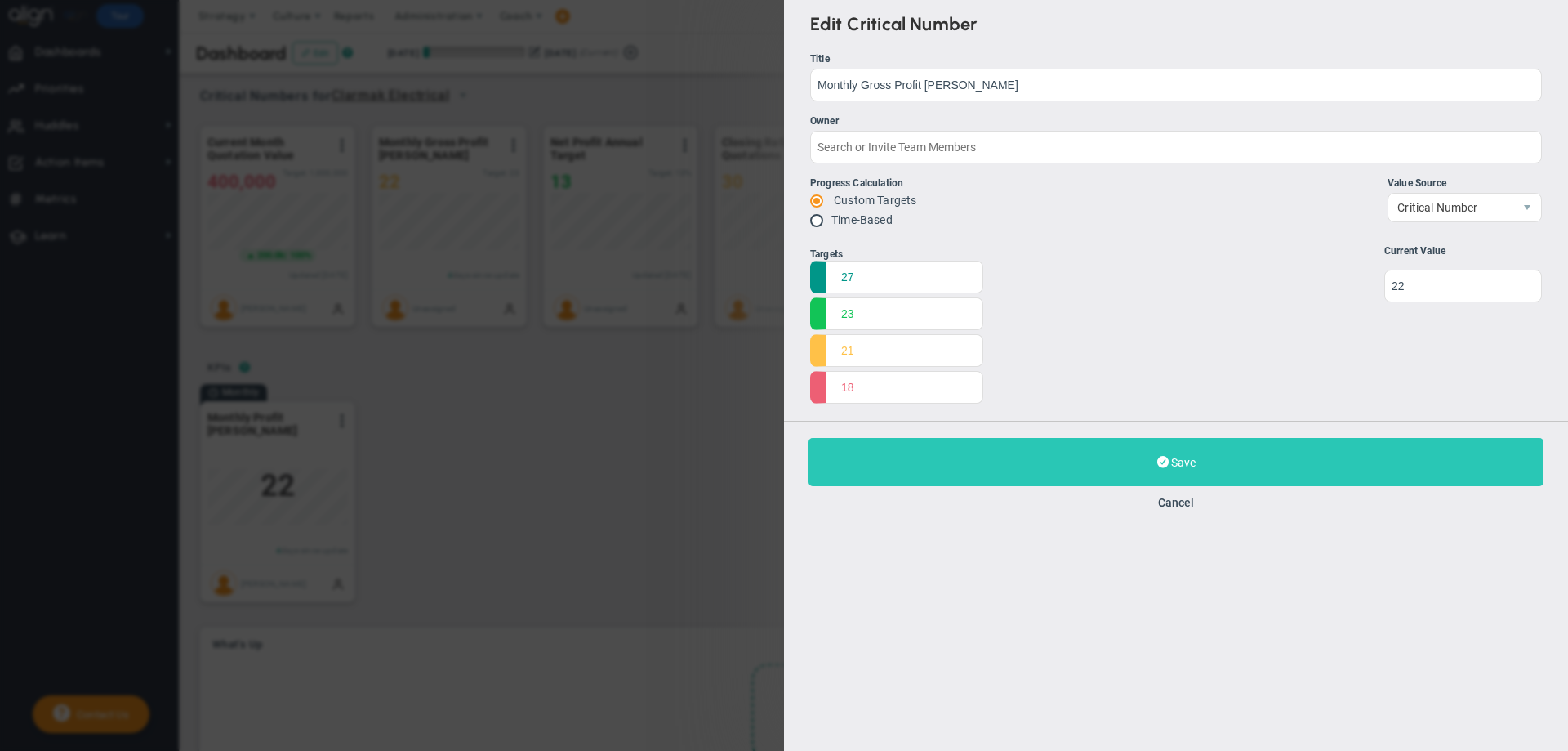
click at [1184, 460] on span "Save" at bounding box center [1183, 463] width 25 height 13
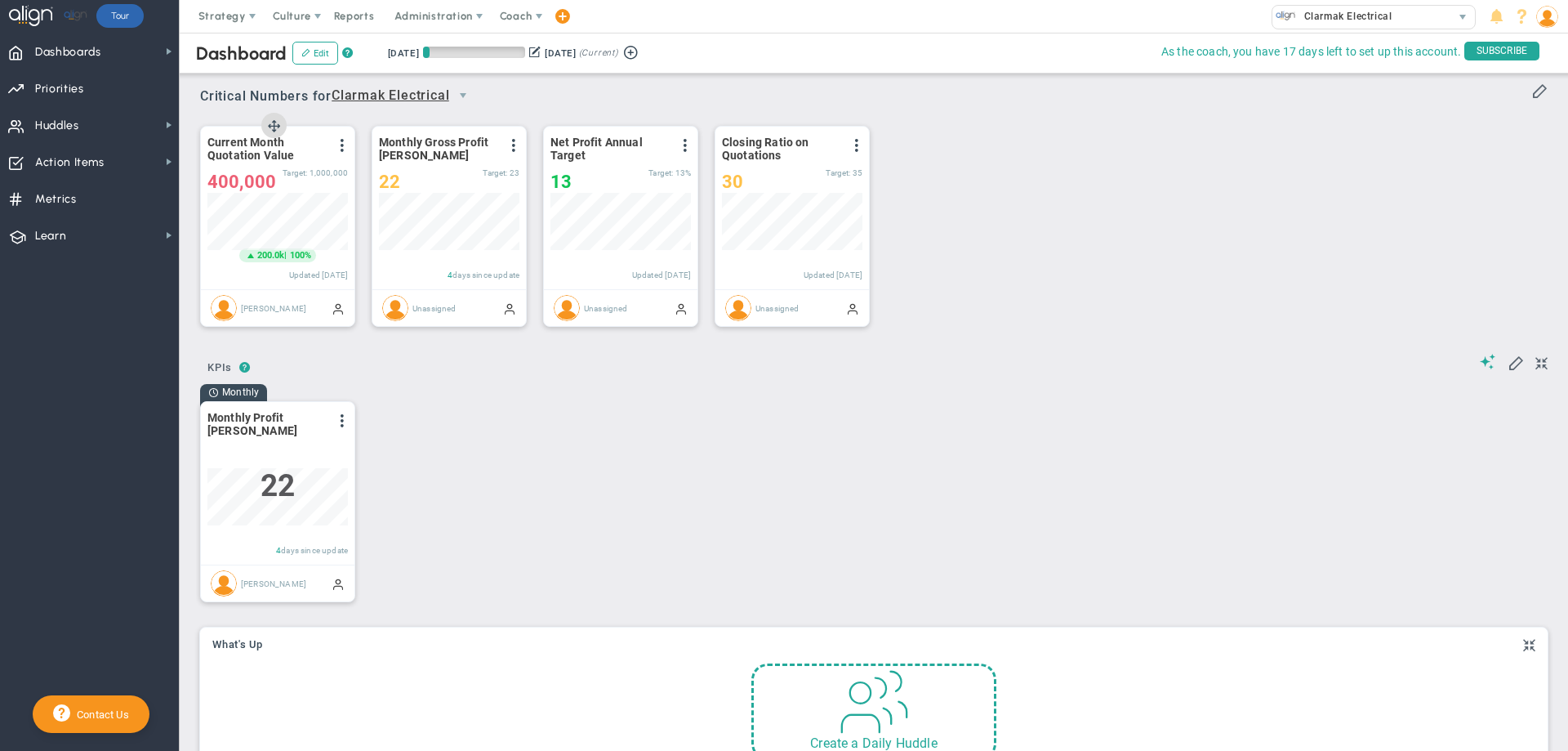
scroll to position [57, 140]
click at [321, 252] on div "200.0k | 100%" at bounding box center [277, 234] width 140 height 57
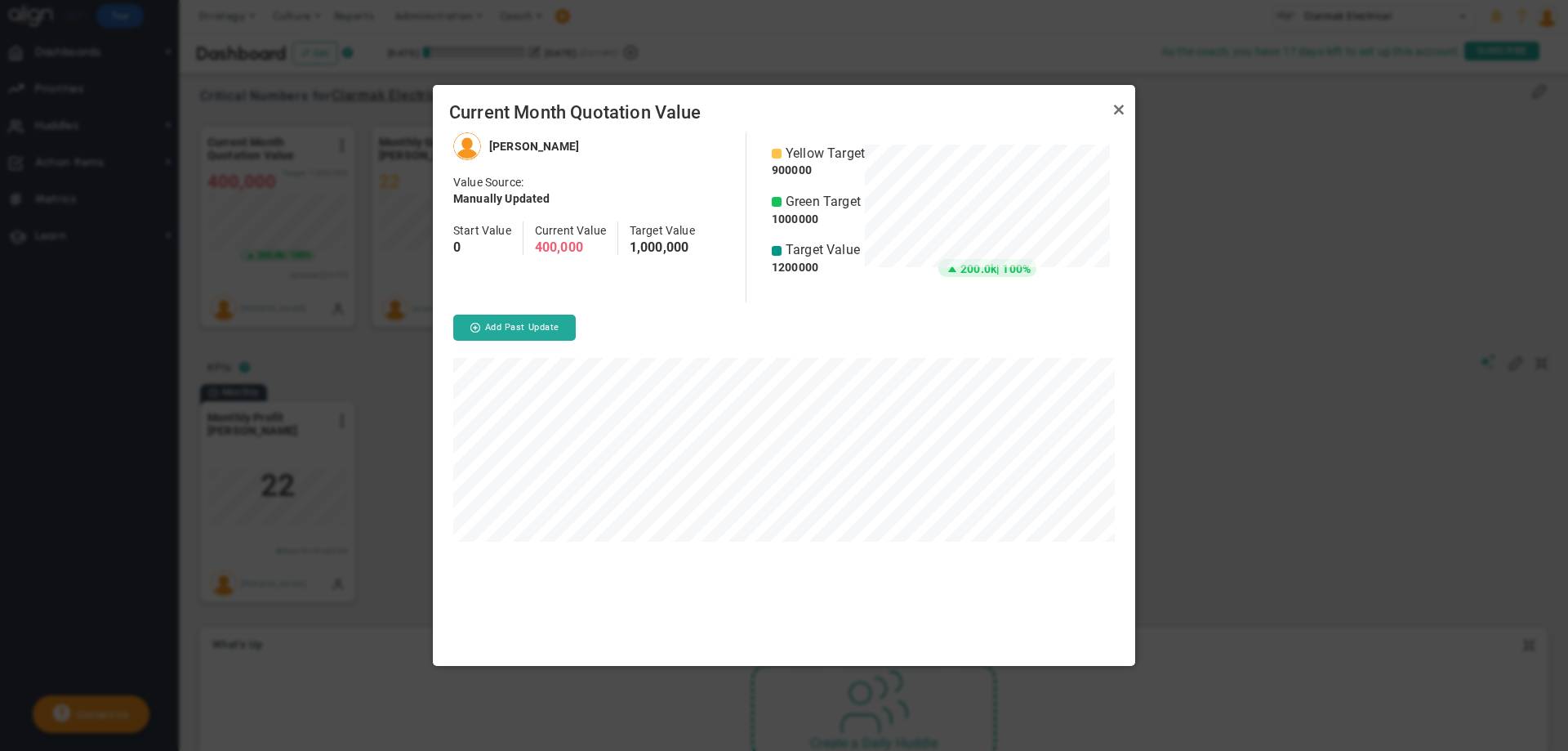
scroll to position [147, 245]
click at [947, 270] on div at bounding box center [988, 217] width 245 height 146
click at [1011, 270] on div at bounding box center [988, 217] width 245 height 146
click at [571, 243] on h4 "400,000" at bounding box center [570, 247] width 71 height 15
click at [571, 246] on h4 "400,000" at bounding box center [570, 247] width 71 height 15
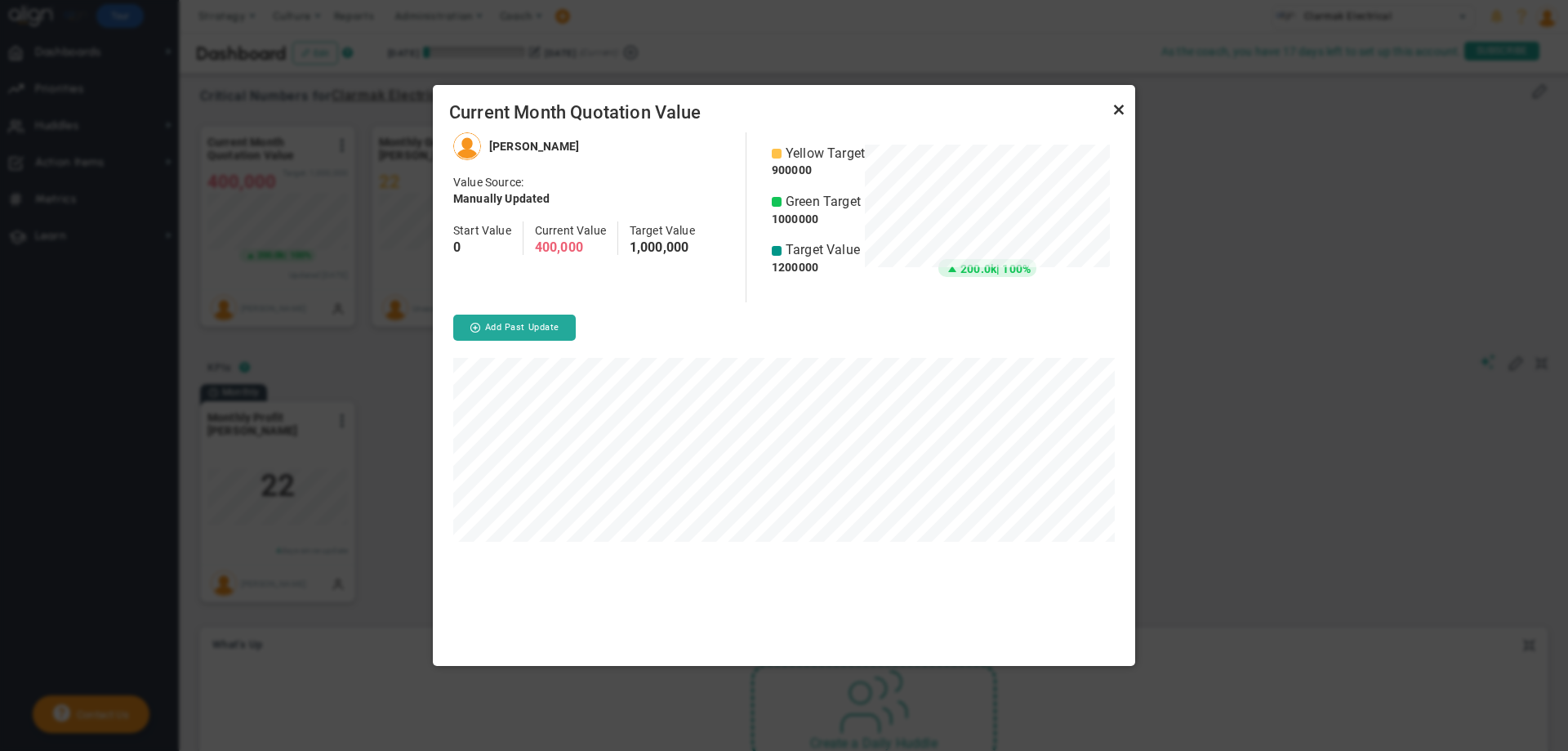
click at [1119, 102] on link "Close" at bounding box center [1119, 109] width 19 height 19
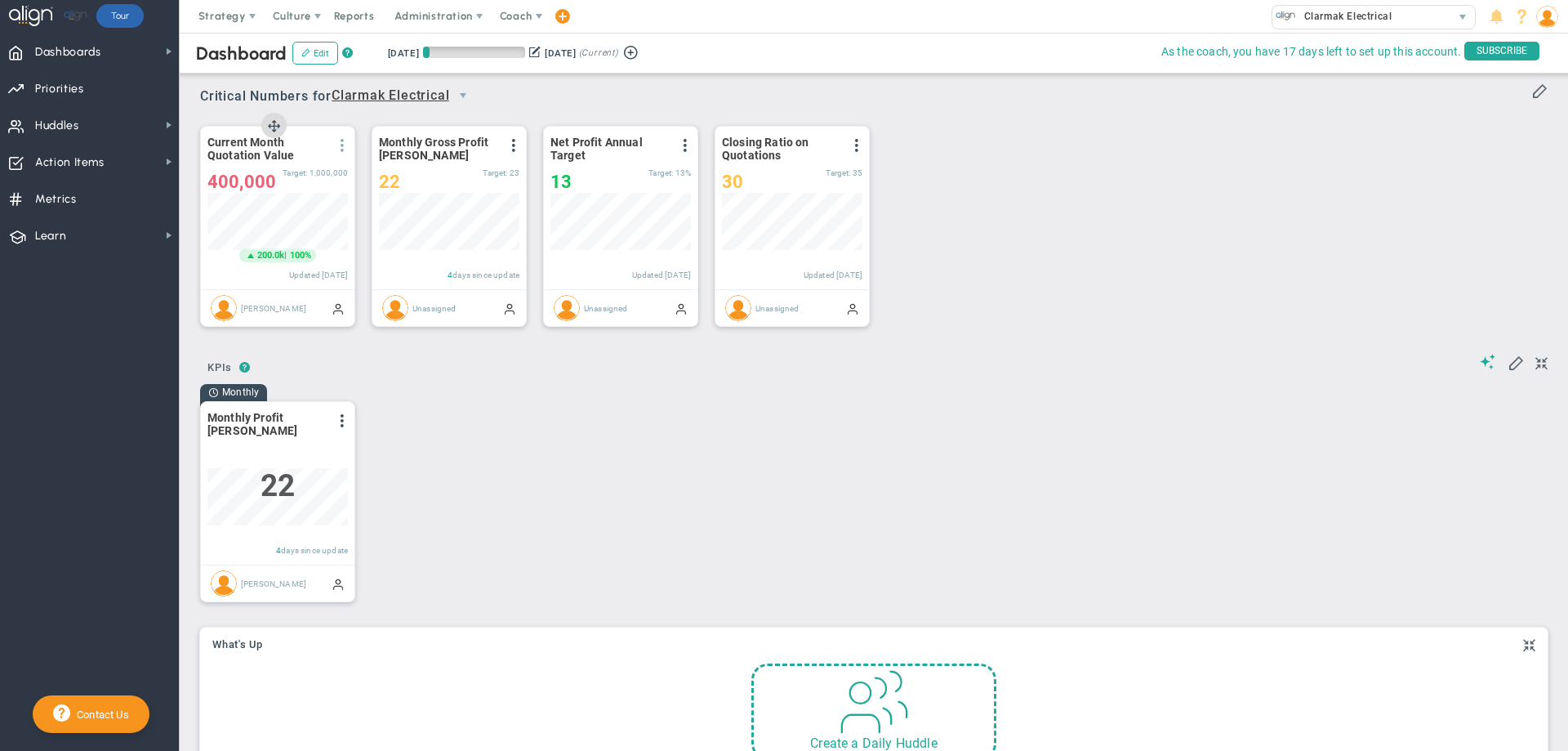
click at [341, 144] on span at bounding box center [342, 146] width 13 height 13
click at [323, 178] on li "Edit" at bounding box center [297, 179] width 116 height 20
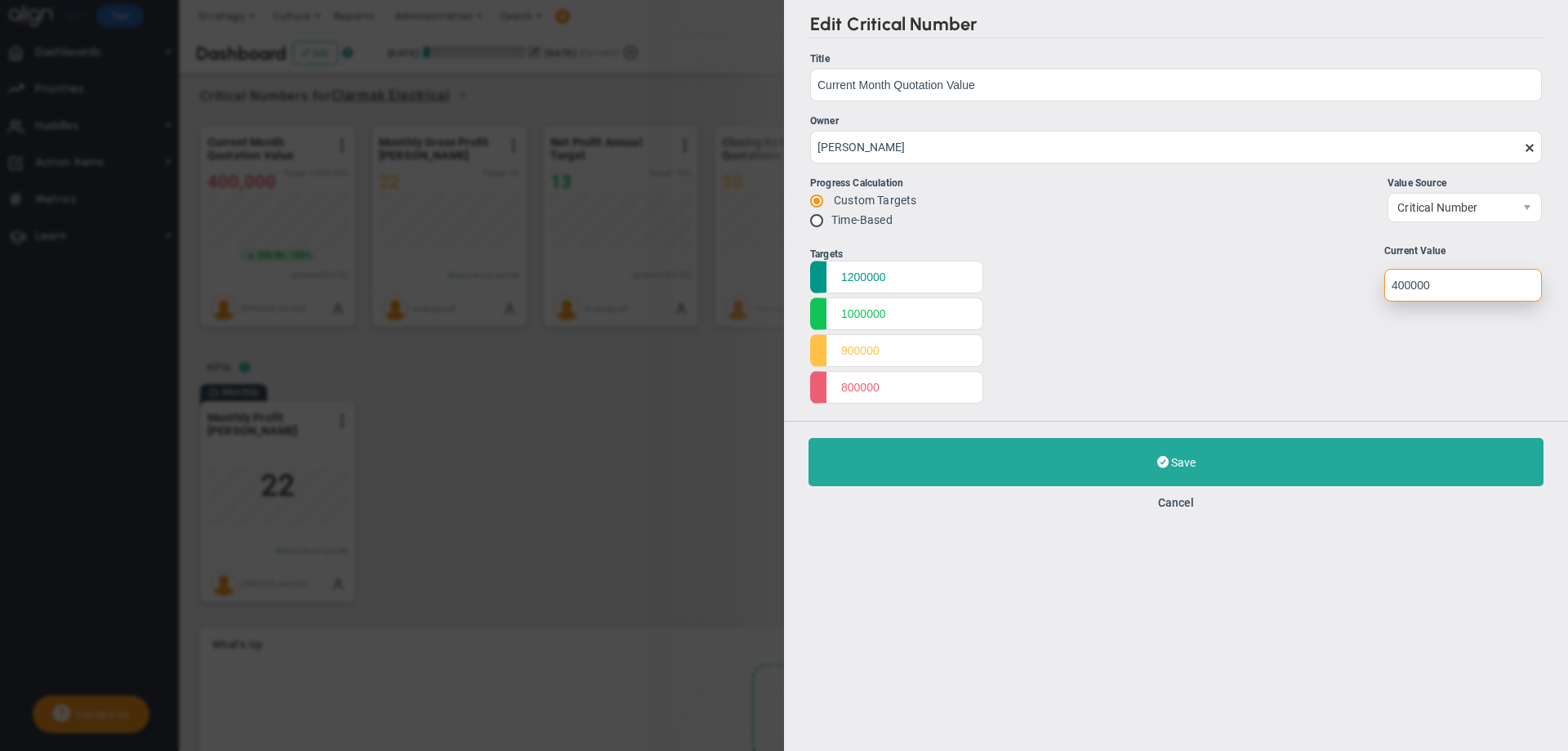
drag, startPoint x: 1435, startPoint y: 282, endPoint x: 1362, endPoint y: 289, distance: 73.3
click at [1362, 289] on div "Targets 1200000 1000000 900000 800000 Start 0 0" at bounding box center [1175, 327] width 731 height 163
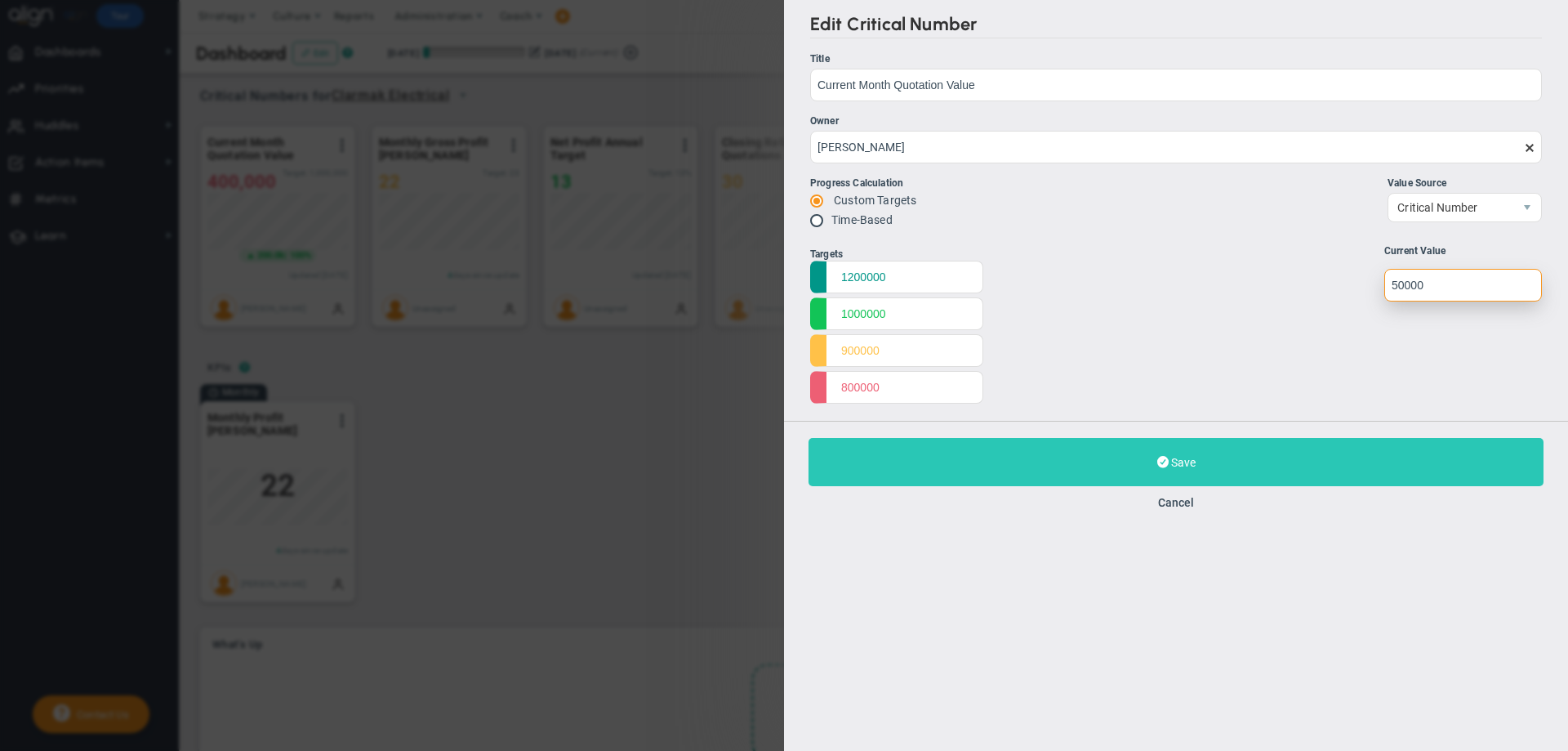
type input "50000"
click at [1171, 463] on span "Save" at bounding box center [1183, 463] width 25 height 13
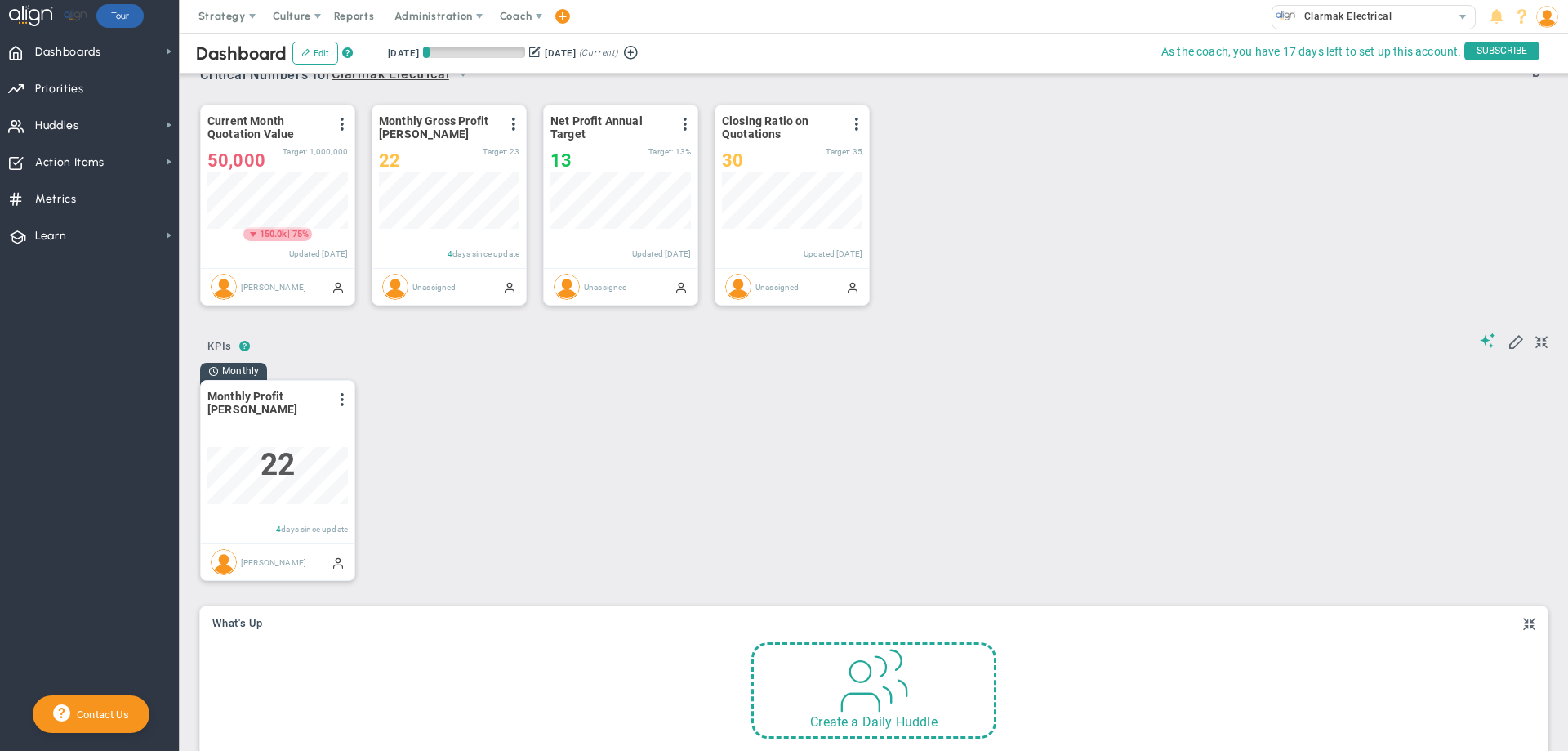
scroll to position [20, 0]
click at [341, 404] on span at bounding box center [342, 400] width 13 height 13
click at [278, 438] on li "Edit" at bounding box center [286, 433] width 139 height 20
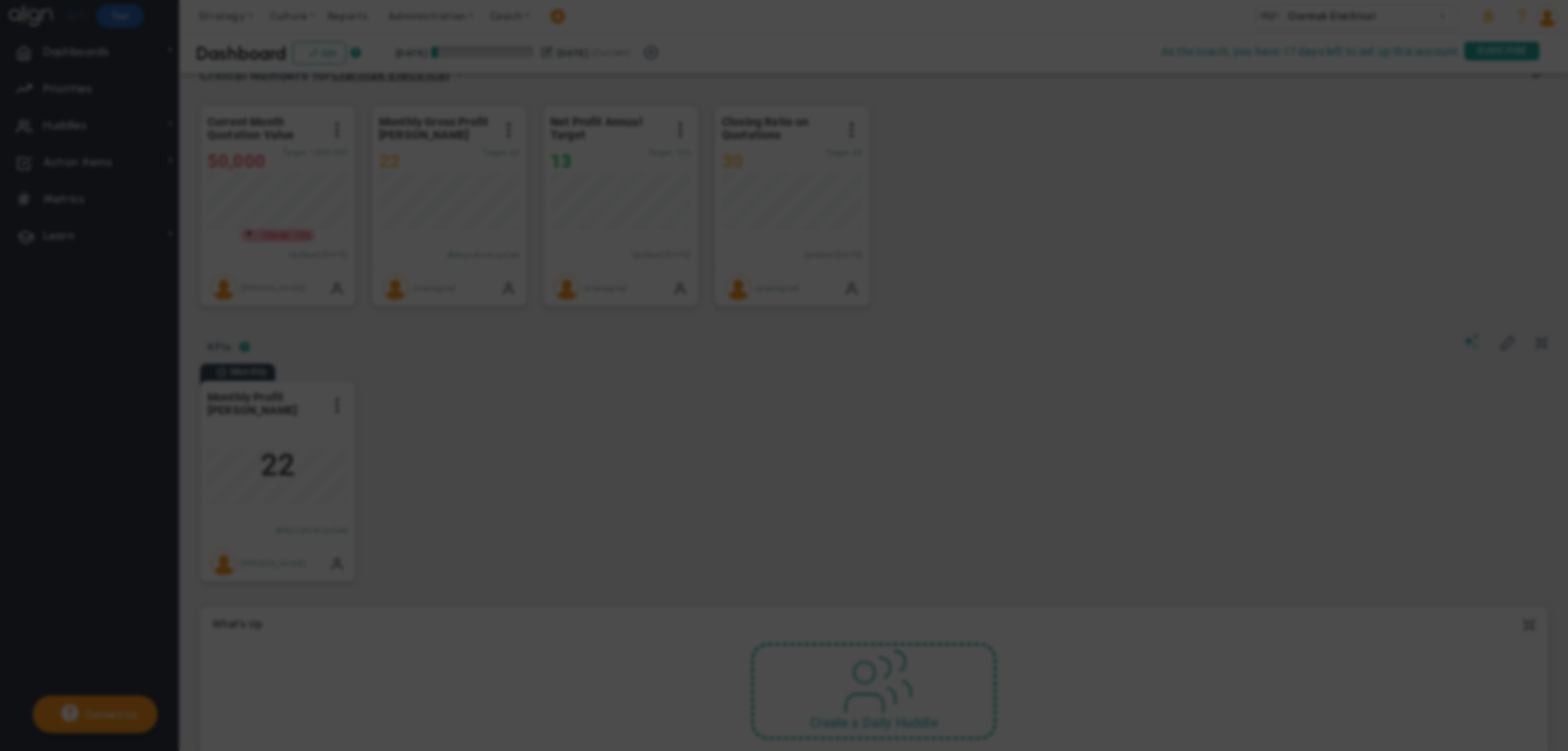
radio input "true"
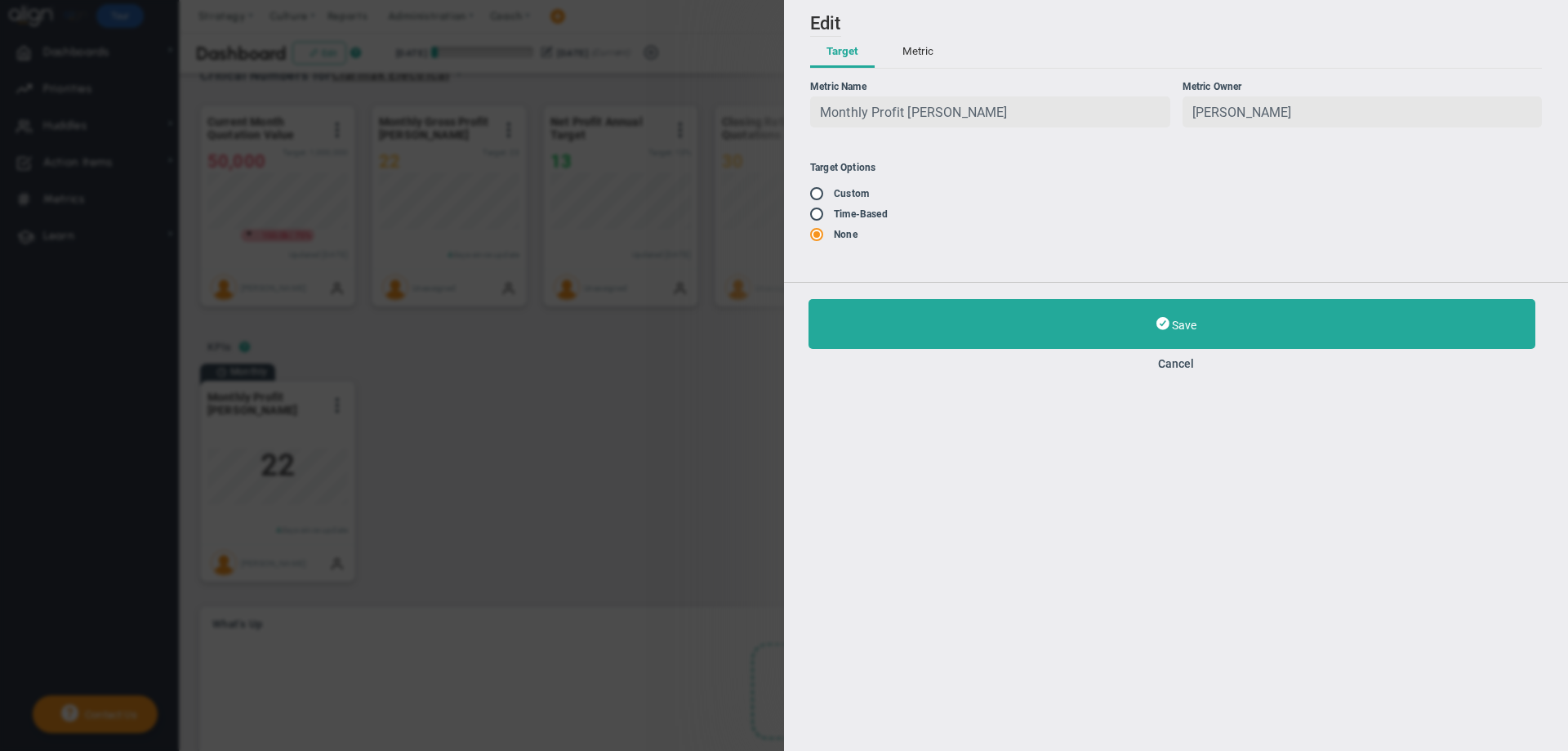
click at [818, 197] on input "radio" at bounding box center [823, 194] width 16 height 13
radio input "true"
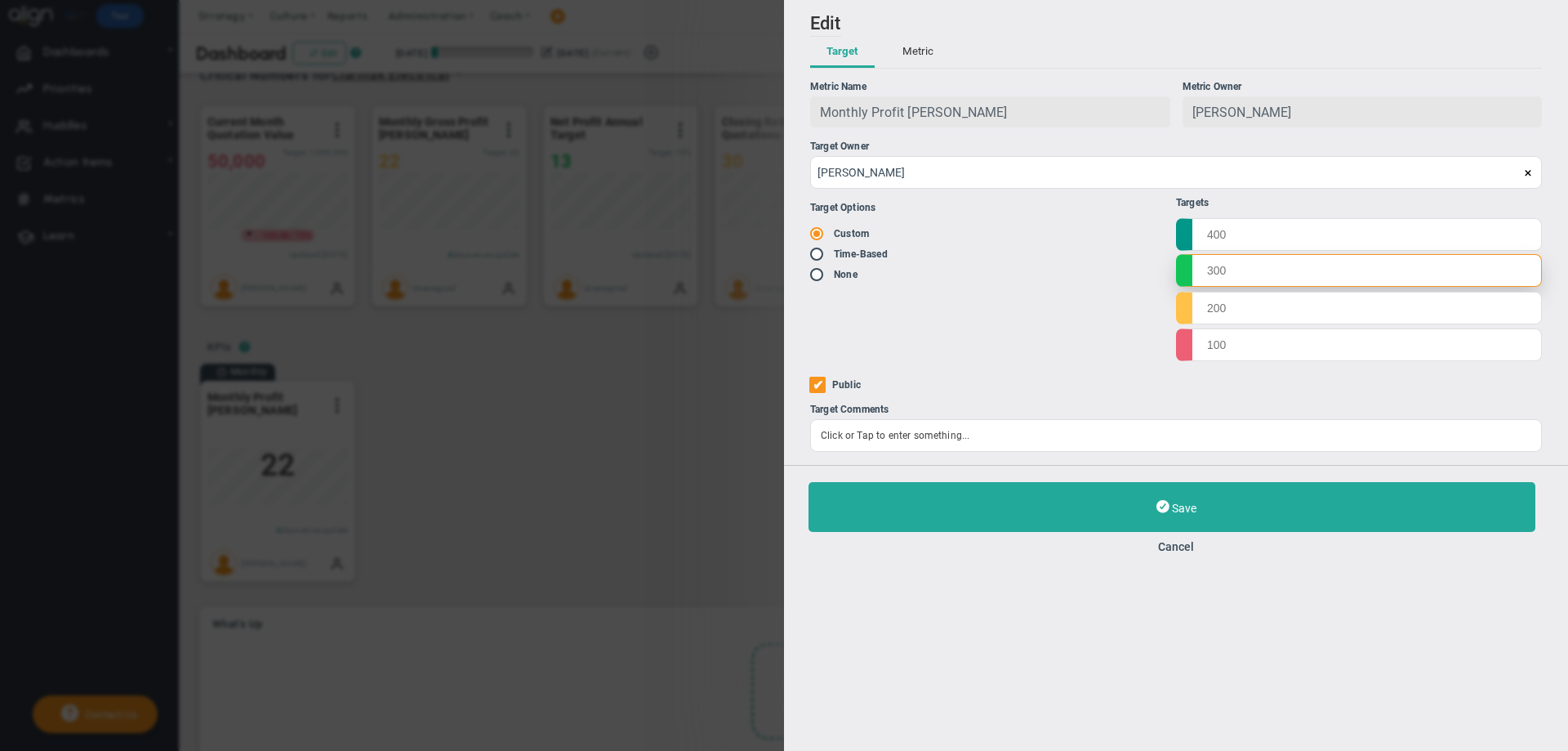
drag, startPoint x: 1224, startPoint y: 273, endPoint x: 1201, endPoint y: 275, distance: 23.1
click at [1201, 275] on input "text" at bounding box center [1359, 270] width 366 height 33
click at [1233, 273] on input "text" at bounding box center [1359, 270] width 366 height 33
type input "13"
click at [1206, 305] on input "text" at bounding box center [1359, 308] width 366 height 33
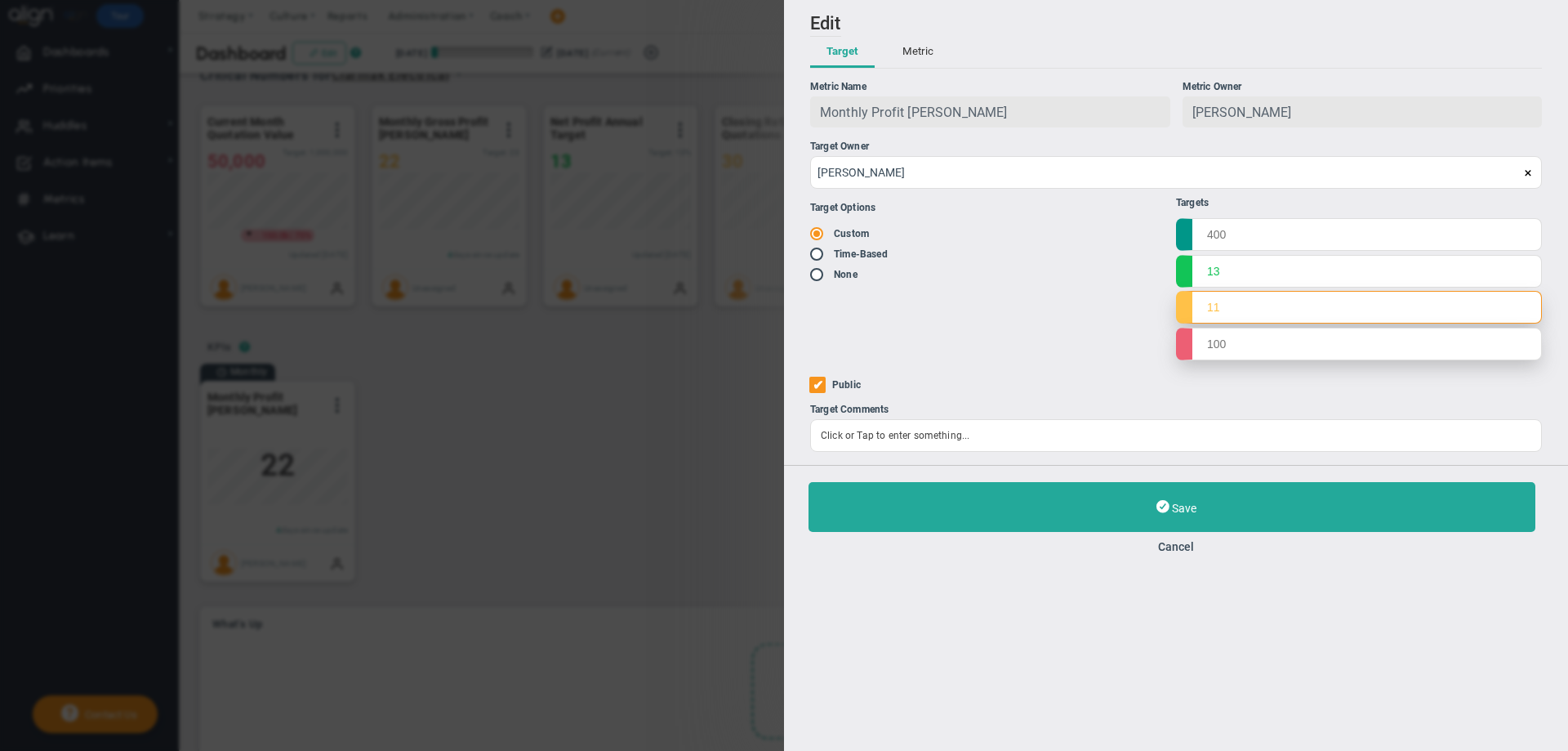
type input "11"
click at [1210, 345] on input "text" at bounding box center [1359, 344] width 366 height 33
type input "9"
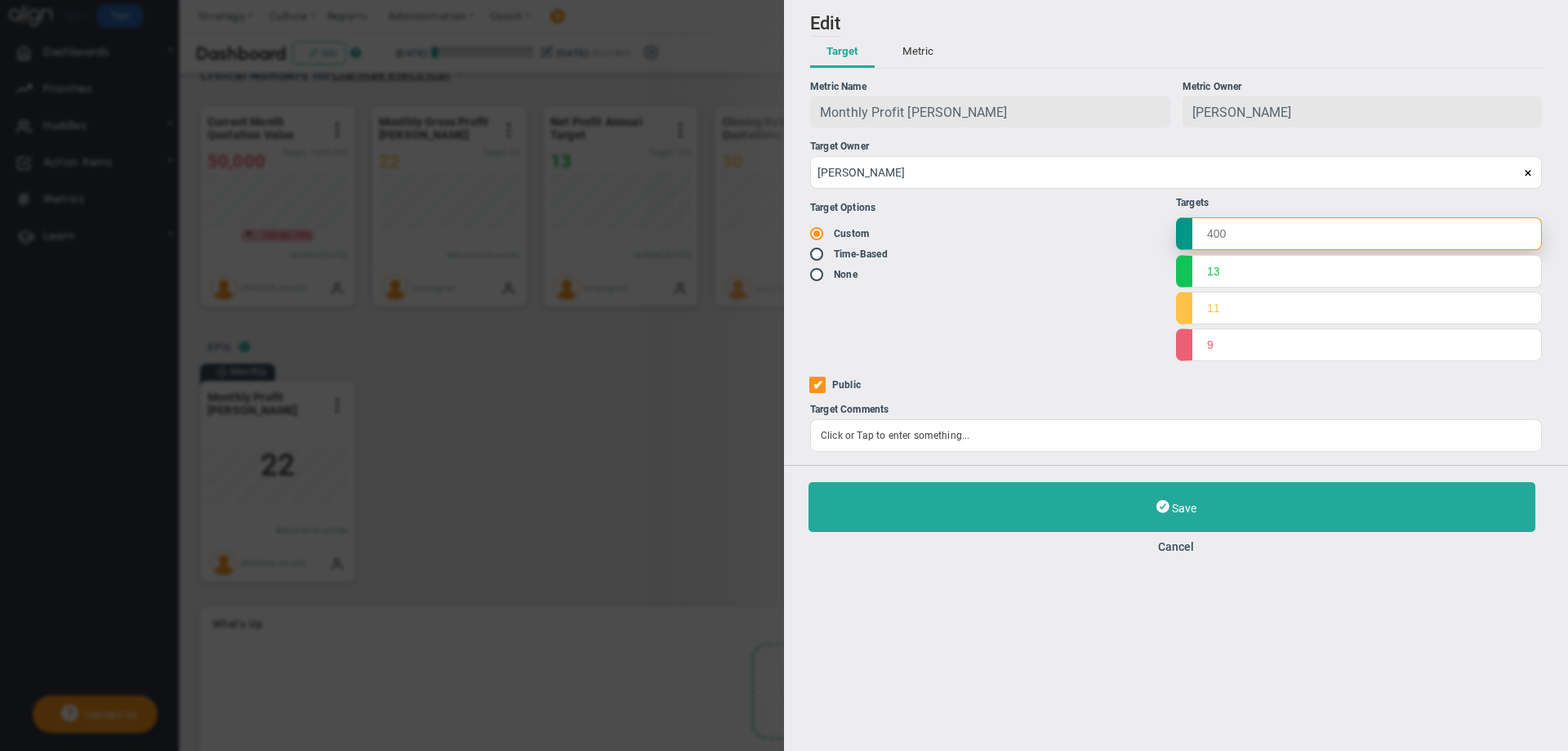
click at [1208, 240] on input "text" at bounding box center [1359, 234] width 366 height 33
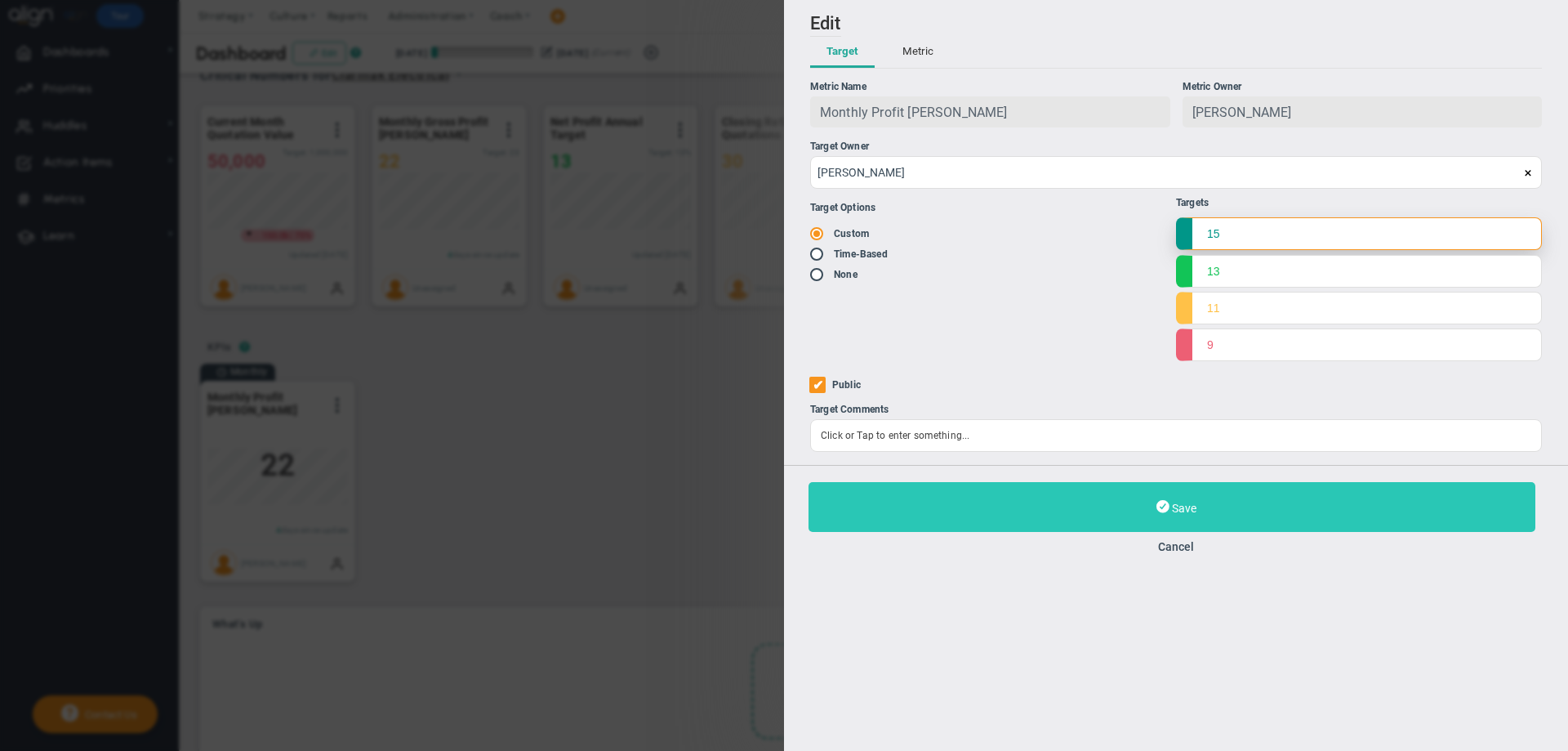
type input "15"
click at [1192, 496] on button "Save" at bounding box center [1172, 506] width 727 height 49
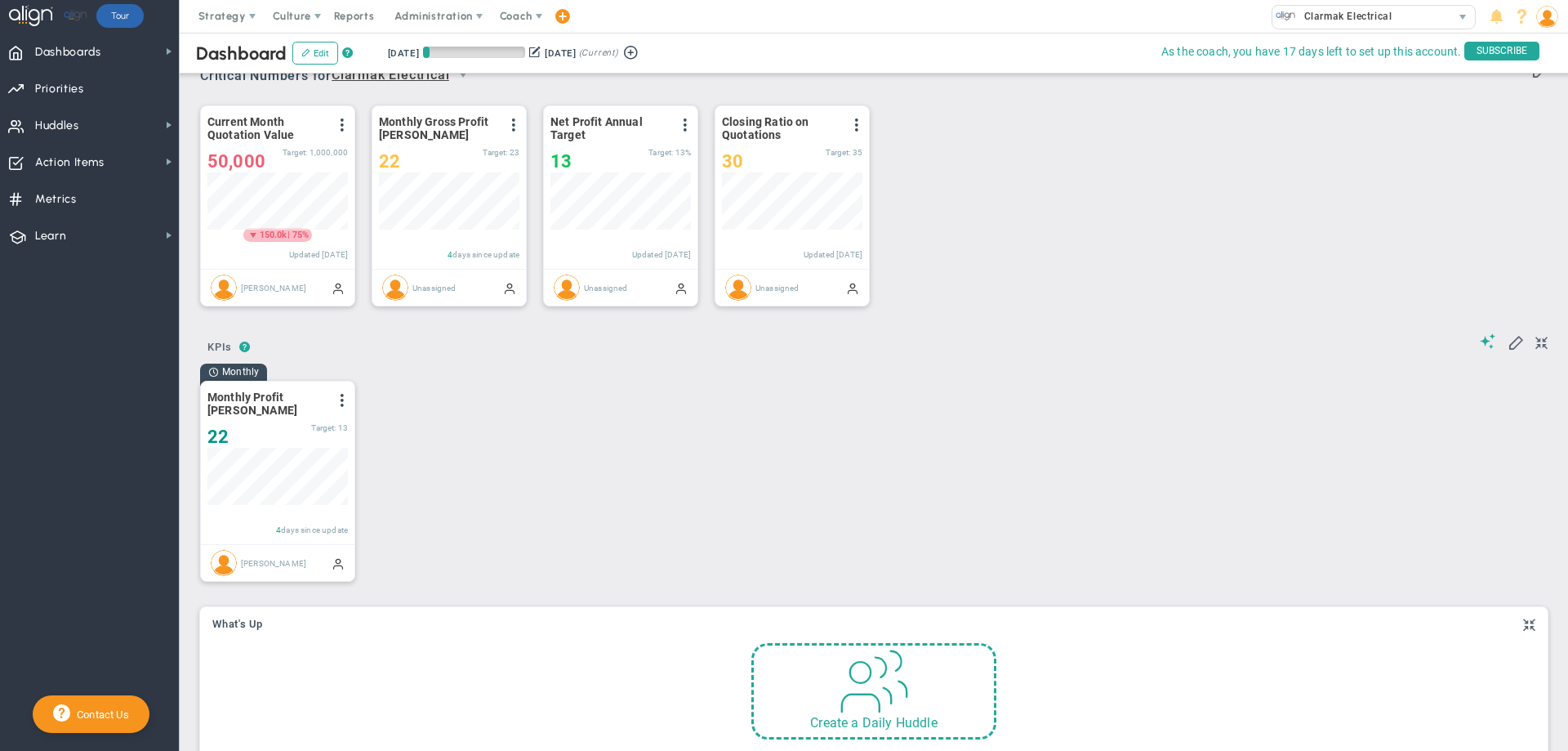
scroll to position [57, 140]
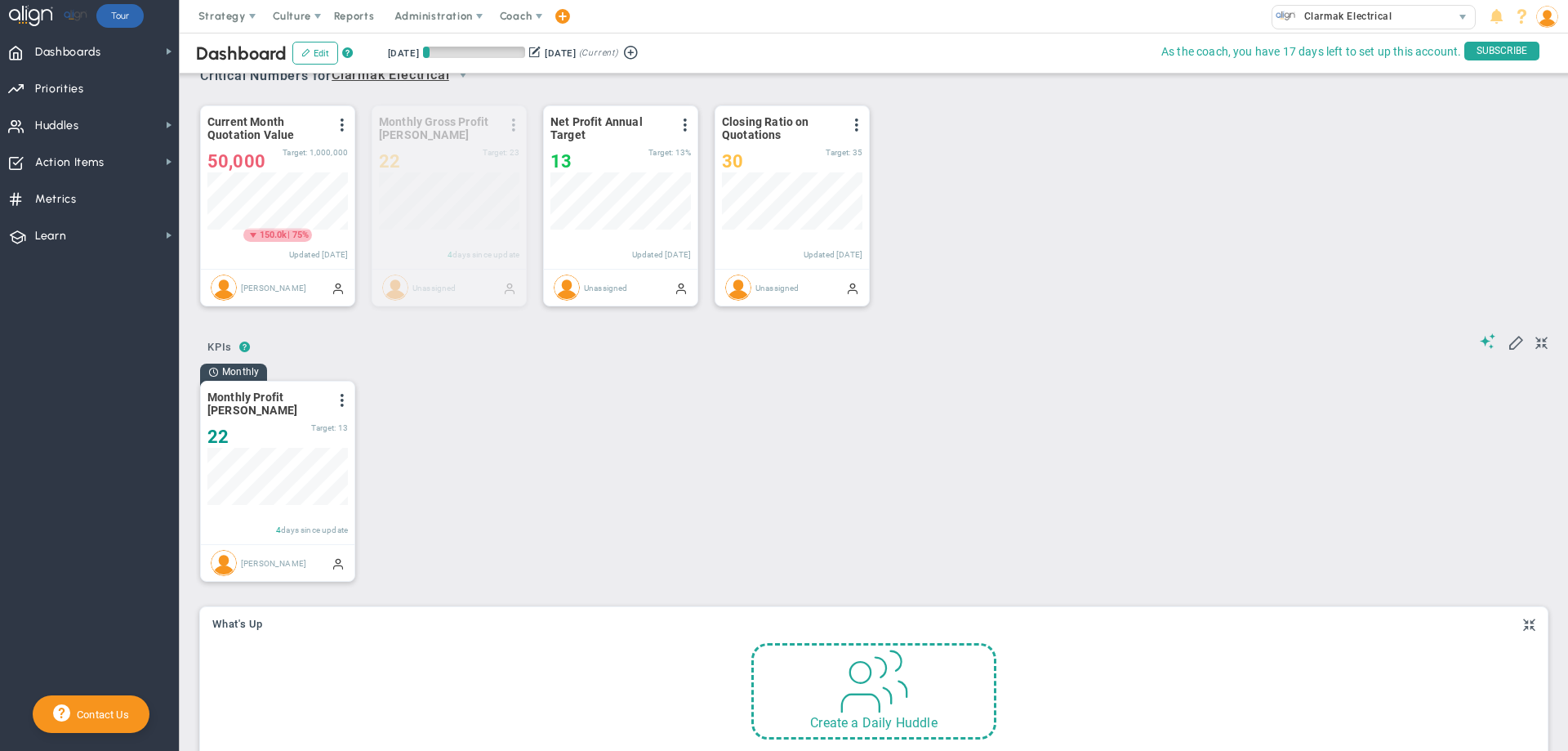
drag, startPoint x: 449, startPoint y: 107, endPoint x: 439, endPoint y: 413, distance: 306.2
click at [439, 413] on div "Critical Numbers for Clarmak Electrical 0 Critical Numbers for Clarmak Electric…" at bounding box center [873, 753] width 1356 height 1407
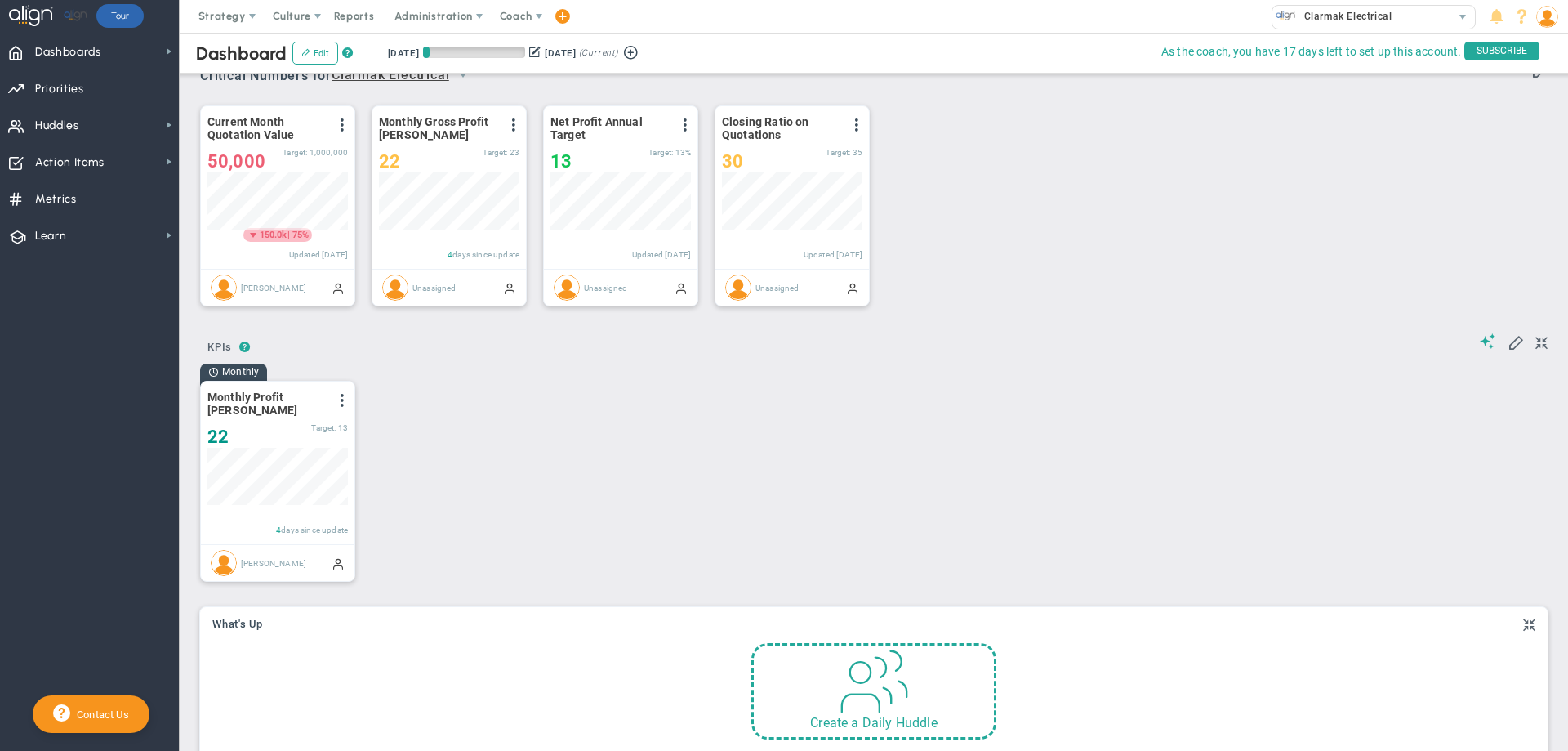
drag, startPoint x: 427, startPoint y: 300, endPoint x: 438, endPoint y: 330, distance: 32.0
click at [438, 330] on div "Critical Numbers for Clarmak Electrical 0 Critical Numbers for Clarmak Electric…" at bounding box center [873, 753] width 1356 height 1407
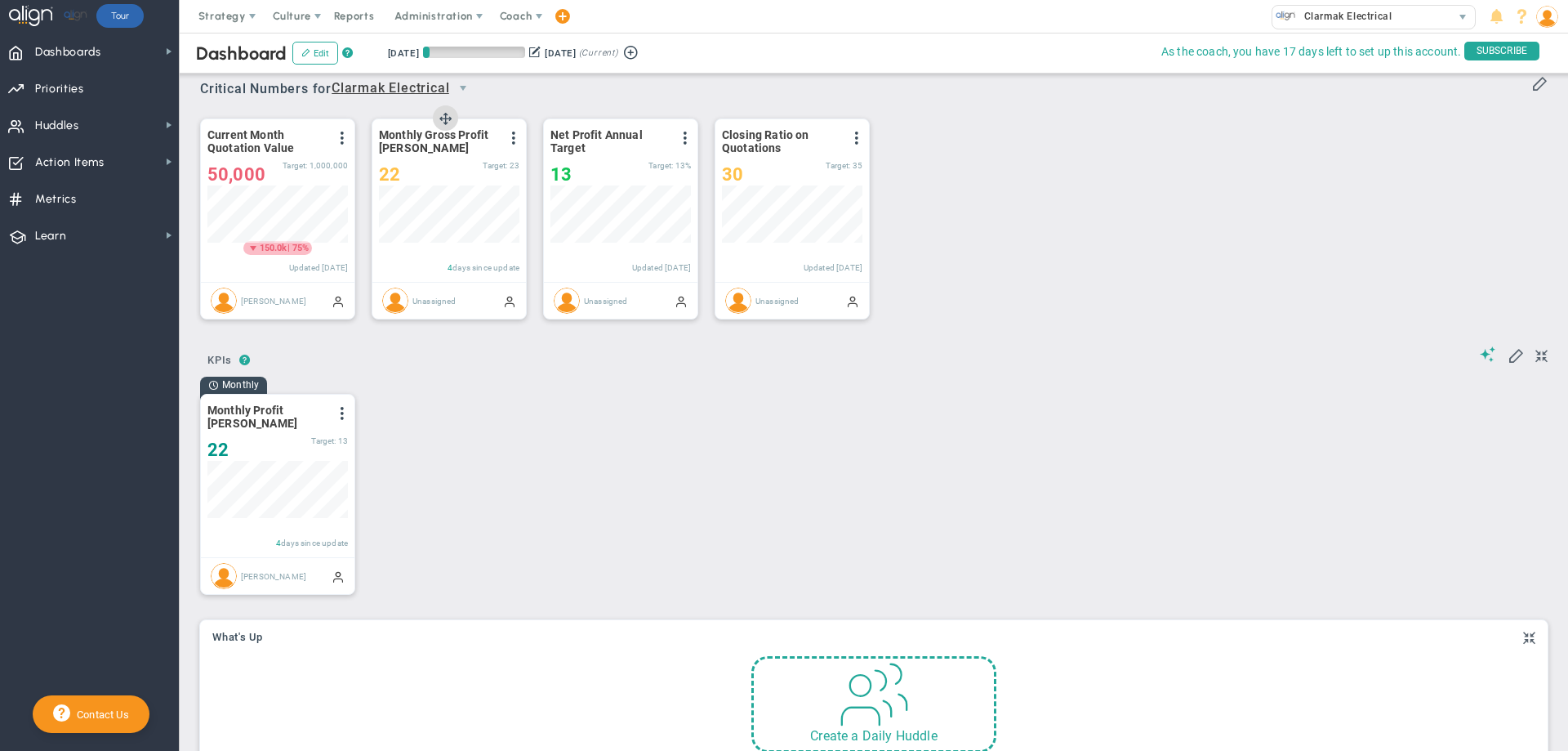
scroll to position [0, 0]
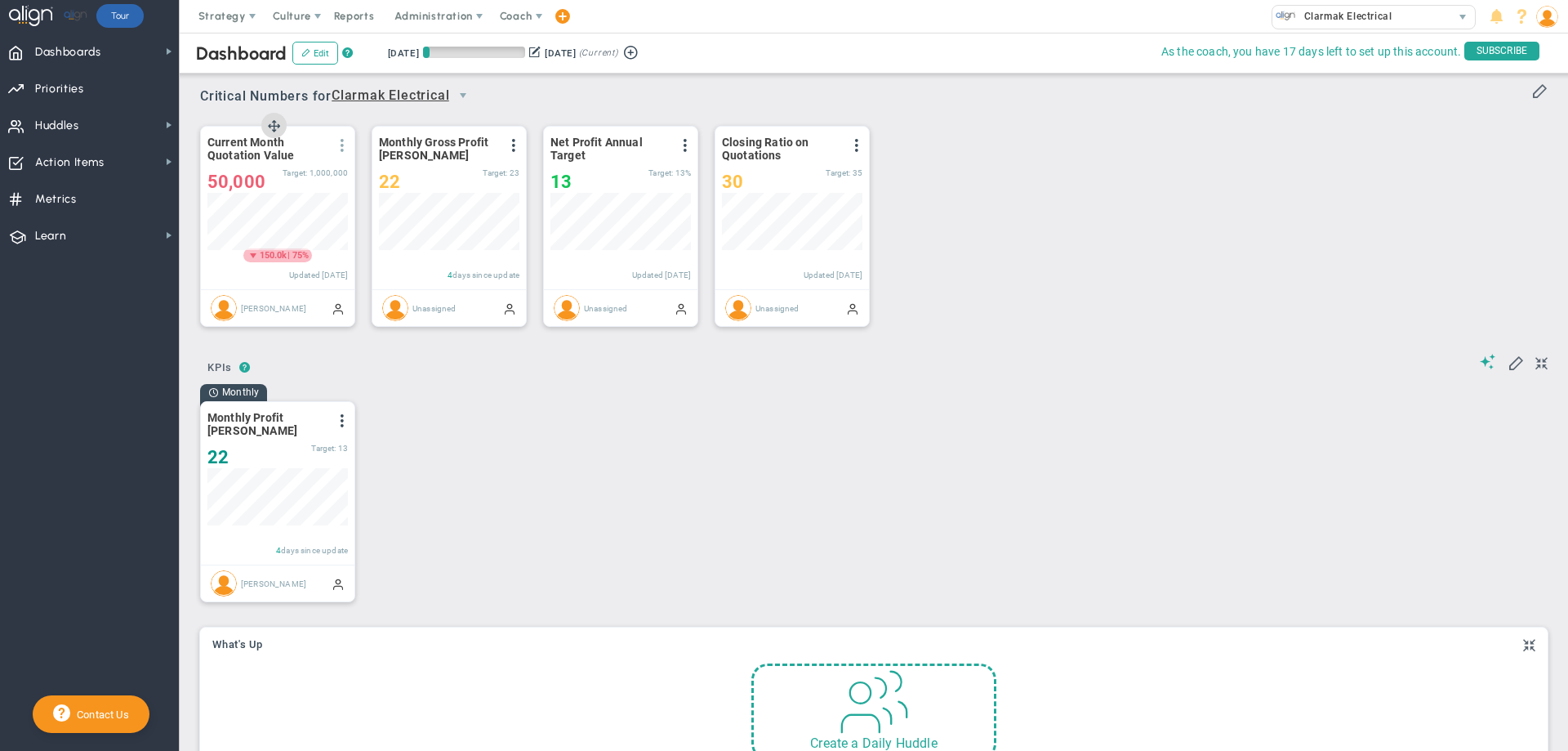
click at [342, 144] on span at bounding box center [342, 146] width 13 height 13
click at [256, 179] on span "Edit" at bounding box center [254, 178] width 19 height 11
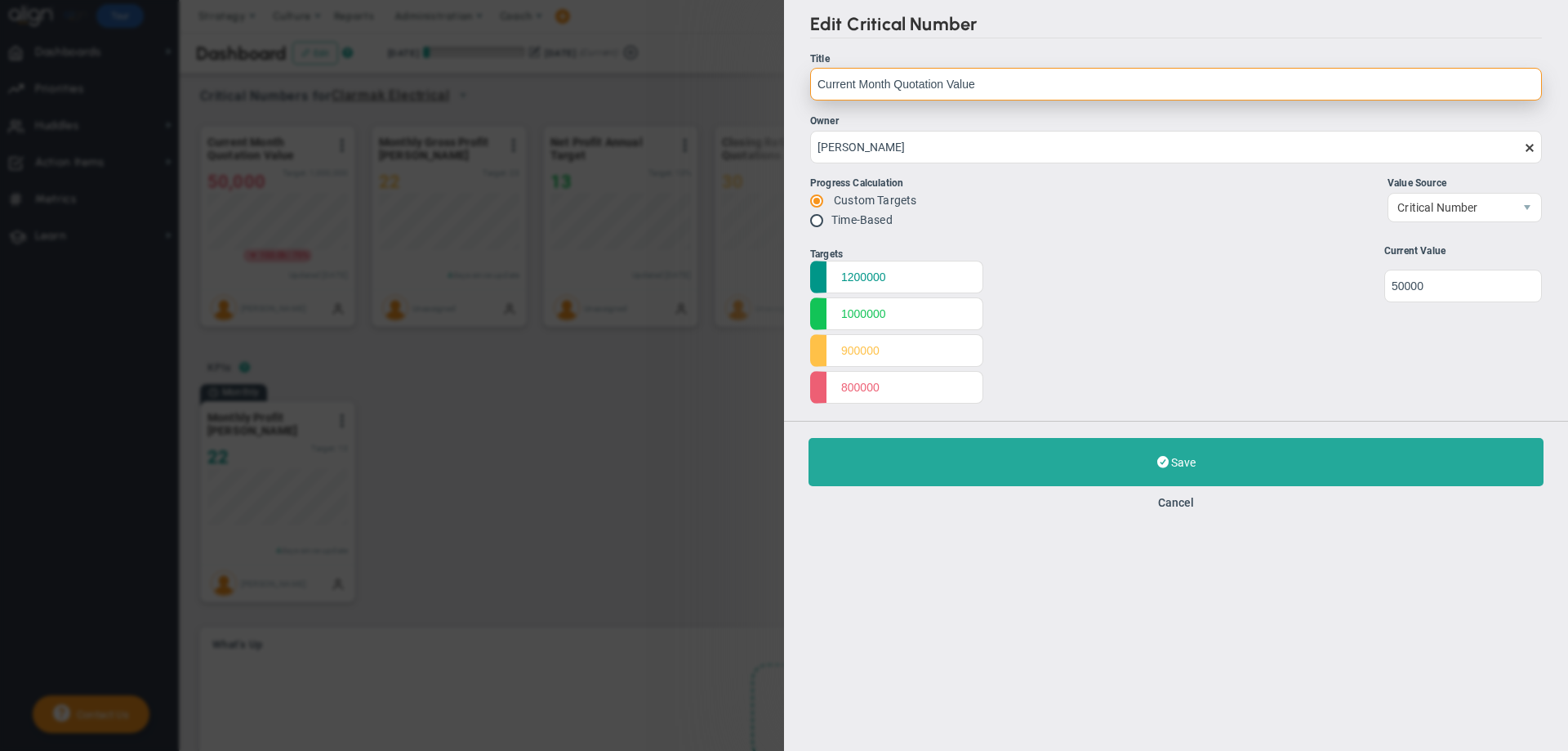
click at [819, 82] on input "Current Month Quotation Value" at bounding box center [1175, 84] width 731 height 33
type input "Annual Quotation Value"
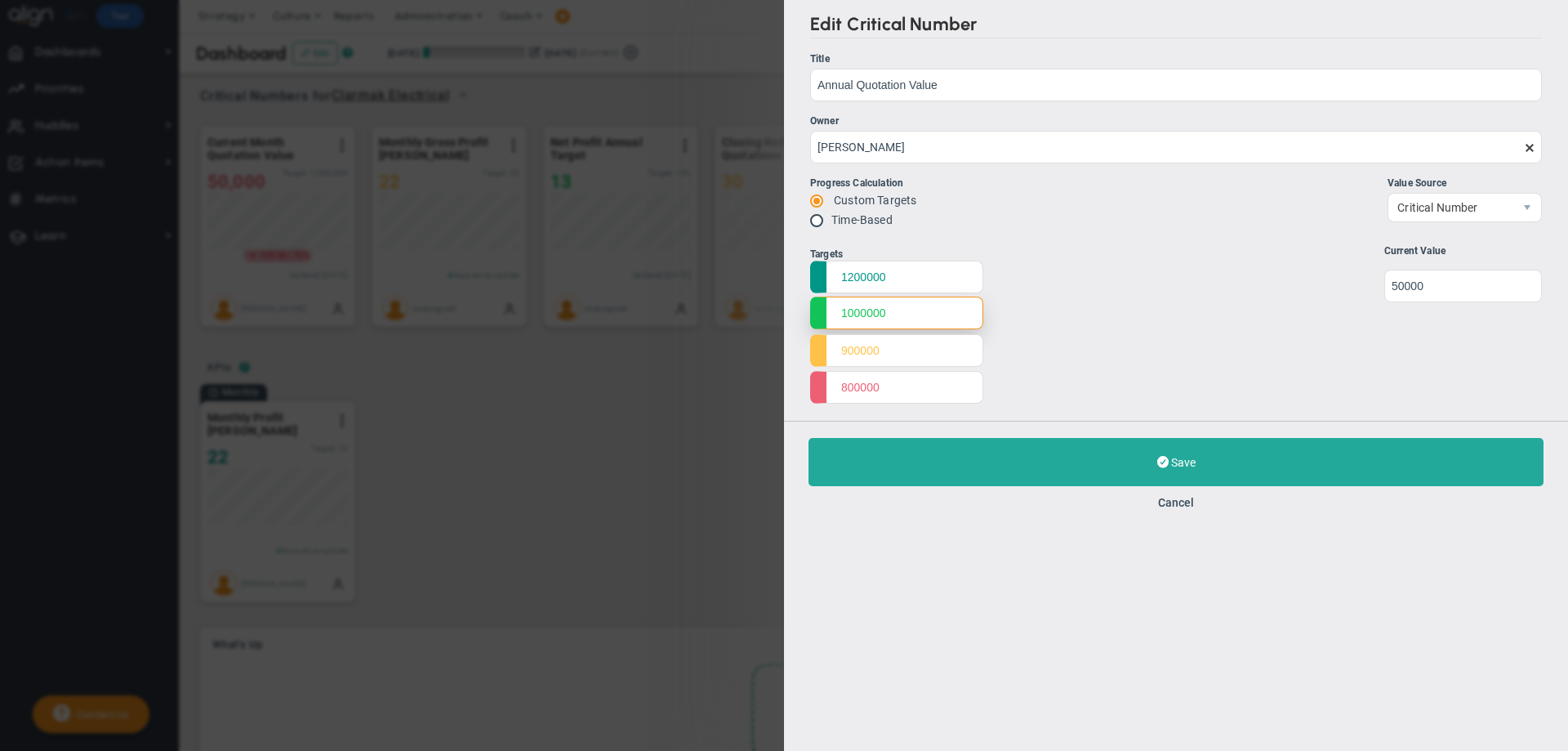
click at [892, 309] on input "1000000" at bounding box center [896, 313] width 173 height 33
drag, startPoint x: 899, startPoint y: 315, endPoint x: 836, endPoint y: 306, distance: 63.6
click at [836, 306] on input "1000000" at bounding box center [896, 313] width 173 height 33
type input "12000000"
click at [841, 348] on input "900000" at bounding box center [896, 350] width 173 height 33
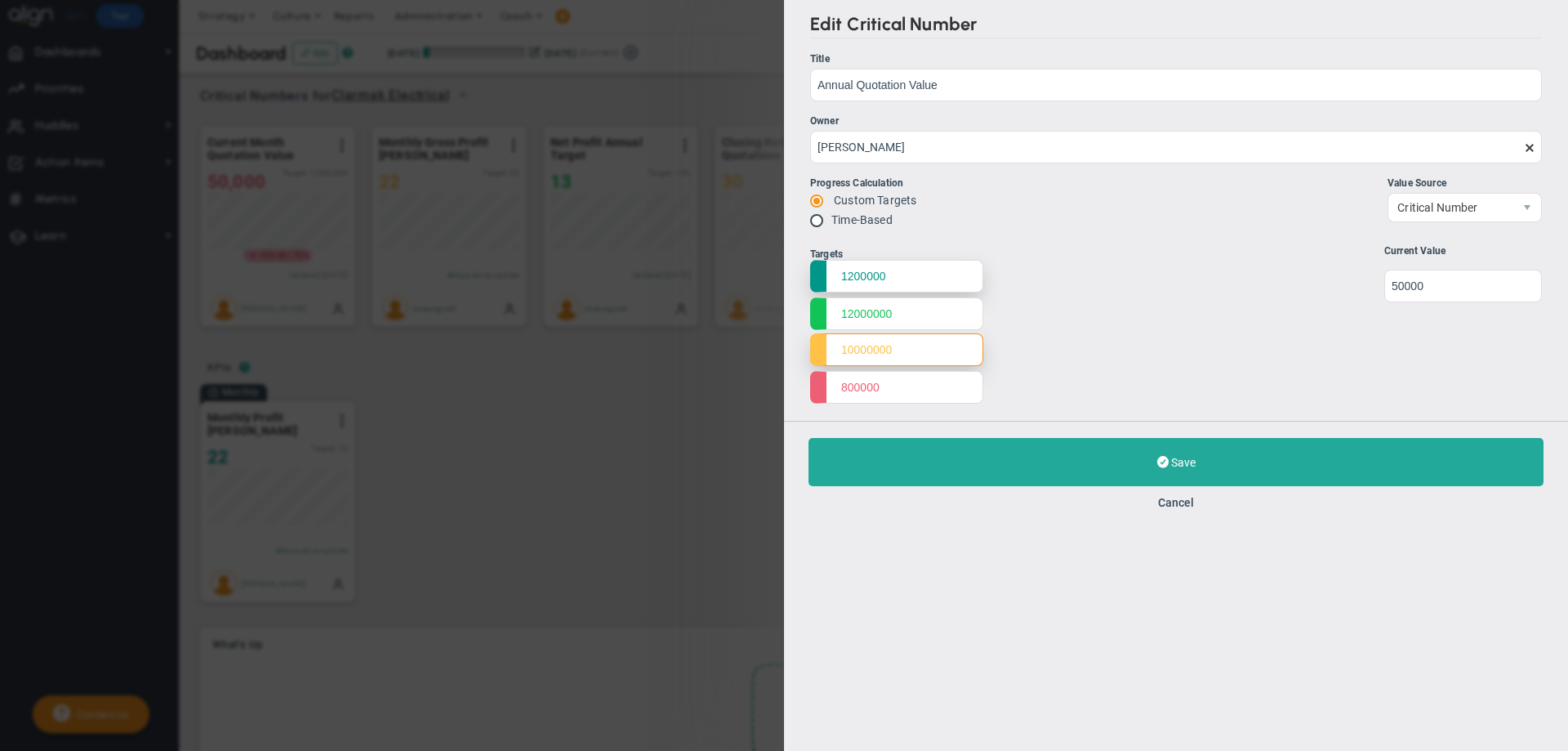
type input "10000000"
click at [851, 277] on input "1200000" at bounding box center [896, 277] width 173 height 33
type input "14000000"
click at [1049, 293] on div "Targets 14000000 12000000 10000000 800000 Start 0 0" at bounding box center [1175, 327] width 731 height 163
drag, startPoint x: 1436, startPoint y: 283, endPoint x: 1396, endPoint y: 285, distance: 40.0
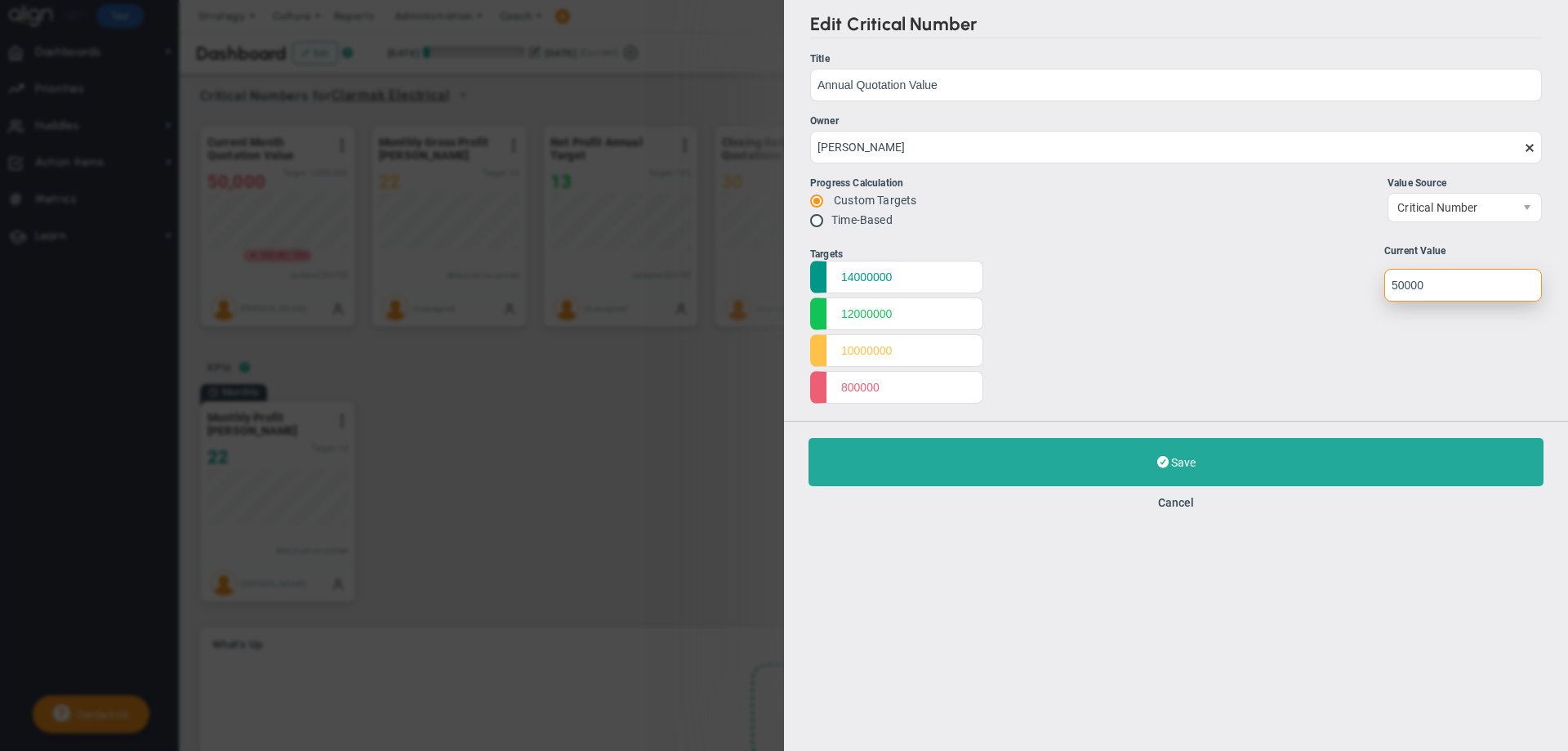
click at [1396, 285] on input "undefined" at bounding box center [1463, 286] width 157 height 33
type input "950000"
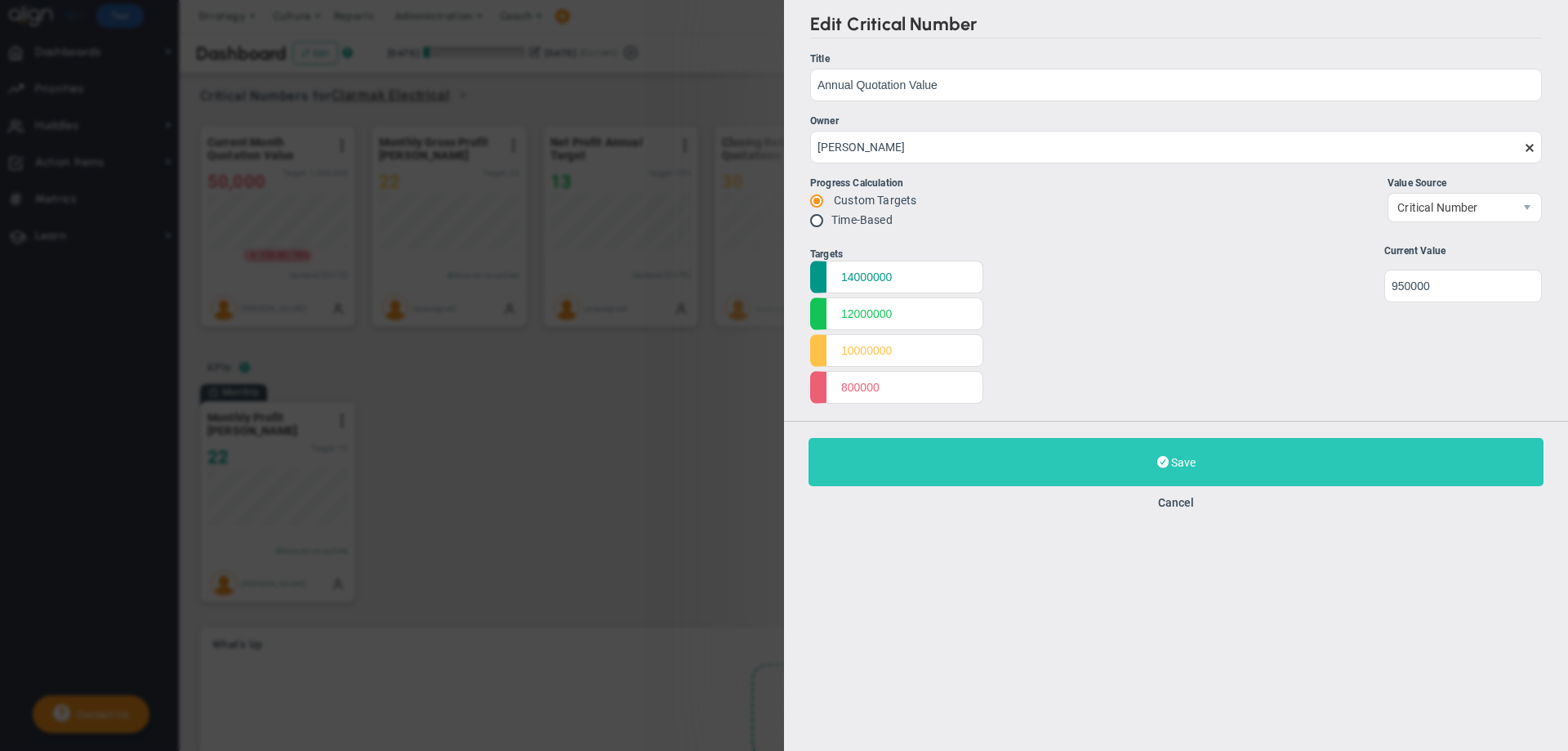
click at [1241, 464] on button "Save Update" at bounding box center [1175, 462] width 735 height 49
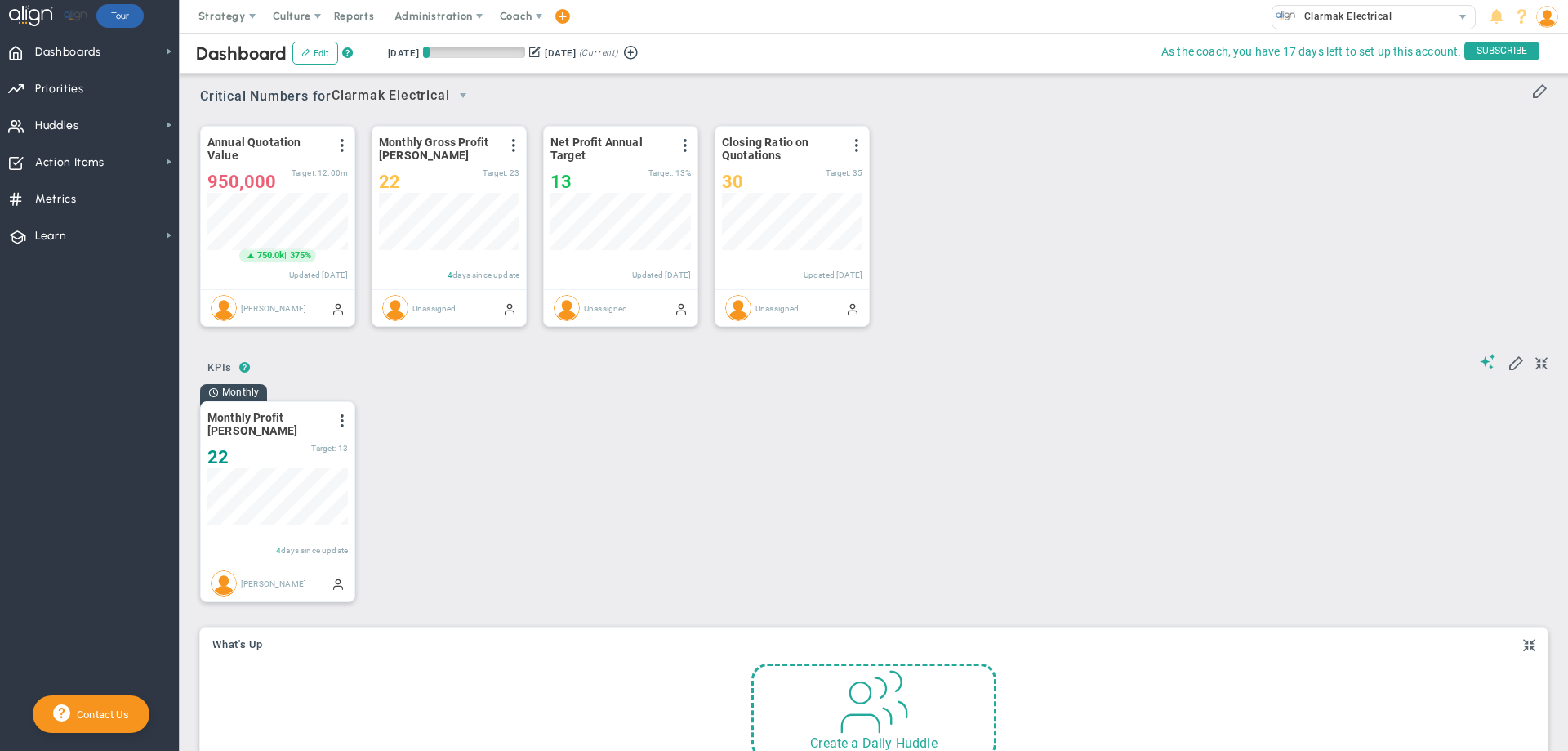
scroll to position [57, 140]
click at [485, 183] on div "22 22 Target: 23" at bounding box center [449, 180] width 140 height 19
click at [516, 147] on span at bounding box center [514, 146] width 13 height 13
click at [469, 177] on li "Edit" at bounding box center [457, 179] width 139 height 20
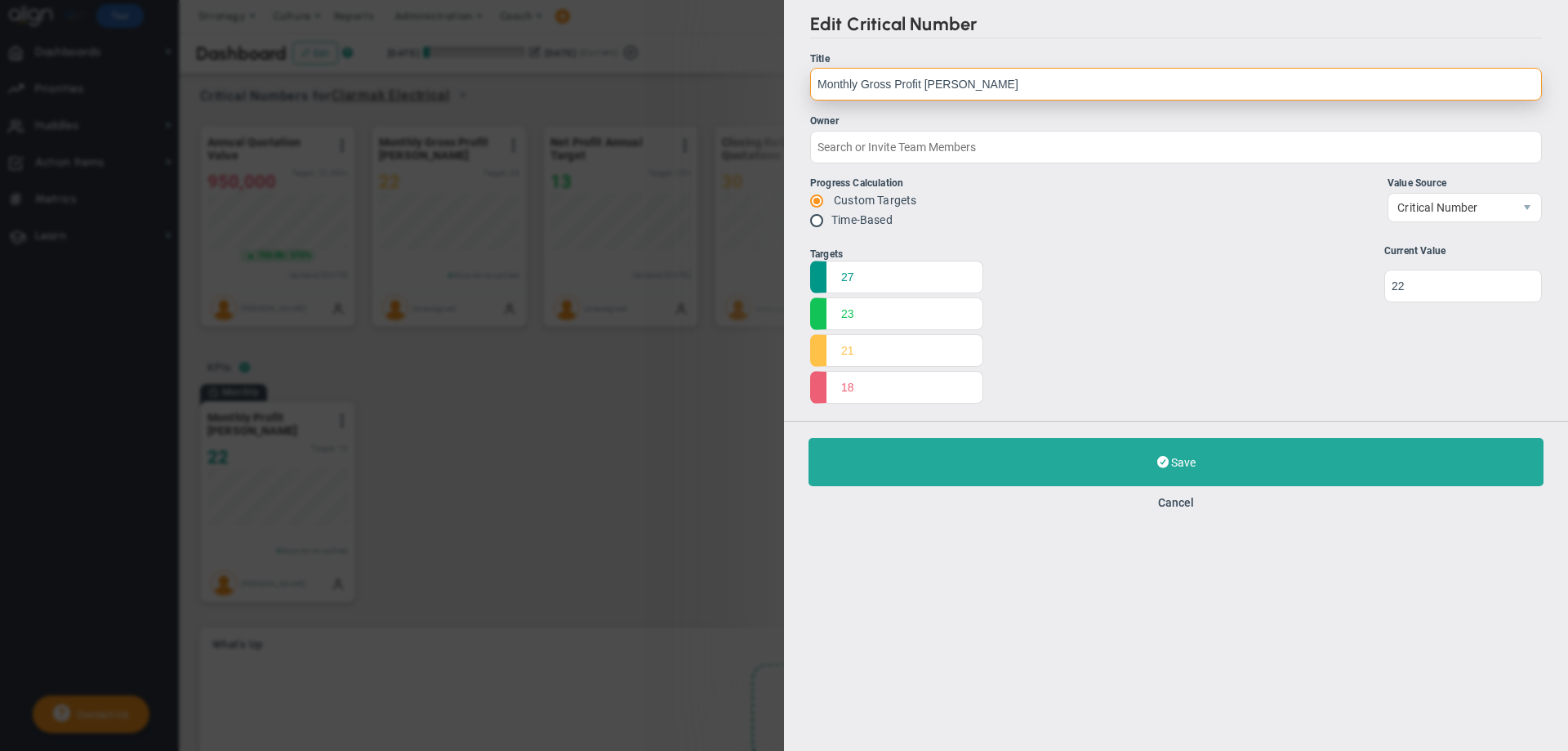
click at [819, 82] on input "Monthly Gross Profit [PERSON_NAME]" at bounding box center [1175, 84] width 731 height 33
click at [968, 83] on input "Annual Gross Profit Margin" at bounding box center [1175, 84] width 731 height 33
type input "Annual Gross Profit Margin"
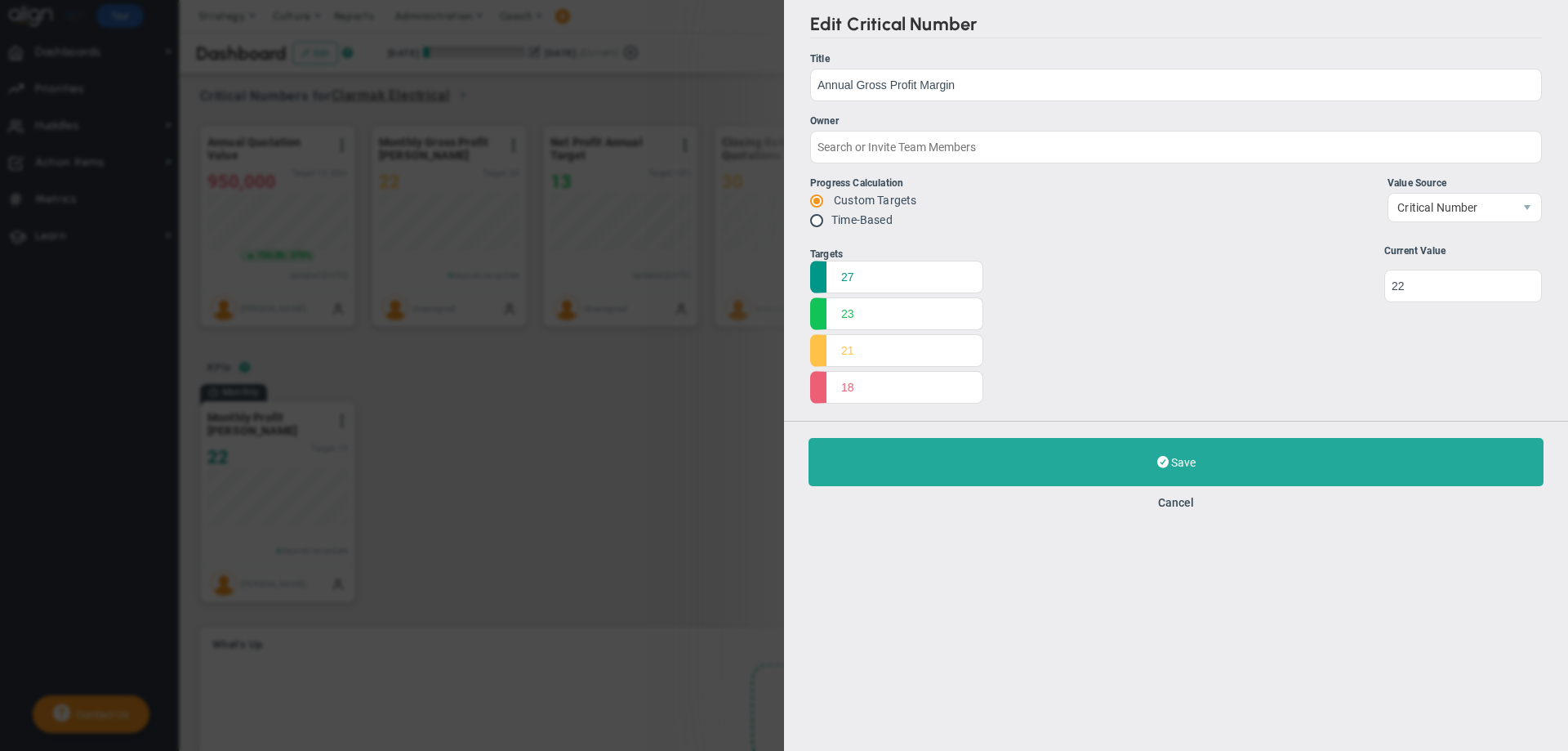
click at [1013, 212] on div "Progress Calculation Custom Targets Time-Based Value Source Local" at bounding box center [1175, 204] width 731 height 57
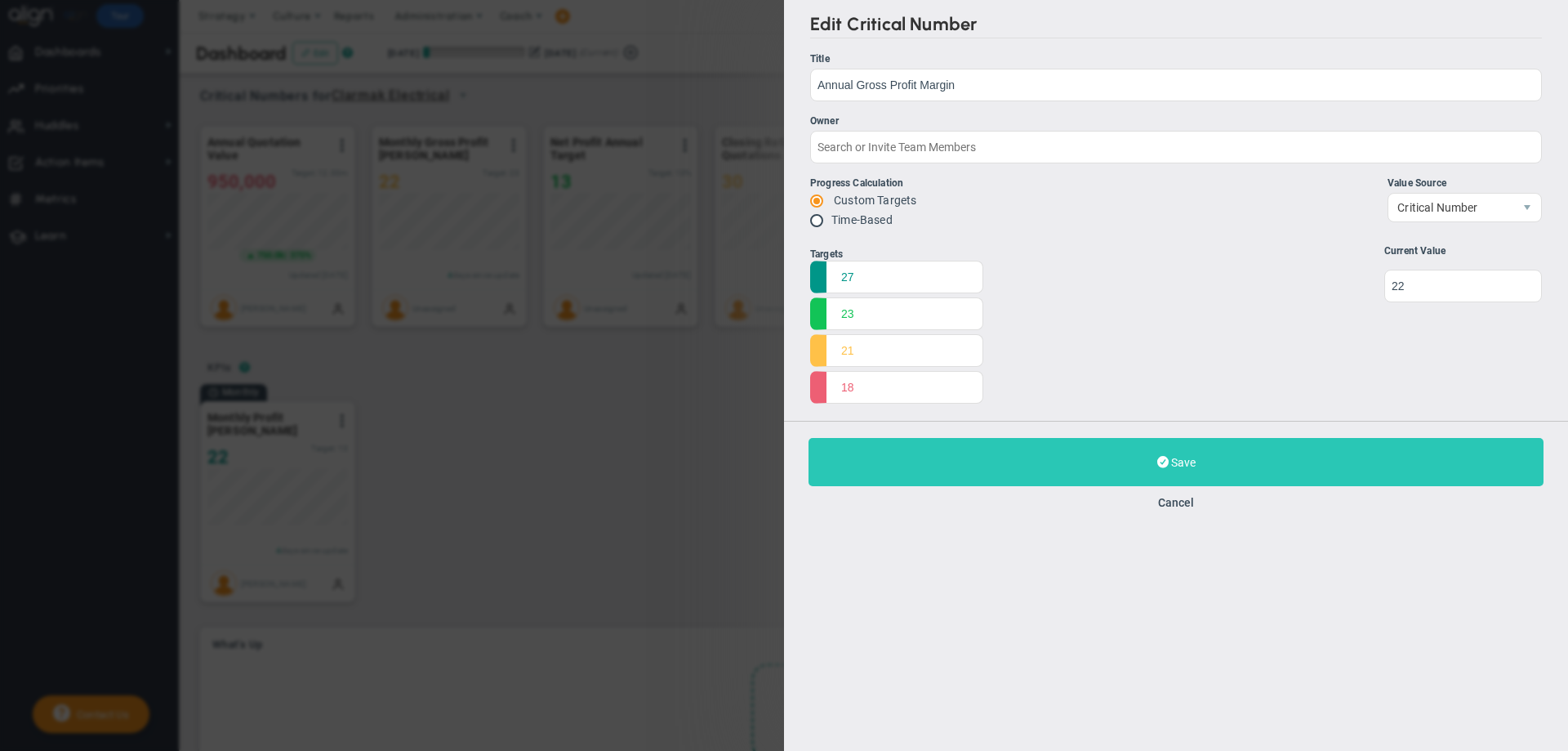
click at [1162, 463] on span at bounding box center [1162, 462] width 11 height 16
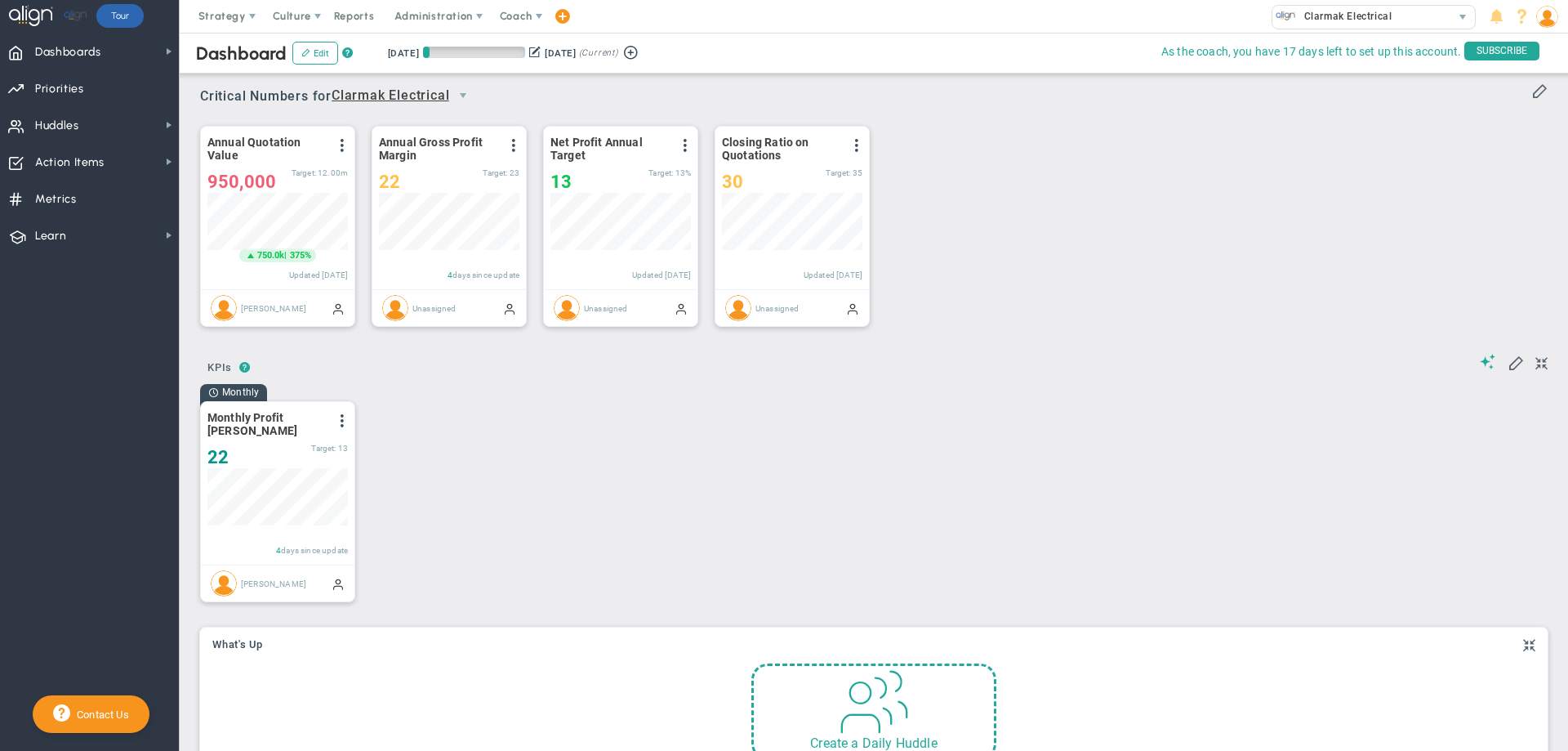
scroll to position [57, 140]
click at [687, 143] on span at bounding box center [685, 146] width 13 height 13
click at [597, 178] on span "Edit" at bounding box center [597, 178] width 19 height 11
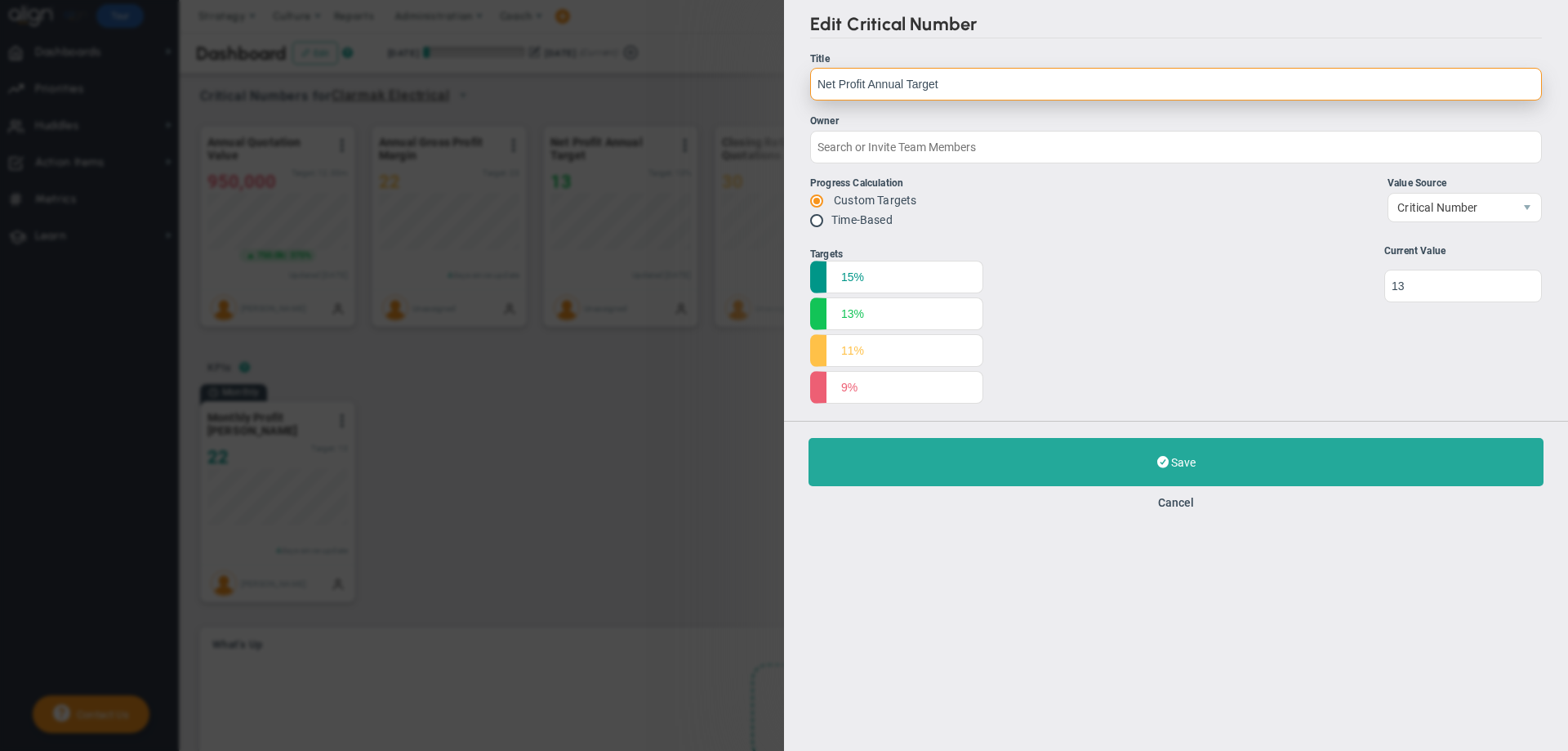
click at [816, 81] on input "Net Profit Annual Target" at bounding box center [1175, 84] width 731 height 33
click at [906, 86] on input "Annual Net Profit Annual Target" at bounding box center [1175, 84] width 731 height 33
click at [953, 82] on input "Annual Net Profit Target" at bounding box center [1175, 84] width 731 height 33
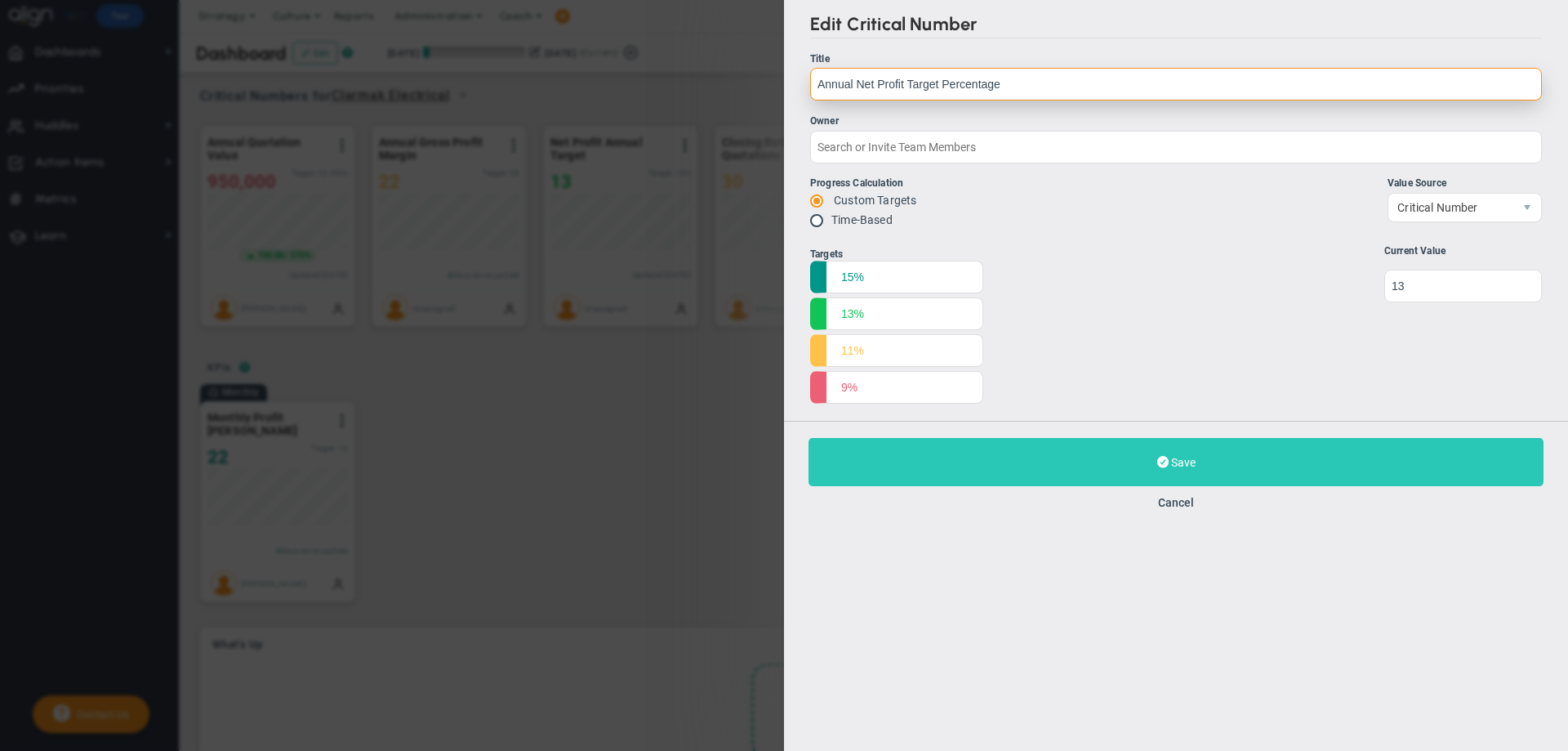
type input "Annual Net Profit Target Percentage"
click at [1153, 455] on button "Save Update" at bounding box center [1175, 462] width 735 height 49
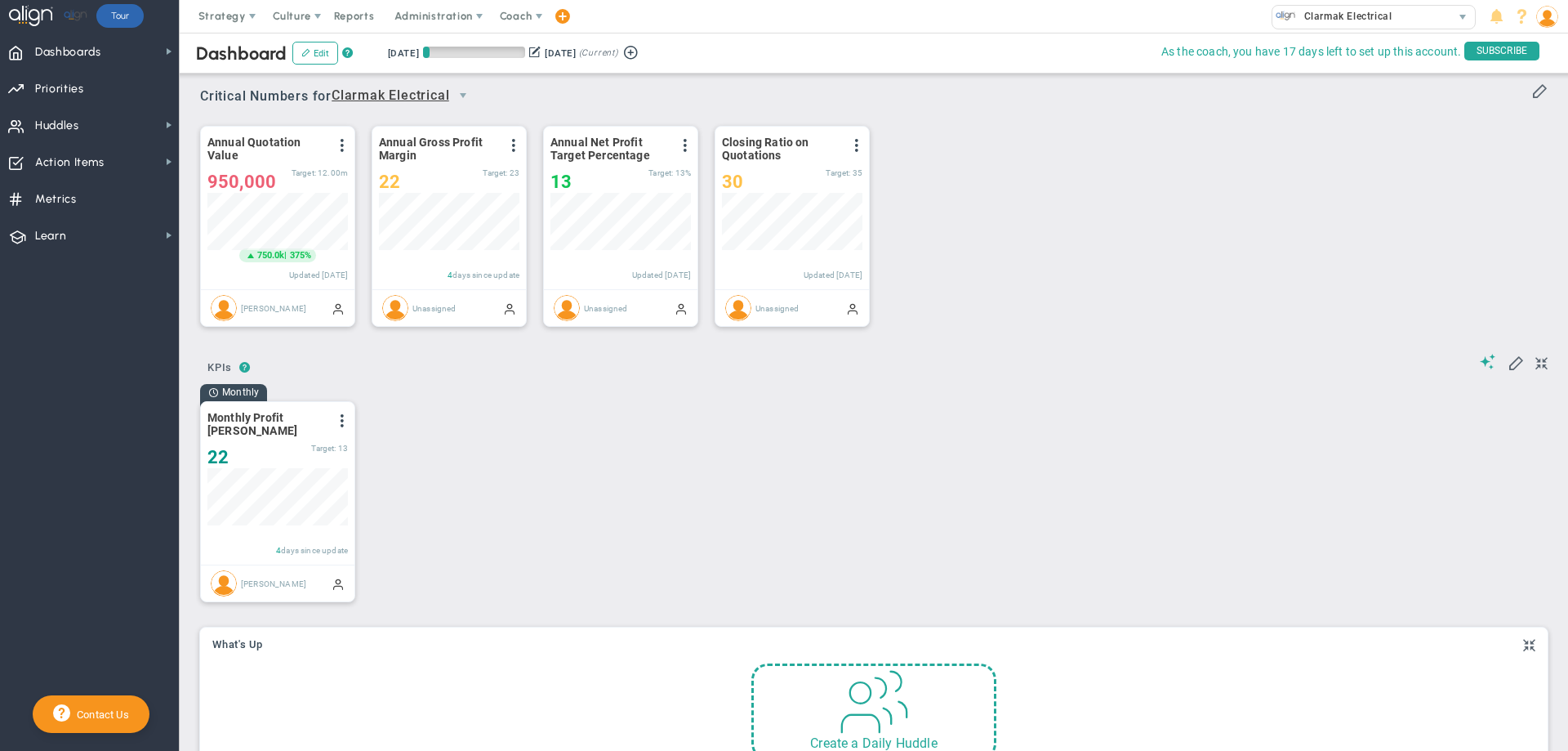
scroll to position [57, 140]
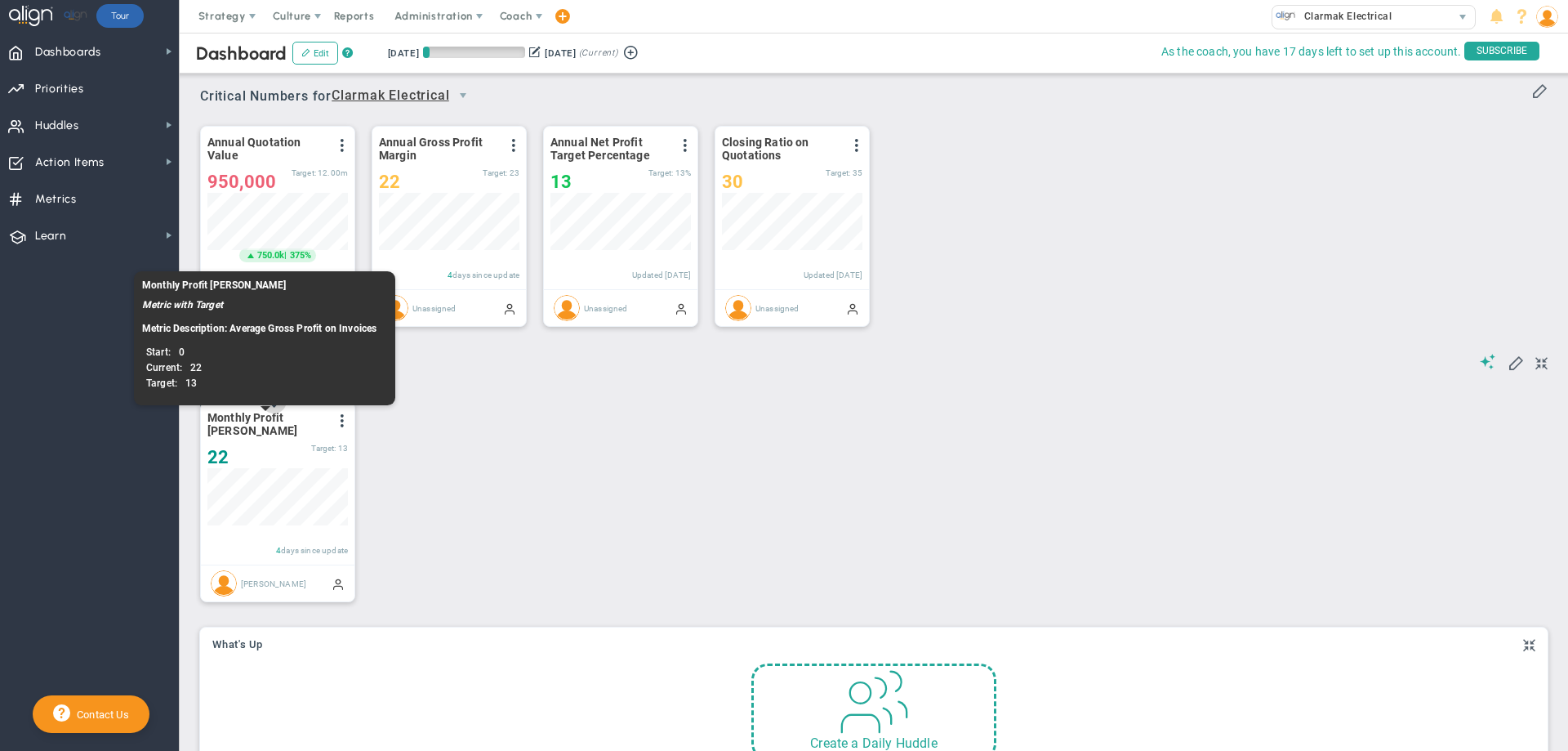
click at [315, 430] on span "Monthly Profit [PERSON_NAME]" at bounding box center [266, 424] width 118 height 27
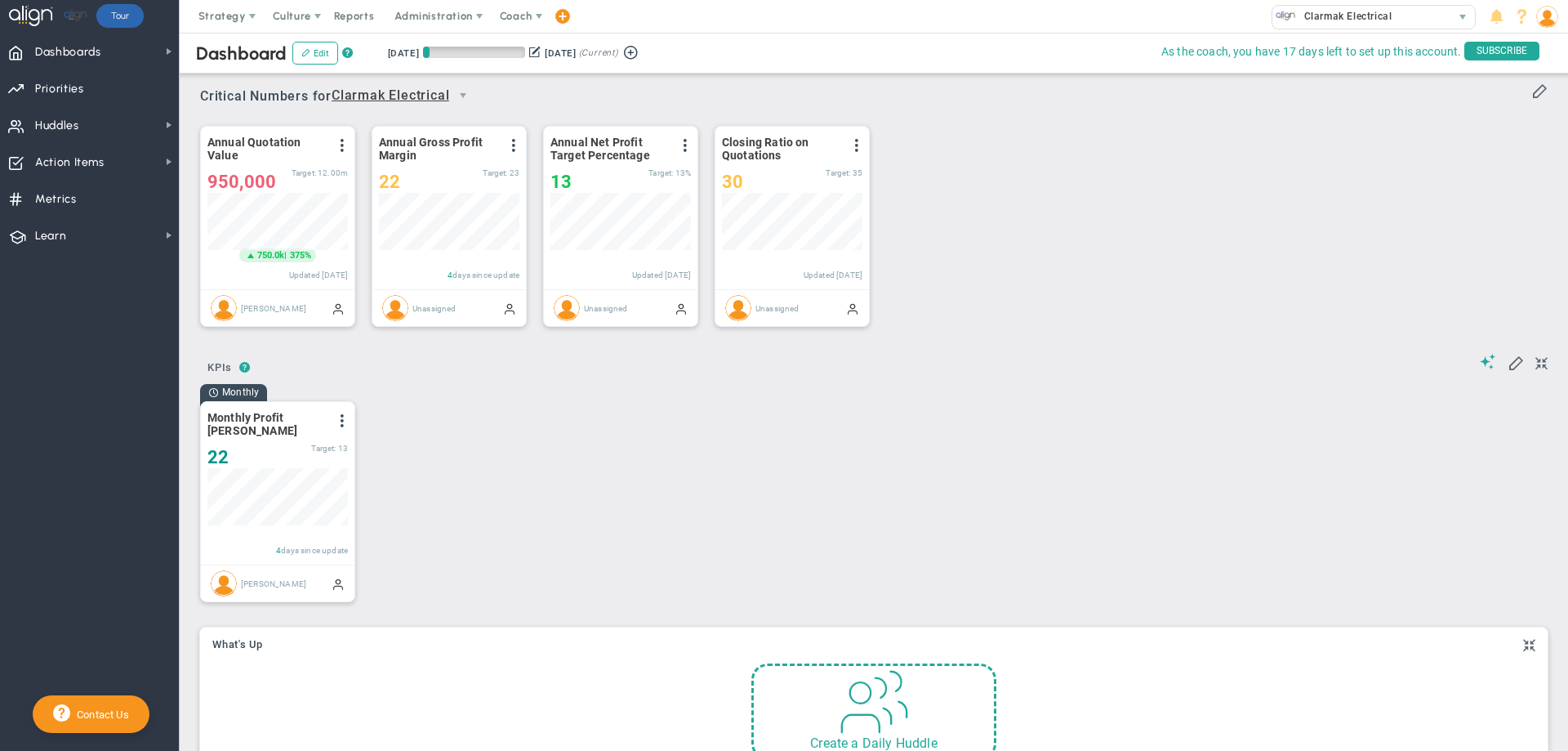
click at [544, 479] on div "Monthly Monthly Profit Margin View Historical Graph Edit Make "No Change" Updat…" at bounding box center [868, 499] width 1368 height 234
click at [1508, 365] on span at bounding box center [1516, 362] width 16 height 16
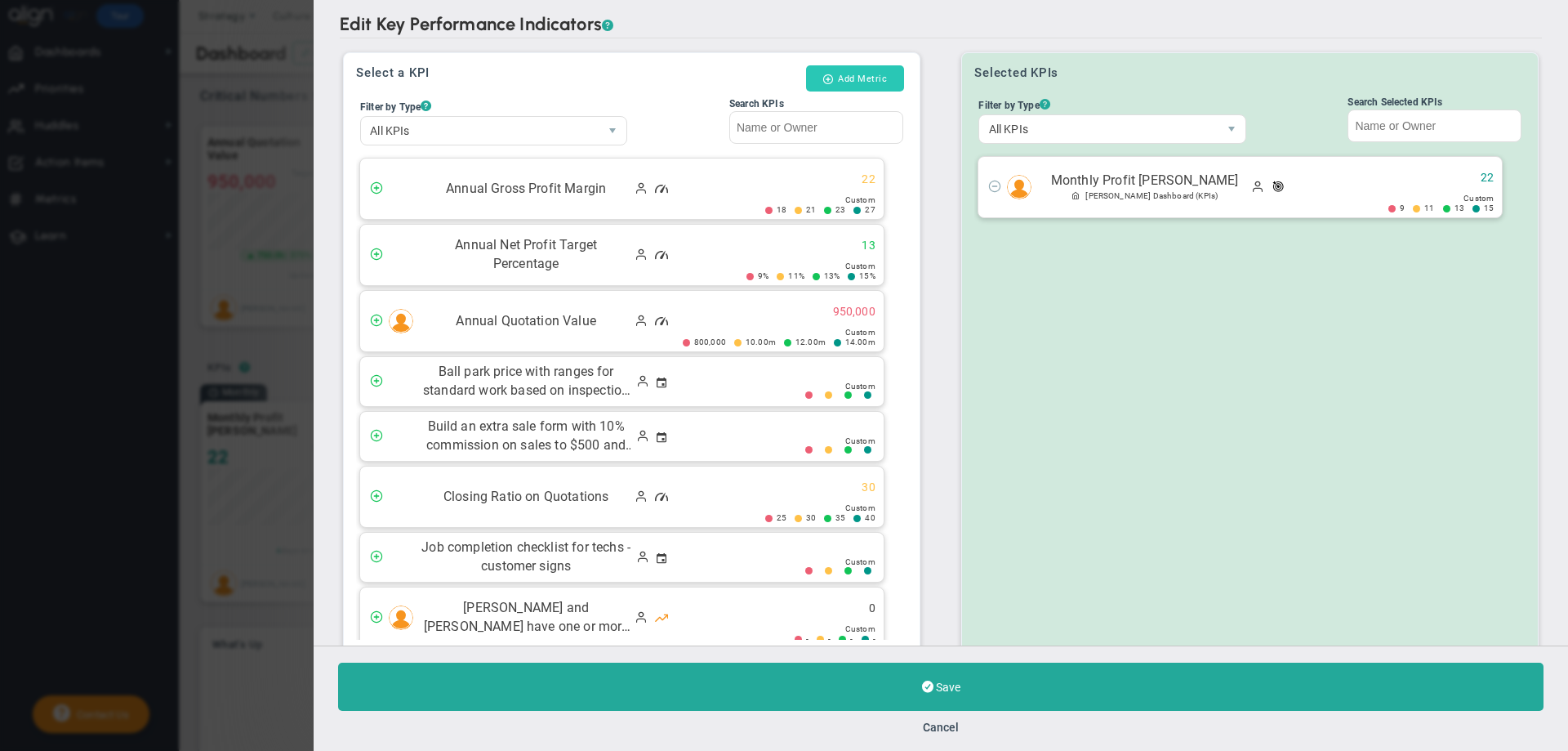
click at [839, 77] on button "Add Metric" at bounding box center [855, 78] width 97 height 27
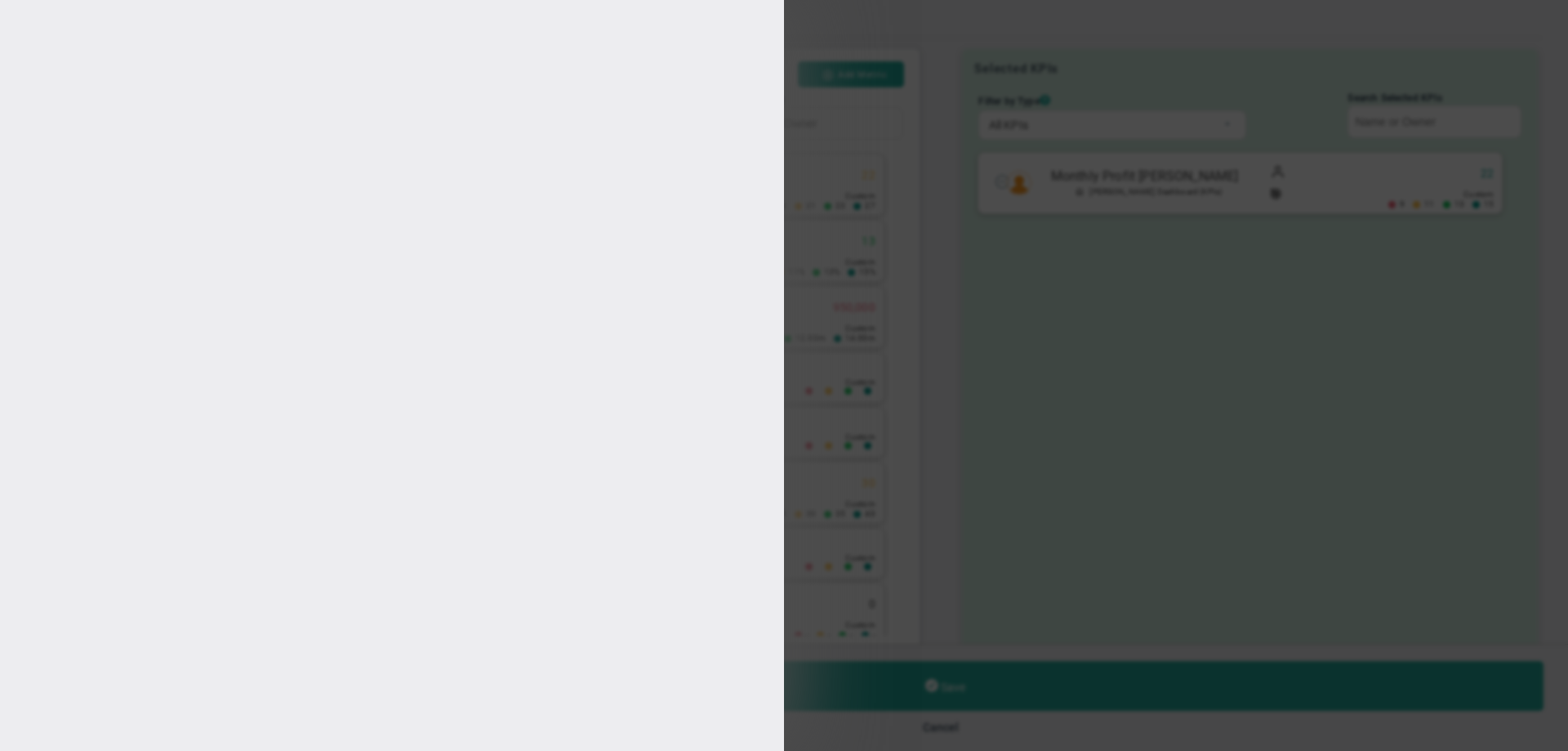
type input "[PERSON_NAME]"
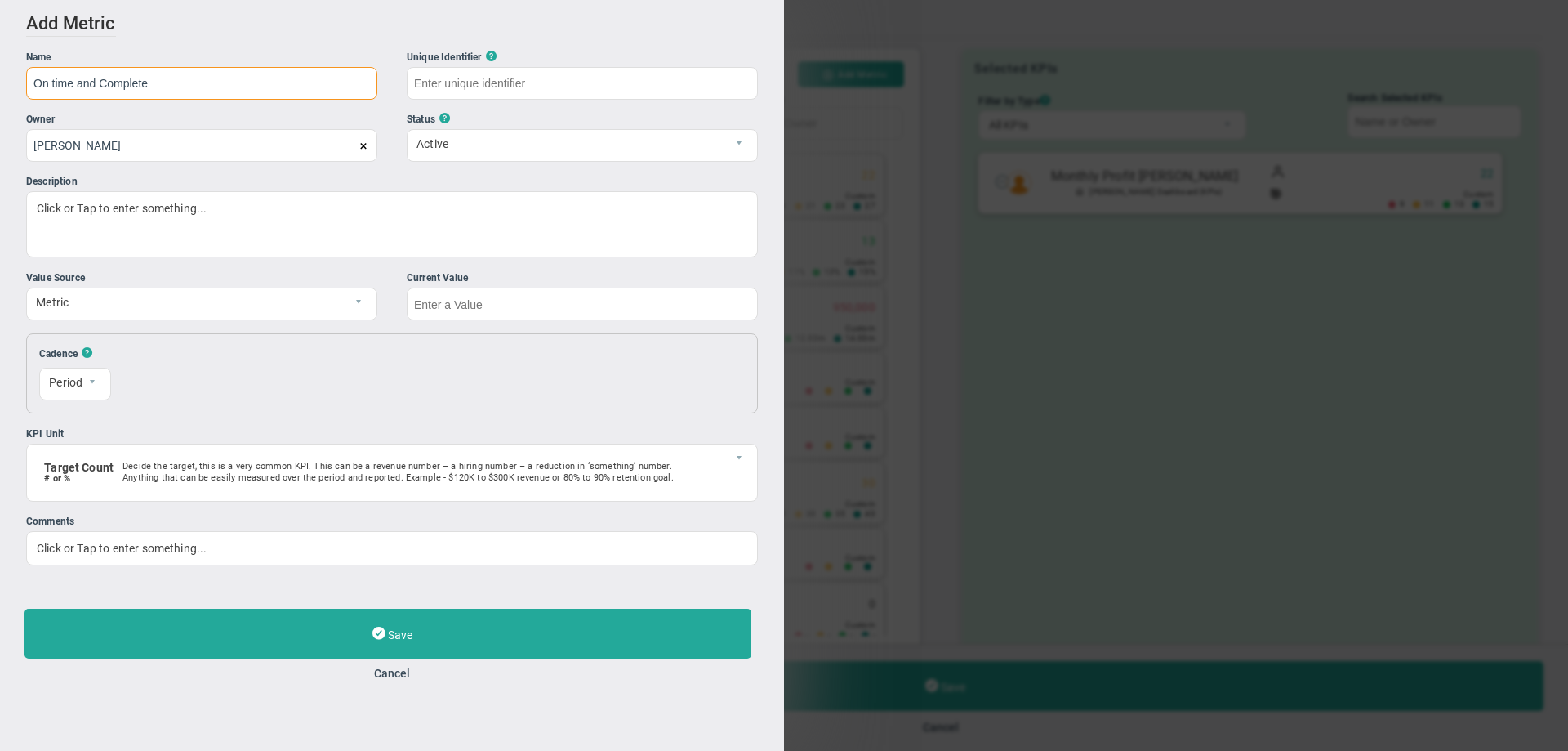
click at [49, 82] on input "On time and Complete" at bounding box center [202, 83] width 351 height 33
click at [163, 95] on input "On Time and Complete" at bounding box center [202, 83] width 351 height 33
type input "On Time and Complete Percentage"
click at [42, 208] on div "Click or Tap to enter something..." at bounding box center [392, 224] width 731 height 66
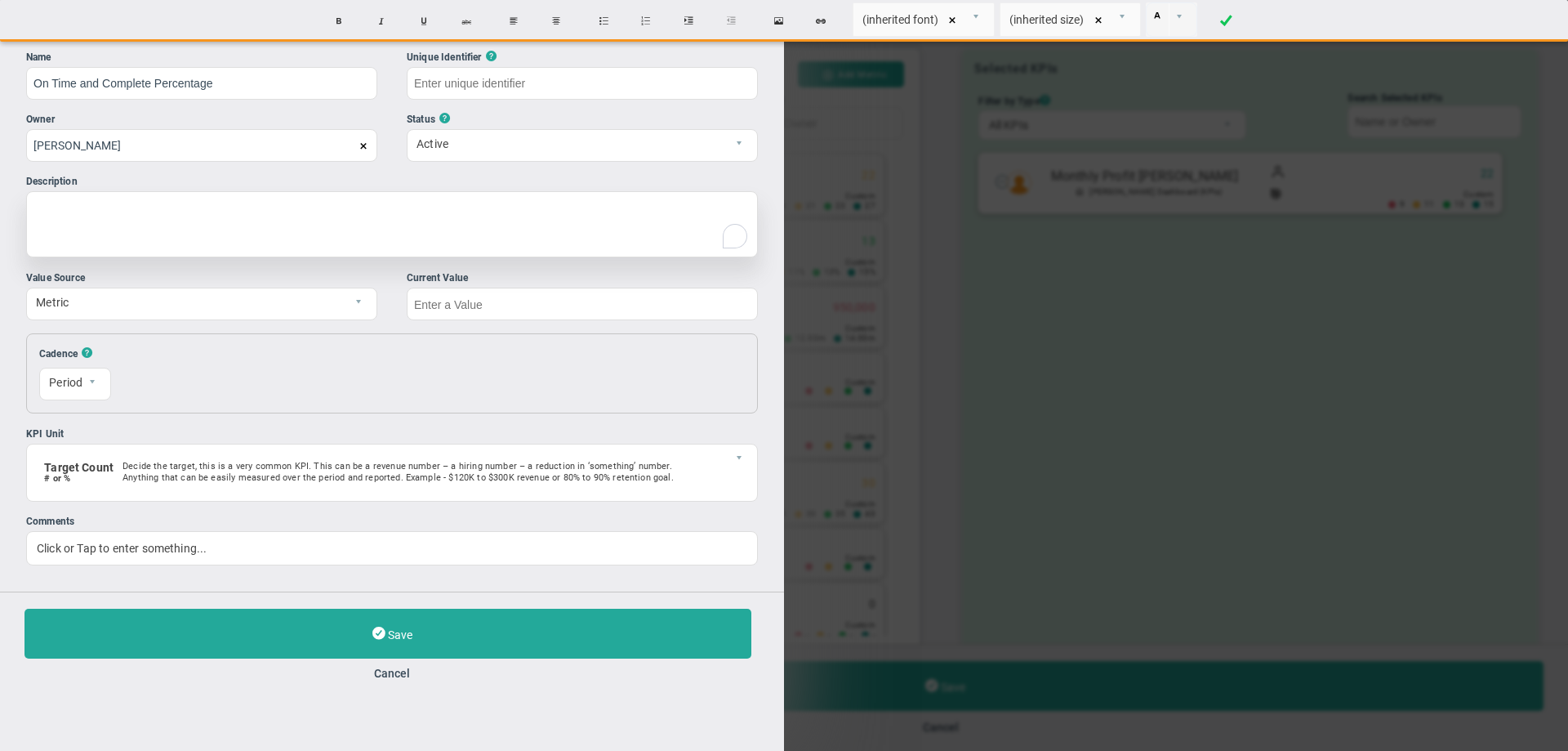
type input "On-Time-and-Complete-Percentage"
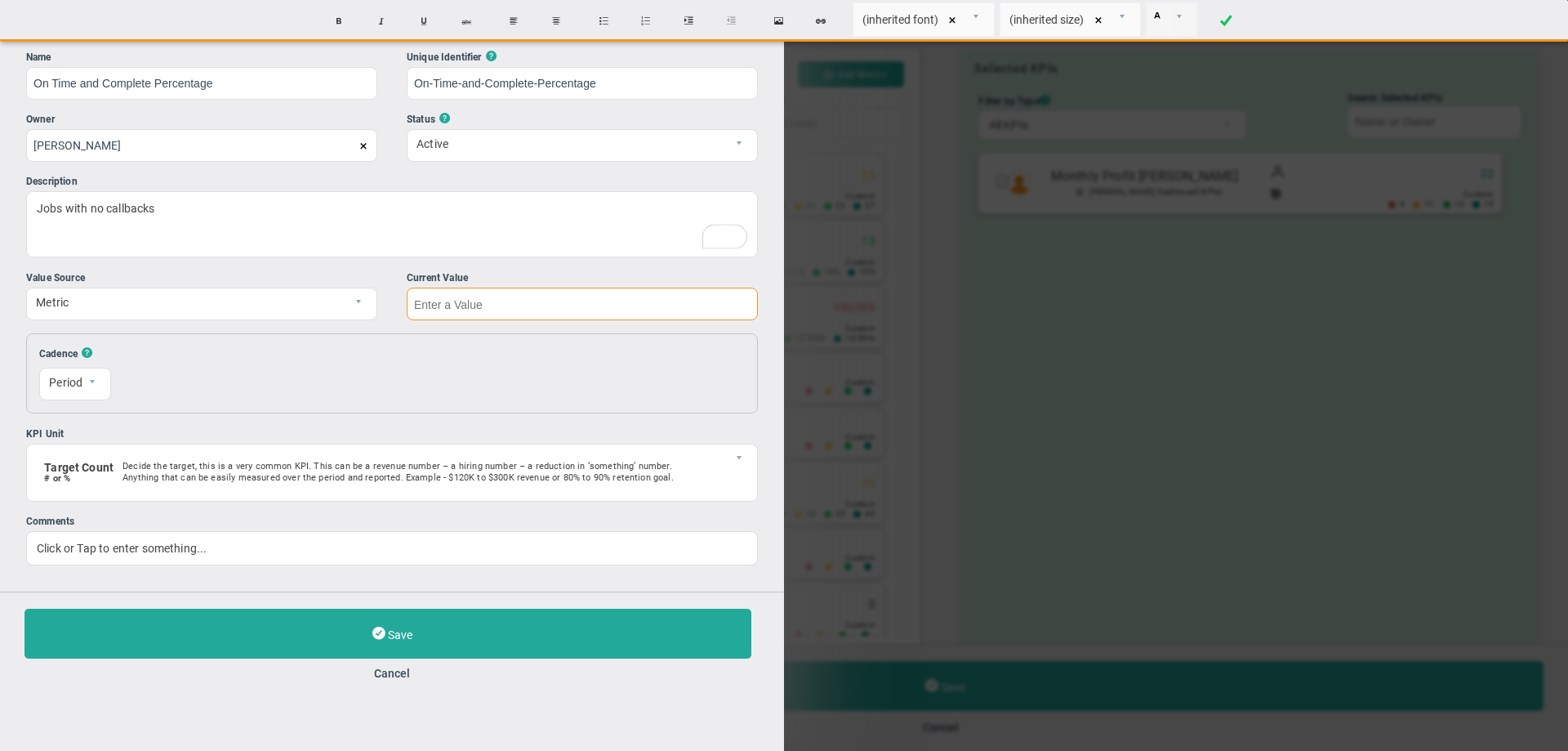
click at [438, 299] on input "text" at bounding box center [582, 304] width 351 height 33
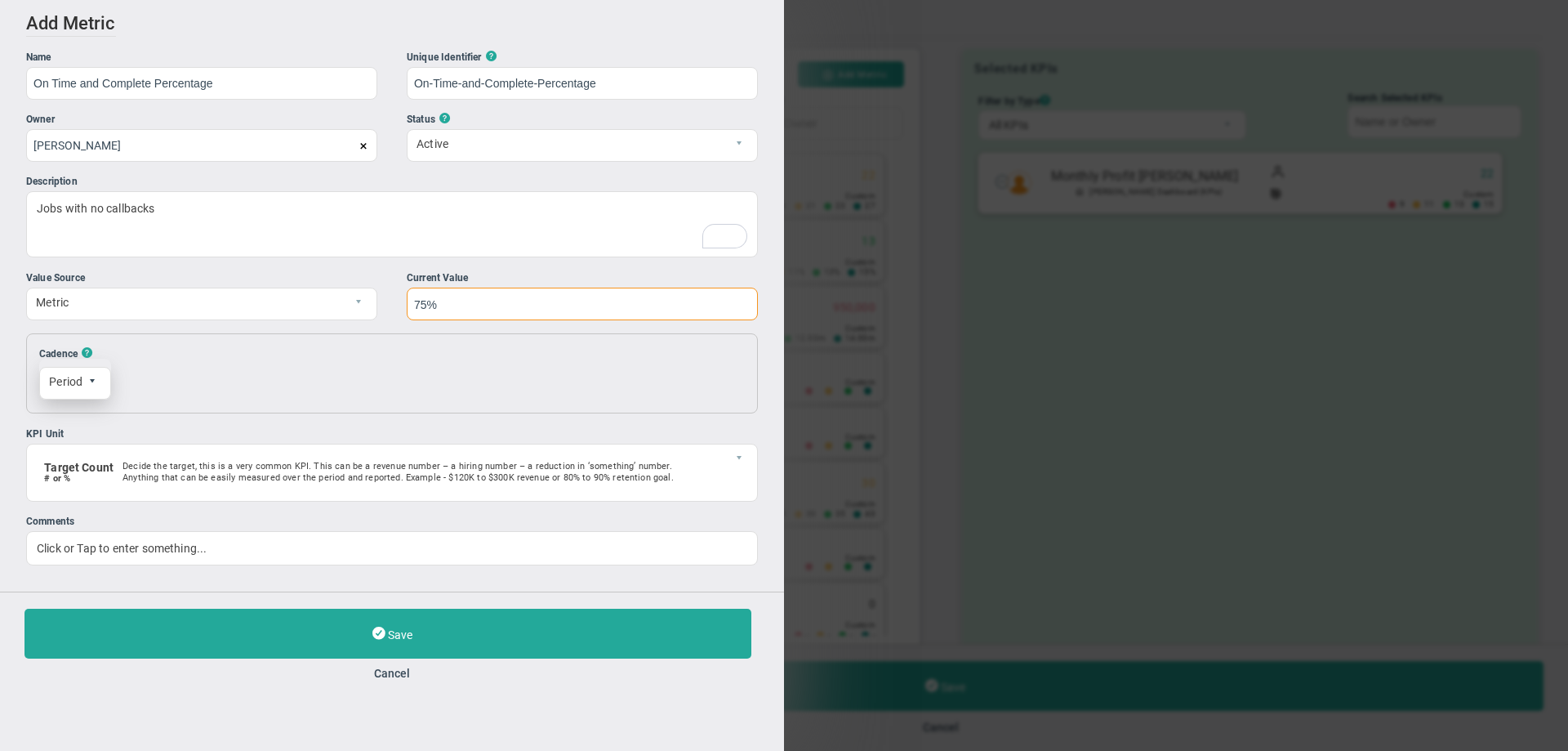
type input "75%"
click at [92, 382] on span "select" at bounding box center [92, 381] width 10 height 10
click at [64, 452] on li "Monthly" at bounding box center [75, 456] width 70 height 34
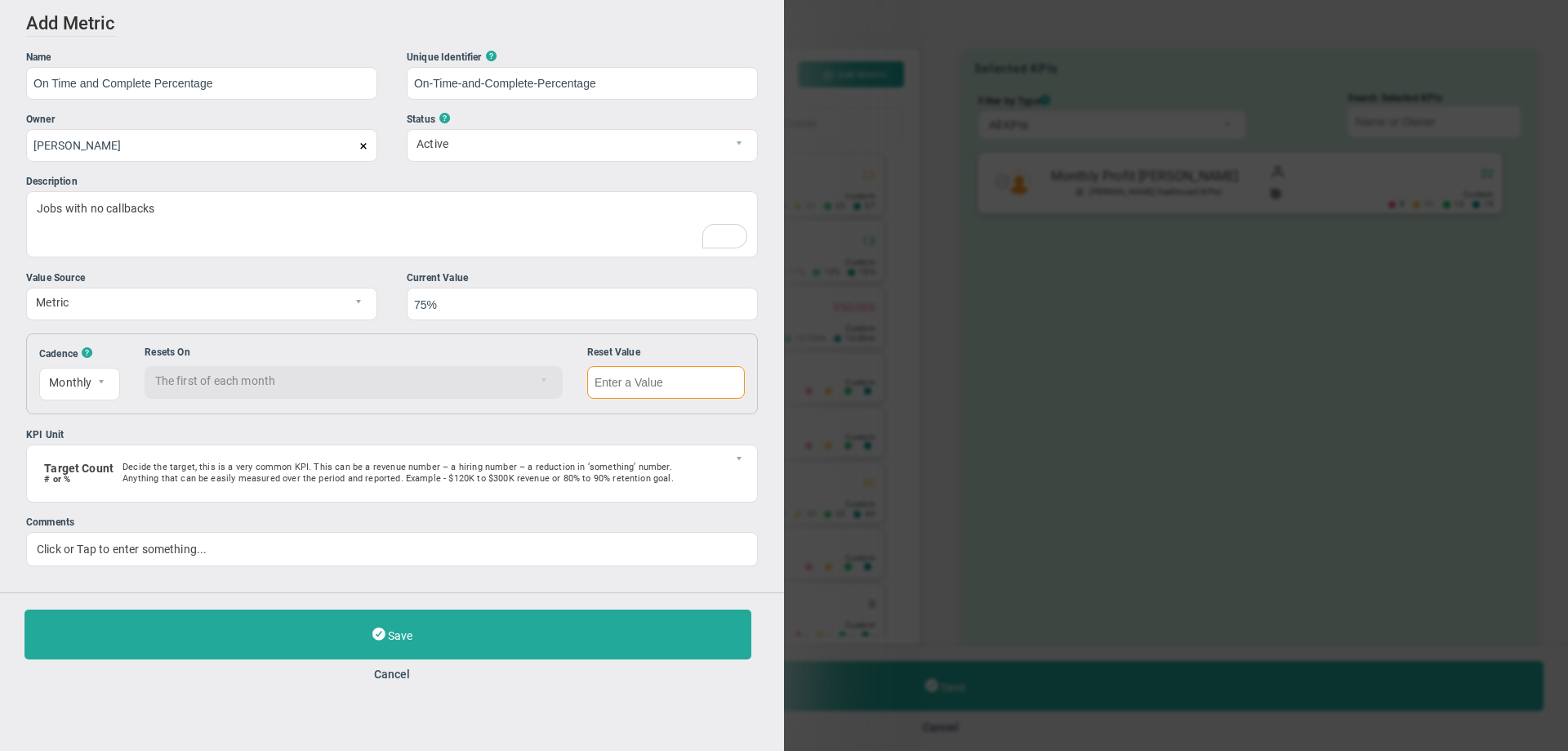
click at [606, 386] on input "text" at bounding box center [666, 383] width 157 height 33
type input "0"
click at [548, 443] on div "KPI Unit" at bounding box center [392, 435] width 731 height 16
click at [0, 0] on input "215103" at bounding box center [0, 0] width 0 height 0
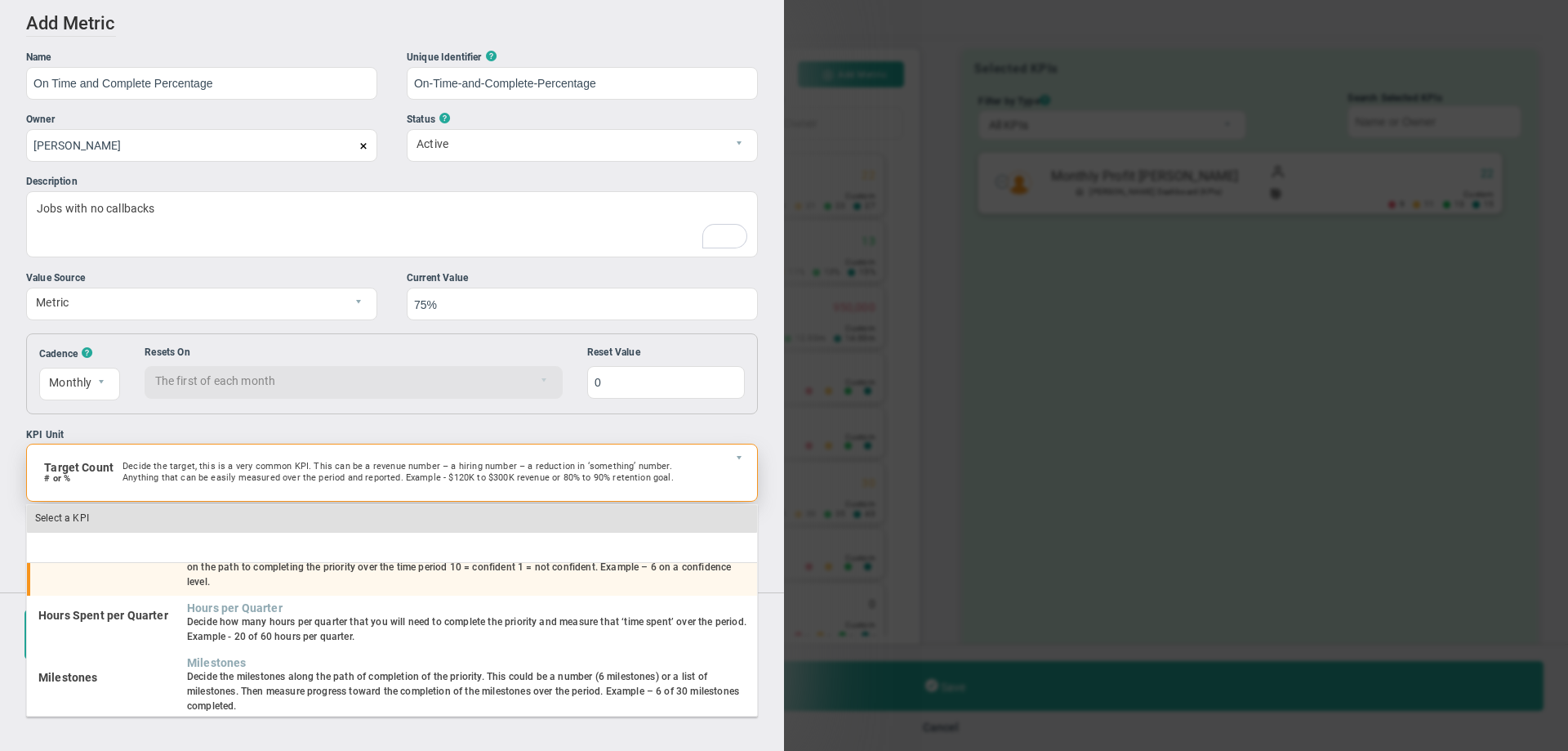
scroll to position [41, 0]
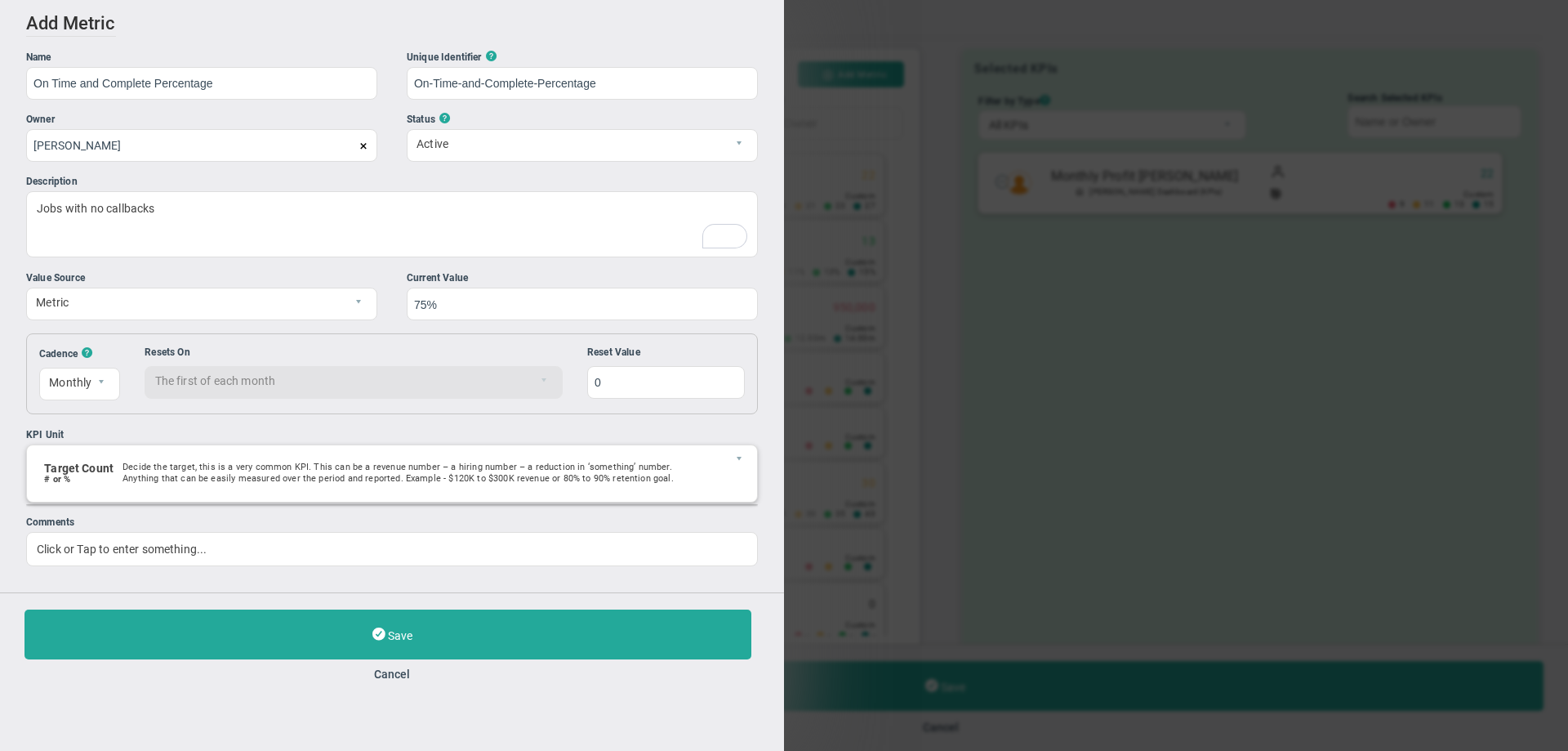
click at [224, 429] on div "Add Edit Metric Historical Values Target Metric Name On Time and Complete Perce…" at bounding box center [392, 296] width 784 height 593
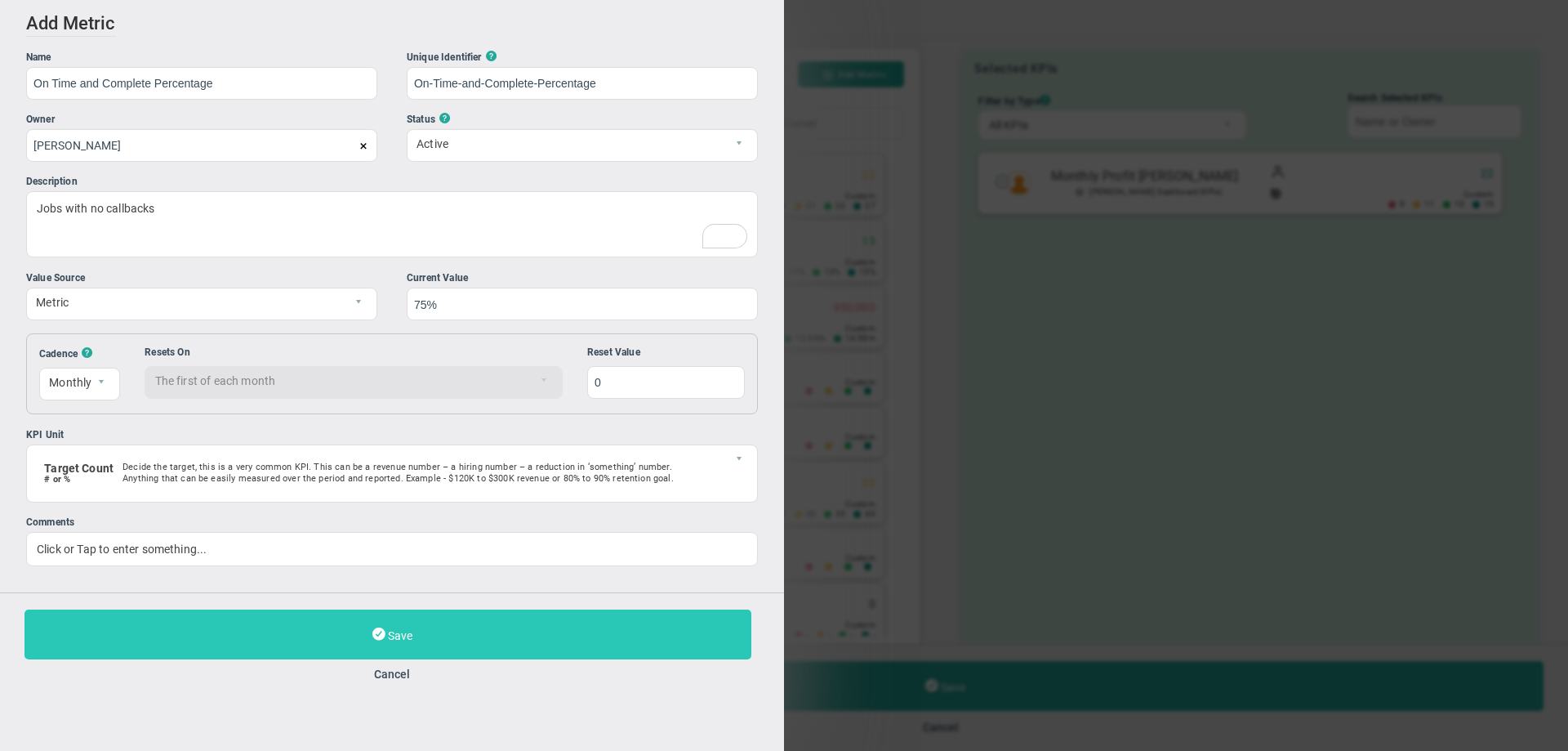
click at [251, 635] on button "Save" at bounding box center [388, 635] width 727 height 49
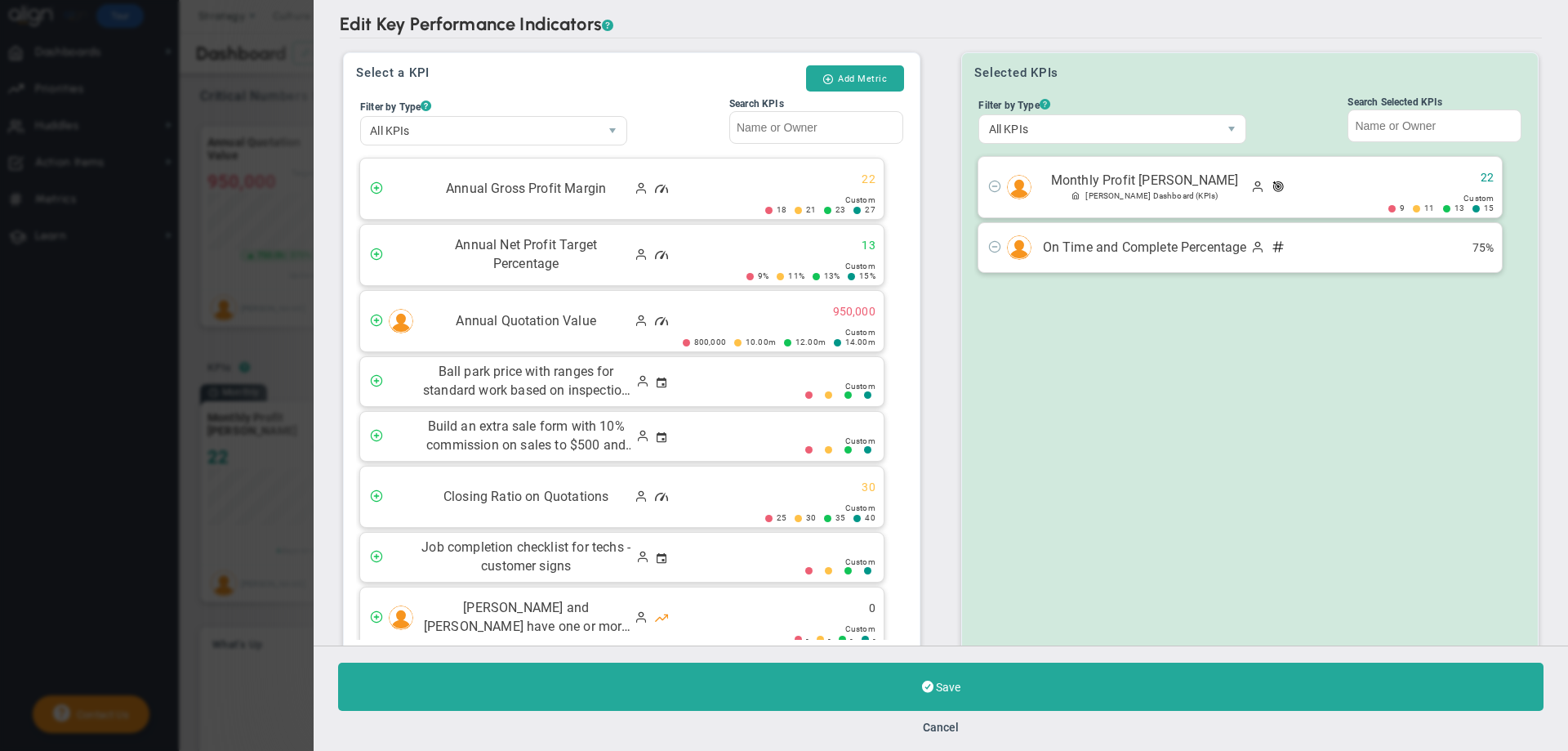
scroll to position [30, 0]
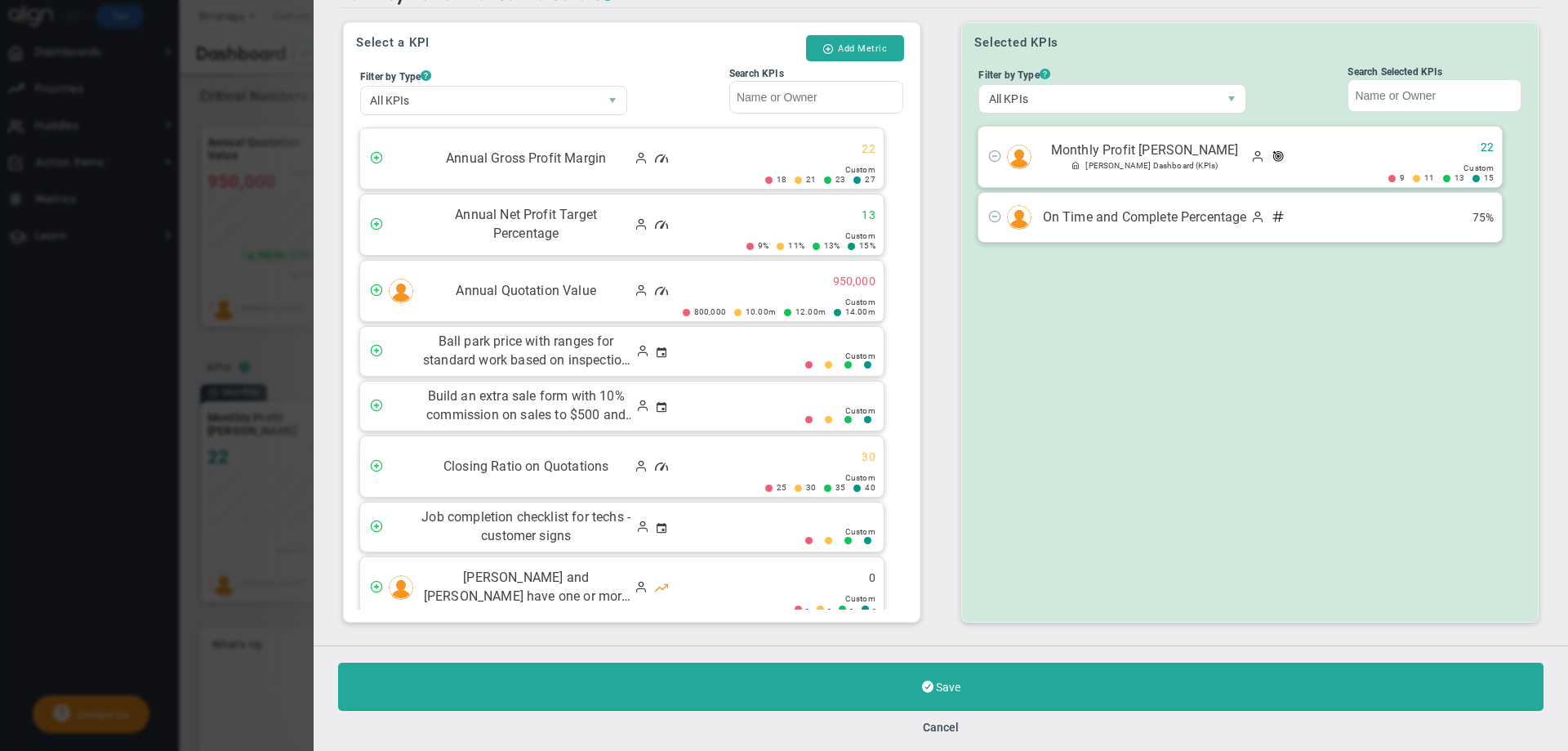
click at [215, 193] on div "Edit Key Performance Indicators ? Edit Key Performance Indicators ? Select a KP…" at bounding box center [784, 376] width 1568 height 751
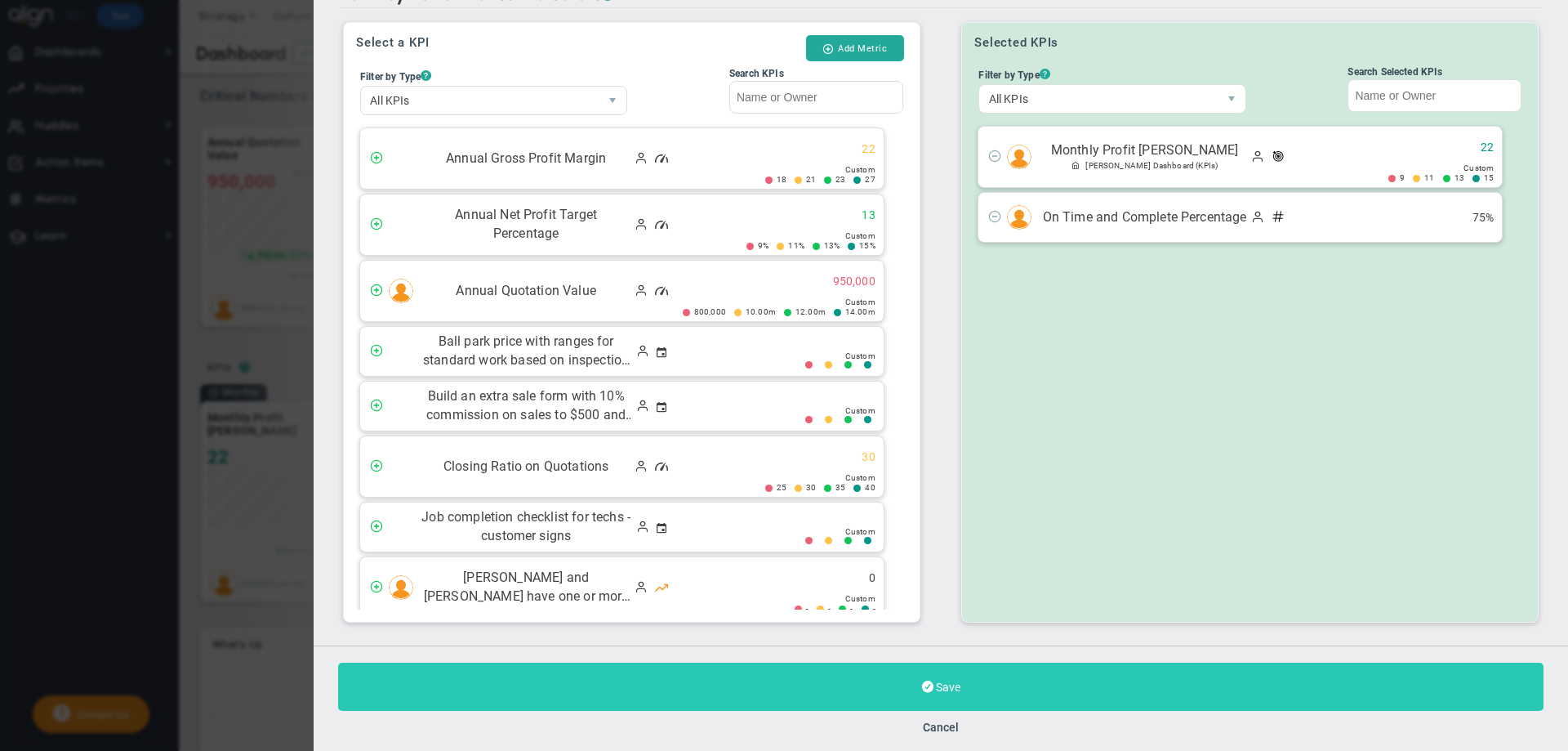
click at [976, 682] on button "Save" at bounding box center [940, 687] width 1206 height 49
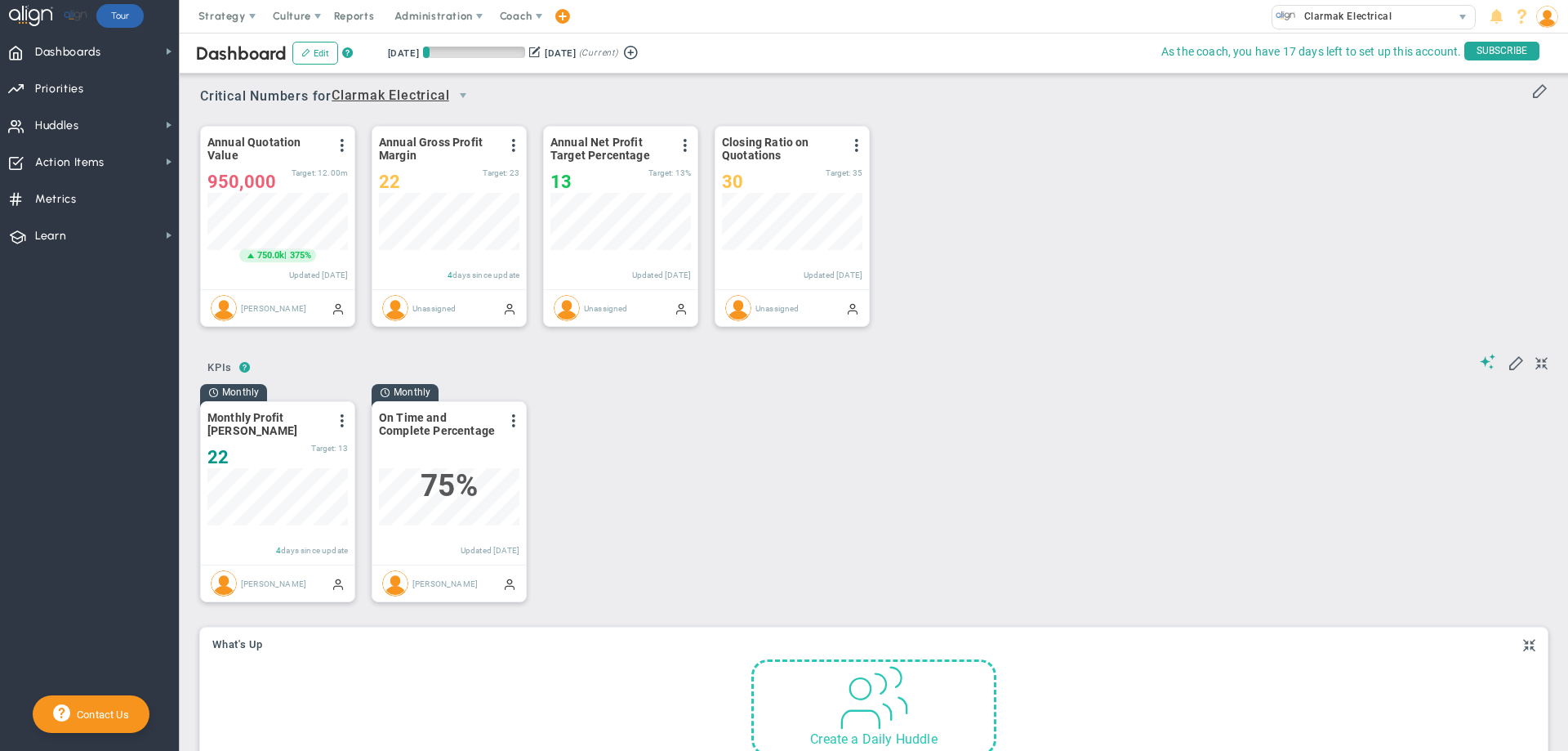
scroll to position [57, 140]
click at [344, 151] on span at bounding box center [342, 146] width 13 height 13
click at [268, 179] on li "Edit" at bounding box center [297, 179] width 116 height 20
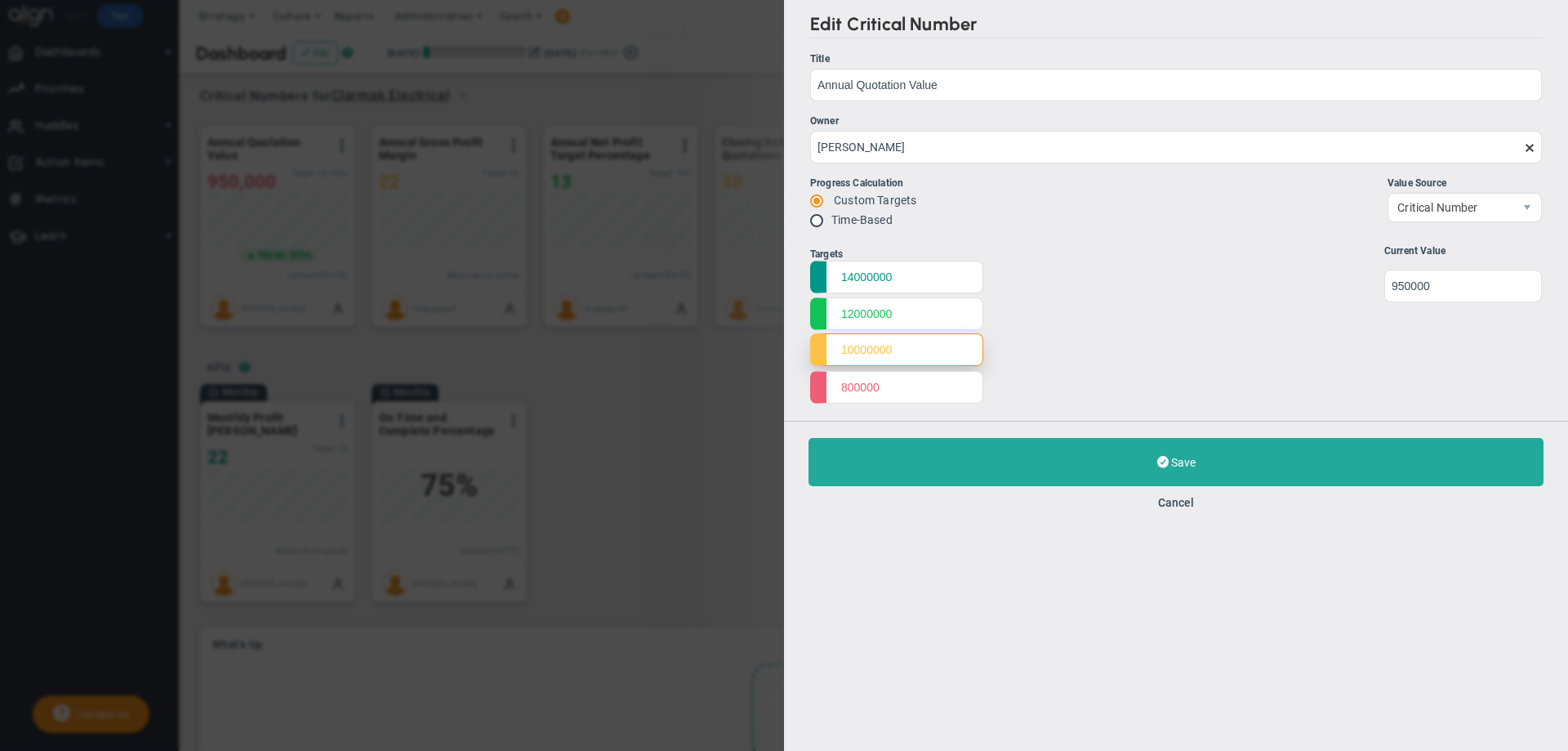
click at [853, 353] on input "10000000" at bounding box center [896, 350] width 173 height 33
click at [875, 347] on input "10000000" at bounding box center [896, 350] width 173 height 33
click at [860, 388] on input "800000" at bounding box center [896, 386] width 173 height 33
type input "8000000"
click at [1436, 287] on input "undefined" at bounding box center [1463, 286] width 157 height 33
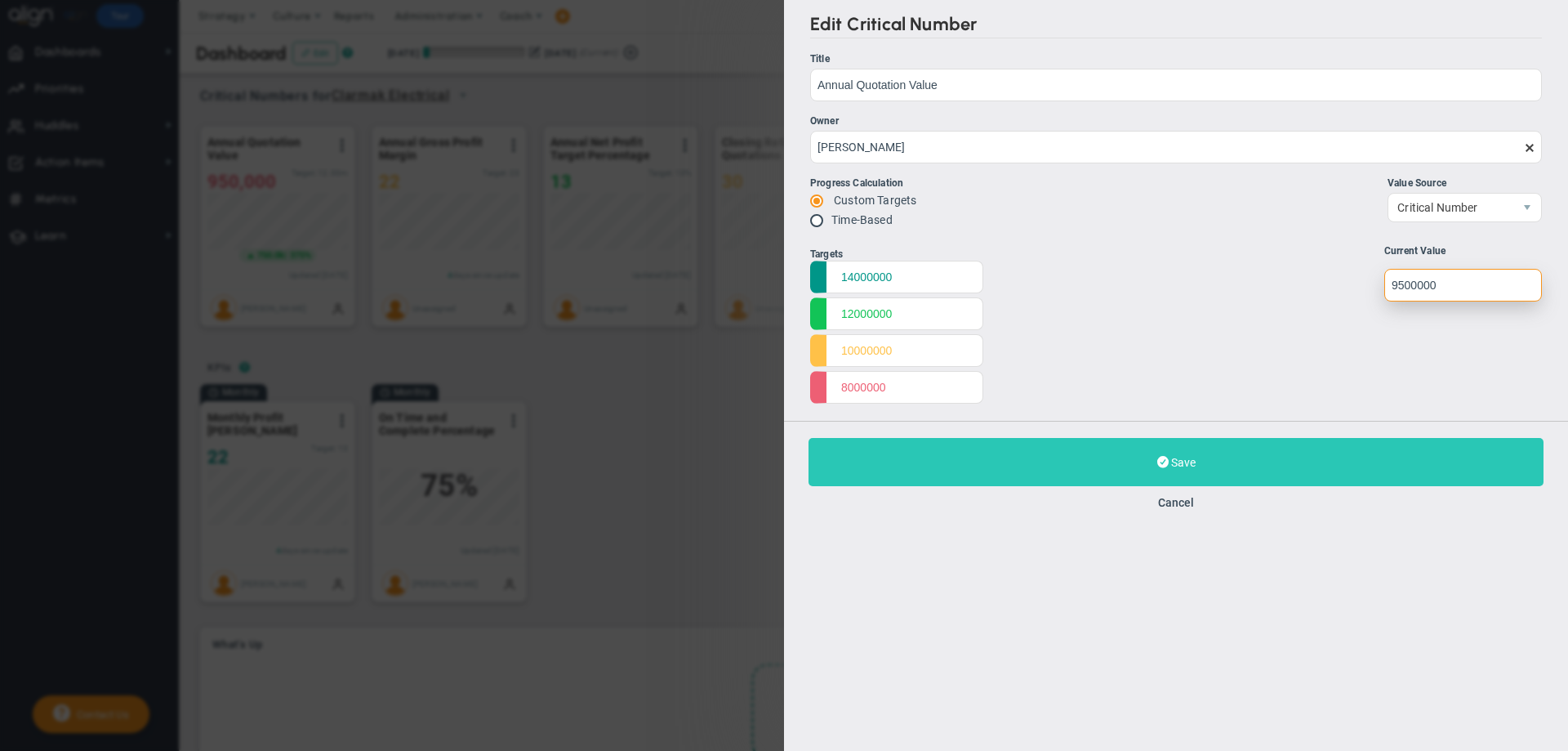
type input "9500000"
click at [1336, 447] on button "Save Update" at bounding box center [1175, 462] width 735 height 49
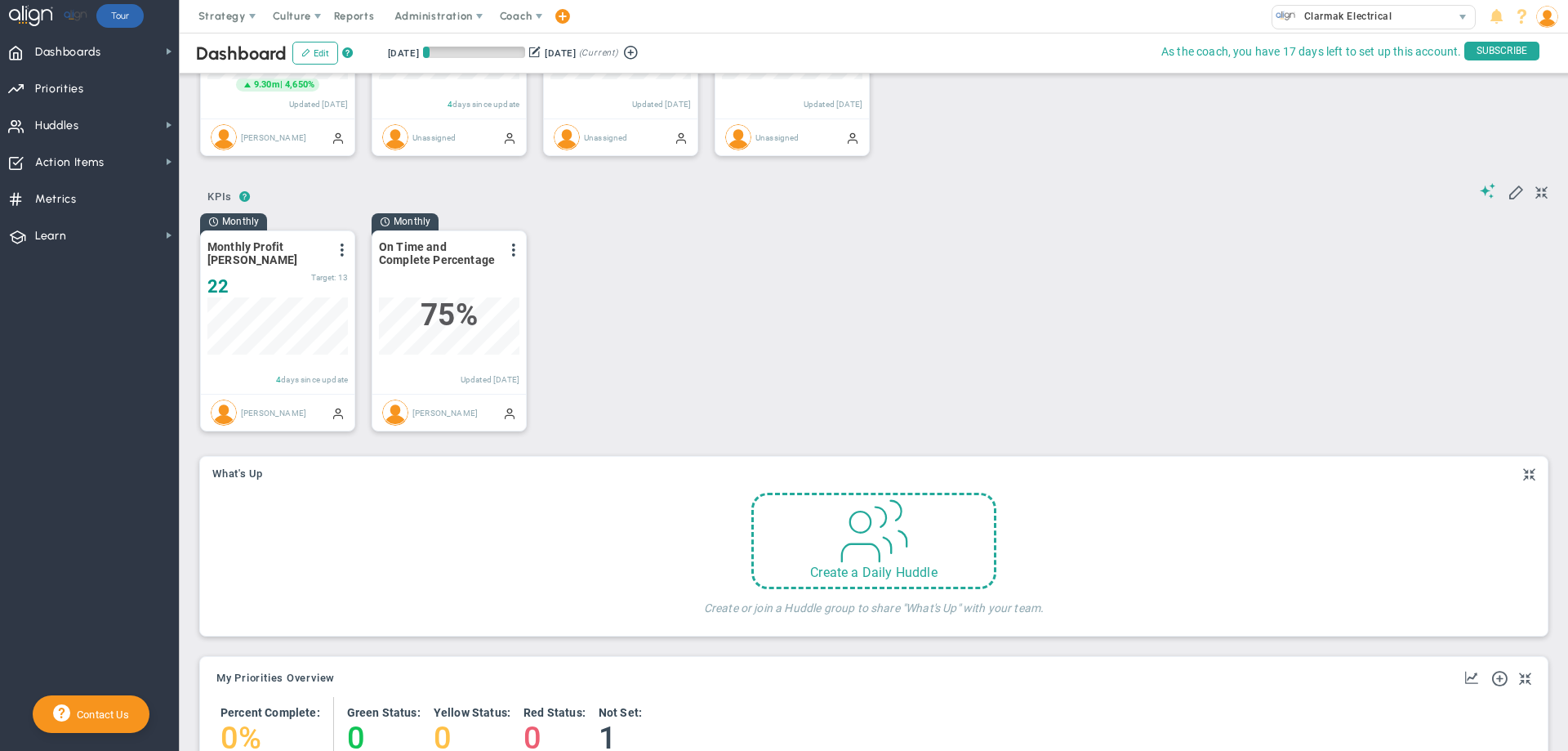
scroll to position [266, 0]
